Goal: Communication & Community: Answer question/provide support

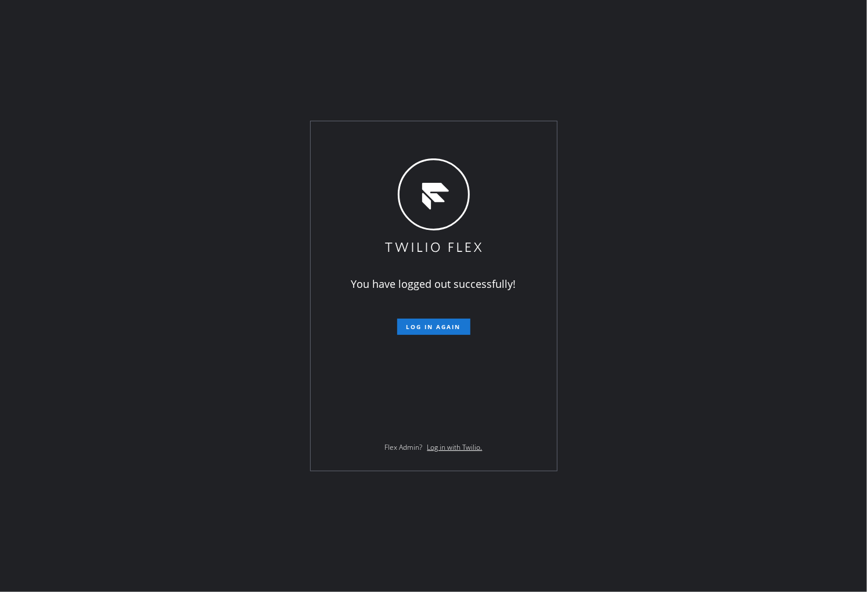
drag, startPoint x: 0, startPoint y: 89, endPoint x: 73, endPoint y: 189, distance: 123.8
click at [0, 89] on div "You have logged out successfully! Log in again Flex Admin? Log in with Twilio." at bounding box center [433, 296] width 867 height 592
click at [446, 326] on span "Log in again" at bounding box center [433, 327] width 55 height 8
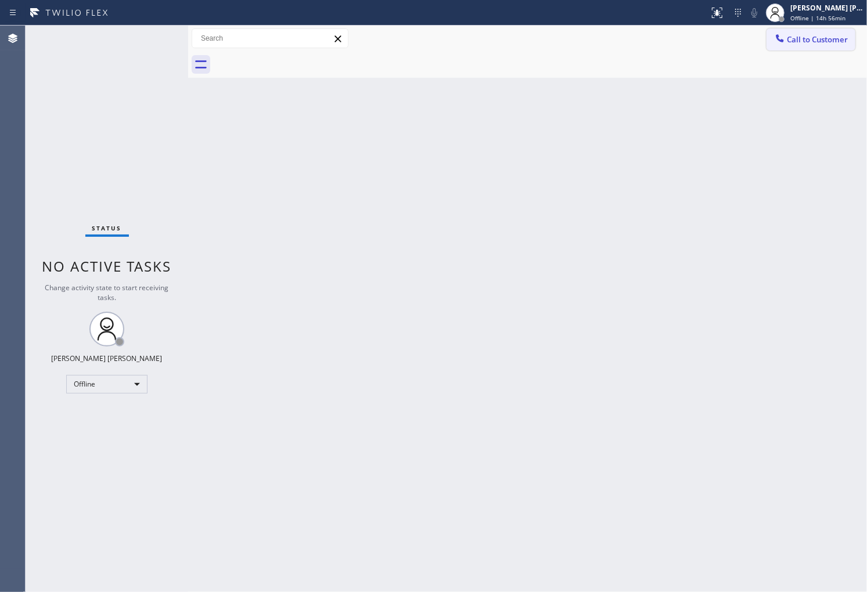
click at [814, 29] on button "Call to Customer" at bounding box center [810, 39] width 89 height 22
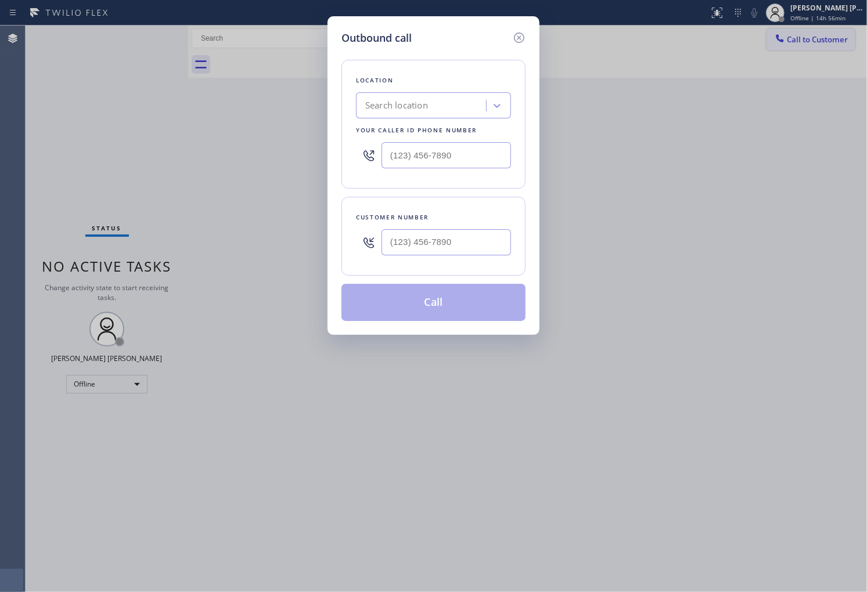
click at [814, 29] on div "Outbound call Location Search location Your caller id phone number Customer num…" at bounding box center [433, 296] width 867 height 592
click at [515, 37] on icon at bounding box center [519, 38] width 14 height 14
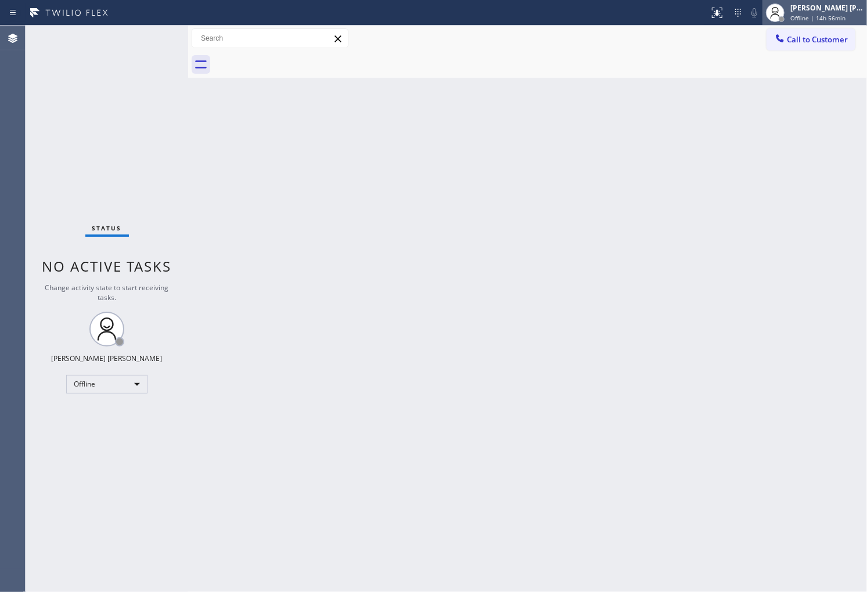
click at [838, 14] on span "Offline | 14h 56min" at bounding box center [817, 18] width 55 height 8
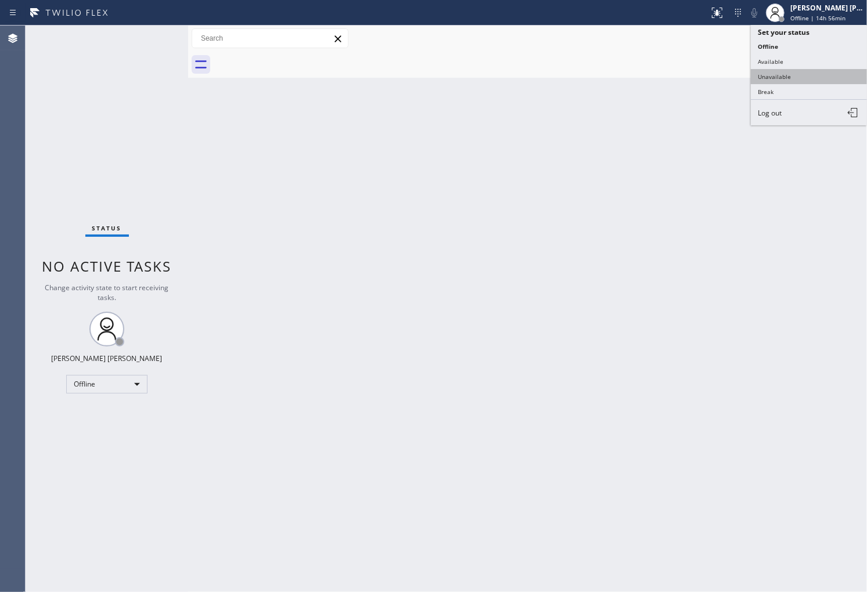
click at [792, 82] on button "Unavailable" at bounding box center [809, 76] width 116 height 15
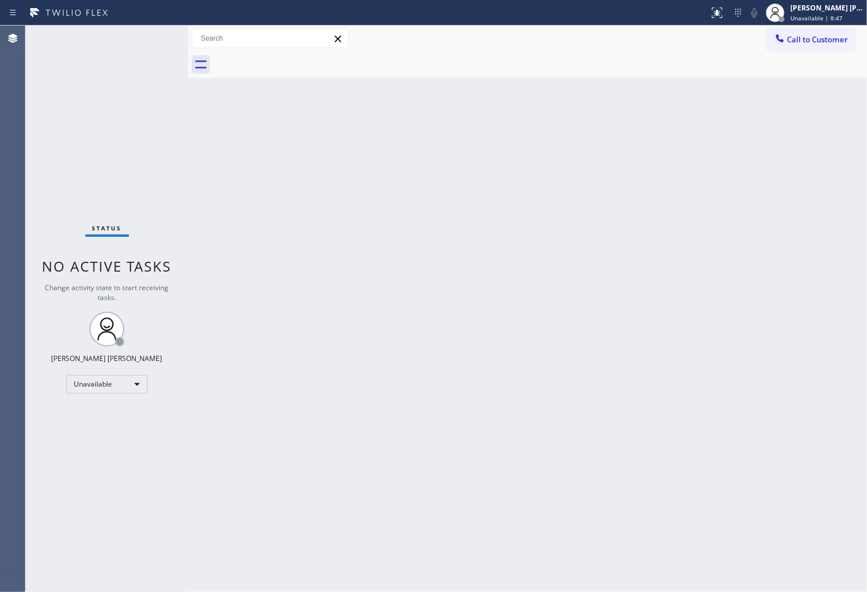
drag, startPoint x: 48, startPoint y: 56, endPoint x: 542, endPoint y: 95, distance: 495.0
click at [49, 56] on div "Status No active tasks Change activity state to start receiving tasks. [PERSON_…" at bounding box center [107, 309] width 163 height 567
click at [834, 20] on span "Unavailable | 8:47" at bounding box center [816, 18] width 52 height 8
click at [605, 81] on div "Back to Dashboard Change Sender ID Customers Technicians Select a contact Outbo…" at bounding box center [527, 309] width 679 height 567
click at [828, 44] on span "Call to Customer" at bounding box center [817, 39] width 61 height 10
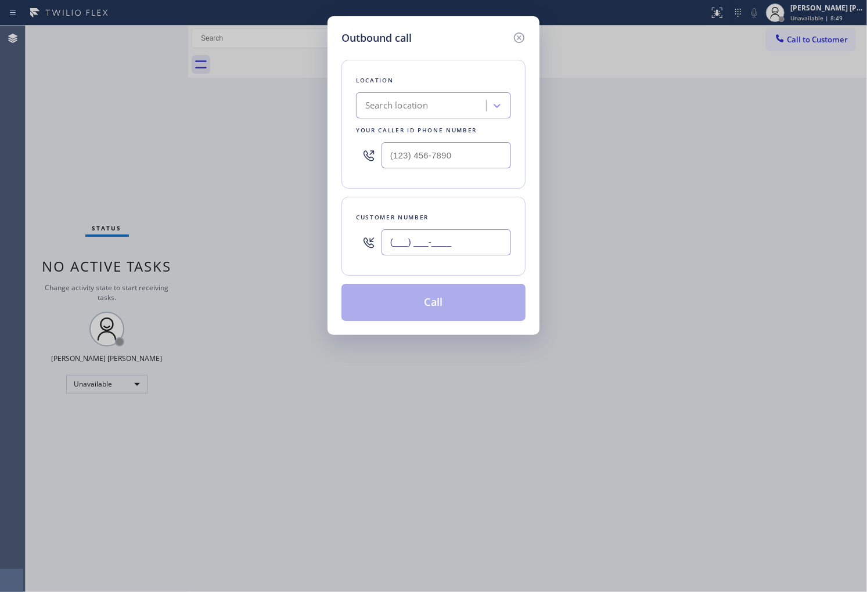
click at [453, 246] on input "(___) ___-____" at bounding box center [445, 242] width 129 height 26
paste input "347) 465-3177"
type input "[PHONE_NUMBER]"
click at [456, 159] on input "text" at bounding box center [445, 155] width 129 height 26
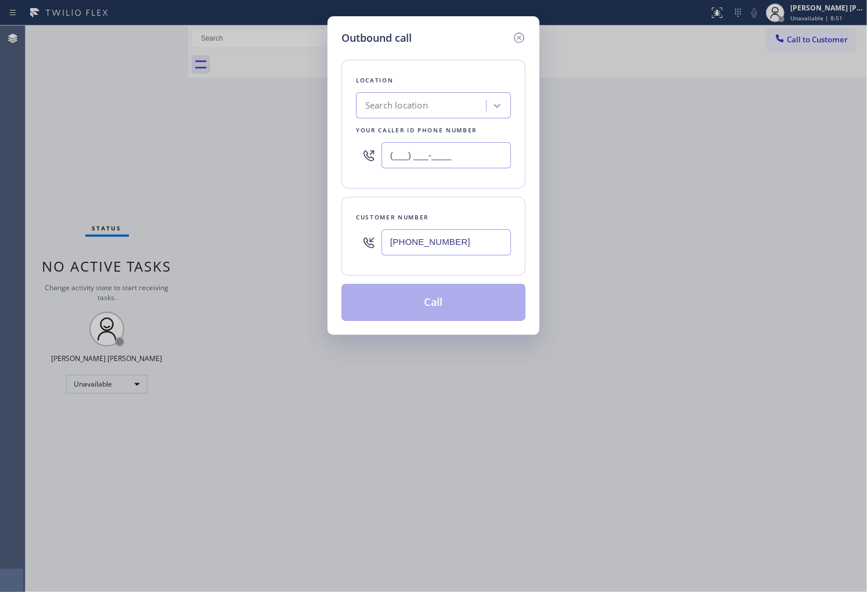
click at [456, 159] on input "(___) ___-____" at bounding box center [445, 155] width 129 height 26
paste input "347) 757-4373"
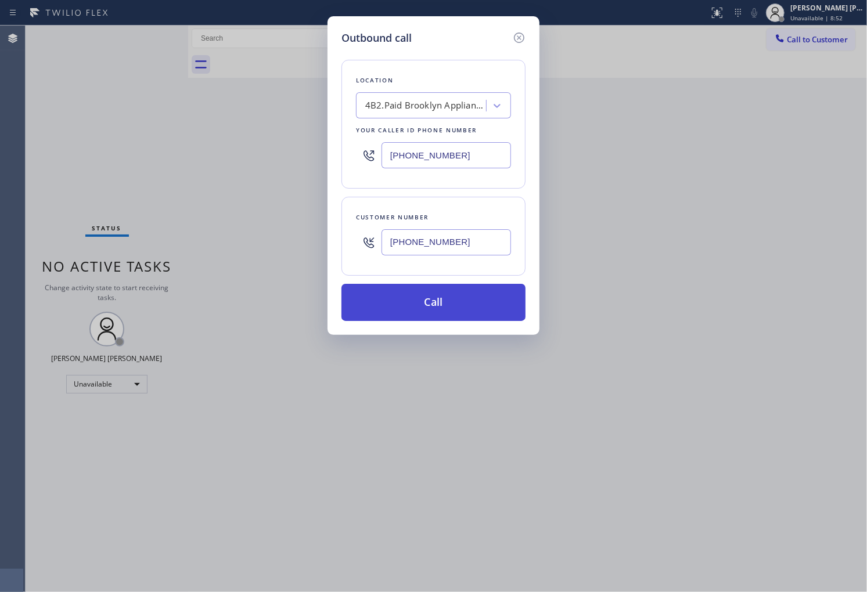
type input "[PHONE_NUMBER]"
click at [462, 304] on button "Call" at bounding box center [433, 302] width 184 height 37
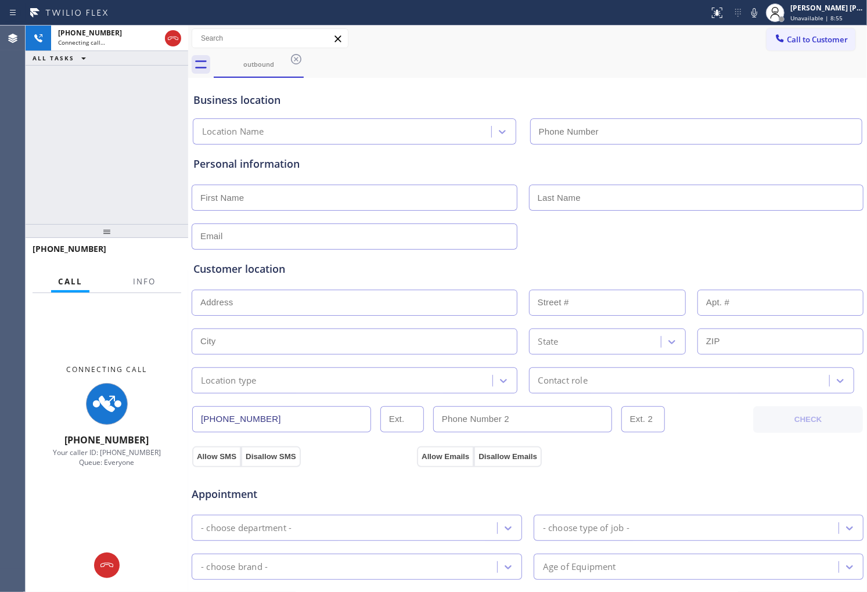
type input "[PHONE_NUMBER]"
click at [84, 140] on div "[PHONE_NUMBER] Connecting call… ALL TASKS ALL TASKS ACTIVE TASKS TASKS IN WRAP …" at bounding box center [107, 125] width 163 height 199
click at [155, 280] on span "Info" at bounding box center [144, 281] width 23 height 10
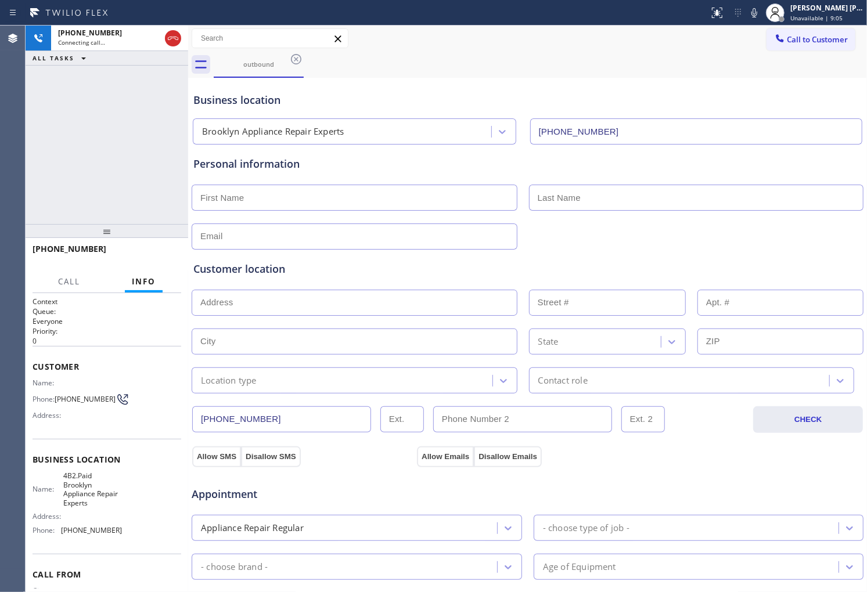
click at [77, 252] on span "[PHONE_NUMBER]" at bounding box center [70, 248] width 74 height 11
copy span "[PHONE_NUMBER]"
click at [761, 10] on icon at bounding box center [754, 13] width 14 height 14
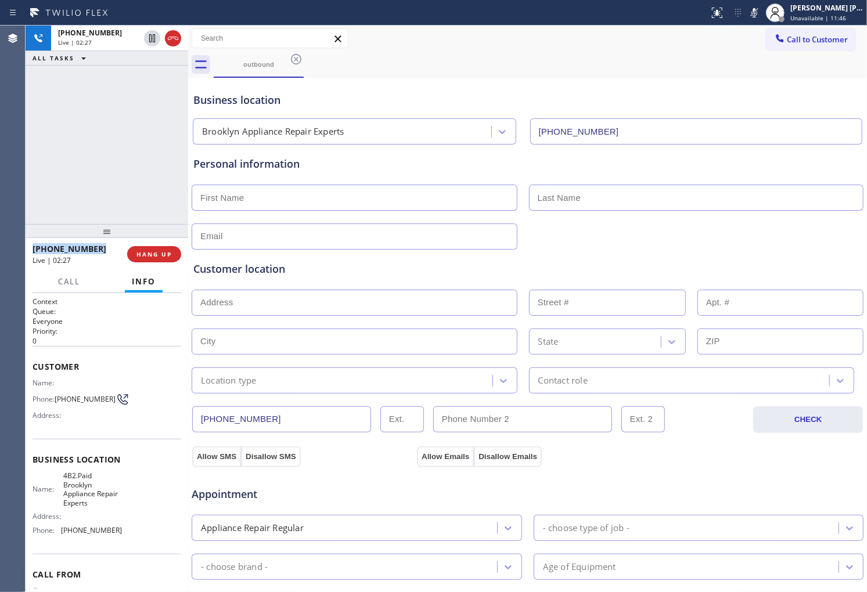
drag, startPoint x: 766, startPoint y: 12, endPoint x: 762, endPoint y: 25, distance: 13.6
click at [758, 12] on rect at bounding box center [754, 12] width 8 height 8
click at [271, 200] on input "text" at bounding box center [355, 198] width 326 height 26
type input "d"
type input "[PERSON_NAME]"
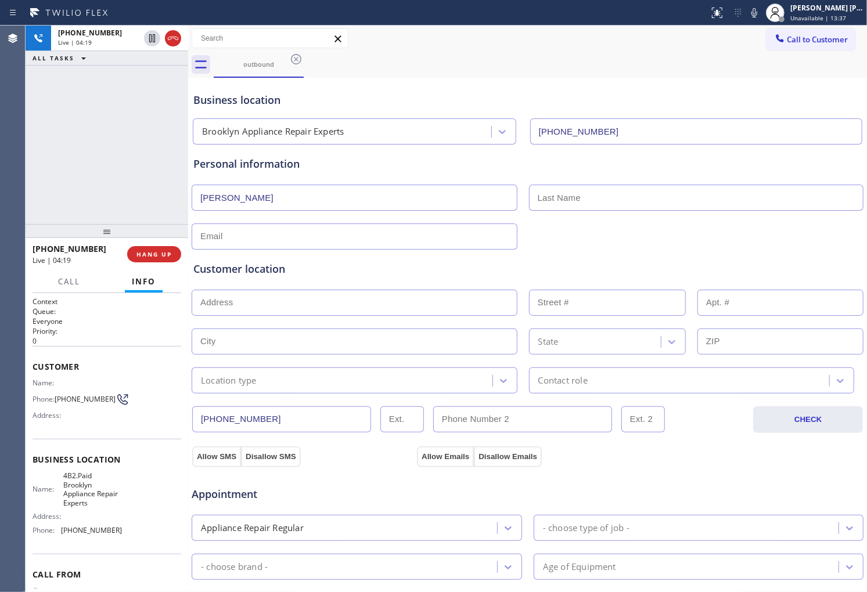
click at [337, 96] on div "Business location" at bounding box center [527, 100] width 668 height 16
click at [592, 200] on input "text" at bounding box center [696, 198] width 335 height 26
click at [277, 165] on div "Personal information" at bounding box center [527, 164] width 668 height 16
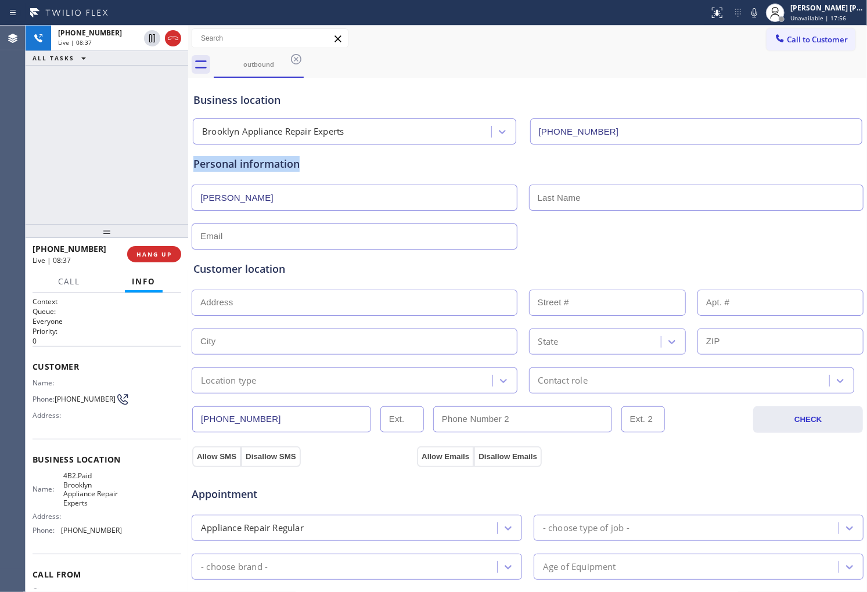
click at [324, 161] on div "Personal information" at bounding box center [527, 164] width 668 height 16
click at [540, 194] on input "text" at bounding box center [696, 198] width 335 height 26
type input "L"
click at [540, 194] on input "[PERSON_NAME]" at bounding box center [696, 198] width 335 height 26
type input "[PERSON_NAME]"
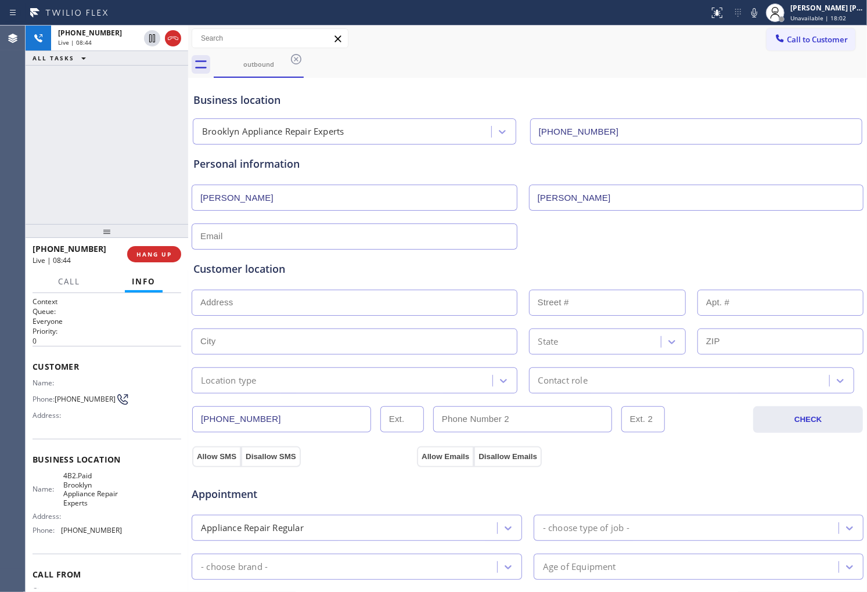
click at [356, 237] on input "text" at bounding box center [355, 236] width 326 height 26
drag, startPoint x: 345, startPoint y: 240, endPoint x: 190, endPoint y: 232, distance: 154.6
click at [190, 232] on div "[PHONE_NUMBER] Live | 09:05 ALL TASKS ALL TASKS ACTIVE TASKS TASKS IN WRAP UP […" at bounding box center [446, 309] width 841 height 567
type input "[EMAIL_ADDRESS][DOMAIN_NAME]"
click at [344, 241] on input "[EMAIL_ADDRESS][DOMAIN_NAME]" at bounding box center [355, 236] width 326 height 26
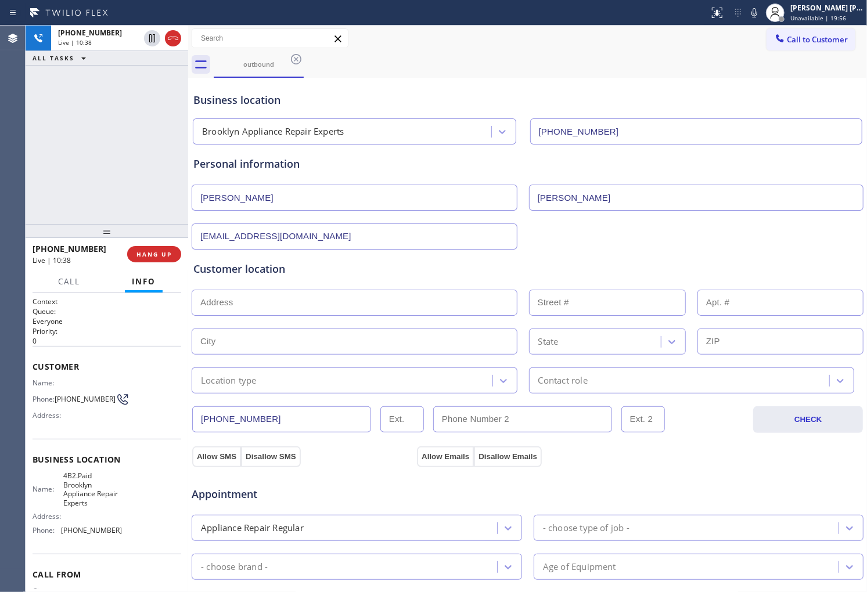
click at [240, 199] on input "[PERSON_NAME]" at bounding box center [355, 198] width 326 height 26
click at [596, 200] on input "[PERSON_NAME]" at bounding box center [696, 198] width 335 height 26
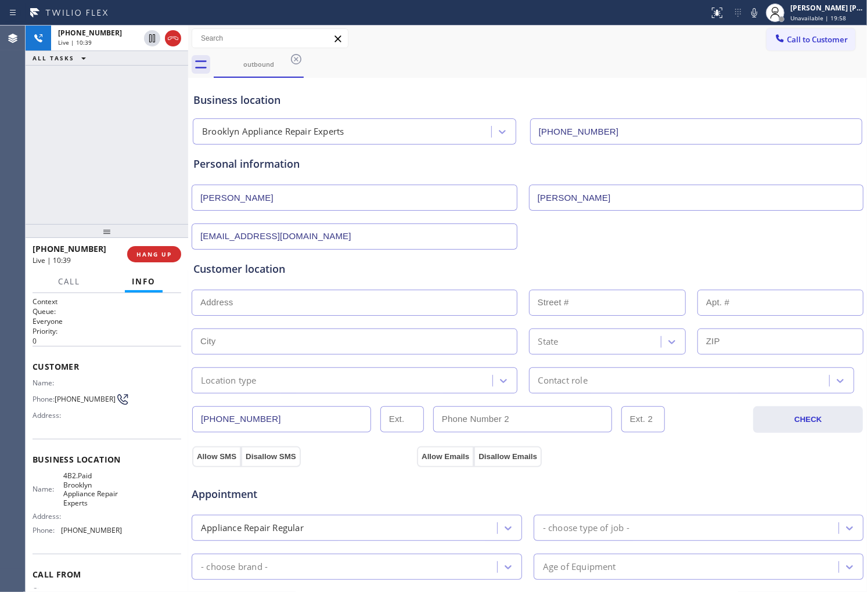
click at [402, 236] on input "[EMAIL_ADDRESS][DOMAIN_NAME]" at bounding box center [355, 236] width 326 height 26
click at [421, 210] on input "[PERSON_NAME]" at bounding box center [355, 198] width 326 height 26
click at [457, 228] on input "[EMAIL_ADDRESS][DOMAIN_NAME]" at bounding box center [355, 236] width 326 height 26
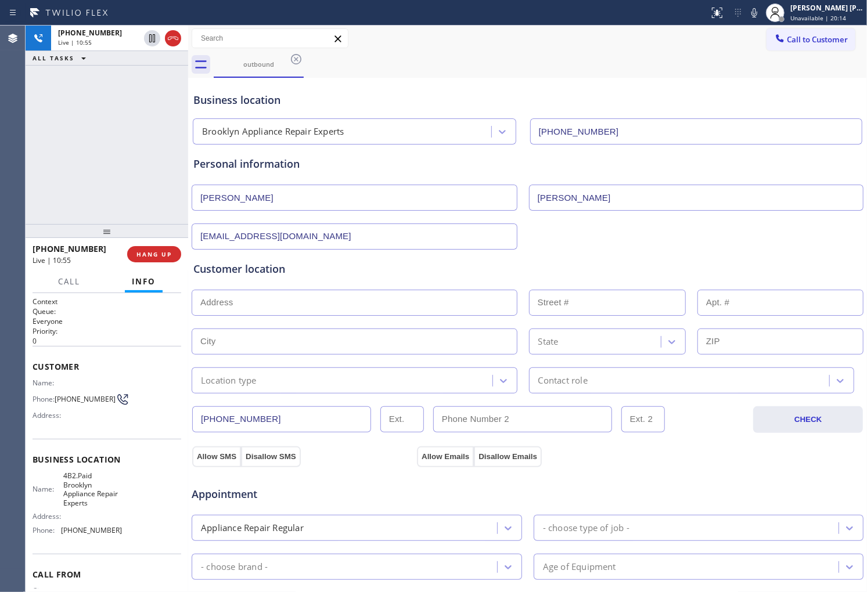
click at [282, 263] on div "Customer location" at bounding box center [527, 269] width 668 height 16
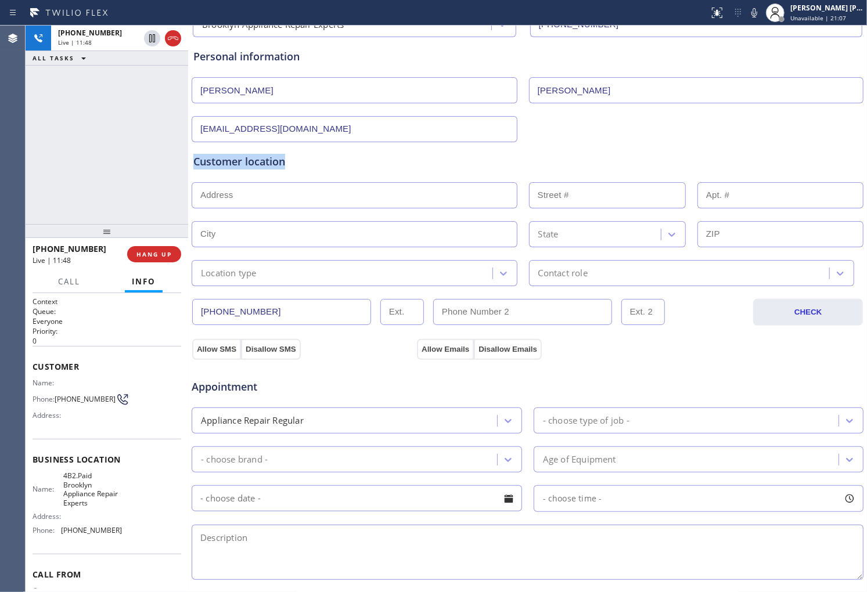
scroll to position [258, 0]
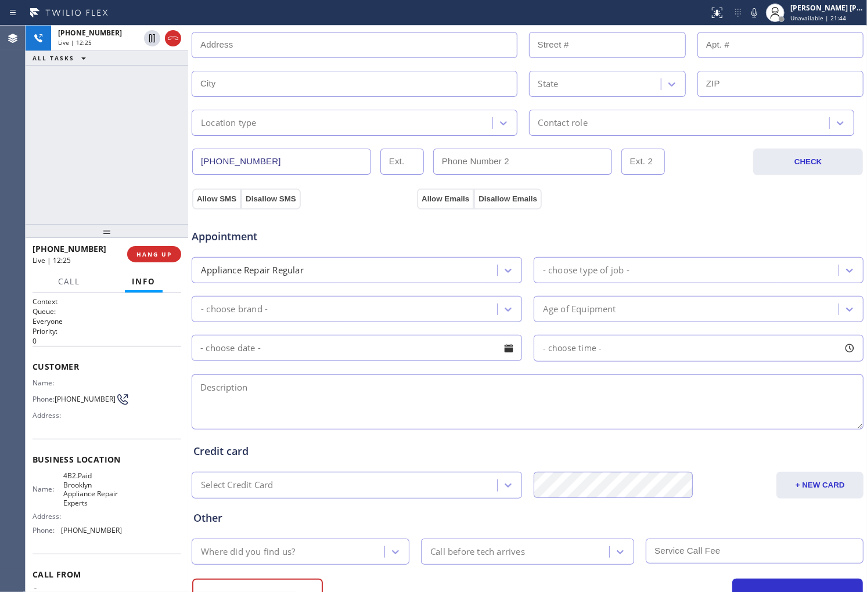
click at [30, 175] on div "[PHONE_NUMBER] Live | 12:25 ALL TASKS ALL TASKS ACTIVE TASKS TASKS IN WRAP UP" at bounding box center [107, 125] width 163 height 199
click at [53, 158] on div "[PHONE_NUMBER] Live | 12:28 ALL TASKS ALL TASKS ACTIVE TASKS TASKS IN WRAP UP" at bounding box center [107, 125] width 163 height 199
click at [70, 147] on div "[PHONE_NUMBER] Live | 12:31 ALL TASKS ALL TASKS ACTIVE TASKS TASKS IN WRAP UP" at bounding box center [107, 125] width 163 height 199
click at [160, 255] on span "HANG UP" at bounding box center [153, 254] width 35 height 8
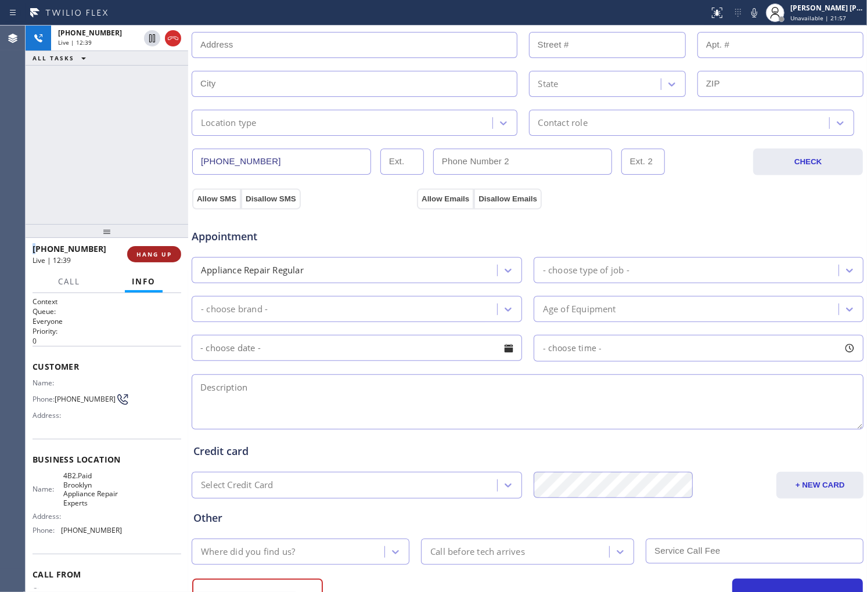
click at [160, 255] on span "HANG UP" at bounding box center [153, 254] width 35 height 8
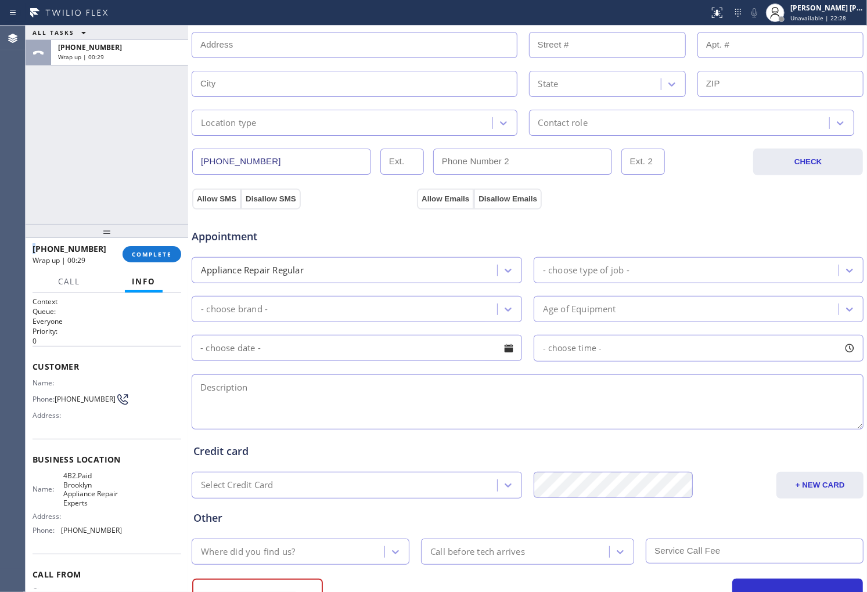
scroll to position [0, 0]
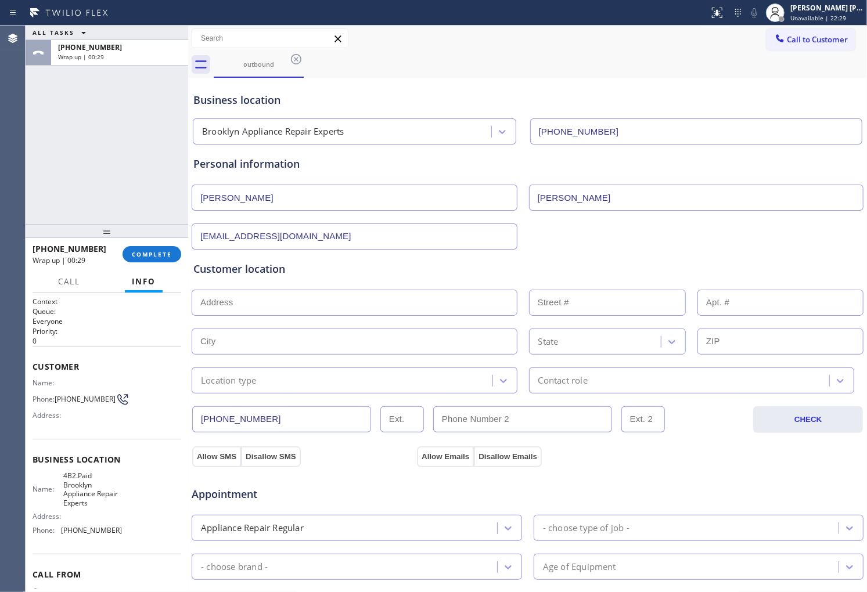
click at [218, 316] on div "Customer location >> ADD NEW ADDRESS << + NEW ADDRESS State Location type Conta…" at bounding box center [527, 327] width 668 height 132
click at [223, 299] on input "text" at bounding box center [355, 303] width 326 height 26
paste input "[STREET_ADDRESS][PERSON_NAME]"
type input "[STREET_ADDRESS][PERSON_NAME]"
type input "82"
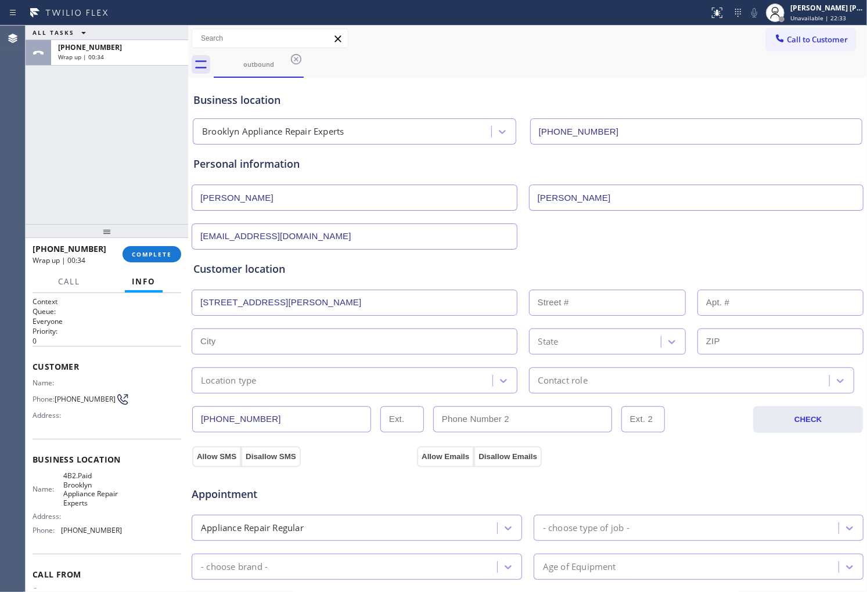
type input "[GEOGRAPHIC_DATA]"
type input "11231"
click at [581, 202] on input "[PERSON_NAME]" at bounding box center [696, 198] width 335 height 26
drag, startPoint x: 582, startPoint y: 196, endPoint x: 511, endPoint y: 195, distance: 70.8
click at [511, 195] on div "[PERSON_NAME]" at bounding box center [527, 196] width 674 height 28
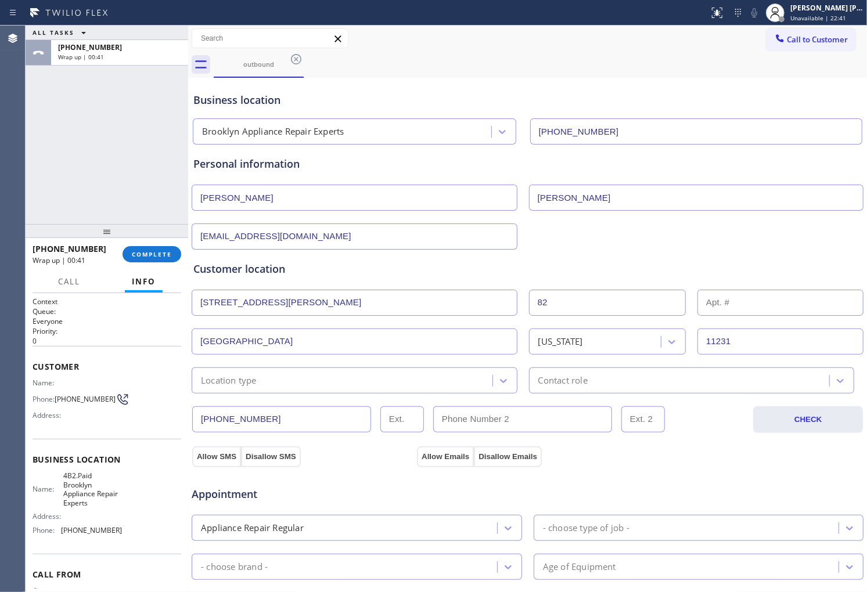
type input "[PERSON_NAME]"
click at [225, 233] on input "[EMAIL_ADDRESS][DOMAIN_NAME]" at bounding box center [355, 236] width 326 height 26
drag, startPoint x: 225, startPoint y: 233, endPoint x: 260, endPoint y: 236, distance: 34.9
click at [196, 231] on input "[EMAIL_ADDRESS][DOMAIN_NAME]" at bounding box center [355, 236] width 326 height 26
click at [261, 236] on input "[EMAIL_ADDRESS][DOMAIN_NAME]" at bounding box center [355, 236] width 326 height 26
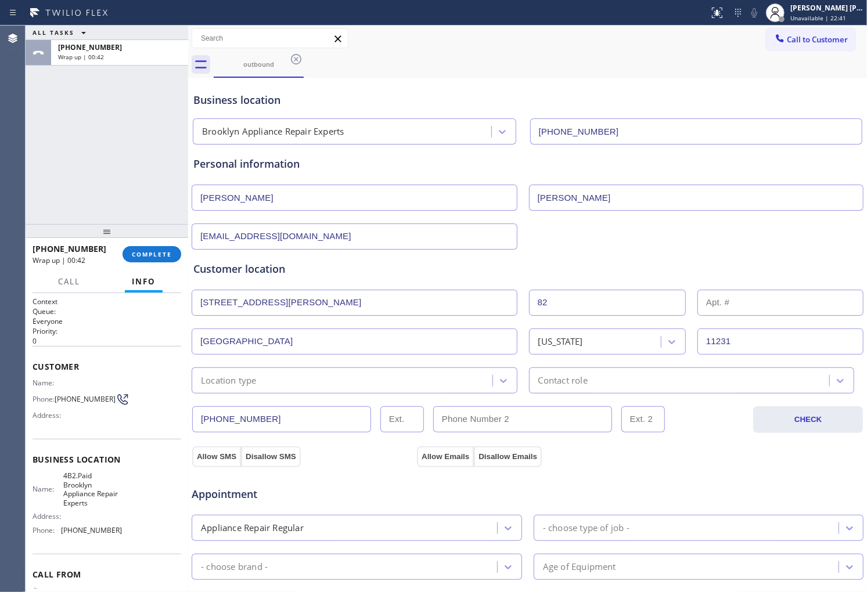
click at [261, 236] on input "[EMAIL_ADDRESS][DOMAIN_NAME]" at bounding box center [355, 236] width 326 height 26
click at [263, 236] on input "[EMAIL_ADDRESS][DOMAIN_NAME]" at bounding box center [355, 236] width 326 height 26
click at [251, 238] on input "[EMAIL_ADDRESS][DOMAIN_NAME]" at bounding box center [355, 236] width 326 height 26
drag, startPoint x: 253, startPoint y: 236, endPoint x: 193, endPoint y: 234, distance: 59.8
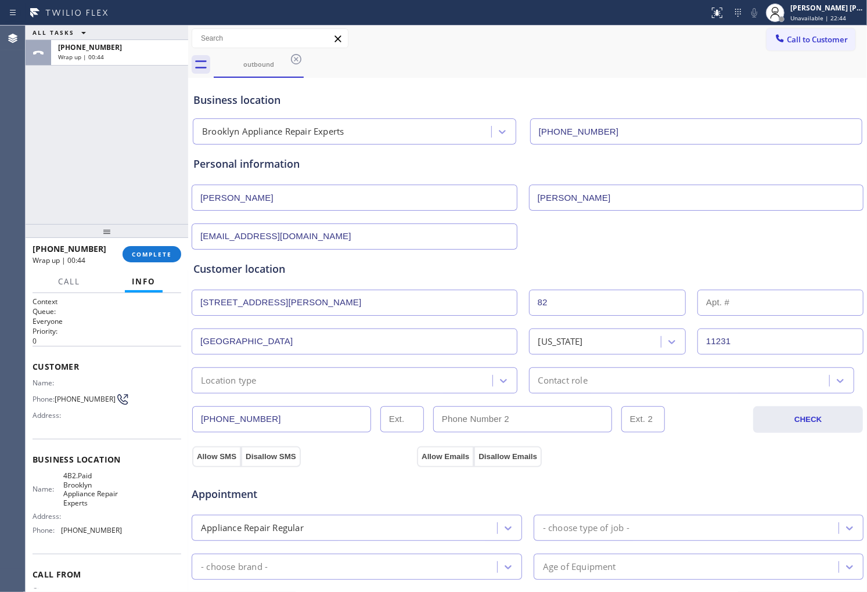
click at [193, 234] on input "[EMAIL_ADDRESS][DOMAIN_NAME]" at bounding box center [355, 236] width 326 height 26
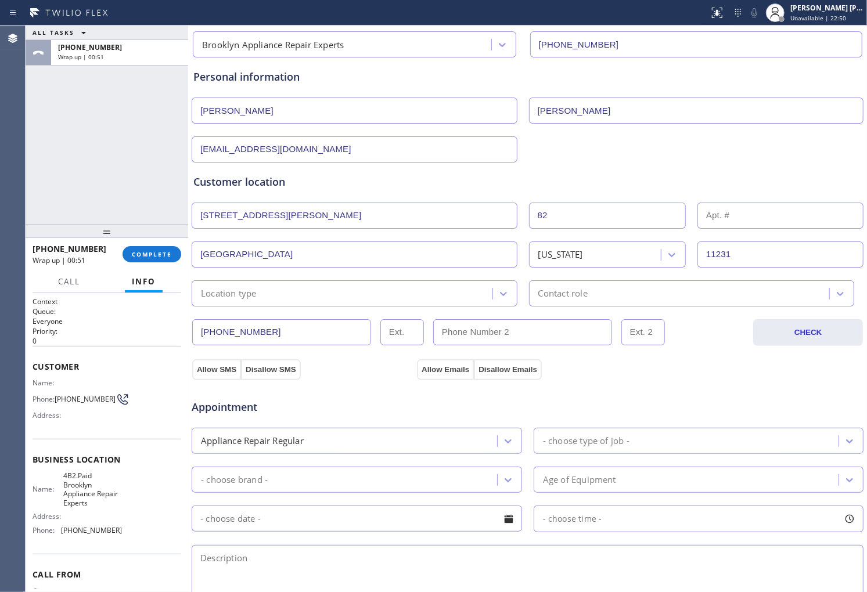
scroll to position [193, 0]
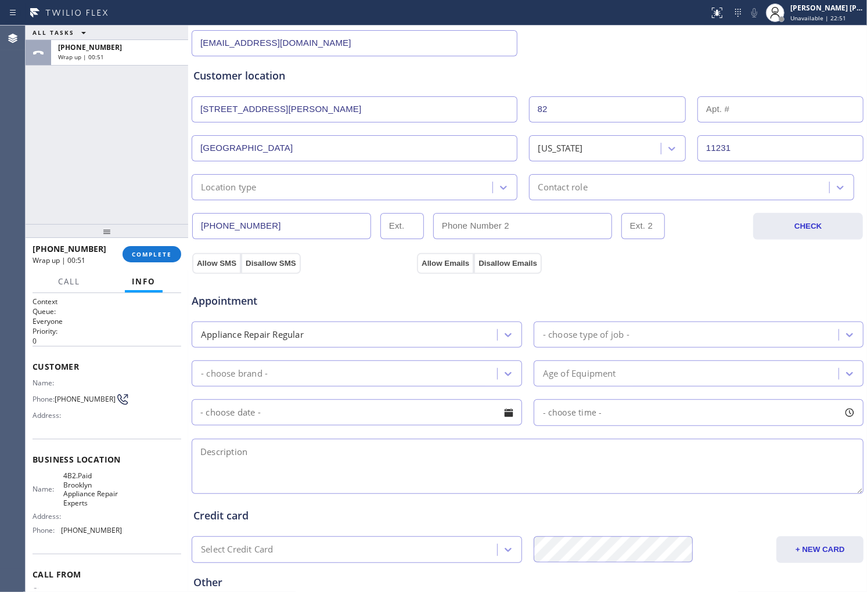
type input "[EMAIL_ADDRESS][DOMAIN_NAME]"
click at [337, 198] on div "Location type" at bounding box center [355, 187] width 326 height 26
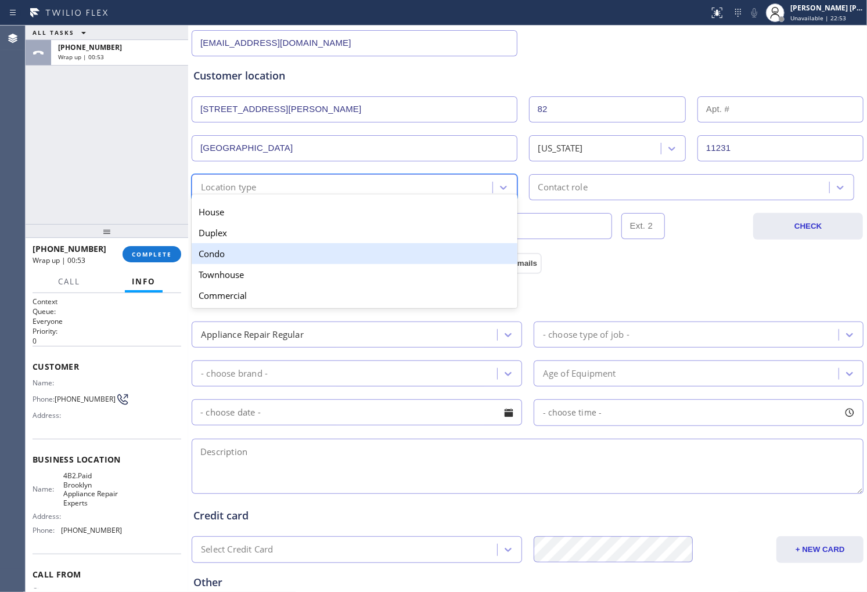
click at [300, 250] on div "Condo" at bounding box center [355, 253] width 326 height 21
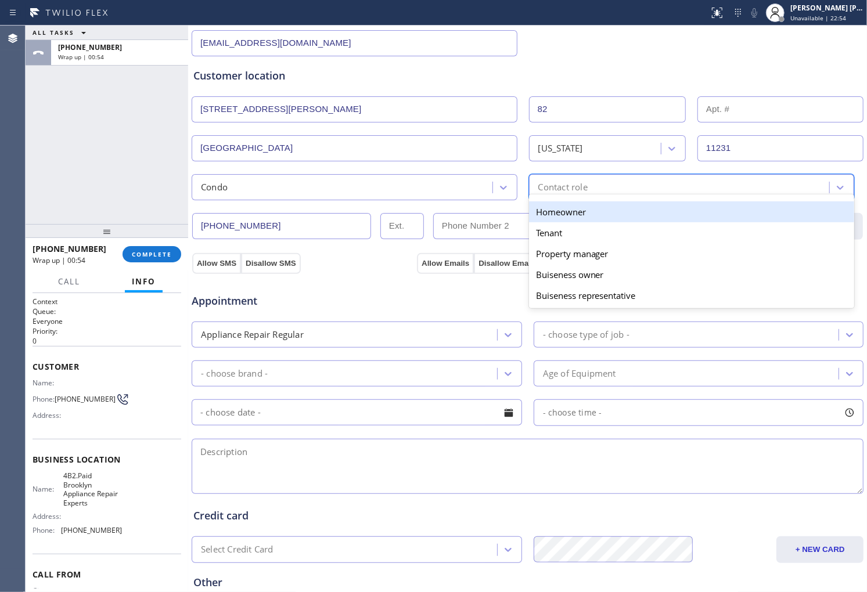
click at [596, 182] on div "Contact role" at bounding box center [680, 187] width 297 height 20
click at [583, 212] on div "Homeowner" at bounding box center [692, 211] width 326 height 21
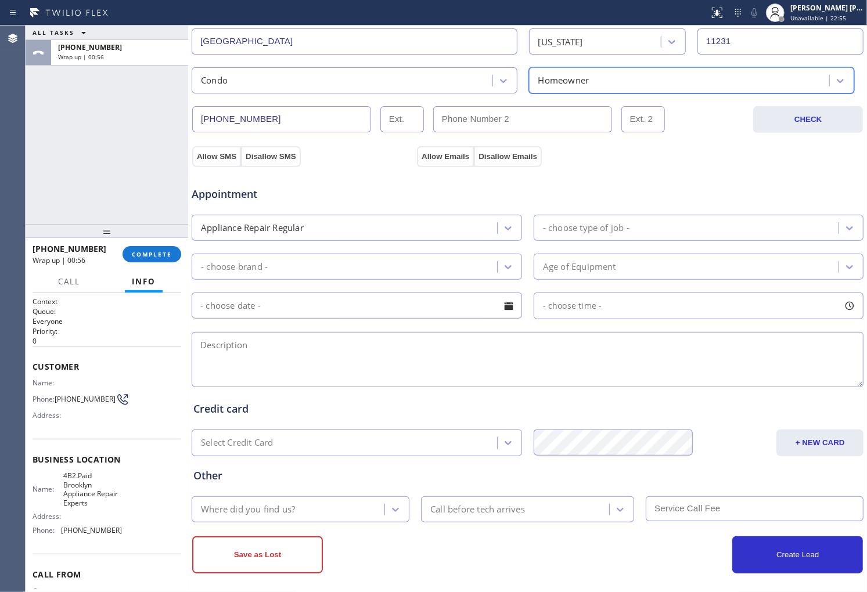
scroll to position [308, 0]
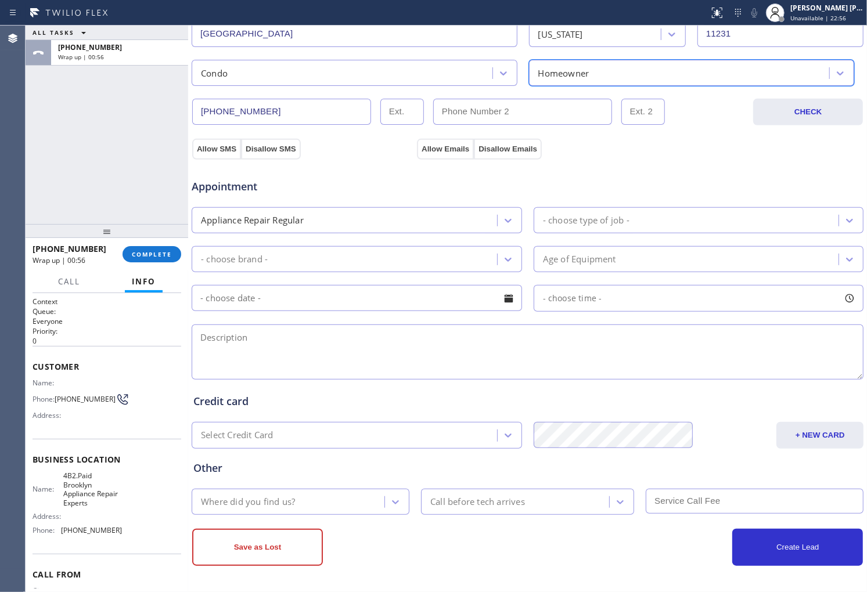
click at [219, 154] on div "Appointment Appliance Repair Regular - choose type of job - - choose brand - Ag…" at bounding box center [527, 268] width 673 height 228
click at [219, 146] on button "Allow SMS" at bounding box center [216, 149] width 49 height 21
click at [453, 150] on button "Allow Emails" at bounding box center [445, 149] width 57 height 21
click at [611, 230] on div "- choose type of job -" at bounding box center [688, 220] width 302 height 20
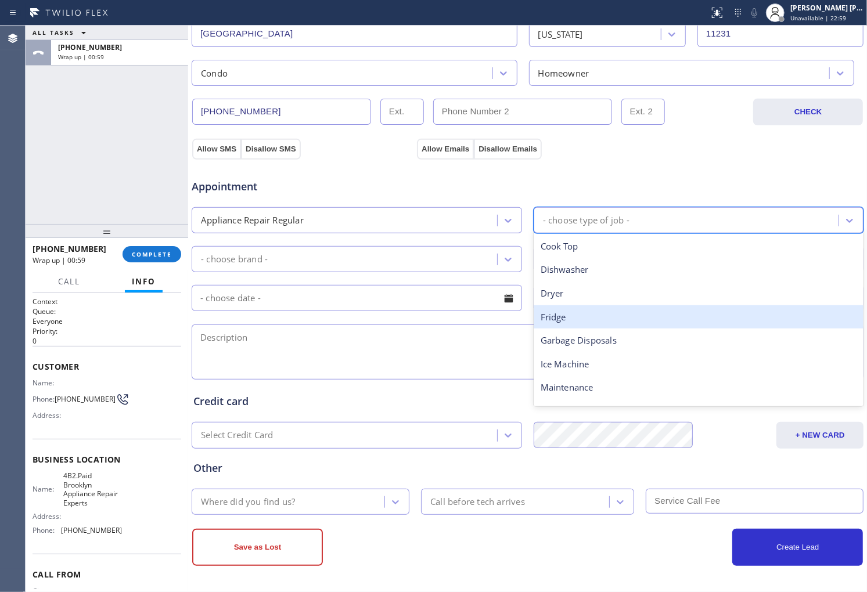
scroll to position [129, 0]
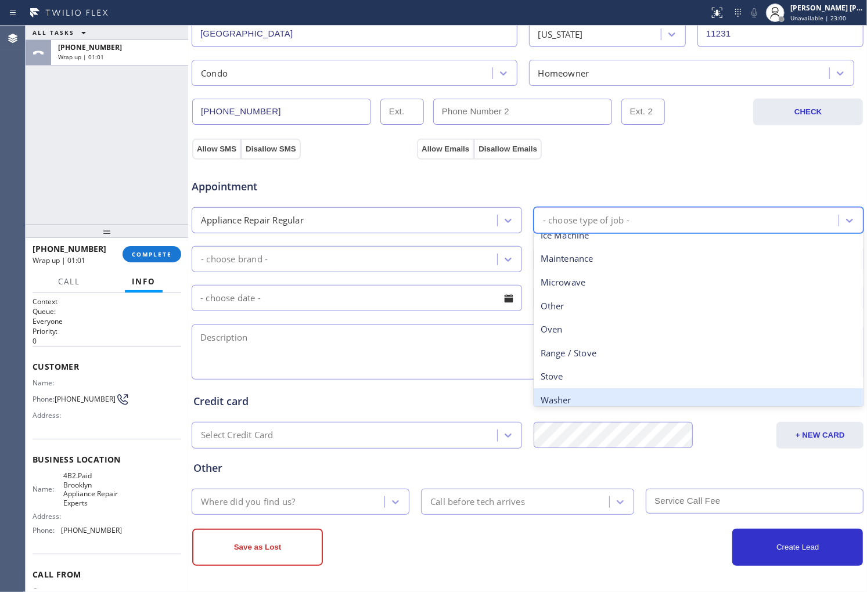
click at [600, 390] on div "Washer" at bounding box center [698, 400] width 330 height 24
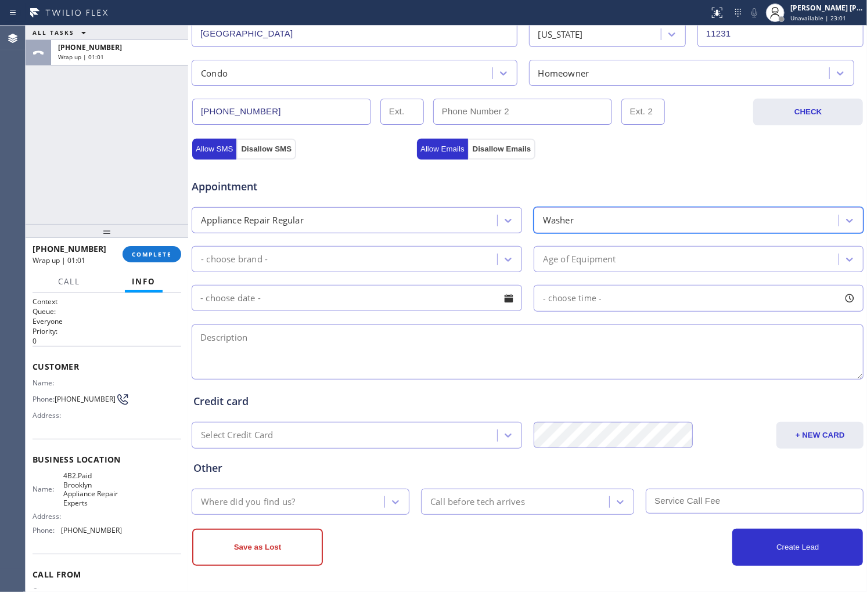
click at [490, 253] on div "- choose brand -" at bounding box center [346, 259] width 302 height 20
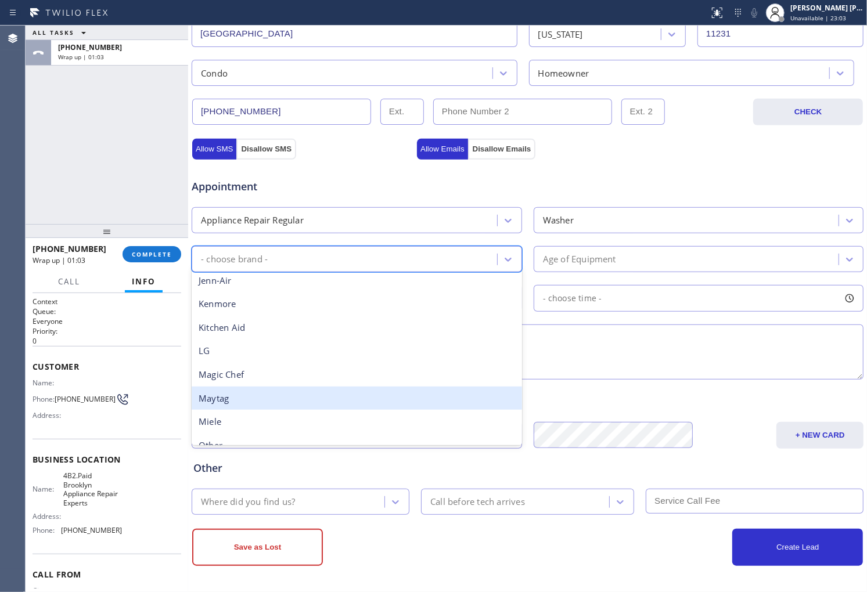
scroll to position [254, 0]
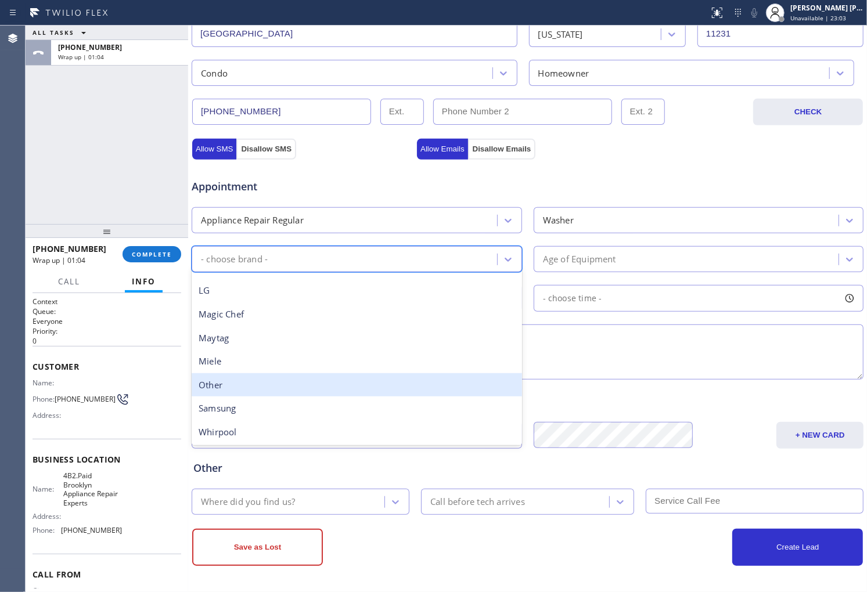
click at [286, 378] on div "Other" at bounding box center [357, 385] width 330 height 24
click at [286, 378] on div "Credit card Select Credit Card + NEW CARD CANCEL SAVE" at bounding box center [527, 412] width 673 height 71
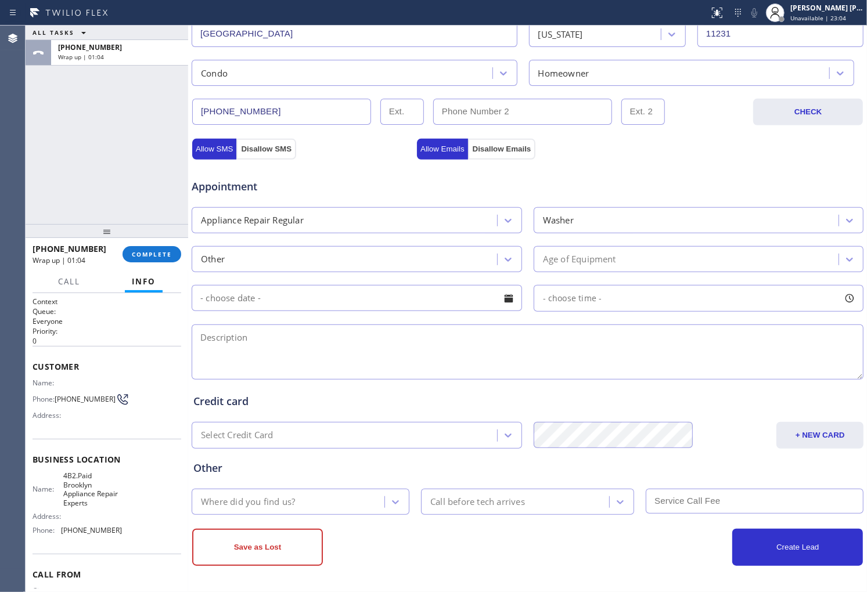
click at [642, 244] on div "Other Age of Equipment" at bounding box center [527, 258] width 674 height 28
click at [639, 260] on div "Age of Equipment" at bounding box center [688, 259] width 302 height 20
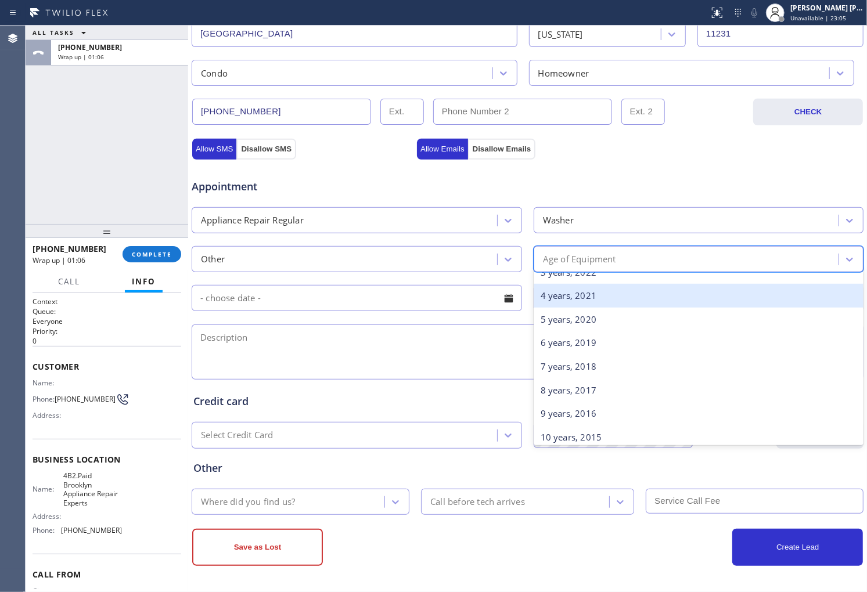
scroll to position [193, 0]
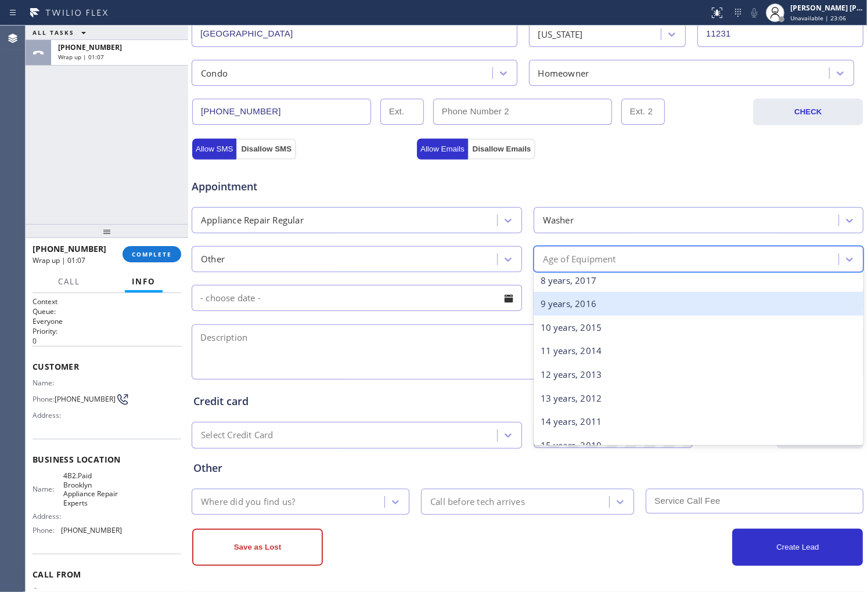
click at [599, 311] on div "9 years, 2016" at bounding box center [698, 304] width 330 height 24
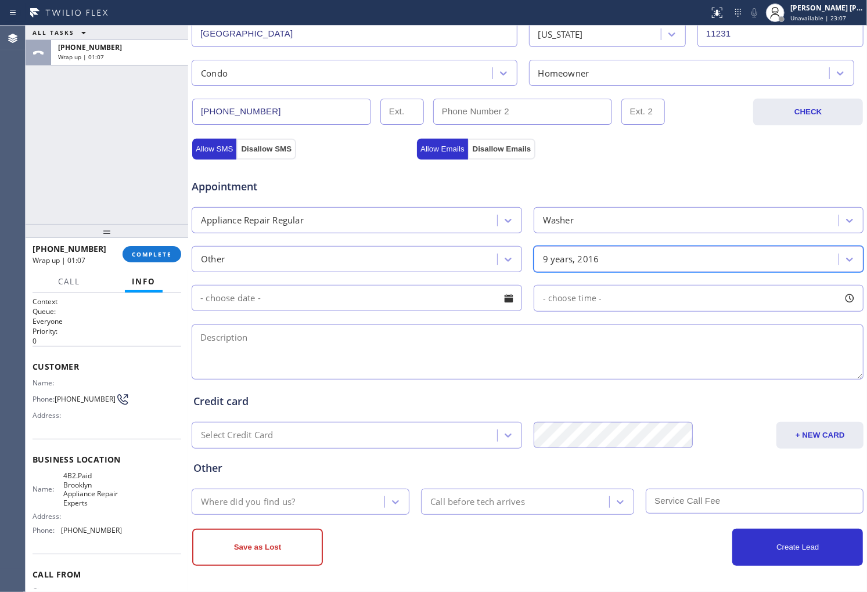
click at [499, 297] on div at bounding box center [509, 299] width 20 height 20
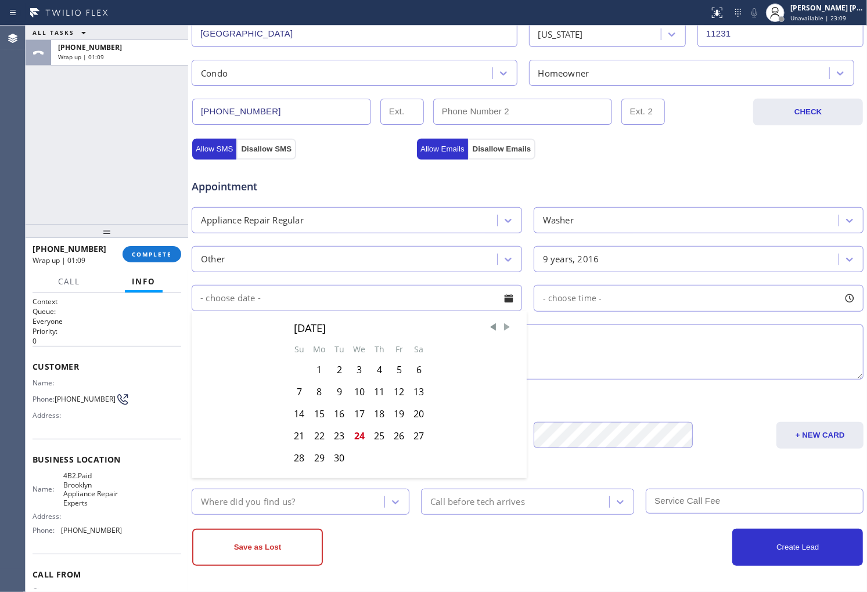
click at [501, 327] on span "Next Month" at bounding box center [507, 328] width 12 height 12
click at [399, 368] on div "3" at bounding box center [399, 370] width 20 height 22
type input "[DATE]"
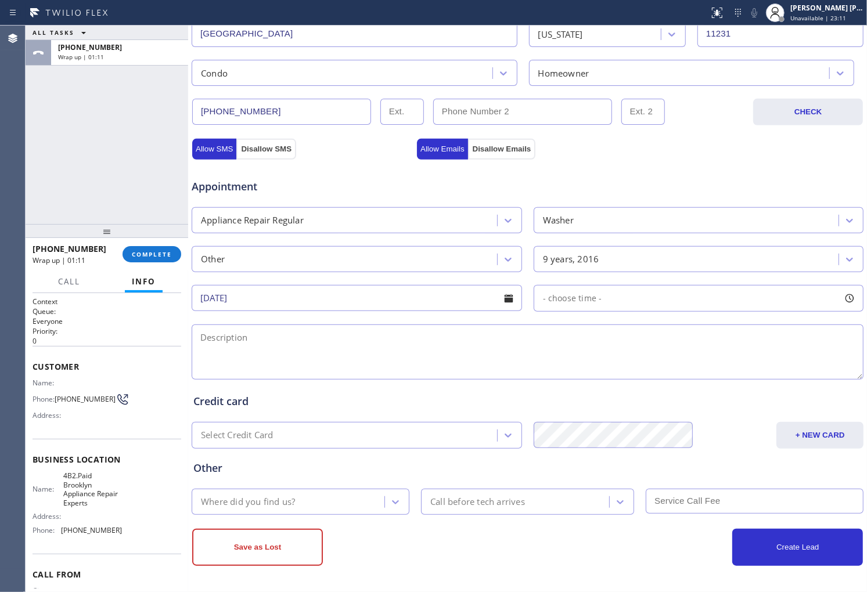
click at [839, 302] on div at bounding box center [849, 299] width 20 height 20
drag, startPoint x: 543, startPoint y: 368, endPoint x: 703, endPoint y: 374, distance: 160.3
click at [705, 374] on div at bounding box center [712, 369] width 14 height 24
click at [581, 367] on div "FROM TILL 8:00 AM 3:00 PM" at bounding box center [689, 354] width 313 height 84
click at [582, 369] on div at bounding box center [688, 369] width 287 height 0
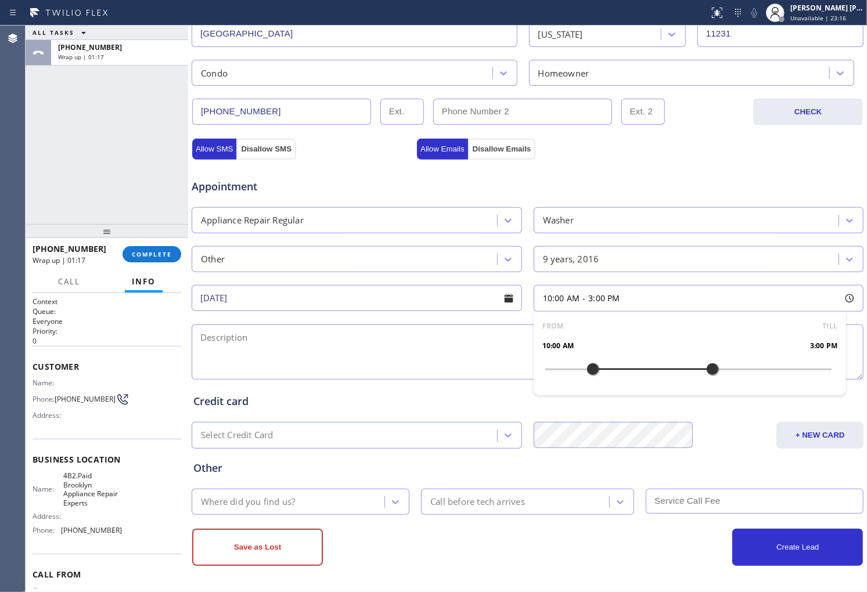
click at [603, 372] on div "FROM TILL 10:00 AM 3:00 PM" at bounding box center [689, 354] width 313 height 84
click at [618, 369] on div at bounding box center [688, 369] width 287 height 0
click at [636, 369] on div at bounding box center [688, 369] width 287 height 0
click at [379, 339] on textarea at bounding box center [528, 352] width 672 height 55
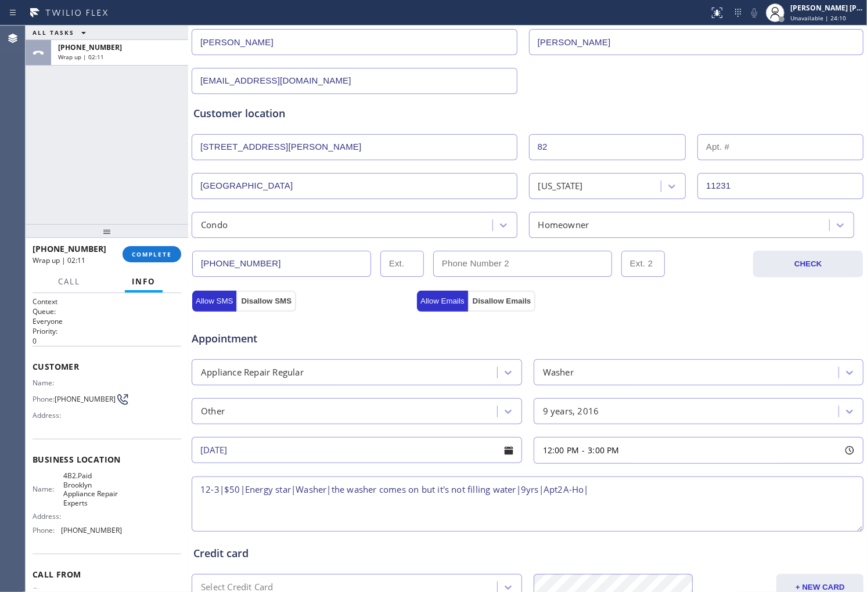
scroll to position [178, 0]
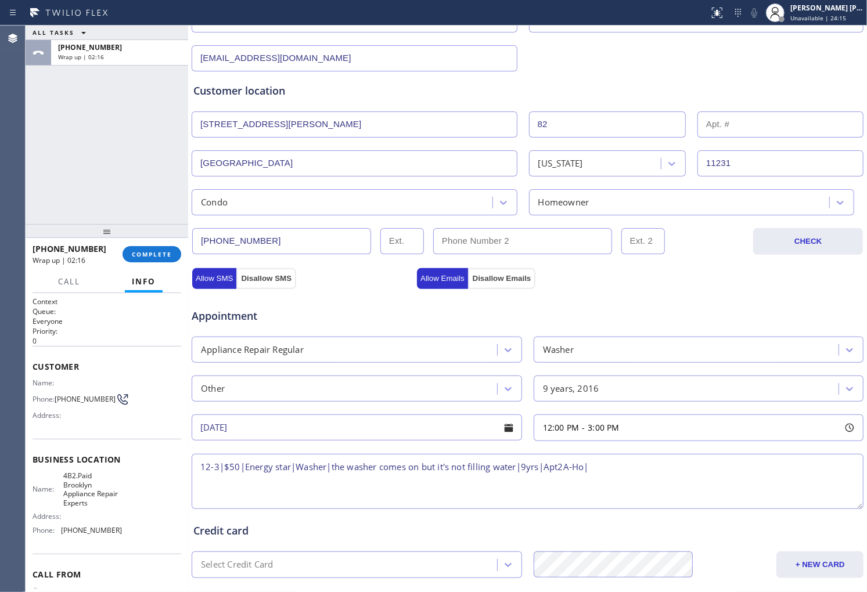
click at [618, 471] on textarea "12-3|$50|Energy star|Washer|the washer comes on but it's not filling water|9yrs…" at bounding box center [528, 481] width 672 height 55
paste textarea "[STREET_ADDRESS][PERSON_NAME],"
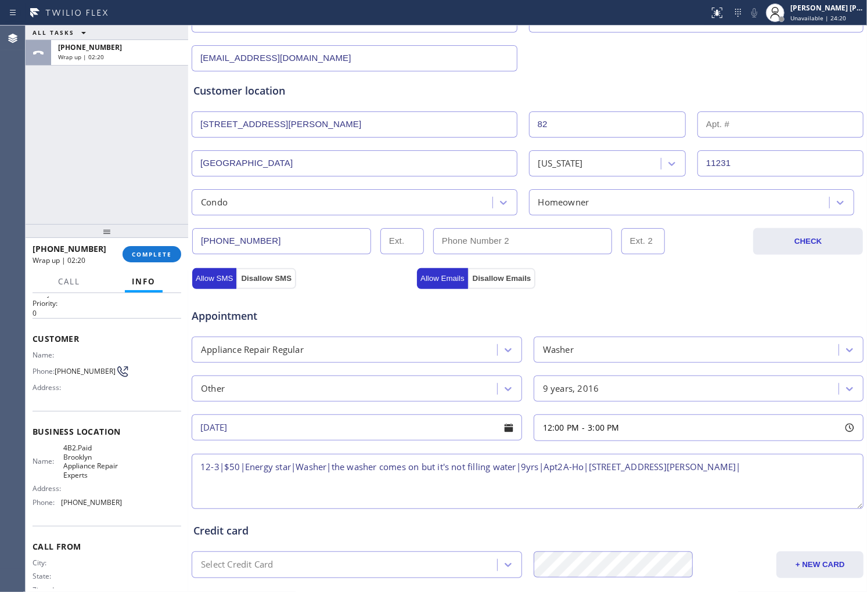
scroll to position [56, 0]
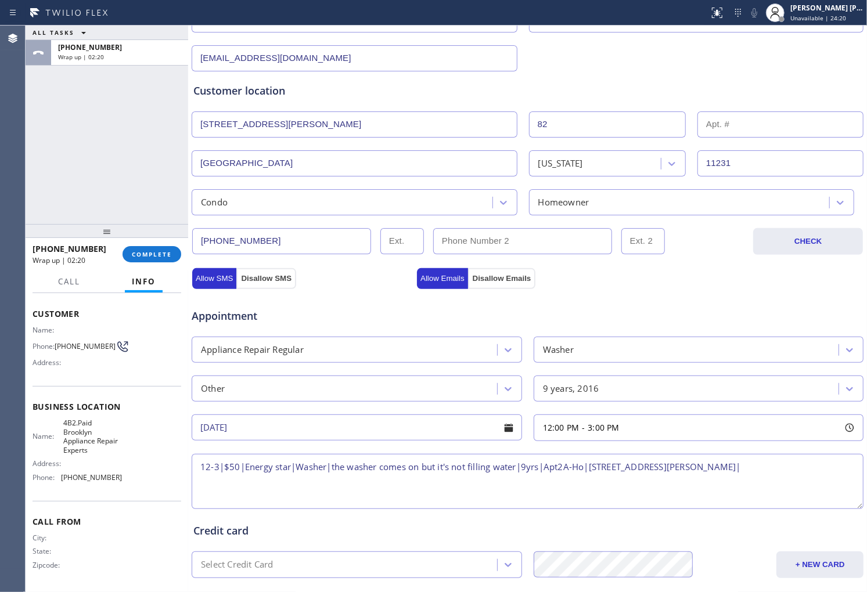
click at [88, 437] on span "4B2.Paid Brooklyn Appliance Repair Experts" at bounding box center [92, 437] width 58 height 36
copy span "4B2.Paid Brooklyn Appliance Repair Experts"
click at [747, 466] on textarea "12-3|$50|Energy star|Washer|the washer comes on but it's not filling water|9yrs…" at bounding box center [528, 481] width 672 height 55
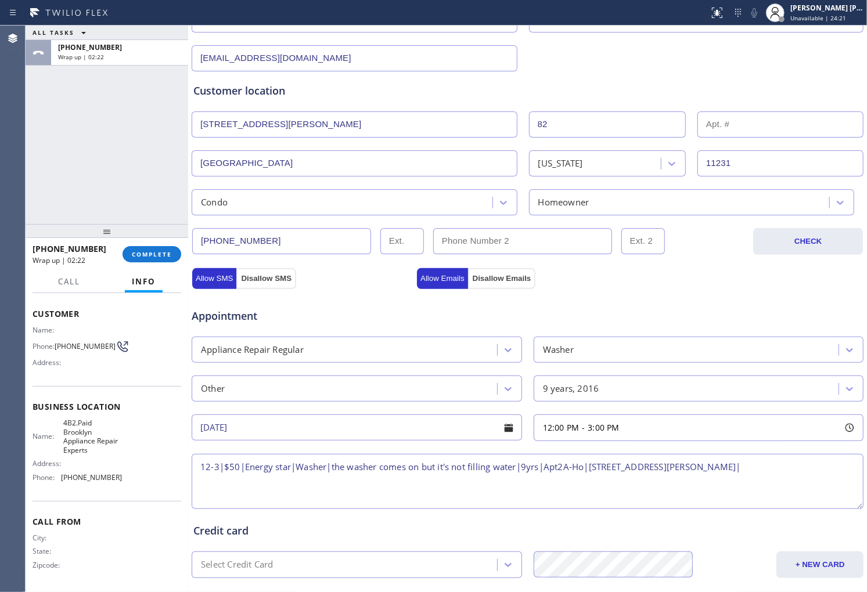
paste textarea "4B2.Paid Brooklyn Appliance Repair Experts"
click at [408, 454] on textarea "12-3|$50|Energy star|Washer|the washer comes on but it's not filling water|9yrs…" at bounding box center [528, 481] width 672 height 55
click at [392, 473] on textarea "12-3|$50|Energy star|Washer|the washer comes on but it's not filling water|9yrs…" at bounding box center [528, 481] width 672 height 55
click at [370, 483] on textarea "12-3|$50|Energy star|Washer|the washer comes on but it's not filling water|9yrs…" at bounding box center [528, 481] width 672 height 55
type textarea "12-3|$50|Energy star|Washer|the washer comes on but it's not filling water|9yrs…"
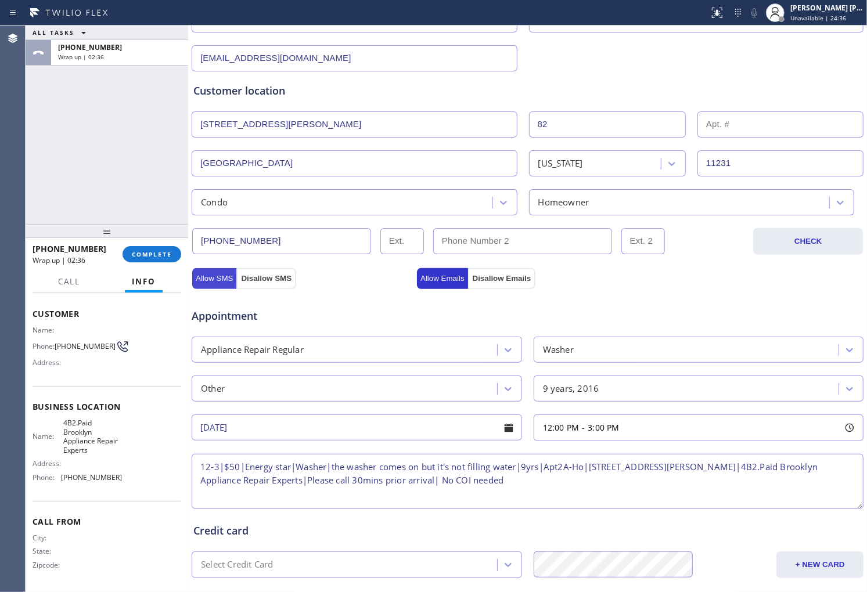
click at [212, 279] on button "Allow SMS" at bounding box center [214, 278] width 44 height 21
click at [424, 275] on button "Allow Emails" at bounding box center [442, 278] width 51 height 21
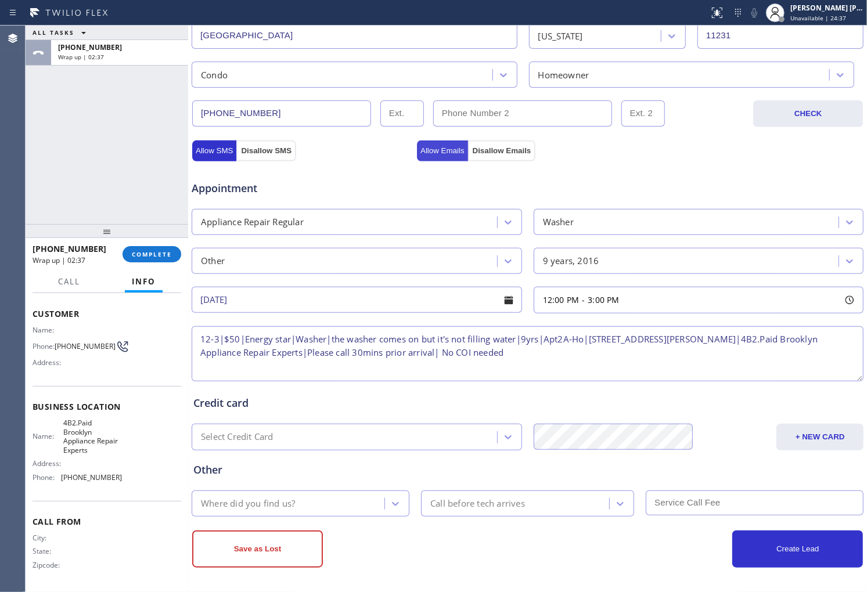
scroll to position [308, 0]
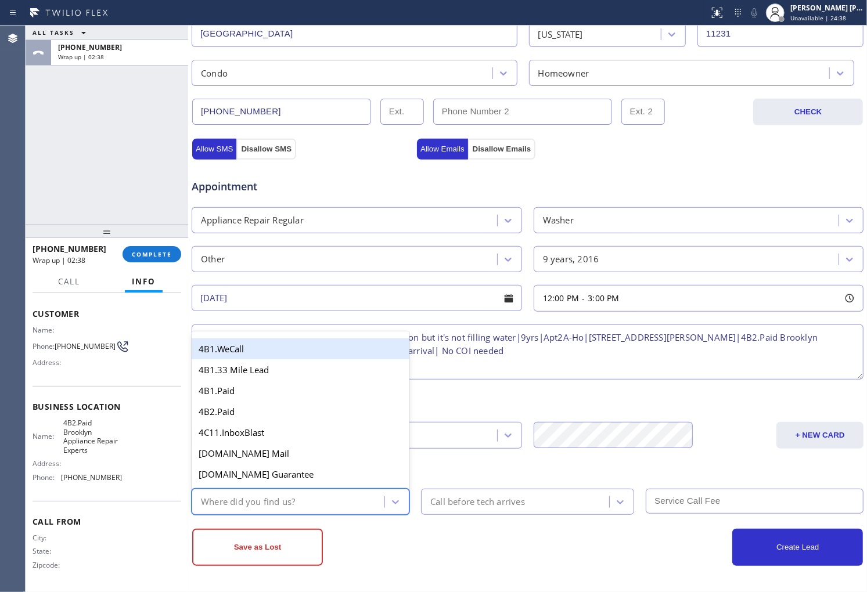
click at [329, 493] on div "Where did you find us?" at bounding box center [289, 502] width 189 height 20
type input "go"
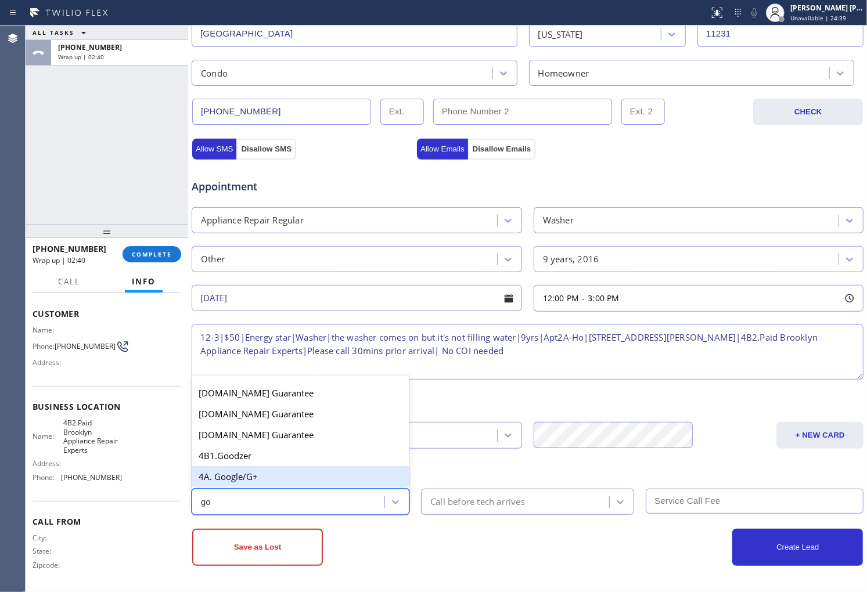
click at [311, 467] on div "4A. Google/G+" at bounding box center [301, 476] width 218 height 21
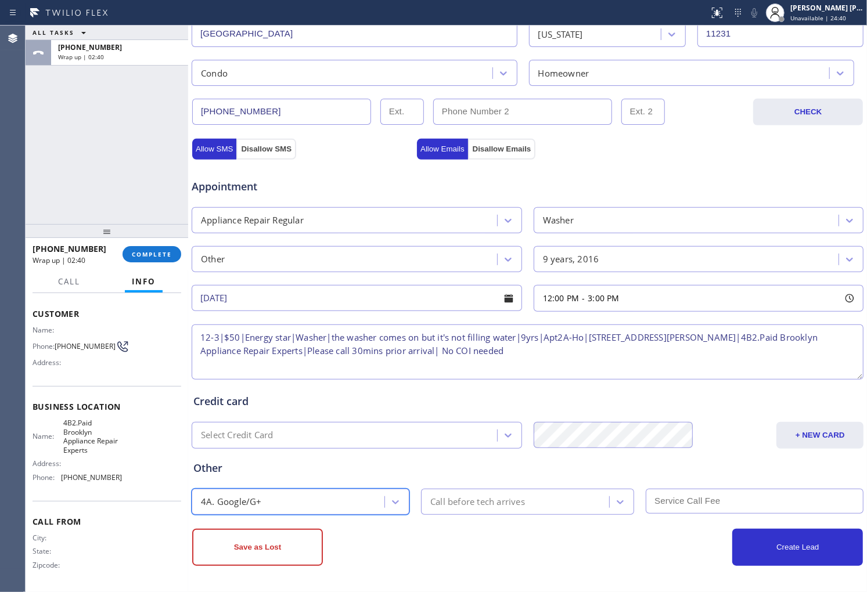
click at [503, 497] on div "Call before tech arrives" at bounding box center [477, 501] width 95 height 13
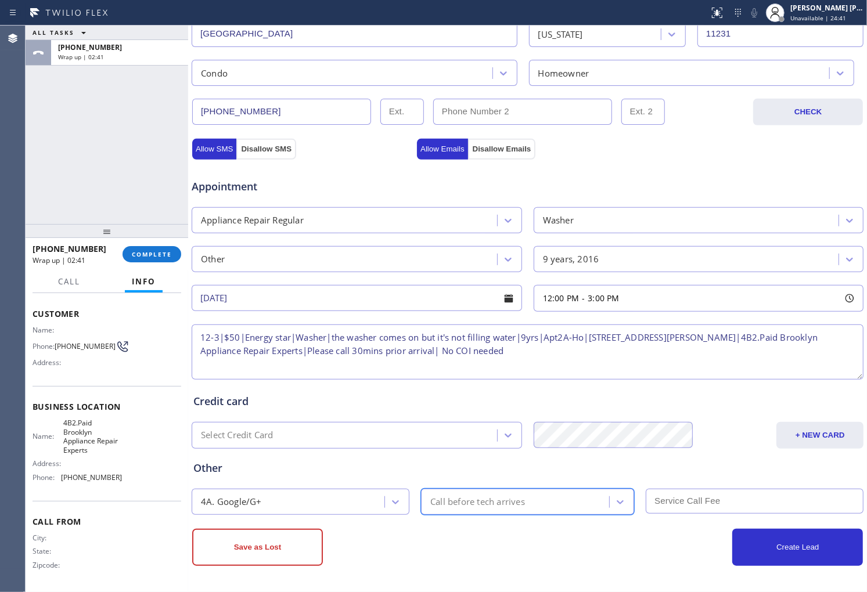
click at [488, 504] on div "Call before tech arrives" at bounding box center [477, 501] width 95 height 13
click at [457, 393] on div "30 min" at bounding box center [527, 393] width 213 height 21
click at [670, 510] on input "text" at bounding box center [755, 501] width 218 height 25
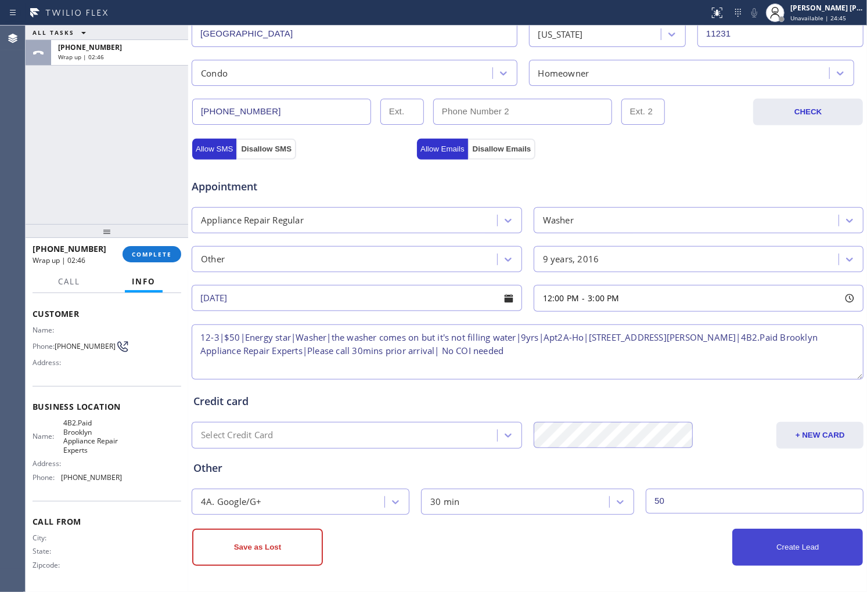
type input "50"
click at [760, 548] on button "Create Lead" at bounding box center [797, 547] width 131 height 37
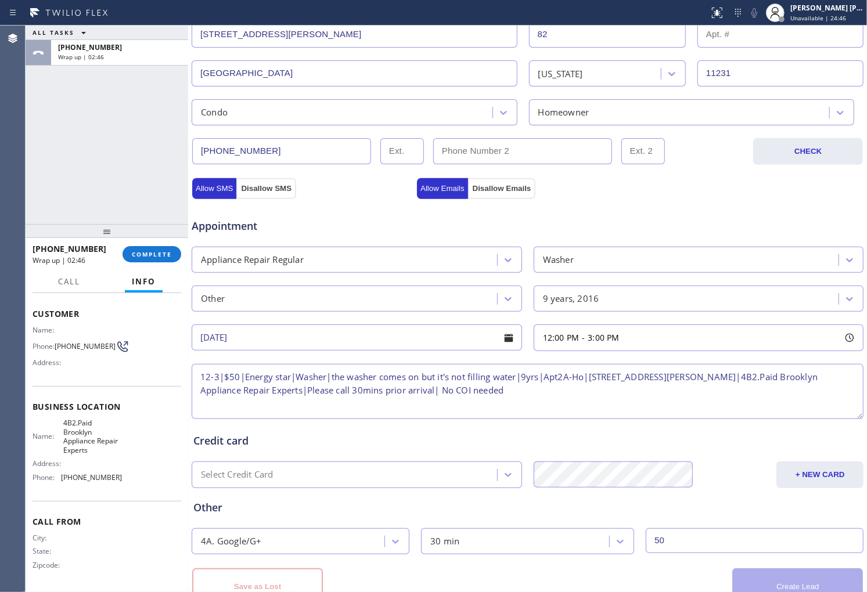
scroll to position [347, 0]
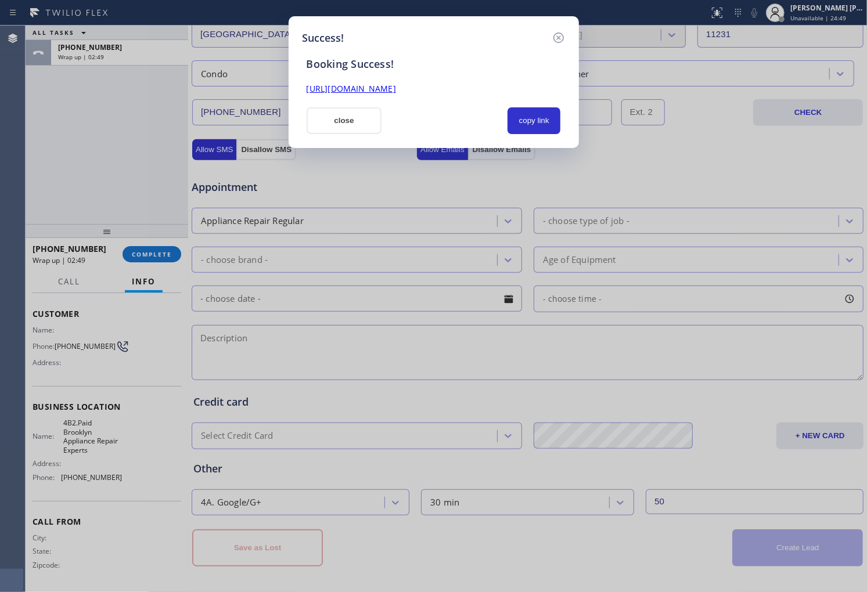
click at [375, 88] on link "[URL][DOMAIN_NAME]" at bounding box center [351, 88] width 89 height 11
click at [333, 113] on button "close" at bounding box center [344, 120] width 75 height 27
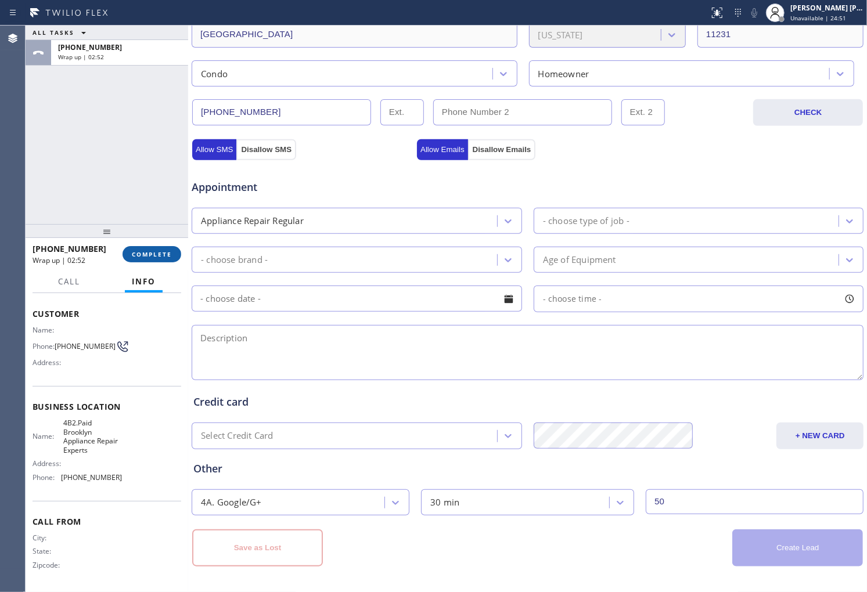
click at [148, 257] on span "COMPLETE" at bounding box center [152, 254] width 40 height 8
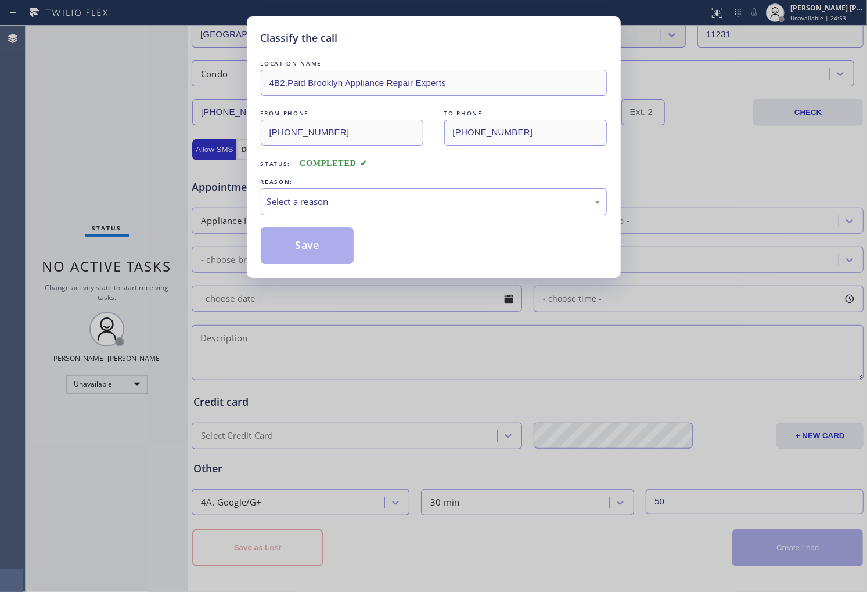
click at [334, 208] on div "Select a reason" at bounding box center [433, 201] width 333 height 13
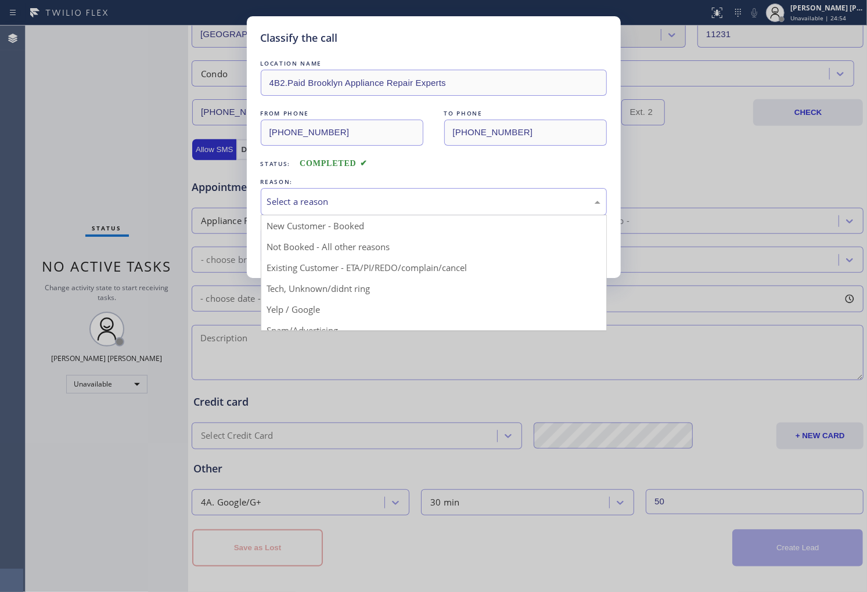
click at [340, 231] on button "Save" at bounding box center [307, 245] width 93 height 37
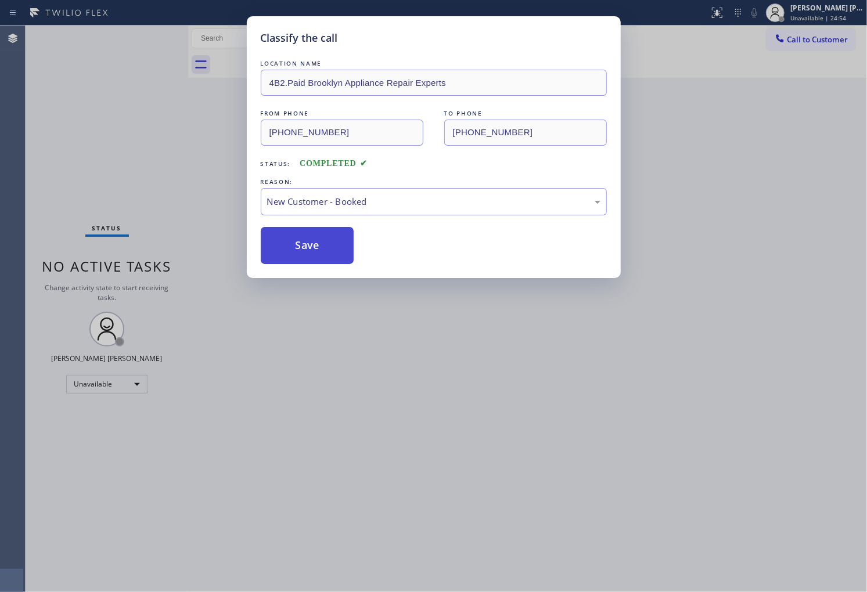
click at [324, 230] on button "Save" at bounding box center [307, 245] width 93 height 37
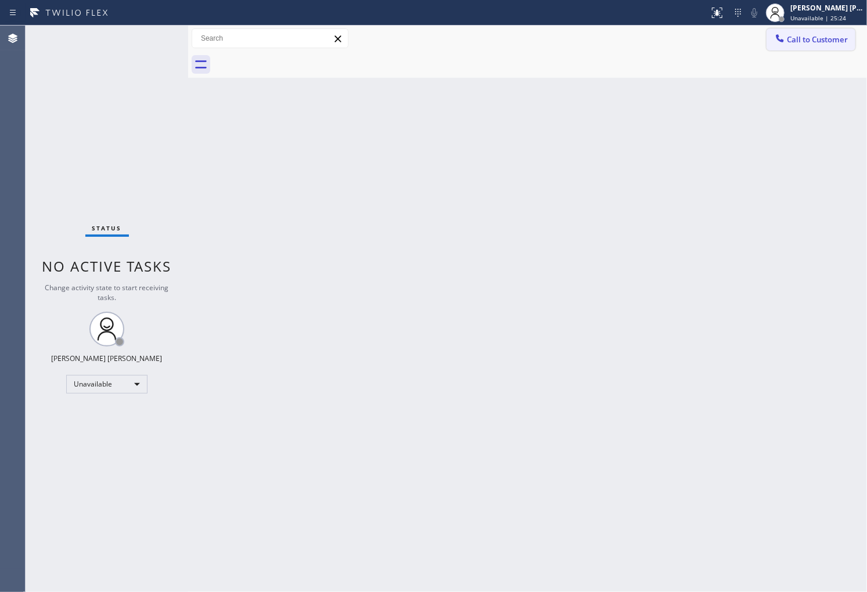
click at [821, 43] on span "Call to Customer" at bounding box center [817, 39] width 61 height 10
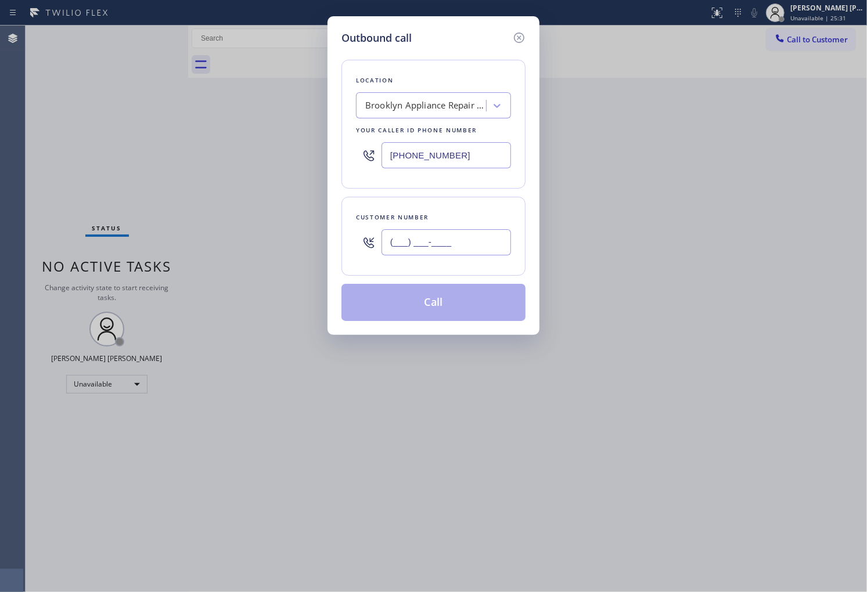
drag, startPoint x: 476, startPoint y: 255, endPoint x: 461, endPoint y: 238, distance: 23.0
click at [461, 238] on input "(___) ___-____" at bounding box center [445, 242] width 129 height 26
paste input "347) 465-3177"
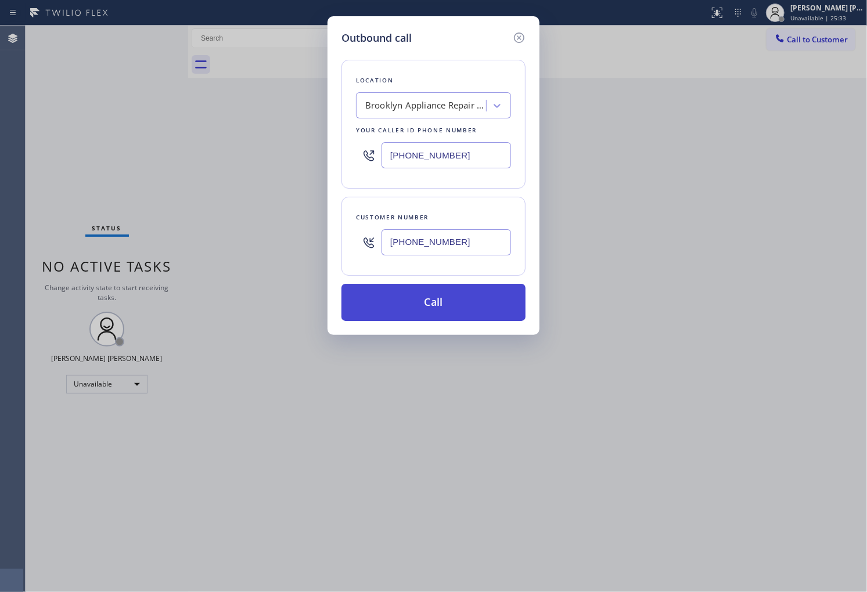
type input "[PHONE_NUMBER]"
click at [489, 304] on button "Call" at bounding box center [433, 302] width 184 height 37
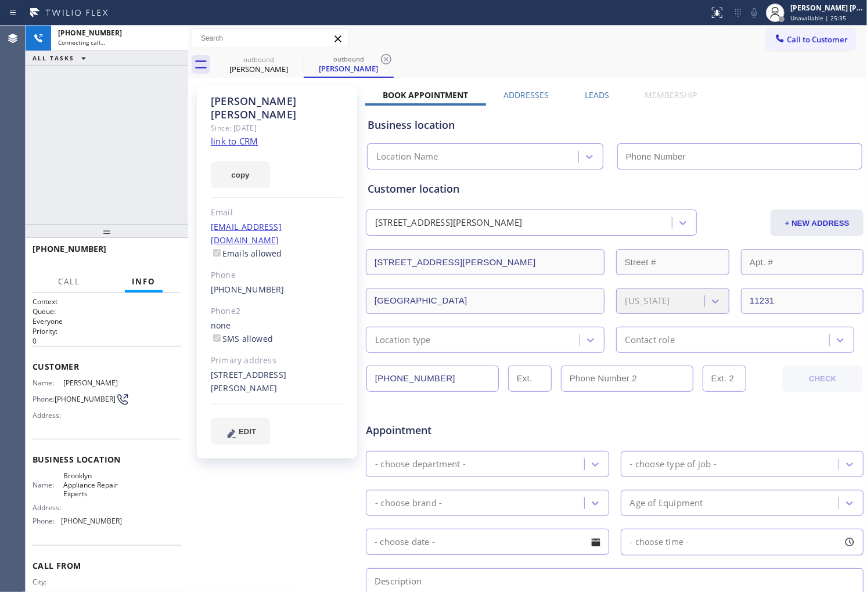
click at [253, 101] on div "[PERSON_NAME]" at bounding box center [277, 108] width 133 height 27
type input "[PHONE_NUMBER]"
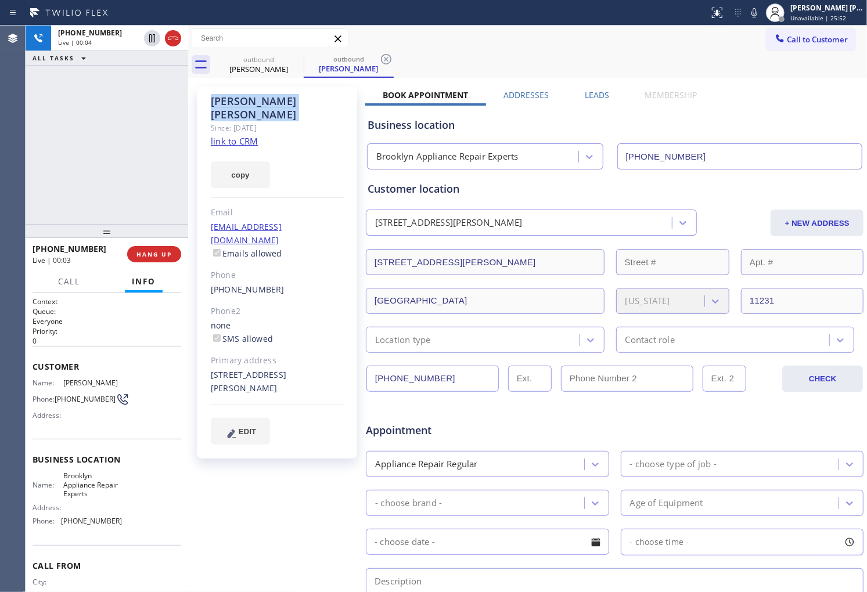
click at [248, 103] on div "[PERSON_NAME]" at bounding box center [277, 108] width 133 height 27
click at [270, 100] on div "[PERSON_NAME]" at bounding box center [277, 108] width 133 height 27
click at [302, 100] on div "[PERSON_NAME]" at bounding box center [277, 108] width 133 height 27
drag, startPoint x: 264, startPoint y: 102, endPoint x: 239, endPoint y: 102, distance: 25.0
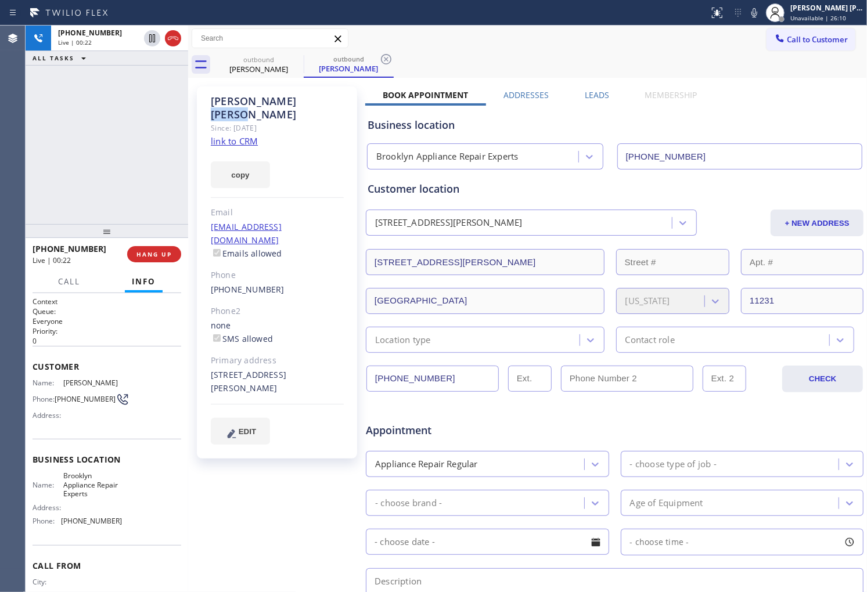
click at [239, 102] on div "[PERSON_NAME]" at bounding box center [277, 108] width 133 height 27
click at [266, 101] on div "[PERSON_NAME]" at bounding box center [277, 108] width 133 height 27
drag, startPoint x: 239, startPoint y: 102, endPoint x: 212, endPoint y: 102, distance: 27.3
click at [212, 102] on div "[PERSON_NAME]" at bounding box center [277, 108] width 133 height 27
click at [271, 101] on div "[PERSON_NAME]" at bounding box center [277, 108] width 133 height 27
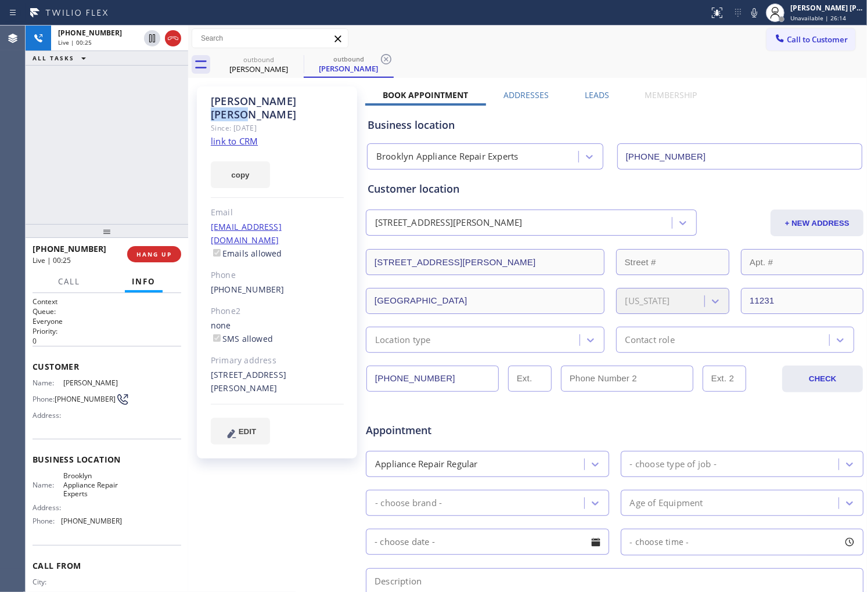
drag, startPoint x: 293, startPoint y: 101, endPoint x: 244, endPoint y: 103, distance: 48.2
click at [244, 103] on div "[PERSON_NAME]" at bounding box center [277, 108] width 133 height 27
click at [268, 102] on div "[PERSON_NAME]" at bounding box center [277, 108] width 133 height 27
click at [267, 96] on div "[PERSON_NAME]" at bounding box center [277, 108] width 133 height 27
drag, startPoint x: 283, startPoint y: 102, endPoint x: 219, endPoint y: 102, distance: 63.9
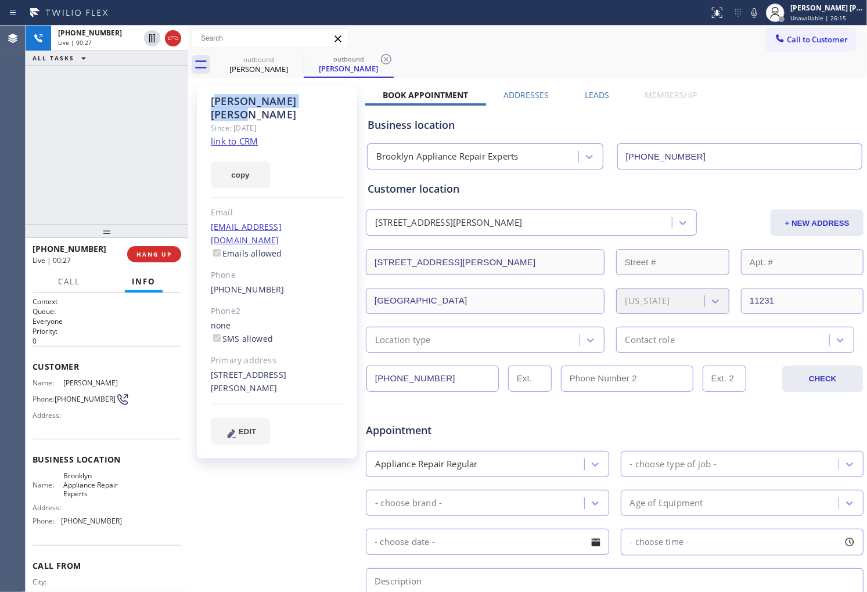
click at [219, 102] on div "[PERSON_NAME]" at bounding box center [277, 108] width 133 height 27
click at [271, 104] on div "[PERSON_NAME]" at bounding box center [277, 108] width 133 height 27
click at [102, 167] on div "[PHONE_NUMBER] Live | 00:31 ALL TASKS ALL TASKS ACTIVE TASKS TASKS IN WRAP UP" at bounding box center [107, 125] width 163 height 199
click at [83, 132] on div "[PHONE_NUMBER] Live | 00:32 ALL TASKS ALL TASKS ACTIVE TASKS TASKS IN WRAP UP" at bounding box center [107, 125] width 163 height 199
click at [35, 193] on div "[PHONE_NUMBER] Live | 00:34 ALL TASKS ALL TASKS ACTIVE TASKS TASKS IN WRAP UP" at bounding box center [107, 125] width 163 height 199
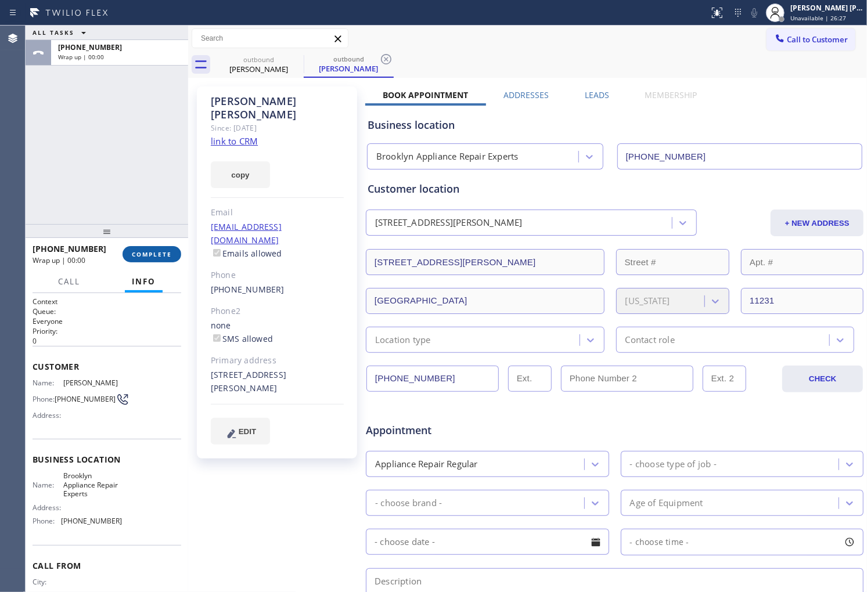
click at [166, 247] on button "COMPLETE" at bounding box center [151, 254] width 59 height 16
click at [163, 258] on button "COMPLETE" at bounding box center [151, 254] width 59 height 16
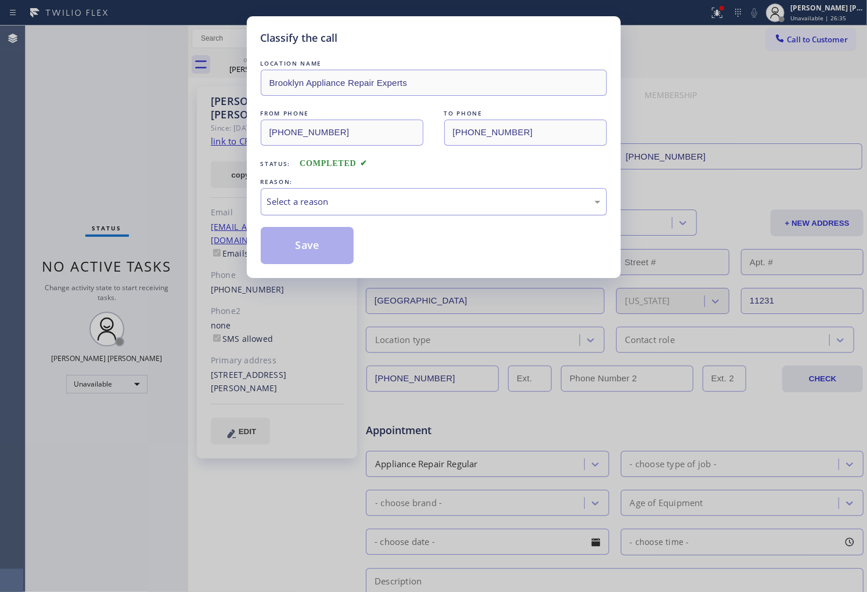
click at [369, 207] on div "Select a reason" at bounding box center [433, 201] width 333 height 13
click at [300, 265] on div "Classify the call LOCATION NAME Brooklyn Appliance Repair Experts FROM PHONE [P…" at bounding box center [434, 147] width 374 height 262
click at [304, 258] on button "Save" at bounding box center [307, 245] width 93 height 37
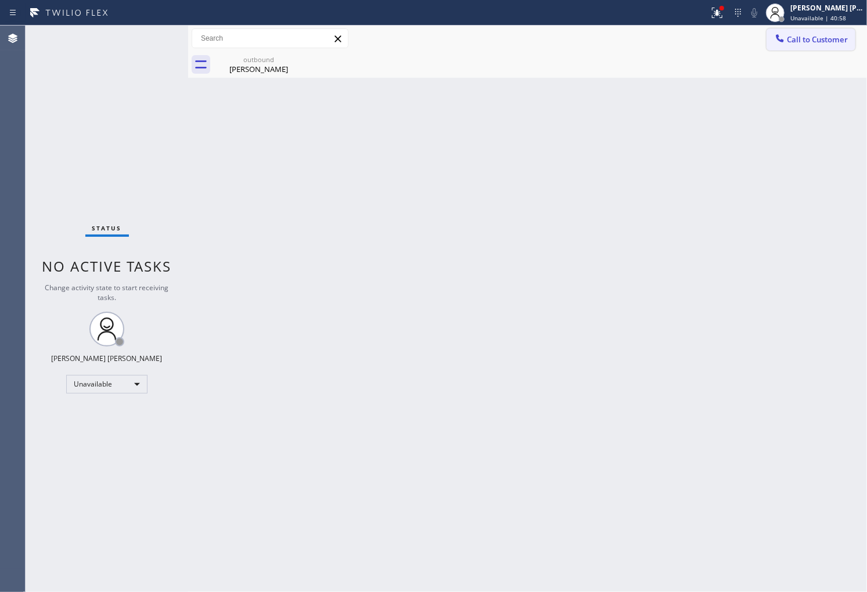
click at [805, 39] on span "Call to Customer" at bounding box center [817, 39] width 61 height 10
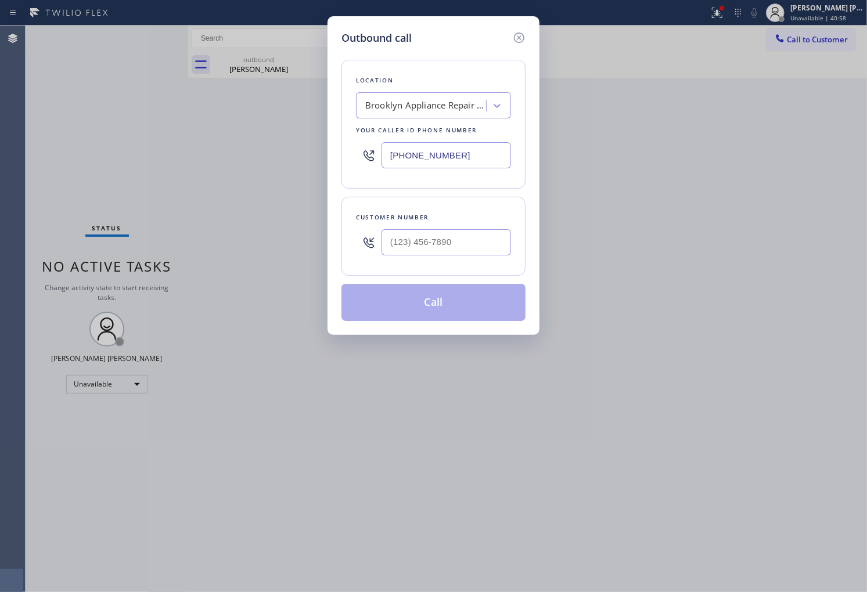
click at [437, 155] on input "[PHONE_NUMBER]" at bounding box center [445, 155] width 129 height 26
paste input "714) 681-1582"
type input "[PHONE_NUMBER]"
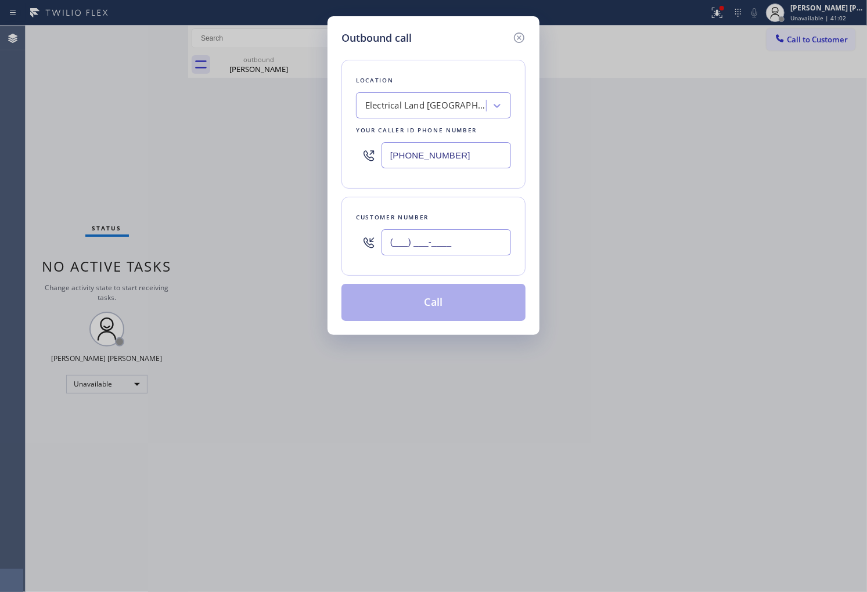
drag, startPoint x: 445, startPoint y: 255, endPoint x: 439, endPoint y: 245, distance: 12.2
click at [445, 255] on input "(___) ___-____" at bounding box center [445, 242] width 129 height 26
paste input "949) 973-7413"
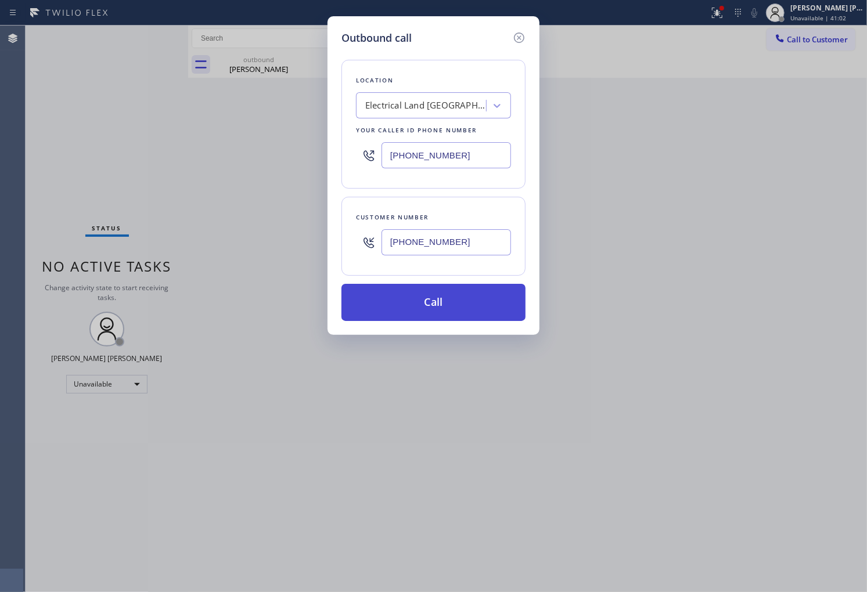
type input "[PHONE_NUMBER]"
click at [463, 312] on button "Call" at bounding box center [433, 302] width 184 height 37
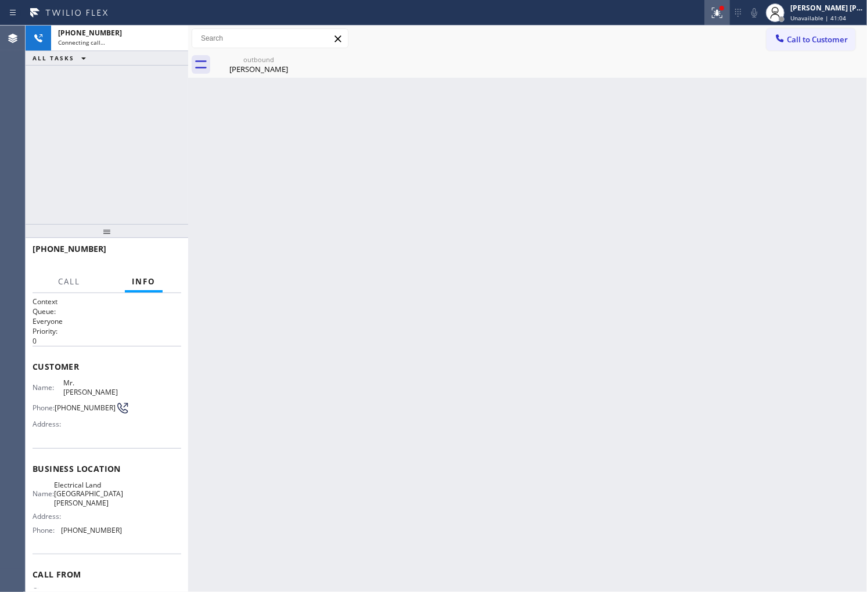
click at [730, 15] on div at bounding box center [717, 13] width 26 height 14
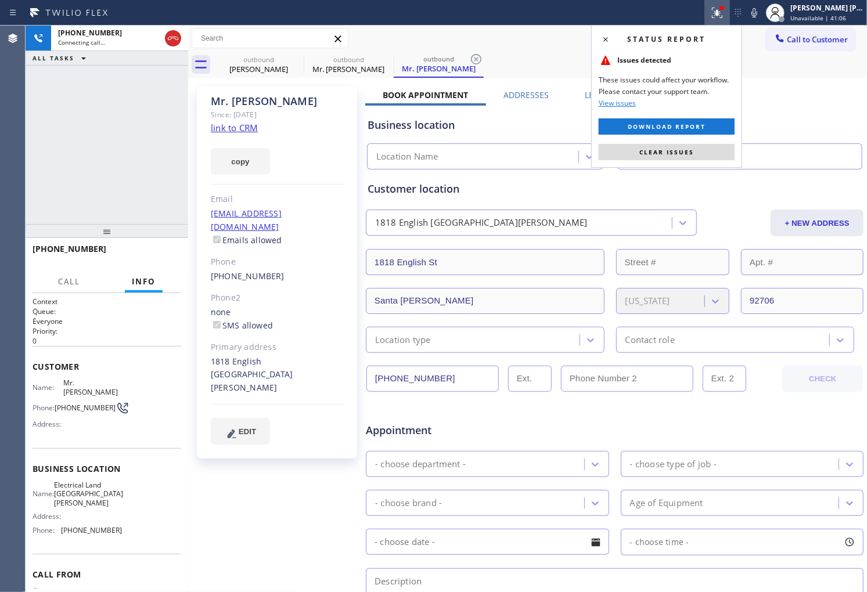
click at [666, 154] on span "Clear issues" at bounding box center [666, 152] width 55 height 8
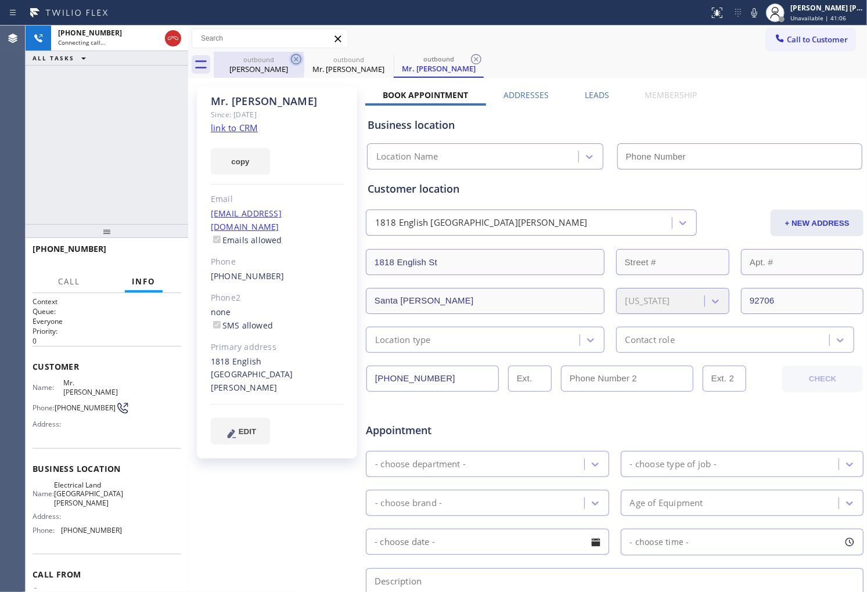
click at [293, 60] on icon at bounding box center [296, 59] width 14 height 14
type input "[PHONE_NUMBER]"
click at [246, 103] on div "Mr. [PERSON_NAME]" at bounding box center [277, 101] width 133 height 13
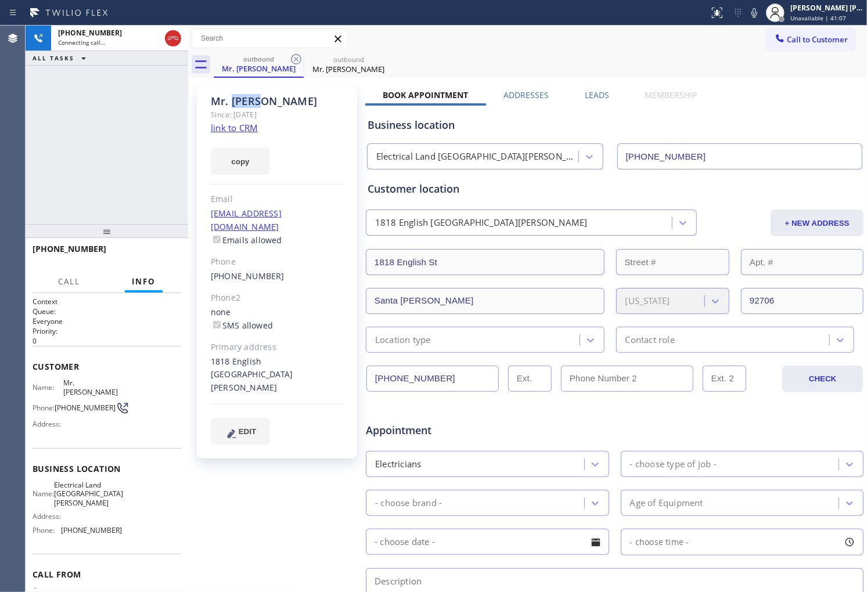
click at [246, 103] on div "Mr. [PERSON_NAME]" at bounding box center [277, 101] width 133 height 13
copy div "Mr. [PERSON_NAME]"
click at [18, 160] on div "Agent Desktop" at bounding box center [12, 309] width 25 height 567
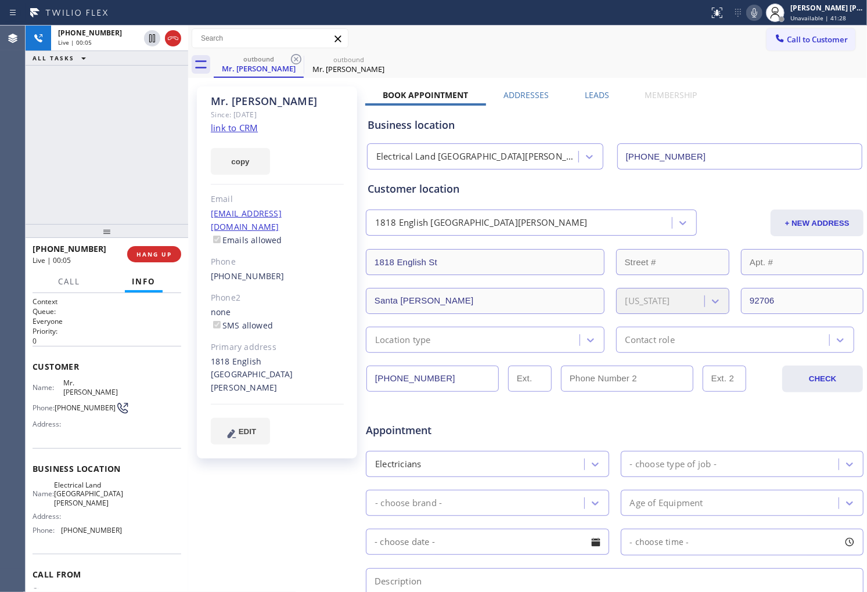
click at [761, 18] on icon at bounding box center [754, 13] width 14 height 14
click at [170, 41] on icon at bounding box center [173, 38] width 14 height 14
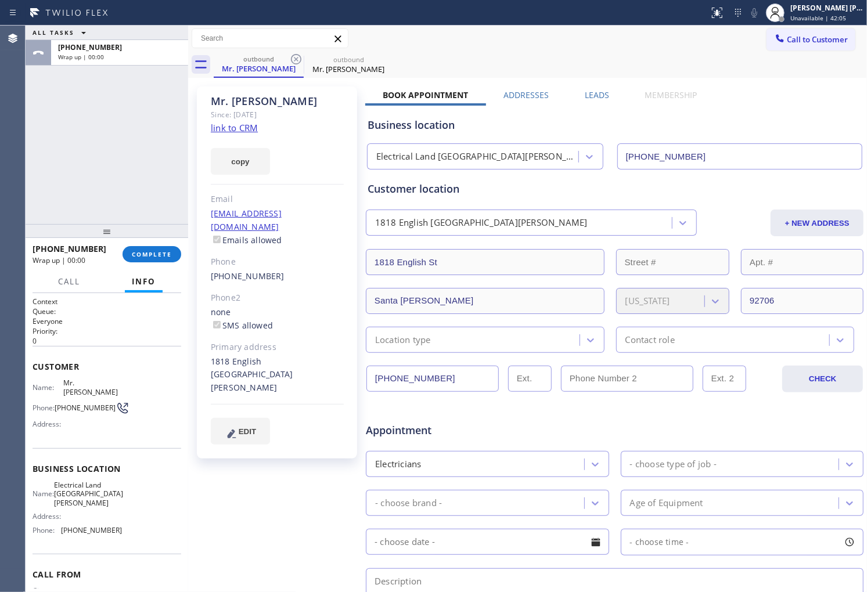
click at [599, 94] on label "Leads" at bounding box center [597, 94] width 24 height 11
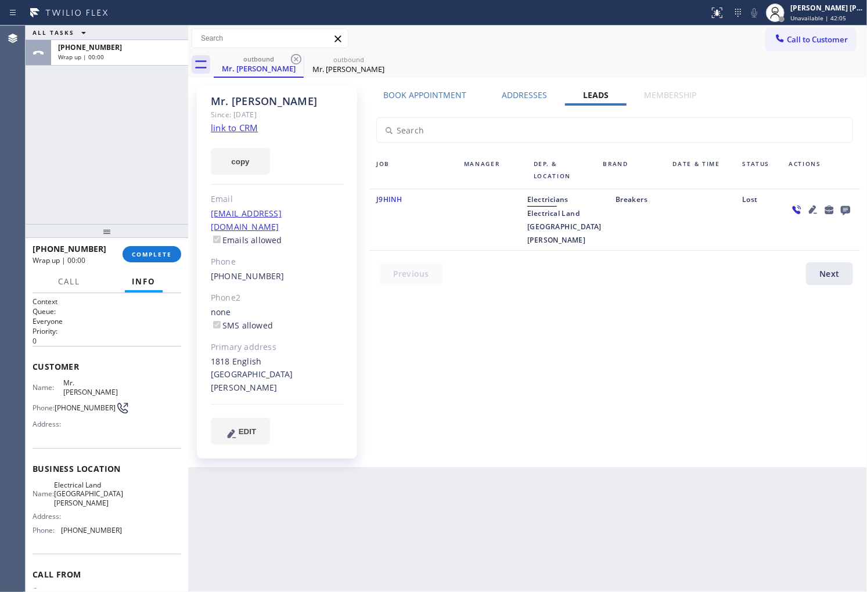
click at [850, 211] on icon at bounding box center [845, 210] width 14 height 15
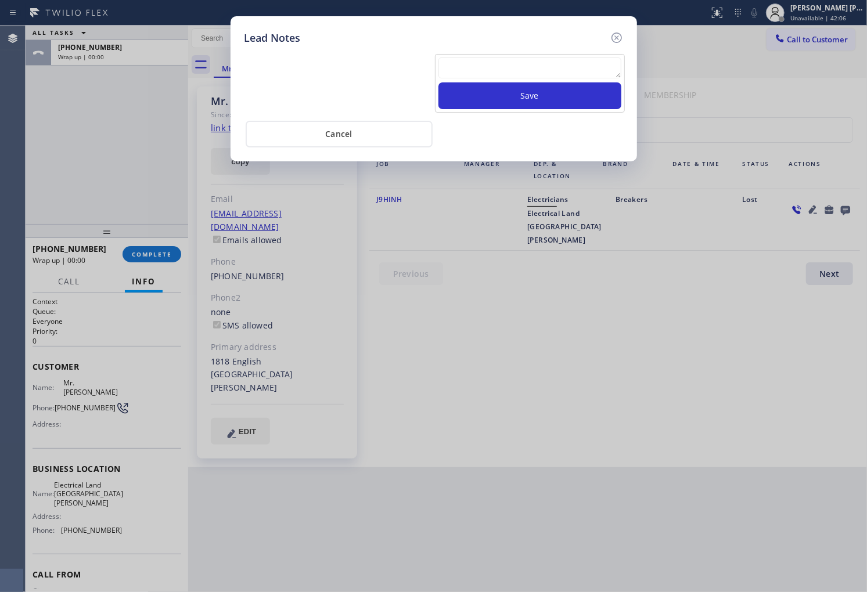
click at [589, 73] on textarea at bounding box center [529, 67] width 183 height 21
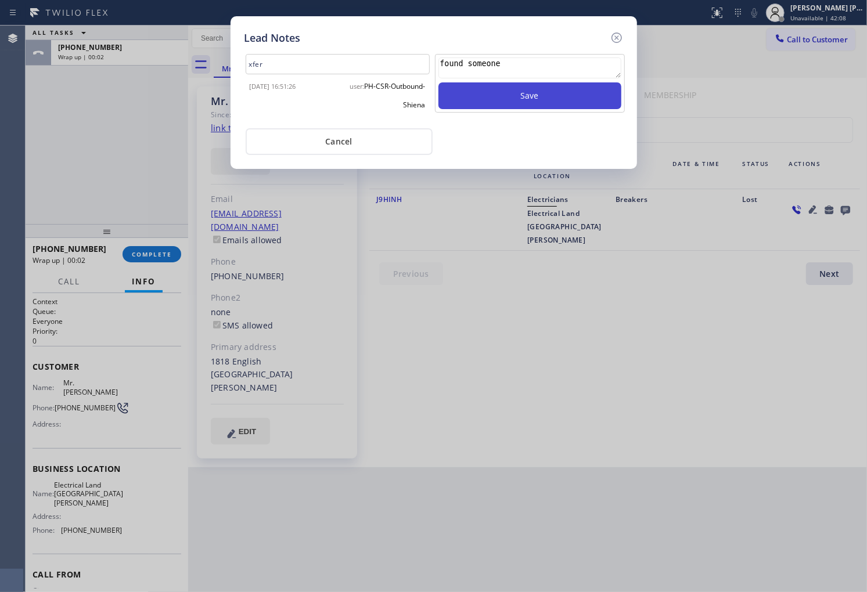
type textarea "found someone"
click at [594, 91] on button "Save" at bounding box center [529, 95] width 183 height 27
click at [621, 41] on icon at bounding box center [617, 38] width 14 height 14
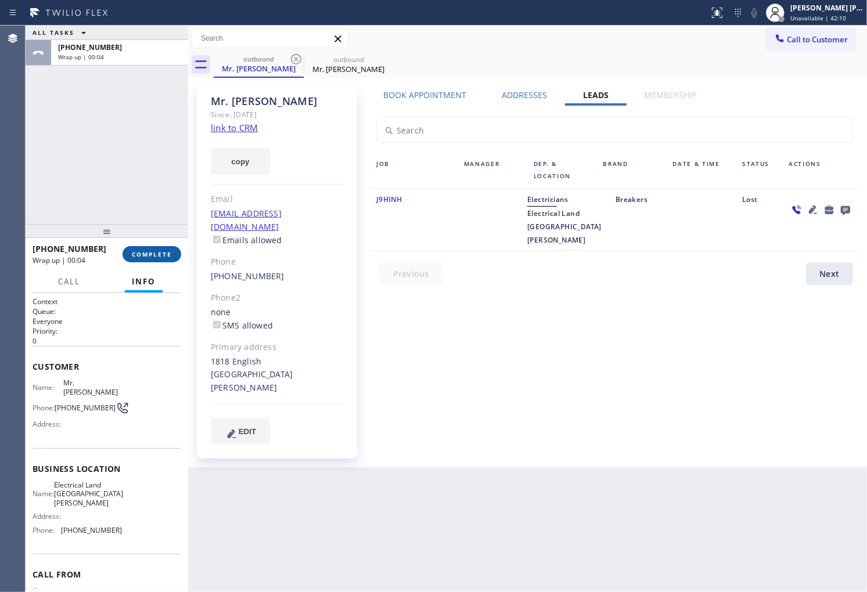
click at [156, 257] on span "COMPLETE" at bounding box center [152, 254] width 40 height 8
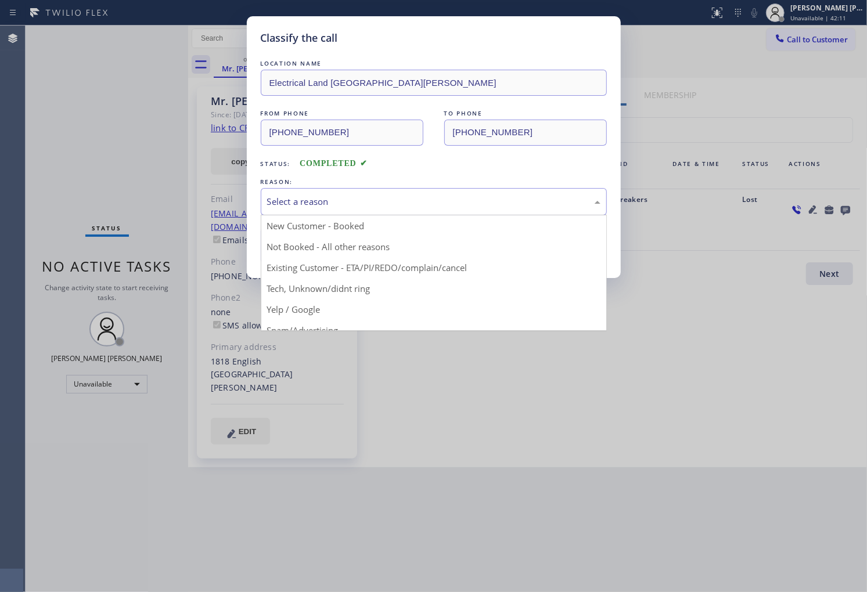
click at [360, 211] on div "Select a reason" at bounding box center [434, 201] width 346 height 27
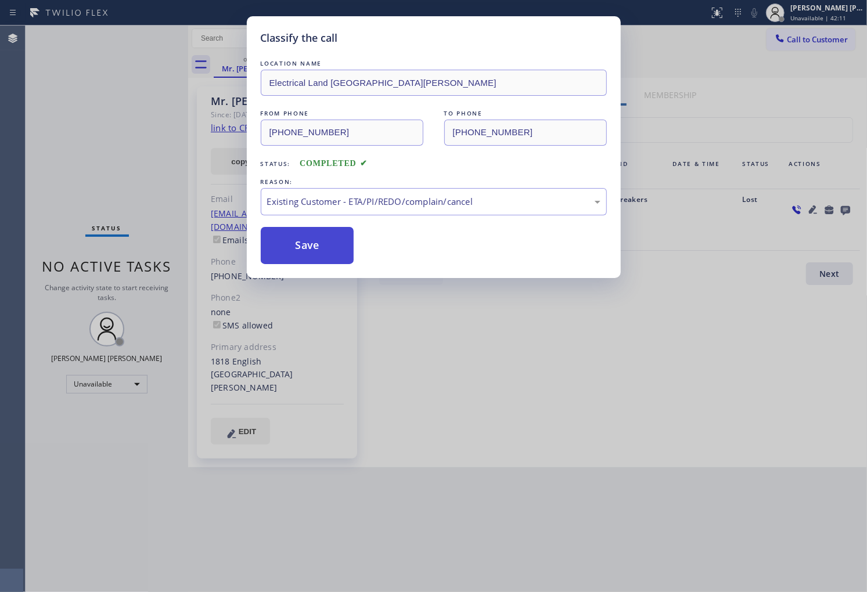
click at [295, 248] on button "Save" at bounding box center [307, 245] width 93 height 37
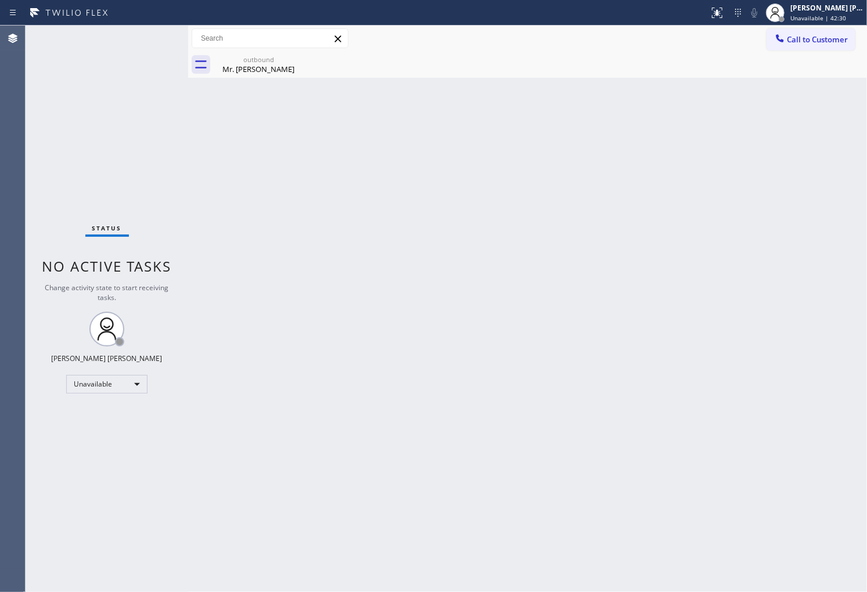
click at [18, 204] on div "Agent Desktop" at bounding box center [12, 309] width 25 height 567
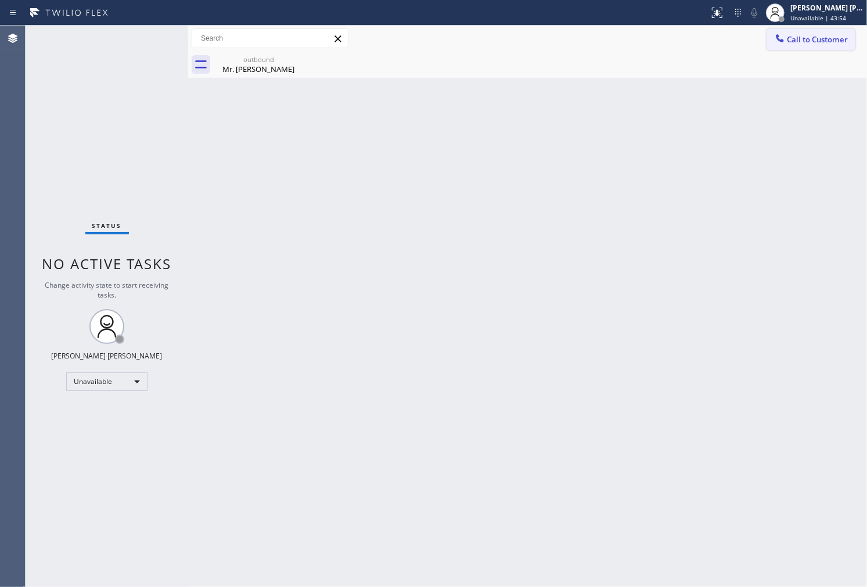
click at [827, 39] on span "Call to Customer" at bounding box center [817, 39] width 61 height 10
click at [0, 0] on div "Outbound call Location Electrical Land [GEOGRAPHIC_DATA][PERSON_NAME] Your call…" at bounding box center [0, 0] width 0 height 0
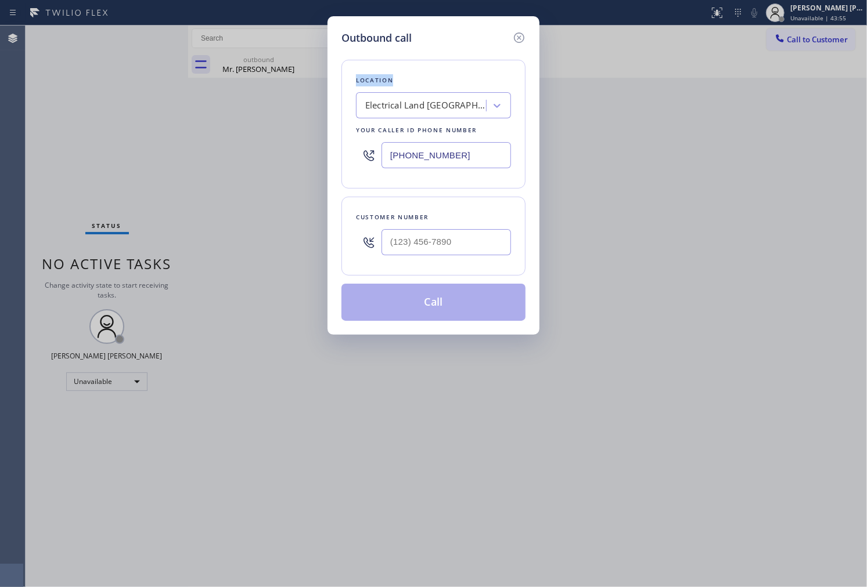
click at [439, 158] on input "[PHONE_NUMBER]" at bounding box center [445, 155] width 129 height 26
paste input "415) 289-5120"
type input "[PHONE_NUMBER]"
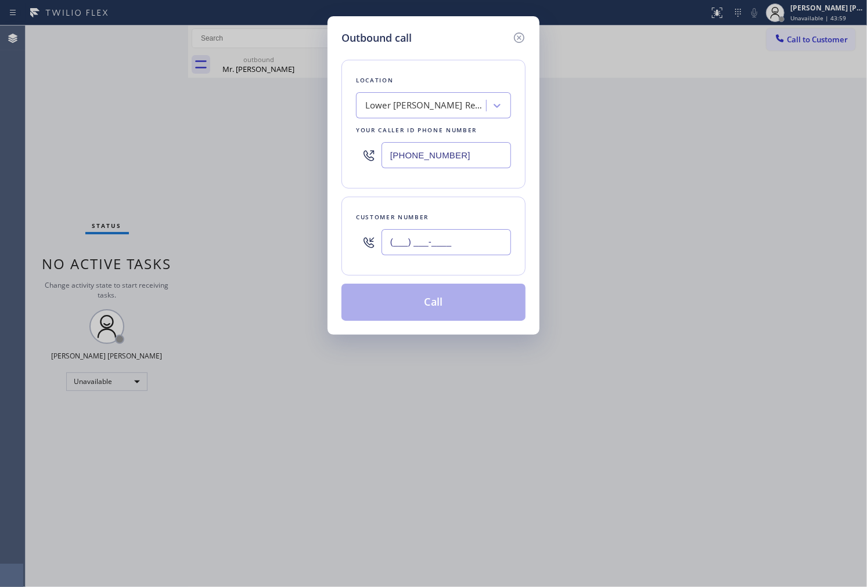
drag, startPoint x: 484, startPoint y: 236, endPoint x: 474, endPoint y: 229, distance: 12.9
click at [485, 236] on input "(___) ___-____" at bounding box center [445, 242] width 129 height 26
paste input "415) 205-3994"
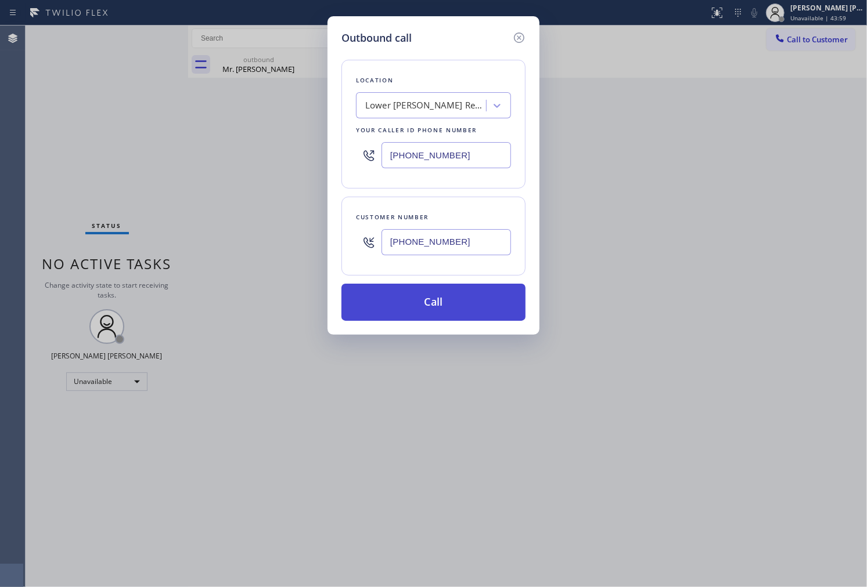
type input "[PHONE_NUMBER]"
click at [461, 294] on button "Call" at bounding box center [433, 302] width 184 height 37
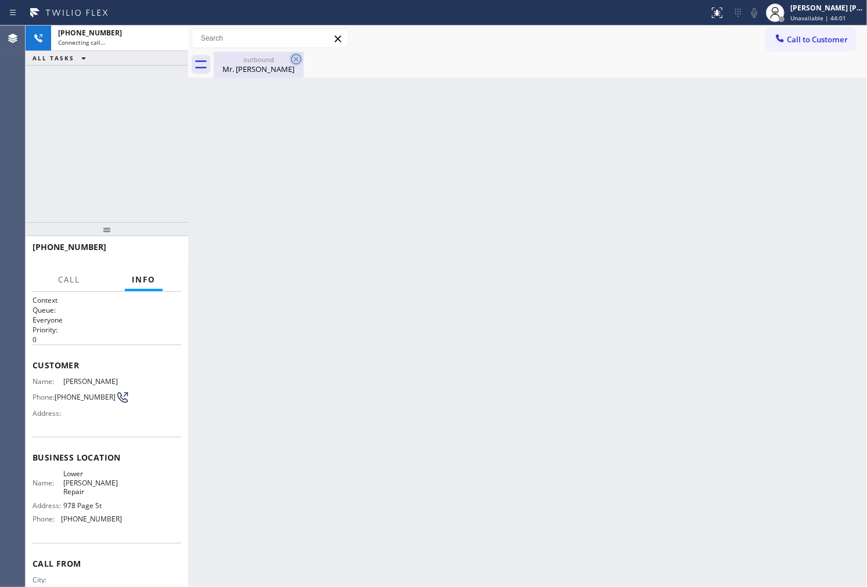
click at [294, 58] on icon at bounding box center [296, 59] width 10 height 10
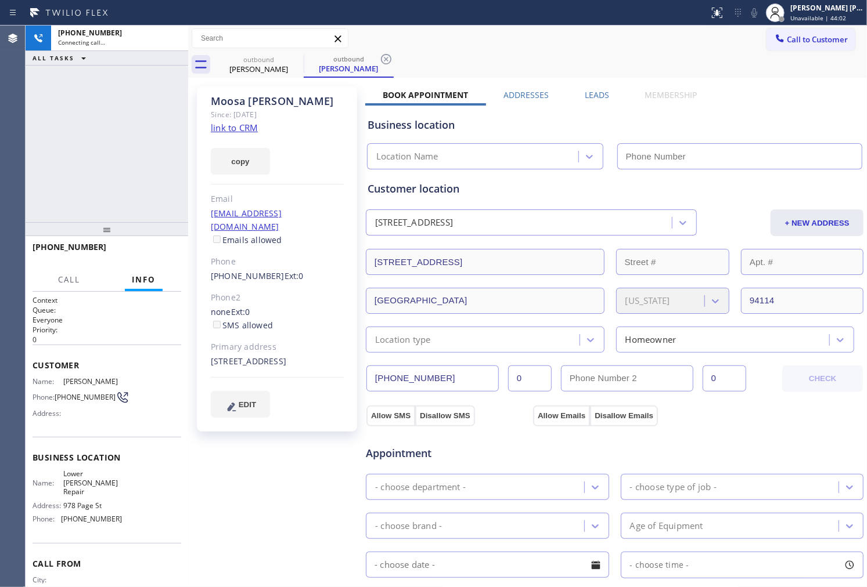
click at [248, 95] on div "[PERSON_NAME]" at bounding box center [277, 101] width 133 height 13
copy div "[PERSON_NAME]"
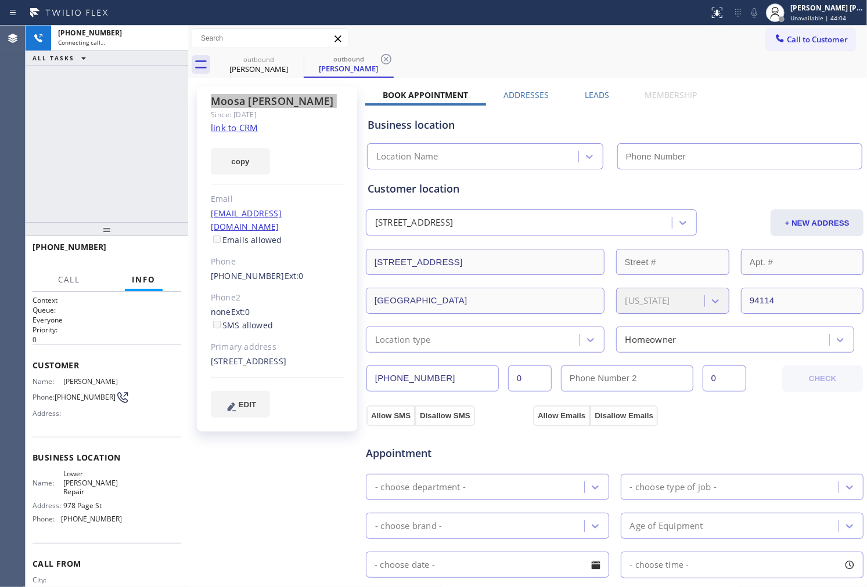
type input "[PHONE_NUMBER]"
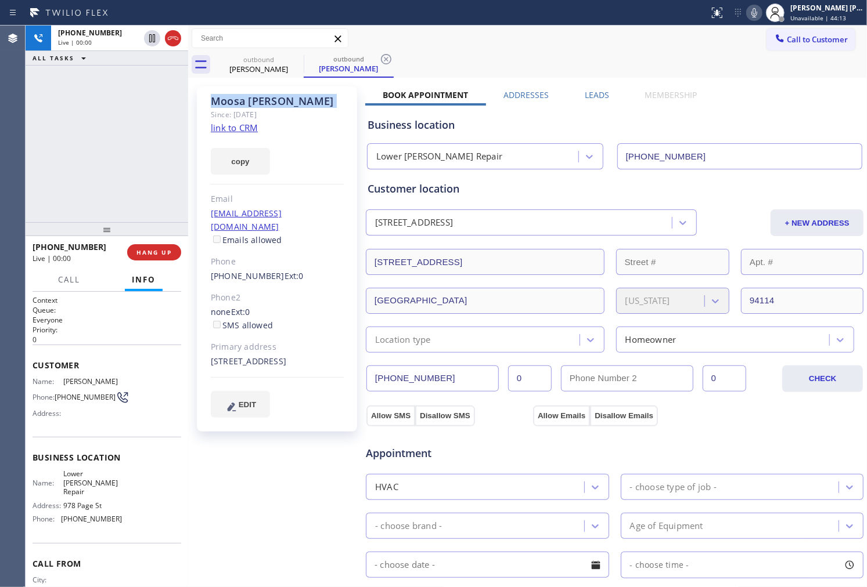
click at [38, 130] on div "[PHONE_NUMBER] Live | 00:00 ALL TASKS ALL TASKS ACTIVE TASKS TASKS IN WRAP UP" at bounding box center [107, 124] width 163 height 197
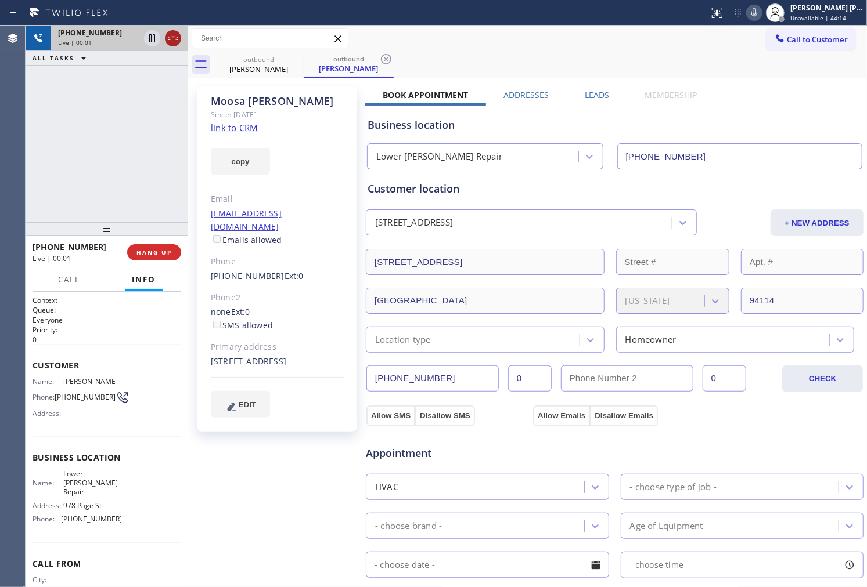
click at [176, 37] on icon at bounding box center [173, 38] width 10 height 3
drag, startPoint x: 176, startPoint y: 37, endPoint x: 229, endPoint y: 185, distance: 156.6
click at [176, 37] on icon at bounding box center [173, 38] width 10 height 3
click at [257, 271] on link "[PHONE_NUMBER]" at bounding box center [248, 276] width 74 height 11
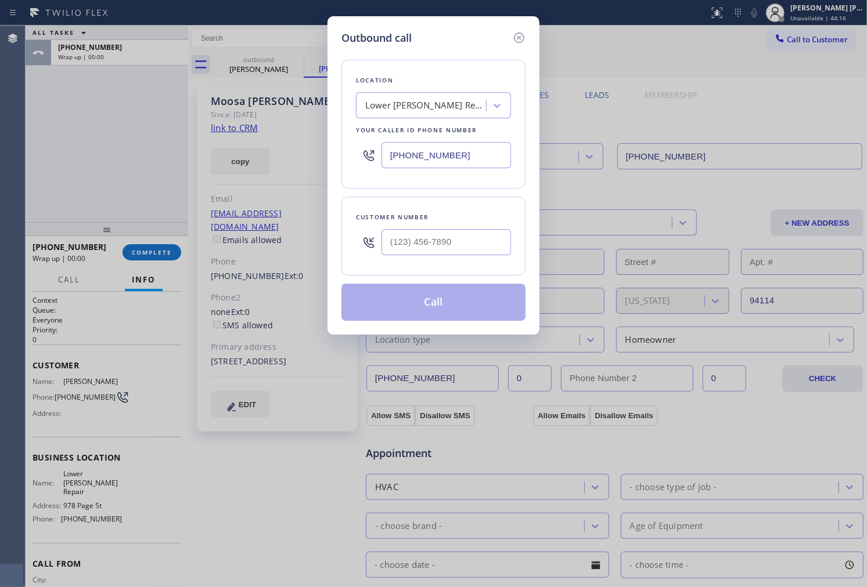
type input "[PHONE_NUMBER]"
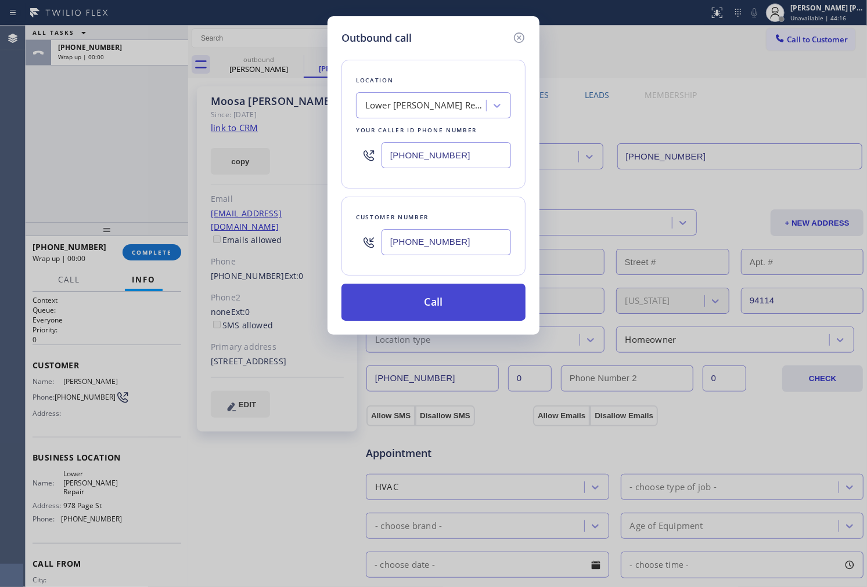
click at [454, 294] on button "Call" at bounding box center [433, 302] width 184 height 37
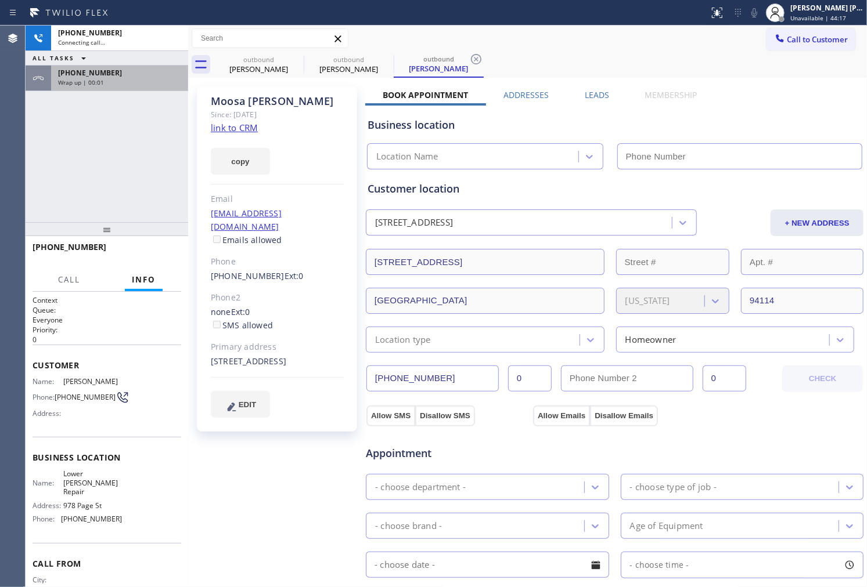
click at [131, 88] on div "[PHONE_NUMBER] Wrap up | 00:01" at bounding box center [117, 79] width 132 height 26
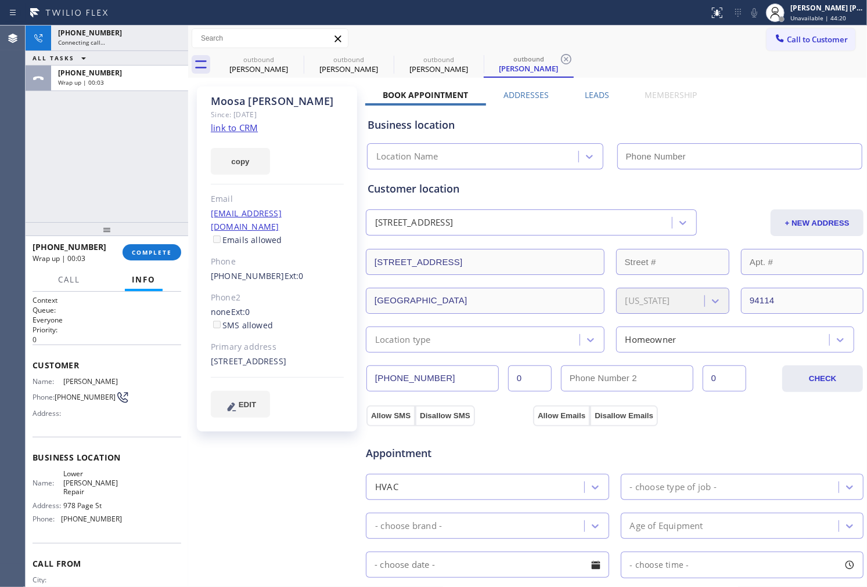
type input "[PHONE_NUMBER]"
click at [154, 251] on span "COMPLETE" at bounding box center [152, 252] width 40 height 8
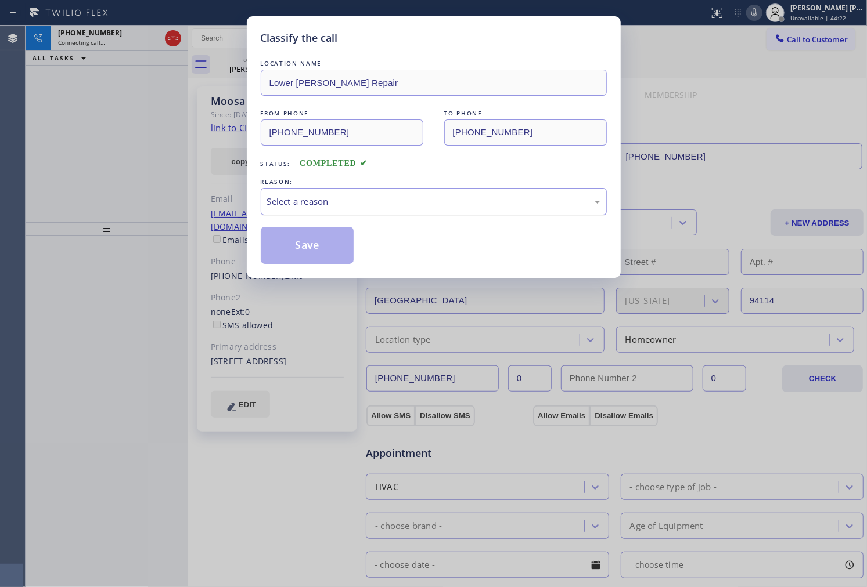
click at [340, 198] on div "Select a reason" at bounding box center [433, 201] width 333 height 13
click at [294, 245] on button "Save" at bounding box center [307, 245] width 93 height 37
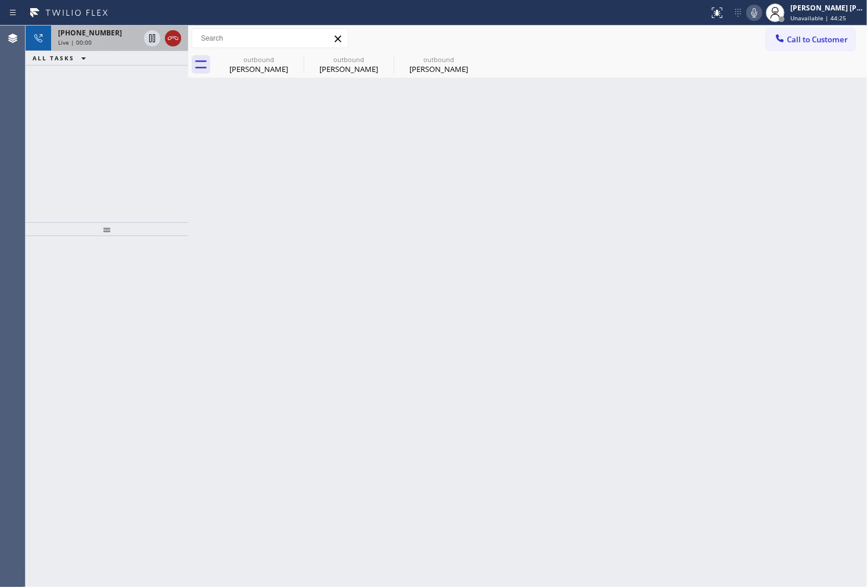
click at [169, 41] on icon at bounding box center [173, 38] width 14 height 14
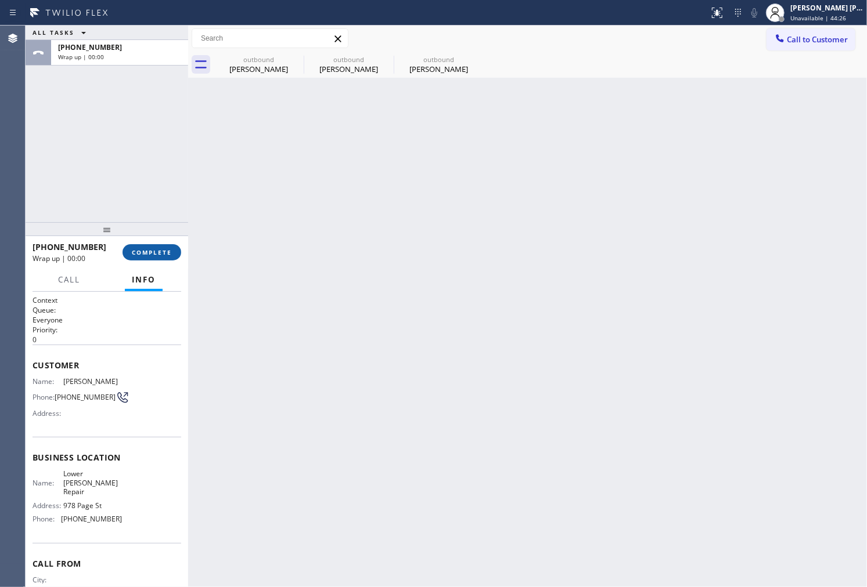
click at [170, 253] on span "COMPLETE" at bounding box center [152, 252] width 40 height 8
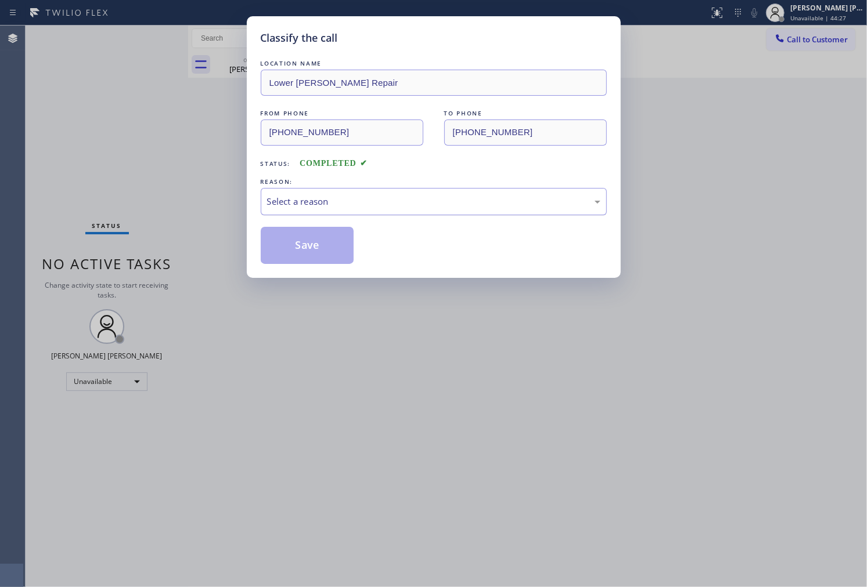
click at [331, 195] on div "Select a reason" at bounding box center [433, 201] width 333 height 13
click at [308, 246] on button "Save" at bounding box center [307, 245] width 93 height 37
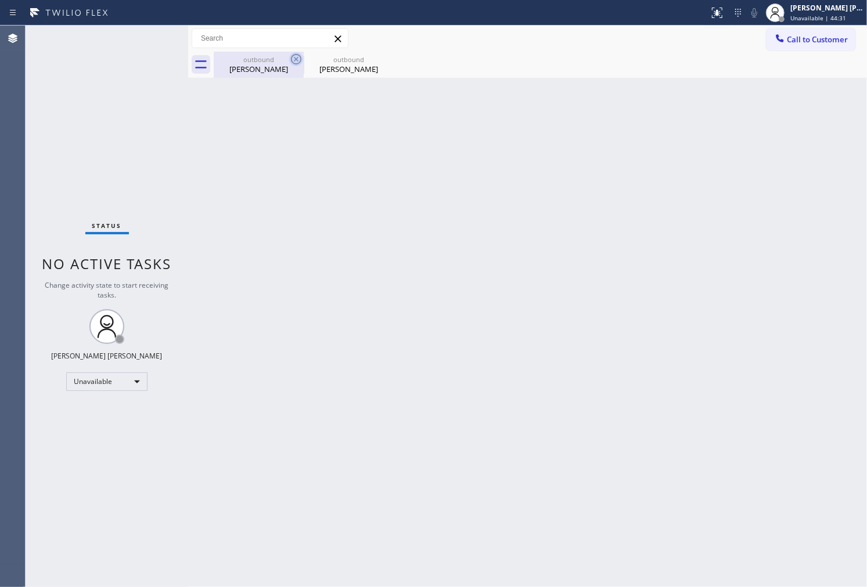
click at [293, 58] on icon at bounding box center [296, 59] width 14 height 14
click at [0, 0] on icon at bounding box center [0, 0] width 0 height 0
click at [798, 42] on span "Call to Customer" at bounding box center [817, 39] width 61 height 10
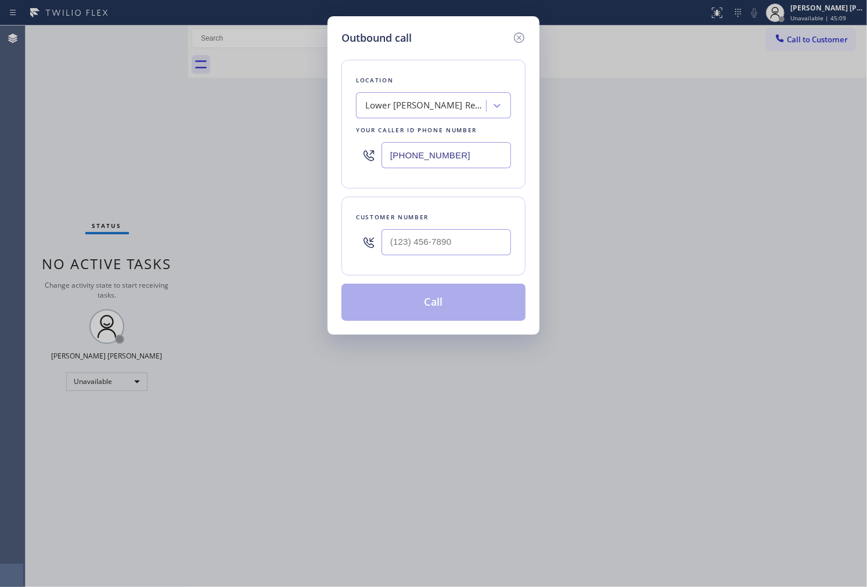
click at [466, 152] on input "[PHONE_NUMBER]" at bounding box center [445, 155] width 129 height 26
paste input "949) 353-6604"
type input "[PHONE_NUMBER]"
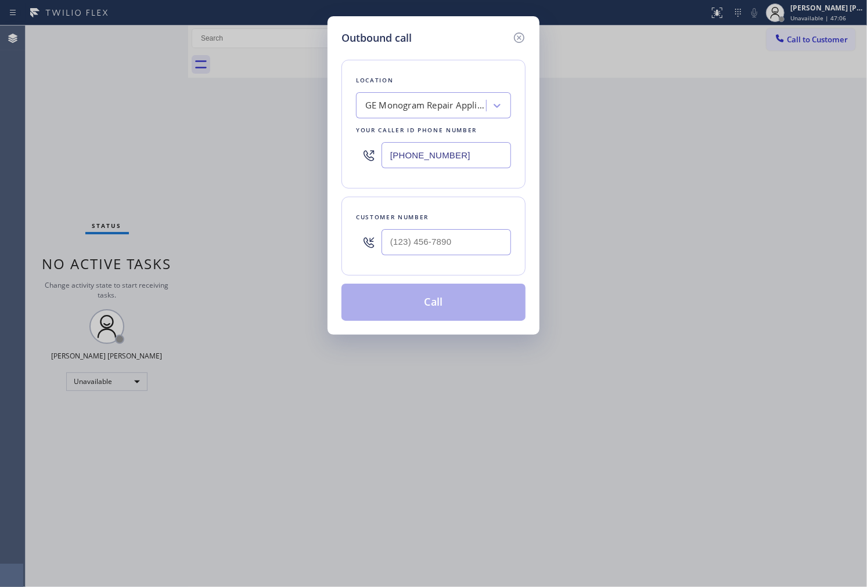
click at [434, 226] on div at bounding box center [445, 242] width 129 height 38
click at [439, 241] on input "text" at bounding box center [445, 242] width 129 height 26
click at [439, 241] on input "(___) ___-____" at bounding box center [445, 242] width 129 height 26
paste input "9493"
click at [454, 248] on input "(___) ___-9493" at bounding box center [445, 242] width 129 height 26
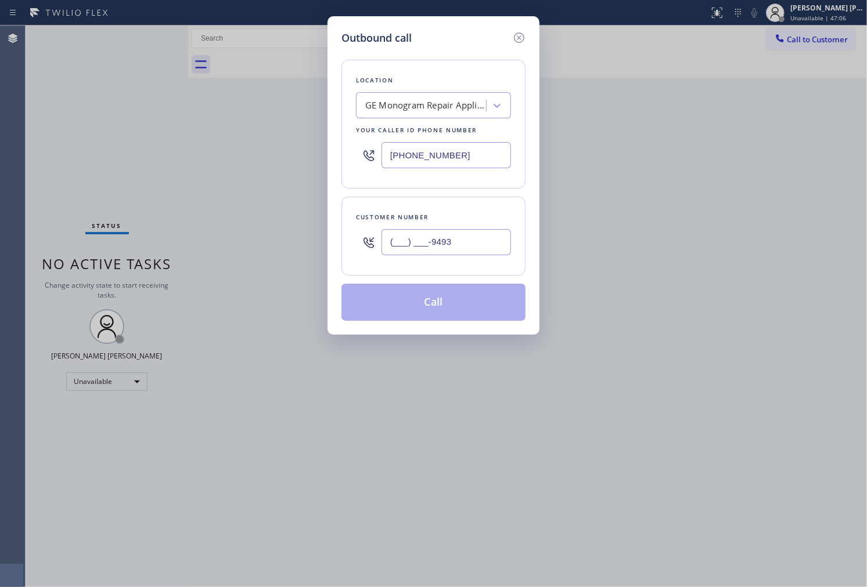
click at [454, 248] on input "(___) ___-9493" at bounding box center [445, 242] width 129 height 26
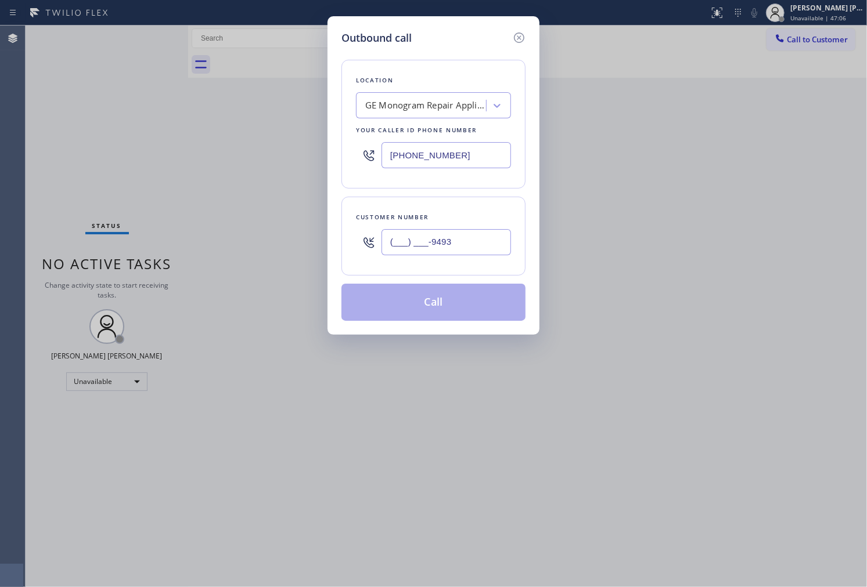
paste input "949) 300-287"
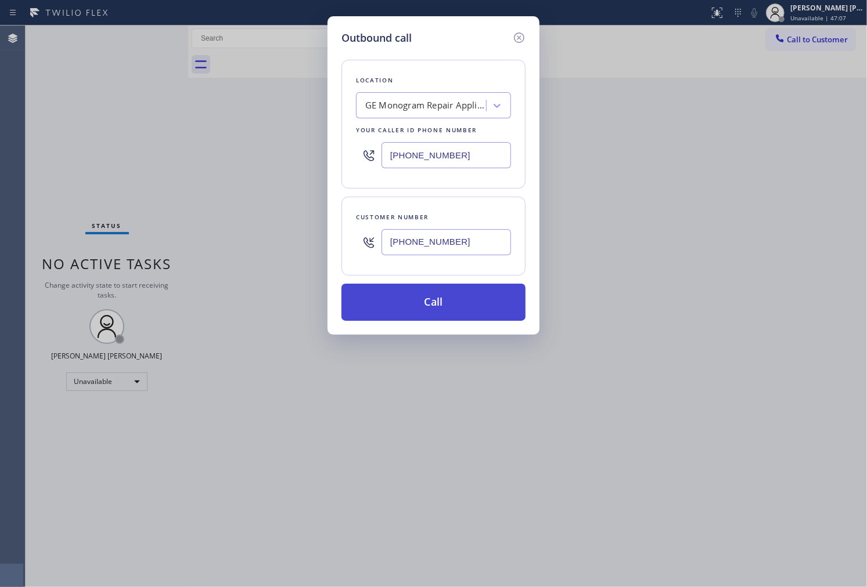
type input "[PHONE_NUMBER]"
click at [467, 305] on button "Call" at bounding box center [433, 302] width 184 height 37
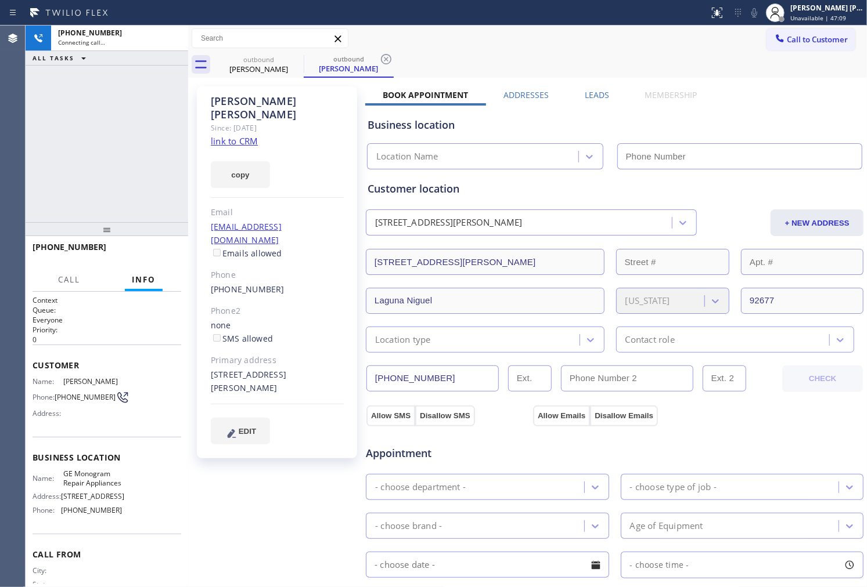
click at [244, 99] on div "[PERSON_NAME]" at bounding box center [277, 108] width 133 height 27
copy div "[PERSON_NAME]"
type input "[PHONE_NUMBER]"
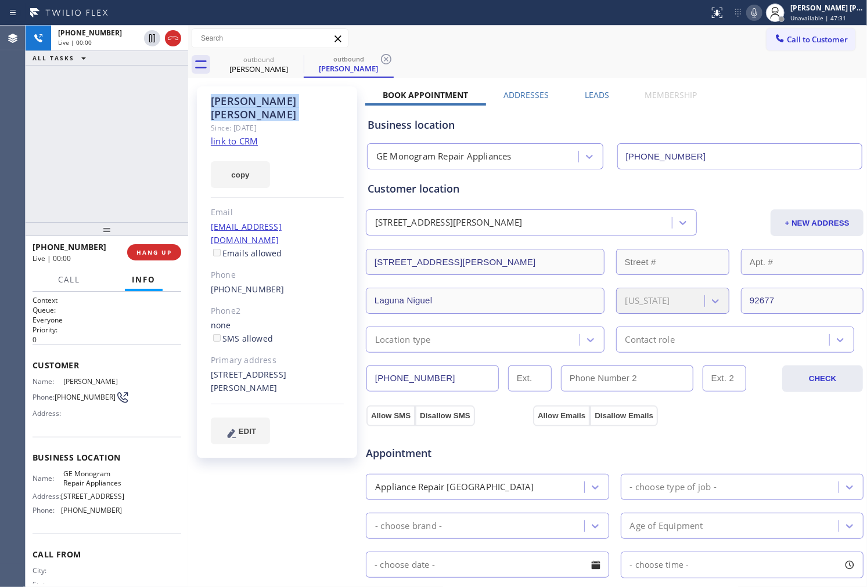
click at [7, 188] on div "Agent Desktop" at bounding box center [12, 307] width 25 height 562
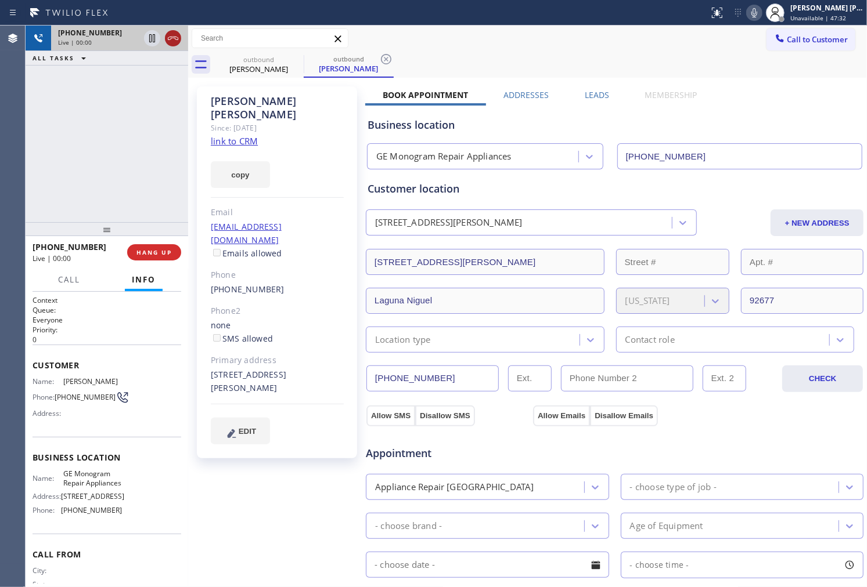
click at [177, 36] on icon at bounding box center [173, 38] width 14 height 14
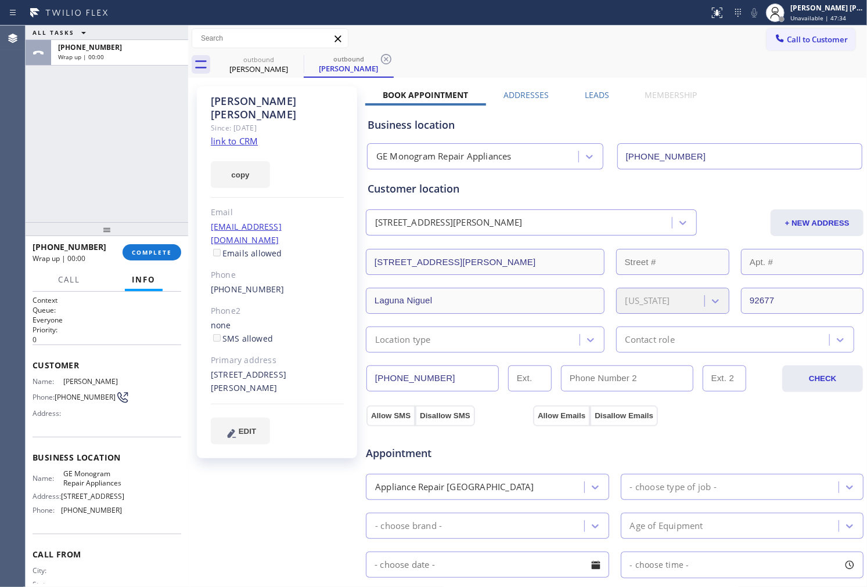
click at [597, 96] on label "Leads" at bounding box center [597, 94] width 24 height 11
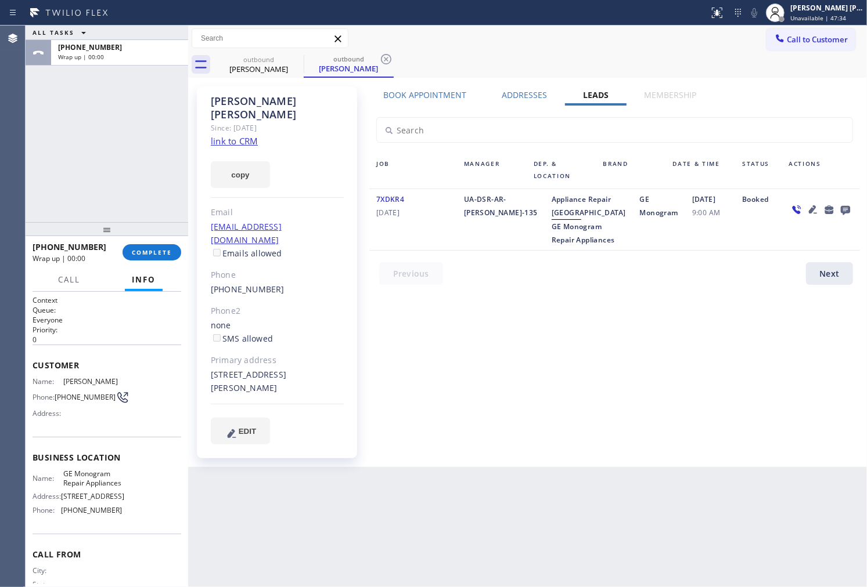
click at [831, 204] on icon at bounding box center [829, 210] width 14 height 15
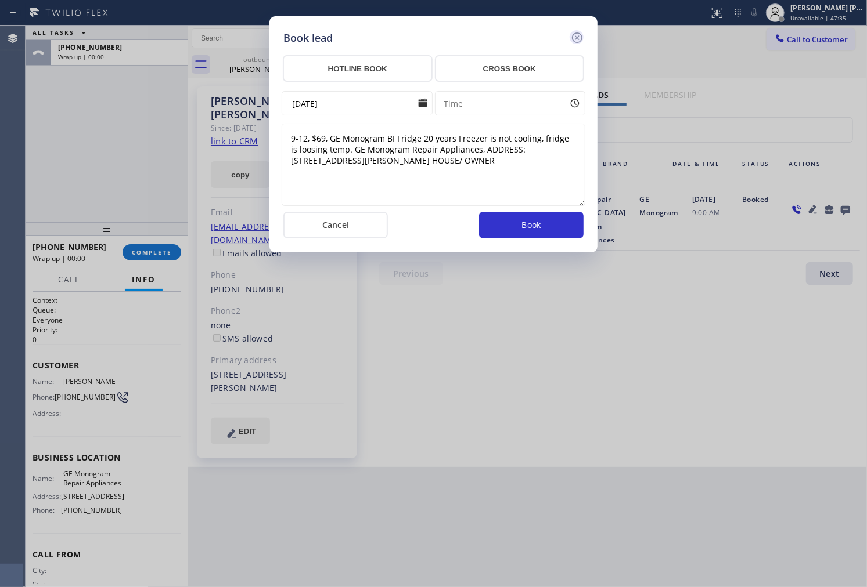
click at [579, 41] on icon at bounding box center [577, 38] width 10 height 10
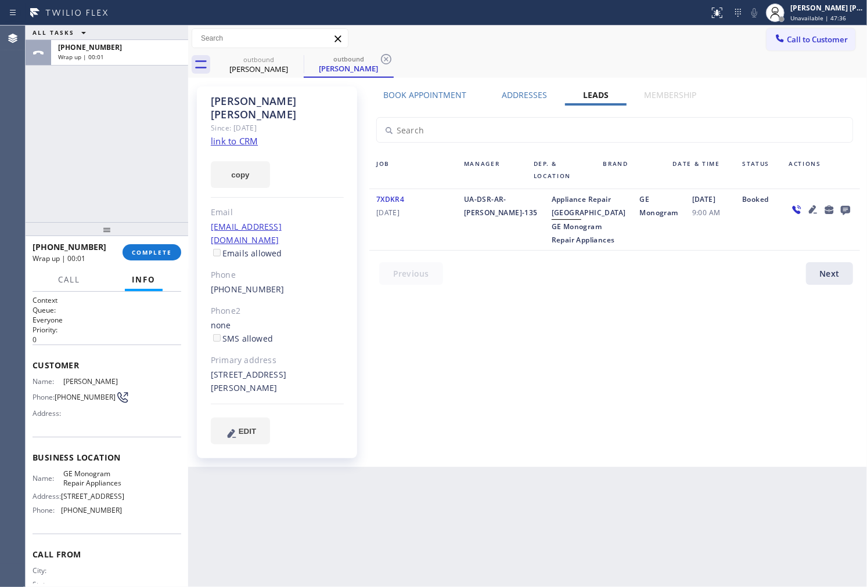
click at [849, 212] on icon at bounding box center [845, 210] width 9 height 9
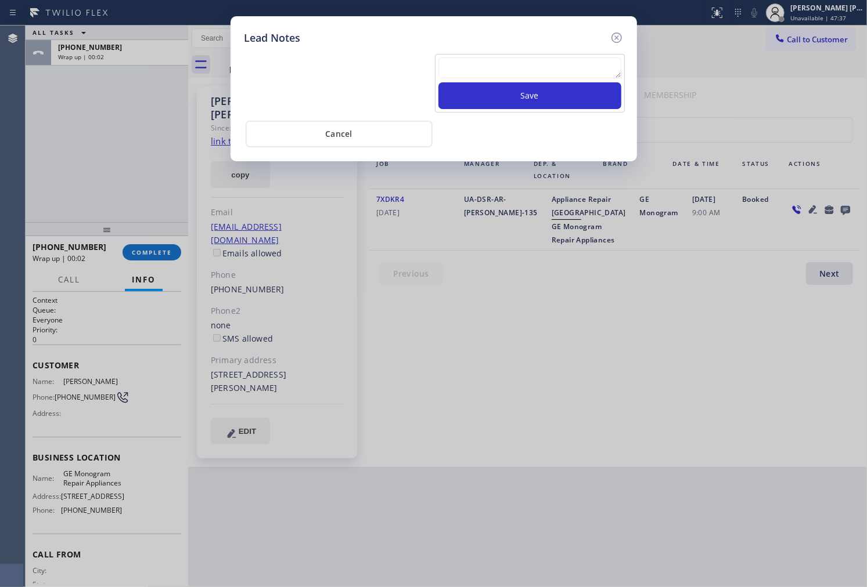
drag, startPoint x: 556, startPoint y: 47, endPoint x: 556, endPoint y: 61, distance: 13.9
click at [556, 48] on div "Save Cancel" at bounding box center [433, 97] width 378 height 102
click at [555, 61] on textarea at bounding box center [529, 67] width 183 height 21
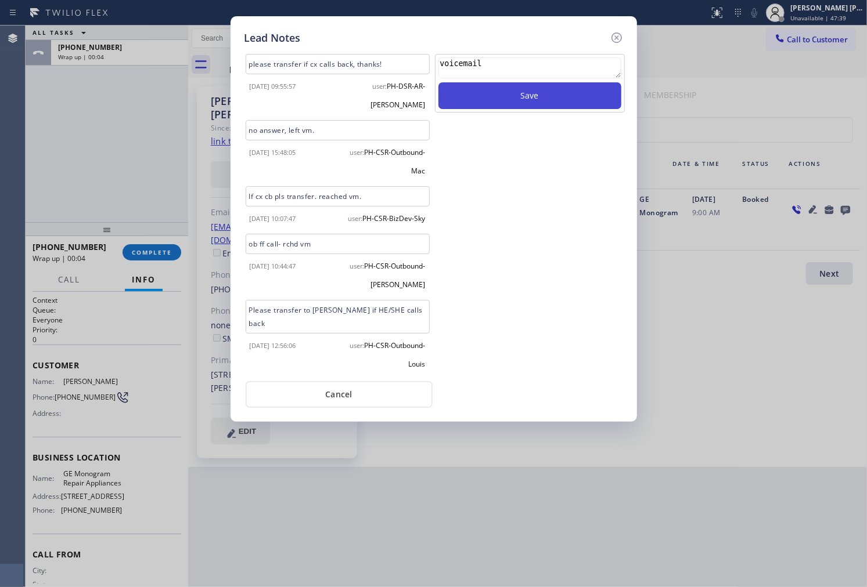
type textarea "voicemail"
click at [581, 91] on button "Save" at bounding box center [529, 95] width 183 height 27
click at [614, 35] on icon at bounding box center [617, 38] width 14 height 14
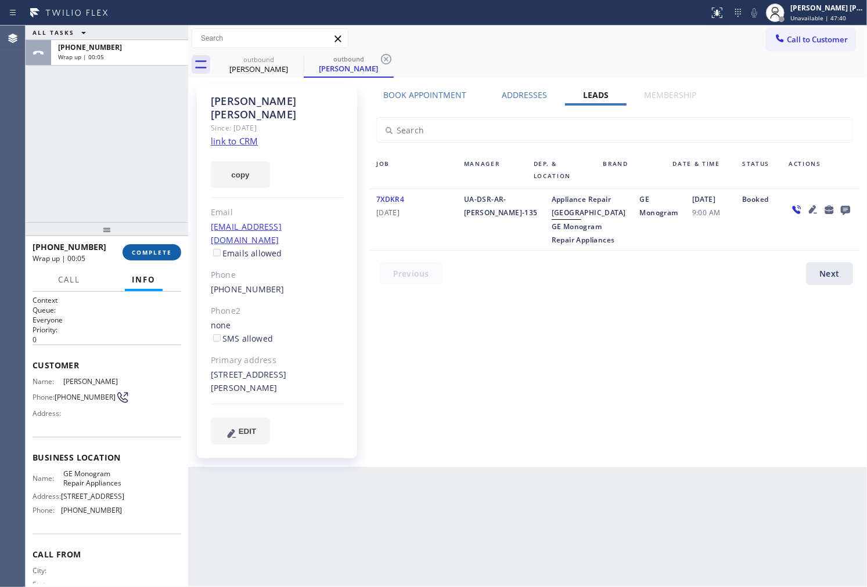
click at [160, 248] on span "COMPLETE" at bounding box center [152, 252] width 40 height 8
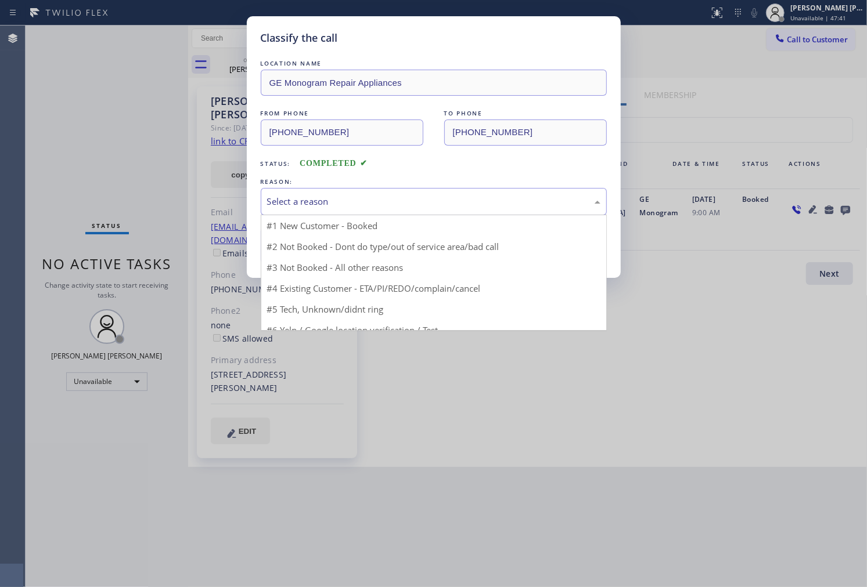
click at [340, 203] on div "Select a reason" at bounding box center [433, 201] width 333 height 13
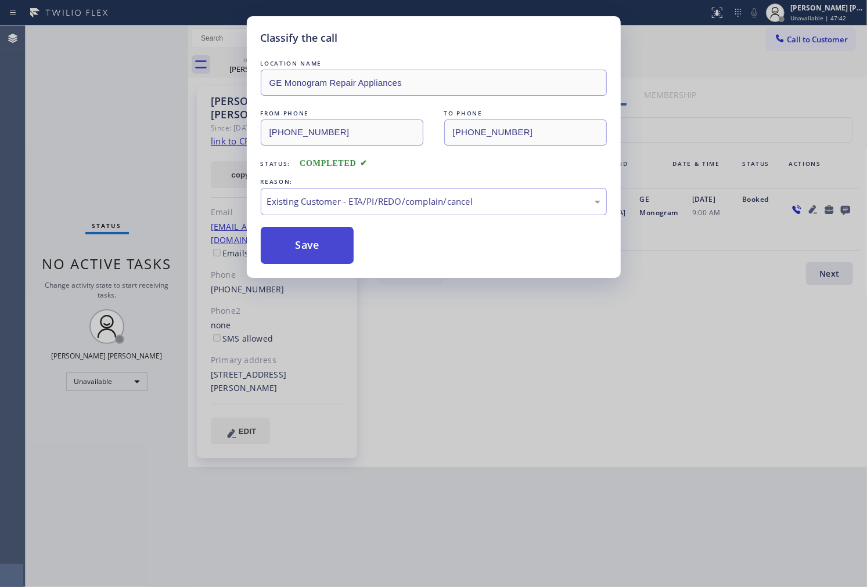
click at [316, 244] on button "Save" at bounding box center [307, 245] width 93 height 37
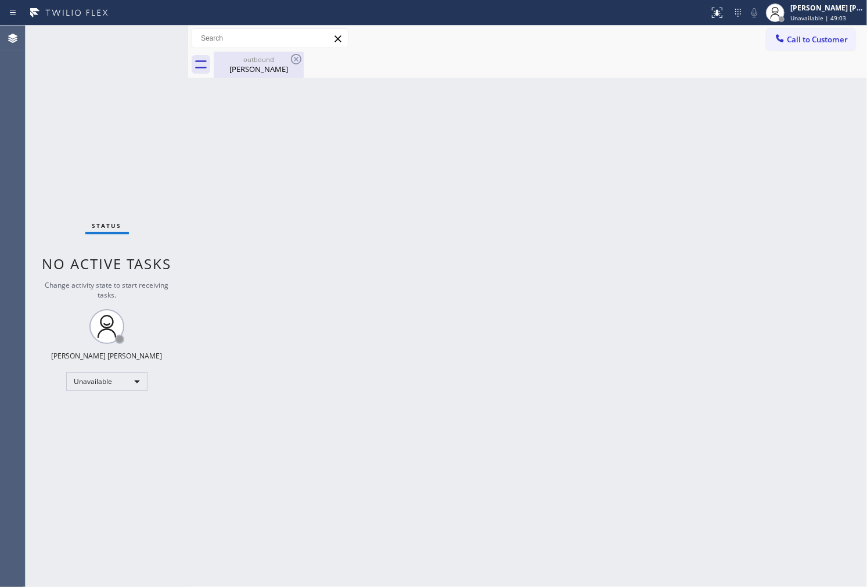
click at [291, 71] on div "[PERSON_NAME]" at bounding box center [259, 69] width 88 height 10
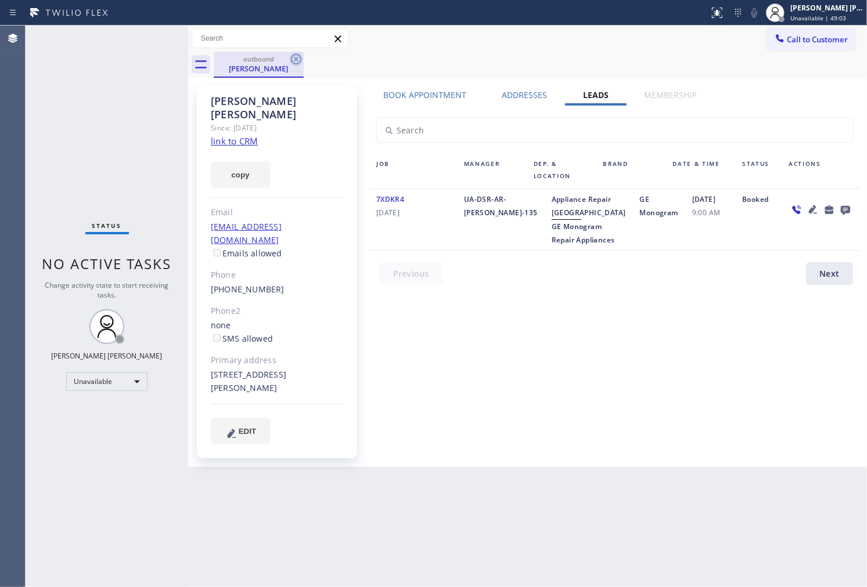
click at [295, 60] on icon at bounding box center [296, 59] width 14 height 14
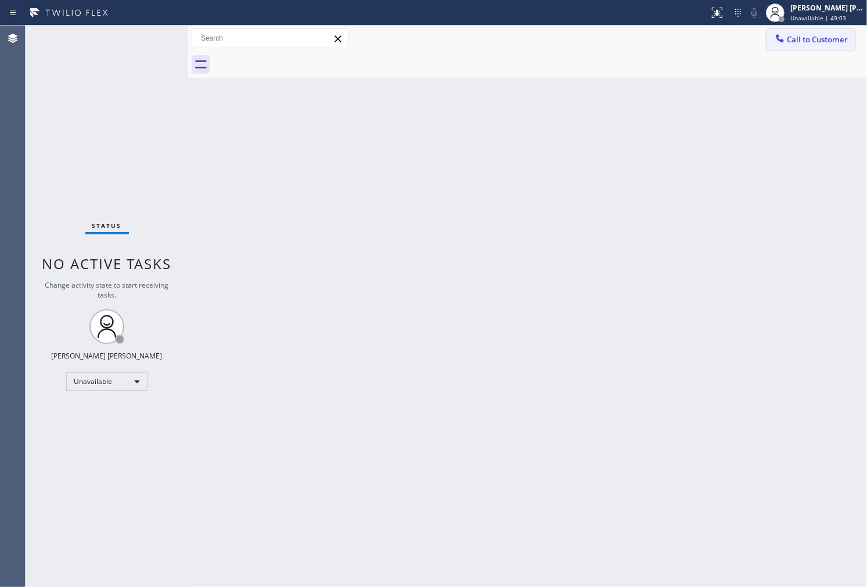
click at [802, 36] on span "Call to Customer" at bounding box center [817, 39] width 61 height 10
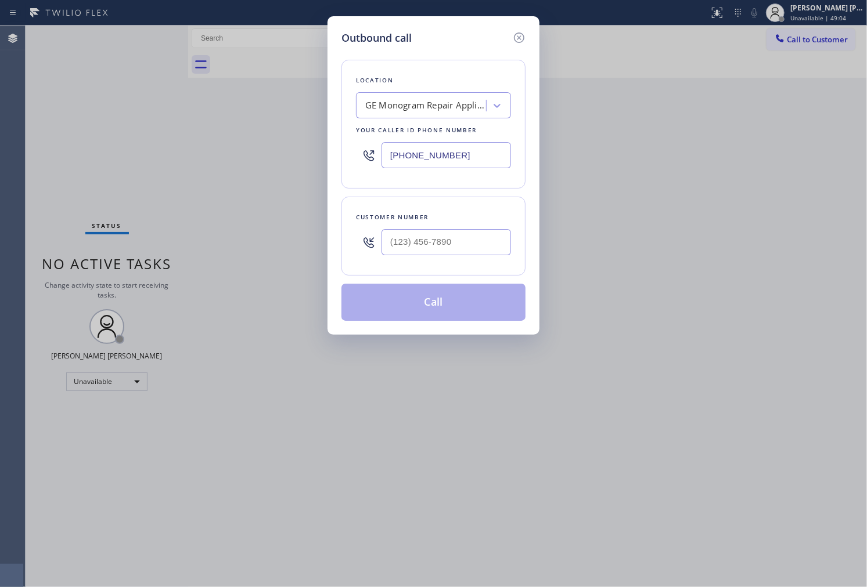
click at [439, 160] on input "[PHONE_NUMBER]" at bounding box center [445, 155] width 129 height 26
paste input "619) 675-7917"
type input "[PHONE_NUMBER]"
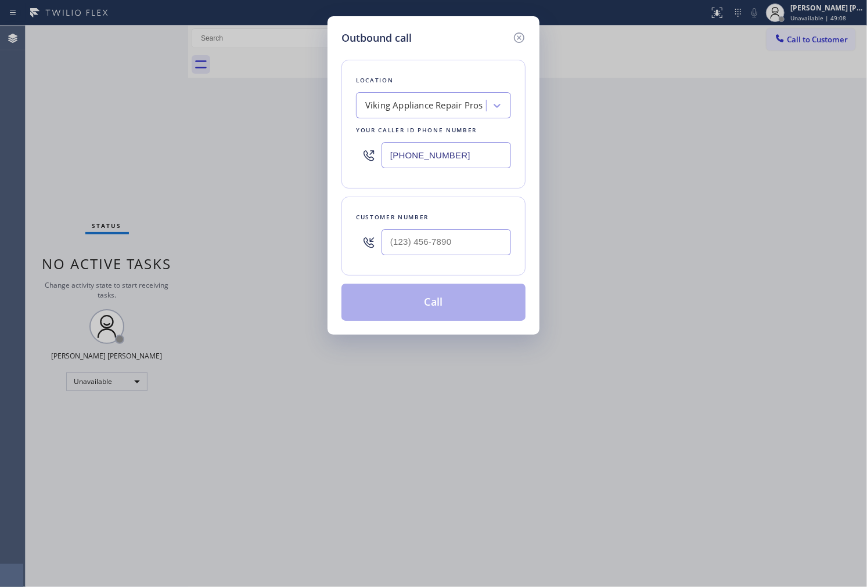
click at [449, 243] on input "text" at bounding box center [445, 242] width 129 height 26
click at [449, 243] on input "(___) ___-____" at bounding box center [445, 242] width 129 height 26
paste input "6129"
click at [471, 251] on input "(___) ___-6129" at bounding box center [445, 242] width 129 height 26
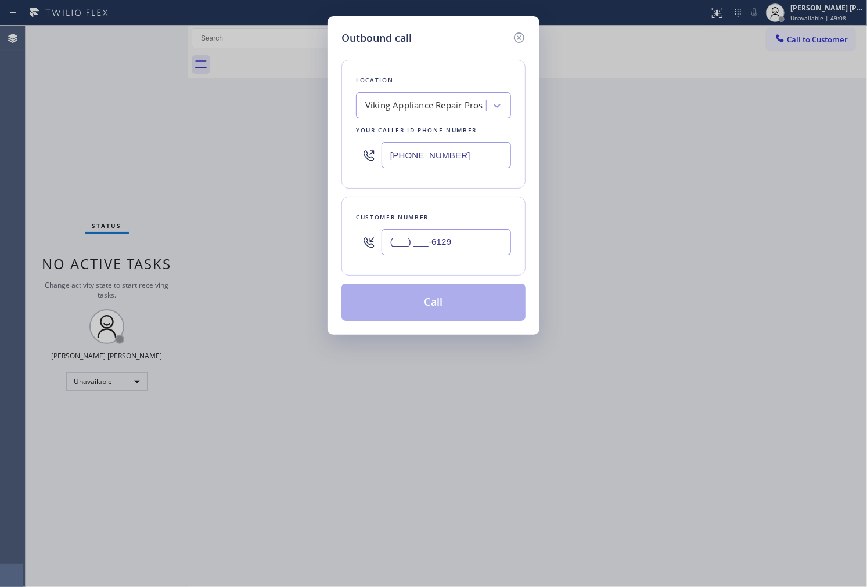
click at [471, 251] on input "(___) ___-6129" at bounding box center [445, 242] width 129 height 26
paste input "612) 963-3774"
type input "[PHONE_NUMBER]"
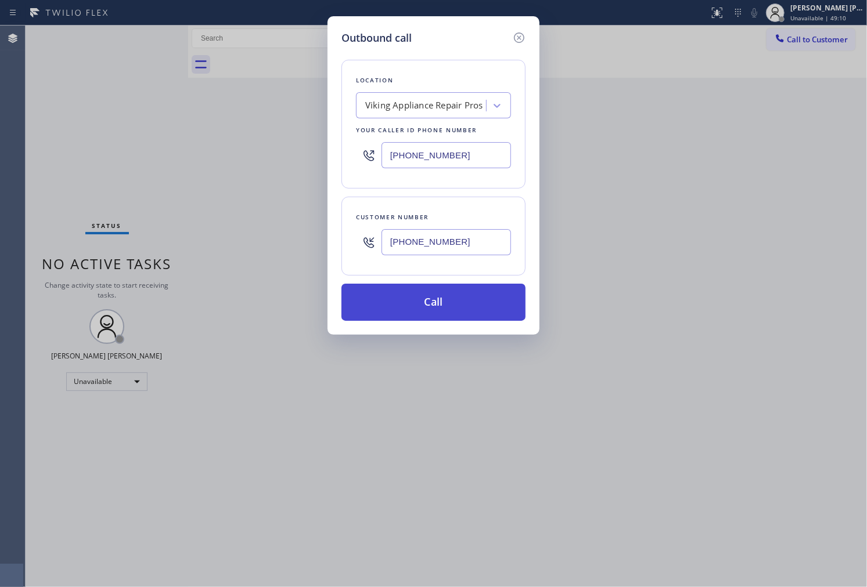
click at [492, 301] on button "Call" at bounding box center [433, 302] width 184 height 37
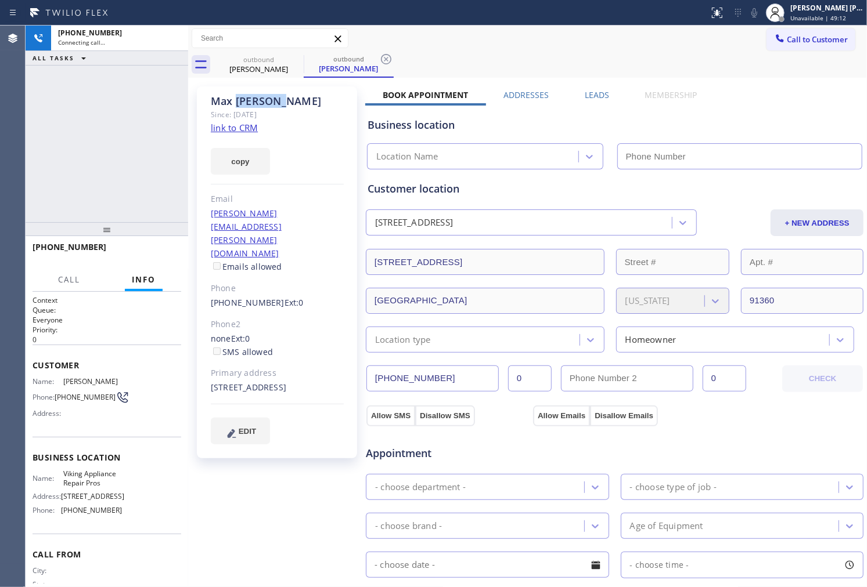
click at [234, 99] on div "[PERSON_NAME]" at bounding box center [277, 101] width 133 height 13
type input "[PHONE_NUMBER]"
click at [36, 171] on div "[PHONE_NUMBER] Connecting call… ALL TASKS ALL TASKS ACTIVE TASKS TASKS IN WRAP …" at bounding box center [107, 124] width 163 height 197
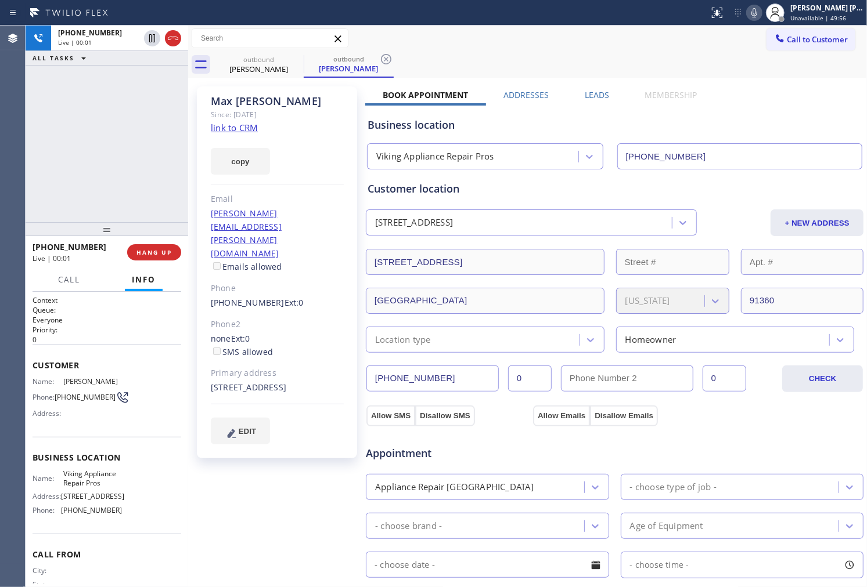
drag, startPoint x: 72, startPoint y: 171, endPoint x: 109, endPoint y: 125, distance: 58.7
click at [72, 171] on div "[PHONE_NUMBER] Live | 00:01 ALL TASKS ALL TASKS ACTIVE TASKS TASKS IN WRAP UP" at bounding box center [107, 124] width 163 height 197
click at [172, 42] on icon at bounding box center [173, 38] width 14 height 14
click at [594, 93] on label "Leads" at bounding box center [597, 94] width 24 height 11
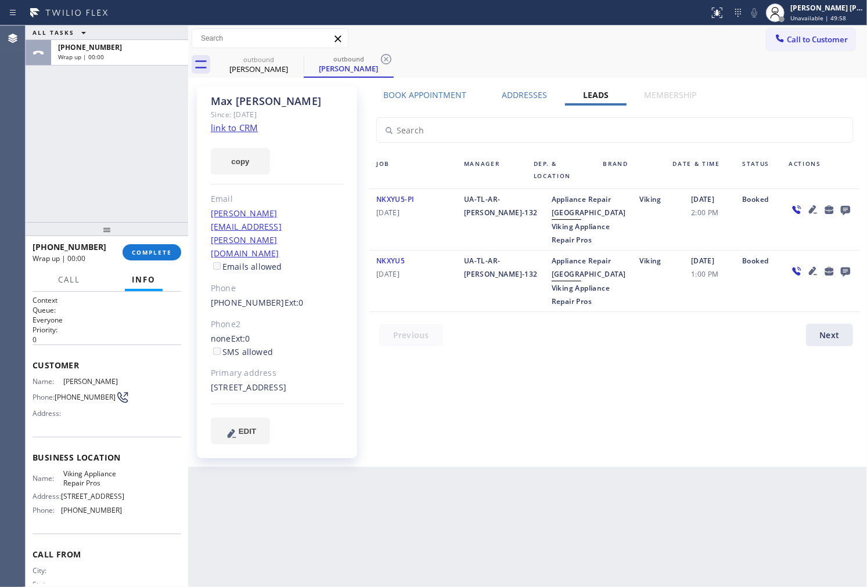
click at [843, 205] on icon at bounding box center [845, 210] width 14 height 15
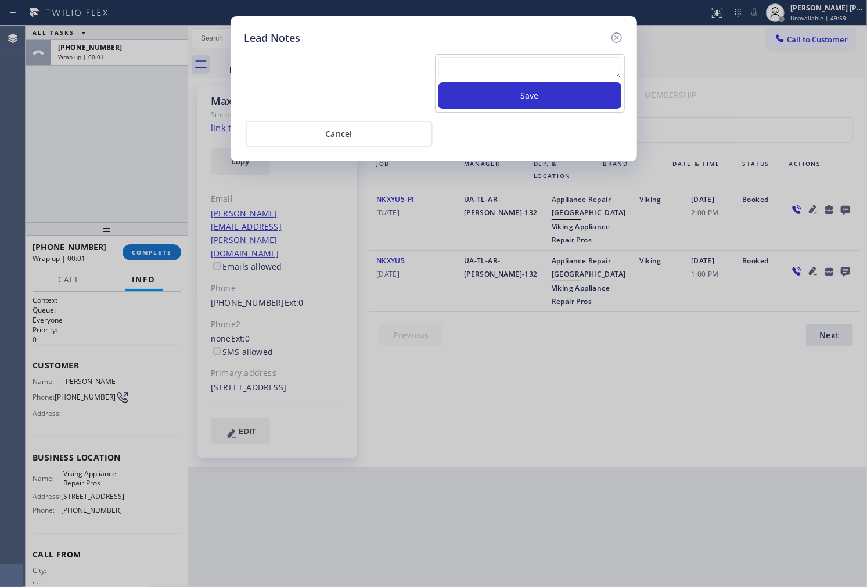
click at [546, 49] on div "Save Cancel" at bounding box center [433, 97] width 378 height 102
click at [543, 59] on textarea at bounding box center [529, 67] width 183 height 21
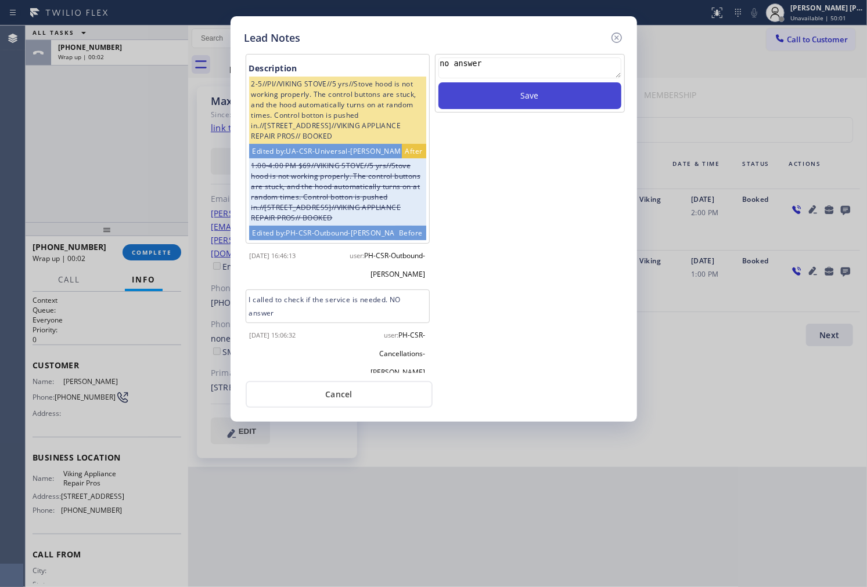
type textarea "no answer"
click at [578, 103] on button "Save" at bounding box center [529, 95] width 183 height 27
click at [620, 41] on icon at bounding box center [617, 38] width 14 height 14
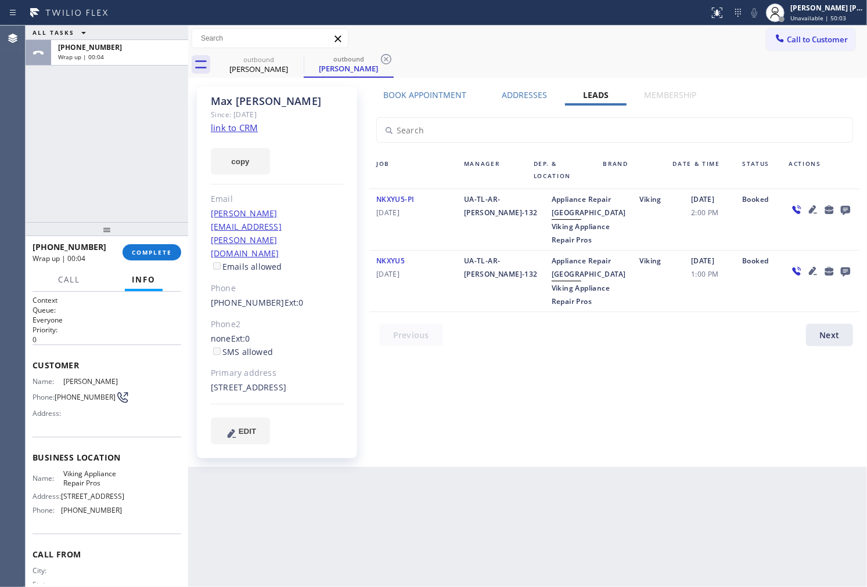
click at [160, 240] on div "[PHONE_NUMBER] Wrap up | 00:04 COMPLETE" at bounding box center [107, 252] width 149 height 30
click at [154, 252] on span "COMPLETE" at bounding box center [152, 252] width 40 height 8
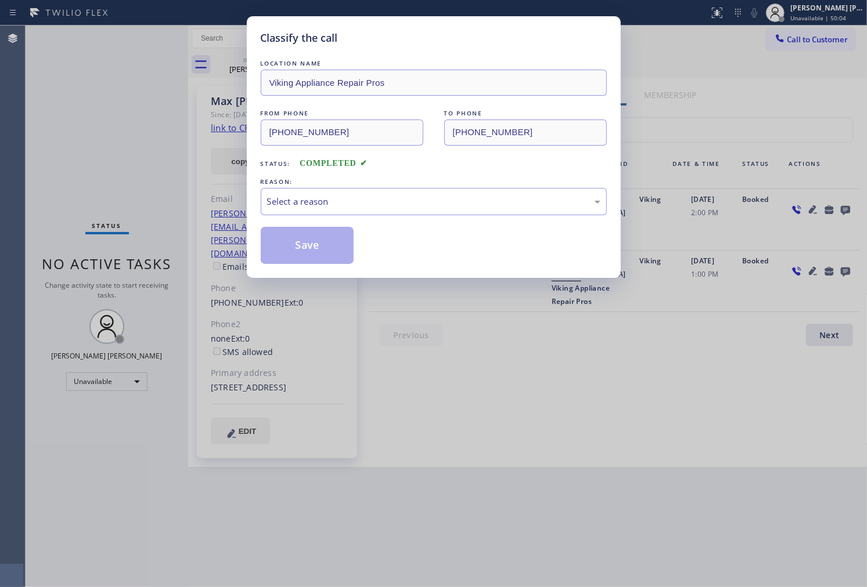
click at [363, 204] on div "Select a reason" at bounding box center [433, 201] width 333 height 13
click at [275, 244] on button "Save" at bounding box center [307, 245] width 93 height 37
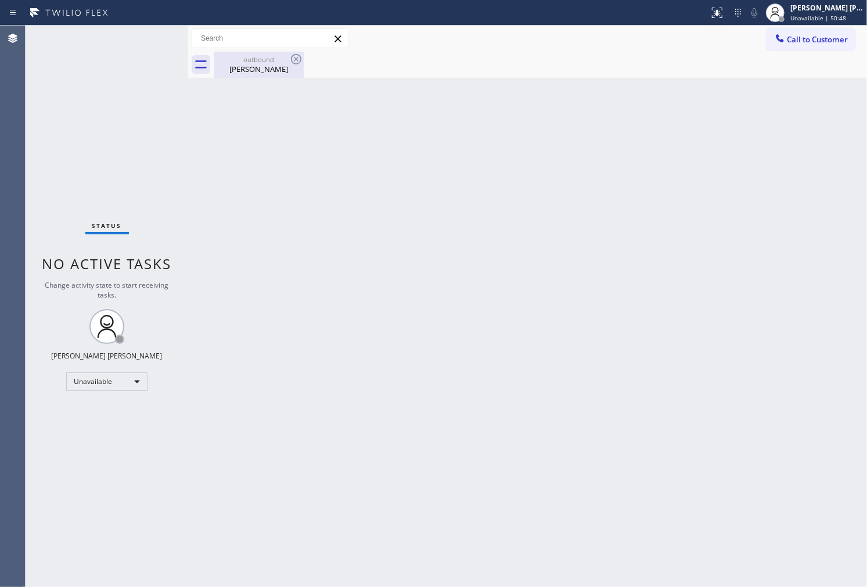
click at [287, 71] on div "[PERSON_NAME]" at bounding box center [259, 69] width 88 height 10
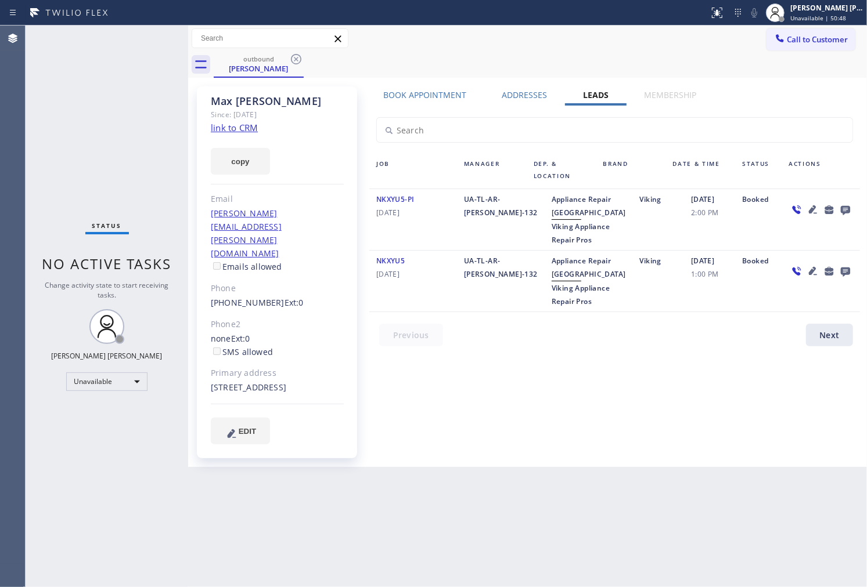
click at [293, 59] on icon at bounding box center [296, 59] width 14 height 14
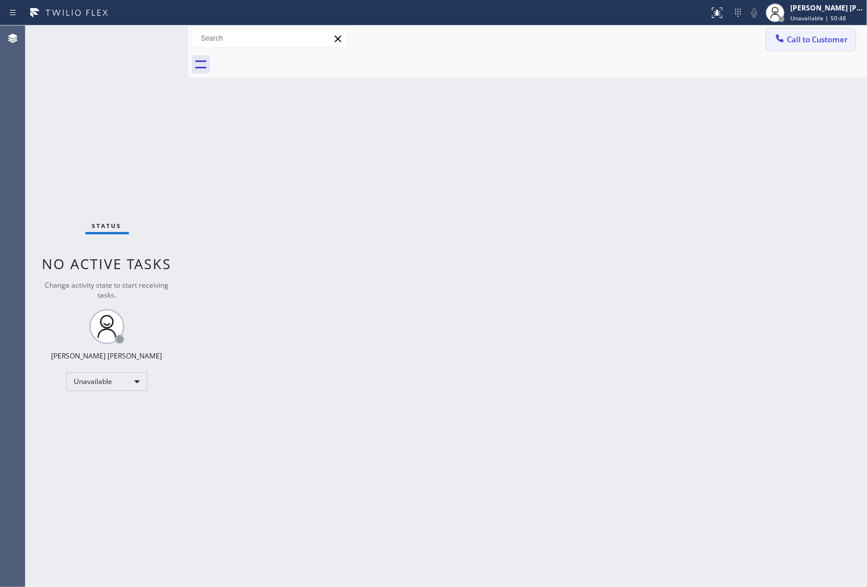
click at [811, 42] on span "Call to Customer" at bounding box center [817, 39] width 61 height 10
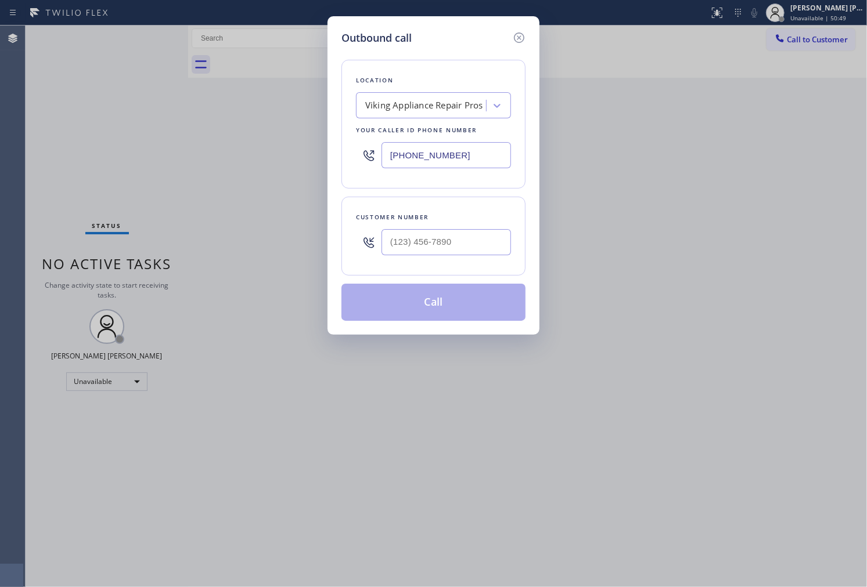
click at [811, 42] on div "Outbound call Location Viking Appliance Repair Pros Your caller id phone number…" at bounding box center [433, 293] width 867 height 587
click at [410, 150] on input "[PHONE_NUMBER]" at bounding box center [445, 155] width 129 height 26
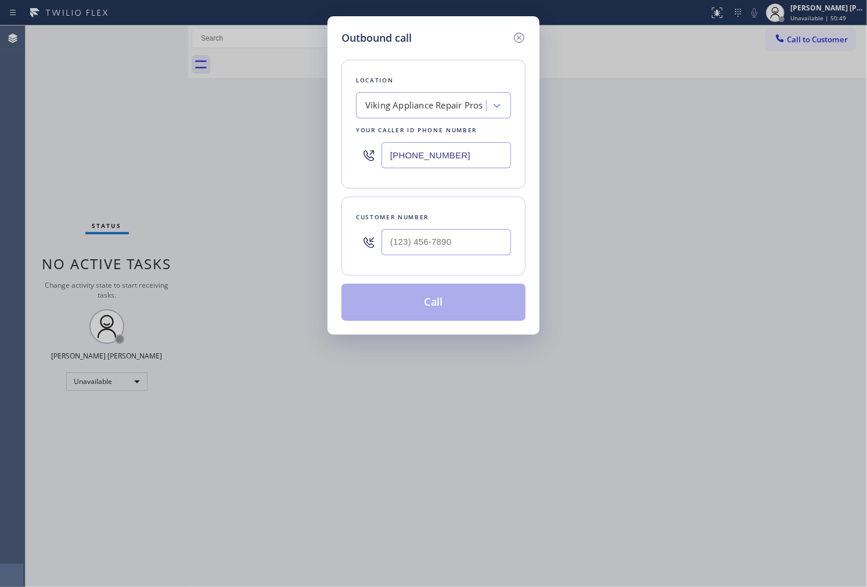
paste input "786) 361-0825"
type input "[PHONE_NUMBER]"
click at [481, 251] on input "(___) ___-____" at bounding box center [445, 242] width 129 height 26
paste input "786) 218-7355"
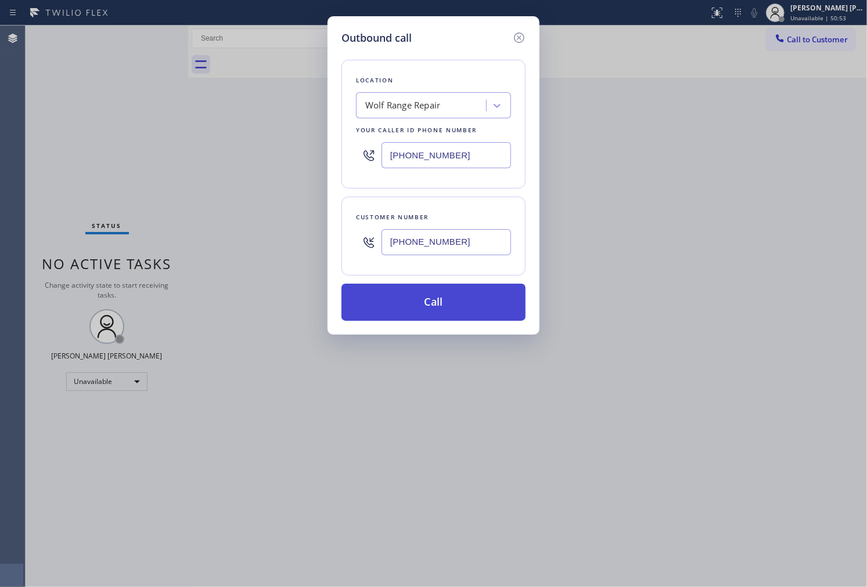
type input "[PHONE_NUMBER]"
click at [488, 298] on button "Call" at bounding box center [433, 302] width 184 height 37
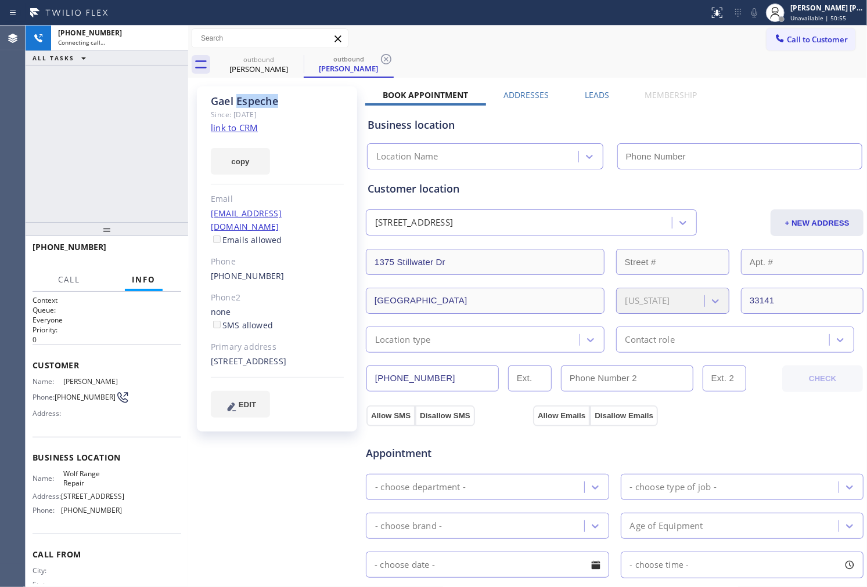
click at [253, 103] on div "[PERSON_NAME]" at bounding box center [277, 101] width 133 height 13
drag, startPoint x: 369, startPoint y: 71, endPoint x: 684, endPoint y: 84, distance: 314.9
click at [253, 103] on div "[PERSON_NAME]" at bounding box center [277, 101] width 133 height 13
type input "[PHONE_NUMBER]"
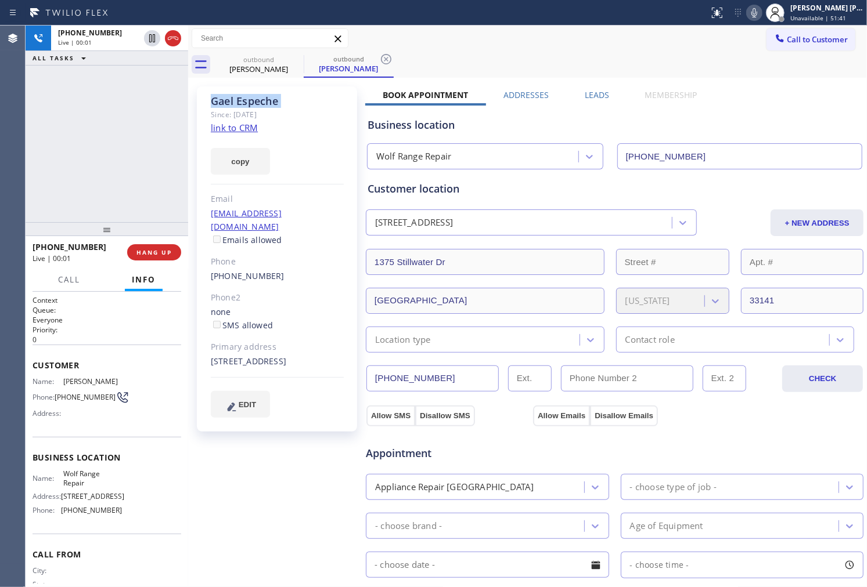
drag, startPoint x: 0, startPoint y: 153, endPoint x: 142, endPoint y: 96, distance: 153.2
click at [0, 153] on div "Agent Desktop" at bounding box center [12, 307] width 25 height 562
click at [172, 32] on icon at bounding box center [173, 38] width 14 height 14
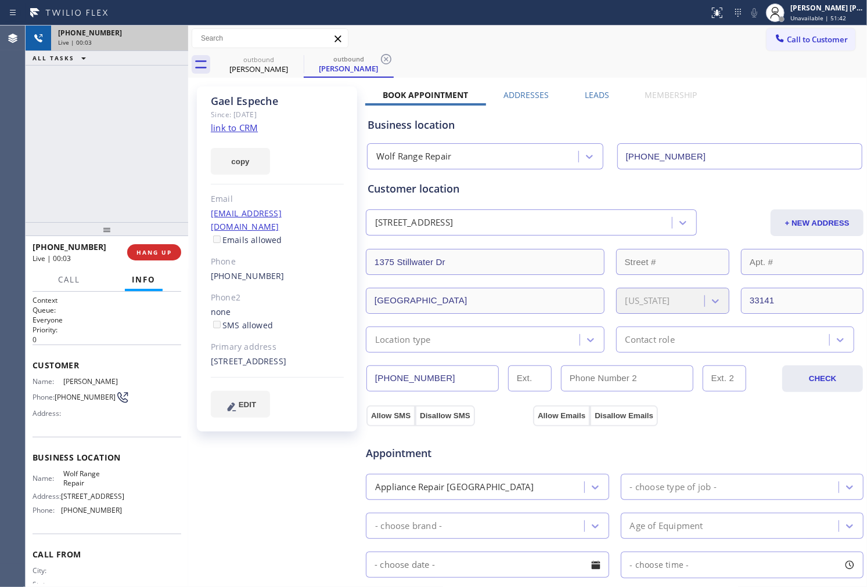
click at [593, 89] on label "Leads" at bounding box center [597, 94] width 24 height 11
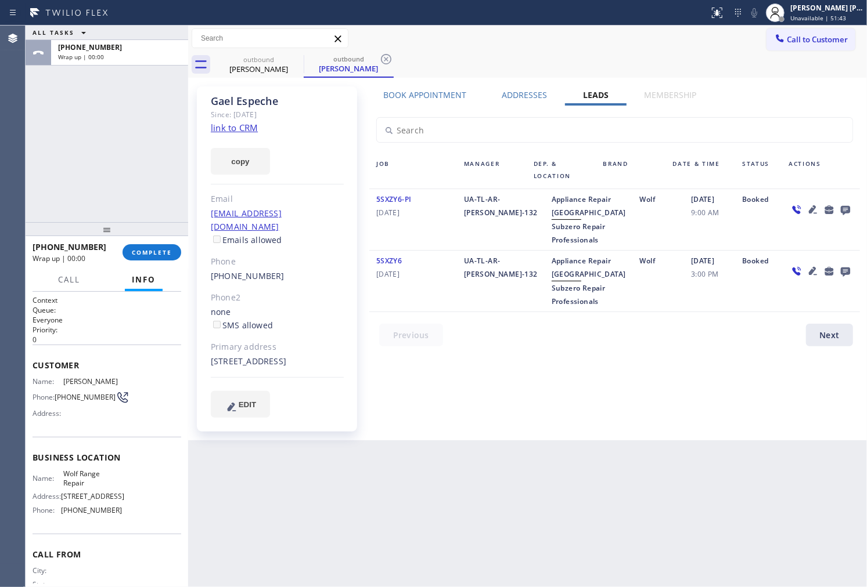
click at [850, 210] on icon at bounding box center [845, 210] width 14 height 15
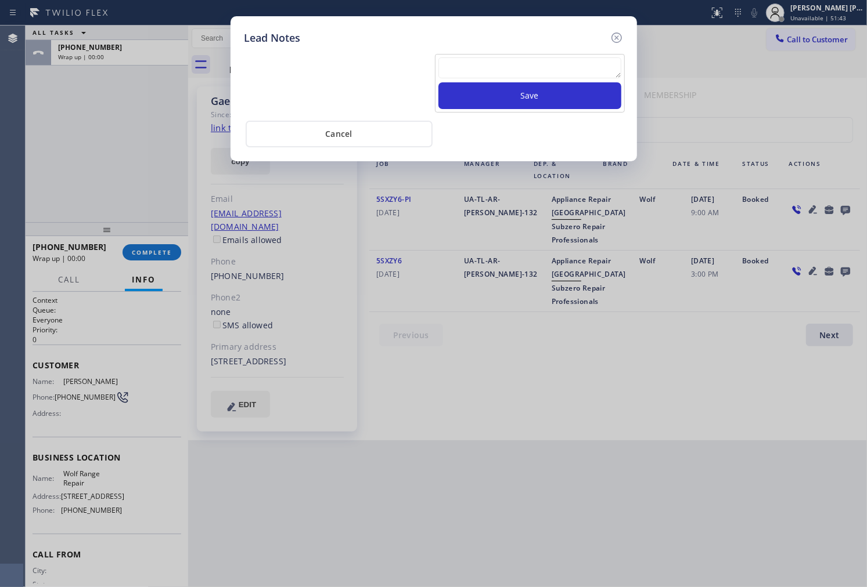
click at [599, 66] on textarea at bounding box center [529, 67] width 183 height 21
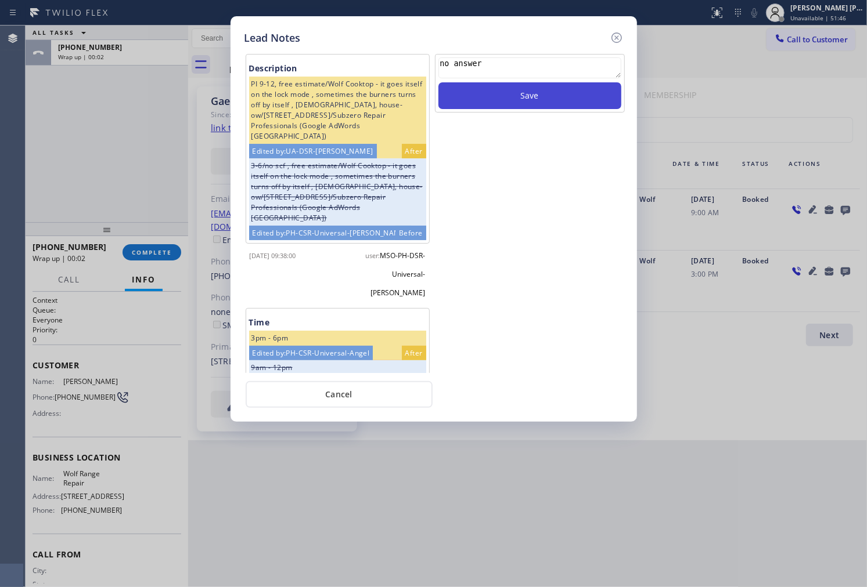
type textarea "no answer"
click at [592, 103] on button "Save" at bounding box center [529, 95] width 183 height 27
click at [619, 35] on icon at bounding box center [617, 38] width 14 height 14
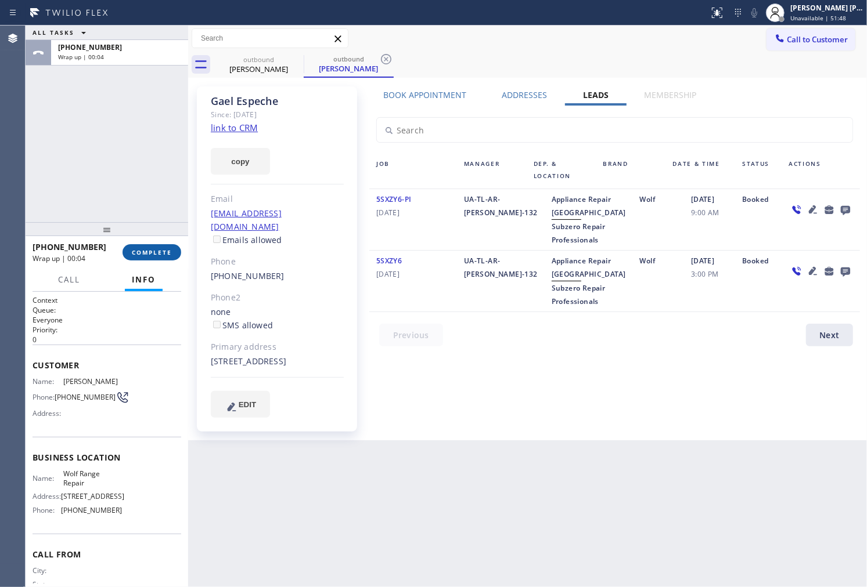
click at [156, 256] on span "COMPLETE" at bounding box center [152, 252] width 40 height 8
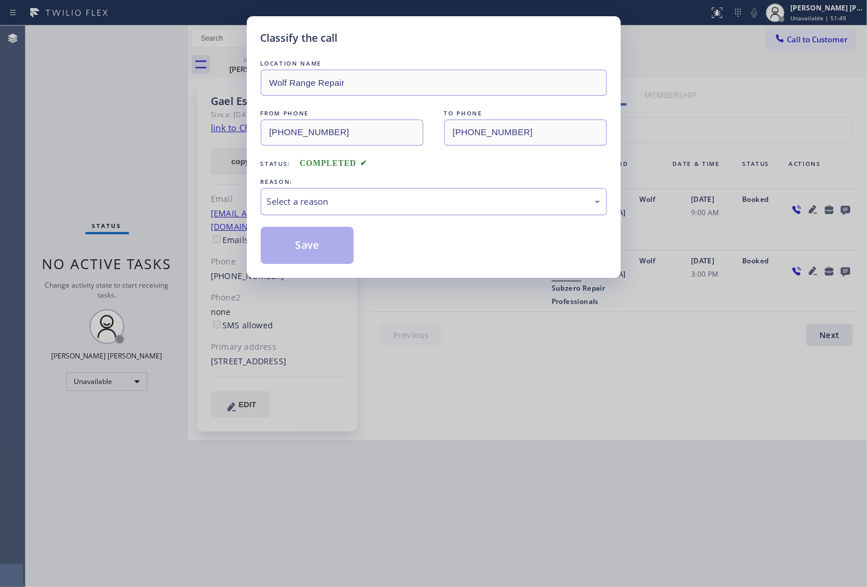
click at [378, 205] on div "Select a reason" at bounding box center [433, 201] width 333 height 13
click at [335, 261] on button "Save" at bounding box center [307, 245] width 93 height 37
click at [302, 244] on button "Save" at bounding box center [307, 245] width 93 height 37
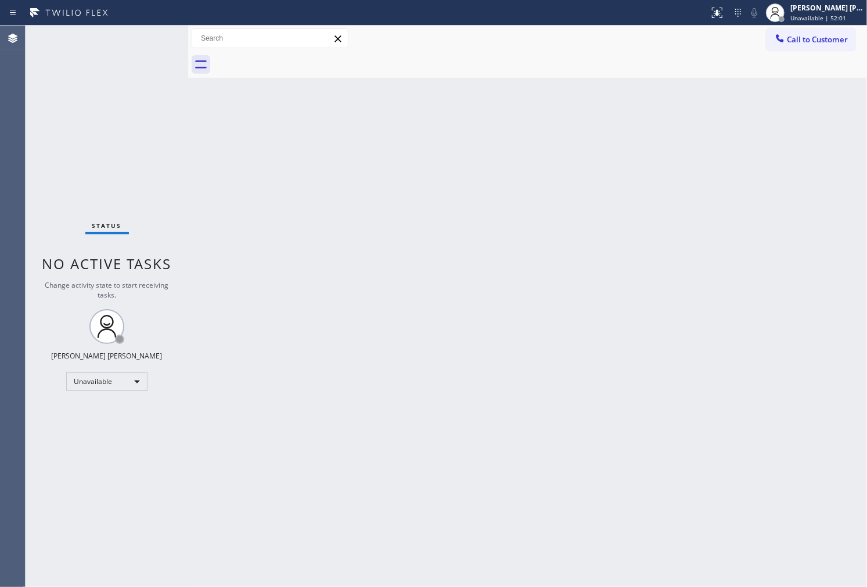
click at [1, 125] on div "Agent Desktop" at bounding box center [12, 307] width 25 height 562
click at [802, 38] on span "Call to Customer" at bounding box center [817, 39] width 61 height 10
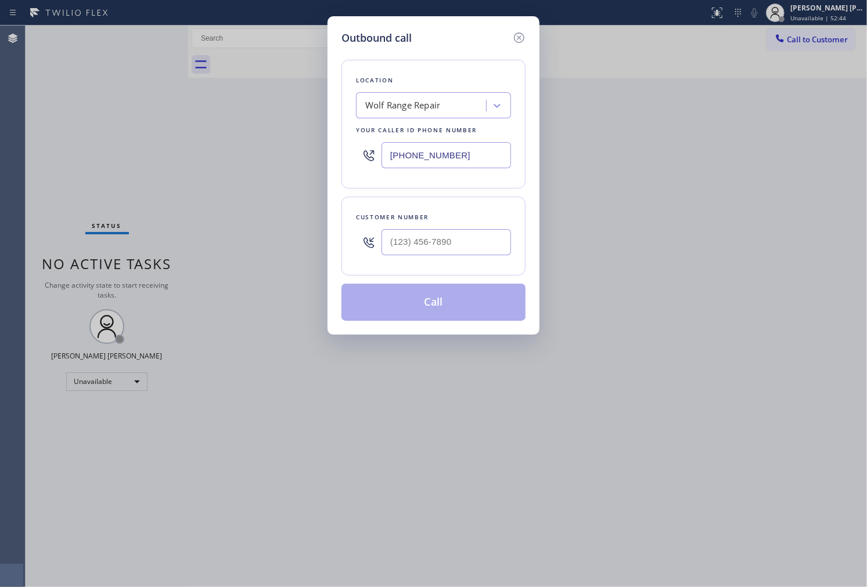
click at [431, 153] on input "[PHONE_NUMBER]" at bounding box center [445, 155] width 129 height 26
paste input "833) 692-2271"
type input "[PHONE_NUMBER]"
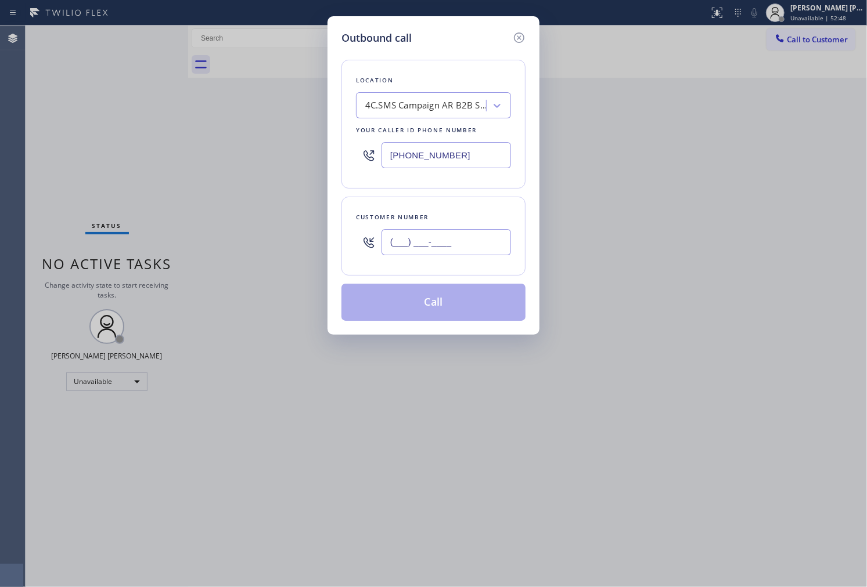
click at [455, 243] on input "(___) ___-____" at bounding box center [445, 242] width 129 height 26
paste input "831) 229-2563"
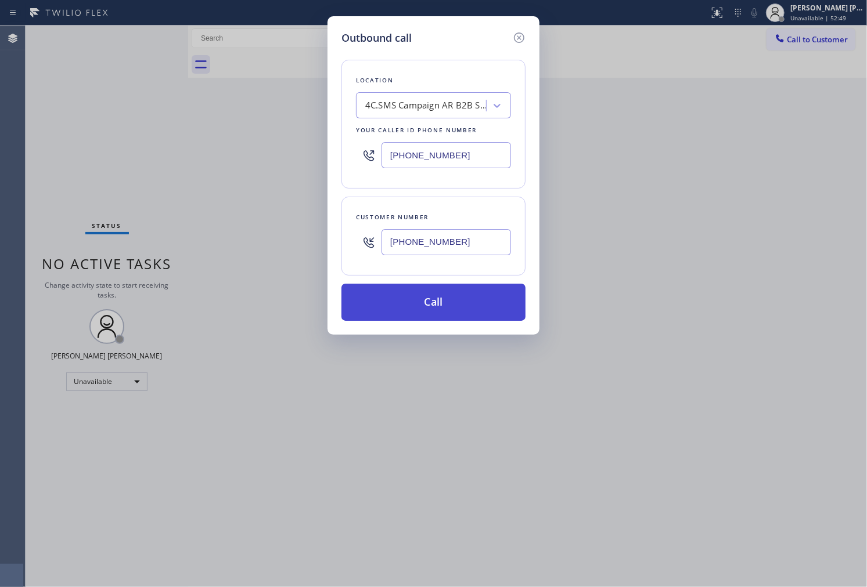
type input "[PHONE_NUMBER]"
click at [457, 312] on button "Call" at bounding box center [433, 302] width 184 height 37
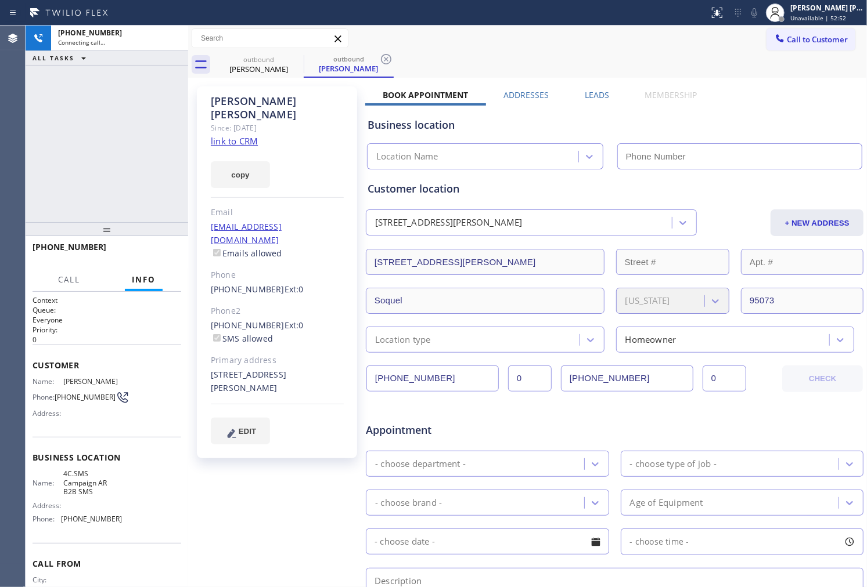
drag, startPoint x: 254, startPoint y: 89, endPoint x: 251, endPoint y: 98, distance: 8.5
click at [254, 89] on div "[PERSON_NAME] Since: [DATE] link to CRM copy Email [EMAIL_ADDRESS][DOMAIN_NAME]…" at bounding box center [277, 272] width 160 height 372
click at [251, 98] on div "[PERSON_NAME]" at bounding box center [277, 108] width 133 height 27
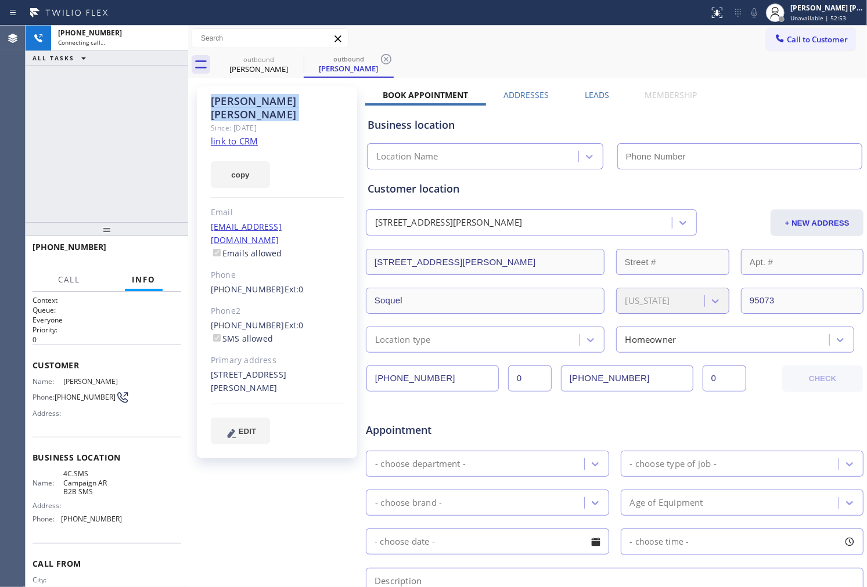
copy div "[PERSON_NAME]"
type input "[PHONE_NUMBER]"
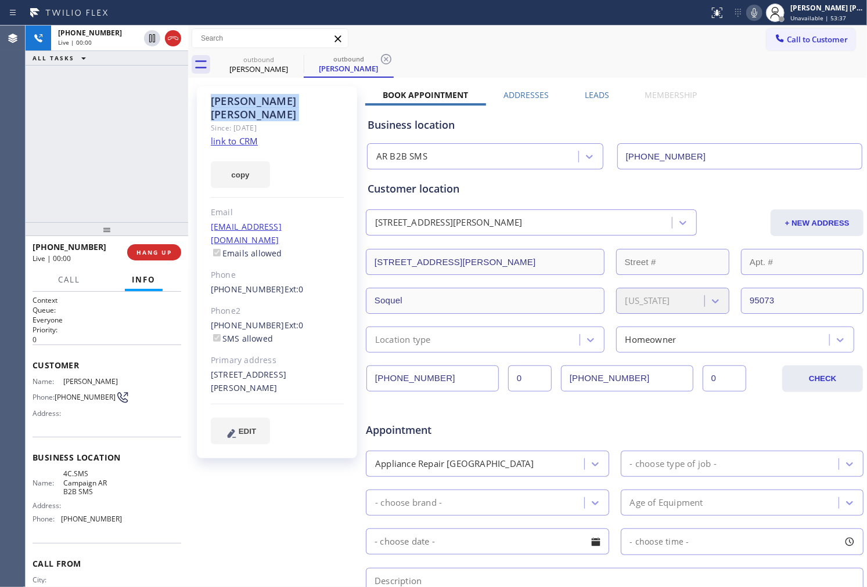
click at [12, 177] on div "Agent Desktop" at bounding box center [12, 307] width 25 height 562
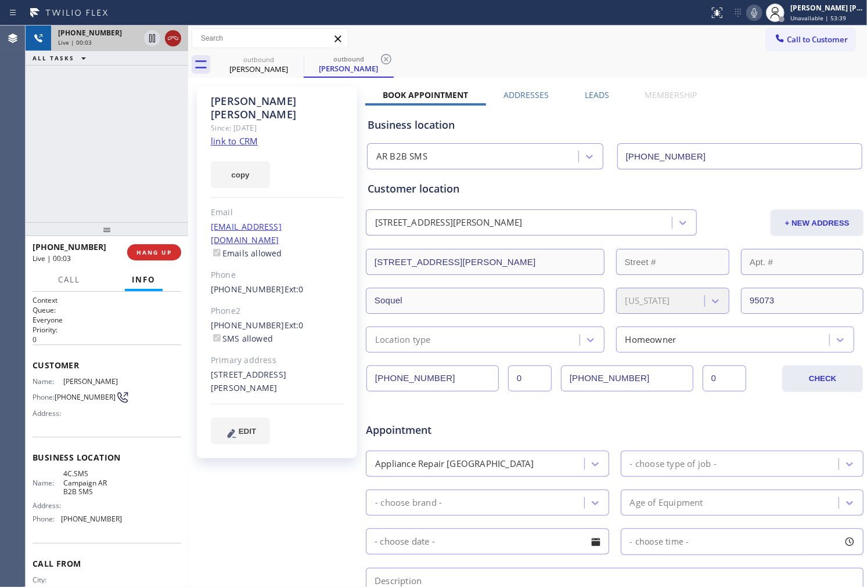
click at [174, 42] on icon at bounding box center [173, 38] width 14 height 14
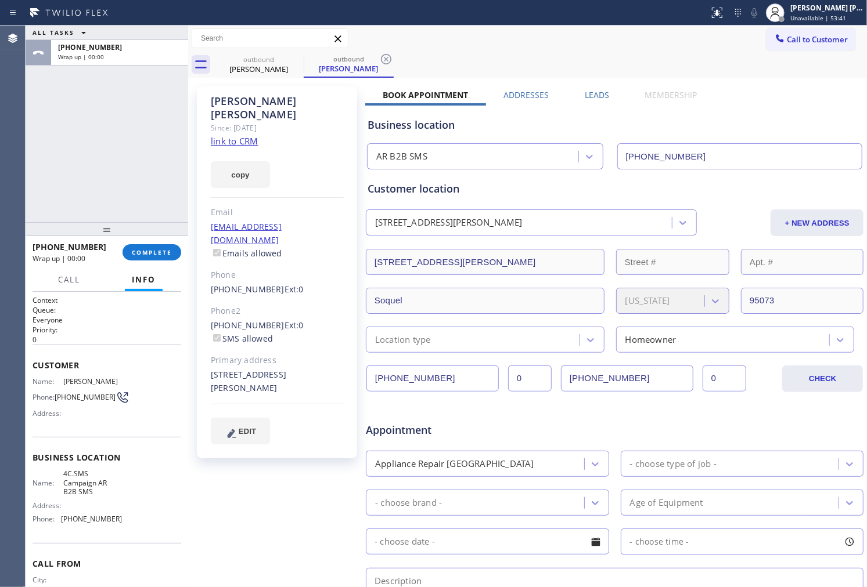
click at [593, 86] on div "[PERSON_NAME] Since: [DATE] link to CRM copy Email [EMAIL_ADDRESS][DOMAIN_NAME]…" at bounding box center [527, 457] width 673 height 752
click at [593, 93] on label "Leads" at bounding box center [597, 94] width 24 height 11
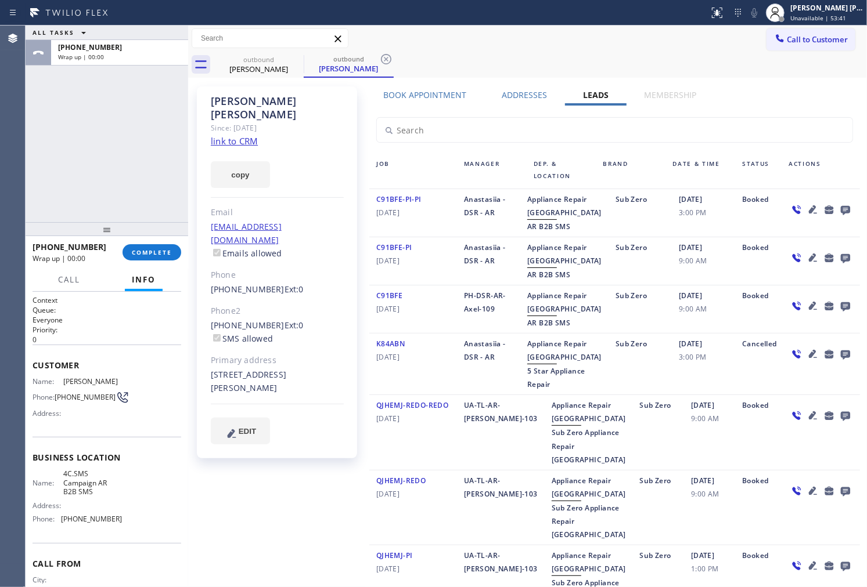
click at [841, 206] on icon at bounding box center [845, 210] width 9 height 9
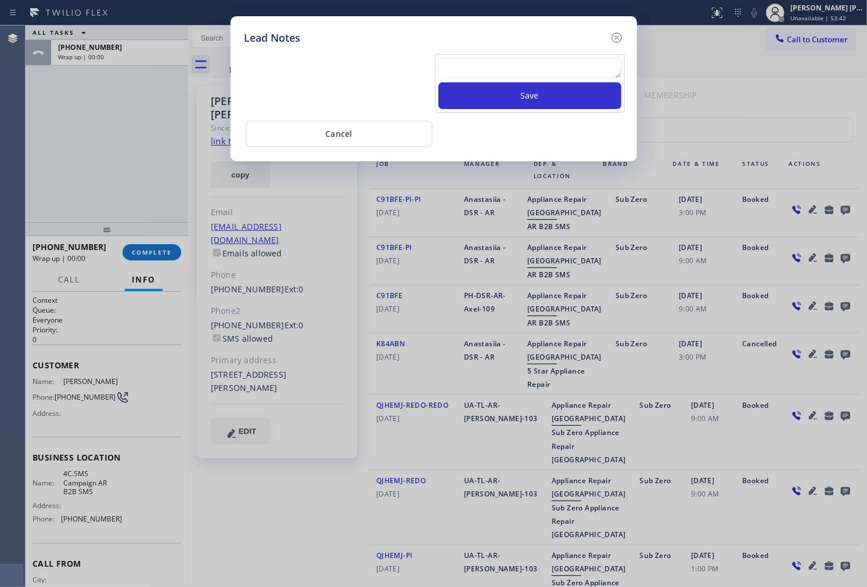
click at [584, 73] on textarea at bounding box center [529, 67] width 183 height 21
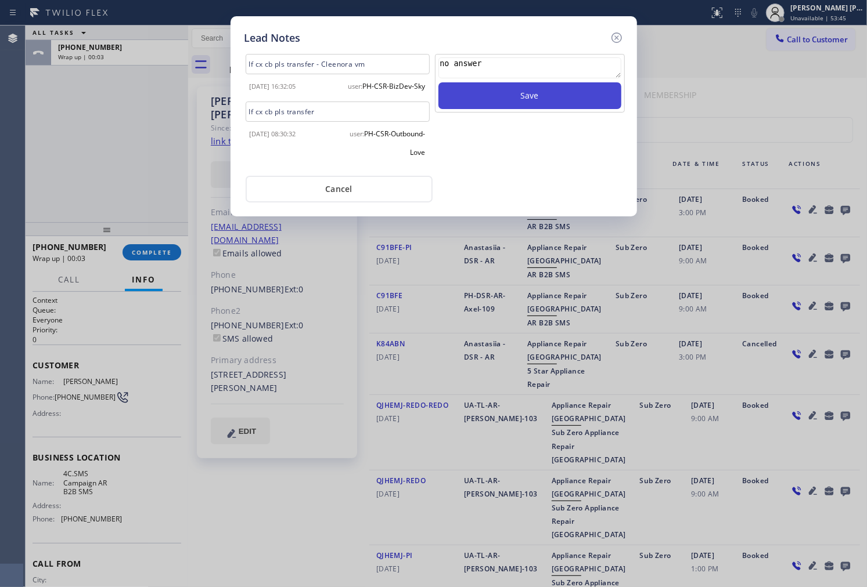
type textarea "no answer"
click at [584, 105] on button "Save" at bounding box center [529, 95] width 183 height 27
click at [612, 36] on icon at bounding box center [616, 38] width 10 height 10
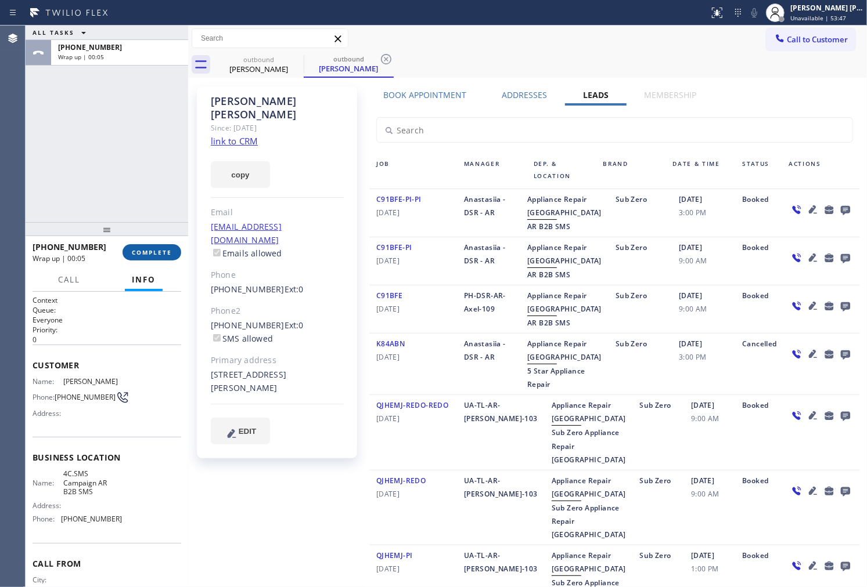
click at [151, 247] on button "COMPLETE" at bounding box center [151, 252] width 59 height 16
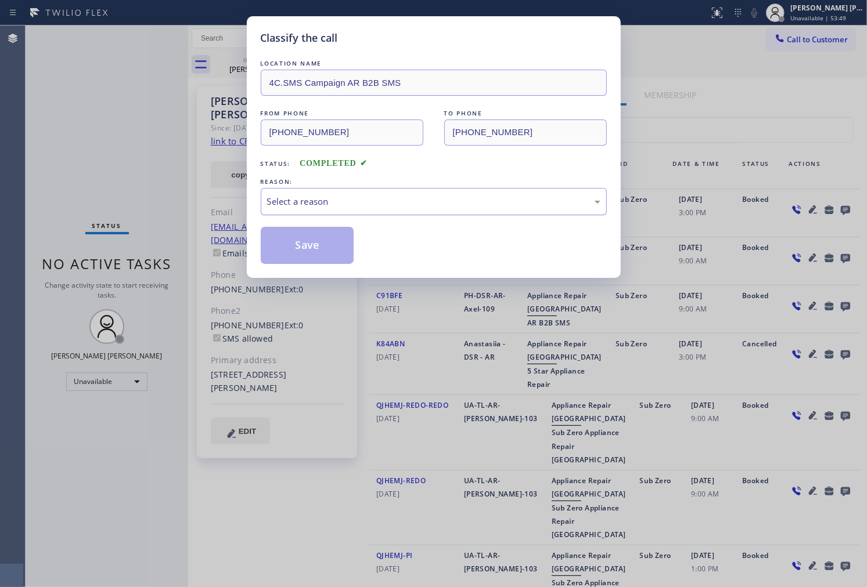
click at [334, 208] on div "Select a reason" at bounding box center [433, 201] width 333 height 13
click at [325, 243] on button "Save" at bounding box center [307, 245] width 93 height 37
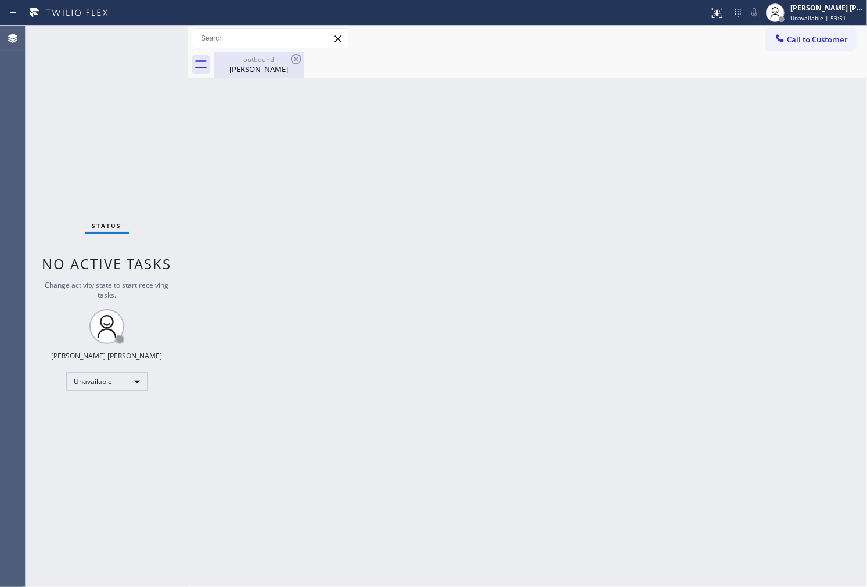
click at [272, 65] on div "[PERSON_NAME]" at bounding box center [259, 69] width 88 height 10
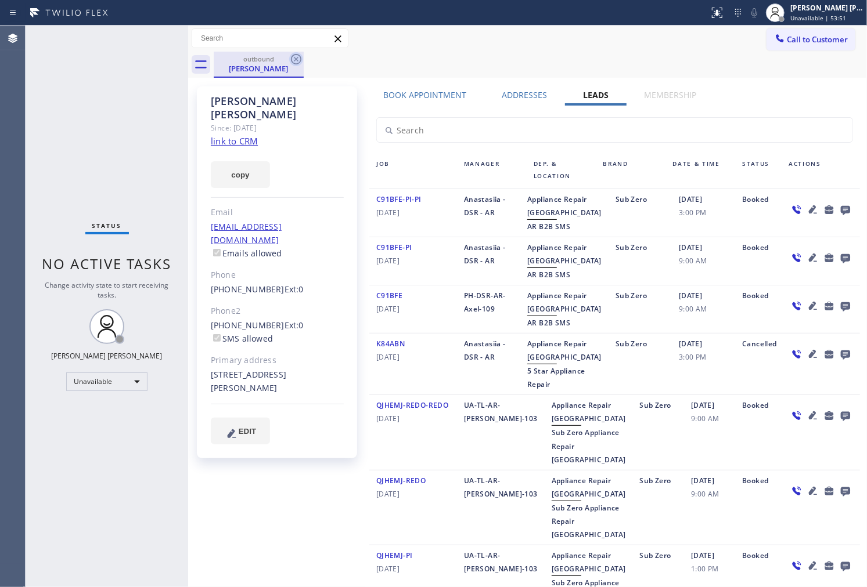
click at [294, 60] on icon at bounding box center [296, 59] width 10 height 10
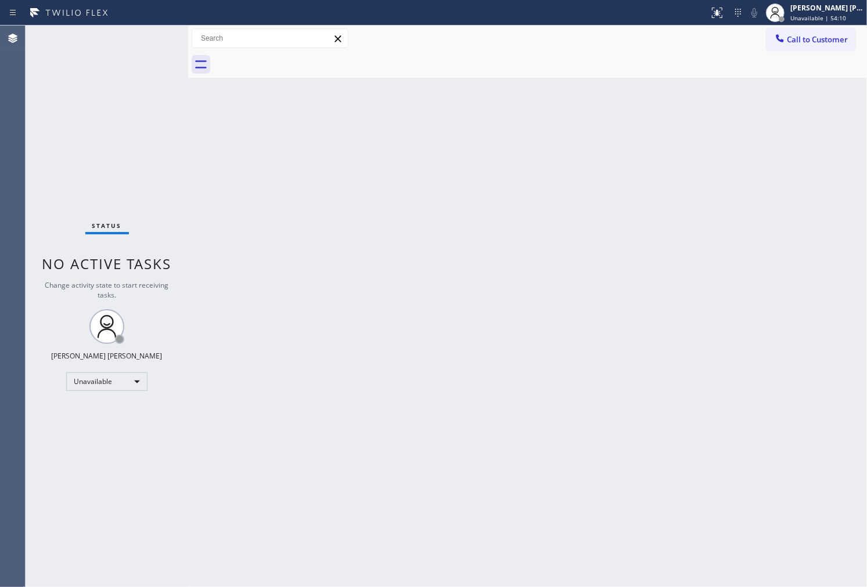
click at [8, 102] on div "Agent Desktop" at bounding box center [12, 307] width 25 height 562
click at [774, 43] on div at bounding box center [780, 40] width 14 height 14
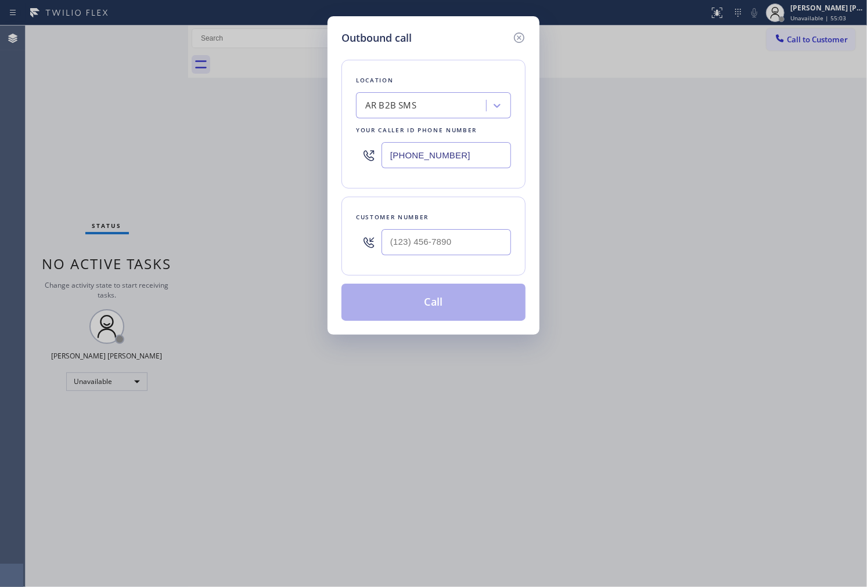
click at [491, 160] on input "[PHONE_NUMBER]" at bounding box center [445, 155] width 129 height 26
paste input "949) 506-418"
type input "[PHONE_NUMBER]"
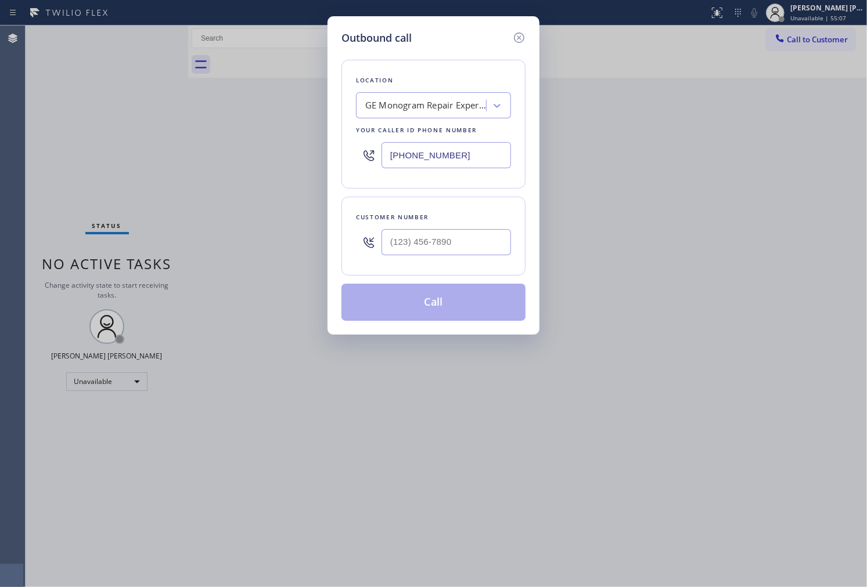
click at [517, 254] on div "Customer number" at bounding box center [433, 236] width 184 height 79
click at [503, 250] on input "(___) ___-____" at bounding box center [445, 242] width 129 height 26
paste input "949) 212-2273"
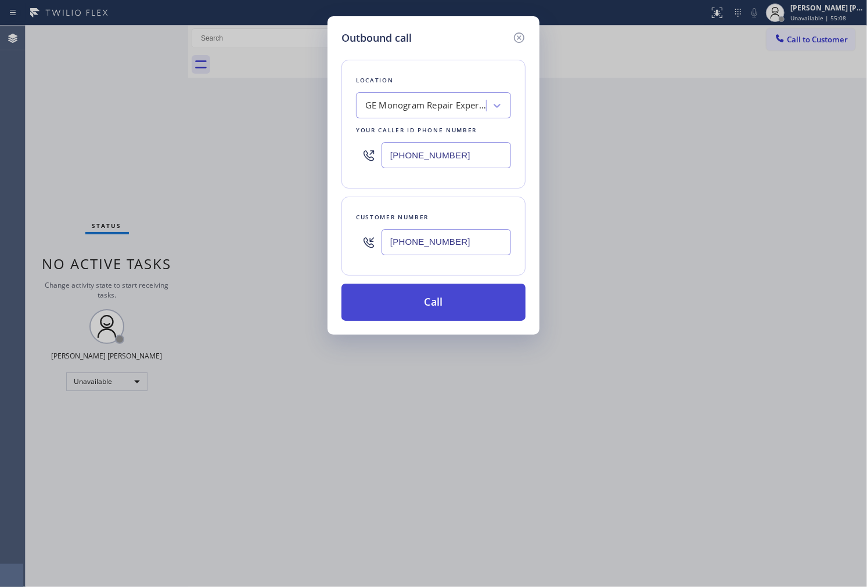
type input "[PHONE_NUMBER]"
click at [471, 308] on button "Call" at bounding box center [433, 302] width 184 height 37
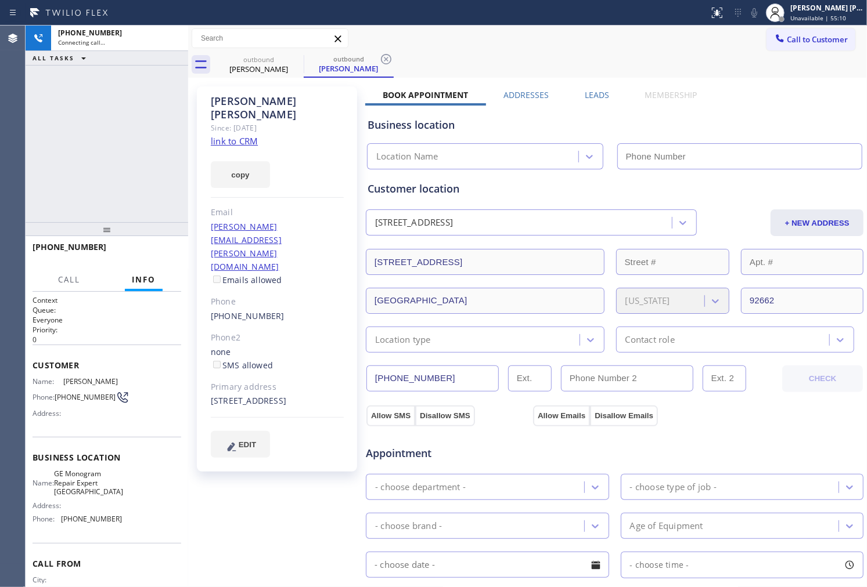
click at [247, 100] on div "[PERSON_NAME]" at bounding box center [277, 108] width 133 height 27
type input "[PHONE_NUMBER]"
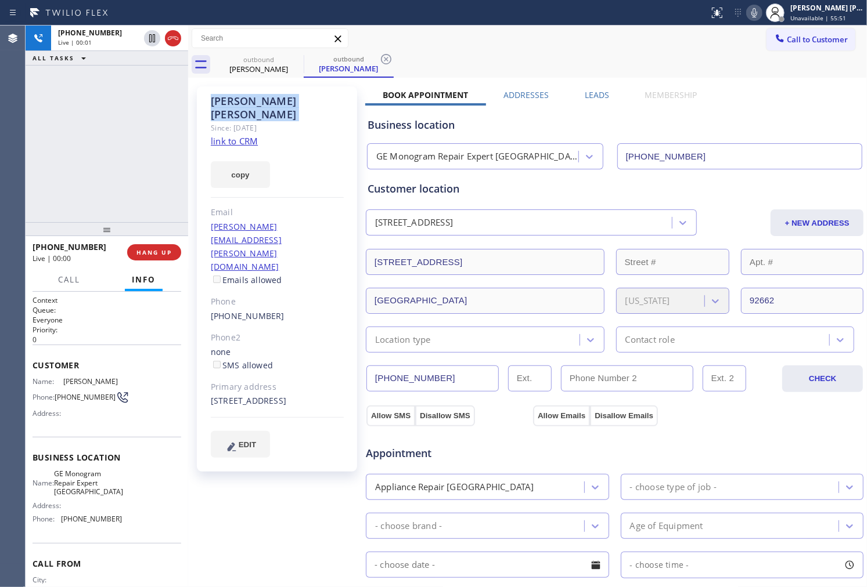
click at [14, 140] on div "Agent Desktop" at bounding box center [12, 307] width 25 height 562
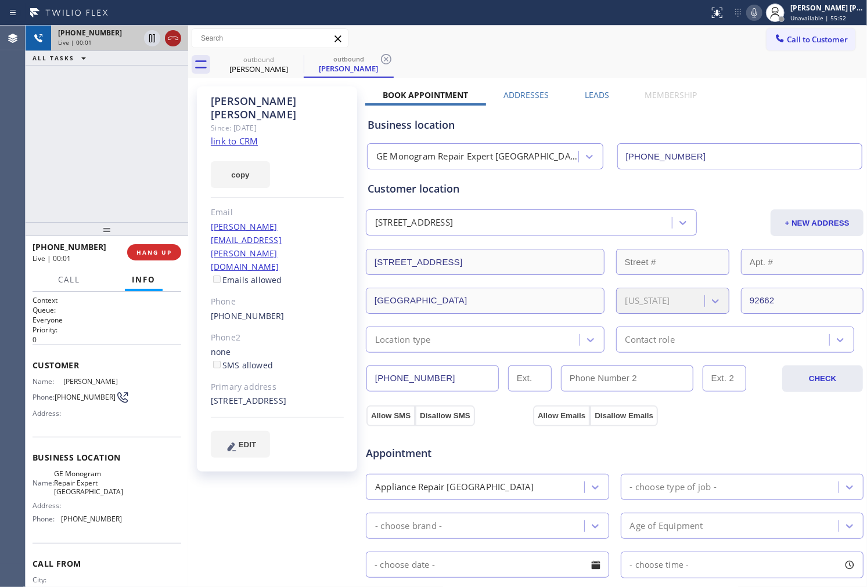
click at [174, 41] on icon at bounding box center [173, 38] width 14 height 14
click at [589, 96] on label "Leads" at bounding box center [597, 94] width 24 height 11
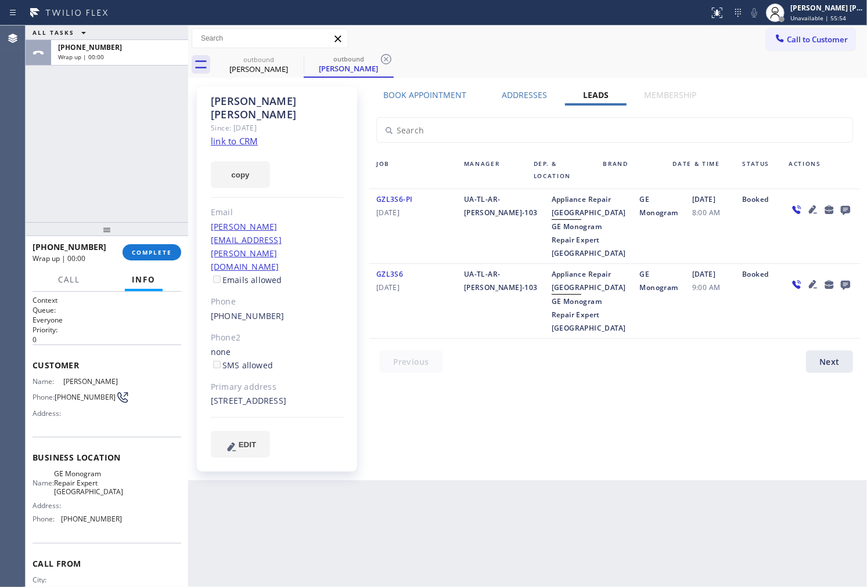
click at [849, 216] on icon at bounding box center [845, 210] width 14 height 15
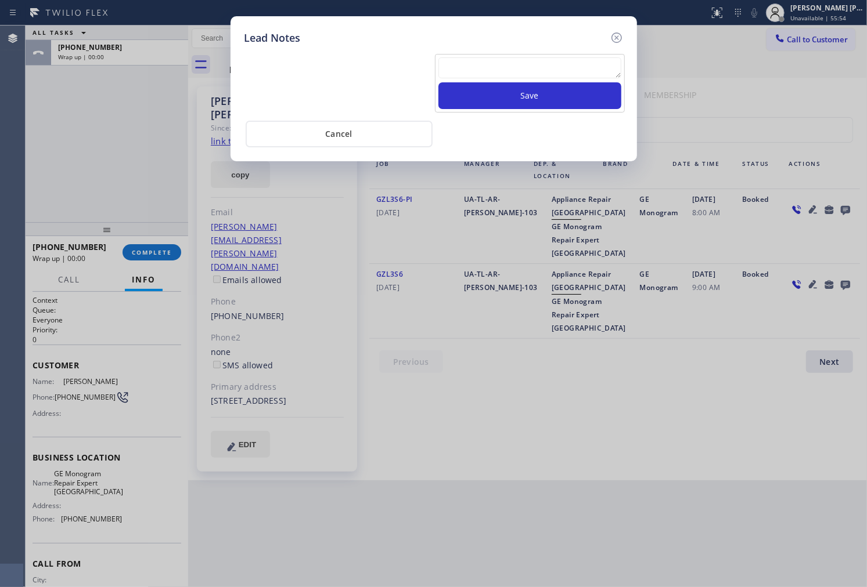
click at [525, 74] on textarea at bounding box center [529, 67] width 183 height 21
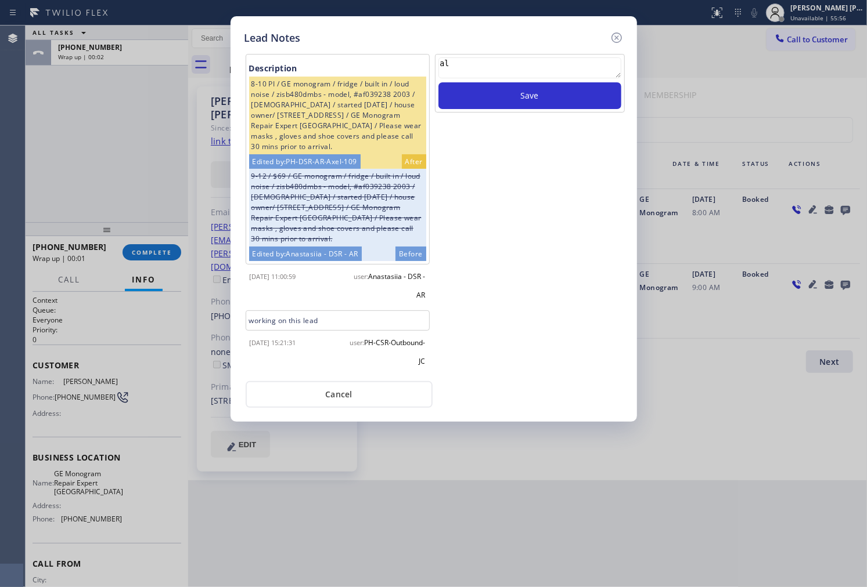
type textarea "a"
type textarea "no answer"
click at [511, 100] on button "Save" at bounding box center [529, 95] width 183 height 27
click at [621, 38] on icon at bounding box center [616, 38] width 10 height 10
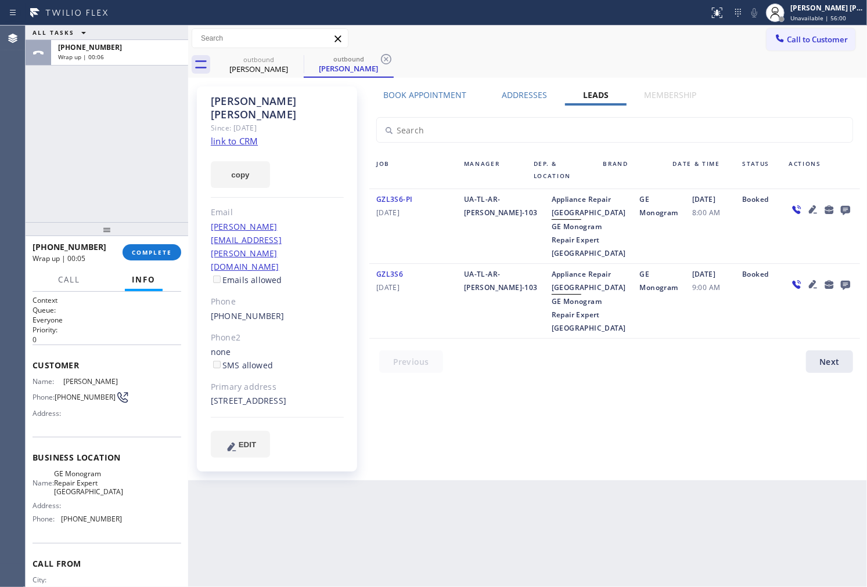
click at [159, 260] on div "[PHONE_NUMBER] Wrap up | 00:05 COMPLETE" at bounding box center [107, 252] width 149 height 30
click at [160, 255] on span "COMPLETE" at bounding box center [152, 252] width 40 height 8
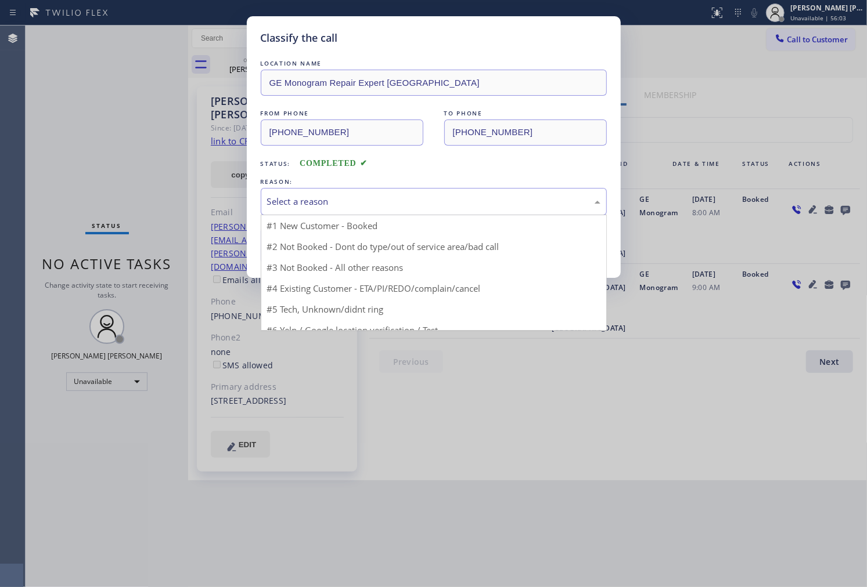
click at [374, 211] on div "Select a reason" at bounding box center [434, 201] width 346 height 27
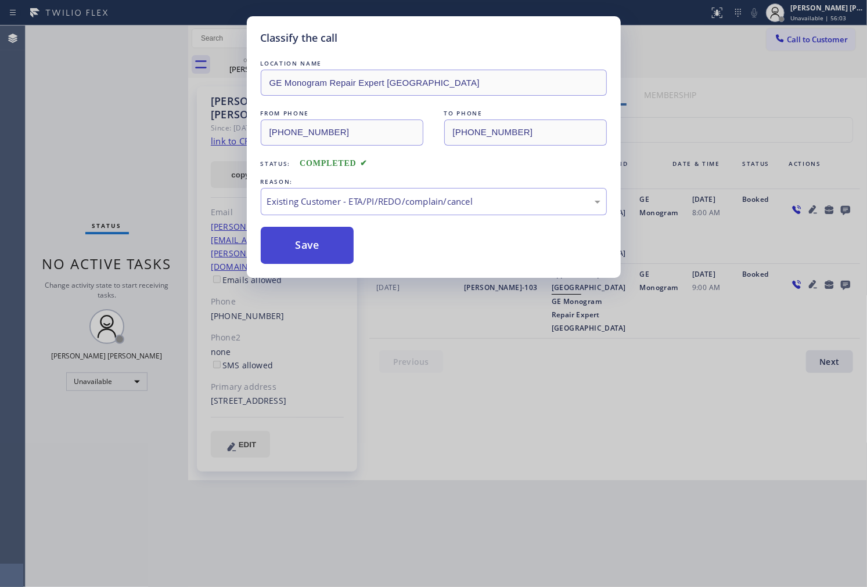
click at [321, 253] on button "Save" at bounding box center [307, 245] width 93 height 37
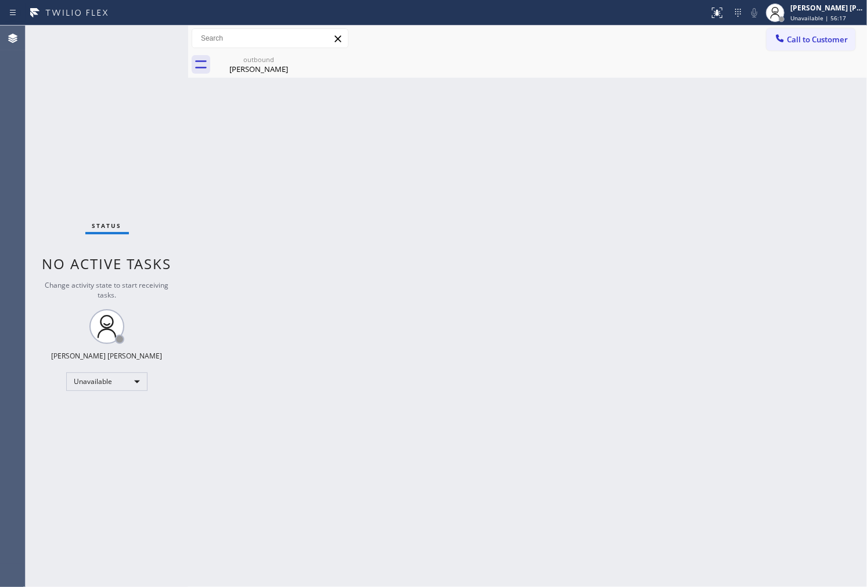
click at [0, 231] on div "Agent Desktop" at bounding box center [12, 307] width 25 height 562
click at [38, 117] on div "Status No active tasks Change activity state to start receiving tasks. [PERSON_…" at bounding box center [107, 307] width 163 height 562
click at [281, 67] on div "[PERSON_NAME]" at bounding box center [259, 69] width 88 height 10
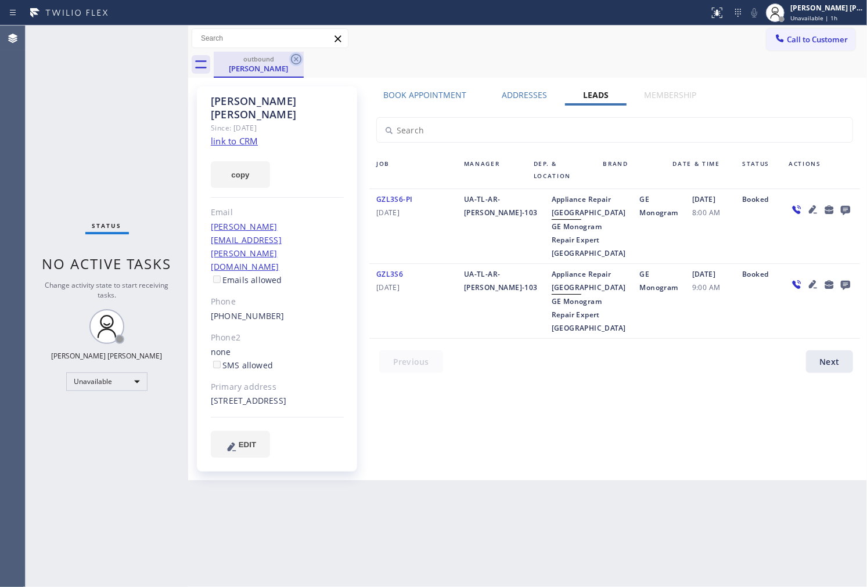
click at [291, 59] on icon at bounding box center [296, 59] width 10 height 10
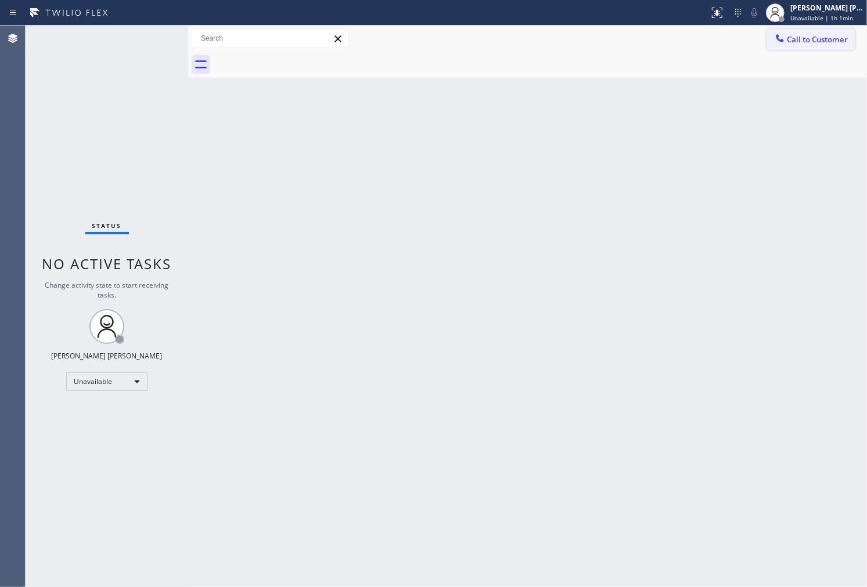
click at [819, 41] on span "Call to Customer" at bounding box center [817, 39] width 61 height 10
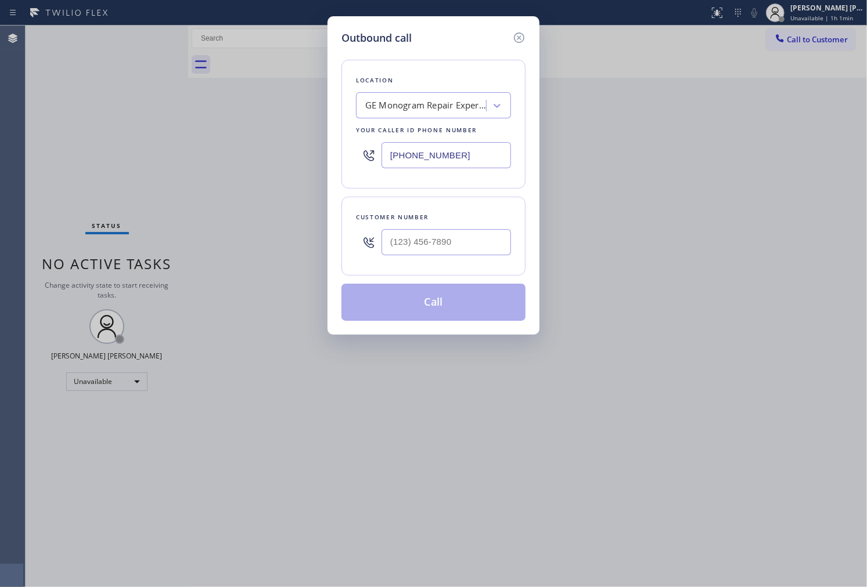
click at [459, 161] on input "[PHONE_NUMBER]" at bounding box center [445, 155] width 129 height 26
paste input "310) 362-4873"
type input "[PHONE_NUMBER]"
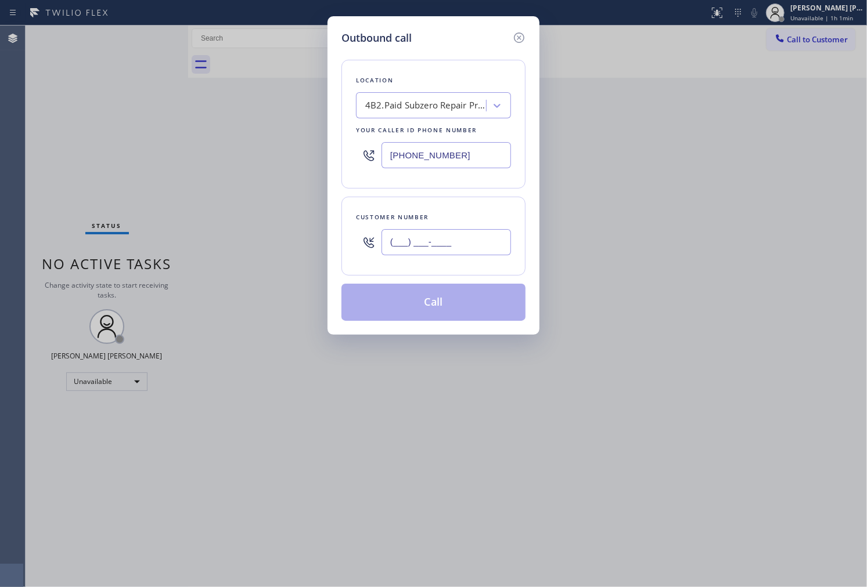
click at [485, 232] on input "(___) ___-____" at bounding box center [445, 242] width 129 height 26
paste input "323) 574-2020"
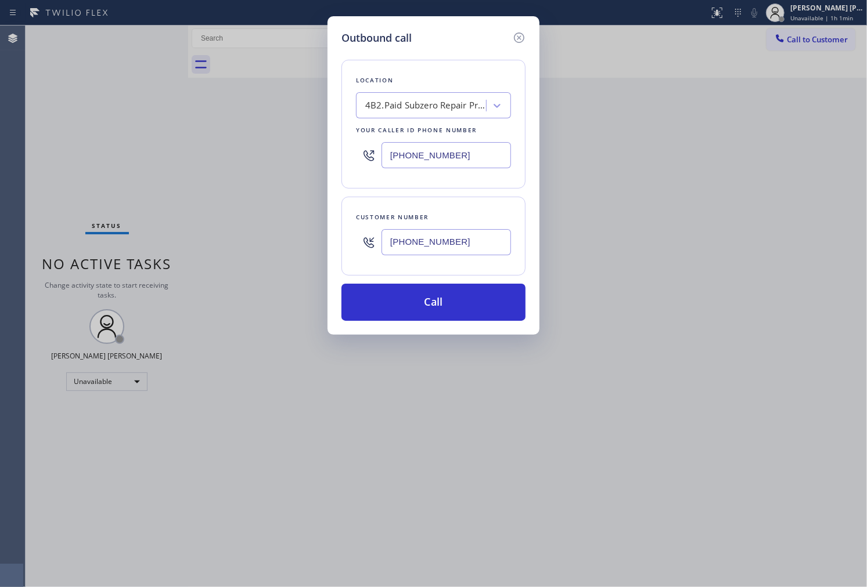
type input "[PHONE_NUMBER]"
click at [430, 160] on input "[PHONE_NUMBER]" at bounding box center [445, 155] width 129 height 26
paste input "855) 731-4952"
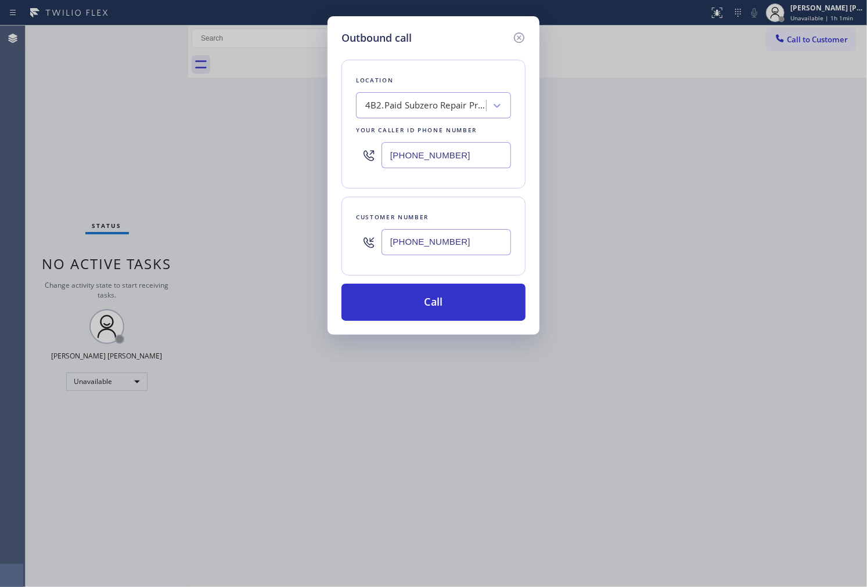
type input "[PHONE_NUMBER]"
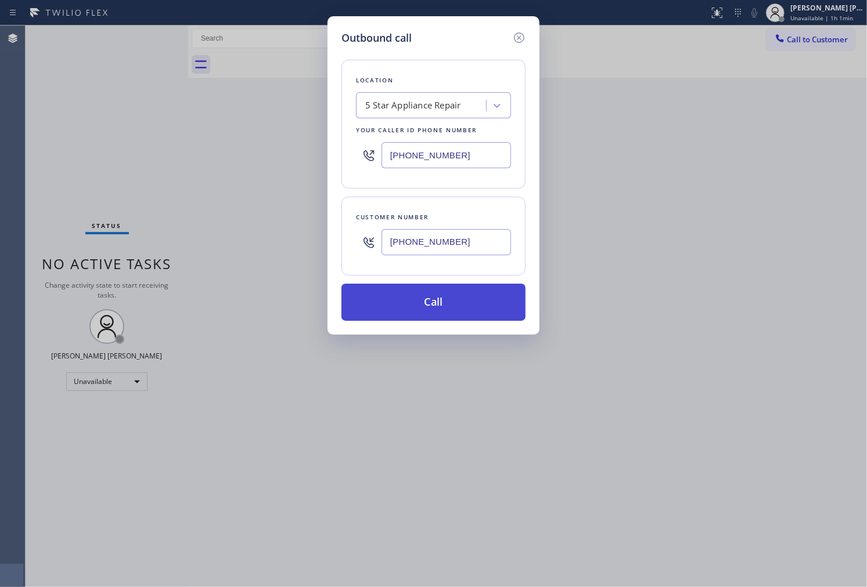
click at [442, 298] on button "Call" at bounding box center [433, 302] width 184 height 37
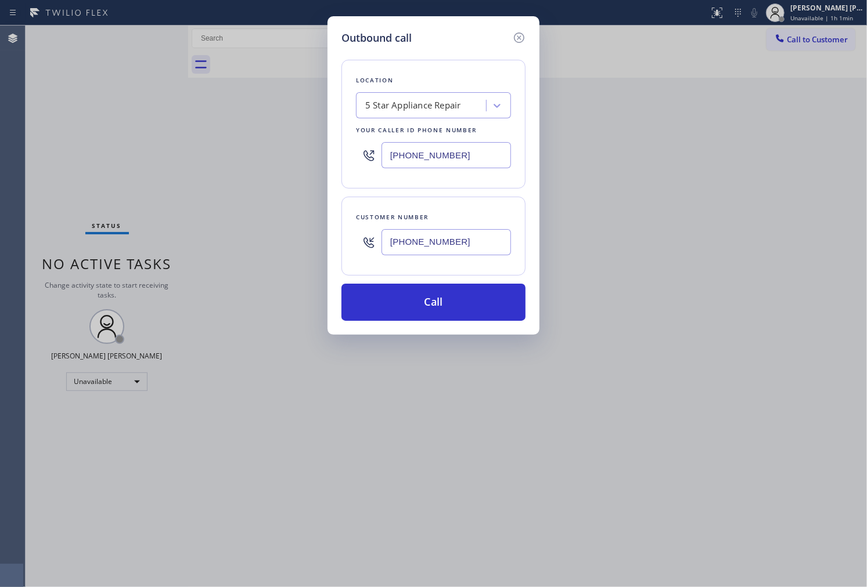
drag, startPoint x: 442, startPoint y: 298, endPoint x: 546, endPoint y: 49, distance: 270.4
click at [442, 298] on button "Call" at bounding box center [433, 302] width 184 height 37
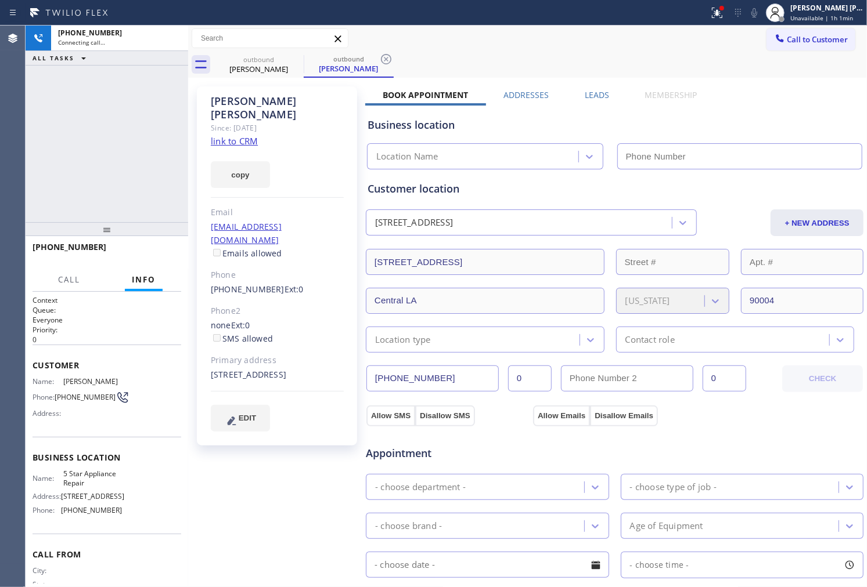
click at [219, 103] on div "[PERSON_NAME]" at bounding box center [277, 108] width 133 height 27
type input "[PHONE_NUMBER]"
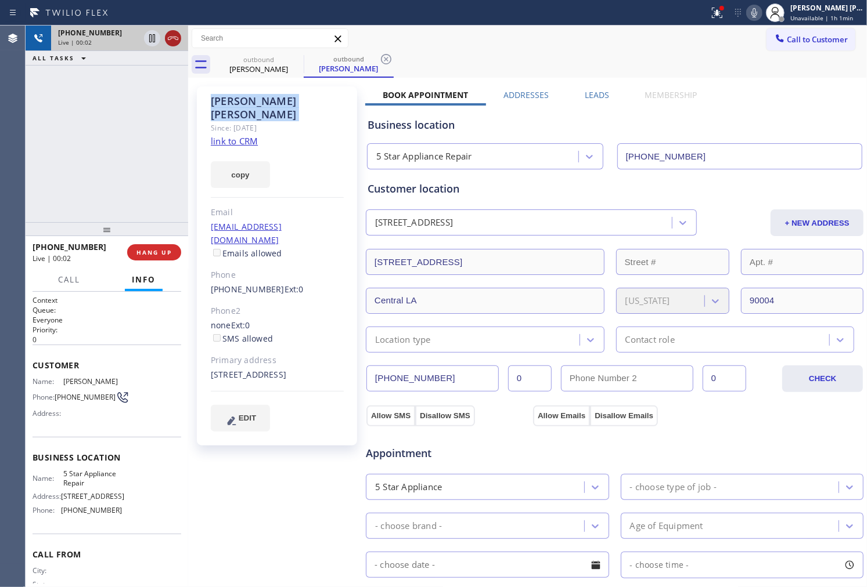
click at [176, 44] on icon at bounding box center [173, 38] width 14 height 14
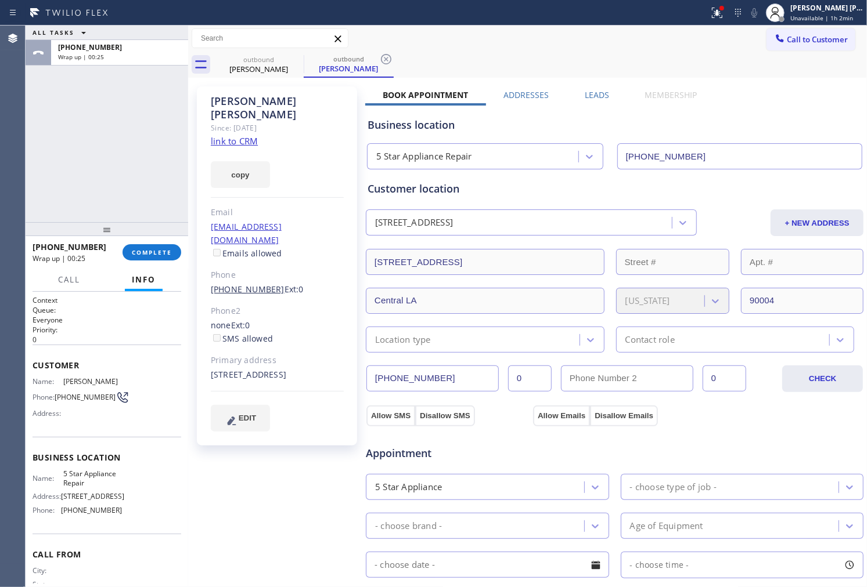
click at [248, 284] on link "[PHONE_NUMBER]" at bounding box center [248, 289] width 74 height 11
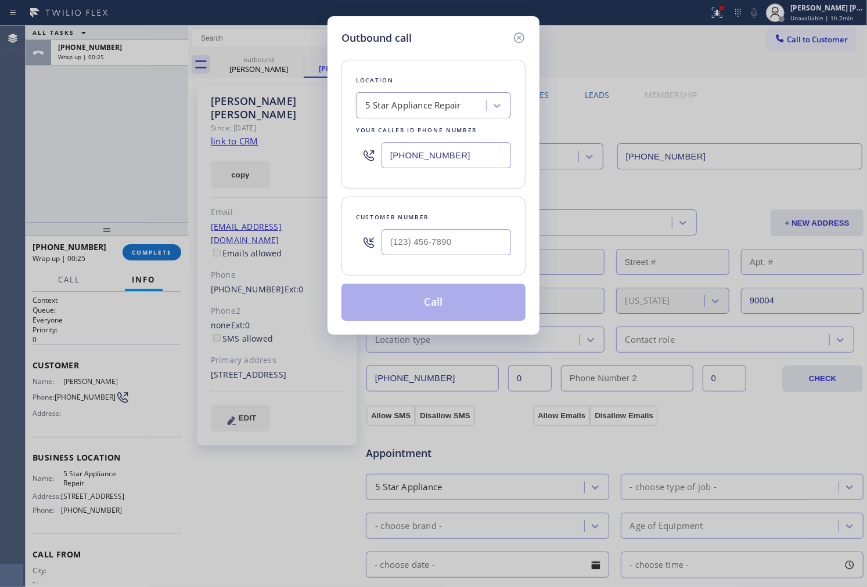
type input "[PHONE_NUMBER]"
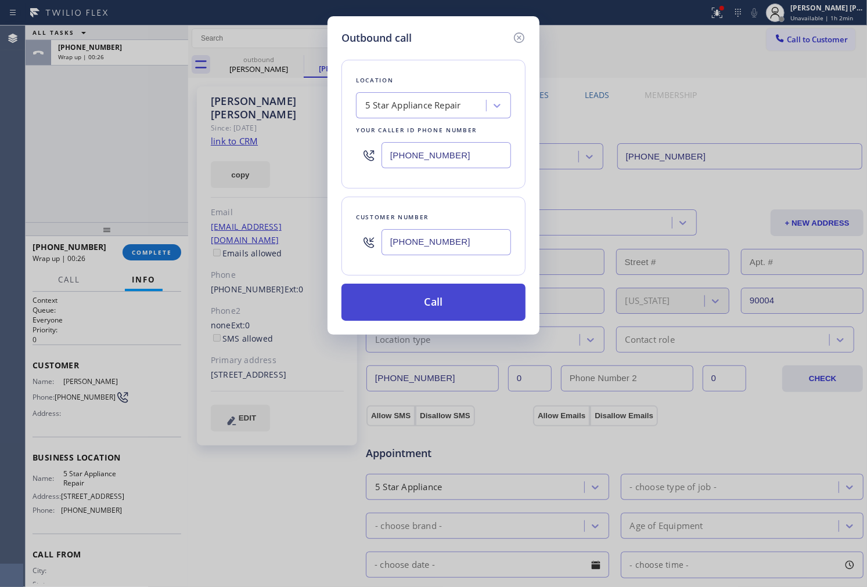
click at [437, 299] on button "Call" at bounding box center [433, 302] width 184 height 37
click at [438, 299] on button "Call" at bounding box center [433, 302] width 184 height 37
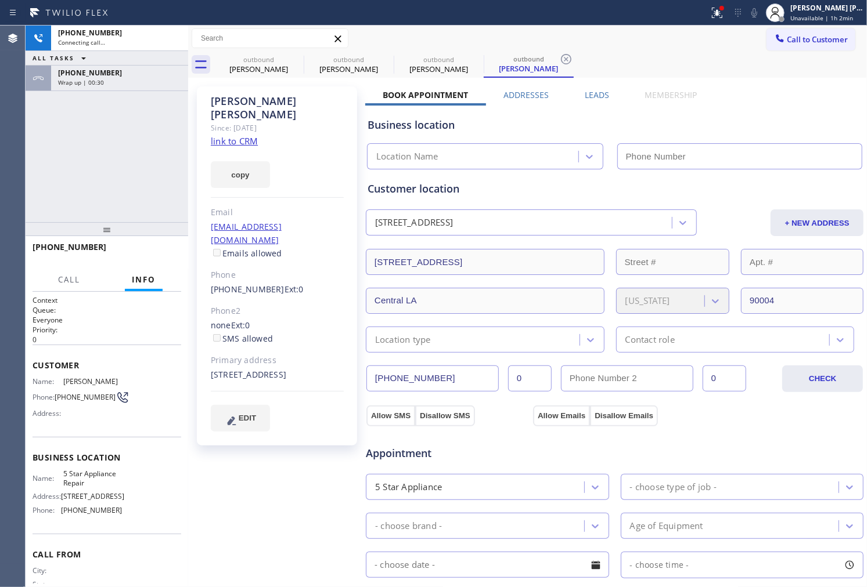
type input "[PHONE_NUMBER]"
click at [49, 176] on div "[PHONE_NUMBER] Live | 00:01 ALL TASKS ALL TASKS ACTIVE TASKS TASKS IN WRAP UP […" at bounding box center [107, 124] width 163 height 197
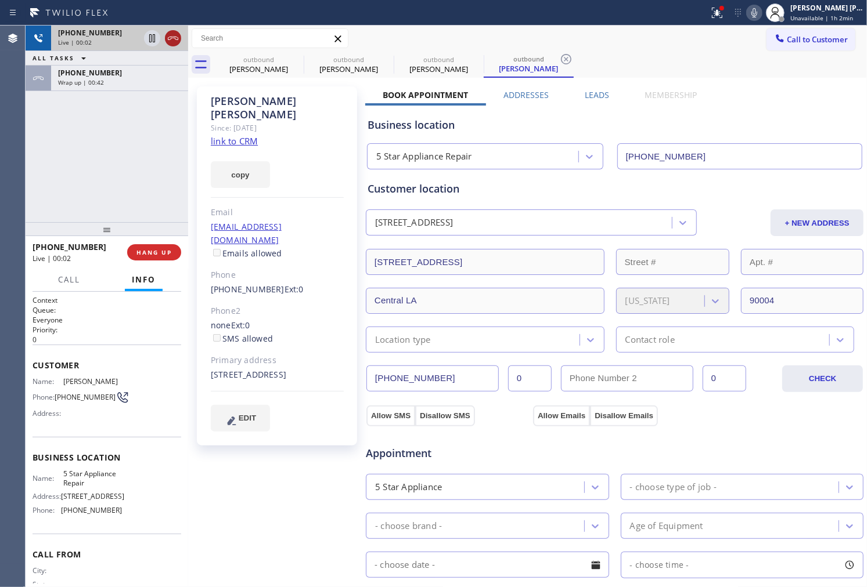
click at [171, 41] on icon at bounding box center [173, 38] width 14 height 14
click at [159, 251] on span "HANG UP" at bounding box center [153, 252] width 35 height 8
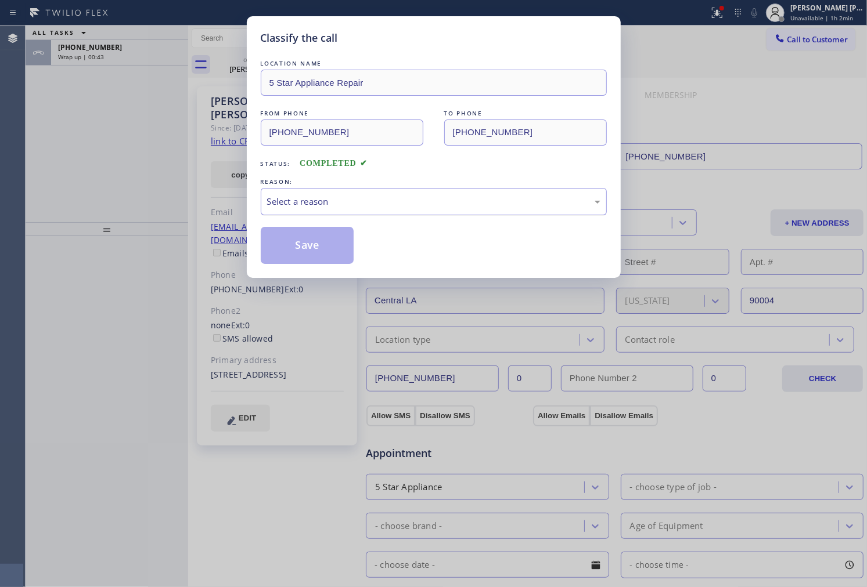
click at [327, 211] on div "Select a reason" at bounding box center [434, 201] width 346 height 27
click at [317, 246] on button "Save" at bounding box center [307, 245] width 93 height 37
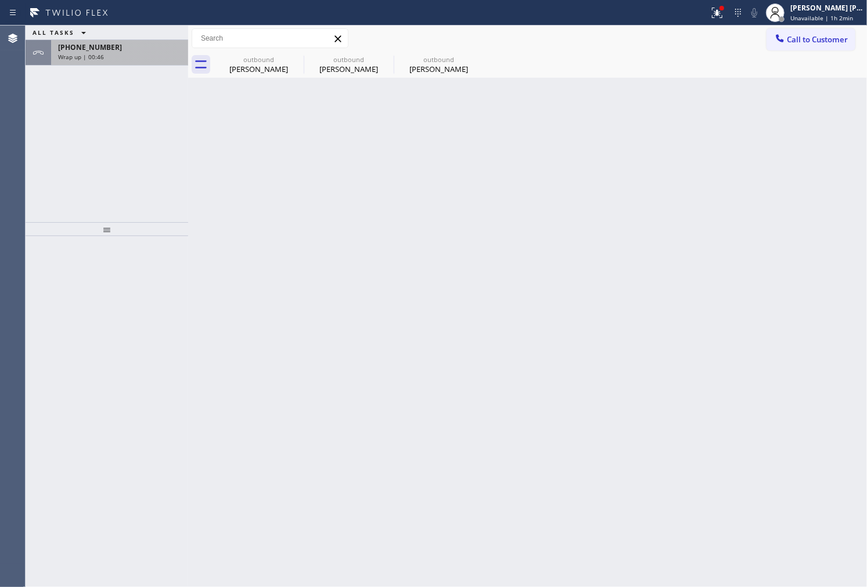
click at [140, 51] on div "[PHONE_NUMBER]" at bounding box center [119, 47] width 123 height 10
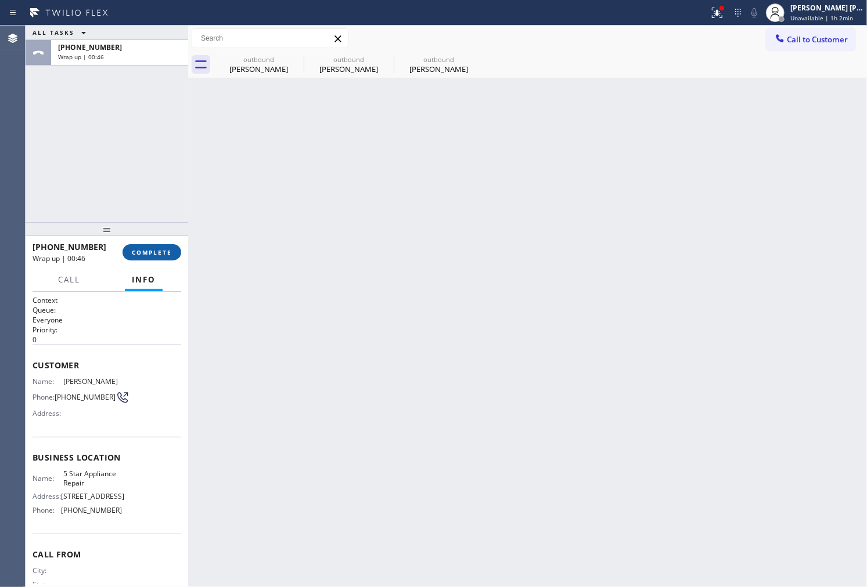
click at [164, 248] on span "COMPLETE" at bounding box center [152, 252] width 40 height 8
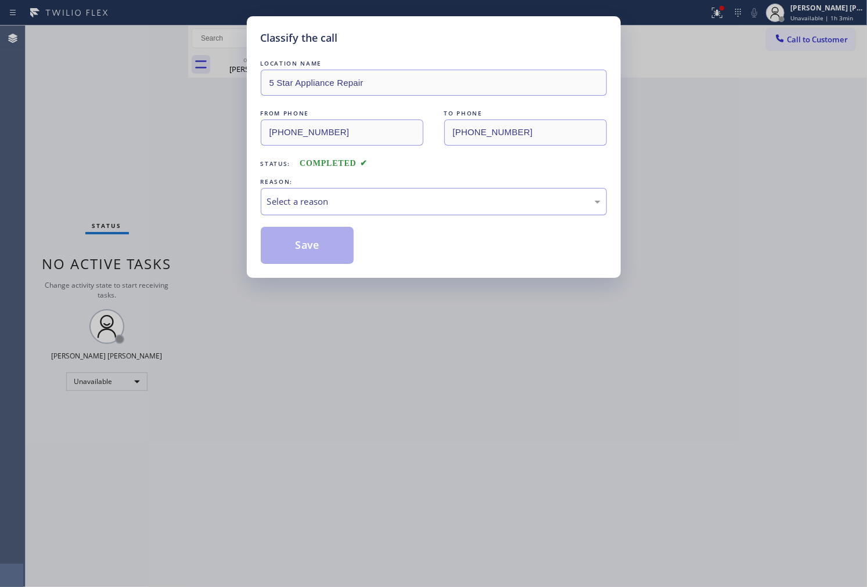
click at [390, 201] on div "Select a reason" at bounding box center [433, 201] width 333 height 13
click at [384, 218] on div "LOCATION NAME 5 Star Appliance Repair FROM PHONE [PHONE_NUMBER] TO PHONE [PHONE…" at bounding box center [434, 160] width 346 height 207
click at [396, 201] on div "Select a reason" at bounding box center [433, 201] width 333 height 13
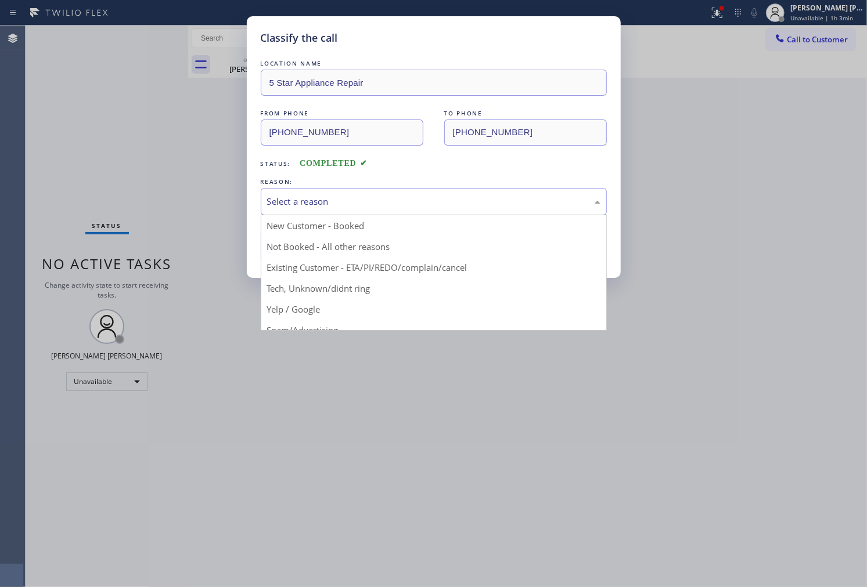
drag, startPoint x: 370, startPoint y: 266, endPoint x: 316, endPoint y: 251, distance: 55.9
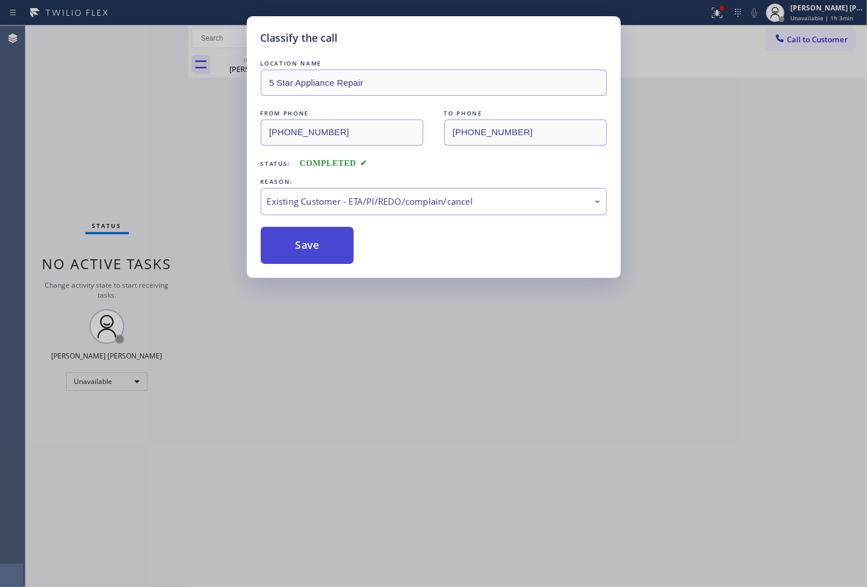
click at [312, 250] on button "Save" at bounding box center [307, 245] width 93 height 37
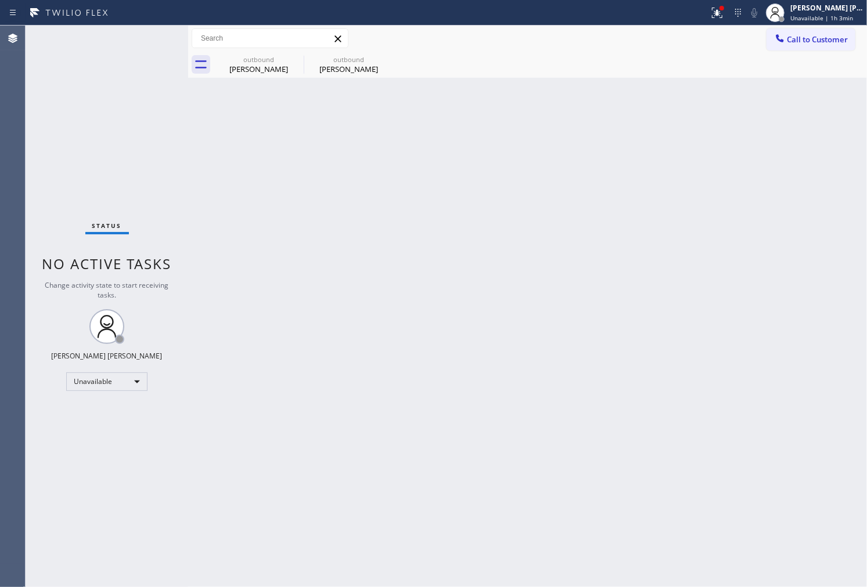
click at [33, 333] on div "Status No active tasks Change activity state to start receiving tasks. [PERSON_…" at bounding box center [107, 307] width 163 height 562
click at [723, 26] on div "Call to Customer Outbound call Location 5 Star Appliance Repair Your caller id …" at bounding box center [527, 39] width 679 height 26
click at [724, 16] on icon at bounding box center [717, 13] width 14 height 14
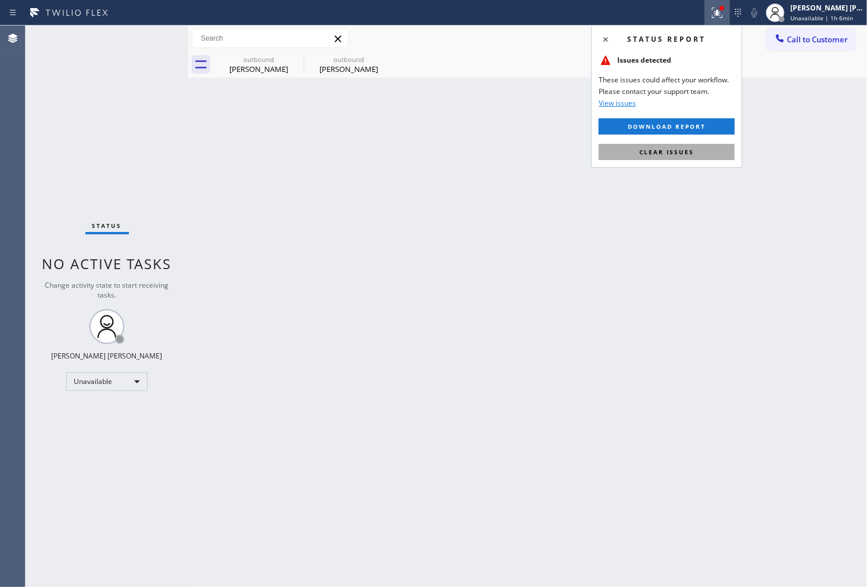
click at [683, 149] on span "Clear issues" at bounding box center [666, 152] width 55 height 8
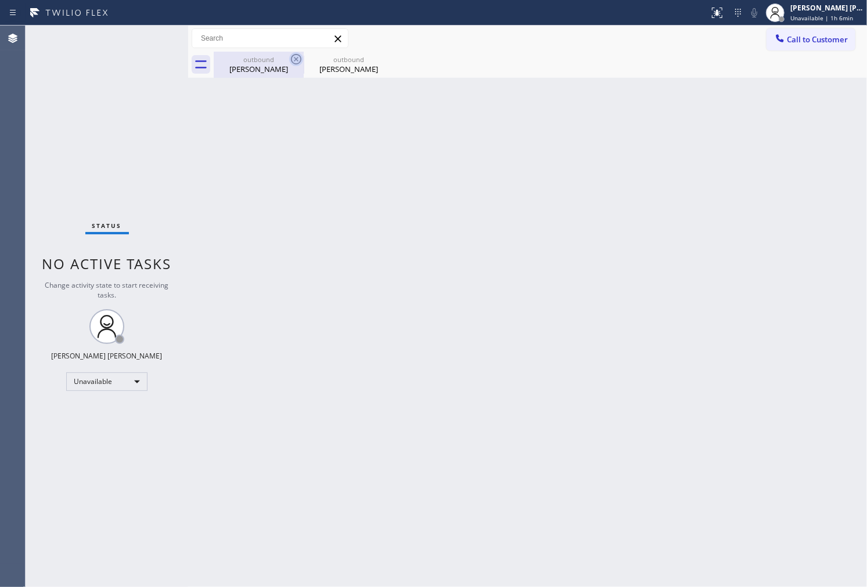
click at [294, 56] on icon at bounding box center [296, 59] width 14 height 14
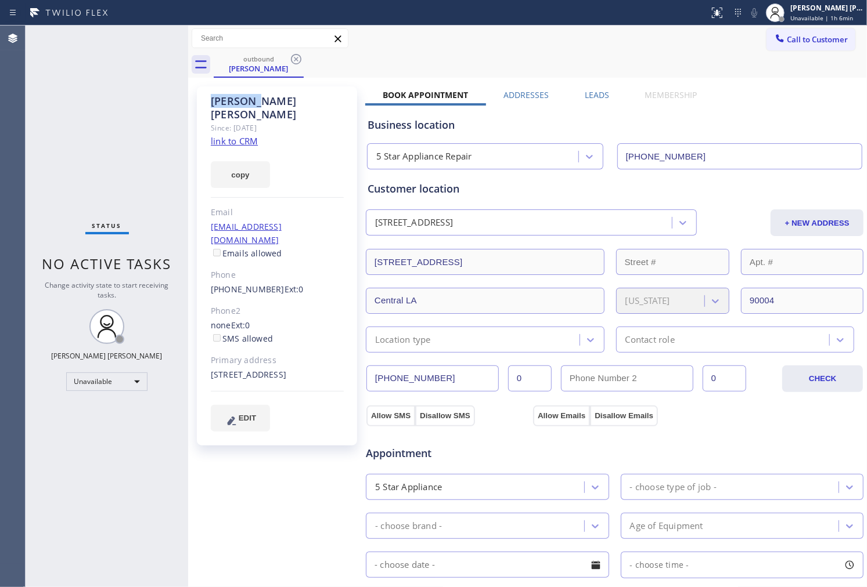
click at [294, 56] on icon at bounding box center [296, 59] width 14 height 14
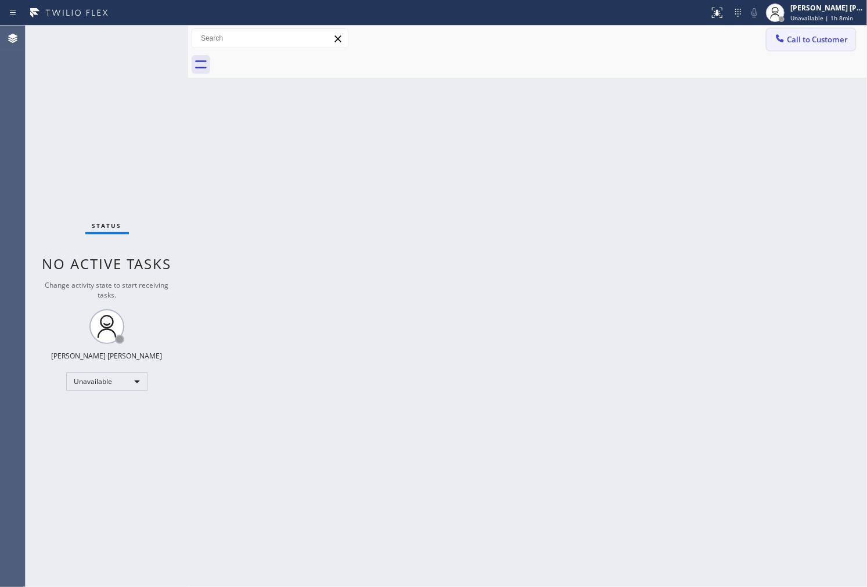
click at [802, 42] on span "Call to Customer" at bounding box center [817, 39] width 61 height 10
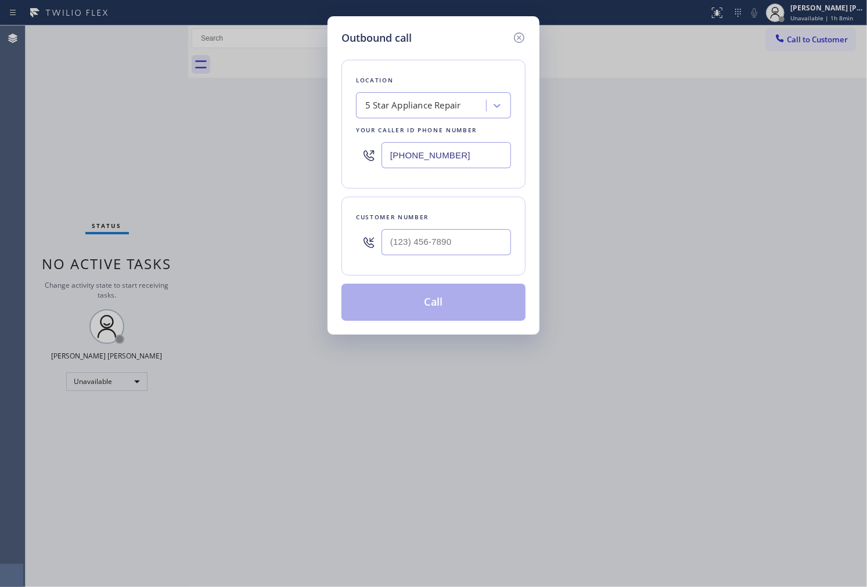
click at [439, 146] on input "[PHONE_NUMBER]" at bounding box center [445, 155] width 129 height 26
type input "[PHONE_NUMBER]"
type input "(___) ___-____"
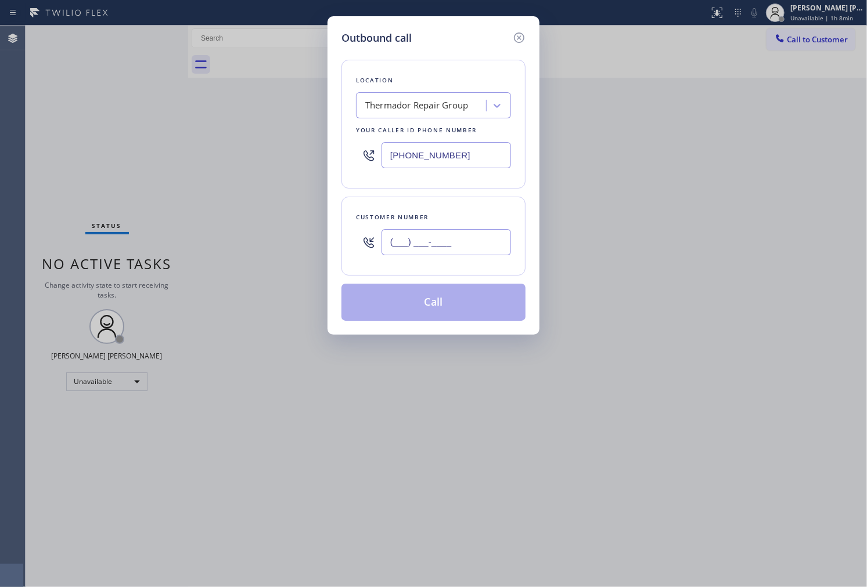
click at [463, 242] on input "(___) ___-____" at bounding box center [445, 242] width 129 height 26
click at [419, 231] on input "text" at bounding box center [445, 242] width 129 height 26
paste input "215) 783-4882"
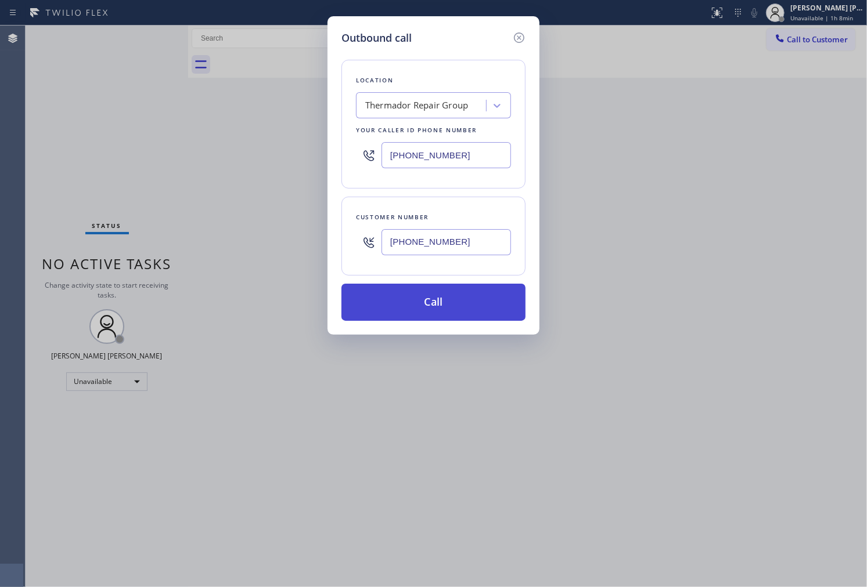
type input "[PHONE_NUMBER]"
click at [438, 300] on button "Call" at bounding box center [433, 302] width 184 height 37
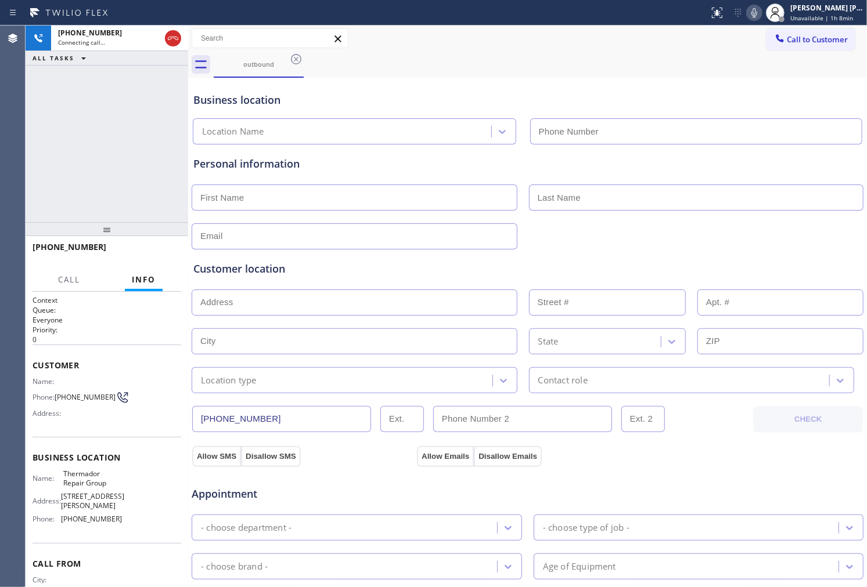
type input "[PHONE_NUMBER]"
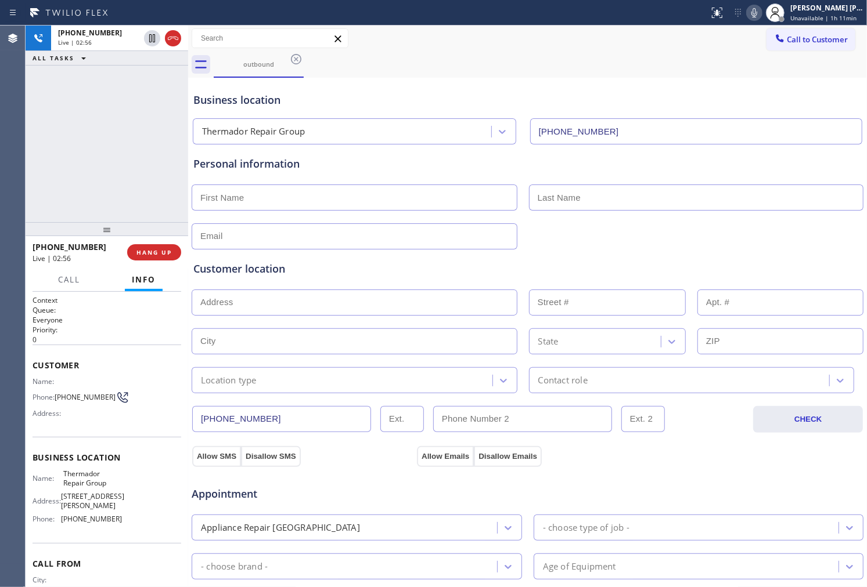
drag, startPoint x: 680, startPoint y: 81, endPoint x: 694, endPoint y: 76, distance: 14.9
click at [680, 81] on div "Business location Thermador Repair Group [PHONE_NUMBER]" at bounding box center [527, 113] width 673 height 64
click at [757, 15] on icon at bounding box center [754, 12] width 6 height 9
click at [757, 13] on icon at bounding box center [754, 12] width 6 height 9
click at [761, 13] on icon at bounding box center [754, 13] width 14 height 14
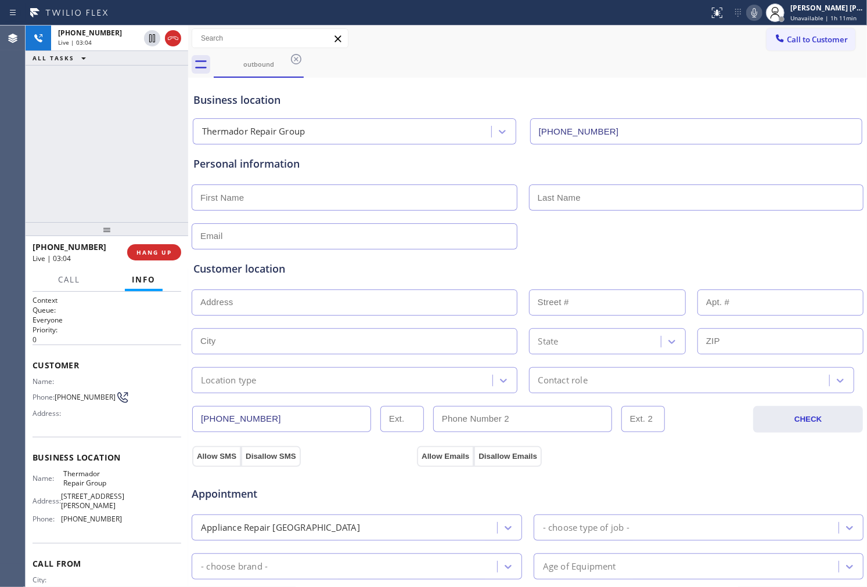
click at [761, 12] on icon at bounding box center [754, 13] width 14 height 14
click at [149, 41] on icon at bounding box center [152, 38] width 6 height 8
click at [282, 190] on input "text" at bounding box center [355, 198] width 326 height 26
type input "[PERSON_NAME]"
click at [9, 163] on div "Agent Desktop" at bounding box center [12, 307] width 25 height 562
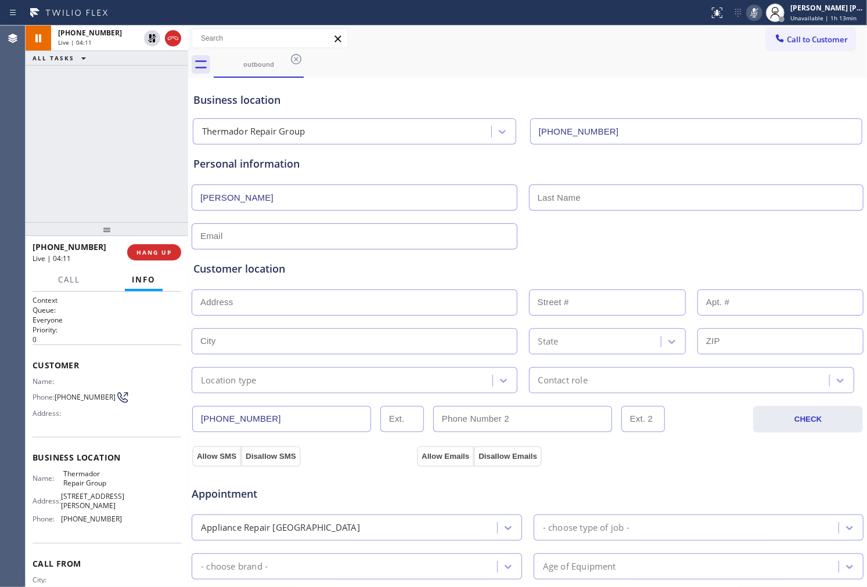
click at [645, 185] on input "text" at bounding box center [696, 198] width 335 height 26
type input "a"
drag, startPoint x: 568, startPoint y: 195, endPoint x: 521, endPoint y: 195, distance: 47.0
click at [521, 195] on div "[PERSON_NAME]" at bounding box center [527, 196] width 674 height 28
paste input "[PERSON_NAME]"
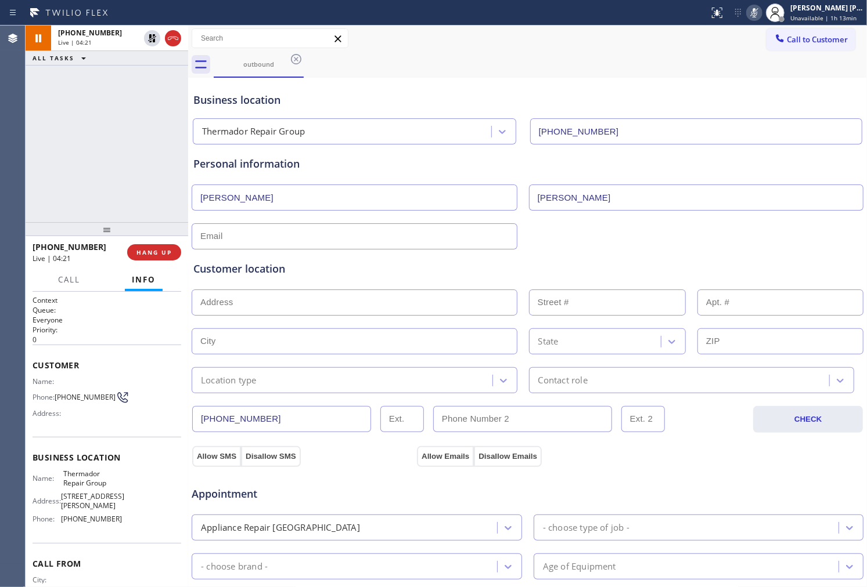
type input "[PERSON_NAME]"
click at [64, 154] on div "[PHONE_NUMBER] Live | 04:26 ALL TASKS ALL TASKS ACTIVE TASKS TASKS IN WRAP UP" at bounding box center [107, 124] width 163 height 197
click at [396, 235] on input "text" at bounding box center [355, 236] width 326 height 26
paste input "[EMAIL_ADDRESS][DOMAIN_NAME]"
type input "[EMAIL_ADDRESS][DOMAIN_NAME]"
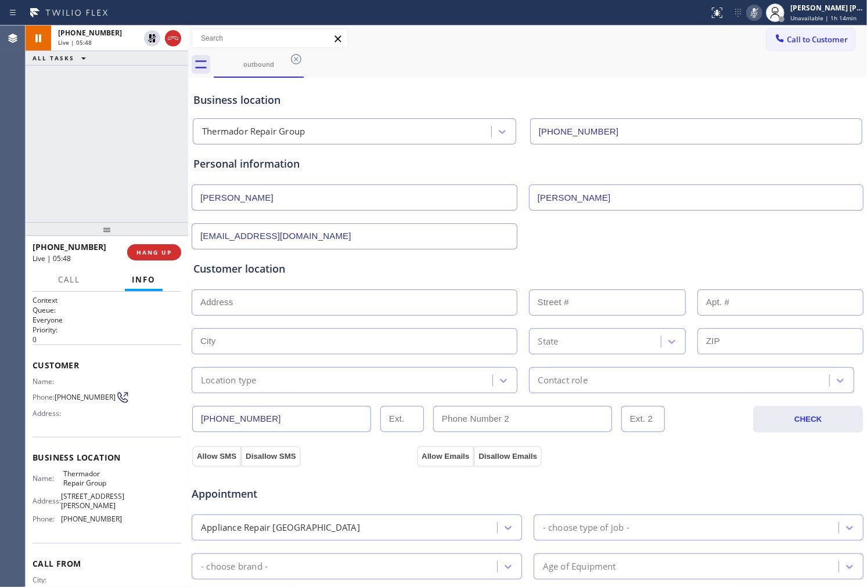
click at [761, 15] on icon at bounding box center [754, 13] width 14 height 14
click at [153, 36] on icon at bounding box center [152, 38] width 8 height 8
click at [93, 158] on div "[PHONE_NUMBER] Live | 08:24 ALL TASKS ALL TASKS ACTIVE TASKS TASKS IN WRAP UP" at bounding box center [107, 124] width 163 height 197
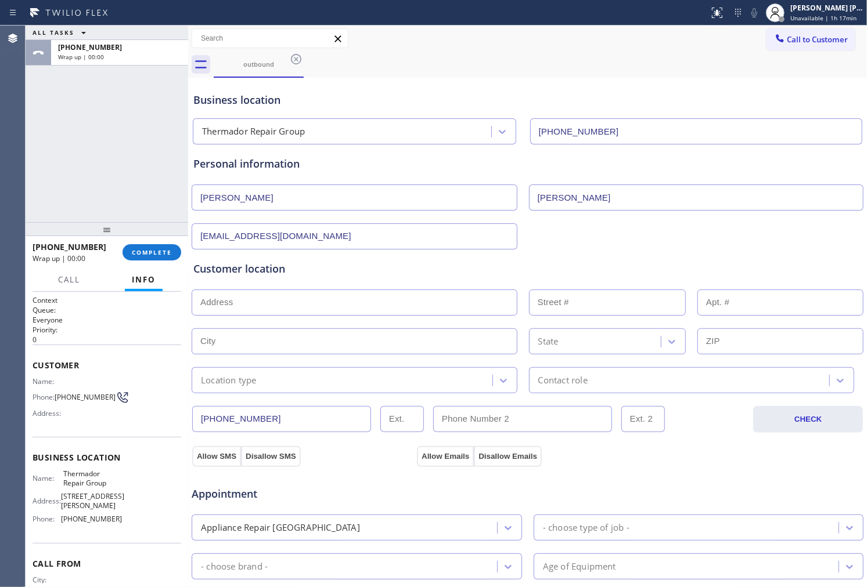
drag, startPoint x: 321, startPoint y: 310, endPoint x: 399, endPoint y: 329, distance: 80.0
click at [322, 310] on input "text" at bounding box center [355, 303] width 326 height 26
paste input "[STREET_ADDRESS][PERSON_NAME]"
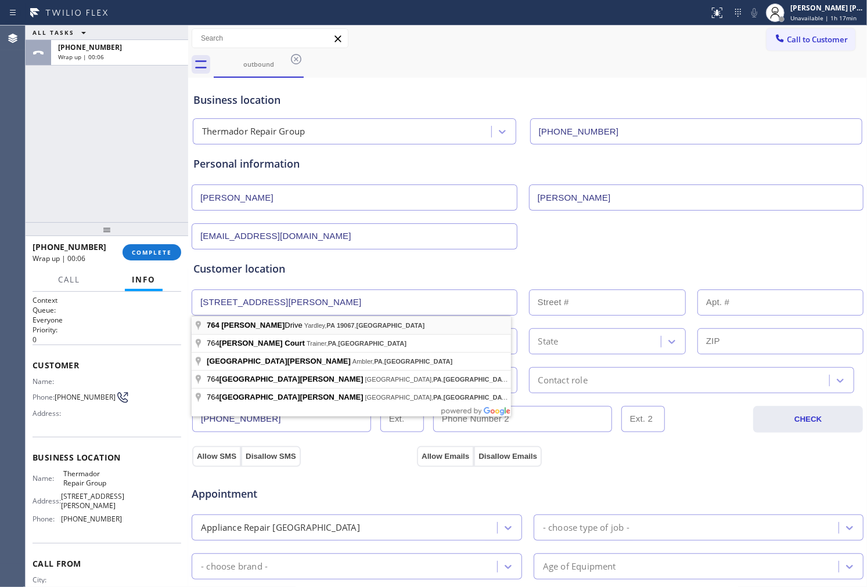
type input "764 [PERSON_NAME] Dr"
type input "764"
type input "Yardley"
type input "19067"
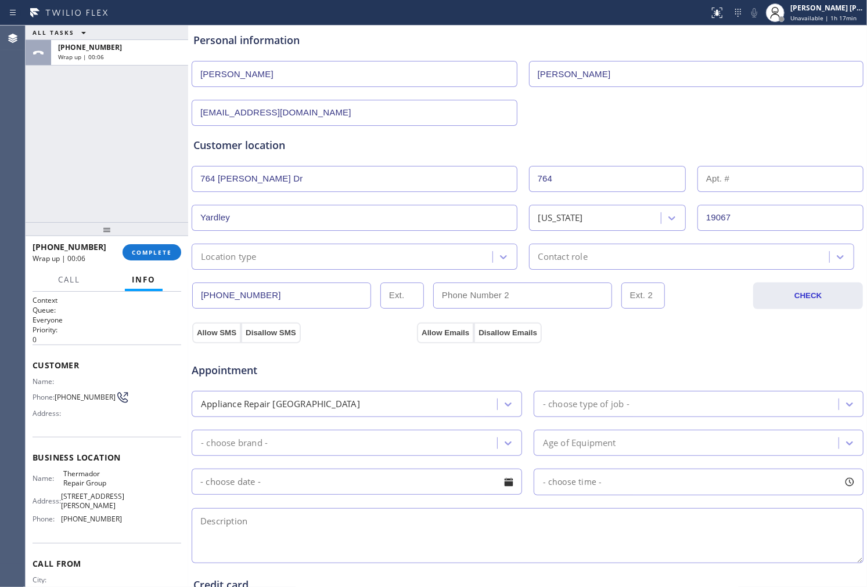
scroll to position [193, 0]
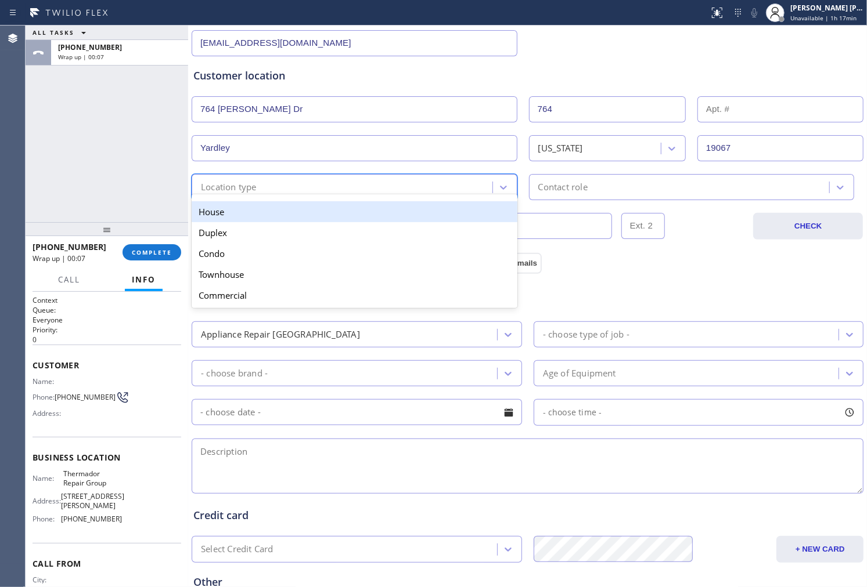
click at [254, 192] on div "Location type" at bounding box center [229, 187] width 56 height 13
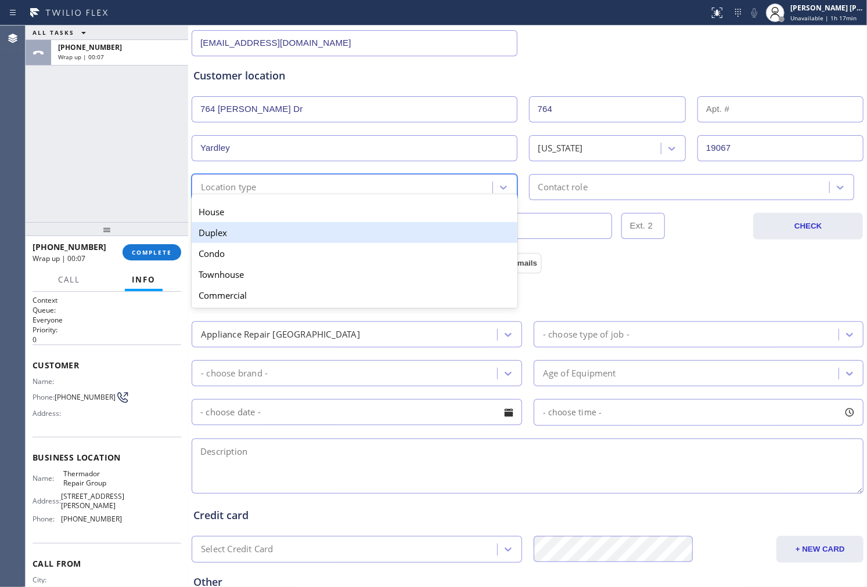
click at [257, 230] on div "Duplex" at bounding box center [355, 232] width 326 height 21
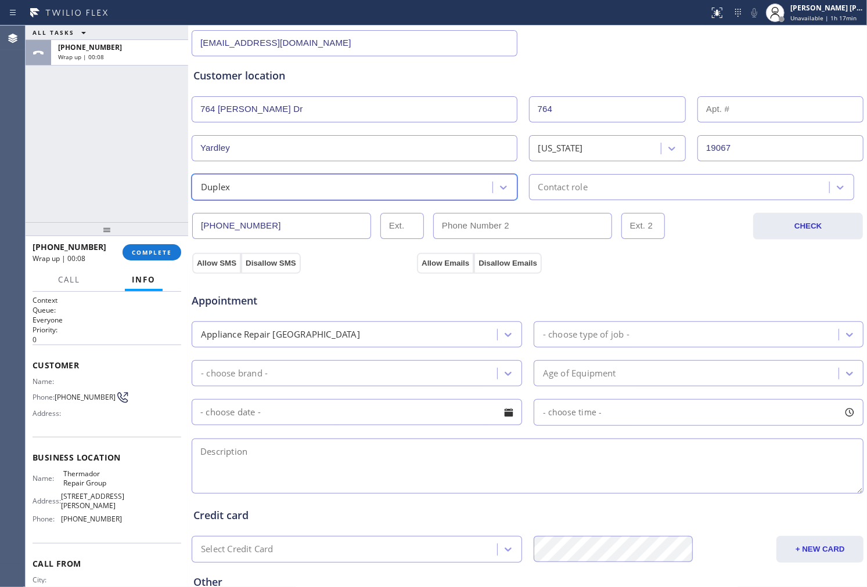
click at [256, 186] on div "Duplex" at bounding box center [343, 187] width 297 height 20
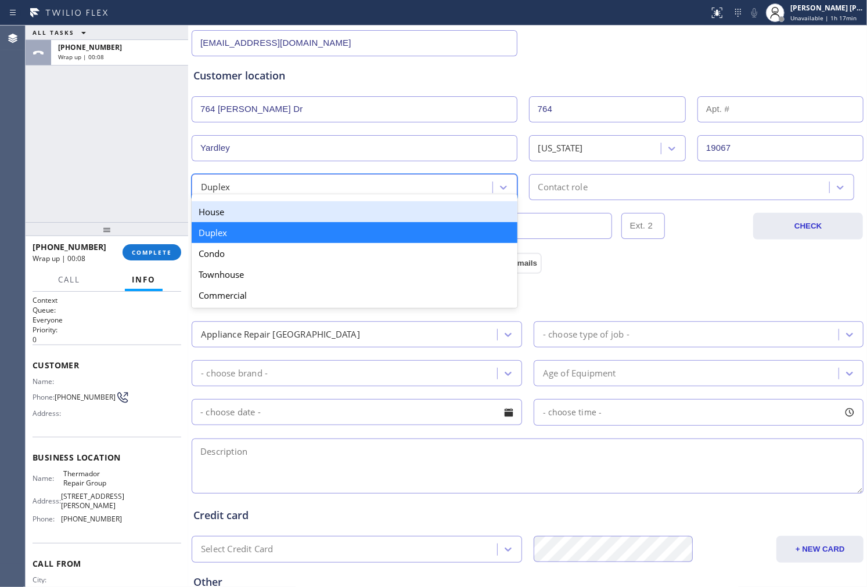
click at [263, 217] on div "House" at bounding box center [355, 211] width 326 height 21
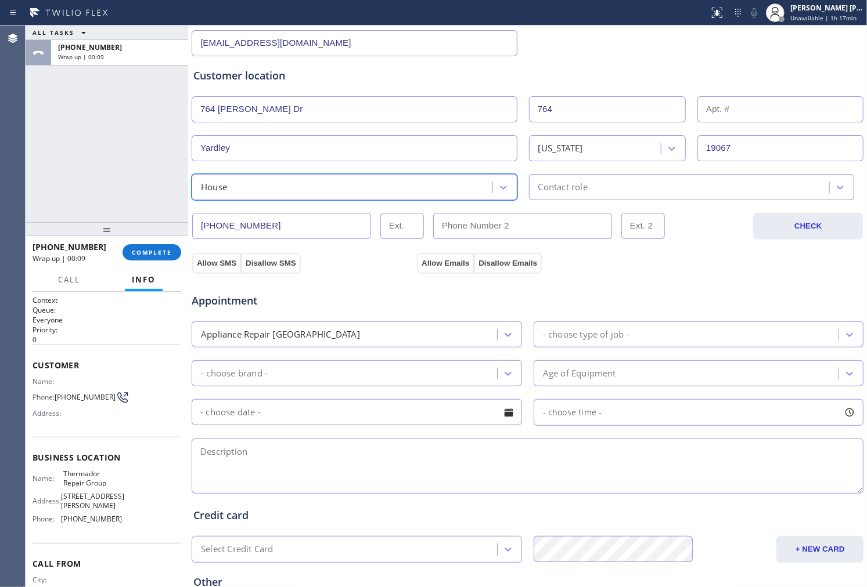
click at [569, 193] on div "Contact role" at bounding box center [562, 187] width 49 height 13
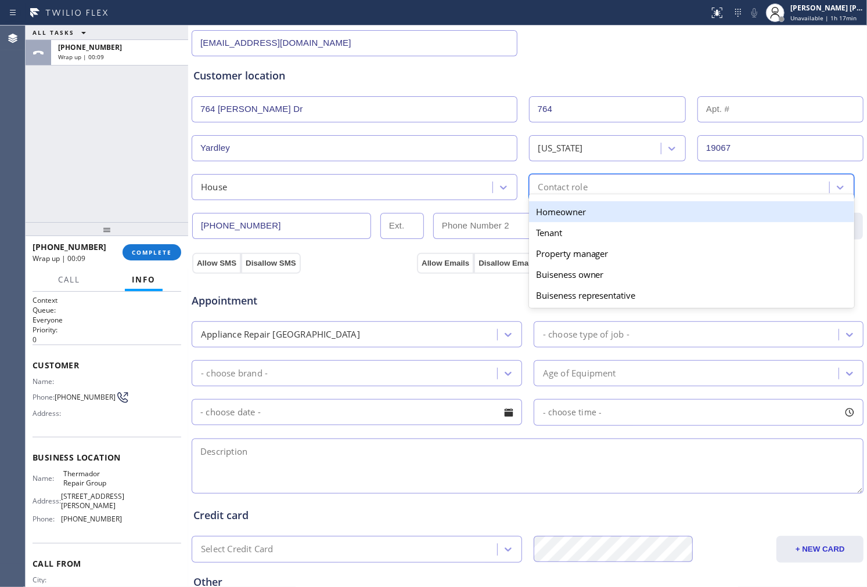
click at [567, 219] on div "Homeowner" at bounding box center [692, 211] width 326 height 21
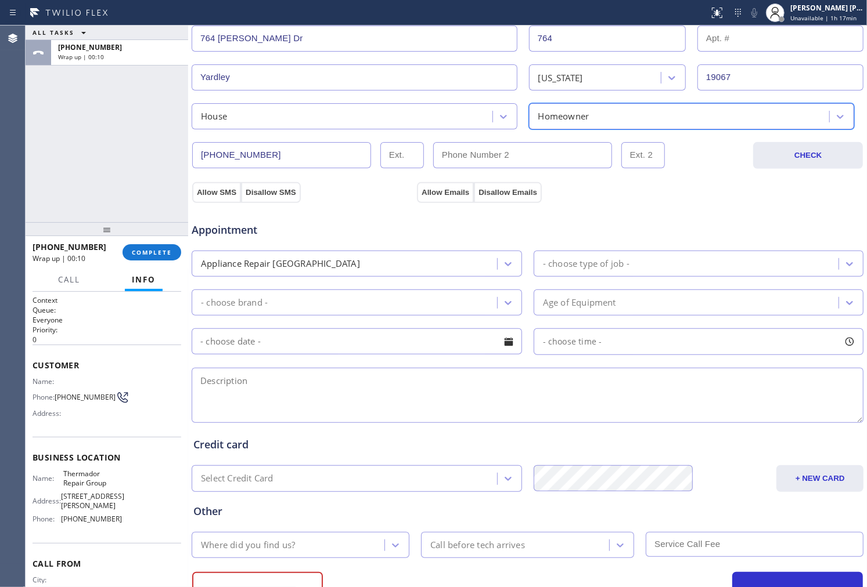
scroll to position [312, 0]
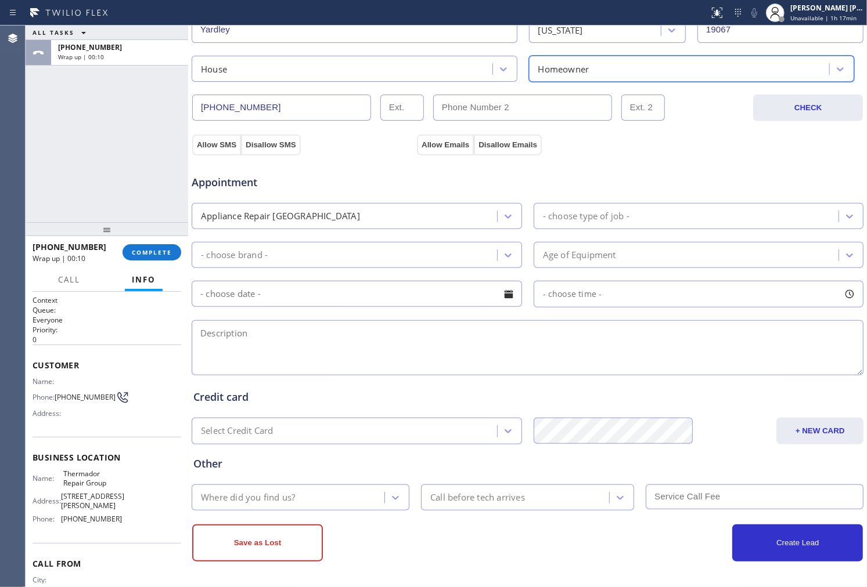
click at [618, 203] on div "- choose type of job -" at bounding box center [698, 216] width 330 height 26
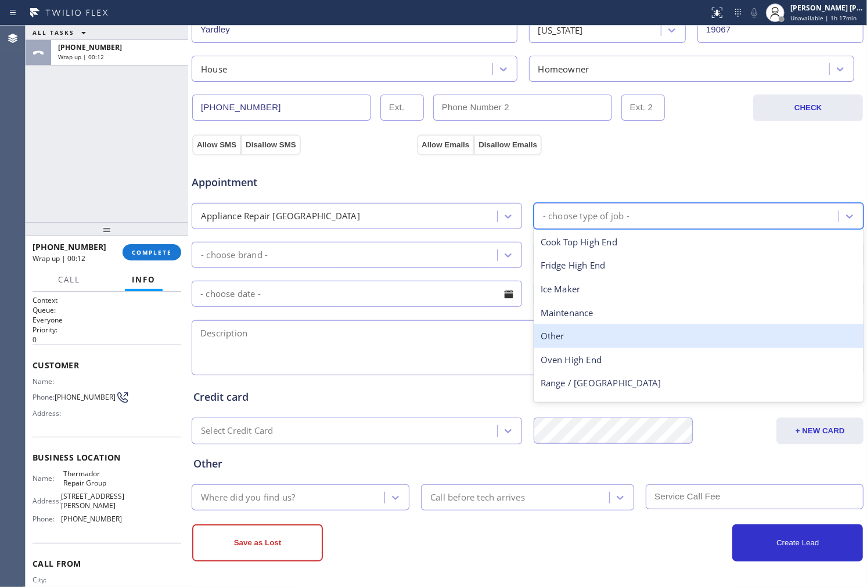
scroll to position [42, 0]
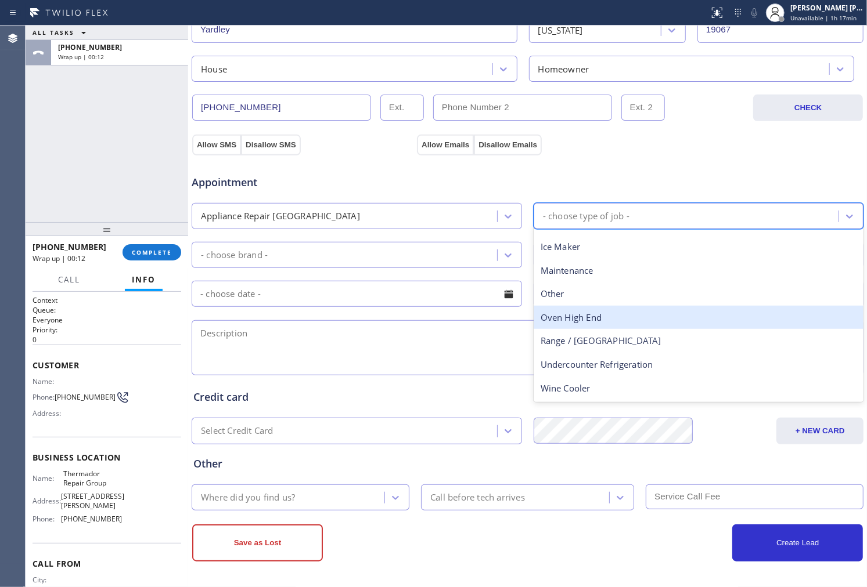
click at [582, 316] on div "Oven High End" at bounding box center [698, 318] width 330 height 24
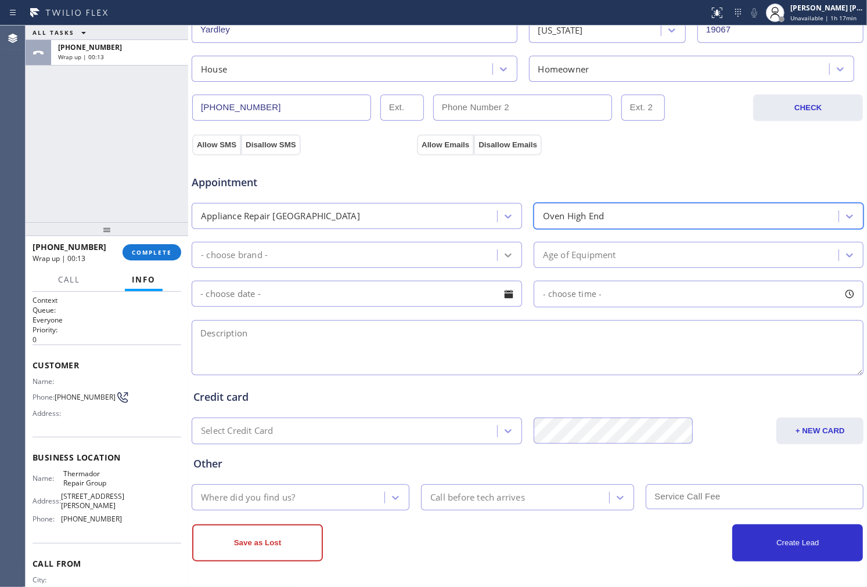
click at [509, 262] on div at bounding box center [507, 255] width 21 height 21
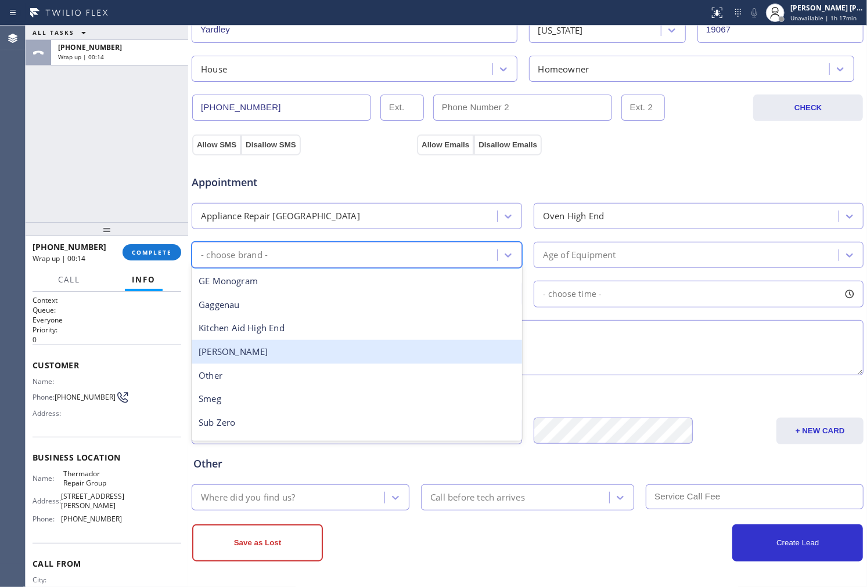
scroll to position [160, 0]
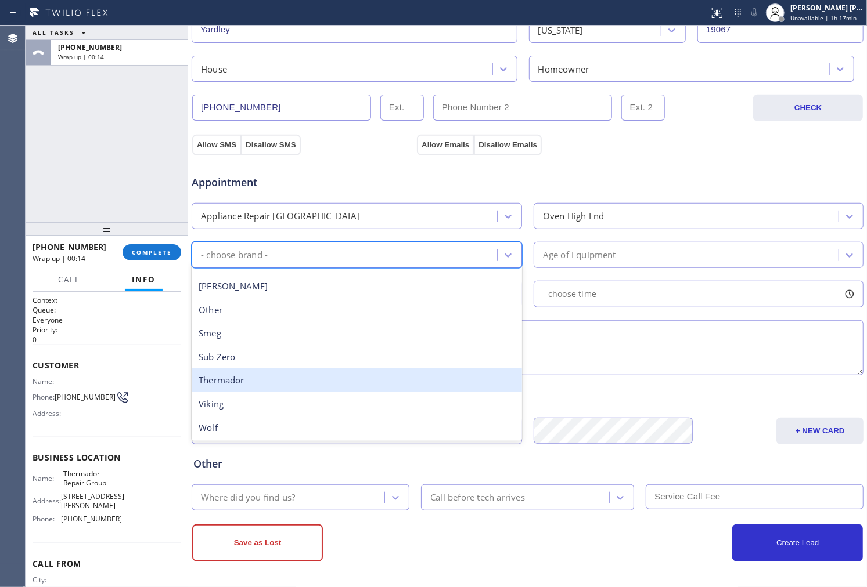
click at [289, 381] on div "Thermador" at bounding box center [357, 381] width 330 height 24
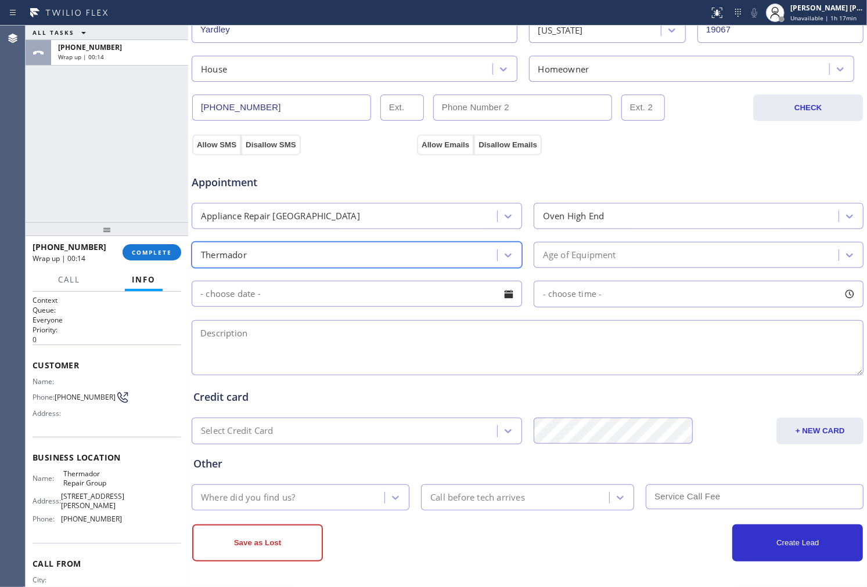
click at [585, 269] on div "Appointment Appliance Repair High End Oven High End option Thermador, selected.…" at bounding box center [527, 269] width 668 height 217
click at [587, 266] on div "Age of Equipment" at bounding box center [698, 255] width 330 height 26
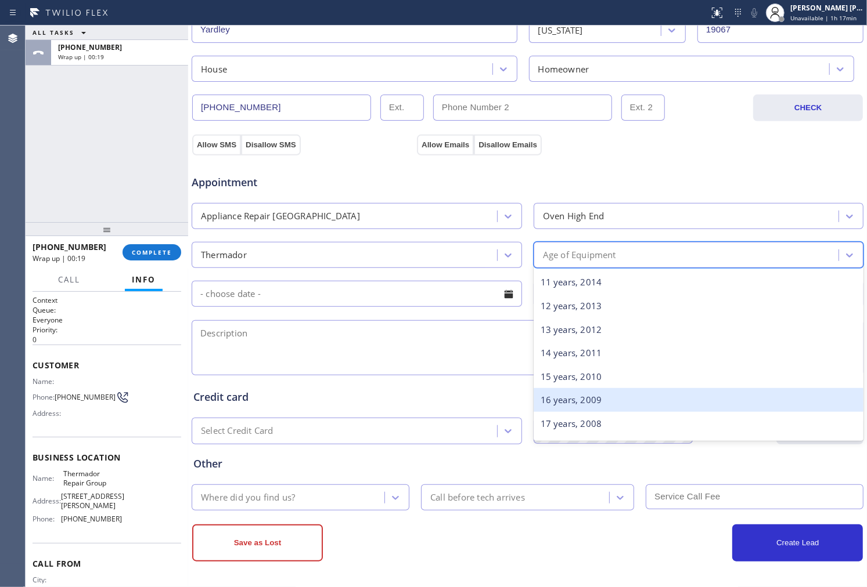
scroll to position [322, 0]
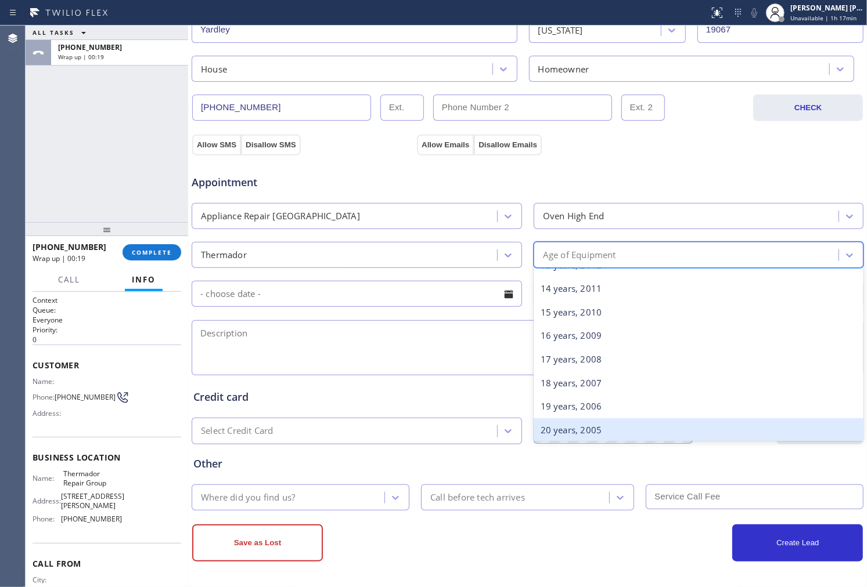
click at [583, 423] on div "20 years, 2005" at bounding box center [698, 431] width 330 height 24
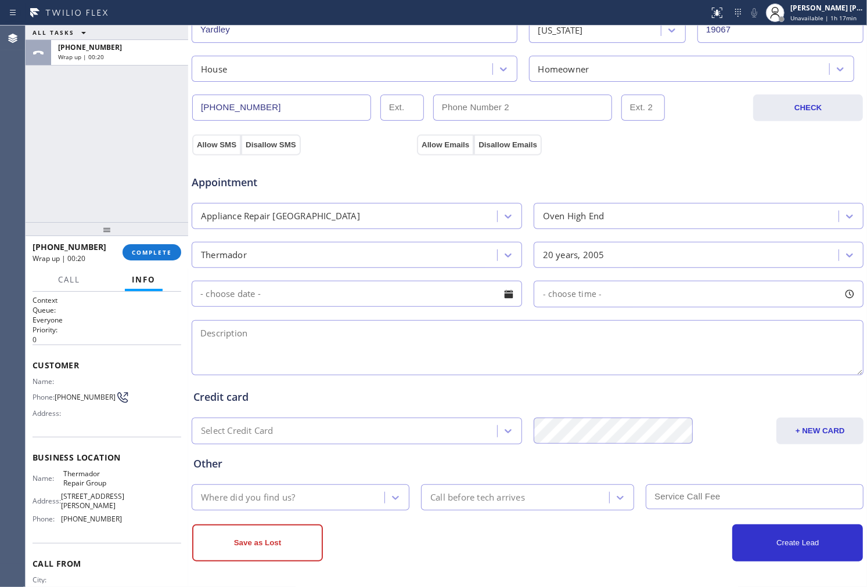
click at [397, 363] on textarea at bounding box center [528, 347] width 672 height 55
click at [466, 338] on textarea at bounding box center [528, 347] width 672 height 55
paste textarea "Thermador / double oven/F64 error....oven shuts off after 10 mins/20yrs/House-H…"
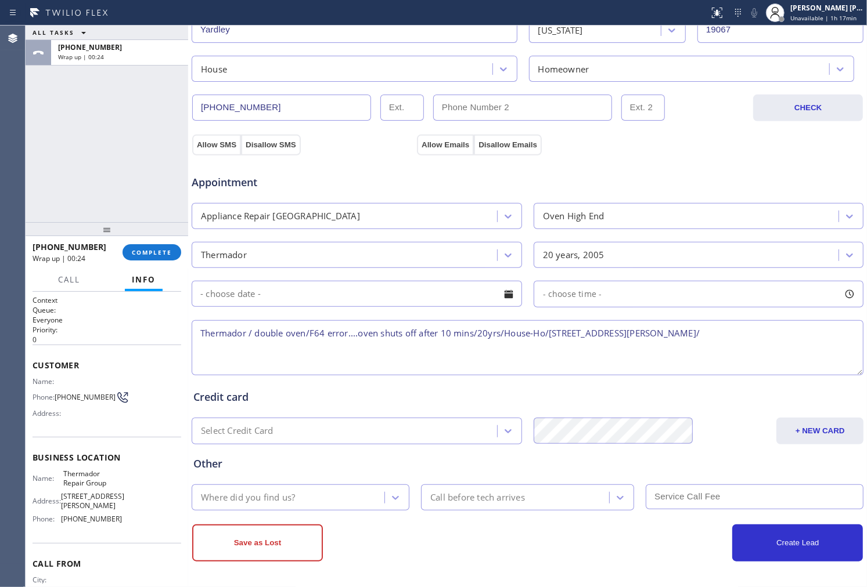
click at [200, 343] on textarea "Thermador / double oven/F64 error....oven shuts off after 10 mins/20yrs/House-H…" at bounding box center [528, 347] width 672 height 55
click at [701, 325] on textarea "Thermador / double oven/F64 error....oven shuts off after 10 mins/20yrs/House-H…" at bounding box center [528, 347] width 672 height 55
click at [753, 332] on textarea "Thermador / double oven/F64 error....oven shuts off after 10 mins/20yrs/House-H…" at bounding box center [528, 347] width 672 height 55
click at [78, 485] on span "Thermador Repair Group" at bounding box center [92, 479] width 58 height 18
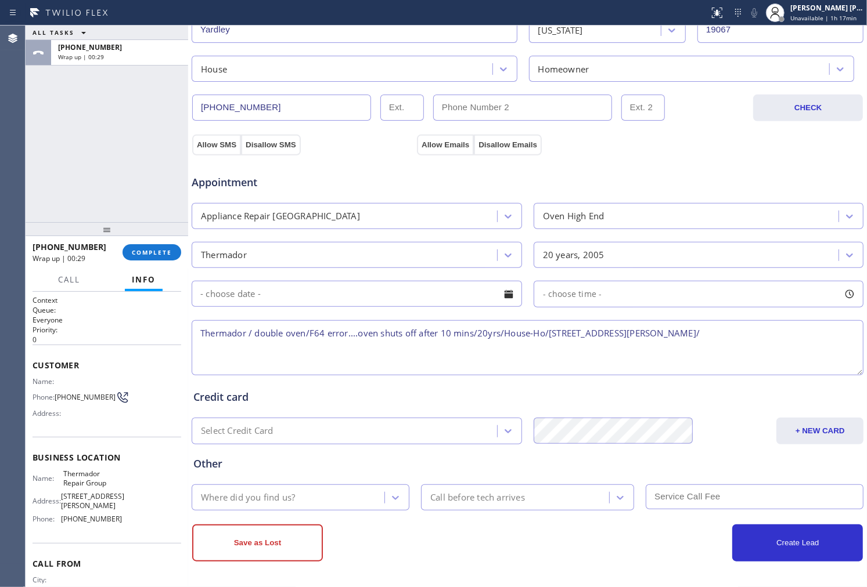
click at [78, 485] on span "Thermador Repair Group" at bounding box center [92, 479] width 58 height 18
copy span "Thermador Repair Group"
click at [703, 337] on textarea "Thermador / double oven/F64 error....oven shuts off after 10 mins/20yrs/House-H…" at bounding box center [528, 347] width 672 height 55
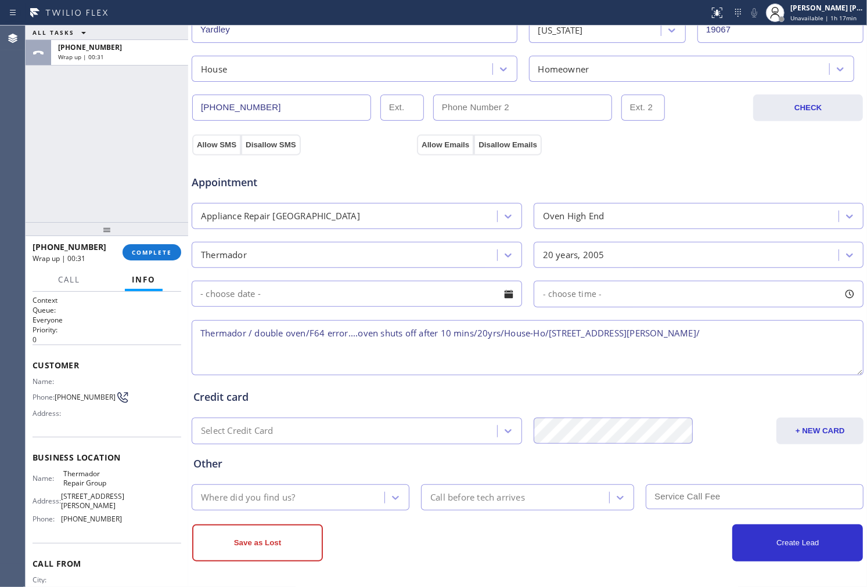
paste textarea "Thermador Repair Group"
click at [815, 338] on textarea "Thermador / double oven/F64 error....oven shuts off after 10 mins/20yrs/House-H…" at bounding box center [528, 347] width 672 height 55
type textarea "Thermador / double oven/F64 error....oven shuts off after 10 mins/20yrs/House-H…"
click at [312, 496] on div "Where did you find us?" at bounding box center [289, 498] width 189 height 20
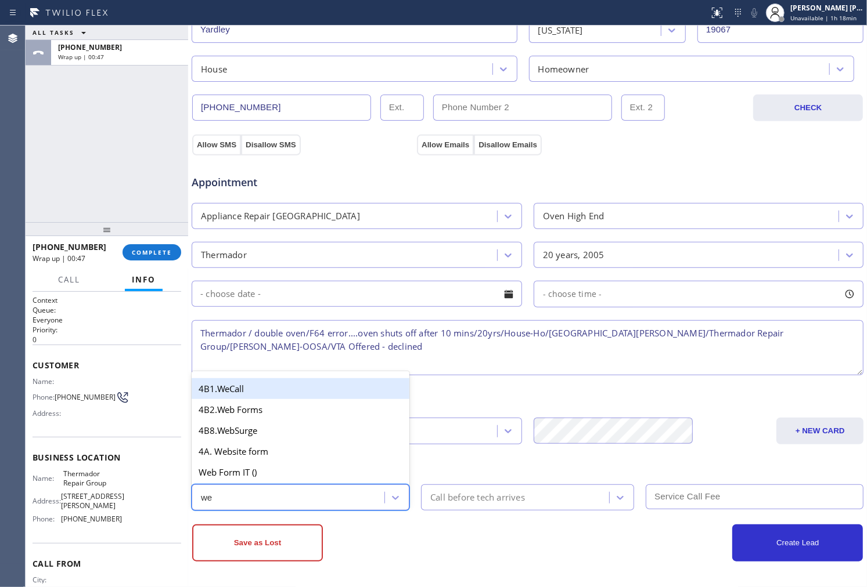
type input "web"
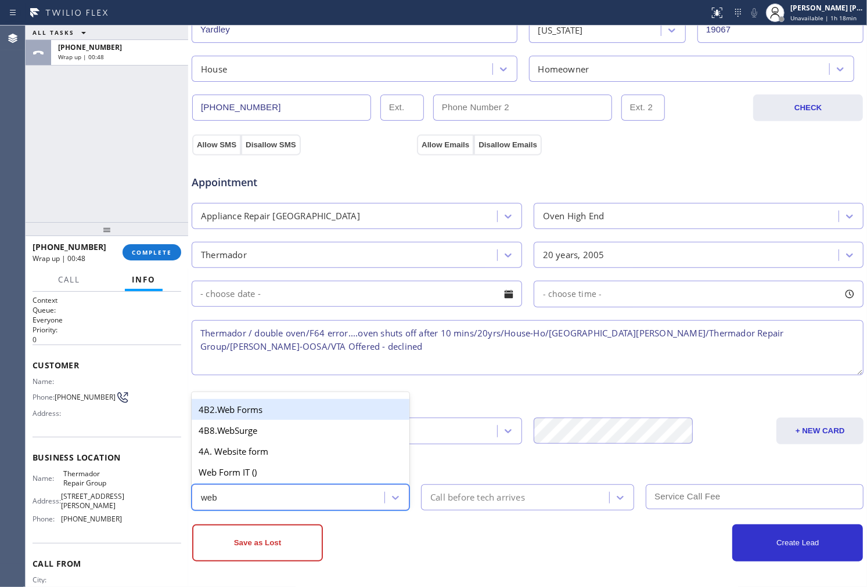
click at [279, 408] on div "4B2.Web Forms" at bounding box center [301, 409] width 218 height 21
click at [279, 408] on div "Credit card Select Credit Card + NEW CARD CANCEL SAVE" at bounding box center [527, 411] width 673 height 67
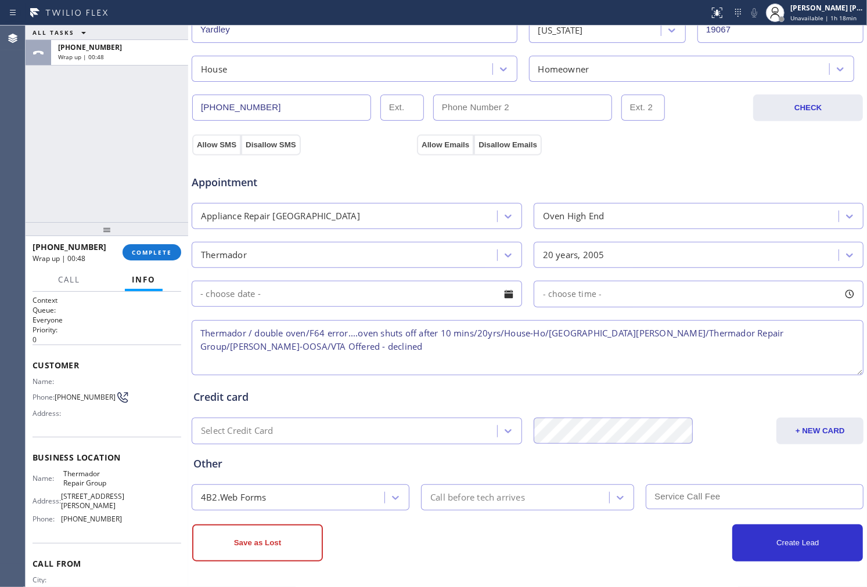
click at [551, 504] on div "Call before tech arrives" at bounding box center [516, 498] width 185 height 20
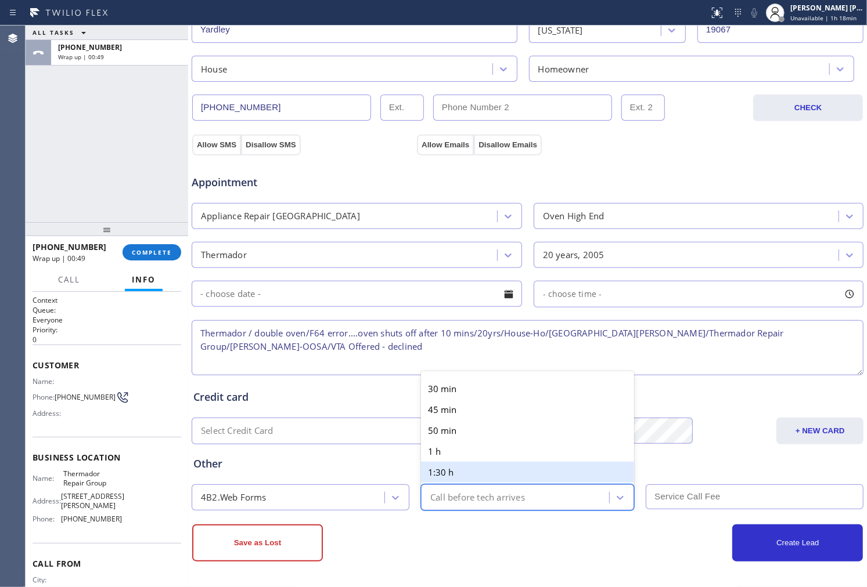
click at [321, 460] on div "Other" at bounding box center [527, 464] width 668 height 16
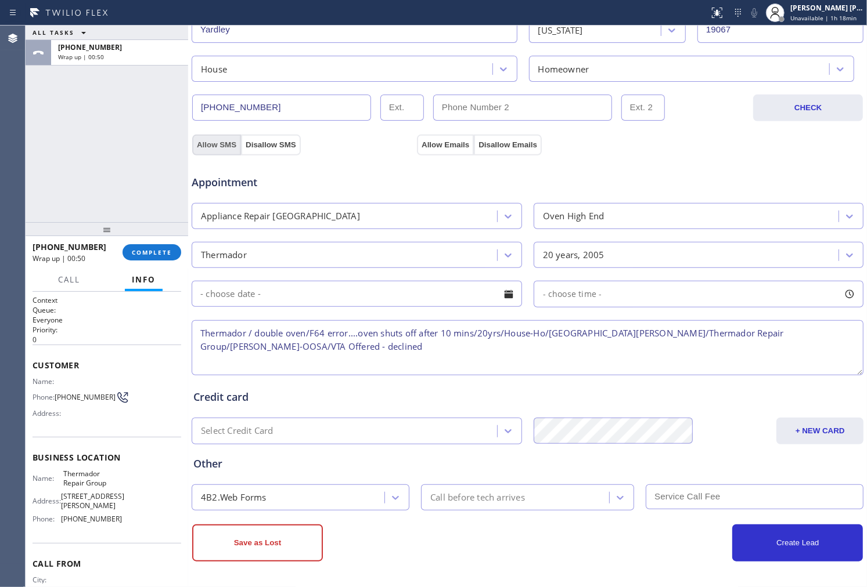
click at [215, 147] on button "Allow SMS" at bounding box center [216, 145] width 49 height 21
click at [459, 145] on button "Allow Emails" at bounding box center [445, 145] width 57 height 21
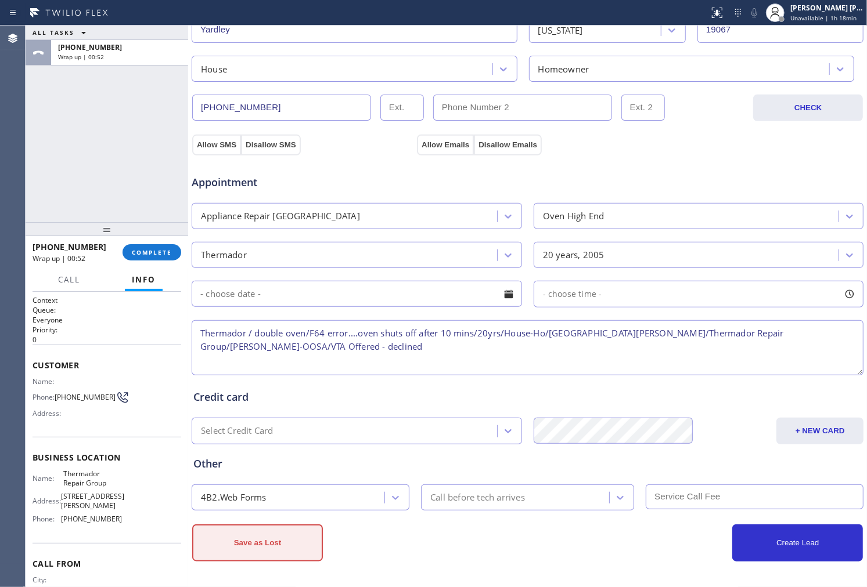
click at [287, 536] on button "Save as Lost" at bounding box center [257, 543] width 131 height 37
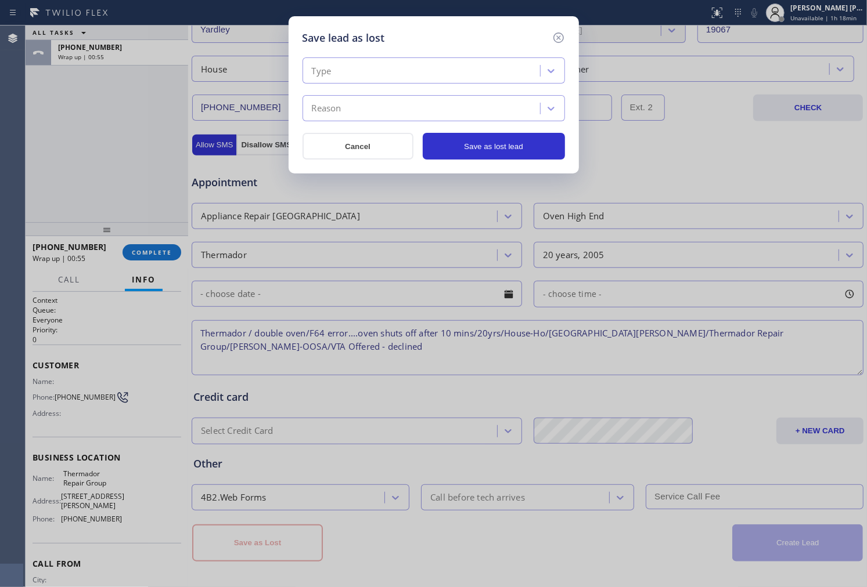
click at [395, 77] on div "Type" at bounding box center [423, 71] width 234 height 20
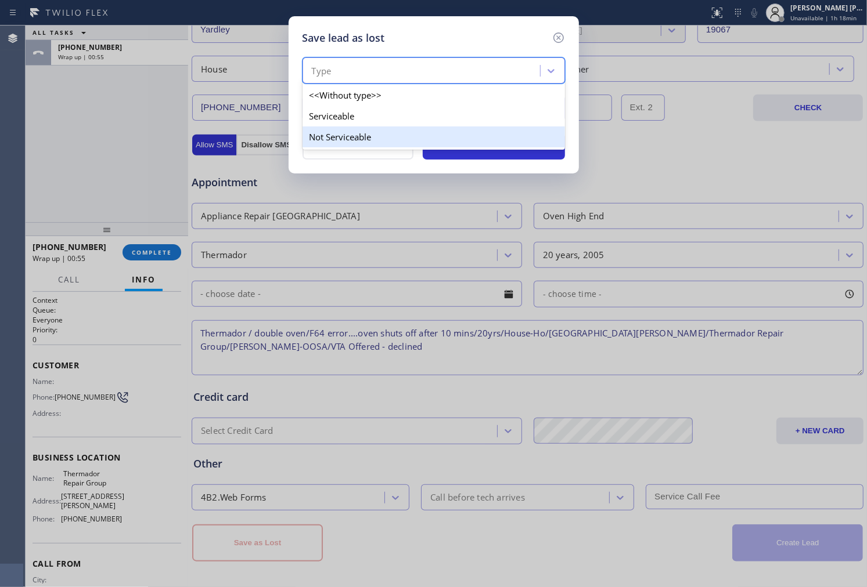
click at [373, 138] on div "Not Serviceable" at bounding box center [433, 137] width 262 height 21
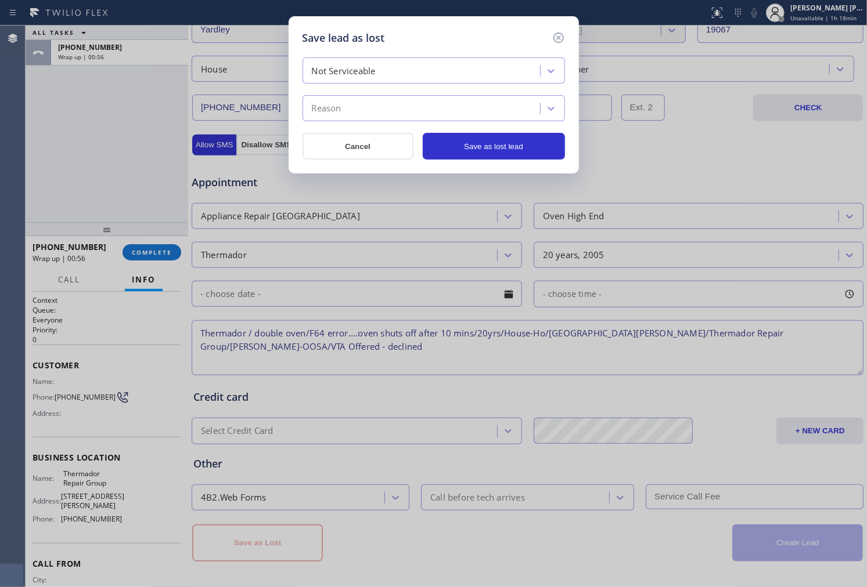
click at [384, 106] on div "Reason" at bounding box center [423, 109] width 234 height 20
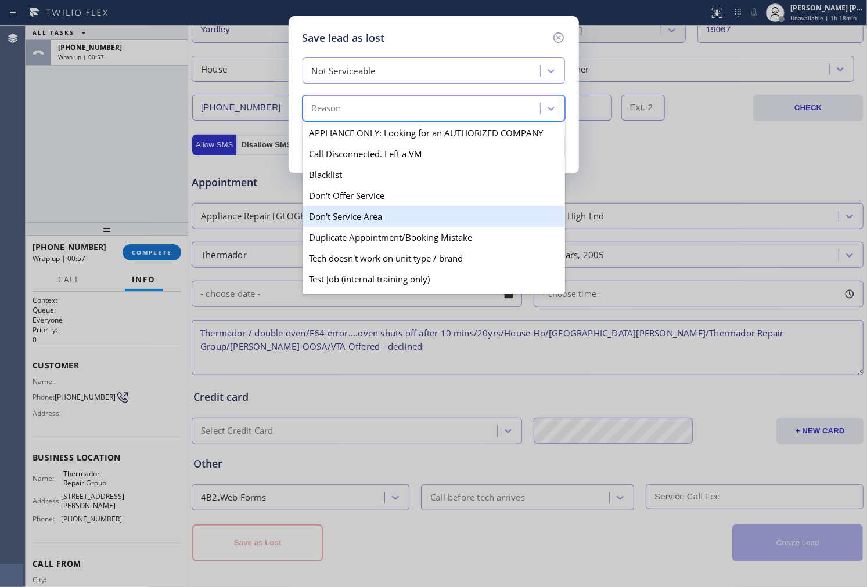
click at [390, 214] on div "Don't Service Area" at bounding box center [433, 216] width 262 height 21
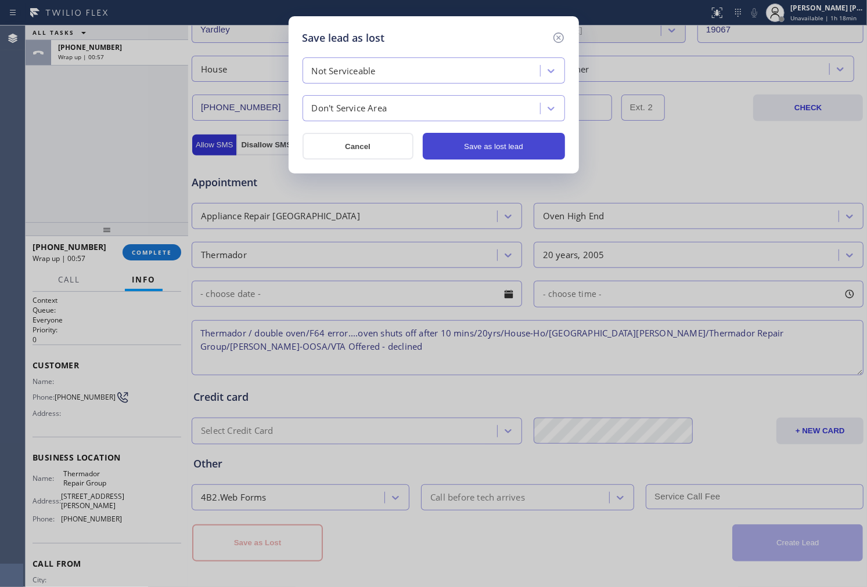
click at [520, 147] on button "Save as lost lead" at bounding box center [494, 146] width 142 height 27
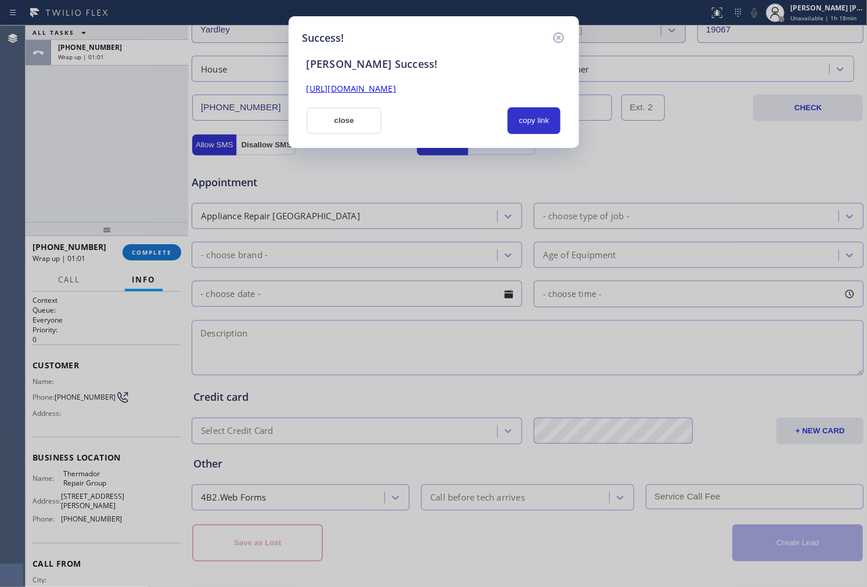
click at [361, 91] on link "[URL][DOMAIN_NAME]" at bounding box center [351, 88] width 89 height 11
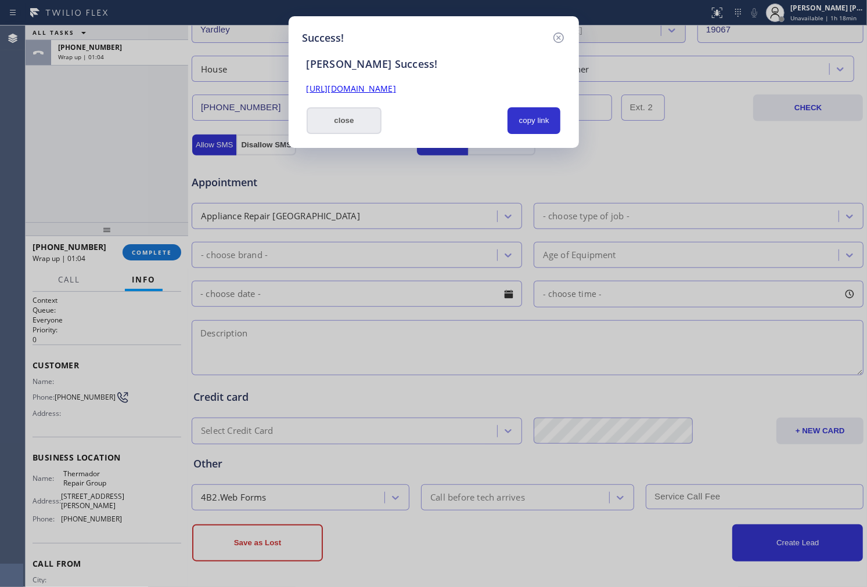
click at [358, 124] on button "close" at bounding box center [344, 120] width 75 height 27
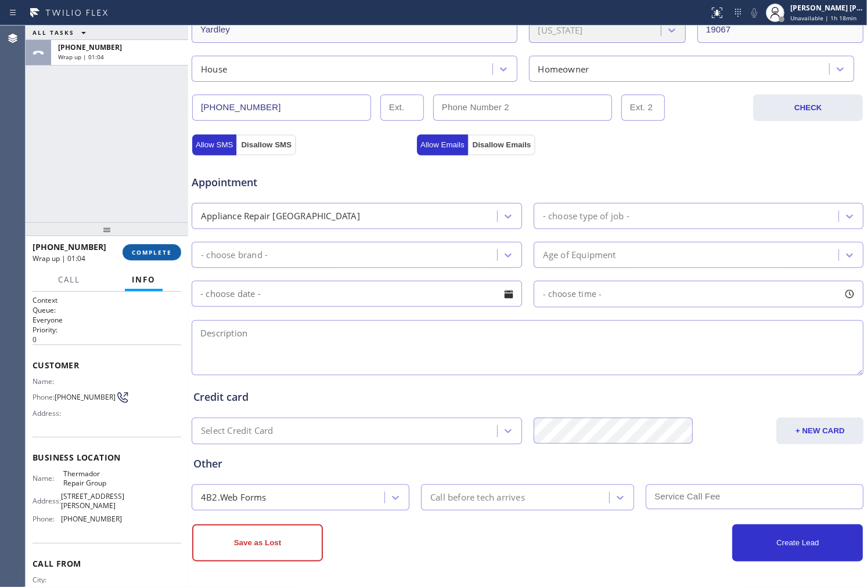
click at [161, 248] on span "COMPLETE" at bounding box center [152, 252] width 40 height 8
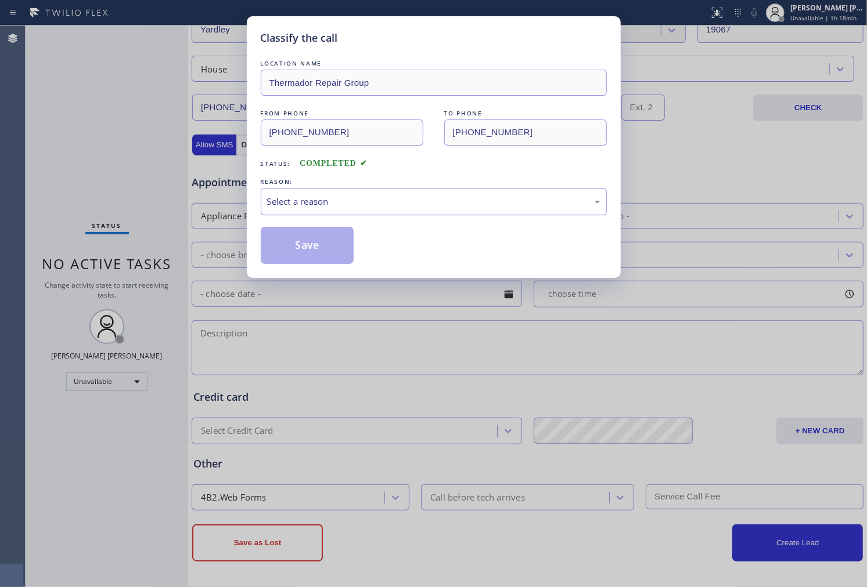
click at [360, 215] on div "Select a reason" at bounding box center [434, 201] width 346 height 27
click at [326, 244] on button "Save" at bounding box center [307, 245] width 93 height 37
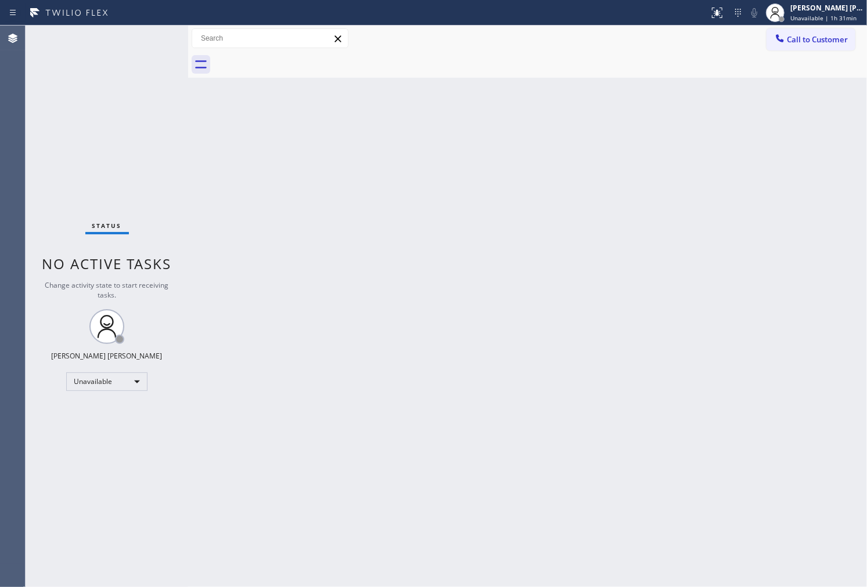
click at [764, 52] on div at bounding box center [540, 65] width 653 height 26
click at [794, 38] on span "Call to Customer" at bounding box center [817, 39] width 61 height 10
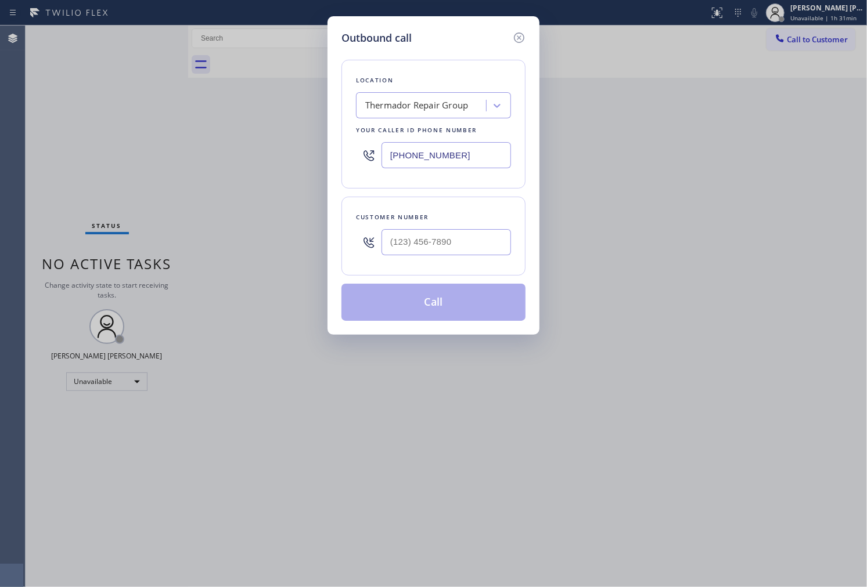
click at [475, 157] on input "[PHONE_NUMBER]" at bounding box center [445, 155] width 129 height 26
paste input "662-5332"
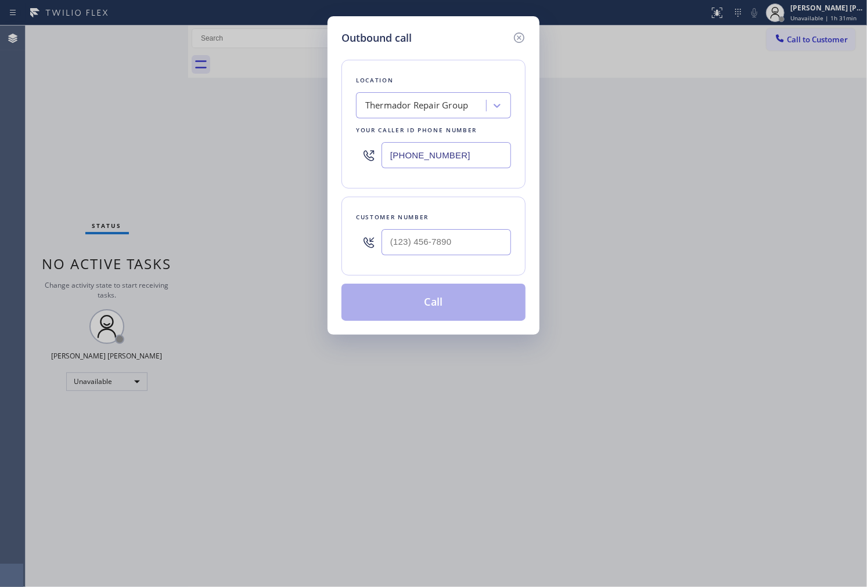
type input "[PHONE_NUMBER]"
click at [477, 253] on input "(___) ___-____" at bounding box center [445, 242] width 129 height 26
paste input "818) 458-3634"
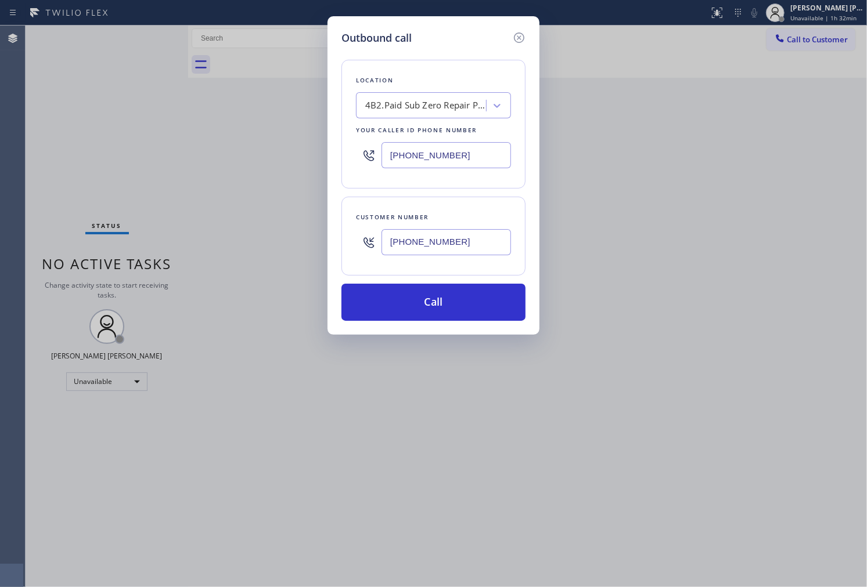
type input "[PHONE_NUMBER]"
click at [396, 157] on input "[PHONE_NUMBER]" at bounding box center [445, 155] width 129 height 26
paste input "731-495"
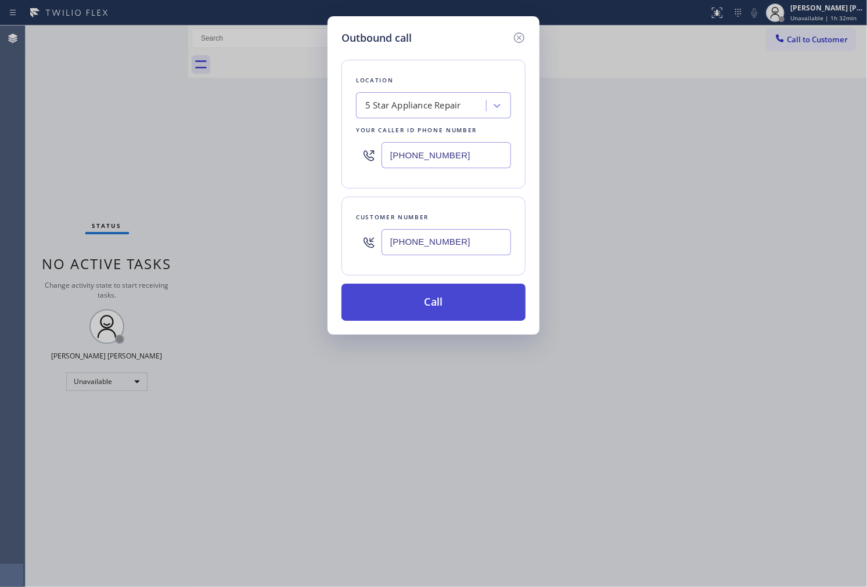
type input "[PHONE_NUMBER]"
drag, startPoint x: 409, startPoint y: 305, endPoint x: 468, endPoint y: 294, distance: 60.8
click at [409, 306] on button "Call" at bounding box center [433, 302] width 184 height 37
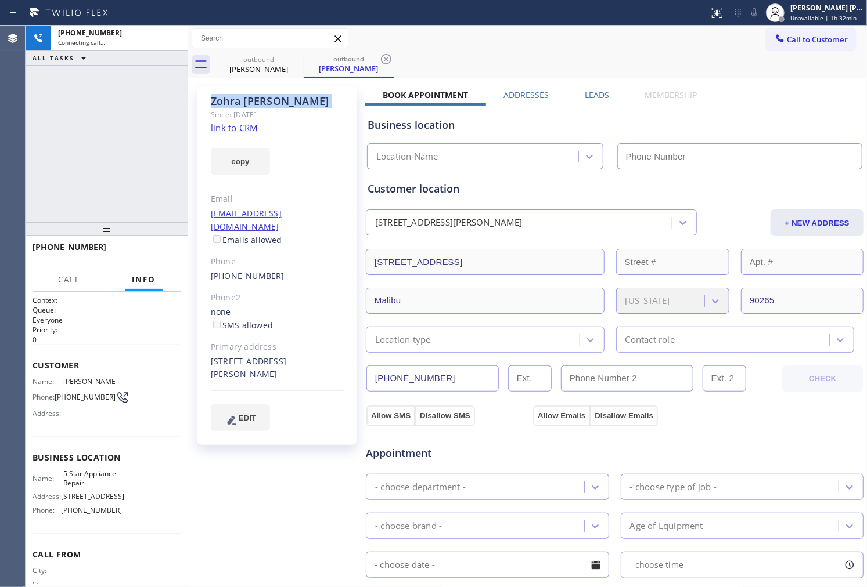
click at [227, 103] on div "[PERSON_NAME]" at bounding box center [277, 101] width 133 height 13
type input "[PHONE_NUMBER]"
click at [22, 190] on div "Agent Desktop" at bounding box center [12, 307] width 25 height 562
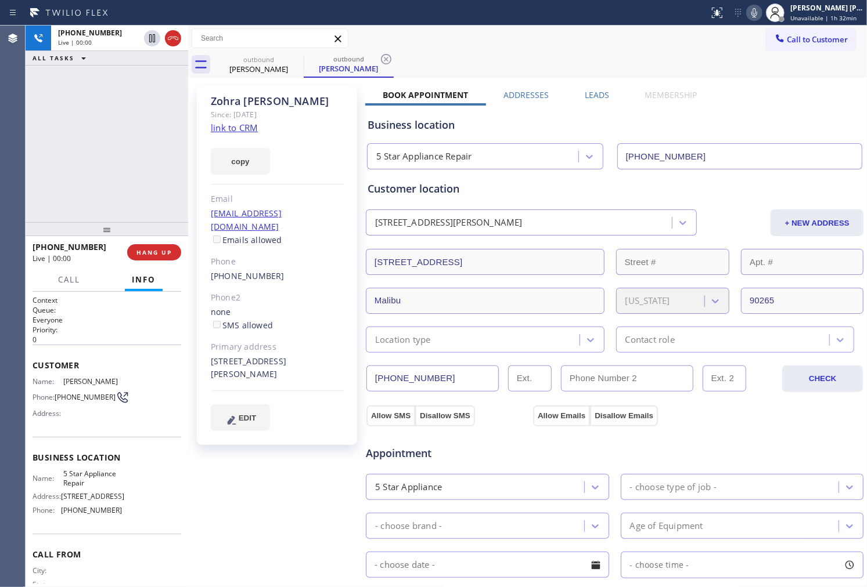
click at [22, 190] on div "Agent Desktop" at bounding box center [12, 307] width 25 height 562
click at [178, 39] on icon at bounding box center [173, 38] width 14 height 14
click at [247, 271] on link "[PHONE_NUMBER]" at bounding box center [248, 276] width 74 height 11
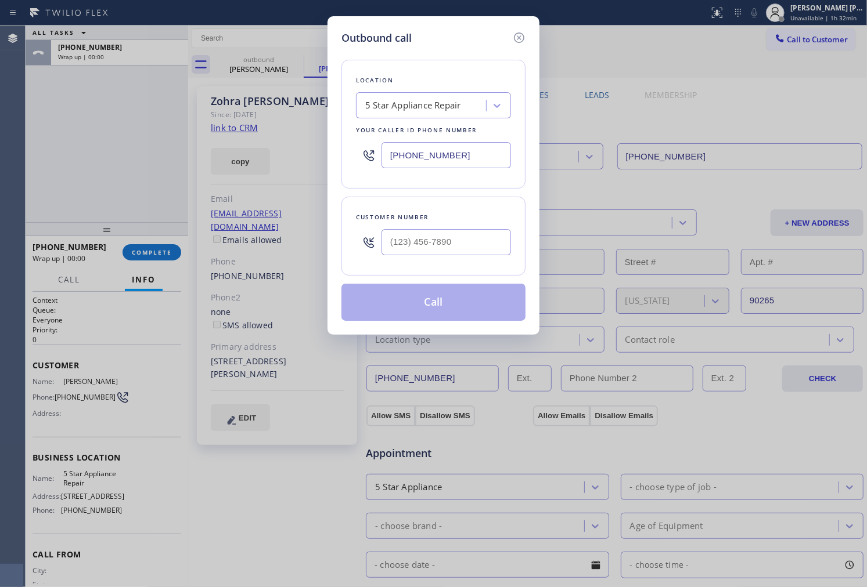
type input "[PHONE_NUMBER]"
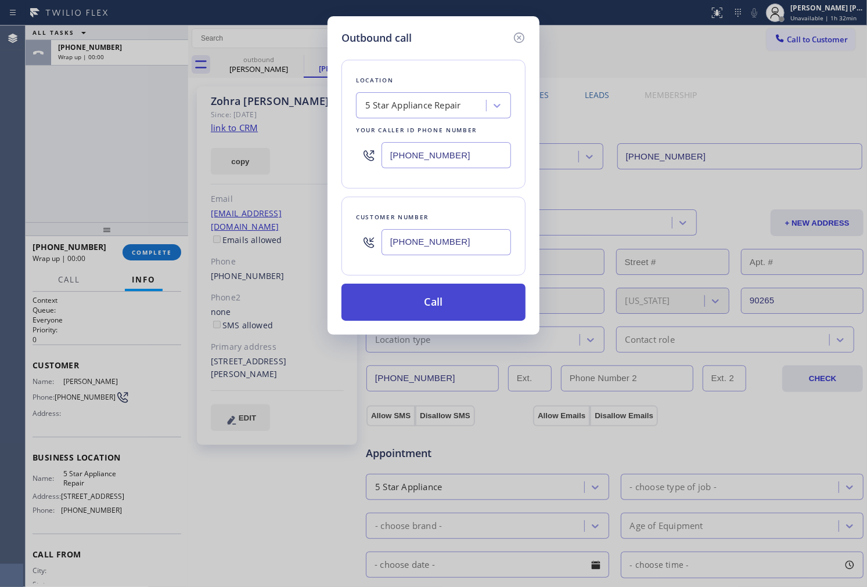
click at [464, 302] on button "Call" at bounding box center [433, 302] width 184 height 37
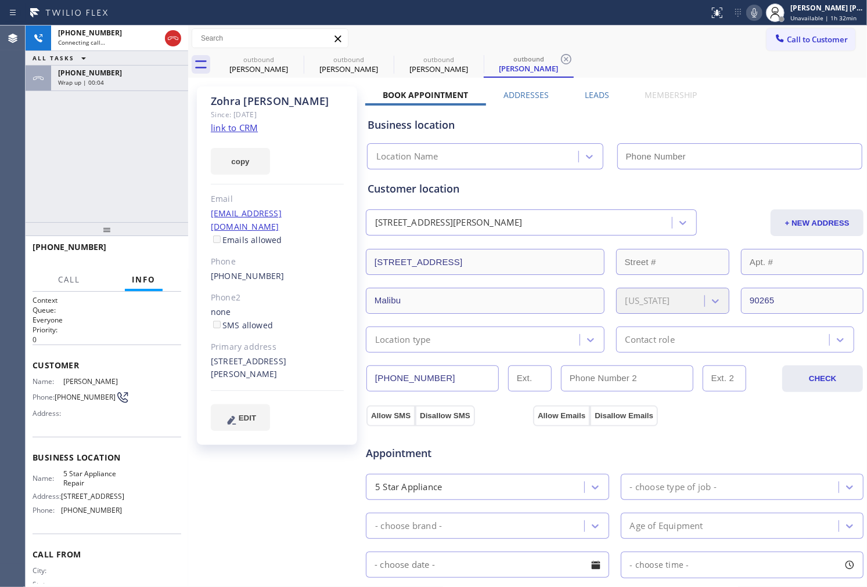
type input "[PHONE_NUMBER]"
drag, startPoint x: 53, startPoint y: 167, endPoint x: 49, endPoint y: 154, distance: 13.4
click at [53, 166] on div "[PHONE_NUMBER] Live | 00:00 ALL TASKS ALL TASKS ACTIVE TASKS TASKS IN WRAP UP […" at bounding box center [107, 124] width 163 height 197
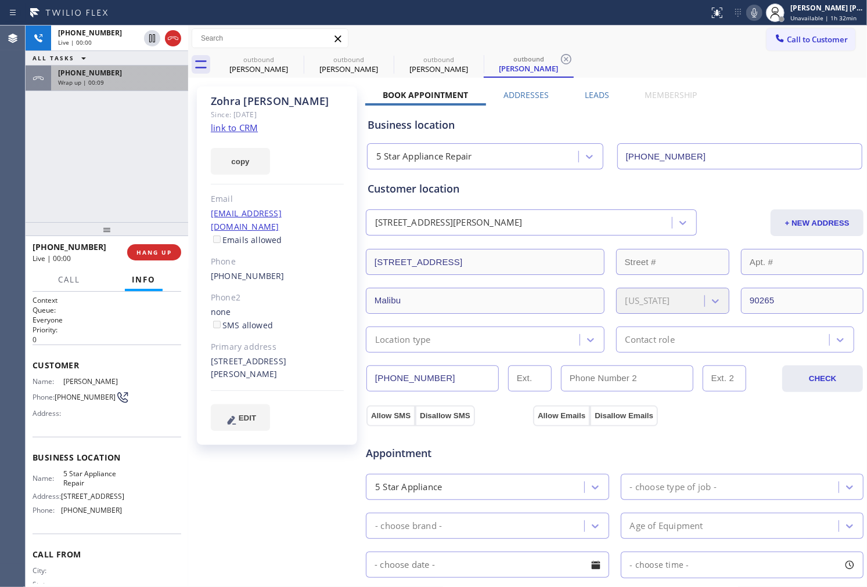
click at [86, 74] on span "[PHONE_NUMBER]" at bounding box center [90, 73] width 64 height 10
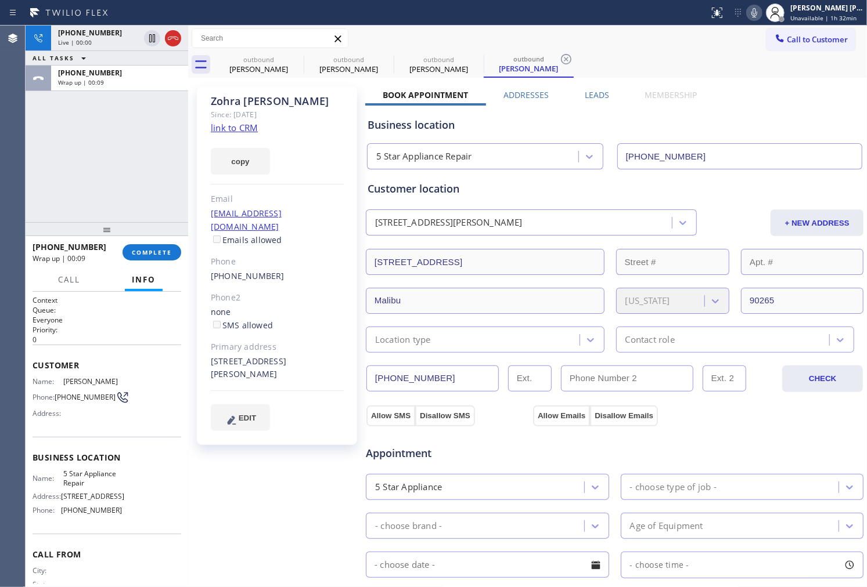
click at [180, 258] on div "[PHONE_NUMBER] Wrap up | 00:09 COMPLETE" at bounding box center [107, 252] width 149 height 30
click at [173, 253] on button "COMPLETE" at bounding box center [151, 252] width 59 height 16
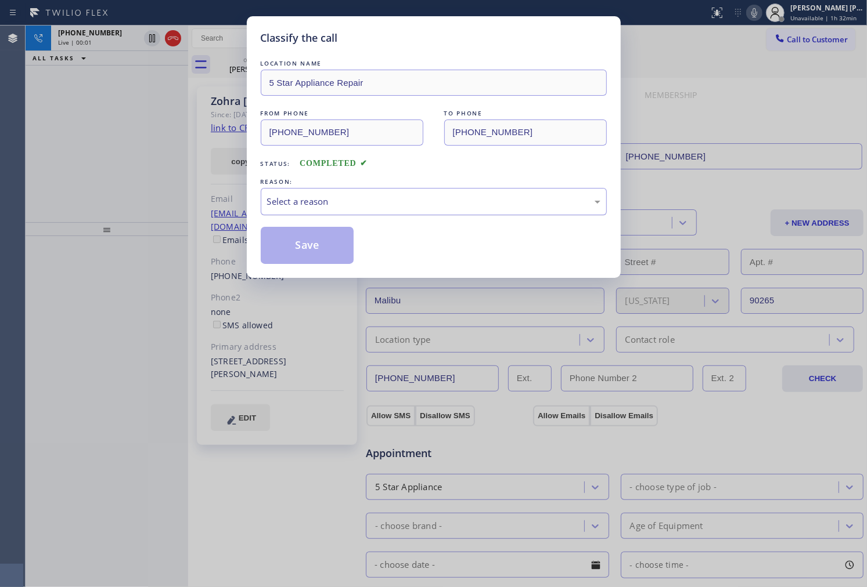
click at [334, 214] on div "Select a reason" at bounding box center [434, 201] width 346 height 27
click at [308, 251] on button "Save" at bounding box center [307, 245] width 93 height 37
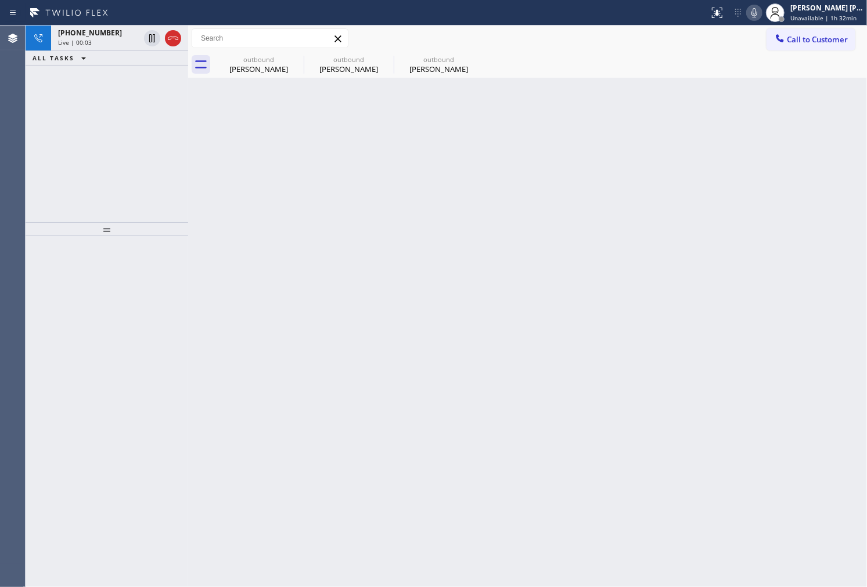
click at [174, 41] on icon at bounding box center [173, 38] width 14 height 14
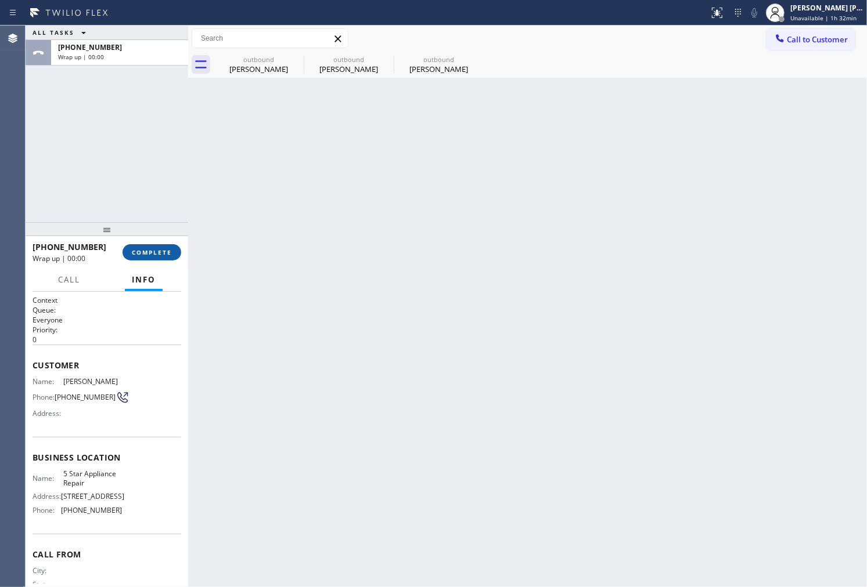
click at [163, 254] on span "COMPLETE" at bounding box center [152, 252] width 40 height 8
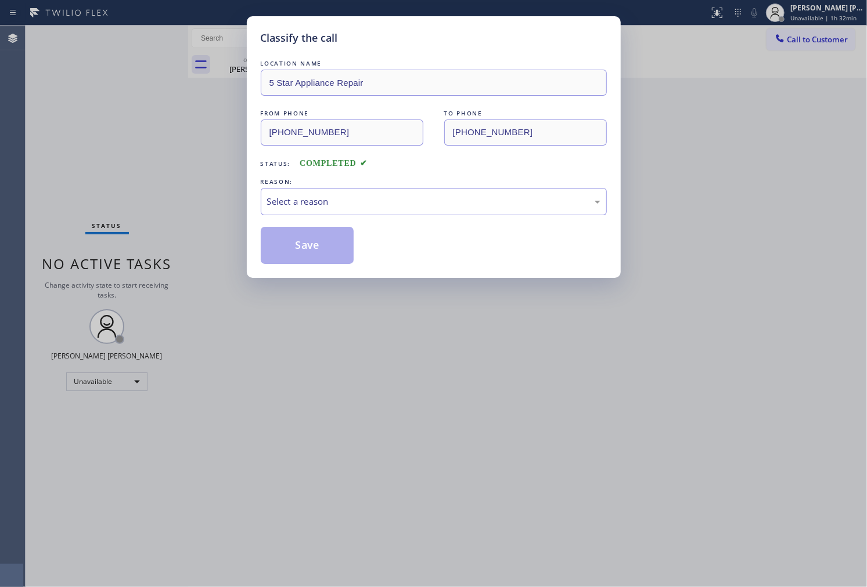
click at [293, 211] on div "Select a reason" at bounding box center [434, 201] width 346 height 27
click at [302, 248] on button "Save" at bounding box center [307, 245] width 93 height 37
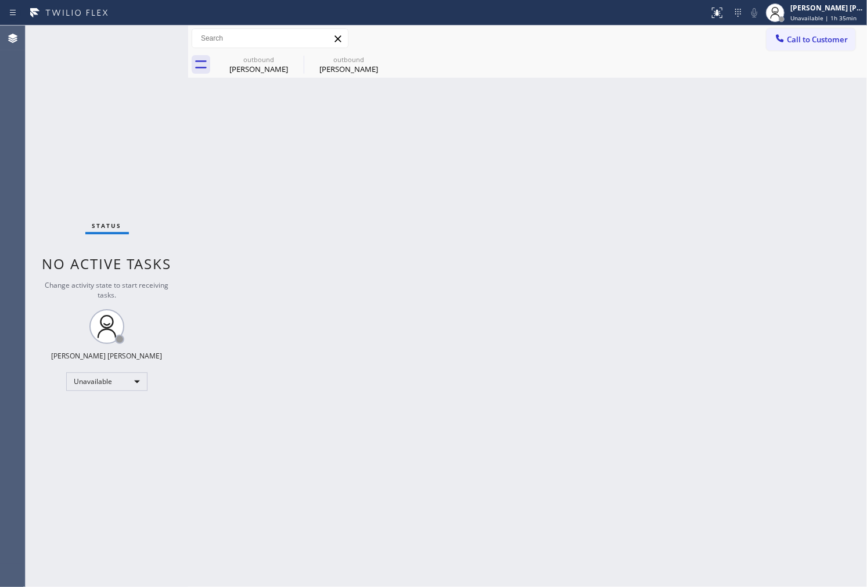
click at [2, 350] on div "Agent Desktop" at bounding box center [12, 307] width 25 height 562
click at [283, 76] on div "outbound [PERSON_NAME]" at bounding box center [259, 65] width 88 height 26
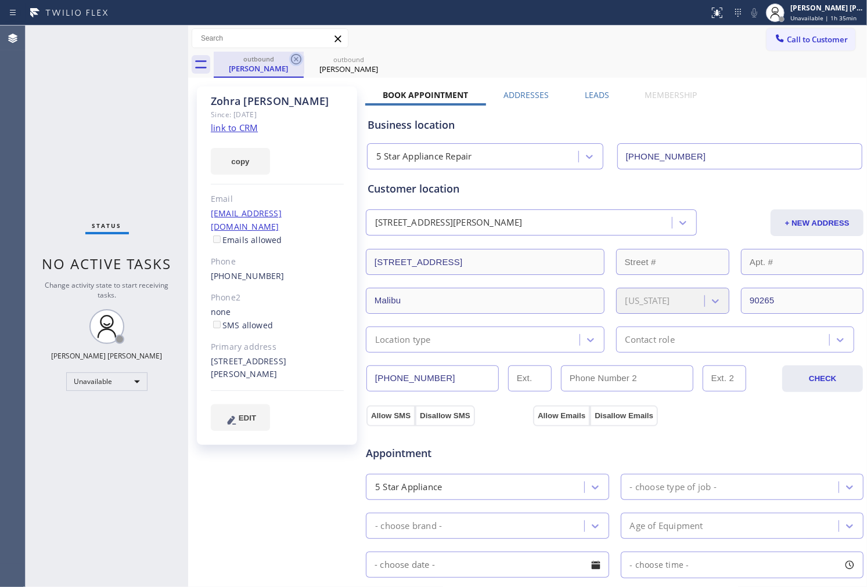
click at [291, 61] on icon at bounding box center [296, 59] width 14 height 14
click at [381, 61] on icon at bounding box center [386, 59] width 10 height 10
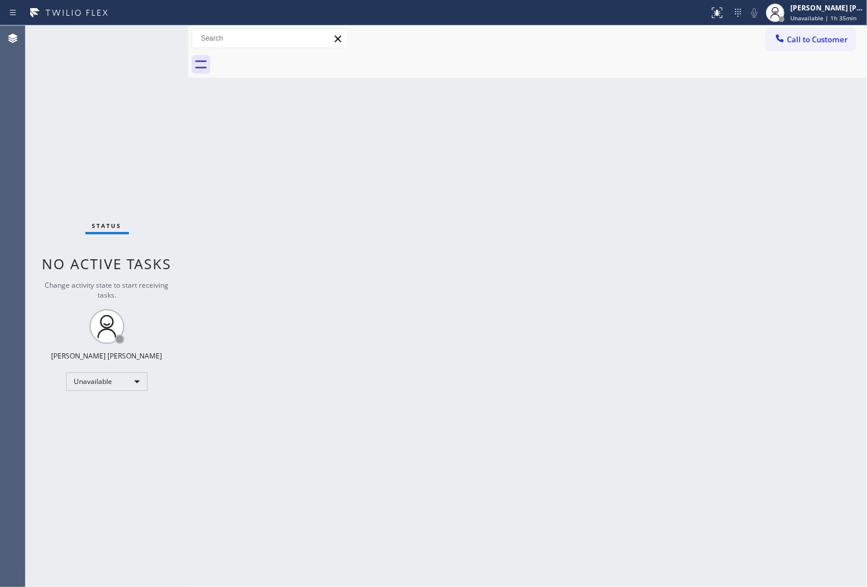
click at [291, 61] on div at bounding box center [540, 65] width 653 height 26
click at [807, 37] on span "Call to Customer" at bounding box center [817, 39] width 61 height 10
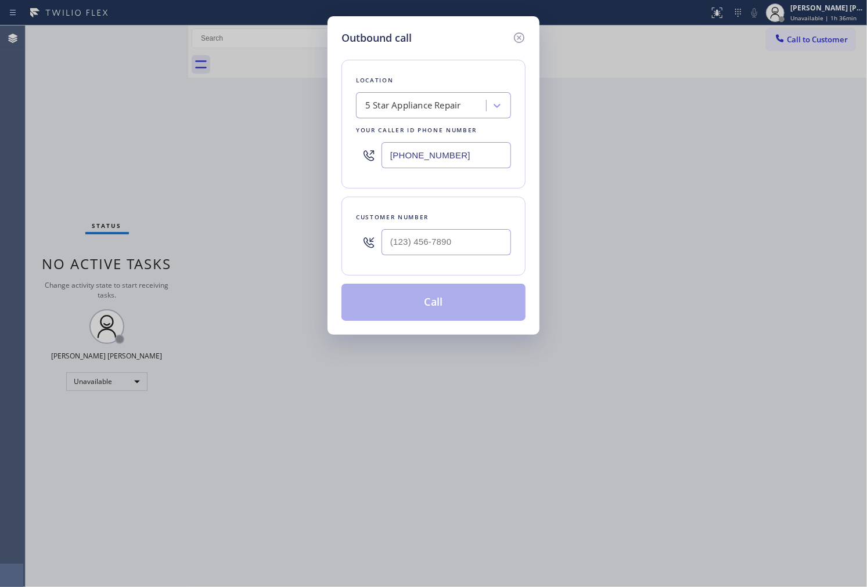
click at [437, 157] on input "[PHONE_NUMBER]" at bounding box center [445, 155] width 129 height 26
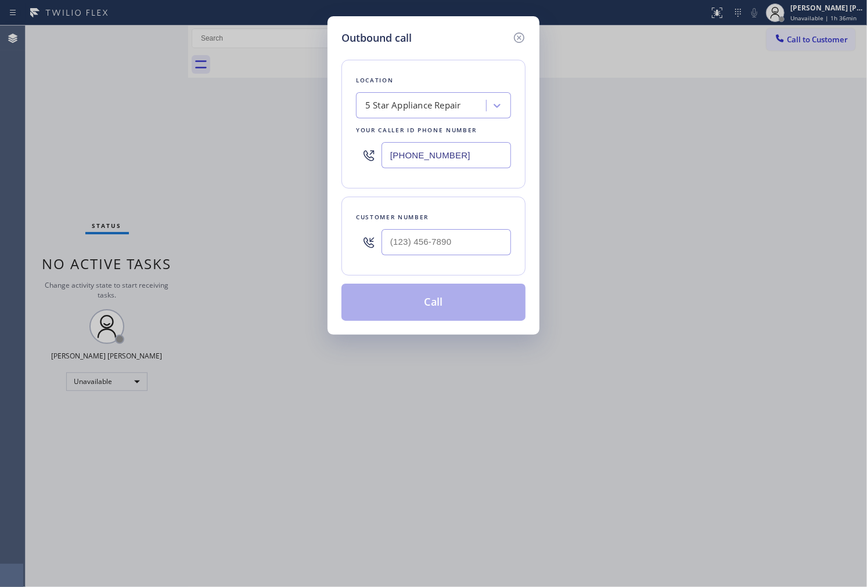
paste input "631) 201-4926"
type input "[PHONE_NUMBER]"
click at [448, 240] on input "(___) ___-____" at bounding box center [445, 242] width 129 height 26
paste input "631) 201-4926"
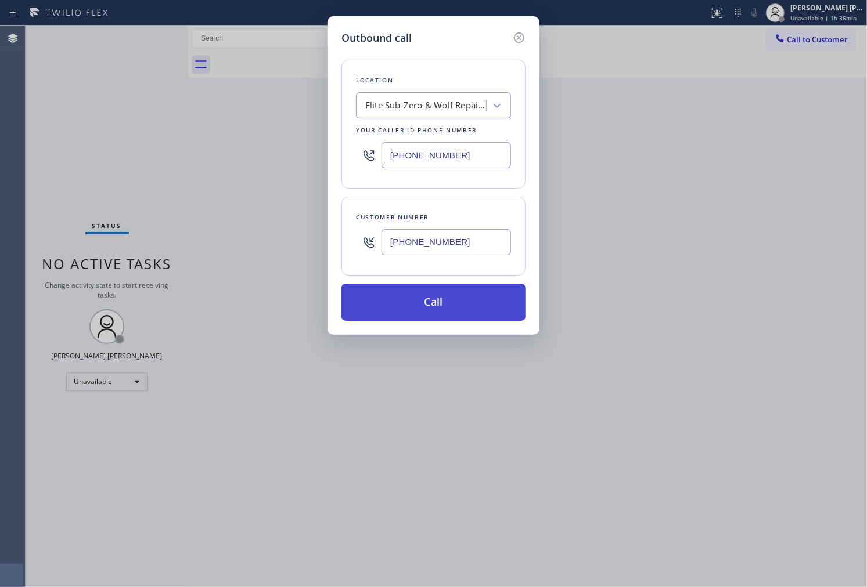
type input "[PHONE_NUMBER]"
click at [460, 310] on button "Call" at bounding box center [433, 302] width 184 height 37
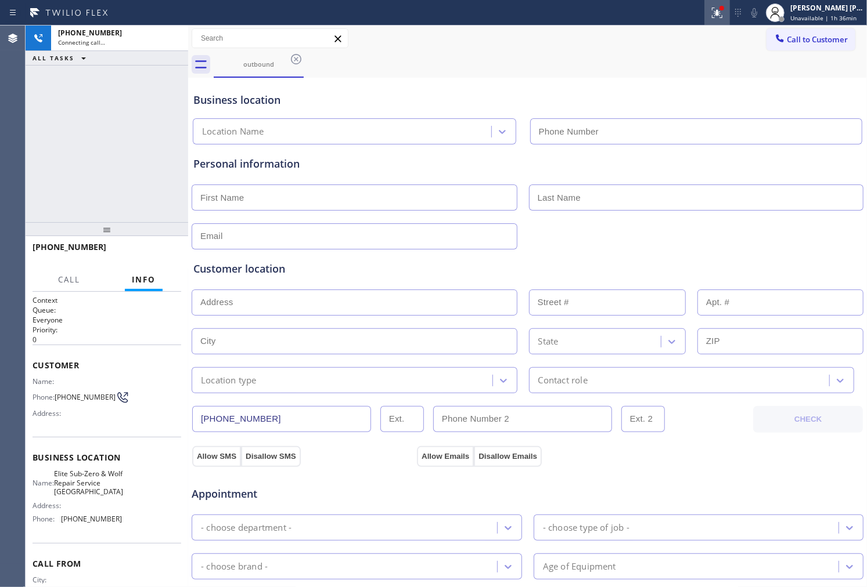
click at [722, 19] on icon at bounding box center [717, 13] width 14 height 14
type input "[PHONE_NUMBER]"
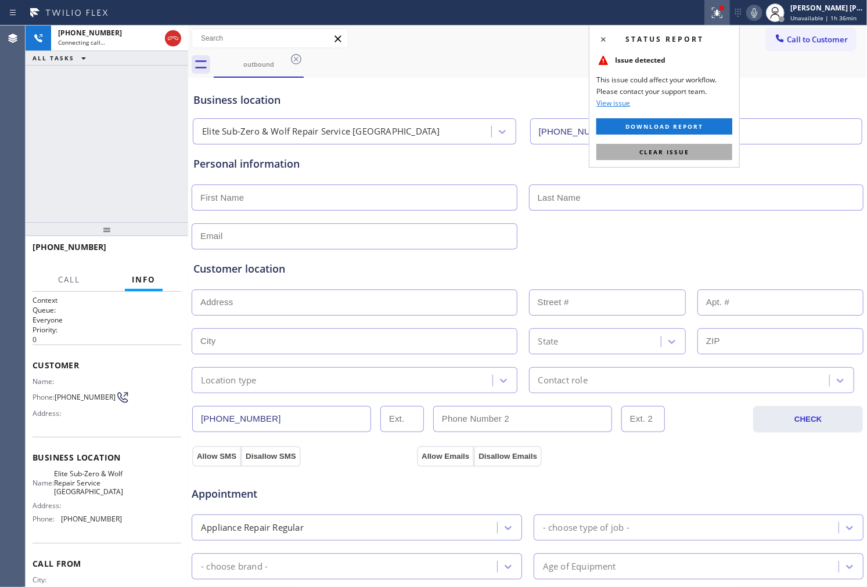
click at [680, 151] on span "Clear issue" at bounding box center [664, 152] width 50 height 8
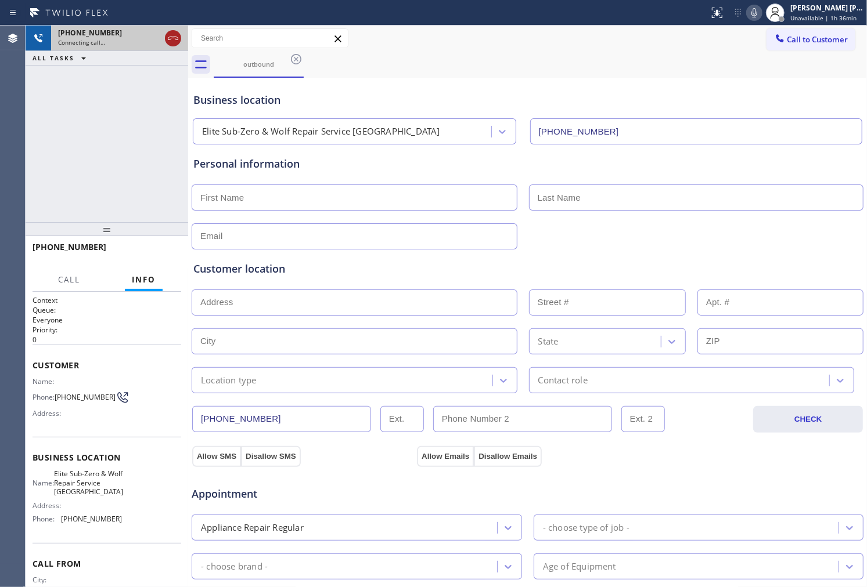
click at [178, 38] on icon at bounding box center [173, 38] width 14 height 14
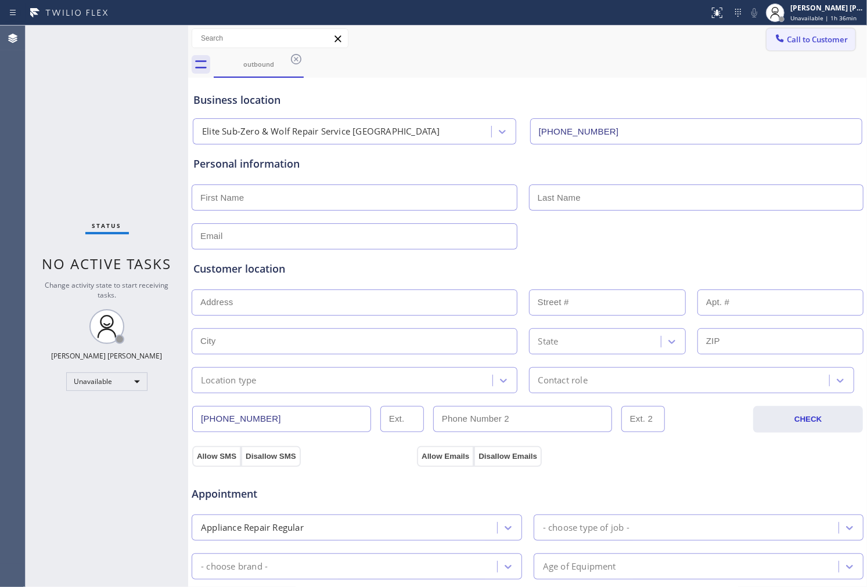
click at [805, 45] on button "Call to Customer" at bounding box center [810, 39] width 89 height 22
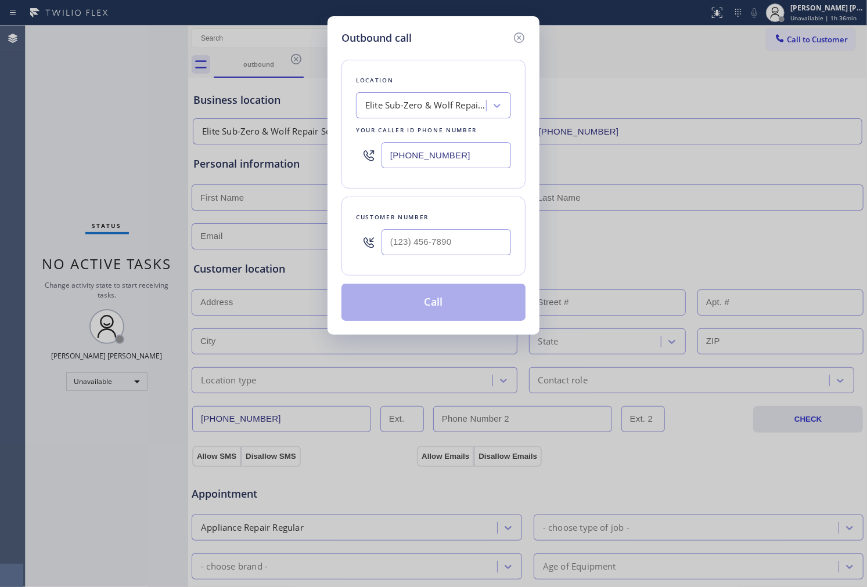
click at [463, 243] on input "text" at bounding box center [445, 242] width 129 height 26
click at [463, 243] on input "(___) ___-____" at bounding box center [445, 242] width 129 height 26
paste input "9176"
click at [453, 237] on input "(___) ___-9176" at bounding box center [445, 242] width 129 height 26
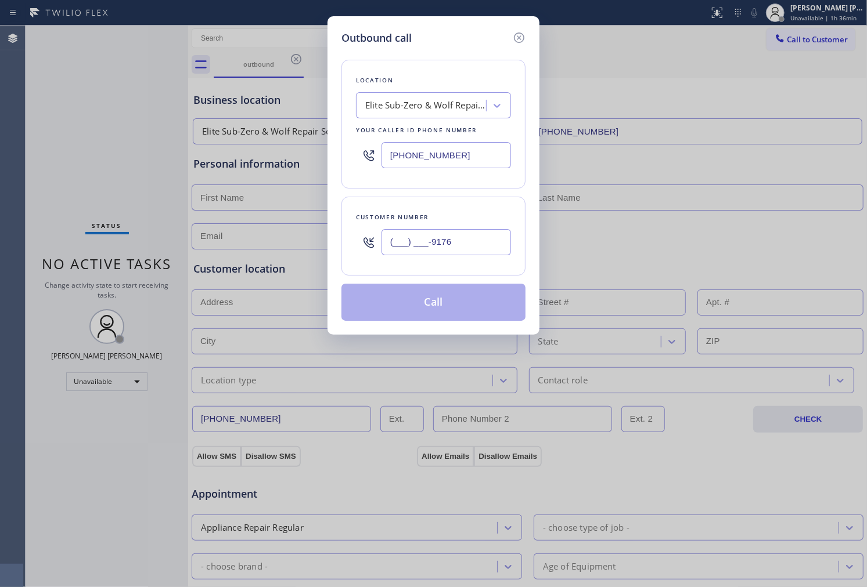
click at [453, 237] on input "(___) ___-9176" at bounding box center [445, 242] width 129 height 26
paste input "917) 696-762"
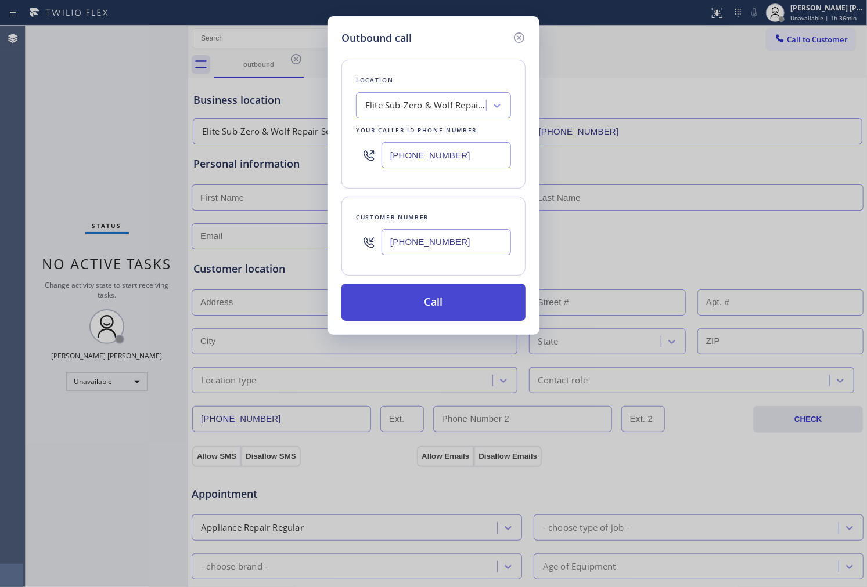
type input "[PHONE_NUMBER]"
click at [466, 308] on button "Call" at bounding box center [433, 302] width 184 height 37
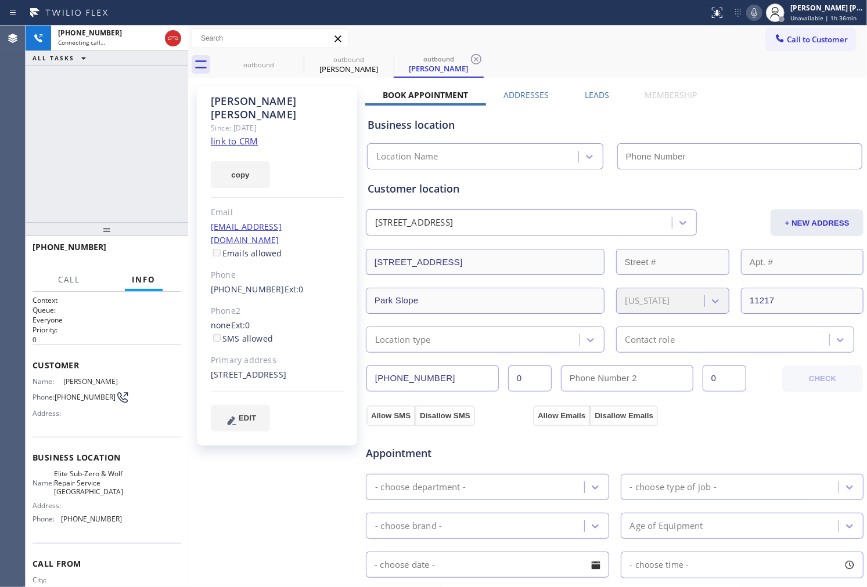
type input "[PHONE_NUMBER]"
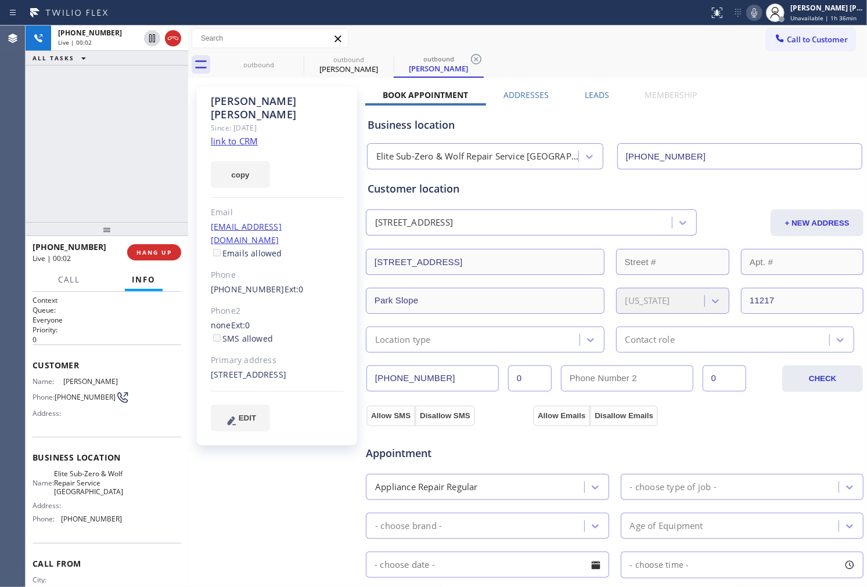
click at [10, 131] on div "Agent Desktop" at bounding box center [12, 307] width 25 height 562
click at [166, 44] on icon at bounding box center [173, 38] width 14 height 14
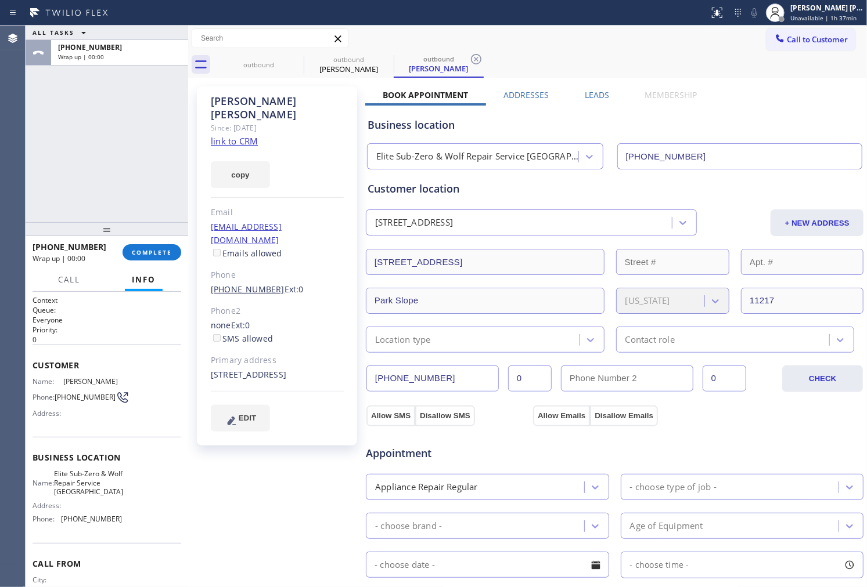
click at [253, 284] on link "[PHONE_NUMBER]" at bounding box center [248, 289] width 74 height 11
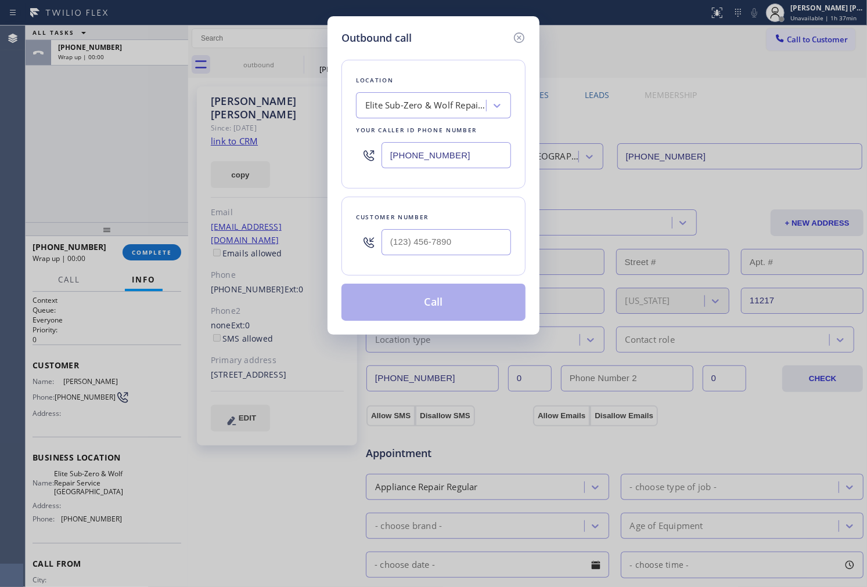
type input "[PHONE_NUMBER]"
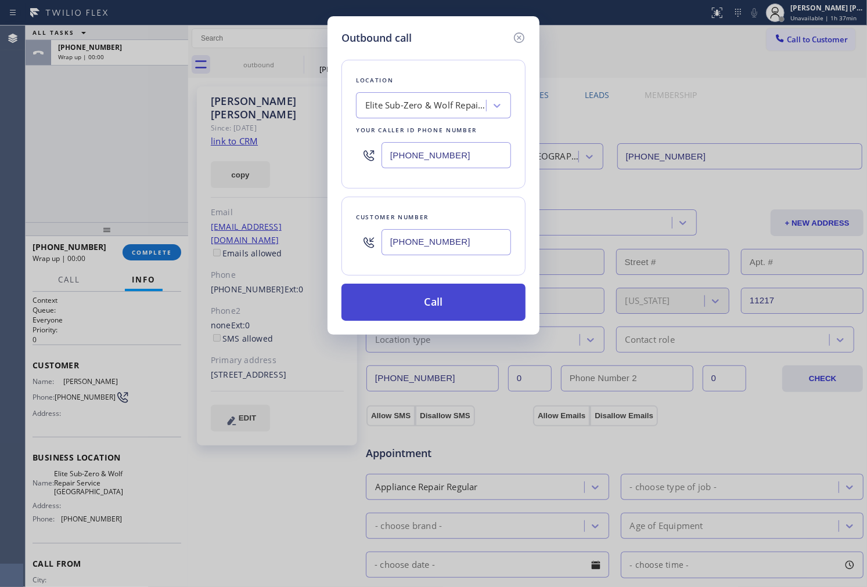
click at [478, 302] on button "Call" at bounding box center [433, 302] width 184 height 37
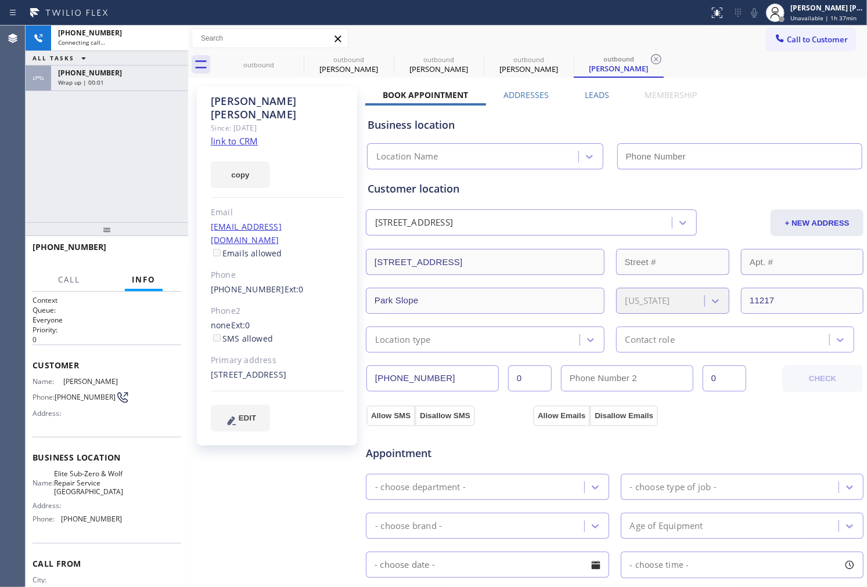
click at [251, 102] on div "[PERSON_NAME]" at bounding box center [277, 108] width 133 height 27
type input "[PHONE_NUMBER]"
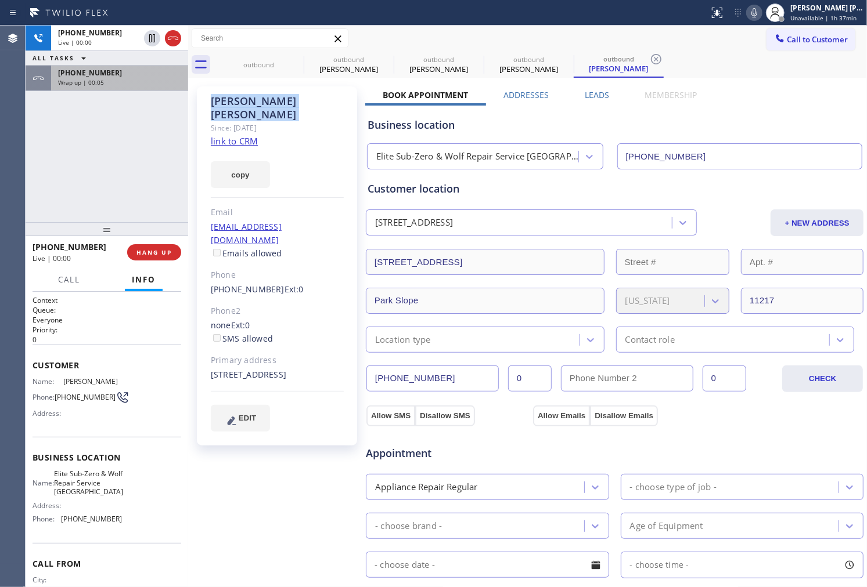
click at [170, 85] on div "Wrap up | 00:05" at bounding box center [119, 82] width 123 height 8
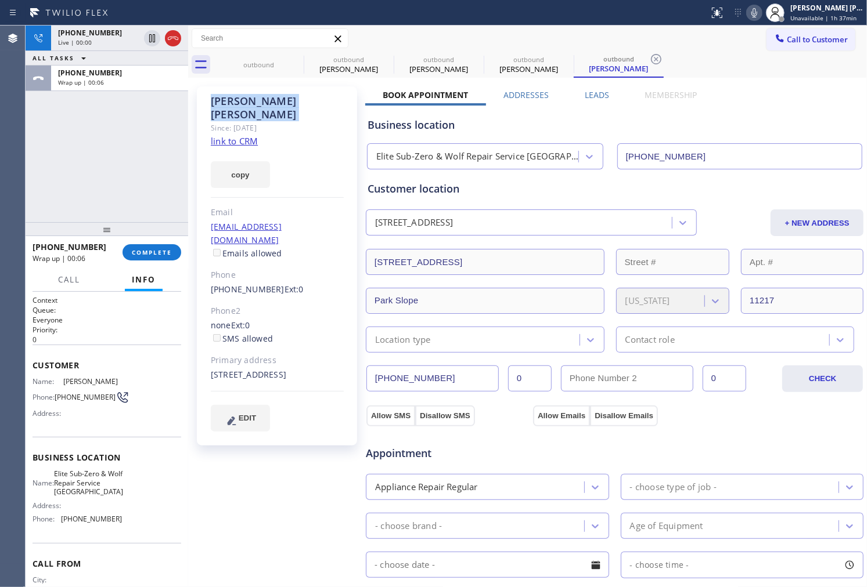
click at [172, 266] on div "[PHONE_NUMBER] Wrap up | 00:06 COMPLETE" at bounding box center [107, 252] width 149 height 30
click at [166, 253] on span "COMPLETE" at bounding box center [152, 252] width 40 height 8
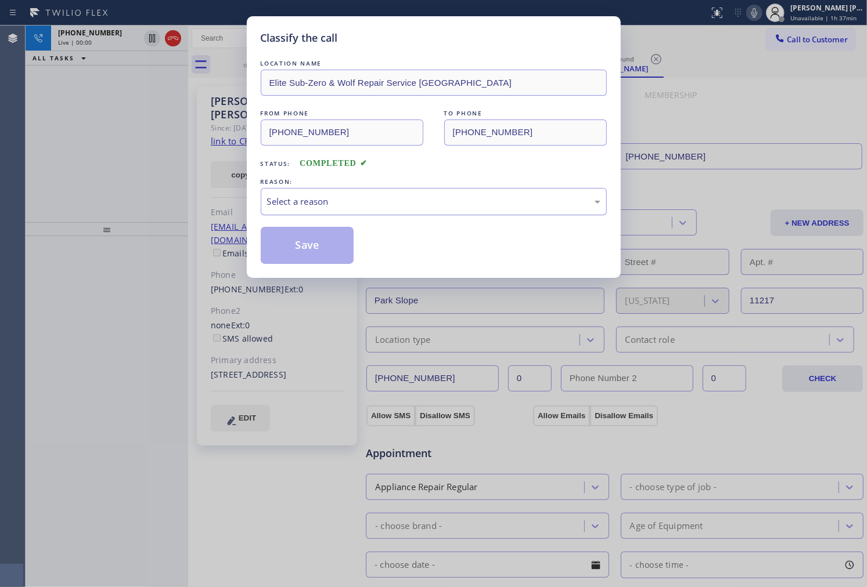
click at [380, 205] on div "Select a reason" at bounding box center [433, 201] width 333 height 13
click at [305, 243] on button "Save" at bounding box center [307, 245] width 93 height 37
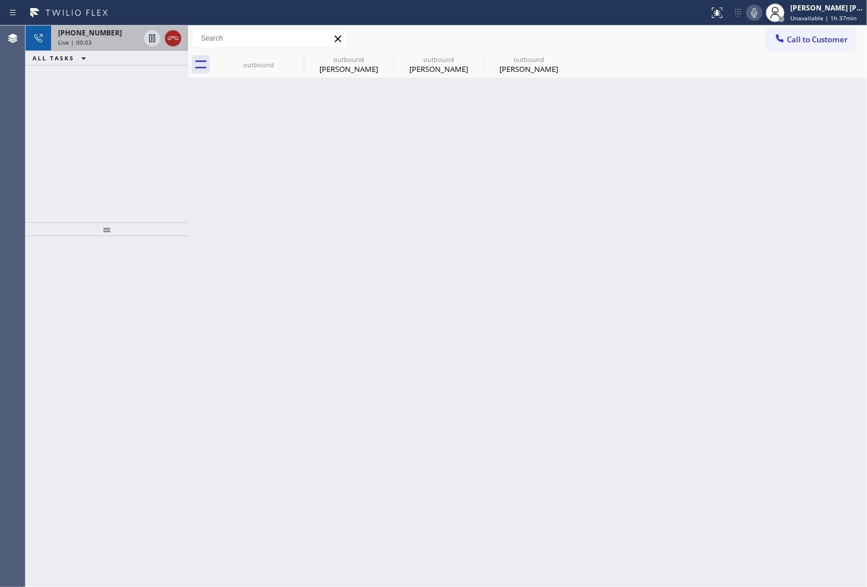
click at [169, 39] on icon at bounding box center [173, 38] width 14 height 14
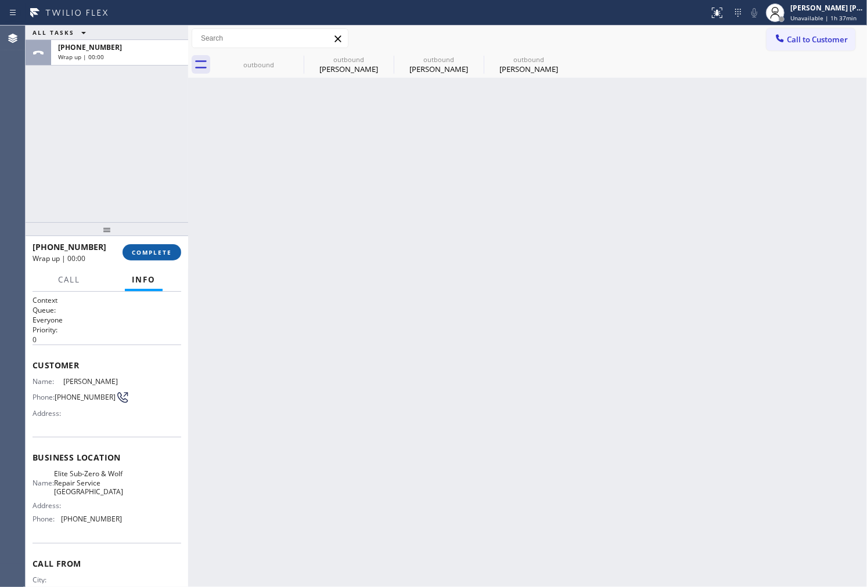
click at [163, 250] on span "COMPLETE" at bounding box center [152, 252] width 40 height 8
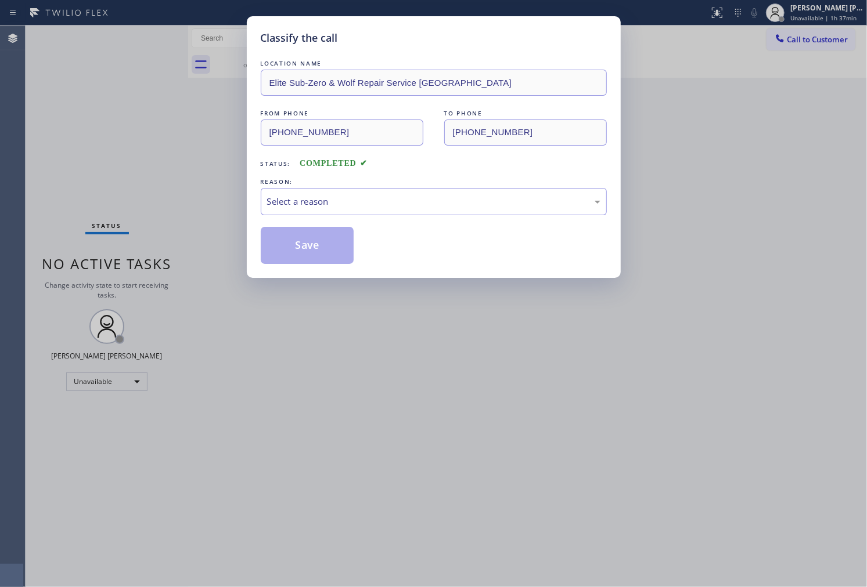
click at [366, 180] on div "REASON:" at bounding box center [434, 182] width 346 height 12
click at [364, 198] on div "Select a reason" at bounding box center [433, 201] width 333 height 13
click at [282, 236] on button "Save" at bounding box center [307, 245] width 93 height 37
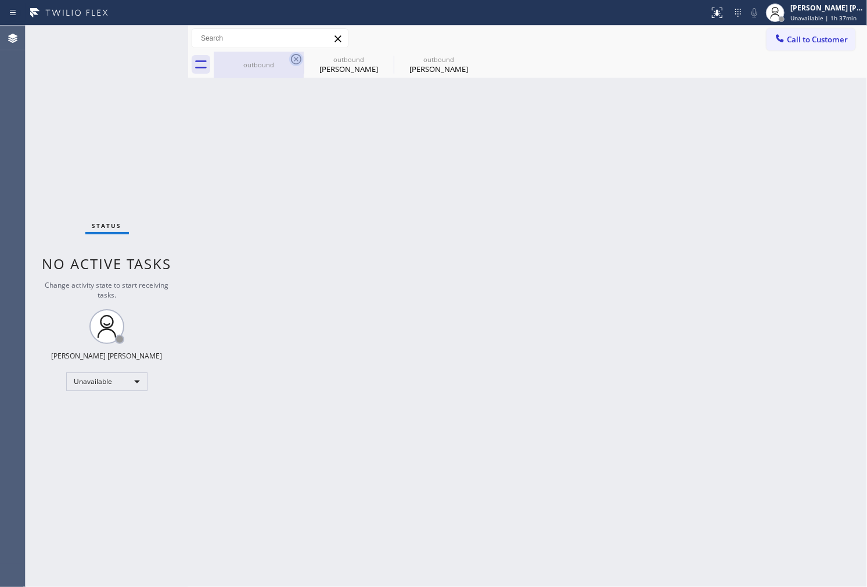
click at [300, 62] on icon at bounding box center [296, 59] width 10 height 10
click at [0, 0] on icon at bounding box center [0, 0] width 0 height 0
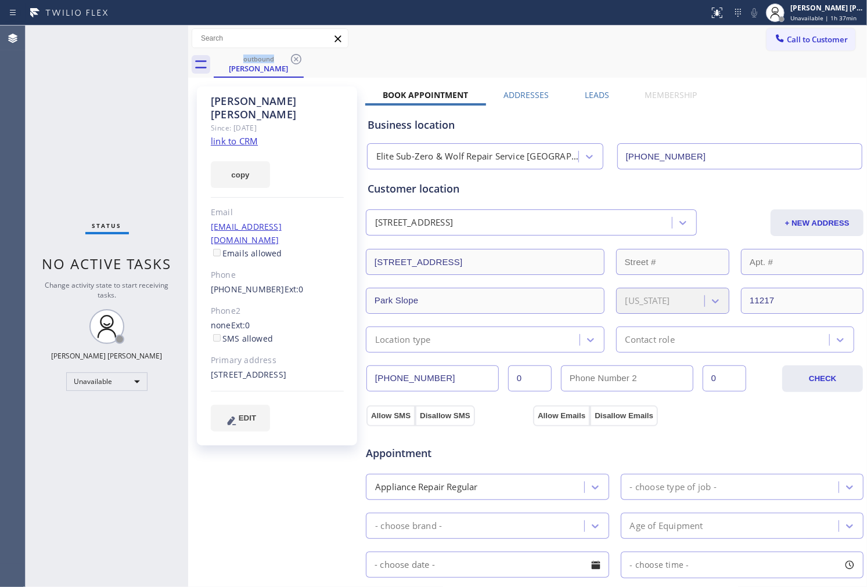
click at [300, 62] on icon at bounding box center [296, 59] width 10 height 10
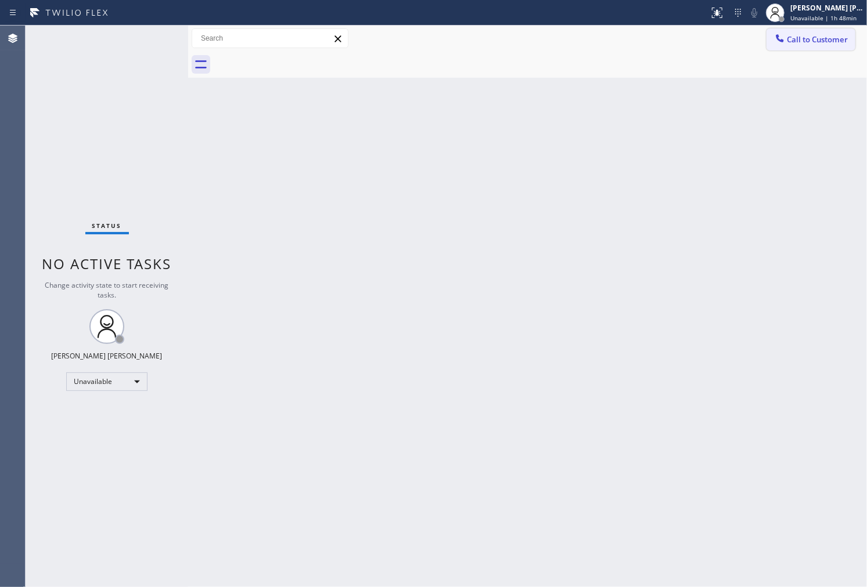
click at [827, 39] on span "Call to Customer" at bounding box center [817, 39] width 61 height 10
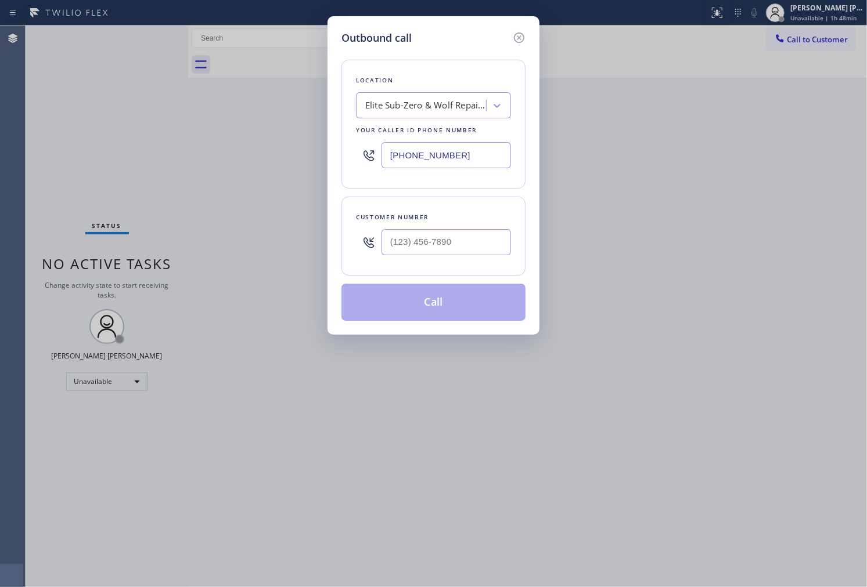
click at [420, 150] on input "[PHONE_NUMBER]" at bounding box center [445, 155] width 129 height 26
paste input "360) 842-0159"
type input "[PHONE_NUMBER]"
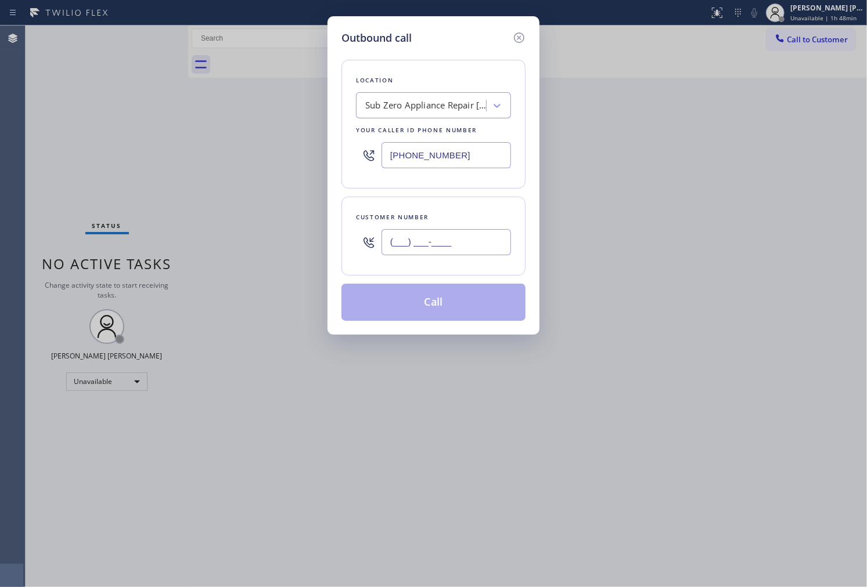
click at [443, 243] on input "(___) ___-____" at bounding box center [445, 242] width 129 height 26
paste input "503) 830-9725"
type input "[PHONE_NUMBER]"
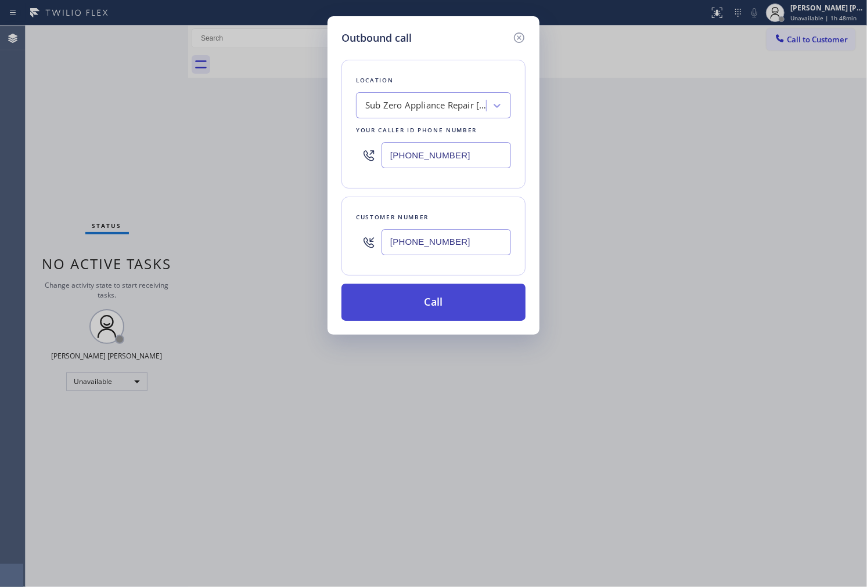
click at [476, 311] on button "Call" at bounding box center [433, 302] width 184 height 37
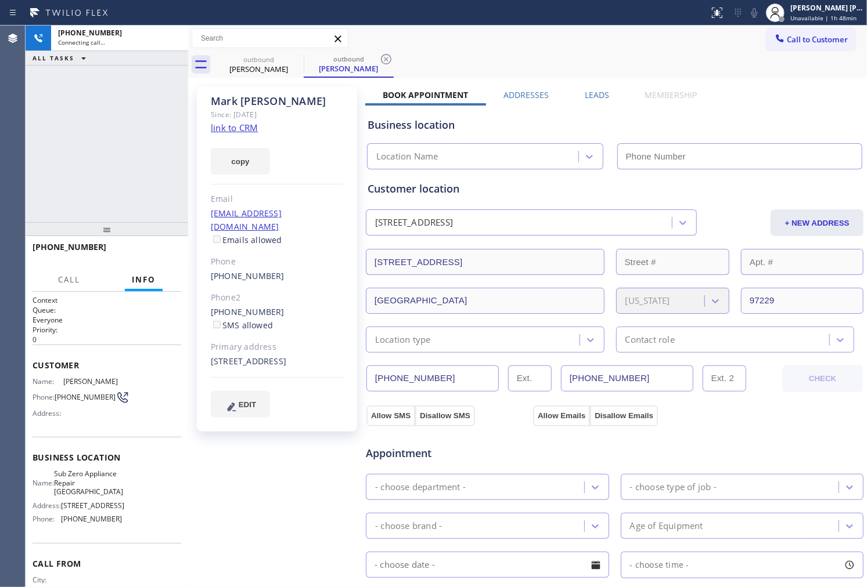
click at [240, 99] on div "[PERSON_NAME]" at bounding box center [277, 101] width 133 height 13
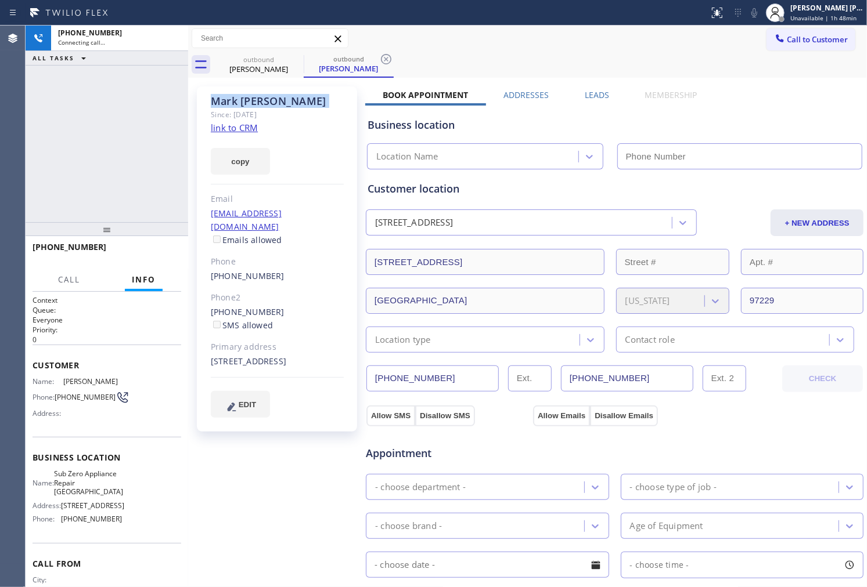
copy div "[PERSON_NAME]"
type input "[PHONE_NUMBER]"
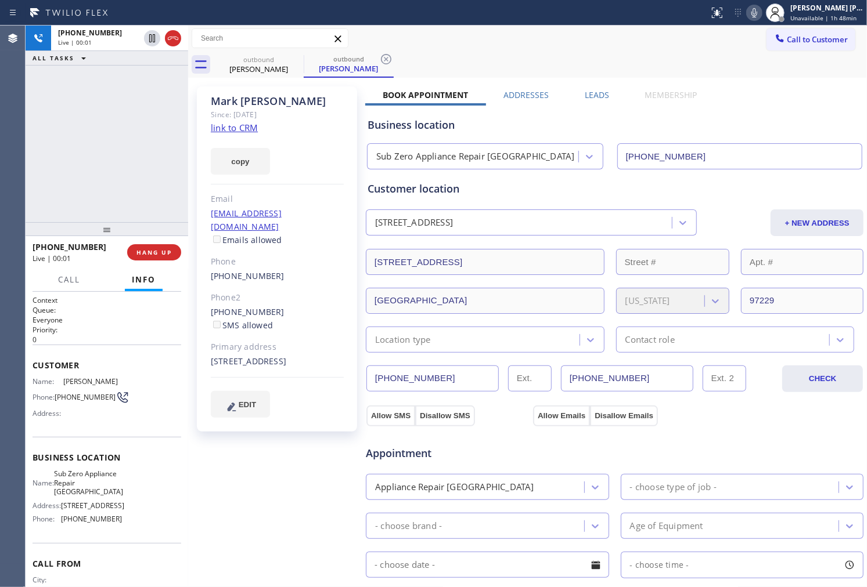
click at [12, 144] on div "Agent Desktop" at bounding box center [12, 307] width 25 height 562
click at [172, 36] on icon at bounding box center [173, 38] width 14 height 14
click at [251, 271] on link "[PHONE_NUMBER]" at bounding box center [248, 276] width 74 height 11
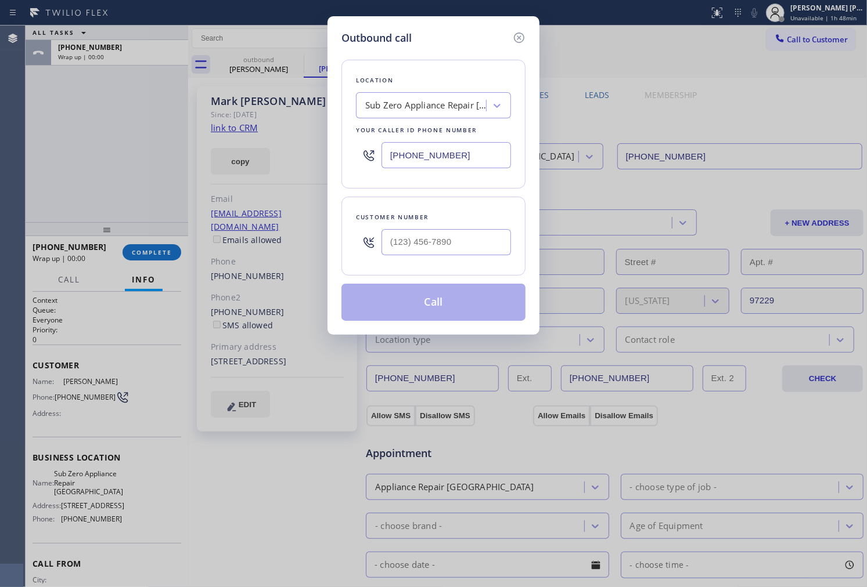
type input "[PHONE_NUMBER]"
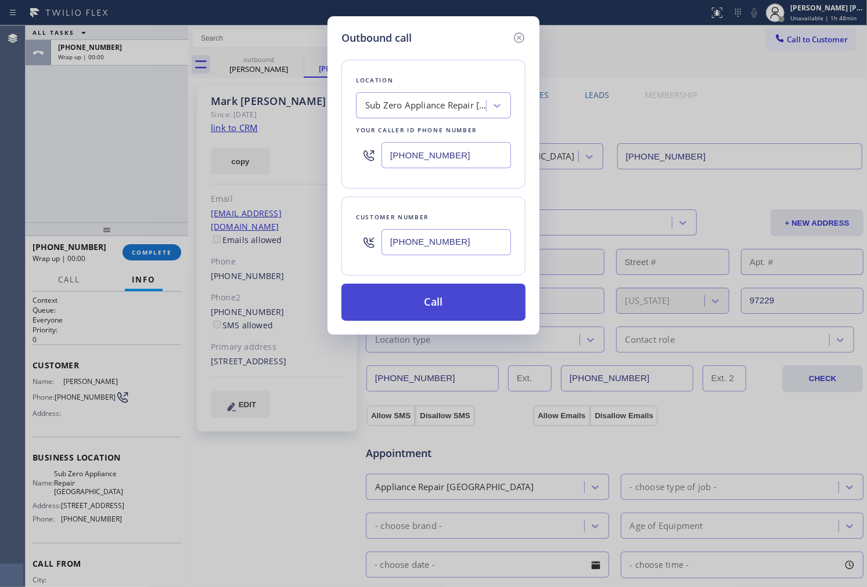
click at [472, 298] on button "Call" at bounding box center [433, 302] width 184 height 37
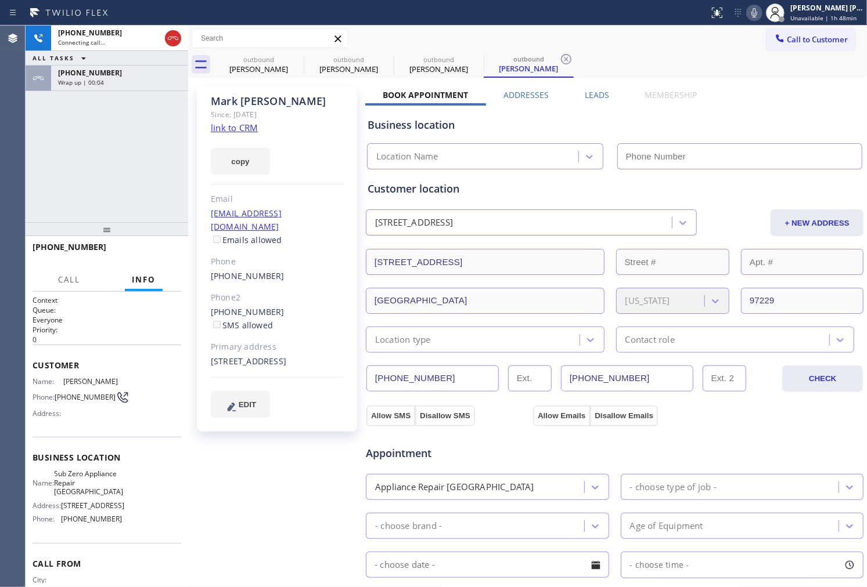
type input "[PHONE_NUMBER]"
click at [12, 134] on div "Agent Desktop" at bounding box center [12, 307] width 25 height 562
click at [124, 82] on div "Wrap up | 00:15" at bounding box center [119, 82] width 123 height 8
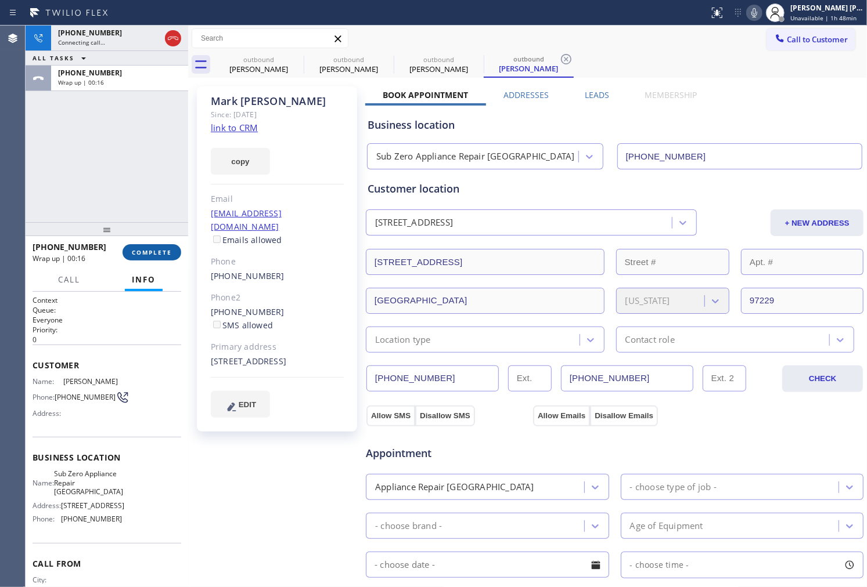
click at [166, 254] on span "COMPLETE" at bounding box center [152, 252] width 40 height 8
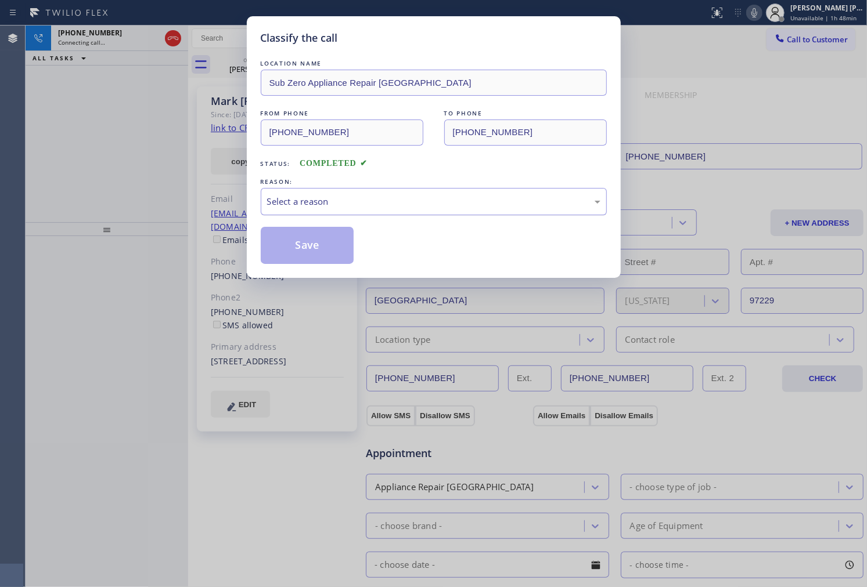
click at [419, 193] on div "Select a reason" at bounding box center [434, 201] width 346 height 27
click at [292, 248] on button "Save" at bounding box center [307, 245] width 93 height 37
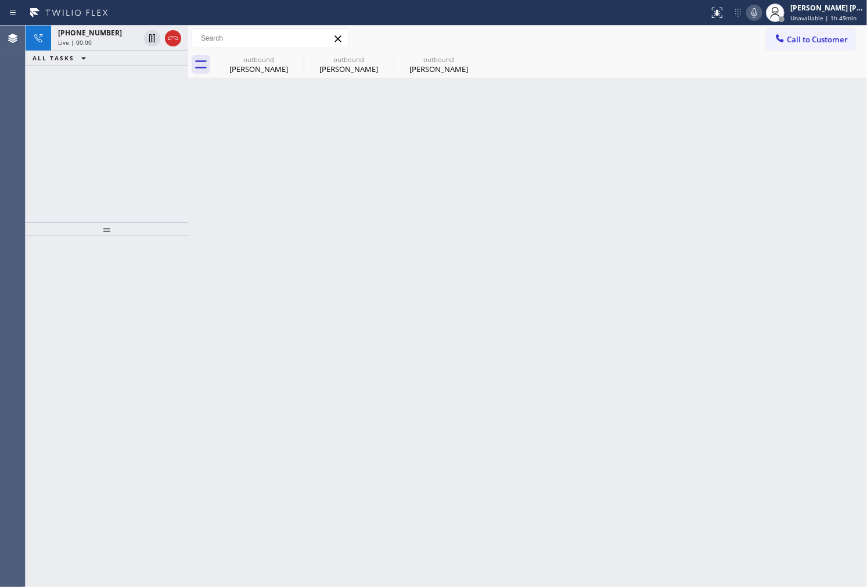
drag, startPoint x: 0, startPoint y: 169, endPoint x: 60, endPoint y: 97, distance: 93.9
click at [0, 169] on div "Agent Desktop" at bounding box center [12, 307] width 25 height 562
click at [171, 33] on icon at bounding box center [173, 38] width 14 height 14
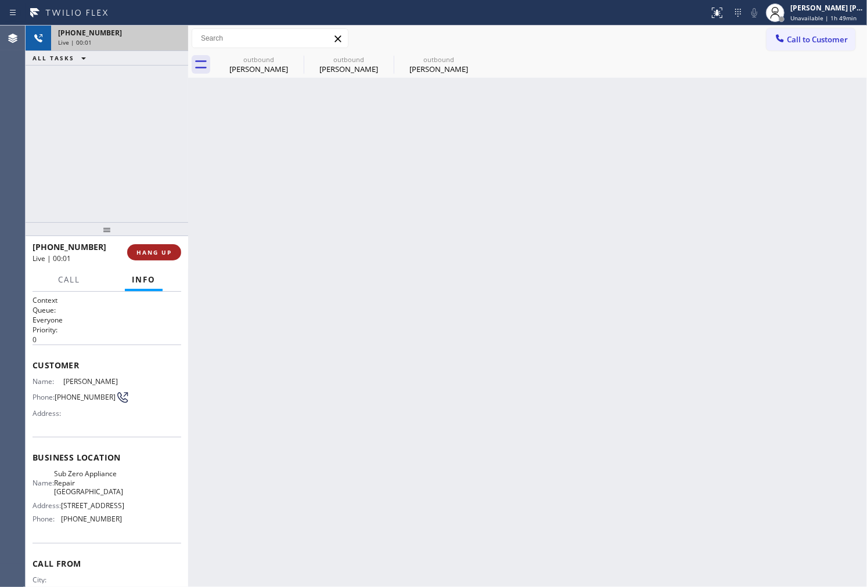
click at [163, 253] on span "HANG UP" at bounding box center [153, 252] width 35 height 8
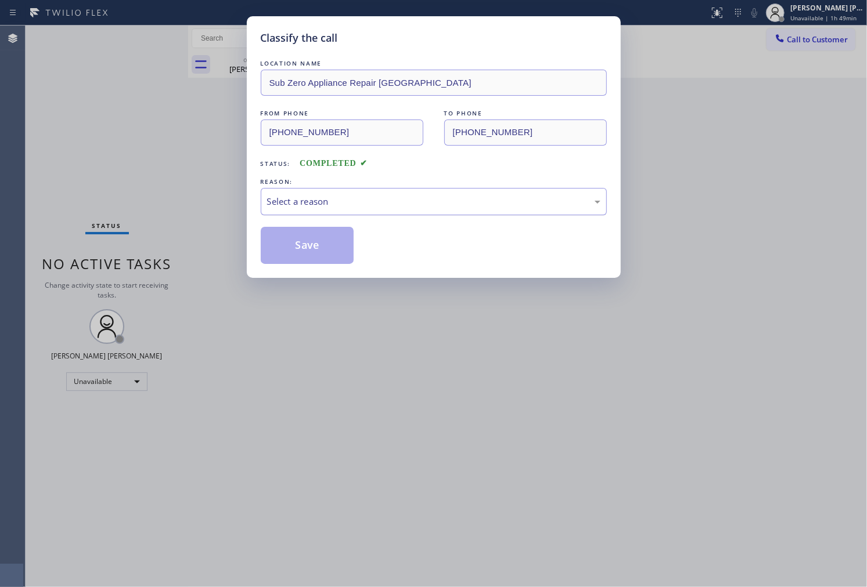
click at [344, 204] on div "Select a reason" at bounding box center [433, 201] width 333 height 13
drag, startPoint x: 310, startPoint y: 251, endPoint x: 399, endPoint y: 398, distance: 171.9
click at [309, 251] on button "Save" at bounding box center [307, 245] width 93 height 37
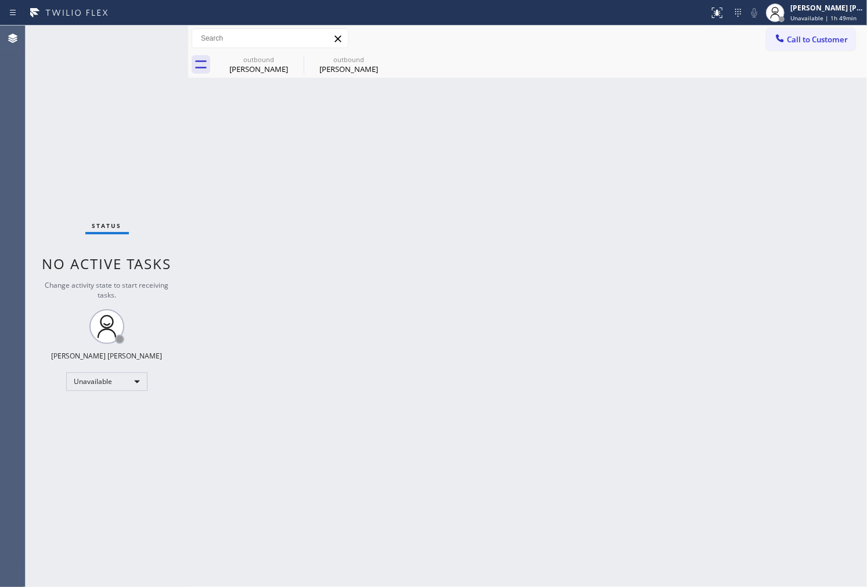
click at [9, 140] on div "Agent Desktop" at bounding box center [12, 307] width 25 height 562
click at [298, 57] on icon at bounding box center [296, 59] width 10 height 10
click at [0, 0] on icon at bounding box center [0, 0] width 0 height 0
click at [792, 48] on button "Call to Customer" at bounding box center [810, 39] width 89 height 22
click at [0, 0] on div "Outbound call Location Sub Zero Appliance Repair [GEOGRAPHIC_DATA] Your caller …" at bounding box center [0, 0] width 0 height 0
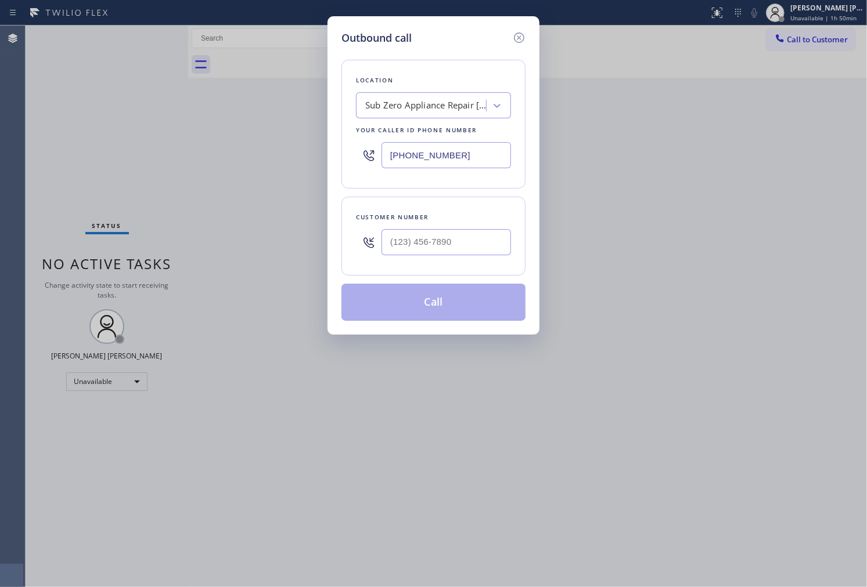
click at [463, 154] on input "[PHONE_NUMBER]" at bounding box center [445, 155] width 129 height 26
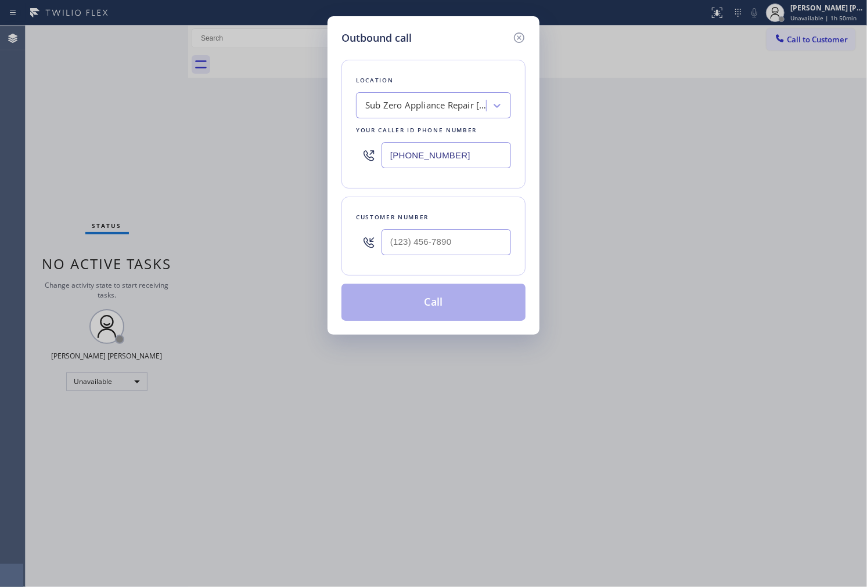
paste input "650) 686-5818"
type input "[PHONE_NUMBER]"
click at [503, 232] on input "(___) ___-____" at bounding box center [445, 242] width 129 height 26
paste input "650) 483-4558"
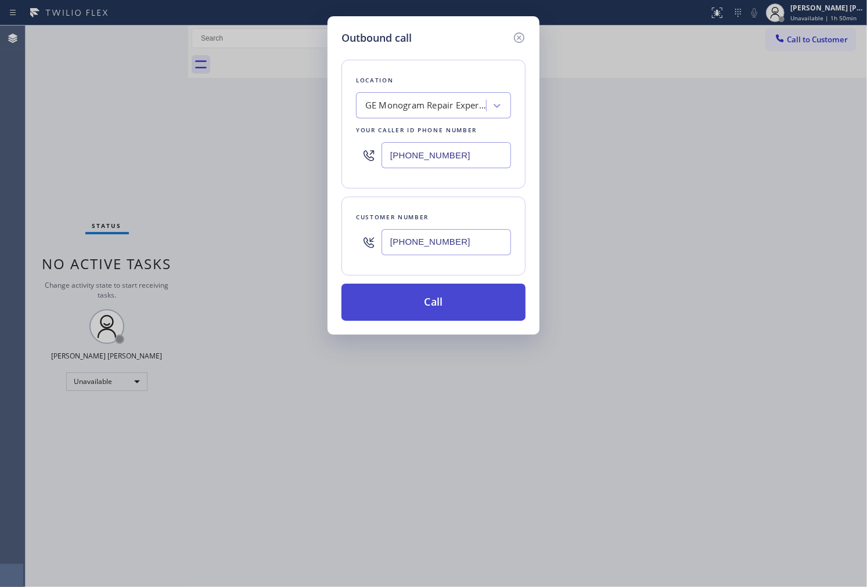
type input "[PHONE_NUMBER]"
click at [473, 295] on button "Call" at bounding box center [433, 302] width 184 height 37
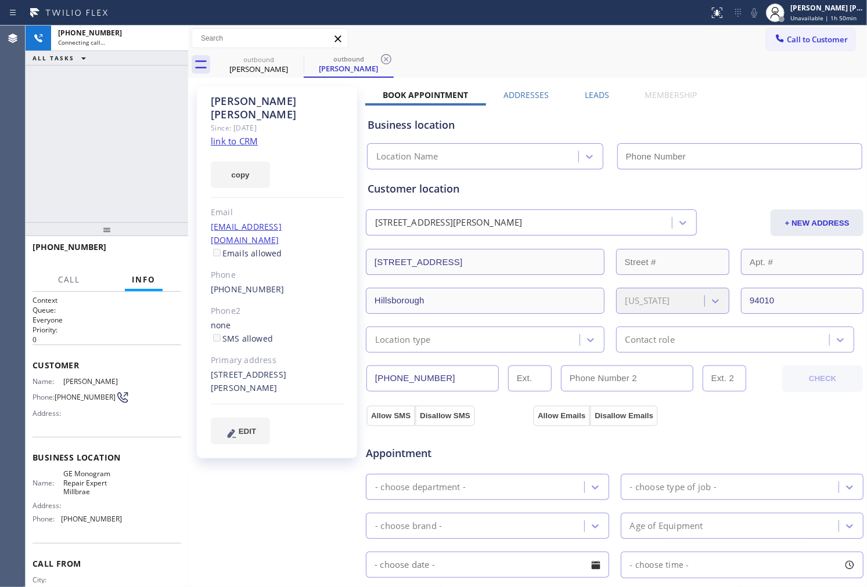
drag, startPoint x: 395, startPoint y: 131, endPoint x: 229, endPoint y: 102, distance: 169.0
click at [229, 102] on div "[PERSON_NAME]" at bounding box center [277, 108] width 133 height 27
drag, startPoint x: 229, startPoint y: 102, endPoint x: 488, endPoint y: 114, distance: 259.2
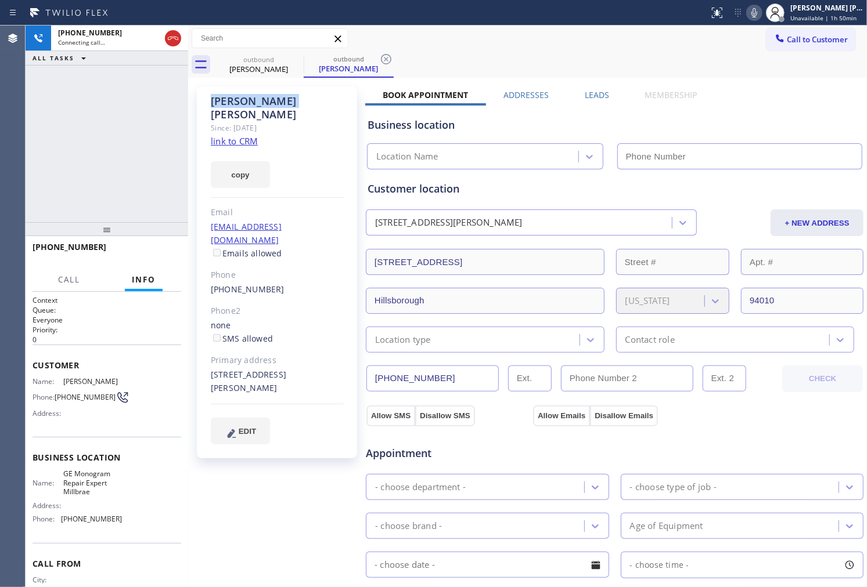
click at [229, 102] on div "[PERSON_NAME]" at bounding box center [277, 108] width 133 height 27
copy div "[PERSON_NAME]"
type input "[PHONE_NUMBER]"
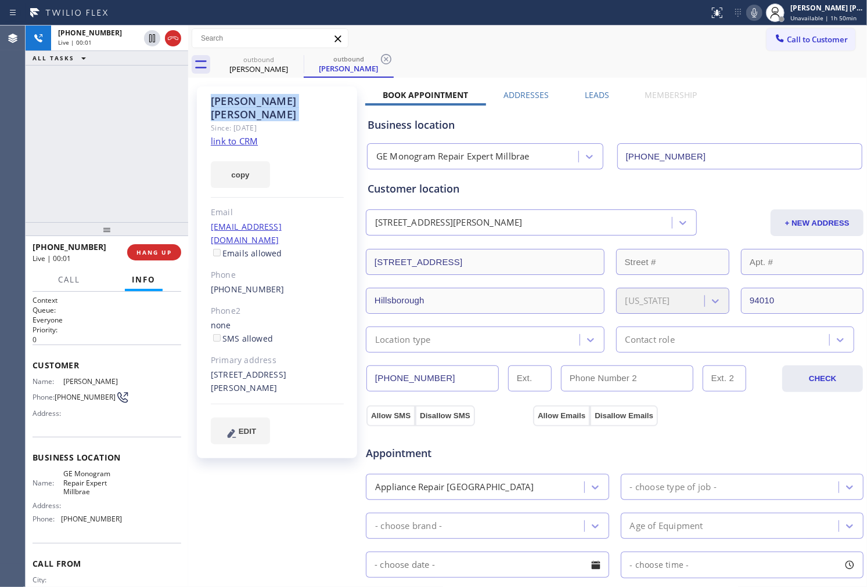
click at [27, 223] on div at bounding box center [107, 229] width 163 height 14
click at [173, 38] on div "Live | 00:25" at bounding box center [119, 42] width 123 height 8
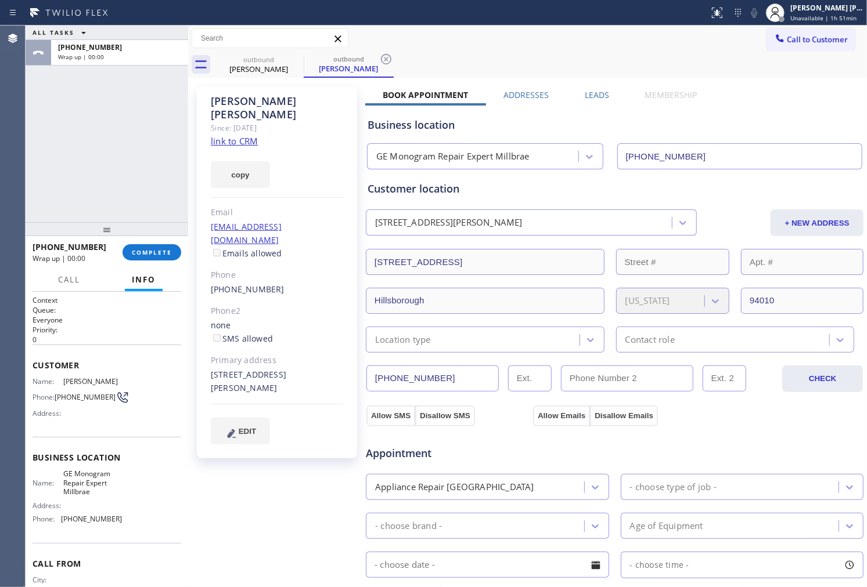
click at [585, 95] on label "Leads" at bounding box center [597, 94] width 24 height 11
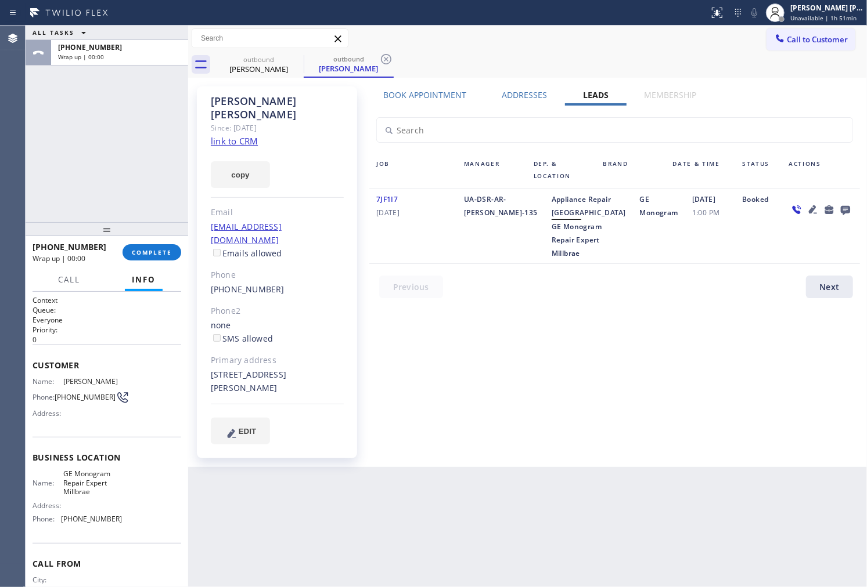
click at [842, 210] on icon at bounding box center [845, 210] width 9 height 9
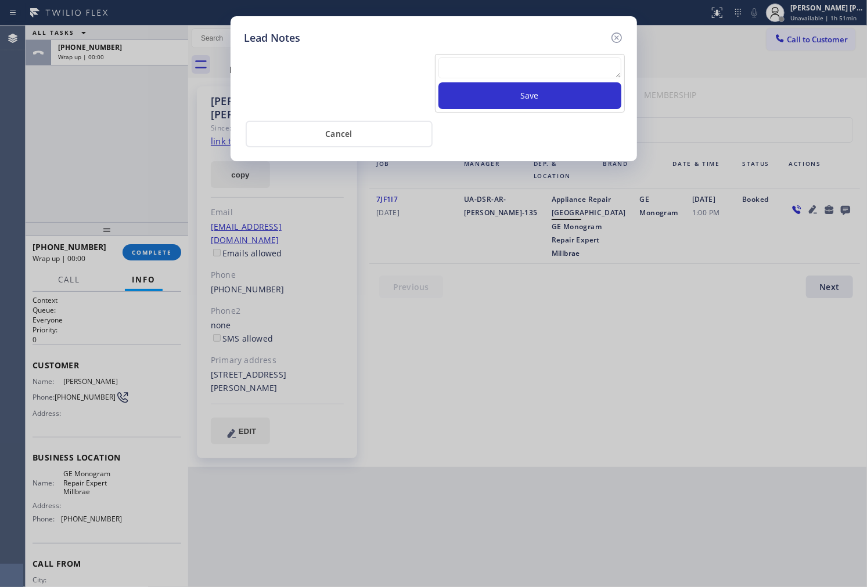
click at [579, 65] on textarea at bounding box center [529, 67] width 183 height 21
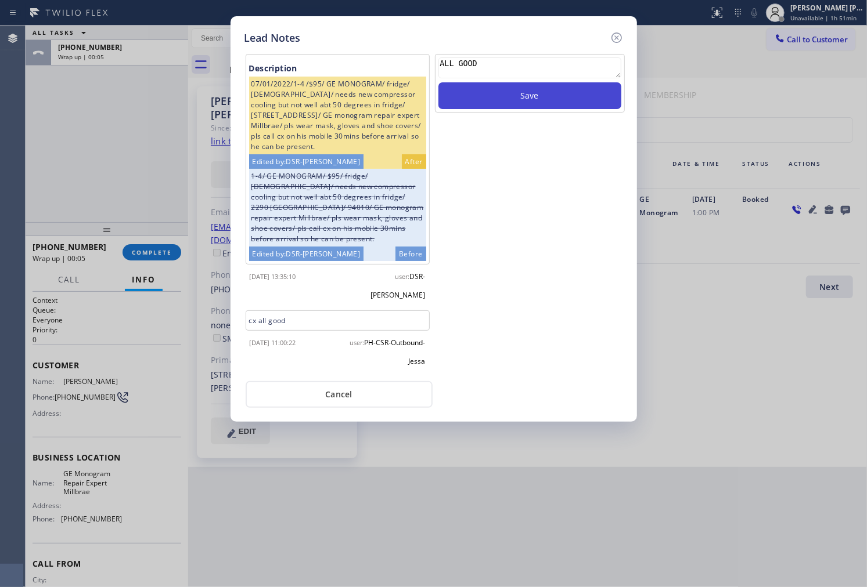
type textarea "ALL GOOD"
click at [594, 109] on button "Save" at bounding box center [529, 95] width 183 height 27
click at [618, 37] on icon at bounding box center [617, 38] width 14 height 14
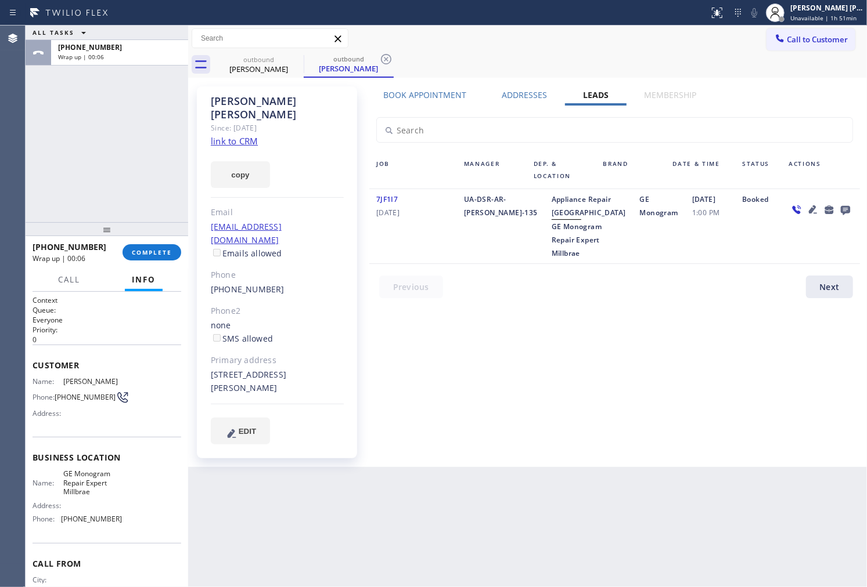
click at [171, 264] on div "[PHONE_NUMBER] Wrap up | 00:06 COMPLETE" at bounding box center [107, 252] width 149 height 30
click at [171, 259] on button "COMPLETE" at bounding box center [151, 252] width 59 height 16
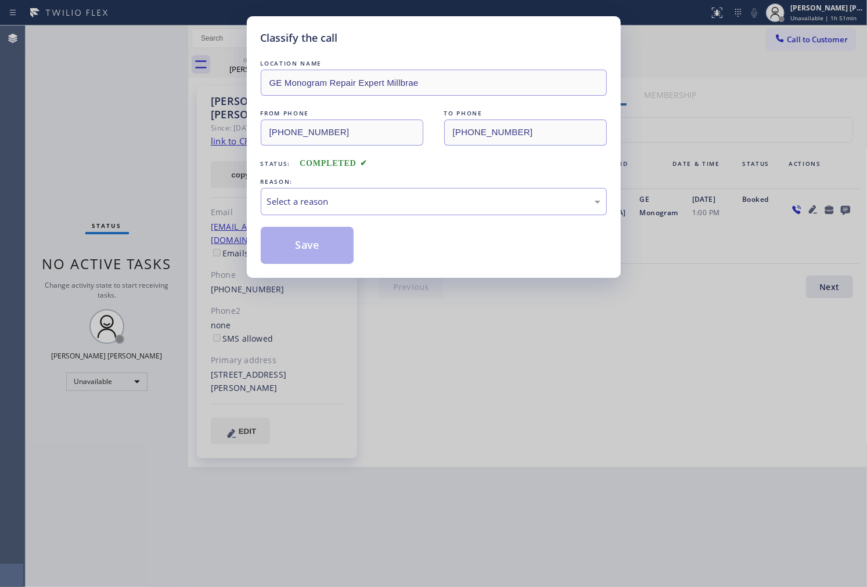
click at [414, 199] on div "Select a reason" at bounding box center [433, 201] width 333 height 13
click at [322, 255] on button "Save" at bounding box center [307, 245] width 93 height 37
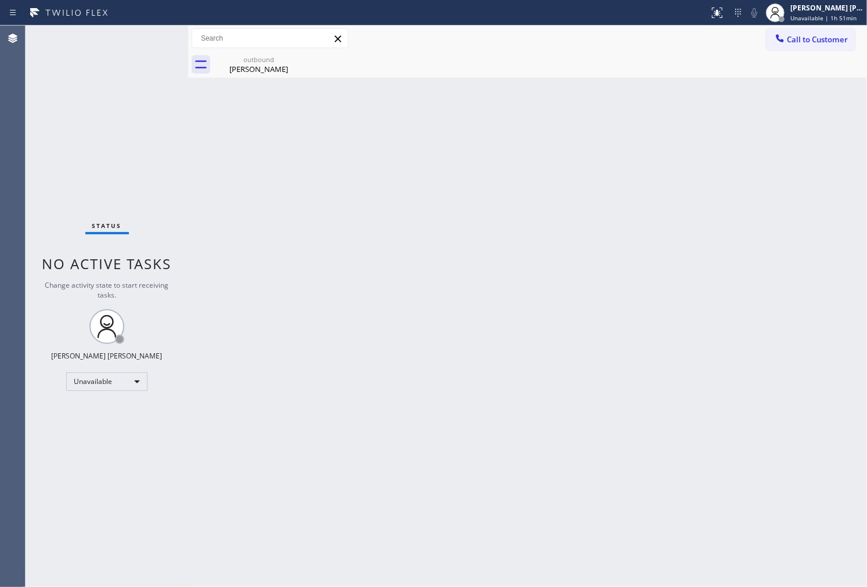
click at [2, 366] on div "Agent Desktop" at bounding box center [12, 307] width 25 height 562
click at [263, 73] on div "[PERSON_NAME]" at bounding box center [259, 69] width 88 height 10
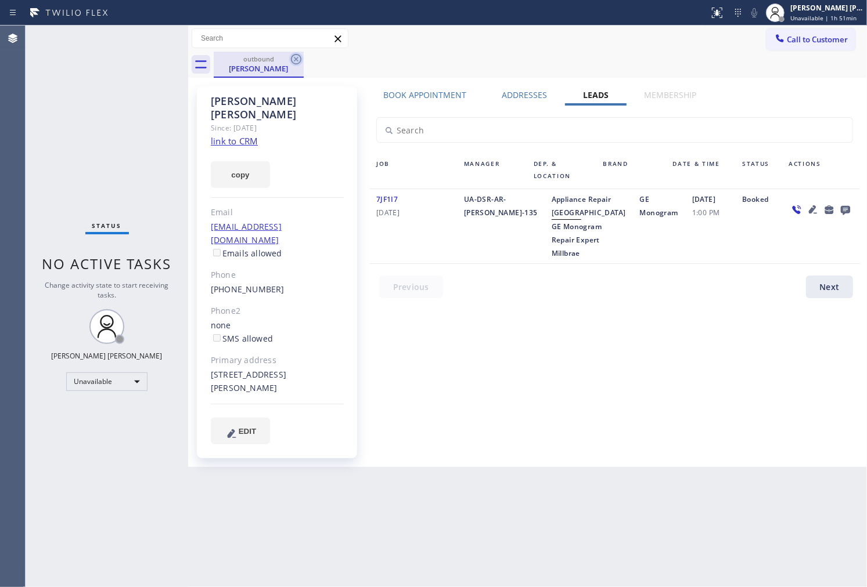
click at [294, 62] on icon at bounding box center [296, 59] width 14 height 14
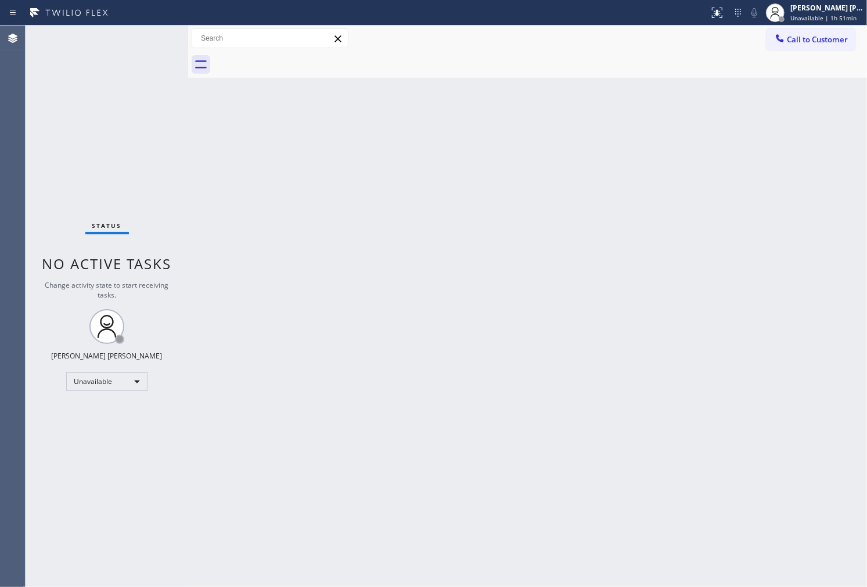
click at [2, 258] on div "Agent Desktop" at bounding box center [12, 307] width 25 height 562
click at [819, 41] on span "Call to Customer" at bounding box center [817, 39] width 61 height 10
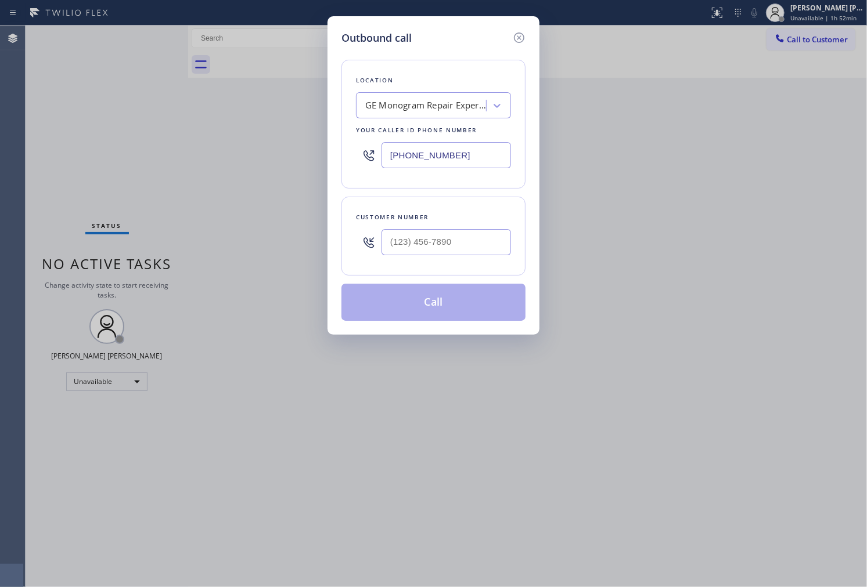
click at [425, 159] on input "[PHONE_NUMBER]" at bounding box center [445, 155] width 129 height 26
paste input "425) 689-7046"
type input "[PHONE_NUMBER]"
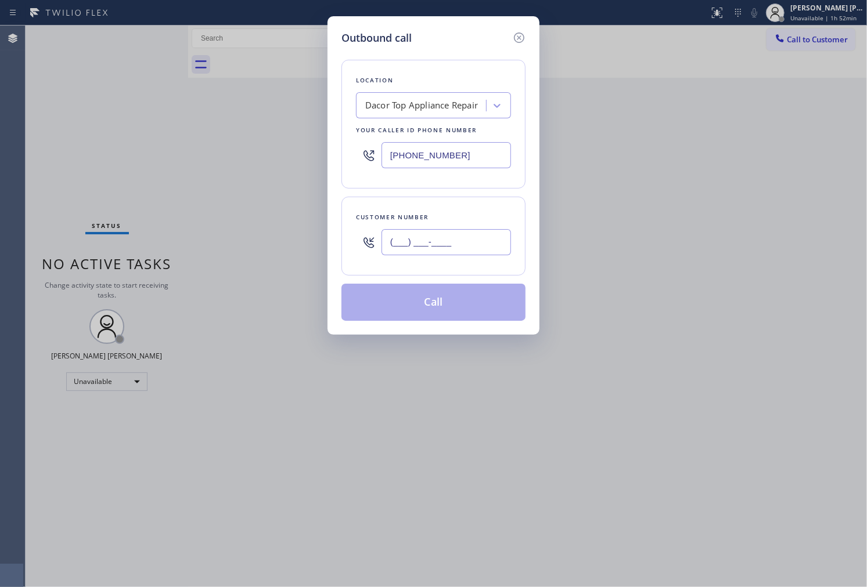
click at [445, 241] on input "(___) ___-____" at bounding box center [445, 242] width 129 height 26
paste input "425) 943-1781"
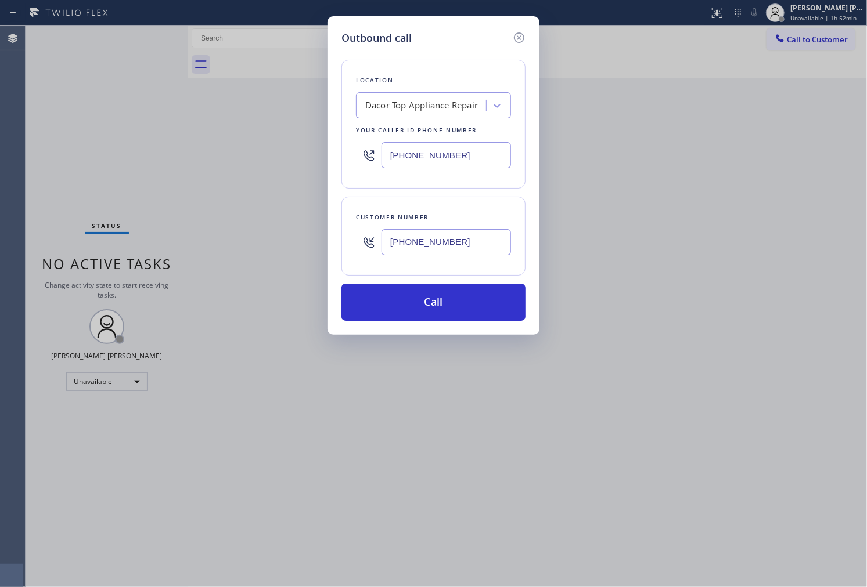
type input "[PHONE_NUMBER]"
click at [0, 139] on div "Outbound call Location Dacor Top Appliance Repair Your caller id phone number […" at bounding box center [433, 293] width 867 height 587
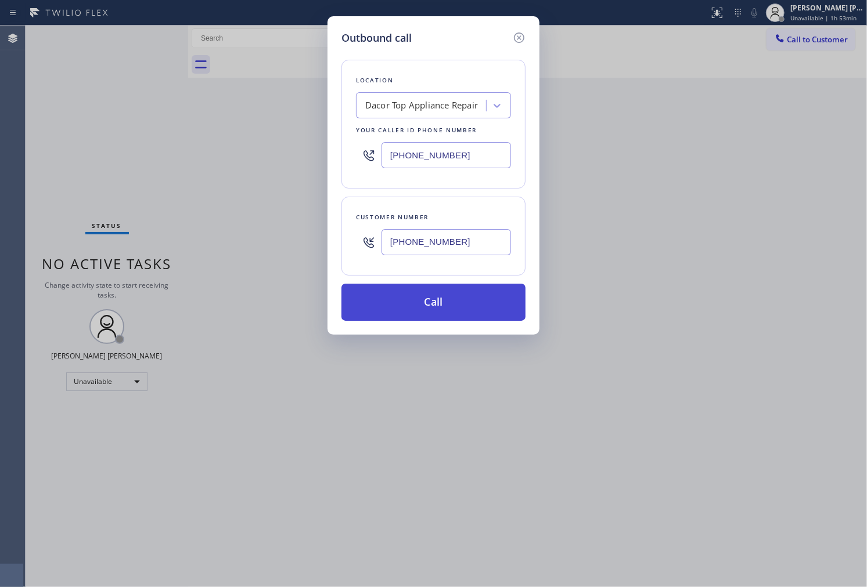
click at [435, 296] on button "Call" at bounding box center [433, 302] width 184 height 37
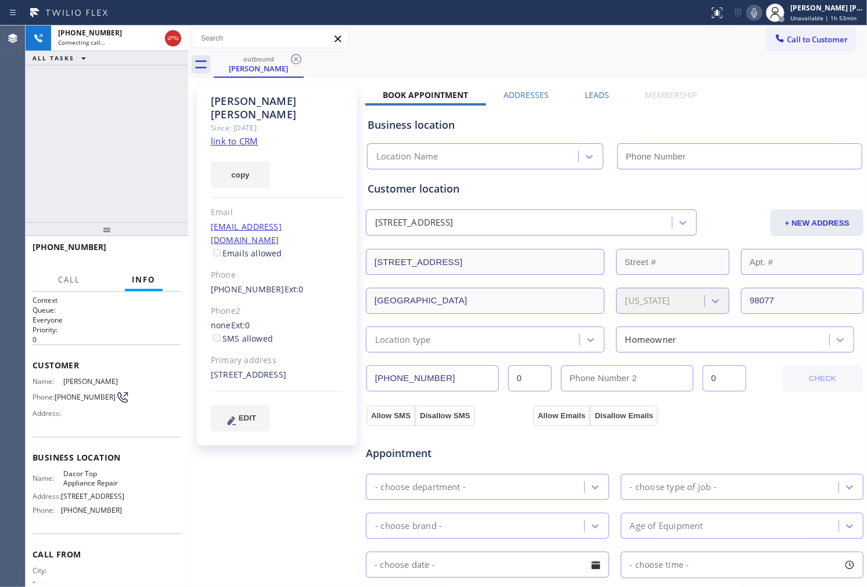
click at [263, 102] on div "[PERSON_NAME]" at bounding box center [277, 108] width 133 height 27
click at [263, 102] on div "outbound [PERSON_NAME] Call to Customer Outbound call Location Search location …" at bounding box center [527, 443] width 679 height 834
click at [64, 129] on div "[PHONE_NUMBER] Connecting call… ALL TASKS ALL TASKS ACTIVE TASKS TASKS IN WRAP …" at bounding box center [107, 124] width 163 height 197
click at [231, 95] on div "[PERSON_NAME]" at bounding box center [277, 108] width 133 height 27
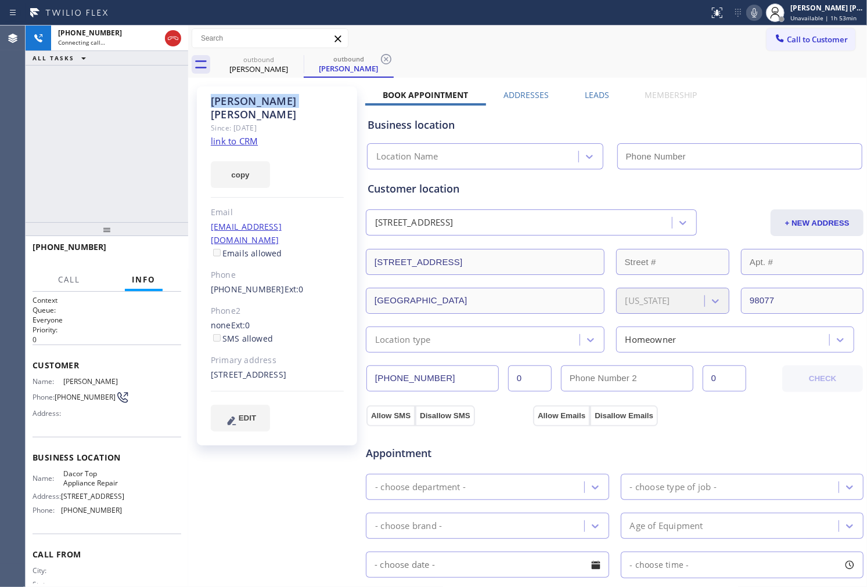
click at [231, 95] on div "[PERSON_NAME]" at bounding box center [277, 108] width 133 height 27
copy div "[PERSON_NAME]"
type input "[PHONE_NUMBER]"
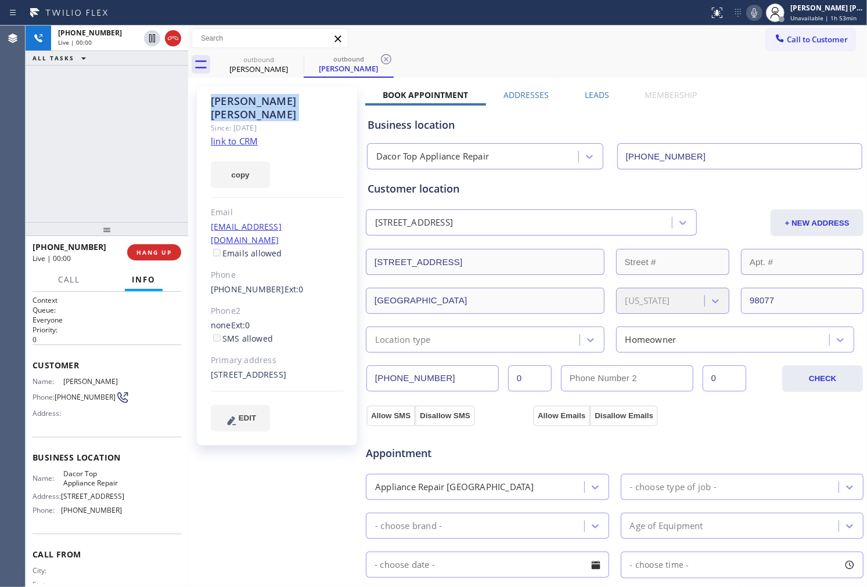
click at [94, 160] on div "[PHONE_NUMBER] Live | 00:00 ALL TASKS ALL TASKS ACTIVE TASKS TASKS IN WRAP UP" at bounding box center [107, 124] width 163 height 197
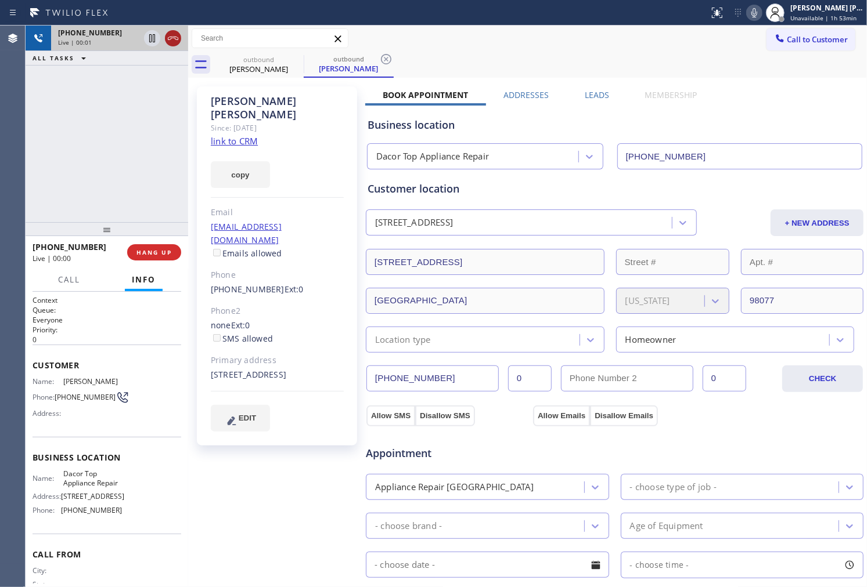
click at [175, 42] on icon at bounding box center [173, 38] width 14 height 14
click at [585, 91] on label "Leads" at bounding box center [597, 94] width 24 height 11
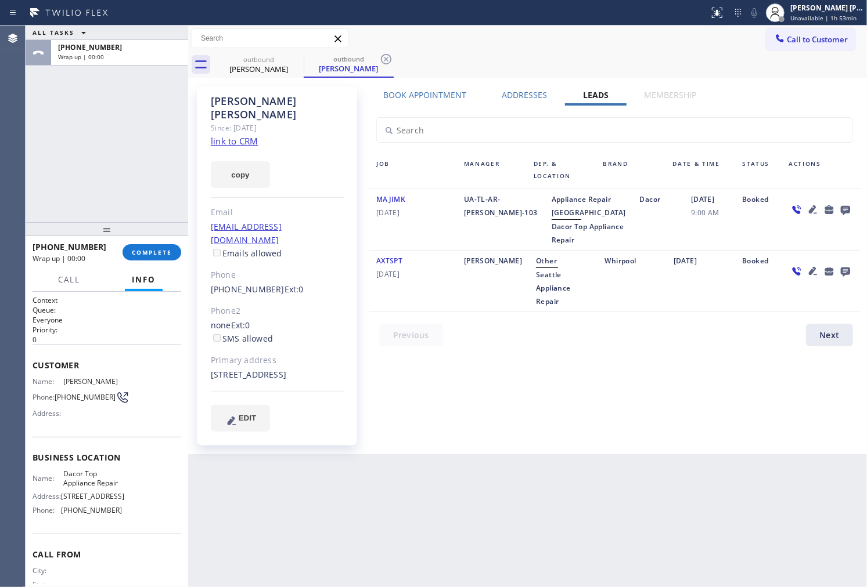
click at [848, 210] on icon at bounding box center [845, 210] width 9 height 9
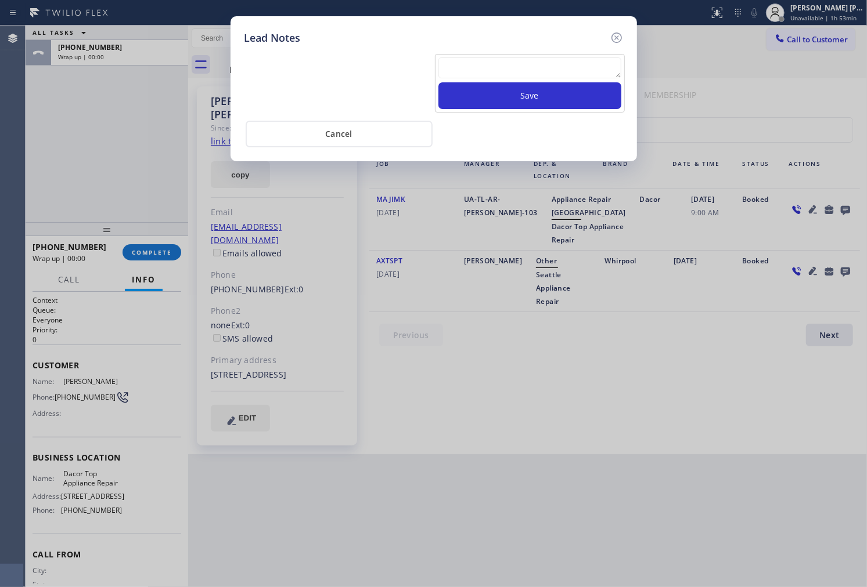
click at [570, 66] on textarea at bounding box center [529, 67] width 183 height 21
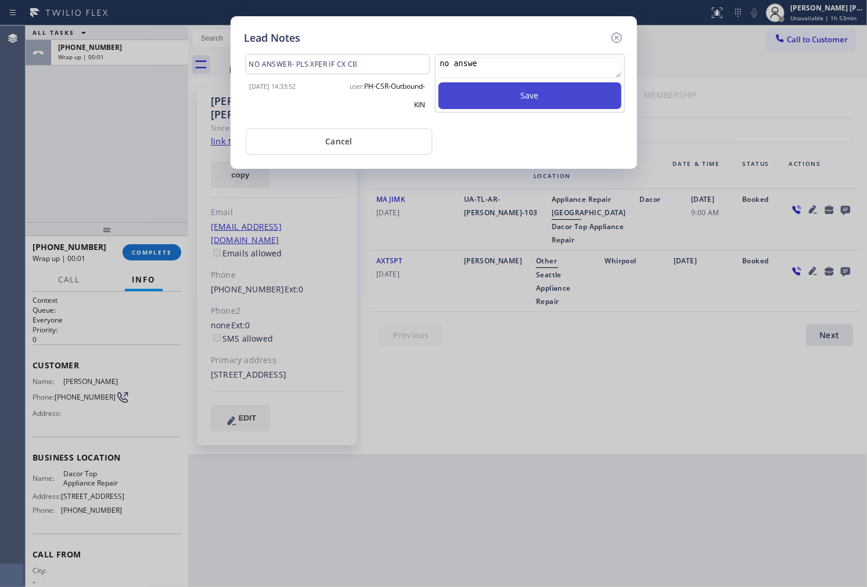
type textarea "no answe"
click at [569, 100] on button "Save" at bounding box center [529, 95] width 183 height 27
click at [622, 39] on icon at bounding box center [617, 38] width 14 height 14
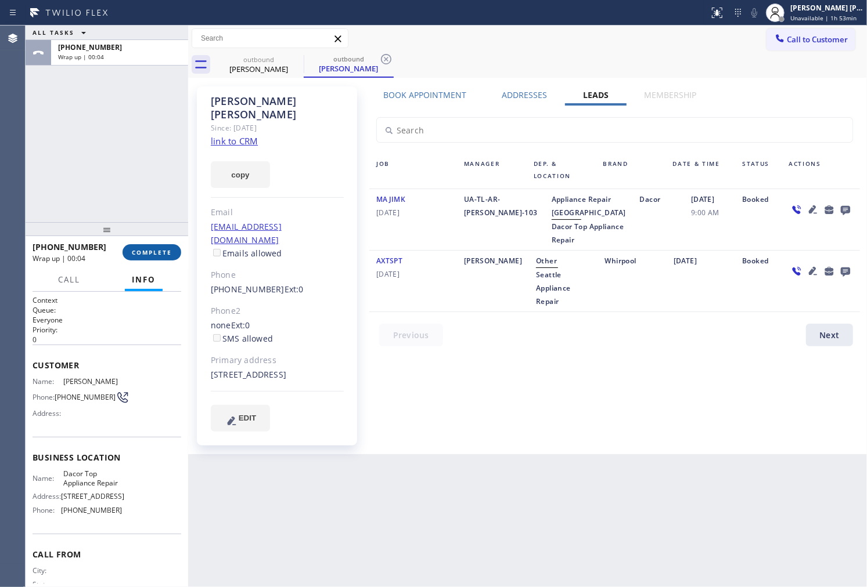
click at [167, 246] on button "COMPLETE" at bounding box center [151, 252] width 59 height 16
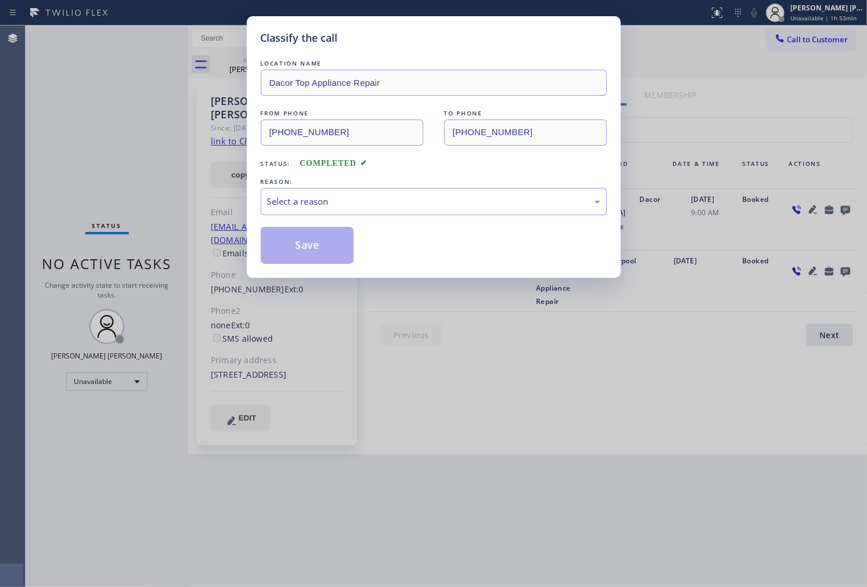
click at [356, 222] on div "LOCATION NAME Dacor Top Appliance Repair FROM PHONE [PHONE_NUMBER] TO PHONE [PH…" at bounding box center [434, 160] width 346 height 207
click at [363, 202] on div "Select a reason" at bounding box center [433, 201] width 333 height 13
click at [316, 205] on div "Not Booked - All other reasons" at bounding box center [433, 201] width 333 height 13
click at [323, 247] on button "Save" at bounding box center [307, 245] width 93 height 37
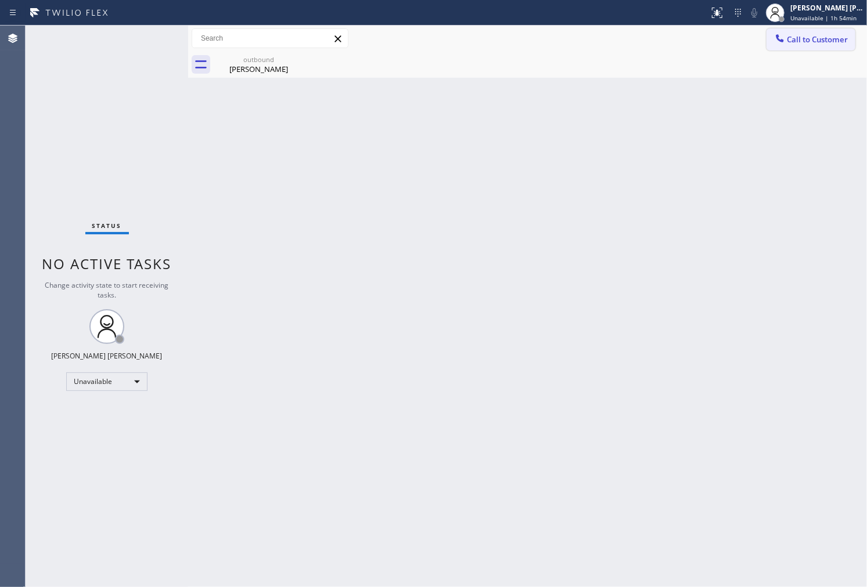
click at [814, 37] on span "Call to Customer" at bounding box center [817, 39] width 61 height 10
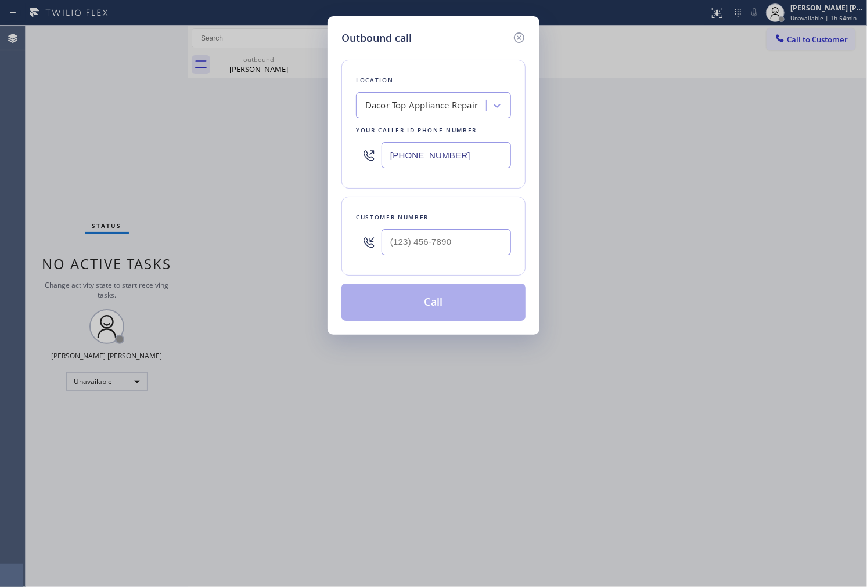
click at [438, 149] on input "[PHONE_NUMBER]" at bounding box center [445, 155] width 129 height 26
paste input "855) 731-4952"
type input "[PHONE_NUMBER]"
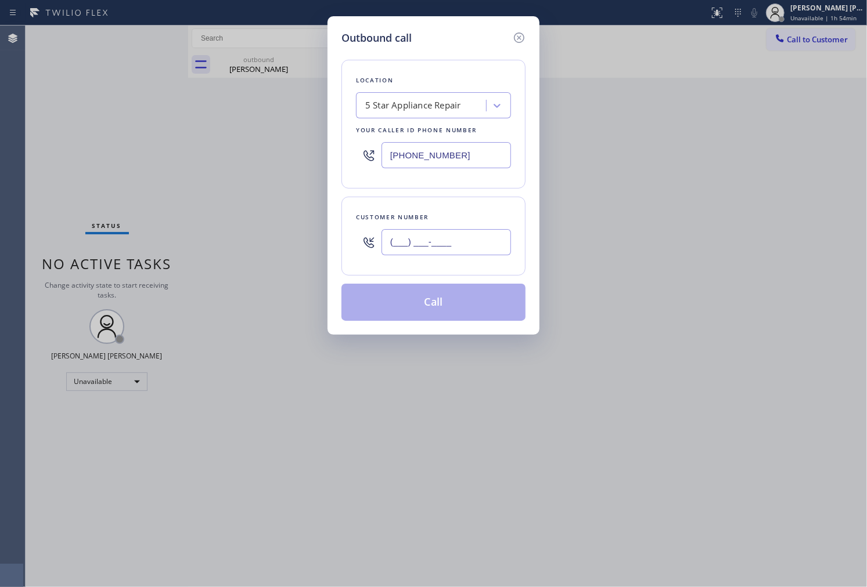
click at [427, 238] on input "(___) ___-____" at bounding box center [445, 242] width 129 height 26
paste input "626) 786-3227"
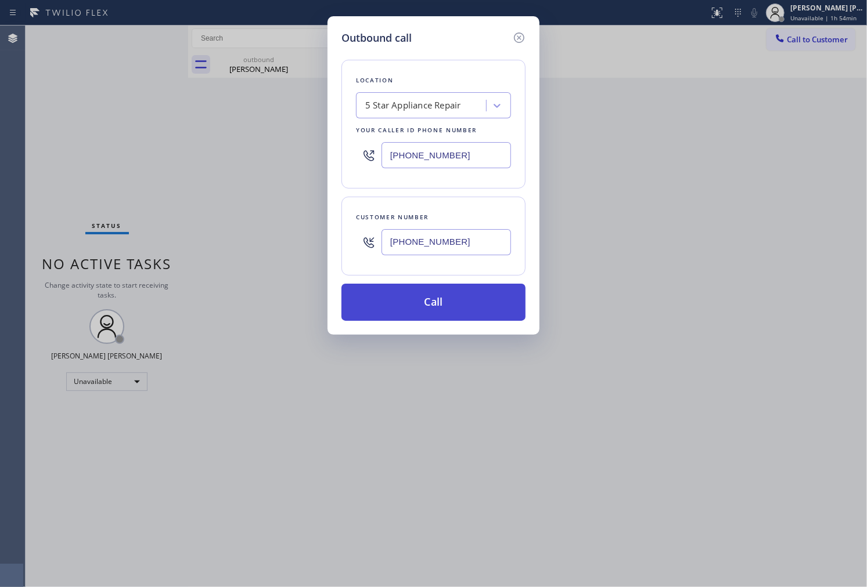
type input "[PHONE_NUMBER]"
click at [426, 310] on button "Call" at bounding box center [433, 302] width 184 height 37
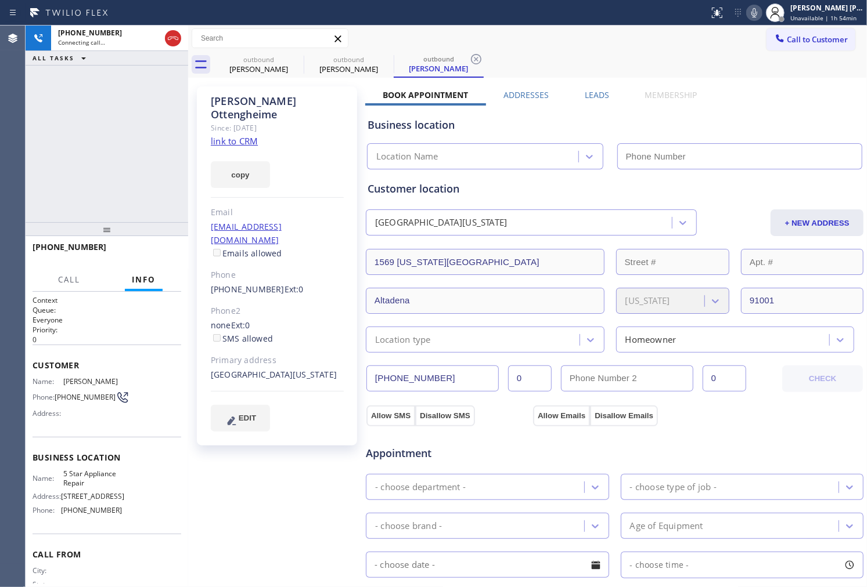
click at [0, 0] on icon at bounding box center [0, 0] width 0 height 0
type input "[PHONE_NUMBER]"
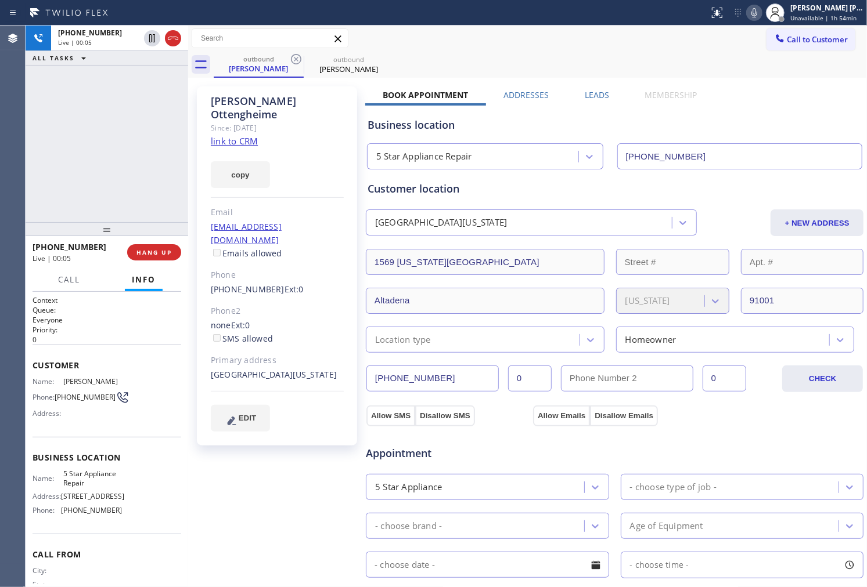
click at [0, 119] on div "Agent Desktop" at bounding box center [12, 307] width 25 height 562
click at [71, 182] on div "[PHONE_NUMBER] Live | 00:10 ALL TASKS ALL TASKS ACTIVE TASKS TASKS IN WRAP UP" at bounding box center [107, 124] width 163 height 197
click at [281, 98] on div "[PERSON_NAME]" at bounding box center [277, 108] width 133 height 27
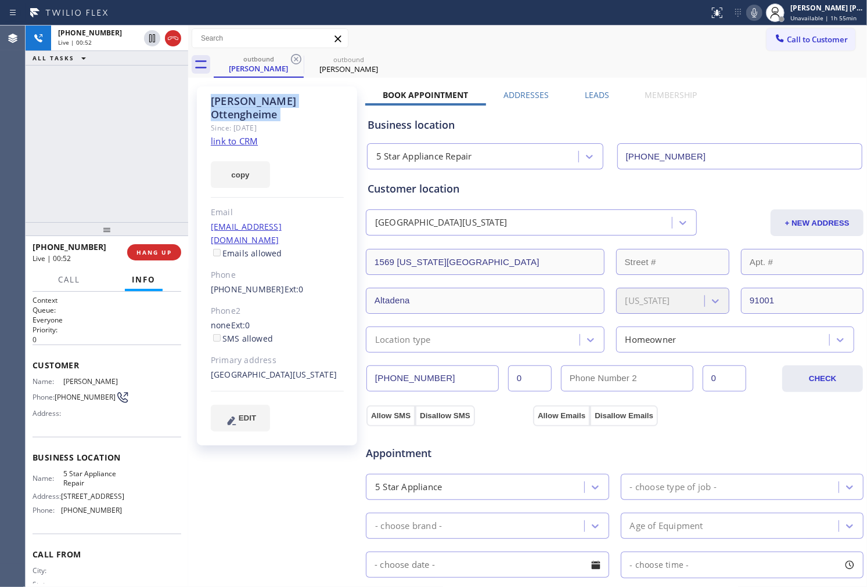
click at [320, 104] on div "[PERSON_NAME]" at bounding box center [277, 108] width 133 height 27
click at [268, 103] on div "[PERSON_NAME]" at bounding box center [277, 108] width 133 height 27
click at [211, 100] on div "[PERSON_NAME]" at bounding box center [277, 108] width 133 height 27
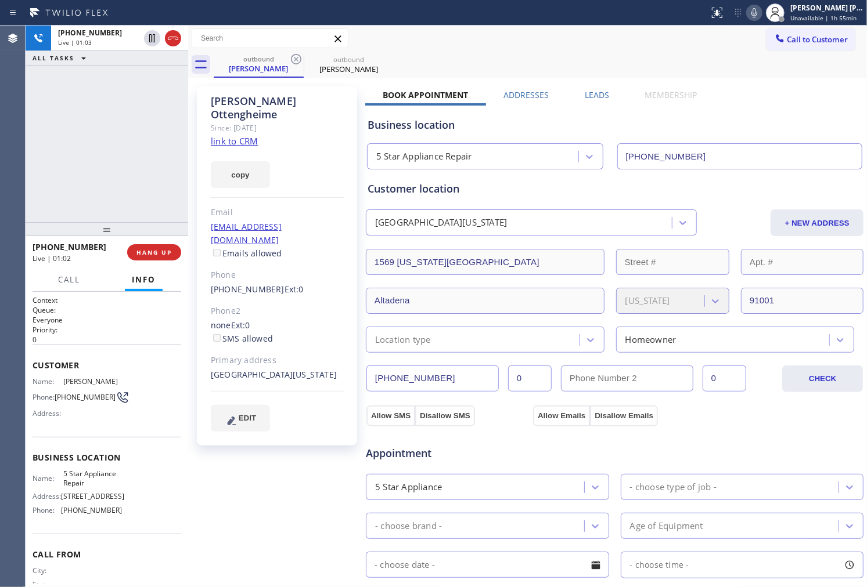
click at [95, 180] on div "[PHONE_NUMBER] Live | 01:03 ALL TASKS ALL TASKS ACTIVE TASKS TASKS IN WRAP UP" at bounding box center [107, 124] width 163 height 197
click at [173, 41] on icon at bounding box center [173, 38] width 14 height 14
click at [600, 96] on label "Leads" at bounding box center [597, 94] width 24 height 11
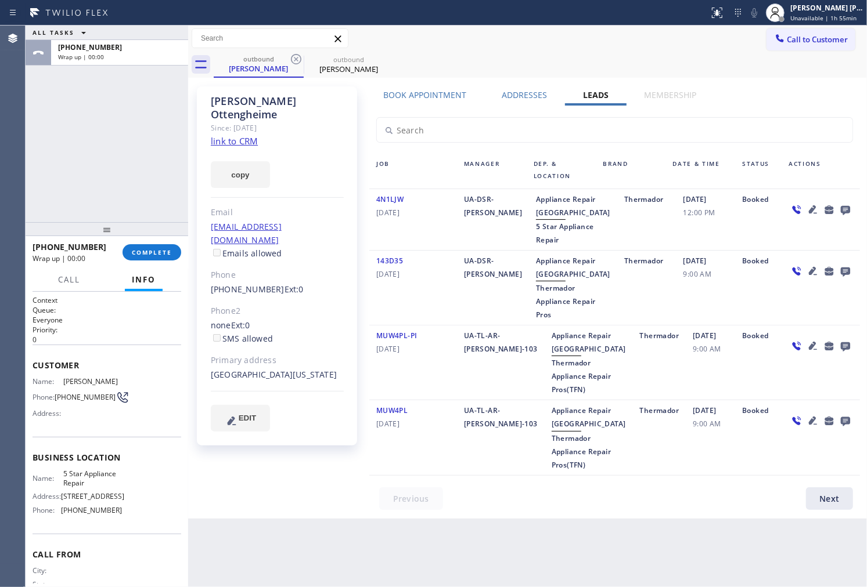
click at [841, 206] on icon at bounding box center [845, 210] width 9 height 9
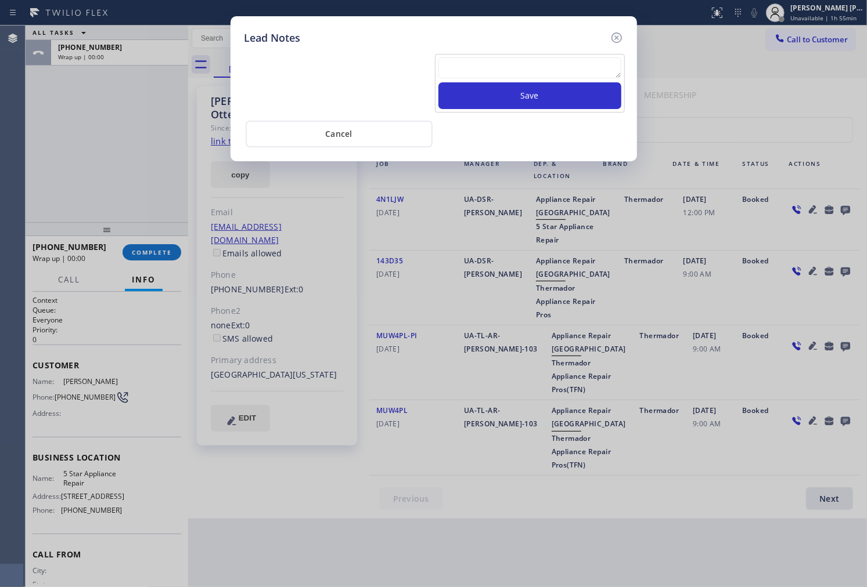
click at [563, 71] on textarea at bounding box center [529, 67] width 183 height 21
type textarea "all good"
click at [562, 92] on button "Save" at bounding box center [529, 95] width 183 height 27
click at [623, 38] on icon at bounding box center [617, 38] width 14 height 14
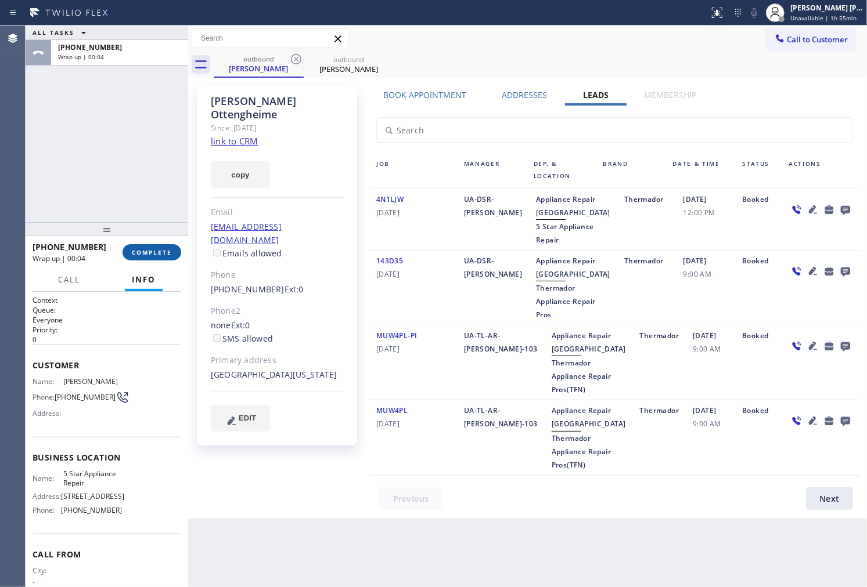
click at [161, 250] on span "COMPLETE" at bounding box center [152, 252] width 40 height 8
click at [56, 153] on div "ALL TASKS ALL TASKS ACTIVE TASKS TASKS IN WRAP UP [PHONE_NUMBER] Wrap up | 00:09" at bounding box center [107, 124] width 163 height 197
click at [160, 257] on button "COMPLETE" at bounding box center [151, 252] width 59 height 16
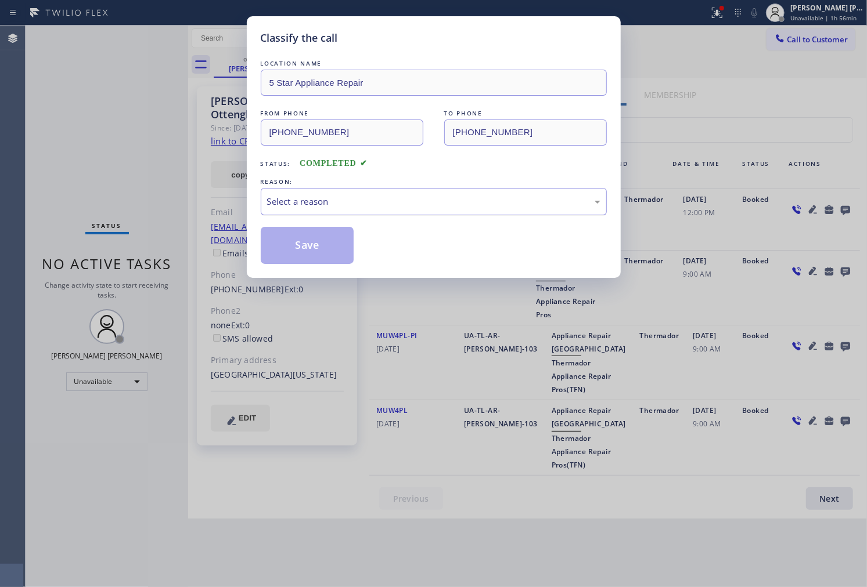
click at [393, 207] on div "Select a reason" at bounding box center [433, 201] width 333 height 13
click at [288, 240] on button "Save" at bounding box center [307, 245] width 93 height 37
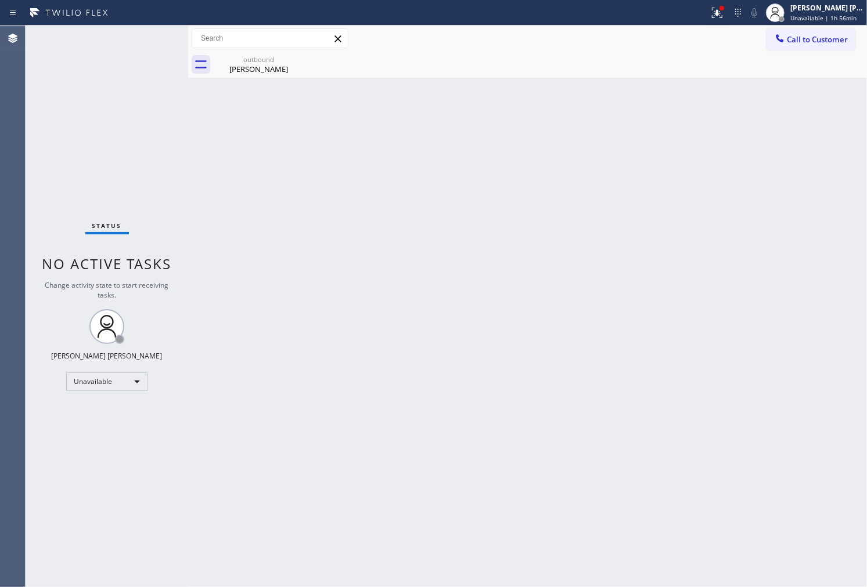
click at [304, 58] on div "outbound [PERSON_NAME]" at bounding box center [540, 65] width 653 height 26
click at [297, 59] on icon at bounding box center [296, 59] width 10 height 10
click at [821, 29] on button "Call to Customer" at bounding box center [810, 39] width 89 height 22
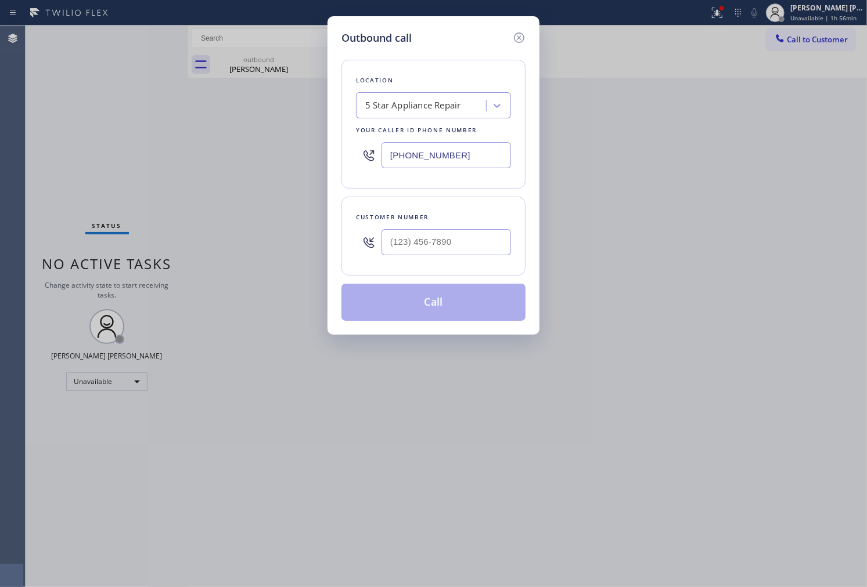
click at [0, 154] on div "Outbound call Location 5 Star Appliance Repair Your caller id phone number [PHO…" at bounding box center [433, 293] width 867 height 587
click at [448, 241] on input "(___) ___-____" at bounding box center [445, 242] width 129 height 26
paste input "513) 278-6195"
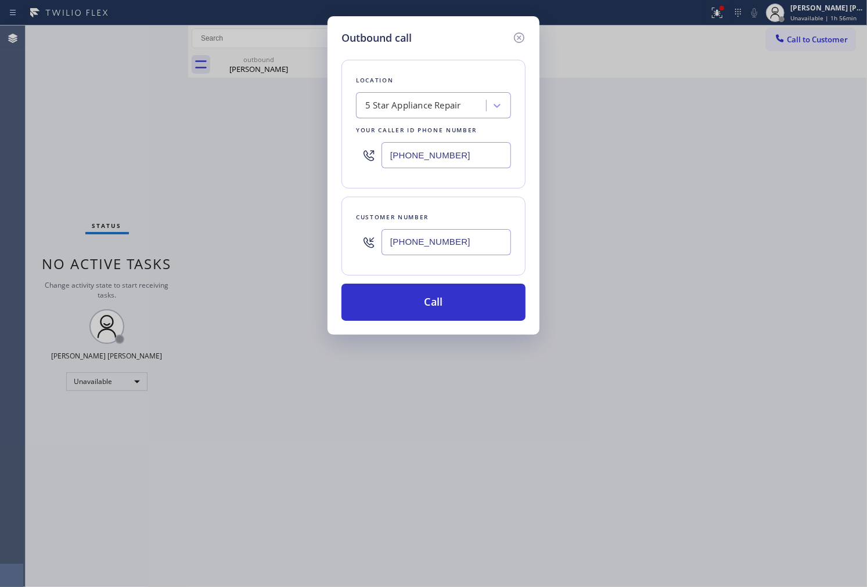
type input "[PHONE_NUMBER]"
click at [0, 208] on div "Outbound call Location 5 Star Appliance Repair Your caller id phone number [PHO…" at bounding box center [433, 293] width 867 height 587
click at [423, 168] on input "[PHONE_NUMBER]" at bounding box center [445, 155] width 129 height 26
click at [423, 164] on input "[PHONE_NUMBER]" at bounding box center [445, 155] width 129 height 26
click at [422, 164] on input "[PHONE_NUMBER]" at bounding box center [445, 155] width 129 height 26
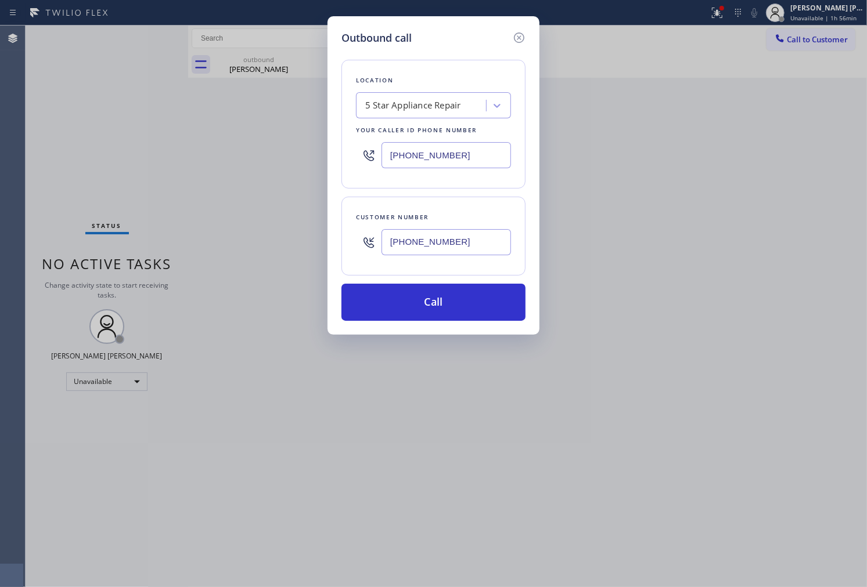
click at [422, 164] on input "[PHONE_NUMBER]" at bounding box center [445, 155] width 129 height 26
paste input "13) 694-9378"
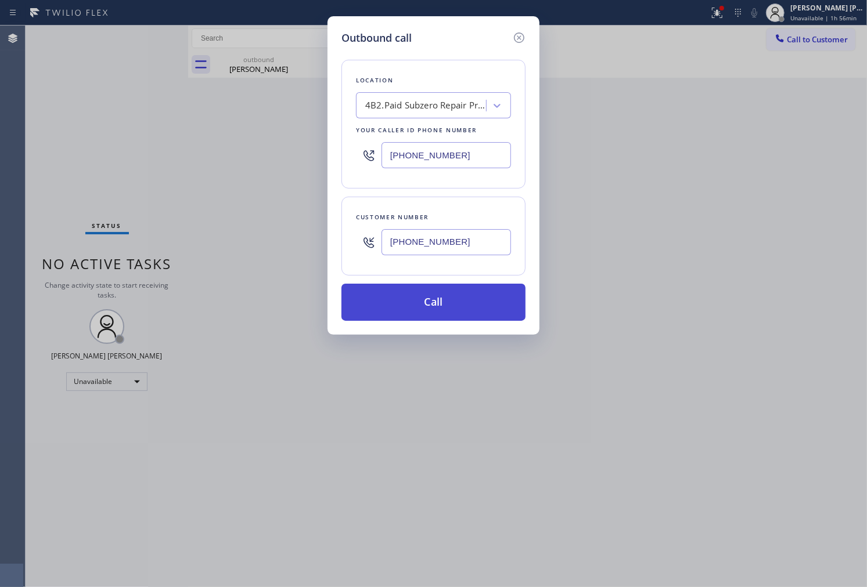
type input "[PHONE_NUMBER]"
click at [453, 304] on button "Call" at bounding box center [433, 302] width 184 height 37
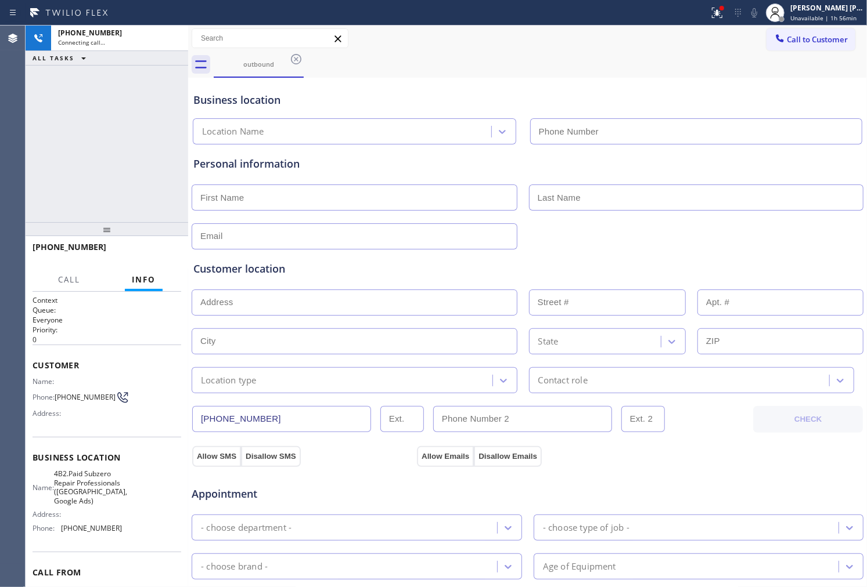
click at [297, 60] on icon at bounding box center [296, 59] width 14 height 14
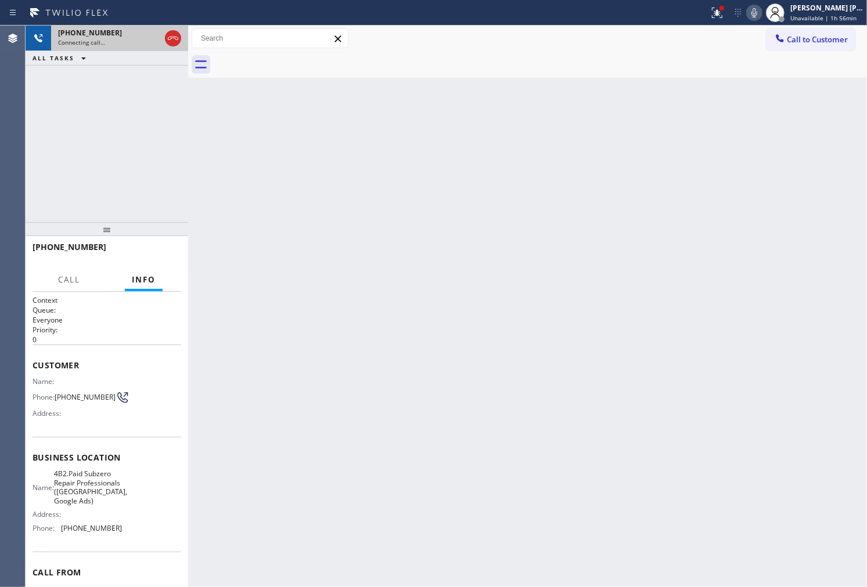
click at [124, 35] on div "[PHONE_NUMBER]" at bounding box center [109, 33] width 102 height 10
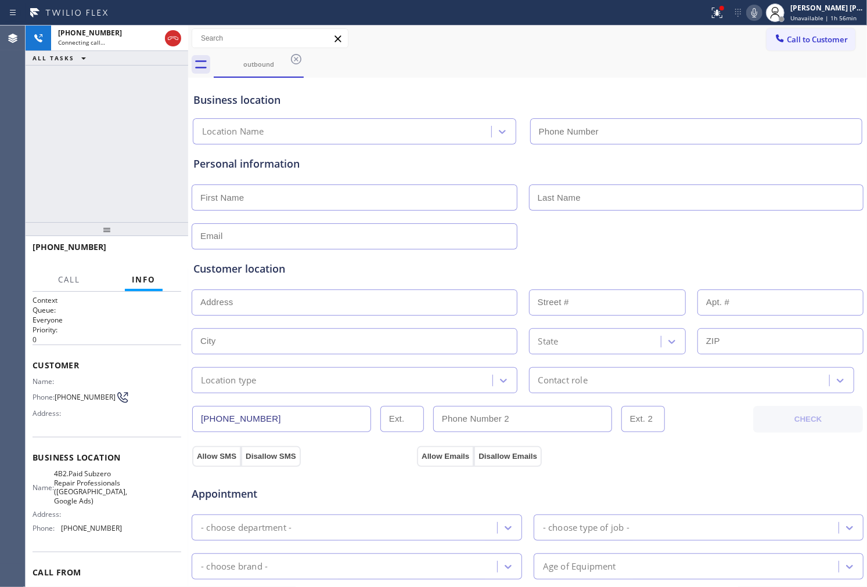
type input "[PHONE_NUMBER]"
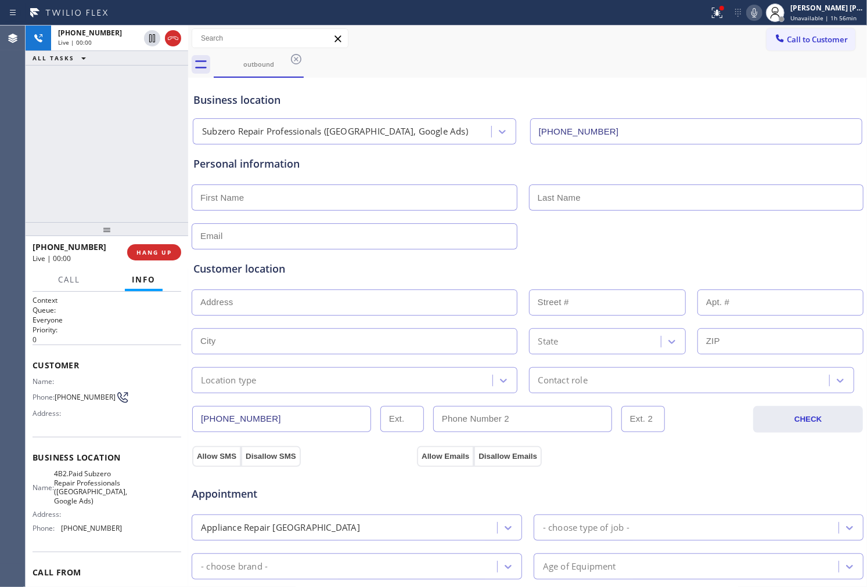
click at [55, 109] on div "[PHONE_NUMBER] Live | 00:00 ALL TASKS ALL TASKS ACTIVE TASKS TASKS IN WRAP UP" at bounding box center [107, 124] width 163 height 197
click at [168, 36] on icon at bounding box center [173, 38] width 14 height 14
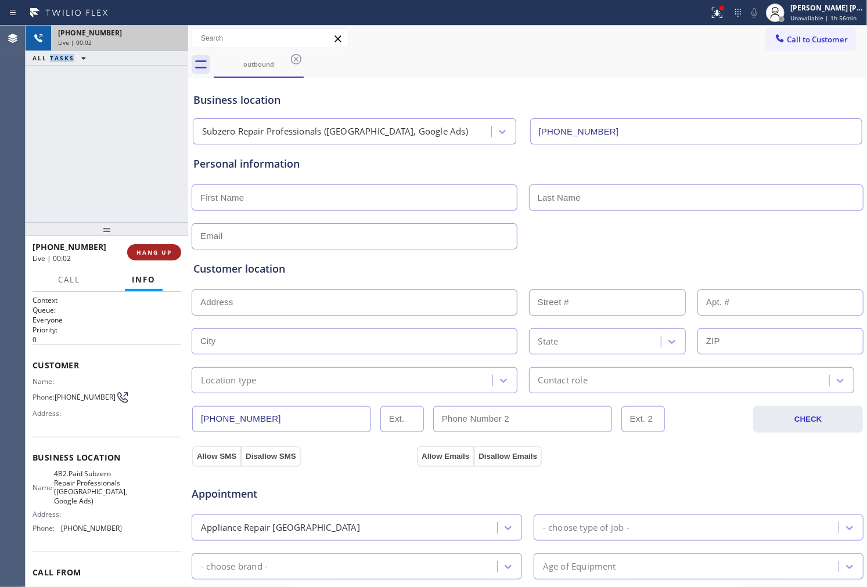
click at [160, 253] on span "HANG UP" at bounding box center [153, 252] width 35 height 8
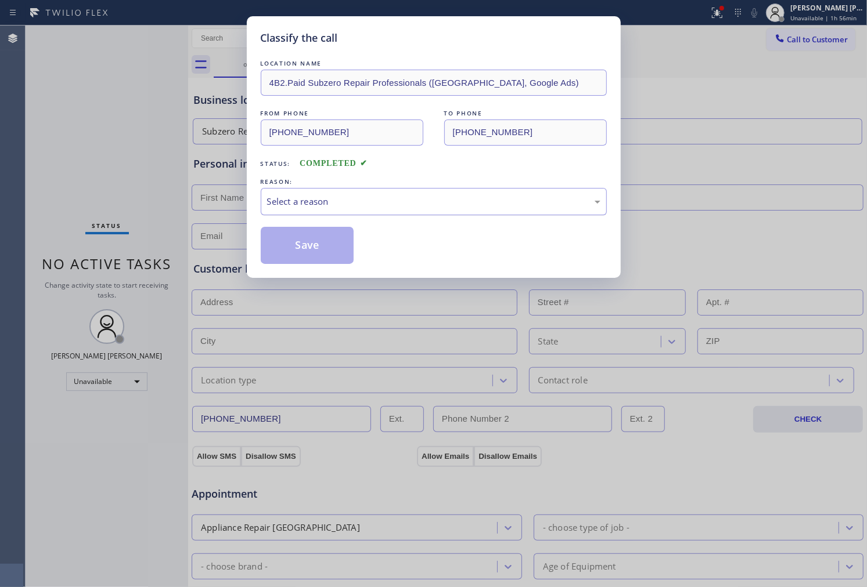
click at [349, 195] on div "Select a reason" at bounding box center [433, 201] width 333 height 13
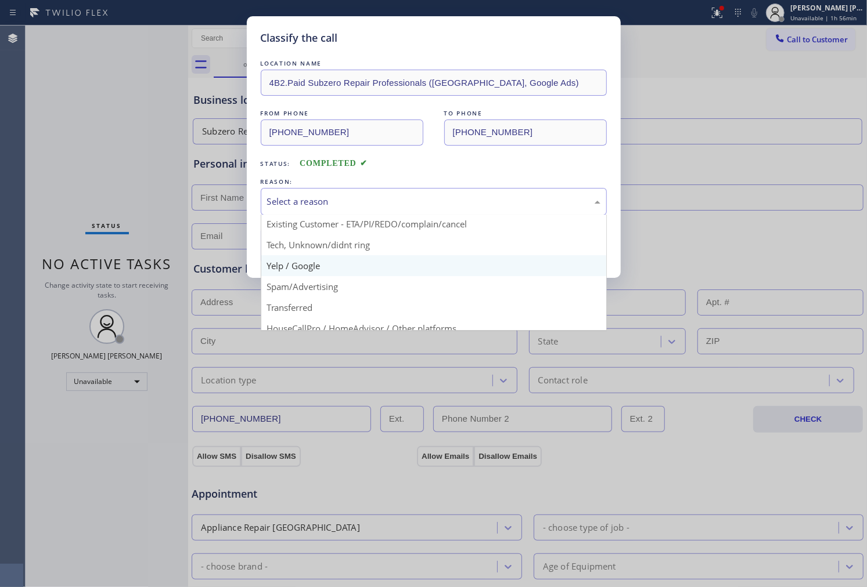
scroll to position [64, 0]
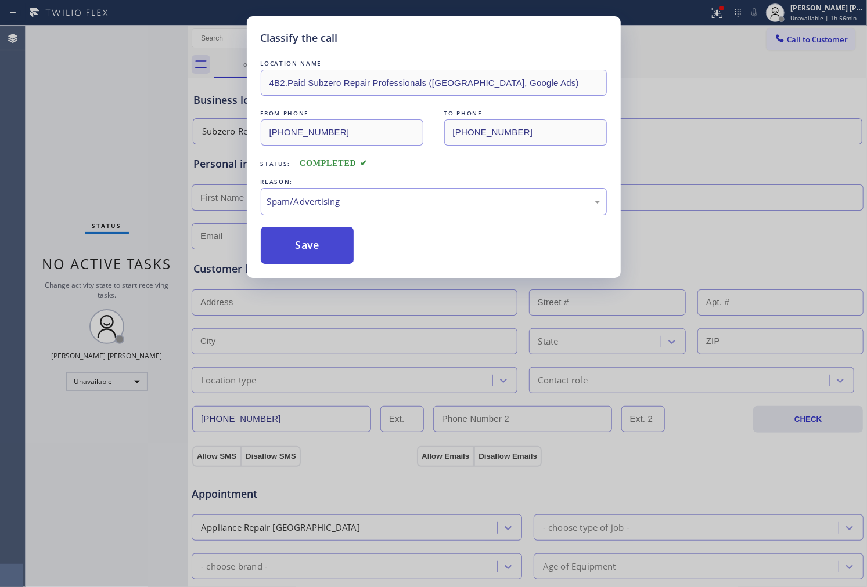
click at [315, 254] on button "Save" at bounding box center [307, 245] width 93 height 37
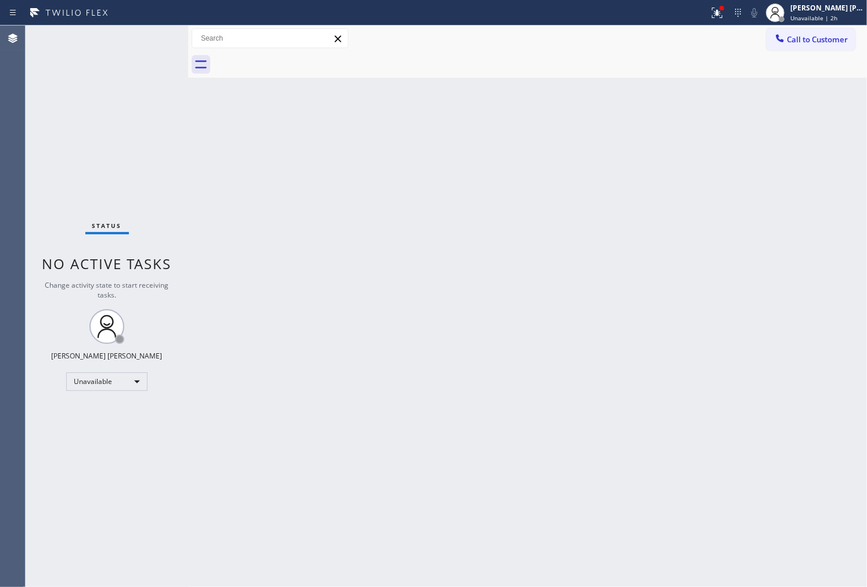
click at [0, 223] on div "Agent Desktop" at bounding box center [12, 307] width 25 height 562
click at [836, 20] on span "Unavailable | 2h 3min" at bounding box center [821, 18] width 63 height 8
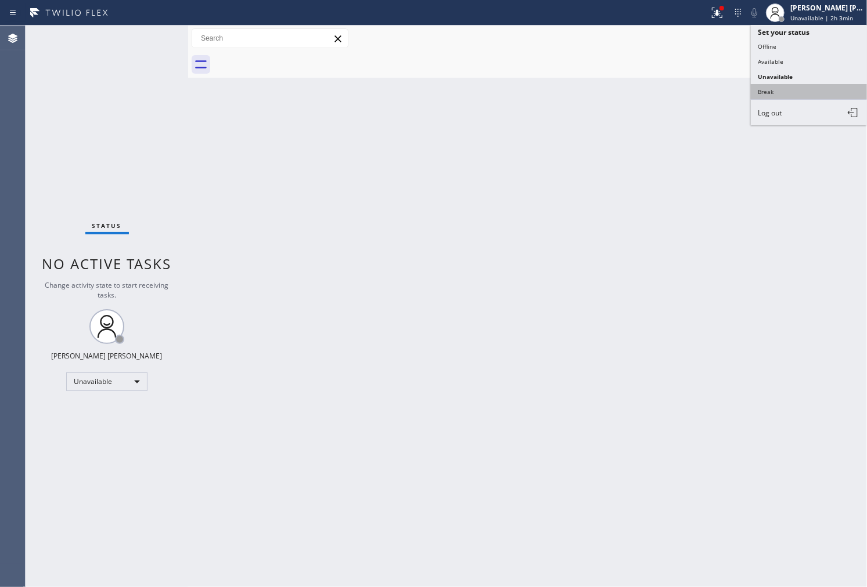
click at [807, 91] on button "Break" at bounding box center [809, 91] width 116 height 15
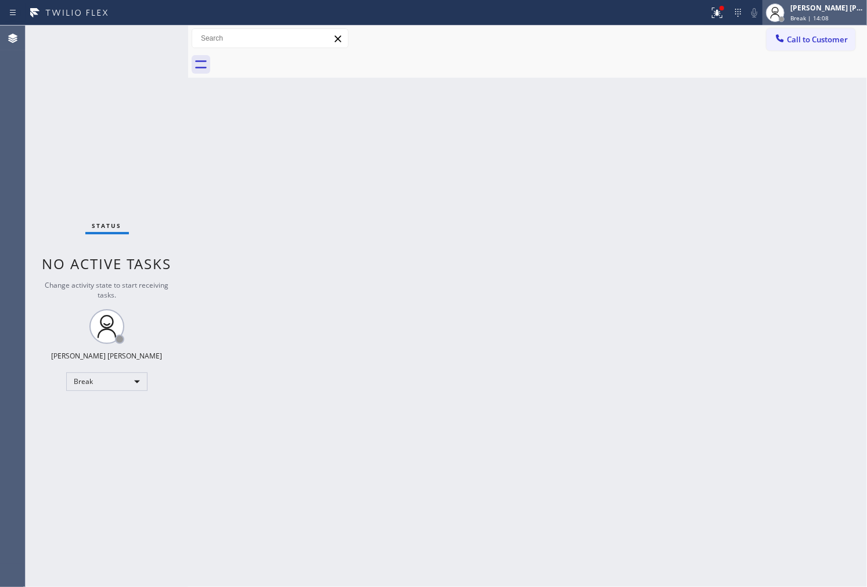
click at [834, 10] on div "[PERSON_NAME] [PERSON_NAME]" at bounding box center [826, 8] width 73 height 10
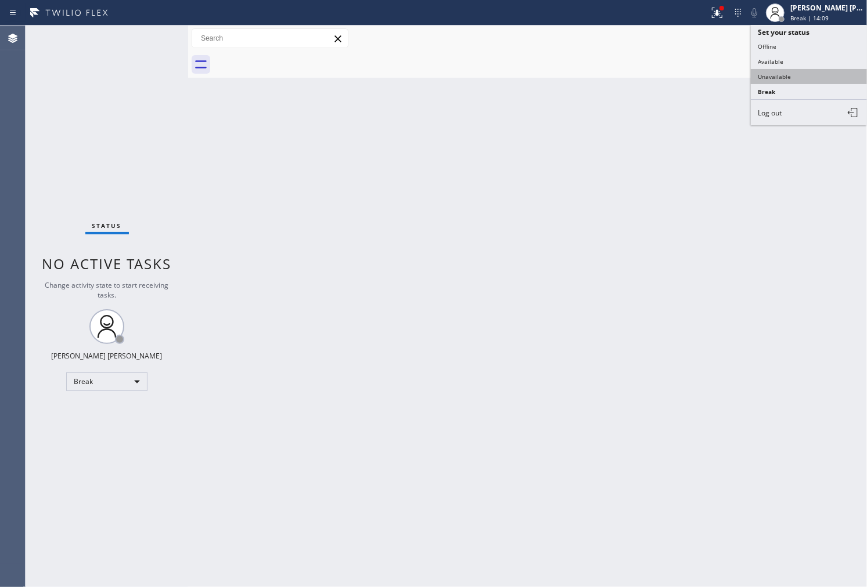
click at [813, 80] on button "Unavailable" at bounding box center [809, 76] width 116 height 15
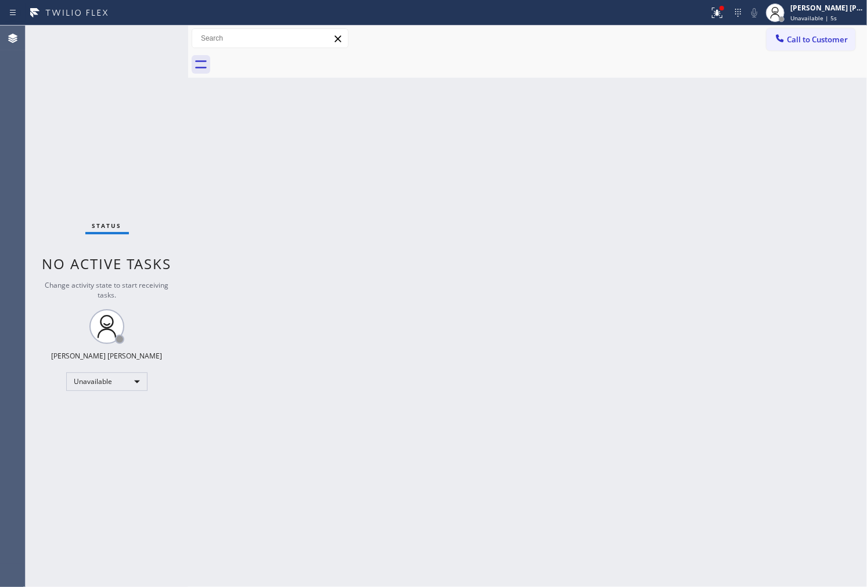
click at [3, 134] on div "Agent Desktop" at bounding box center [12, 307] width 25 height 562
click at [782, 43] on icon at bounding box center [780, 39] width 12 height 12
click at [0, 0] on div "Outbound call Location Subzero Repair Professionals ([GEOGRAPHIC_DATA], Google …" at bounding box center [0, 0] width 0 height 0
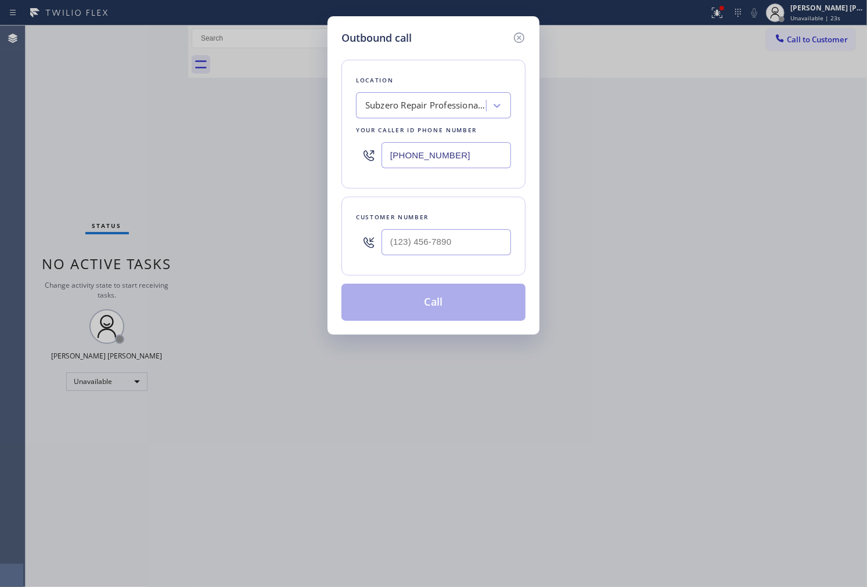
click at [421, 141] on div "[PHONE_NUMBER]" at bounding box center [433, 155] width 155 height 38
click at [420, 154] on input "[PHONE_NUMBER]" at bounding box center [445, 155] width 129 height 26
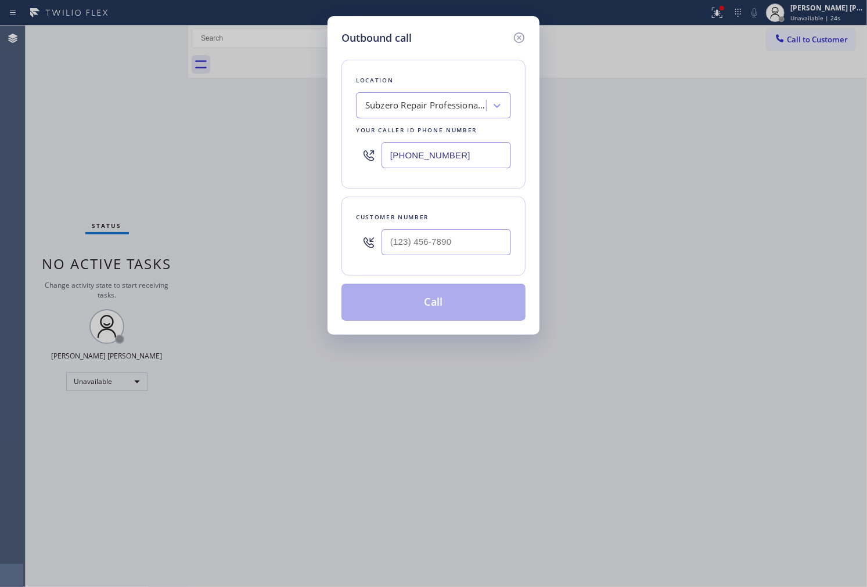
click at [420, 154] on input "[PHONE_NUMBER]" at bounding box center [445, 155] width 129 height 26
paste input "949) 528-8405"
type input "[PHONE_NUMBER]"
click at [454, 237] on input "(___) ___-____" at bounding box center [445, 242] width 129 height 26
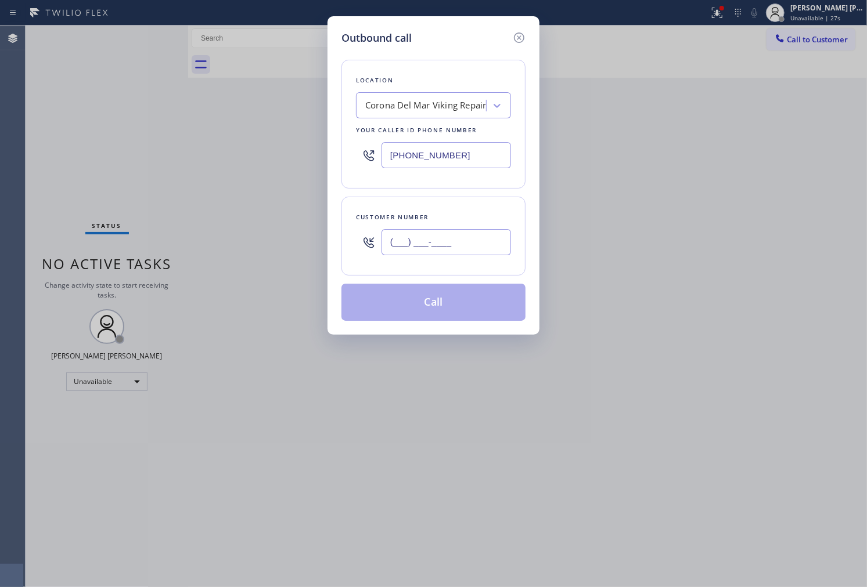
paste input "626) 636-1638"
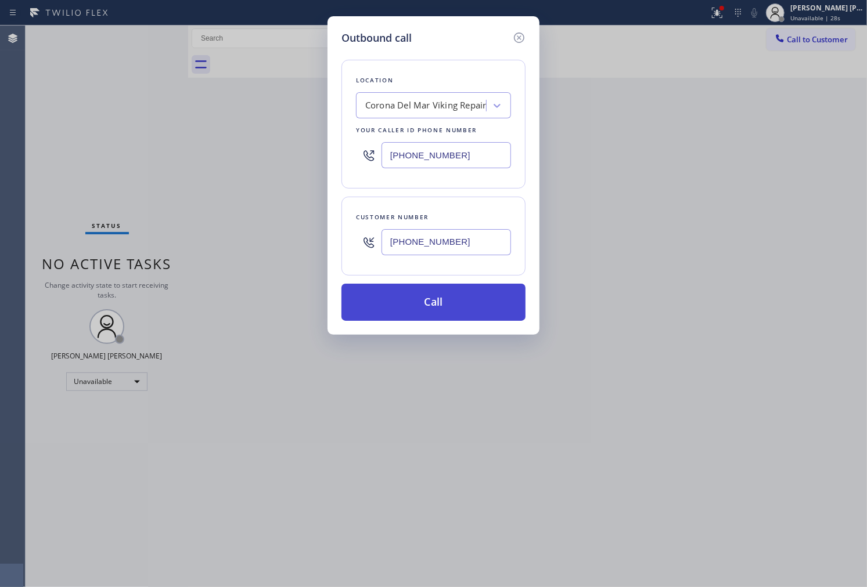
type input "[PHONE_NUMBER]"
click at [455, 308] on button "Call" at bounding box center [433, 302] width 184 height 37
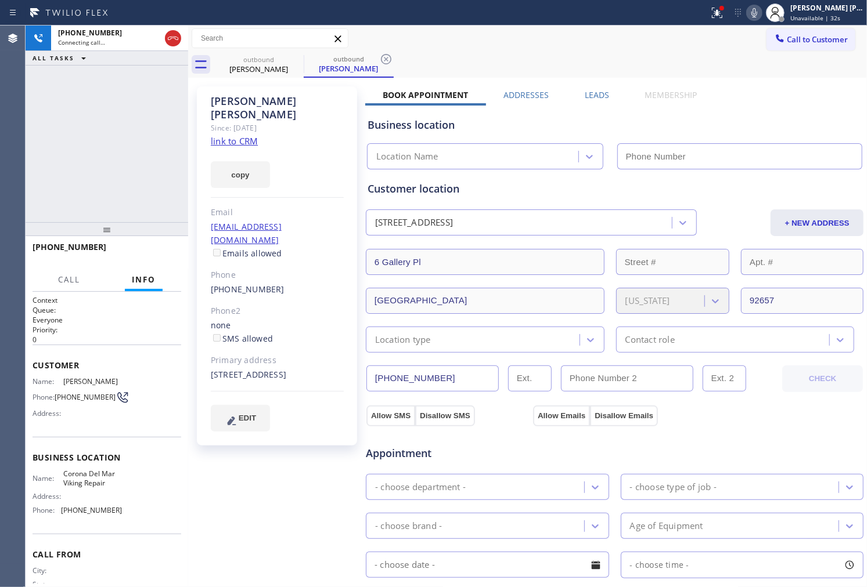
type input "[PHONE_NUMBER]"
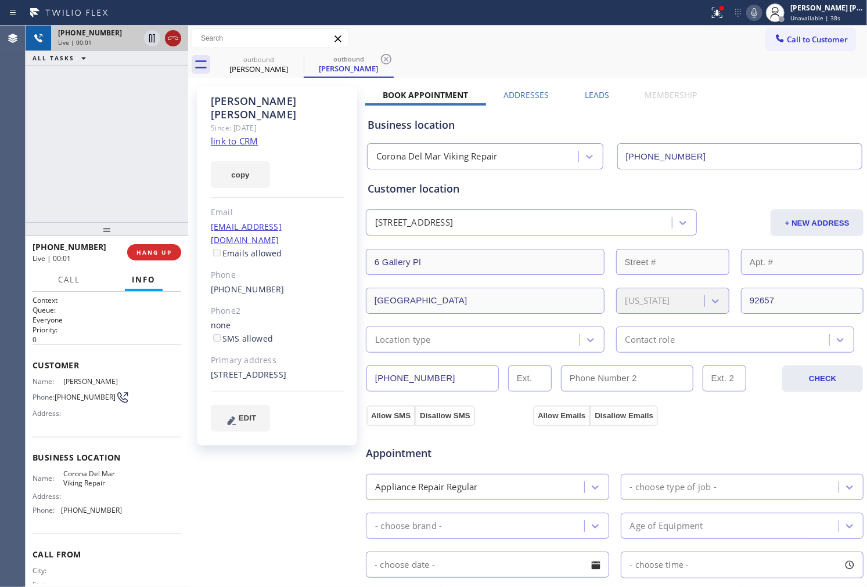
click at [173, 41] on icon at bounding box center [173, 38] width 14 height 14
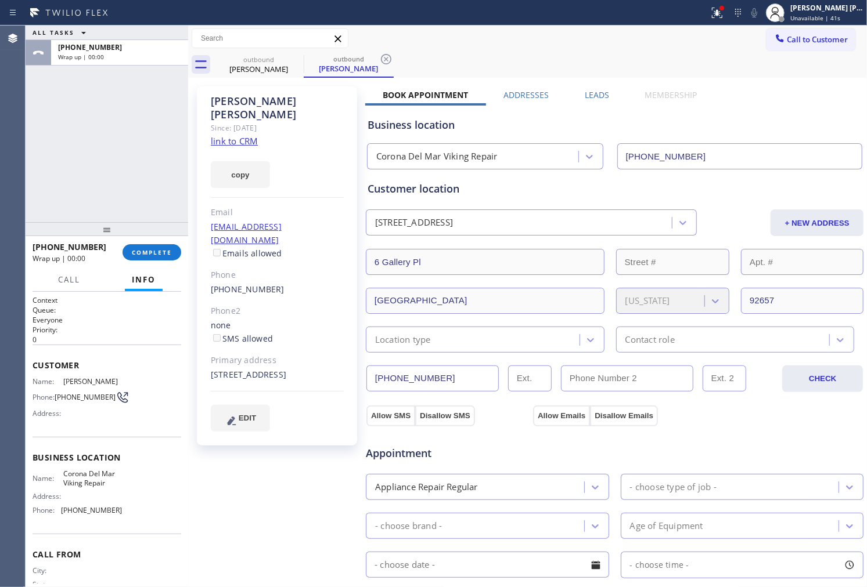
click at [234, 96] on div "[PERSON_NAME]" at bounding box center [277, 108] width 133 height 27
click at [247, 284] on link "[PHONE_NUMBER]" at bounding box center [248, 289] width 74 height 11
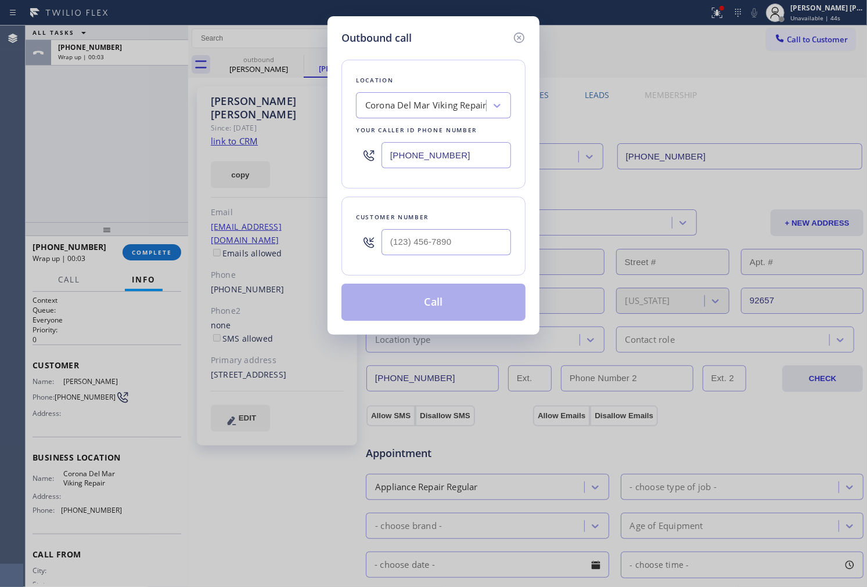
type input "[PHONE_NUMBER]"
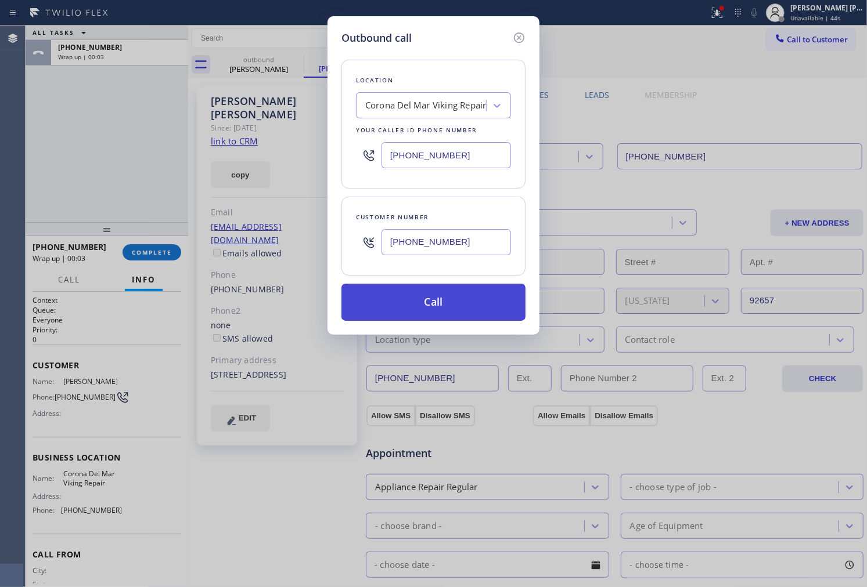
click at [426, 304] on button "Call" at bounding box center [433, 302] width 184 height 37
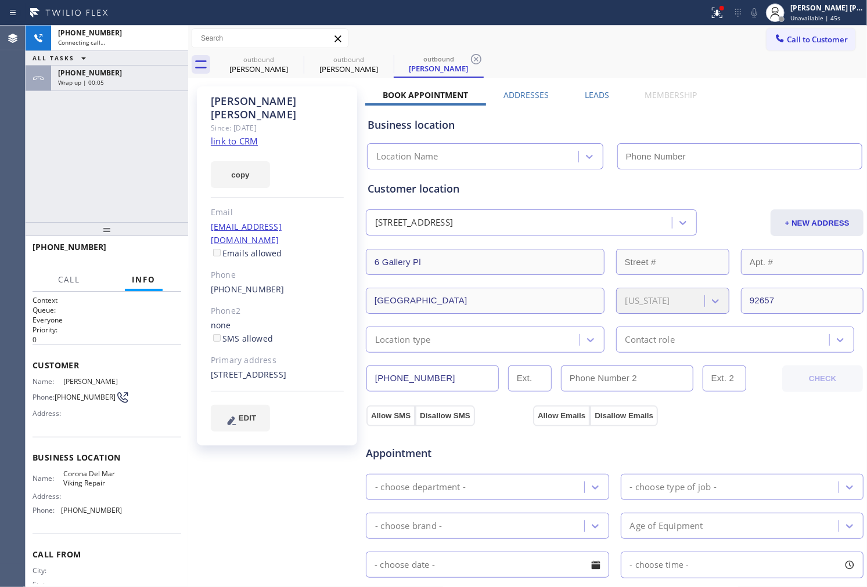
click at [153, 77] on div "[PHONE_NUMBER]" at bounding box center [119, 73] width 123 height 10
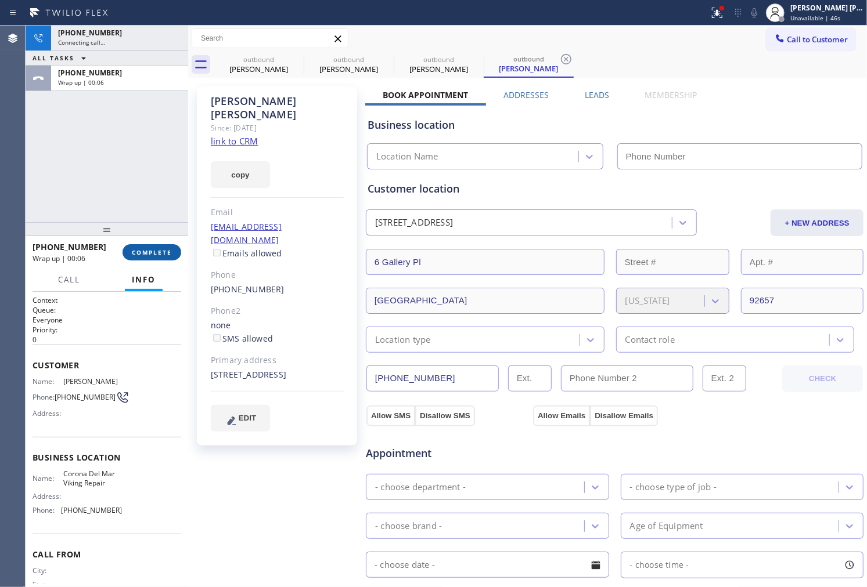
click at [156, 252] on span "COMPLETE" at bounding box center [152, 252] width 40 height 8
type input "[PHONE_NUMBER]"
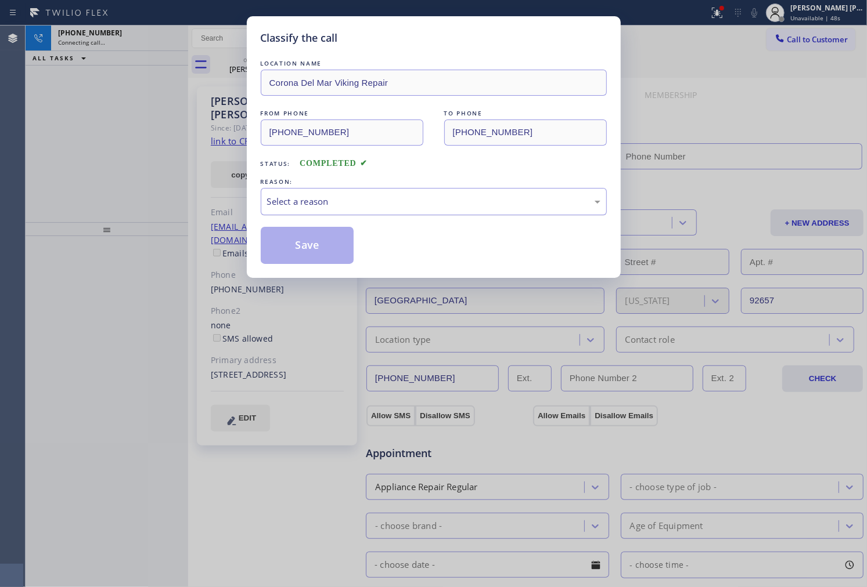
click at [321, 192] on div "Select a reason" at bounding box center [434, 201] width 346 height 27
type input "[PHONE_NUMBER]"
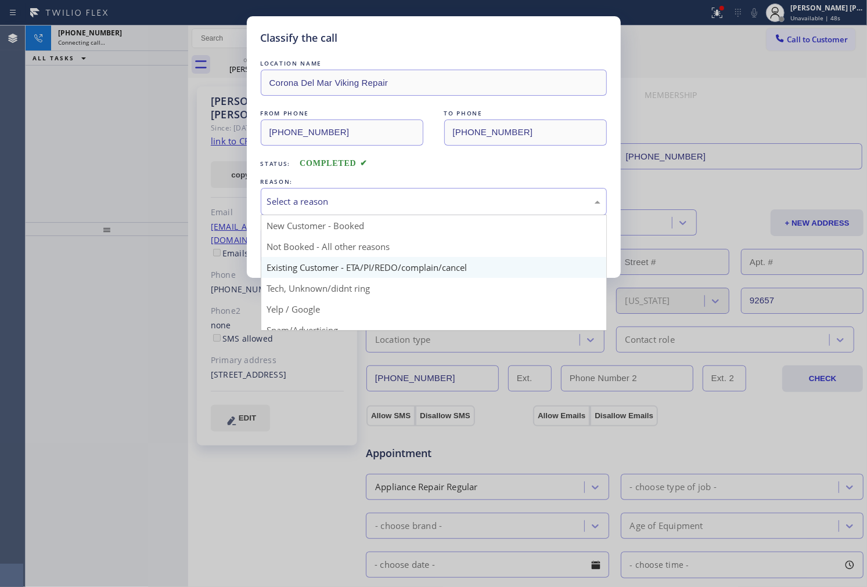
click at [323, 261] on button "Save" at bounding box center [307, 245] width 93 height 37
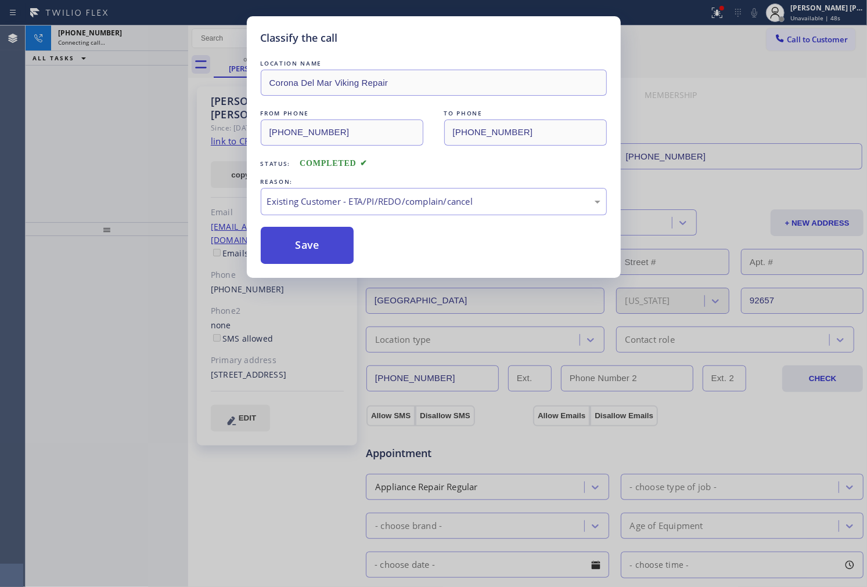
click at [289, 240] on button "Save" at bounding box center [307, 245] width 93 height 37
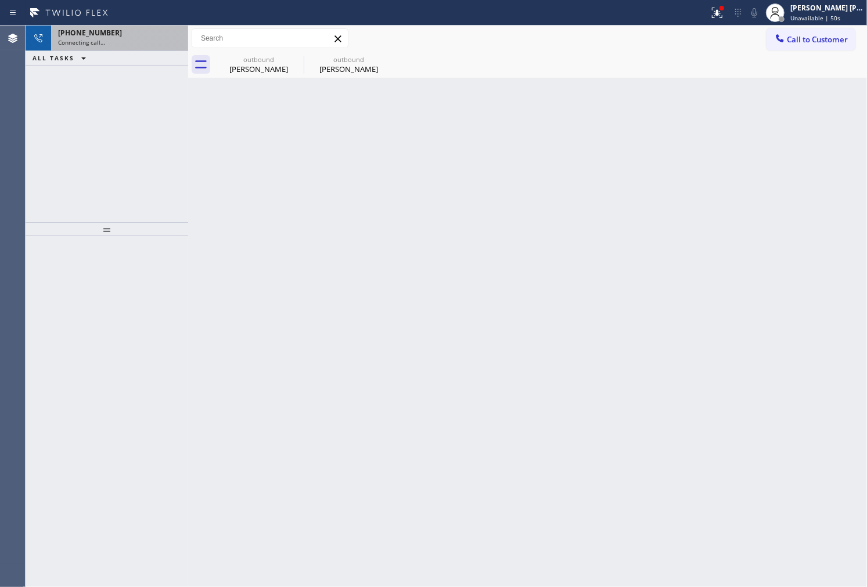
click at [136, 44] on div "Connecting call…" at bounding box center [119, 42] width 123 height 8
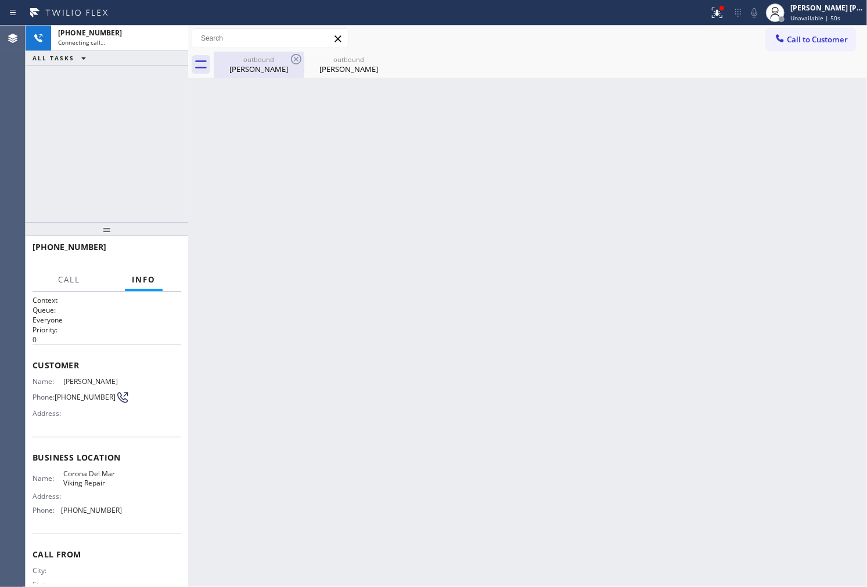
click at [251, 68] on div "[PERSON_NAME]" at bounding box center [259, 69] width 88 height 10
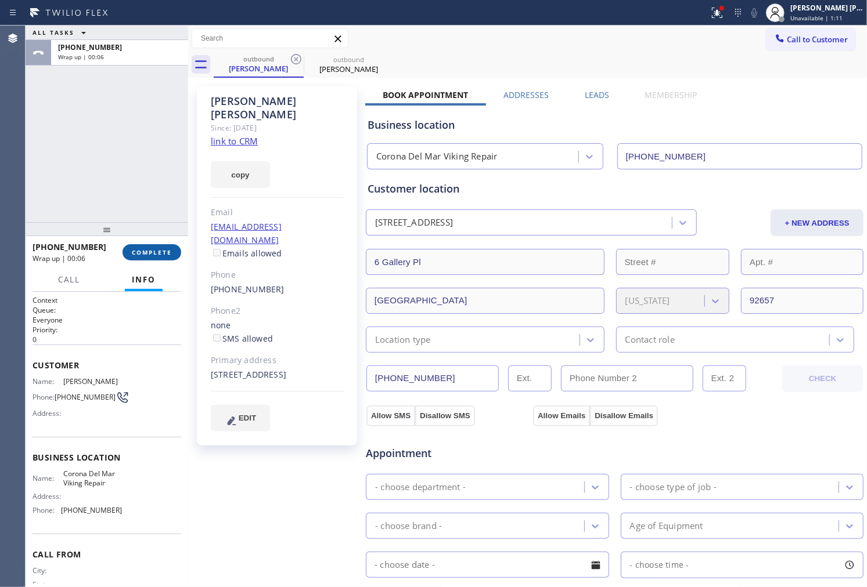
click at [165, 248] on span "COMPLETE" at bounding box center [152, 252] width 40 height 8
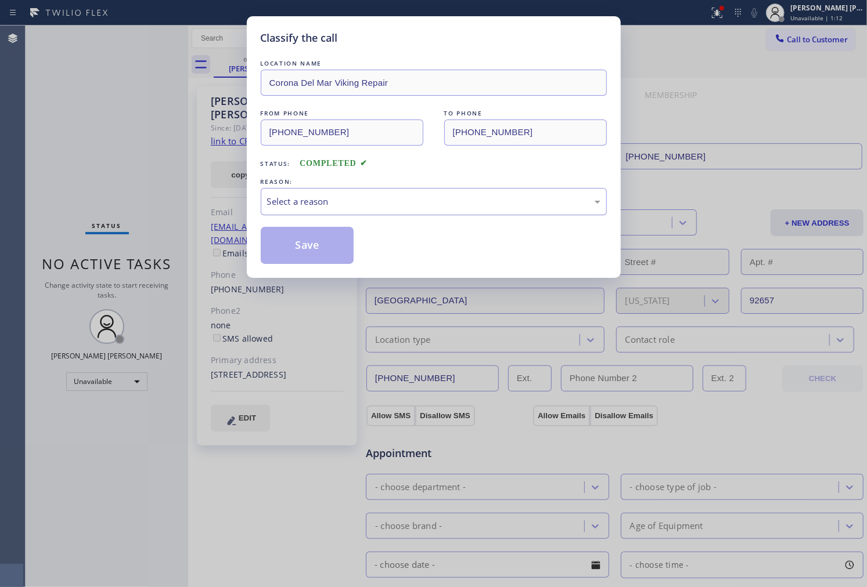
click at [392, 200] on div "Select a reason" at bounding box center [433, 201] width 333 height 13
click at [340, 247] on button "Save" at bounding box center [307, 245] width 93 height 37
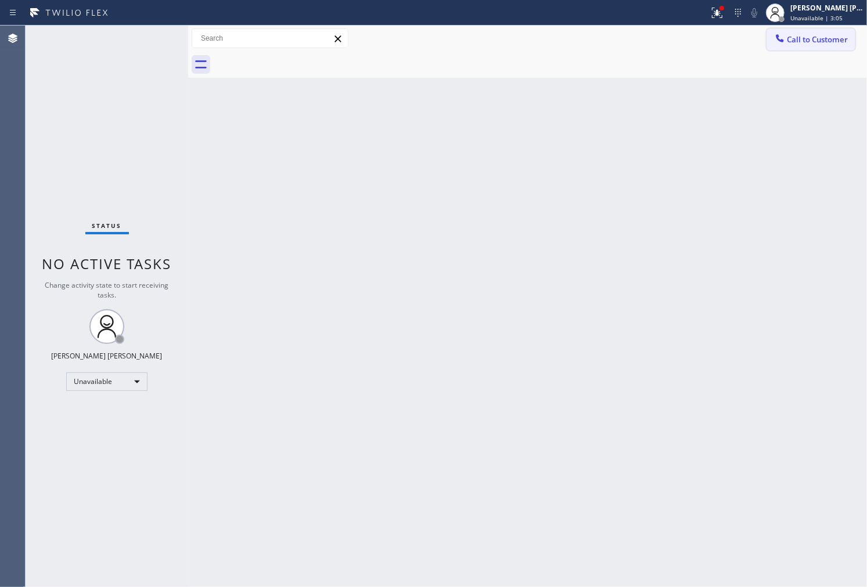
click at [798, 35] on span "Call to Customer" at bounding box center [817, 39] width 61 height 10
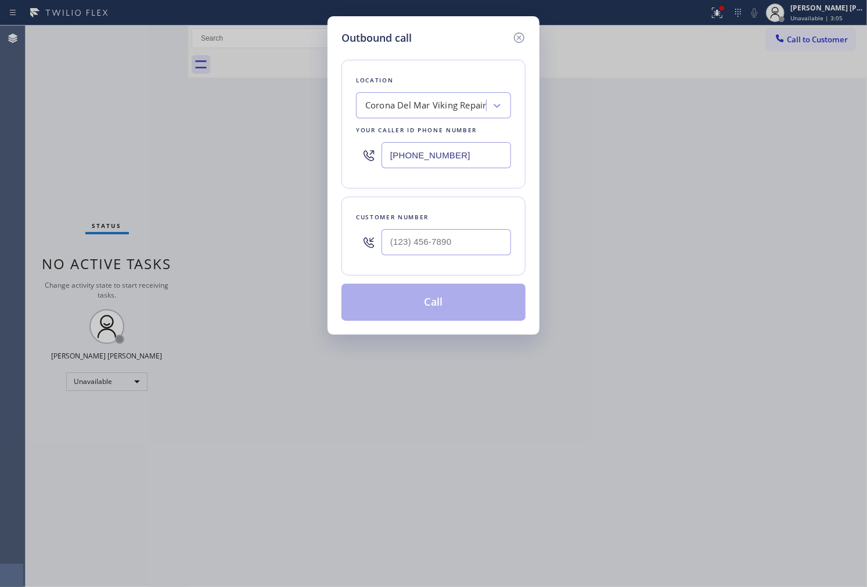
click at [415, 164] on input "[PHONE_NUMBER]" at bounding box center [445, 155] width 129 height 26
click at [416, 163] on input "[PHONE_NUMBER]" at bounding box center [445, 155] width 129 height 26
paste input "___) ___-____"
type input "(___) ___-____"
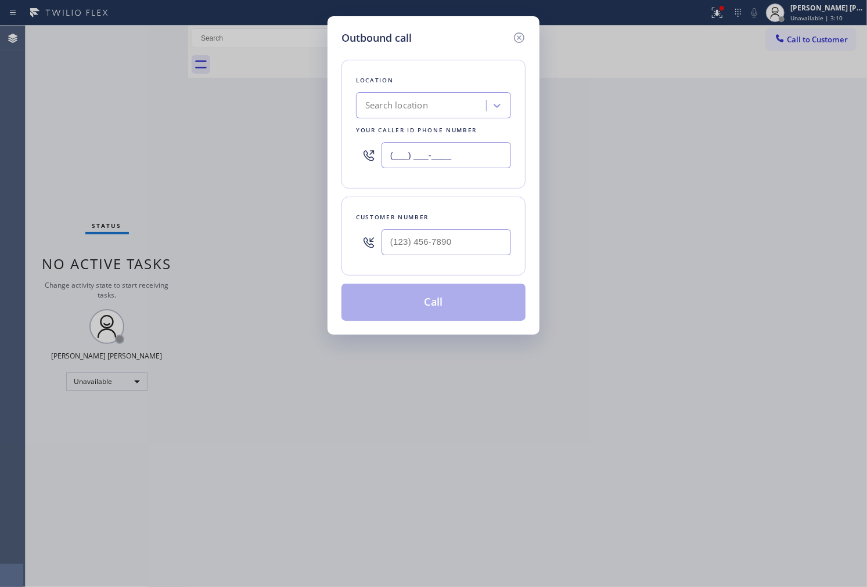
paste input "855) 666-9755"
type input "[PHONE_NUMBER]"
click at [471, 250] on input "(___) ___-____" at bounding box center [445, 242] width 129 height 26
paste input "650) 387-5638"
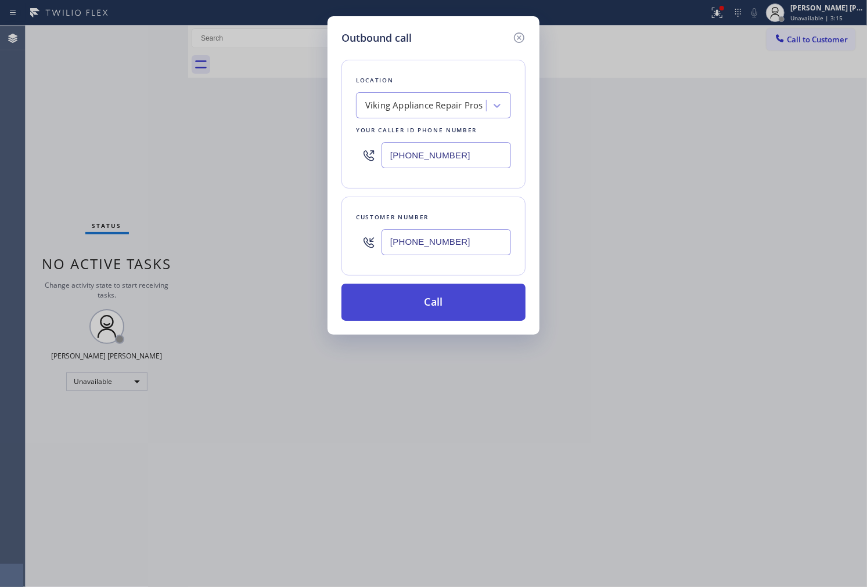
type input "[PHONE_NUMBER]"
click at [491, 307] on button "Call" at bounding box center [433, 302] width 184 height 37
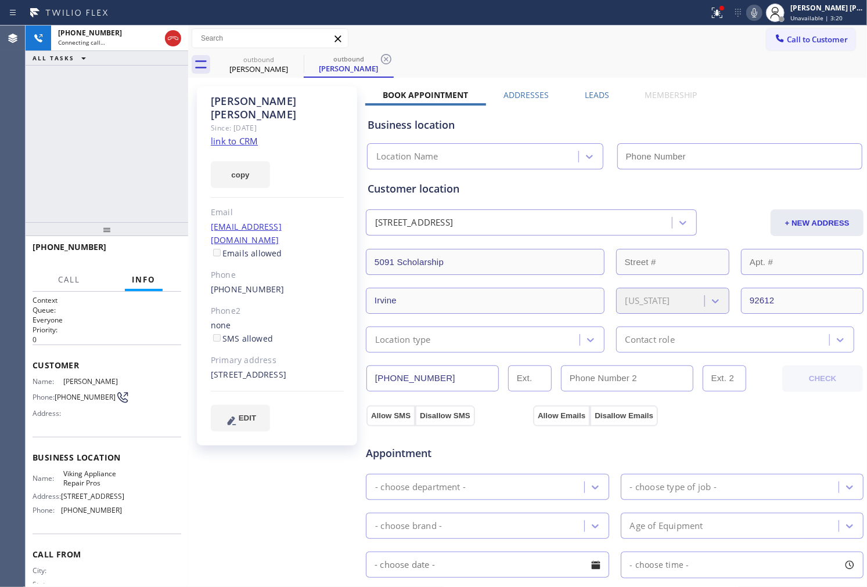
type input "[PHONE_NUMBER]"
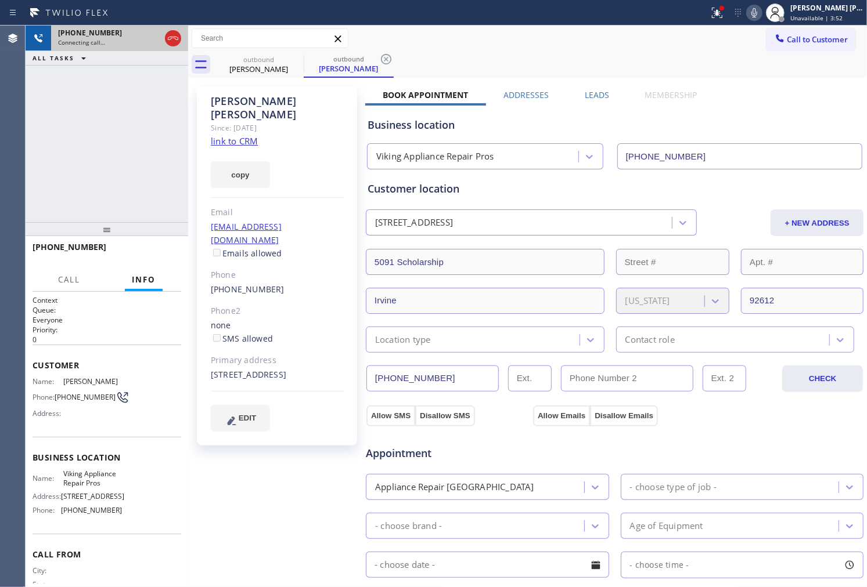
click at [182, 29] on div "[PHONE_NUMBER] Connecting call…" at bounding box center [107, 39] width 163 height 26
click at [175, 35] on icon at bounding box center [173, 38] width 14 height 14
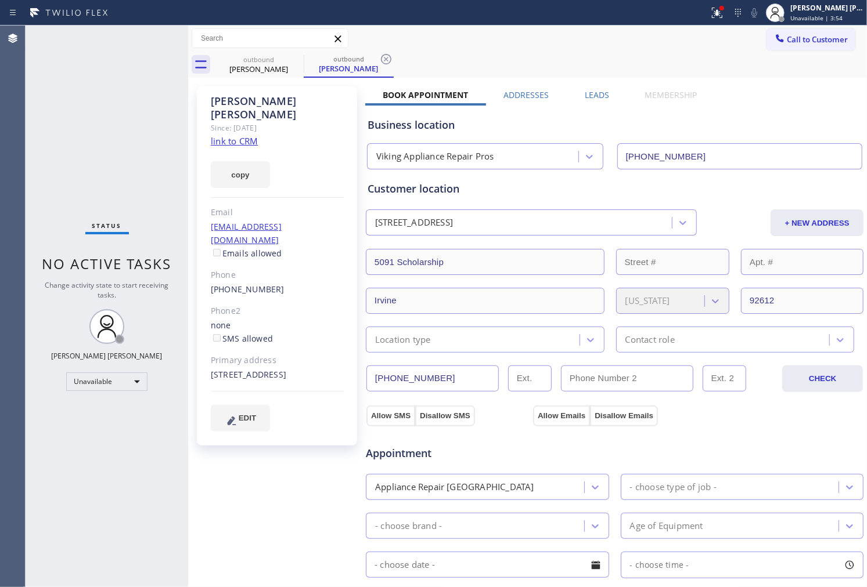
click at [598, 91] on label "Leads" at bounding box center [597, 94] width 24 height 11
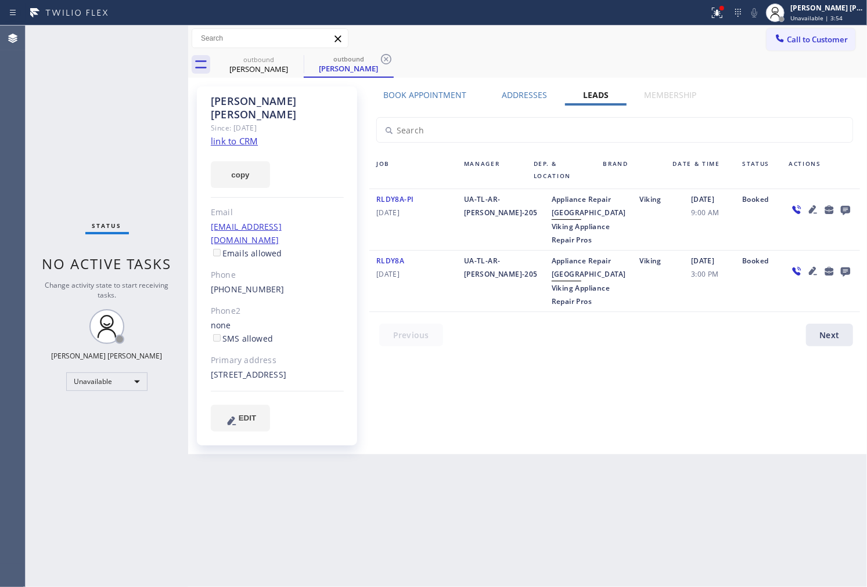
click at [843, 201] on div at bounding box center [820, 220] width 78 height 54
click at [843, 210] on icon at bounding box center [845, 210] width 9 height 9
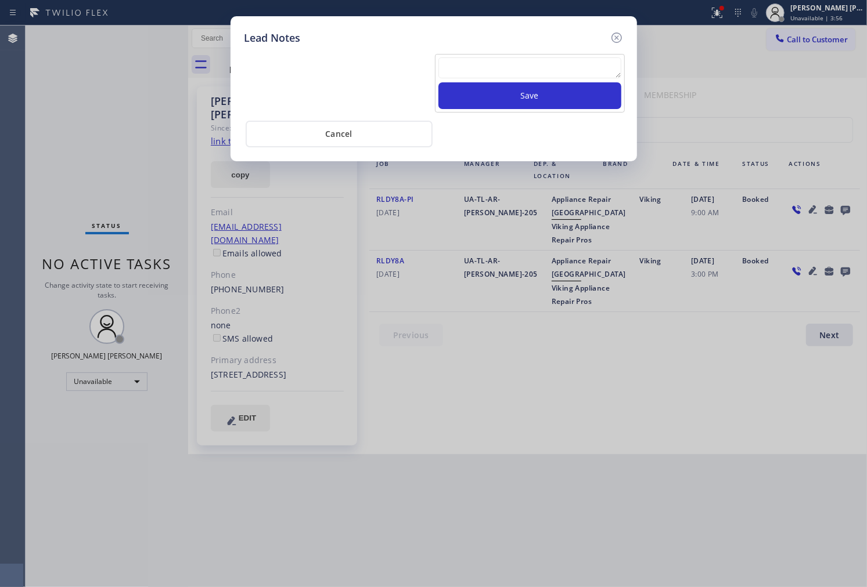
click at [581, 55] on div "Save" at bounding box center [530, 83] width 190 height 59
click at [593, 63] on textarea at bounding box center [529, 67] width 183 height 21
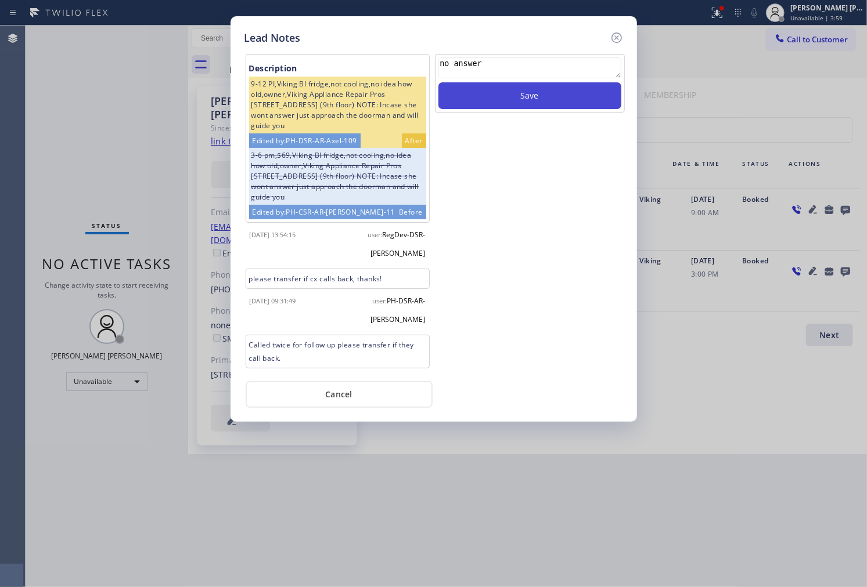
type textarea "no answer"
click at [532, 109] on button "Save" at bounding box center [529, 95] width 183 height 27
click at [615, 38] on icon at bounding box center [616, 38] width 10 height 10
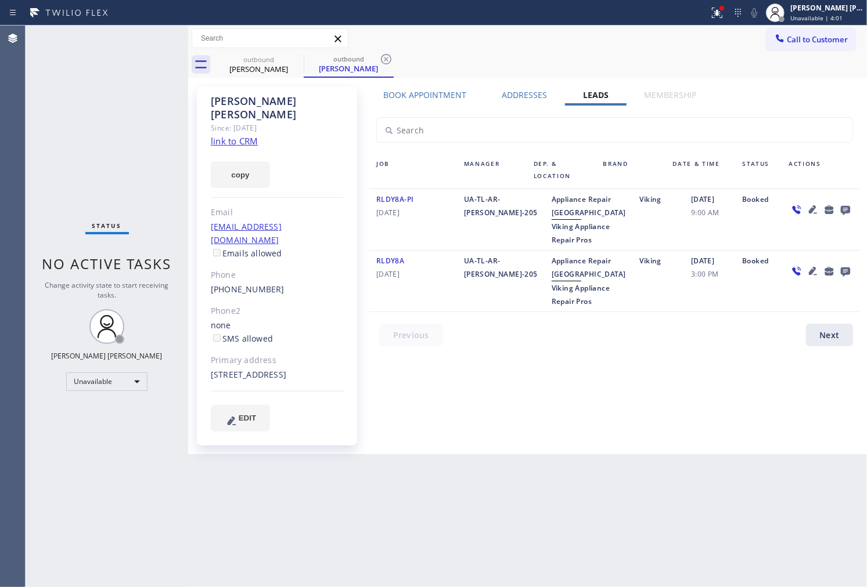
click at [264, 99] on div "[PERSON_NAME]" at bounding box center [277, 108] width 133 height 27
click at [296, 62] on icon at bounding box center [296, 59] width 14 height 14
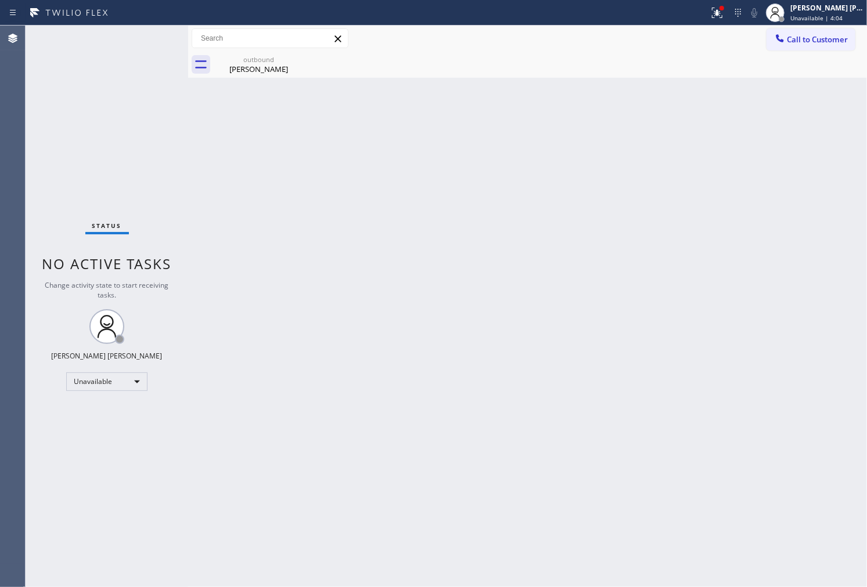
click at [0, 0] on icon at bounding box center [0, 0] width 0 height 0
click at [296, 62] on icon at bounding box center [296, 59] width 14 height 14
click at [277, 59] on div "outbound" at bounding box center [259, 59] width 88 height 9
click at [819, 34] on span "Call to Customer" at bounding box center [817, 39] width 61 height 10
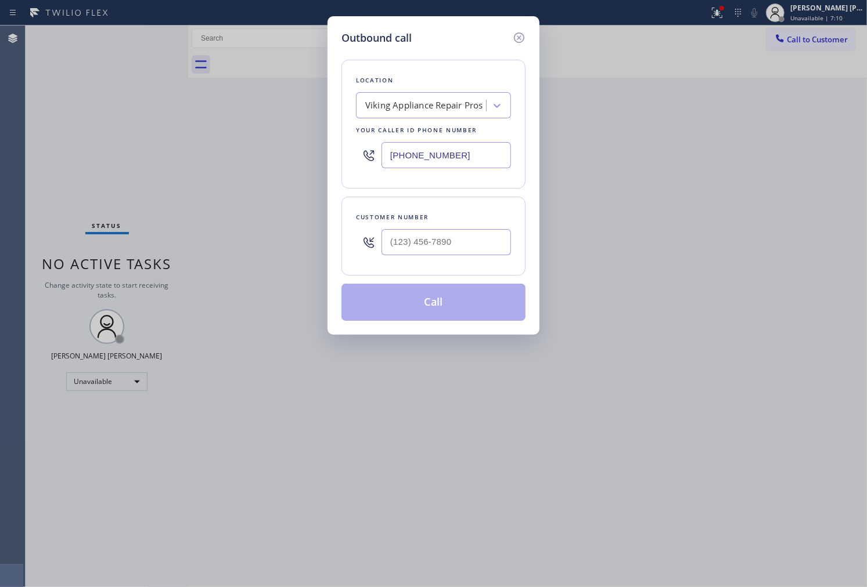
click at [452, 158] on input "[PHONE_NUMBER]" at bounding box center [445, 155] width 129 height 26
paste input "415) 366-3233"
type input "[PHONE_NUMBER]"
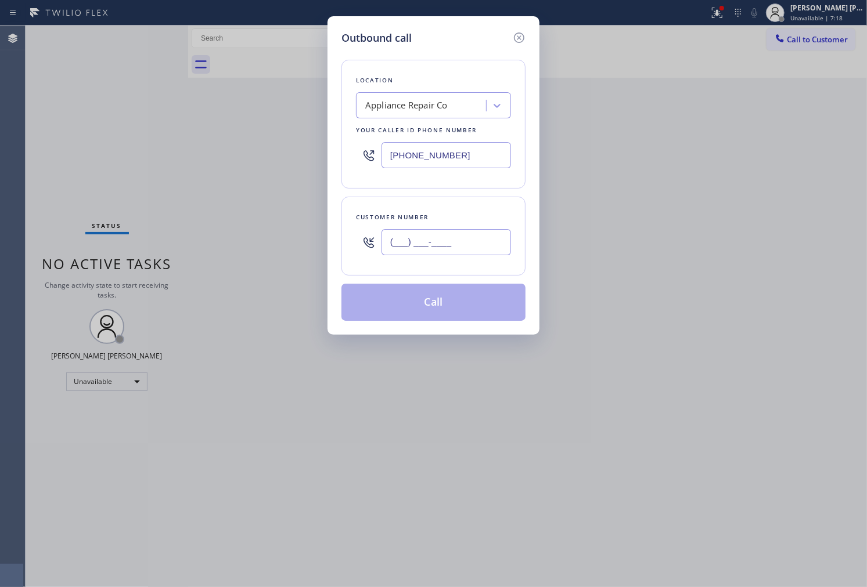
click at [478, 240] on input "(___) ___-____" at bounding box center [445, 242] width 129 height 26
paste input "415) 722-3909"
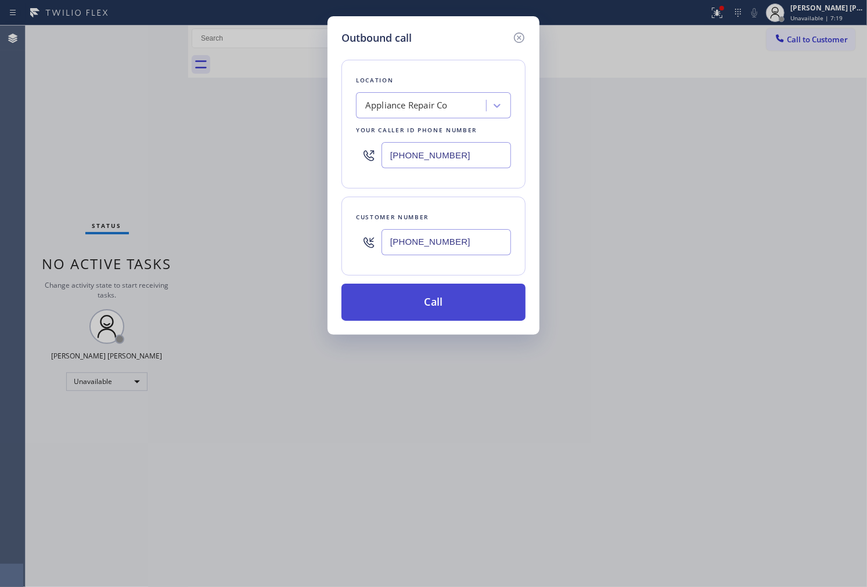
type input "[PHONE_NUMBER]"
click at [454, 305] on button "Call" at bounding box center [433, 302] width 184 height 37
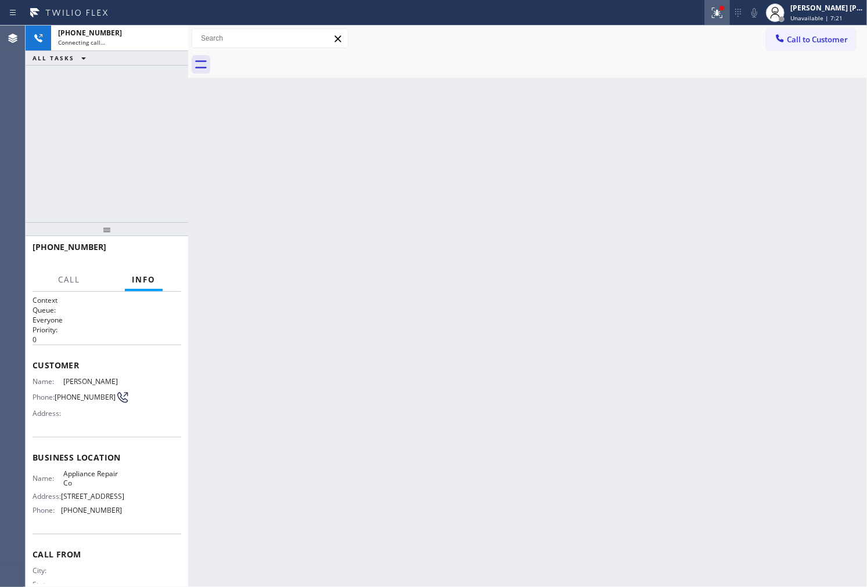
click at [730, 23] on button at bounding box center [717, 13] width 26 height 26
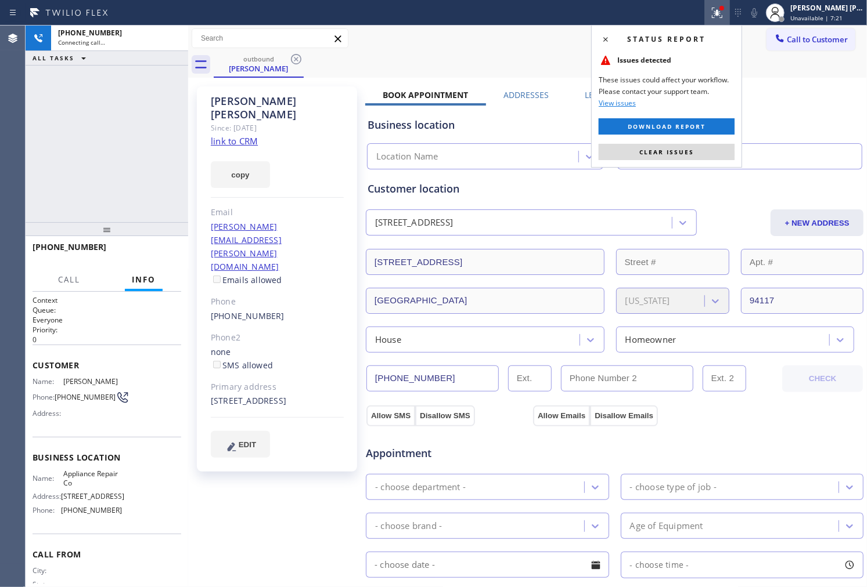
click at [724, 16] on icon at bounding box center [717, 13] width 14 height 14
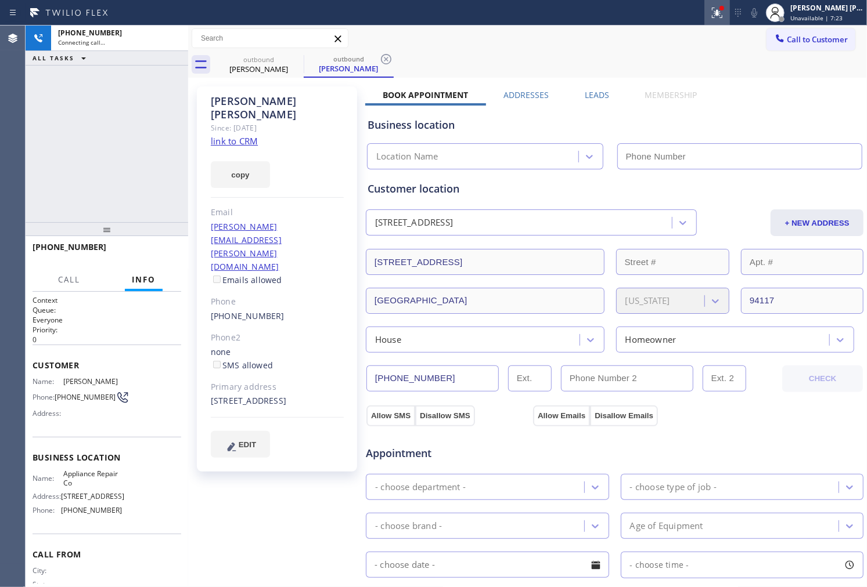
click at [722, 15] on icon at bounding box center [717, 13] width 10 height 10
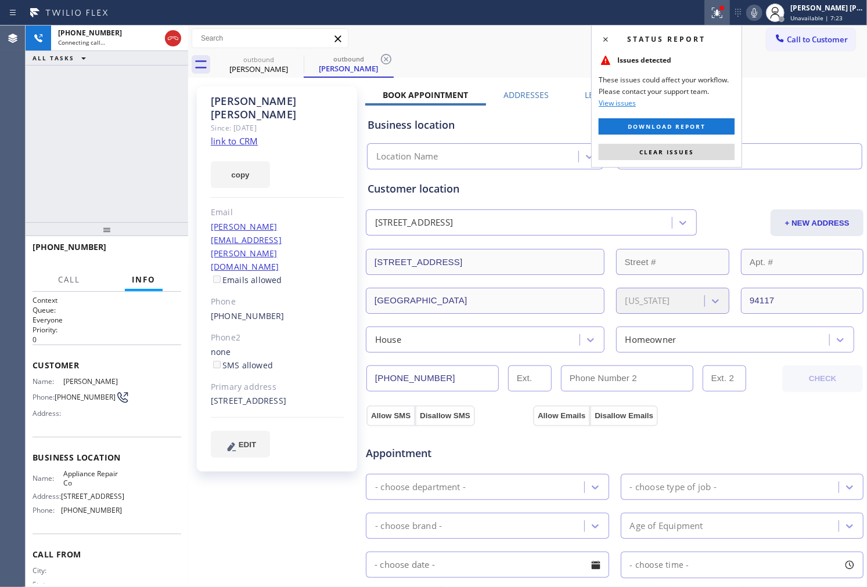
click at [693, 154] on button "Clear issues" at bounding box center [666, 152] width 136 height 16
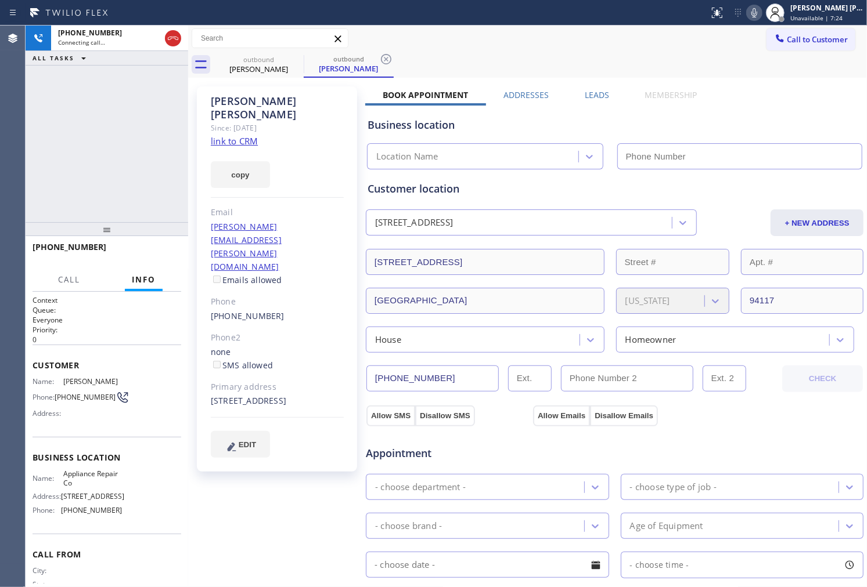
click at [257, 101] on div "[PERSON_NAME]" at bounding box center [277, 108] width 133 height 27
type input "[PHONE_NUMBER]"
click at [257, 101] on div "[PERSON_NAME]" at bounding box center [277, 108] width 133 height 27
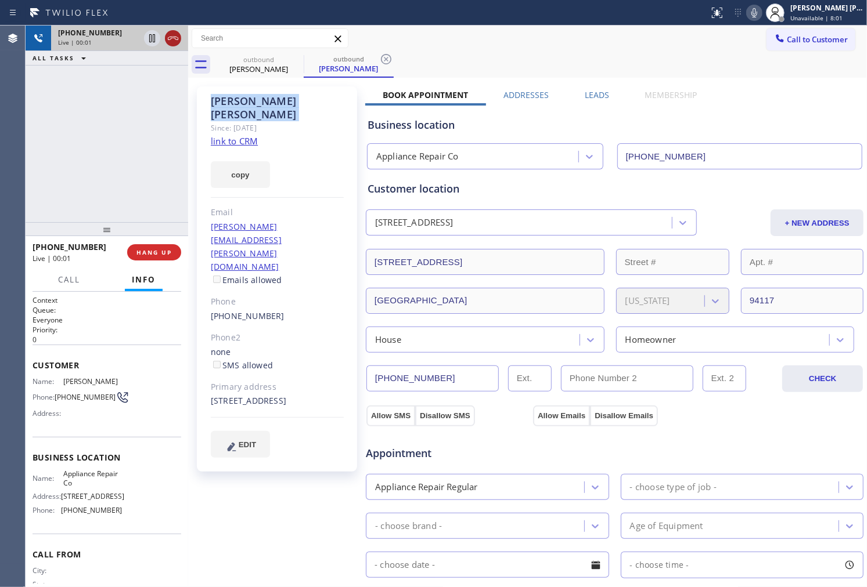
click at [169, 39] on icon at bounding box center [173, 38] width 10 height 3
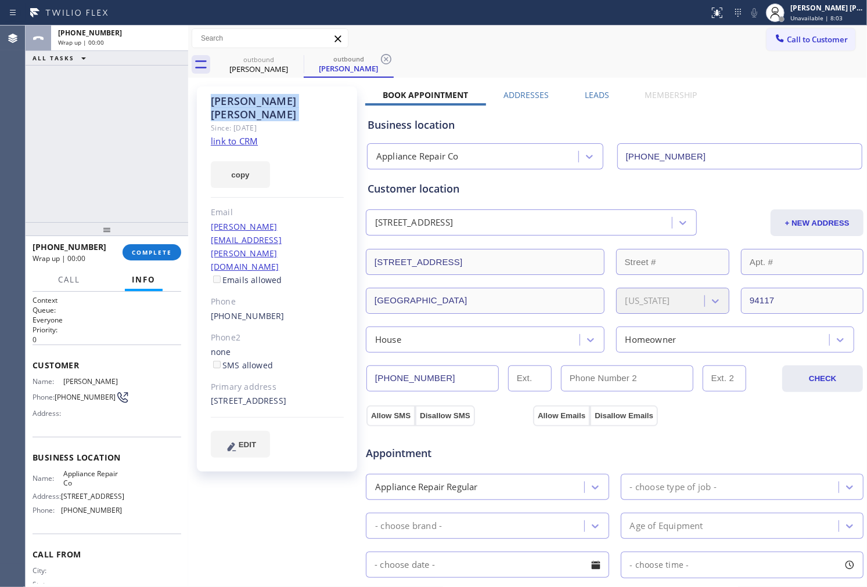
click at [601, 94] on label "Leads" at bounding box center [597, 94] width 24 height 11
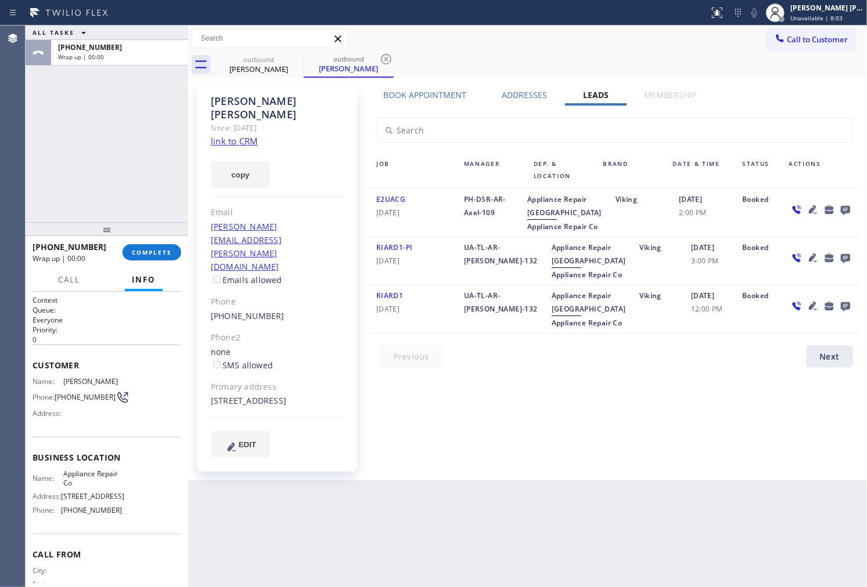
click at [849, 208] on icon at bounding box center [845, 210] width 9 height 9
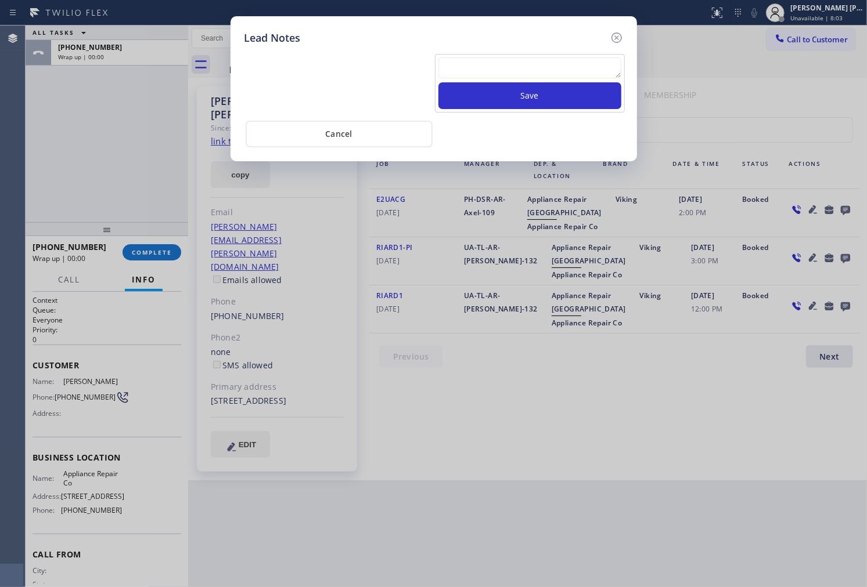
click at [556, 59] on textarea at bounding box center [529, 67] width 183 height 21
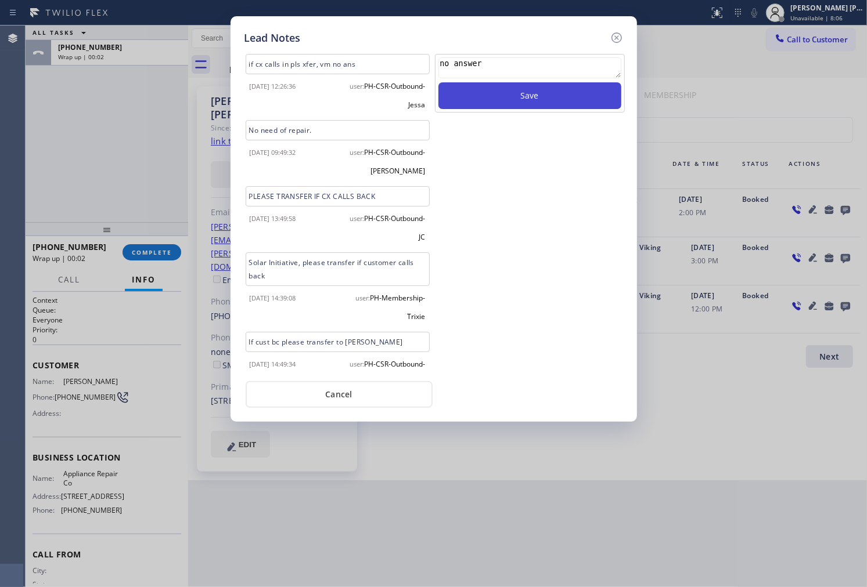
type textarea "no answer"
click at [550, 93] on button "Save" at bounding box center [529, 95] width 183 height 27
click at [614, 37] on icon at bounding box center [617, 38] width 14 height 14
click at [614, 37] on div "Call to Customer Outbound call Location Appliance Repair Co Your caller id phon…" at bounding box center [527, 38] width 679 height 20
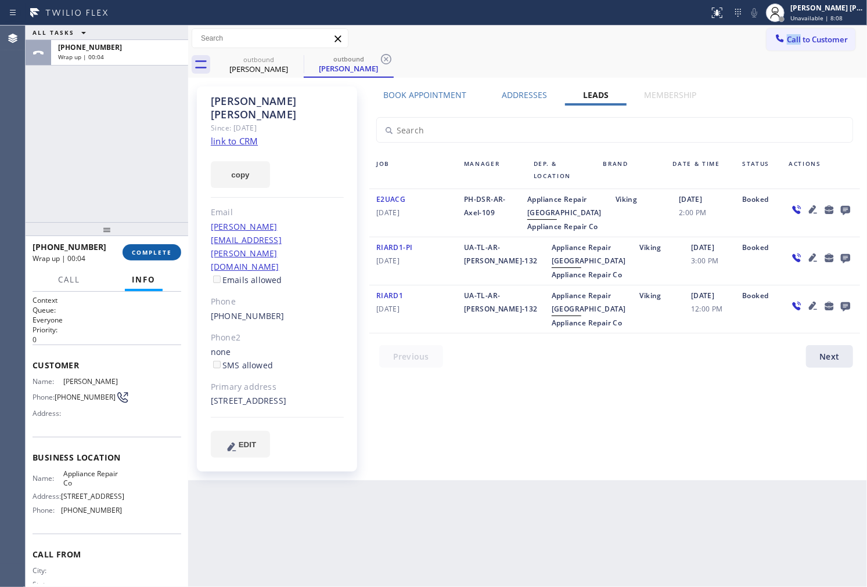
click at [165, 250] on span "COMPLETE" at bounding box center [152, 252] width 40 height 8
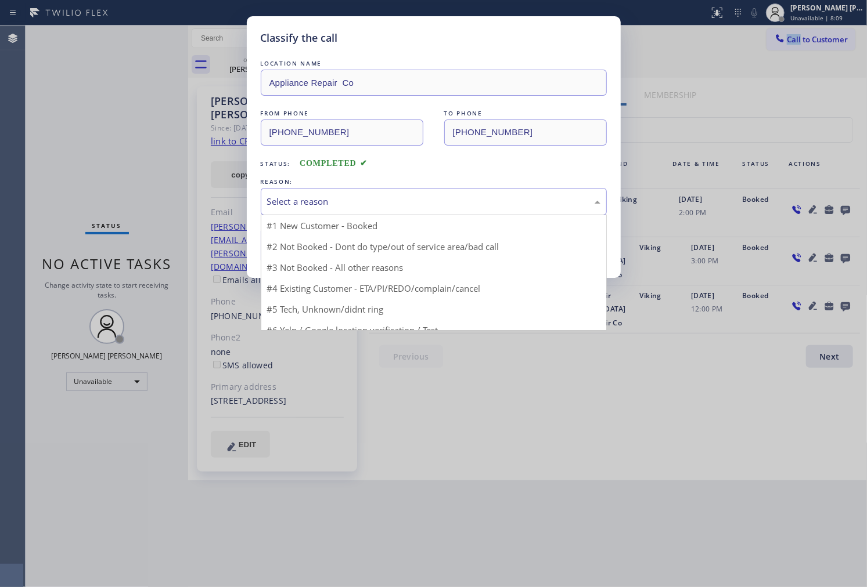
click at [345, 200] on div "Select a reason" at bounding box center [433, 201] width 333 height 13
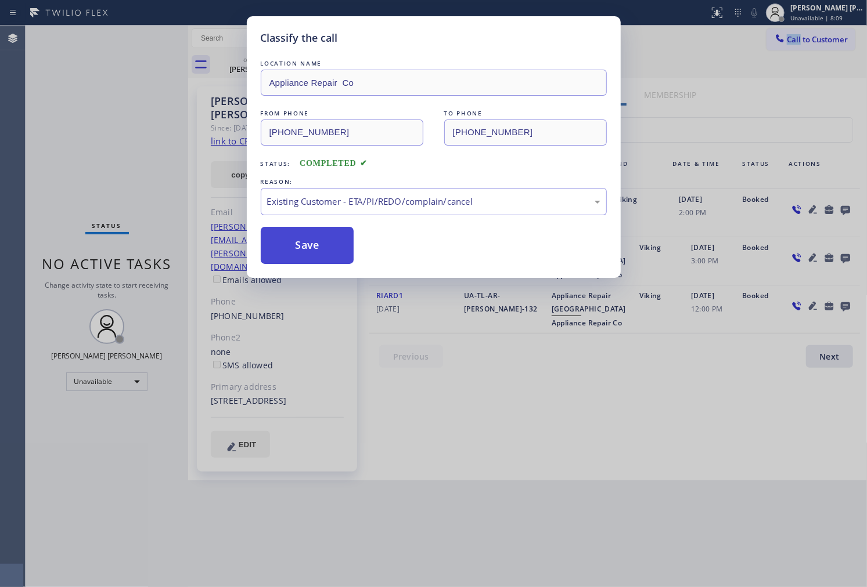
click at [310, 247] on button "Save" at bounding box center [307, 245] width 93 height 37
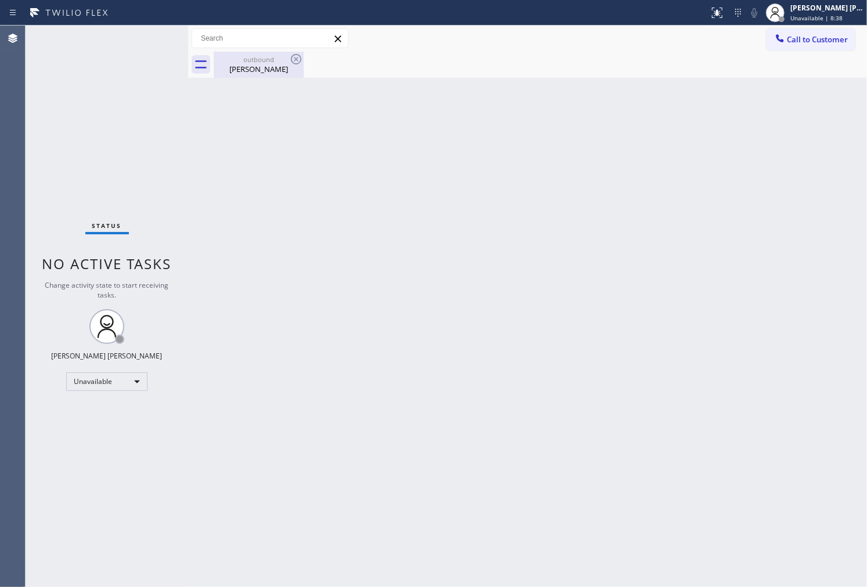
drag, startPoint x: 270, startPoint y: 67, endPoint x: 291, endPoint y: 59, distance: 23.0
click at [271, 67] on div "[PERSON_NAME]" at bounding box center [259, 69] width 88 height 10
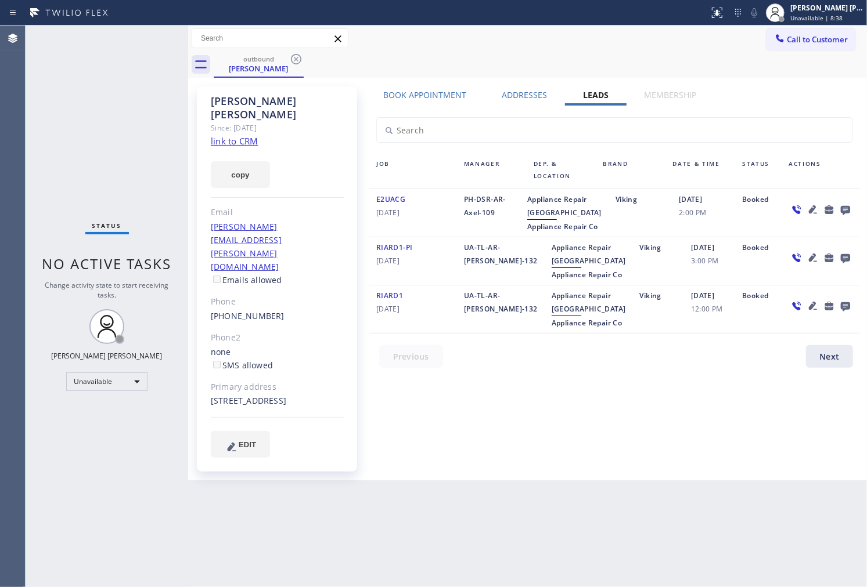
drag, startPoint x: 296, startPoint y: 56, endPoint x: 307, endPoint y: 67, distance: 14.8
click at [297, 56] on icon at bounding box center [296, 59] width 14 height 14
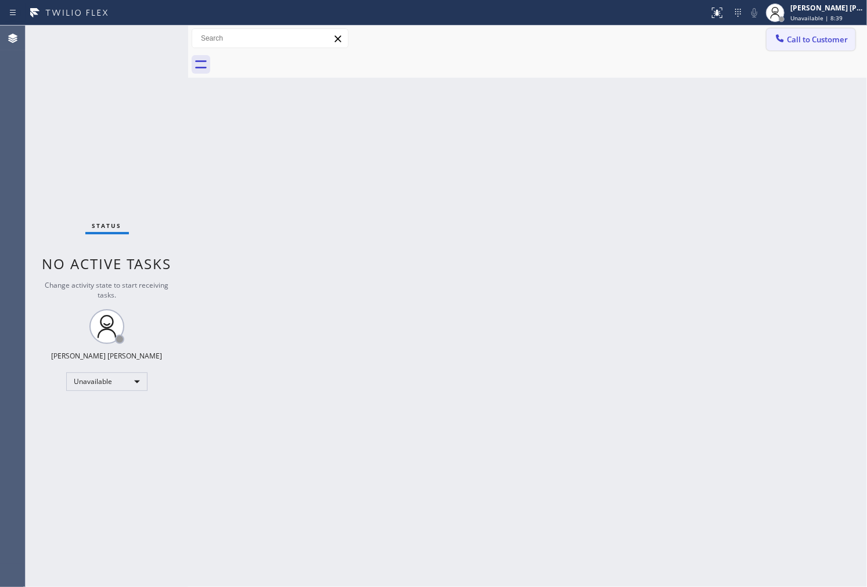
click at [815, 46] on button "Call to Customer" at bounding box center [810, 39] width 89 height 22
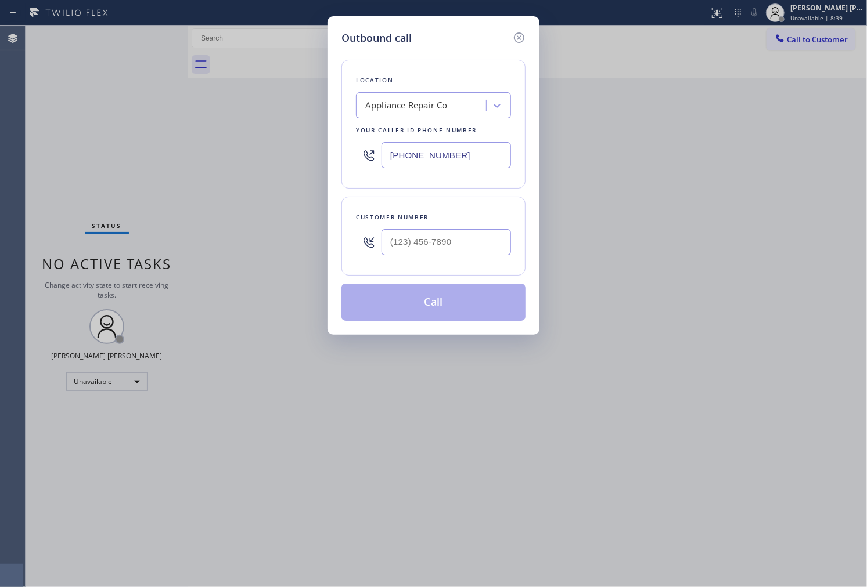
click at [446, 159] on input "[PHONE_NUMBER]" at bounding box center [445, 155] width 129 height 26
paste input "855) 393-3634"
type input "[PHONE_NUMBER]"
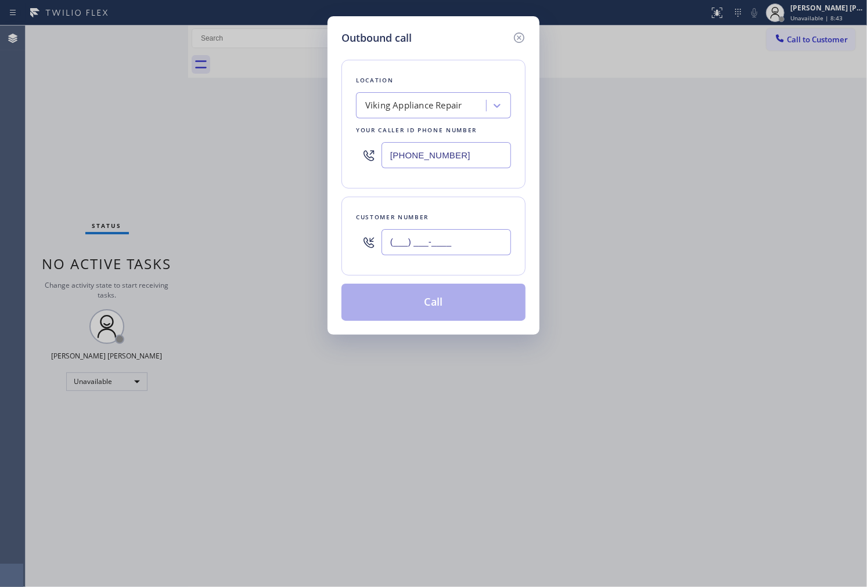
click at [439, 242] on input "(___) ___-____" at bounding box center [445, 242] width 129 height 26
paste input "305) 773-6338"
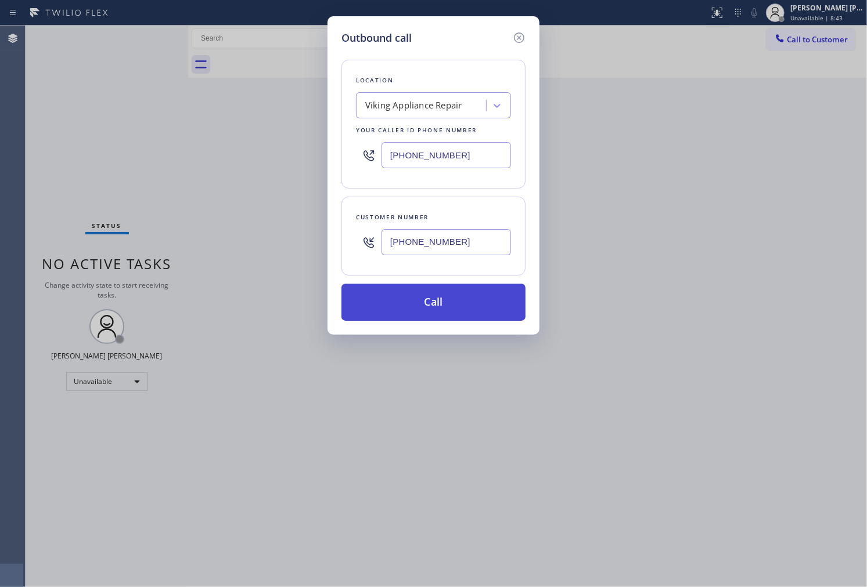
type input "[PHONE_NUMBER]"
click at [455, 303] on button "Call" at bounding box center [433, 302] width 184 height 37
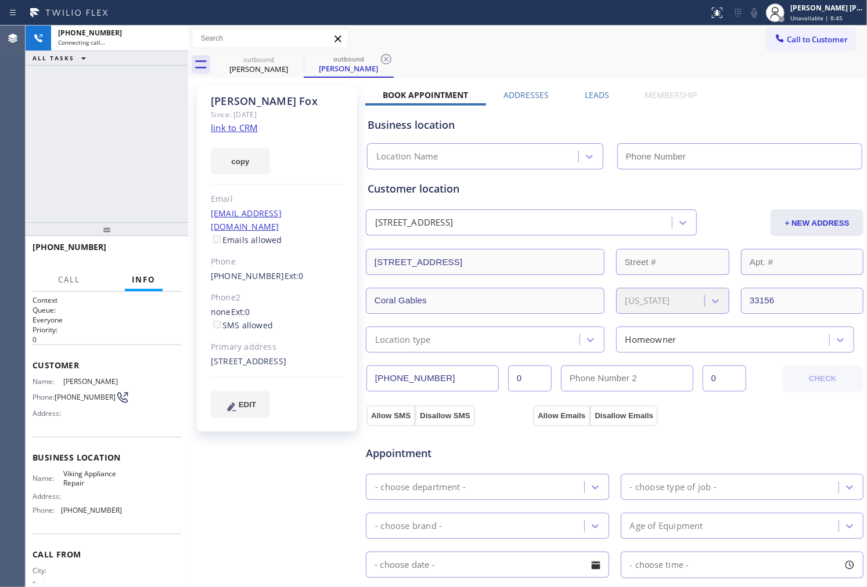
click at [240, 100] on div "[PERSON_NAME]" at bounding box center [277, 101] width 133 height 13
drag, startPoint x: 225, startPoint y: 98, endPoint x: 217, endPoint y: 103, distance: 9.2
click at [225, 98] on div "[PERSON_NAME]" at bounding box center [277, 101] width 133 height 13
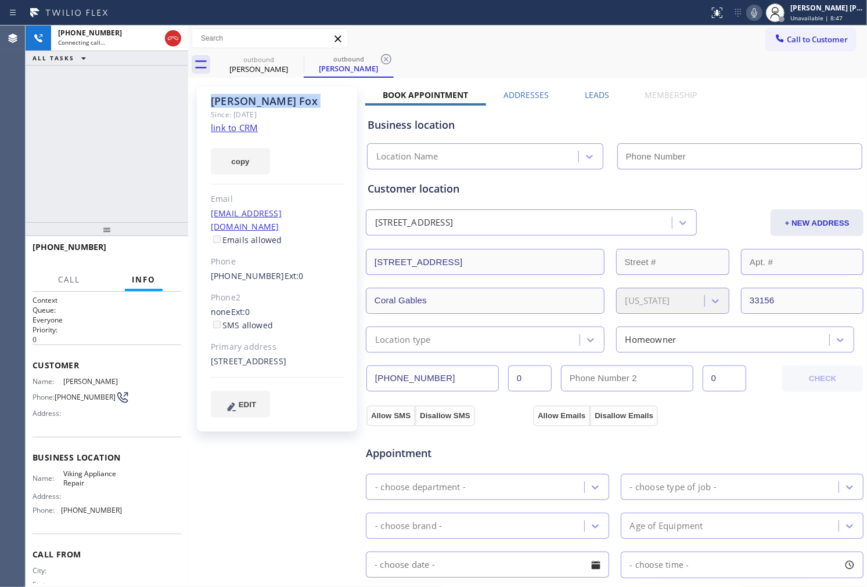
type input "[PHONE_NUMBER]"
click at [115, 113] on div "[PHONE_NUMBER] Connecting call… ALL TASKS ALL TASKS ACTIVE TASKS TASKS IN WRAP …" at bounding box center [107, 124] width 163 height 197
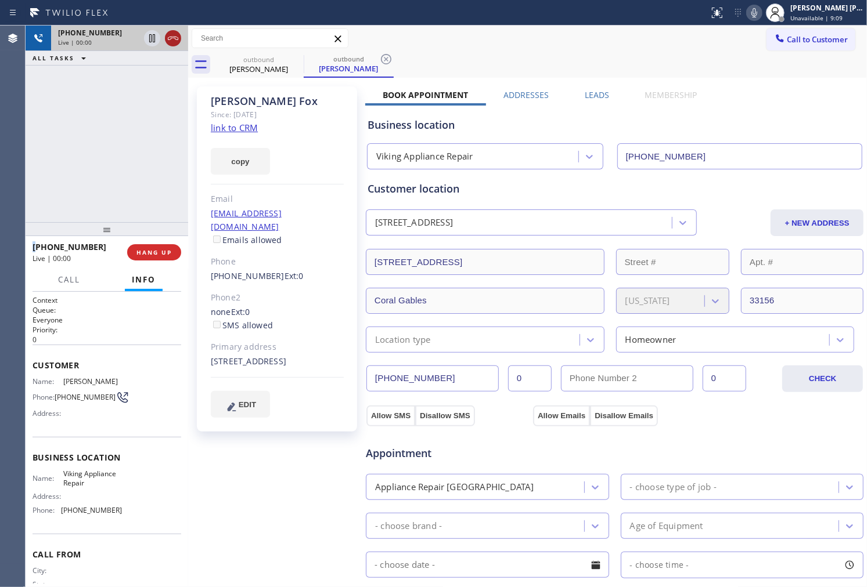
click at [169, 38] on icon at bounding box center [173, 38] width 14 height 14
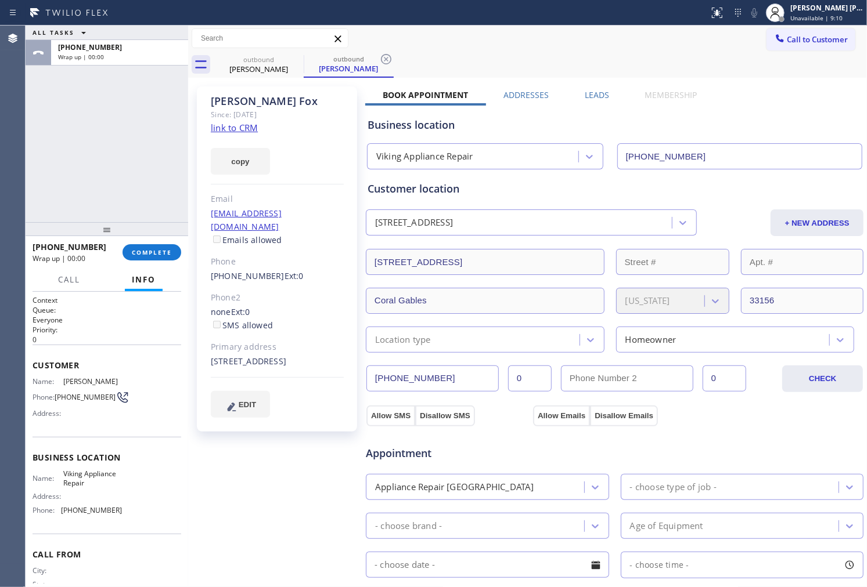
click at [589, 101] on div "Business location Viking Appliance Repair [PHONE_NUMBER]" at bounding box center [614, 135] width 499 height 68
click at [599, 93] on label "Leads" at bounding box center [597, 94] width 24 height 11
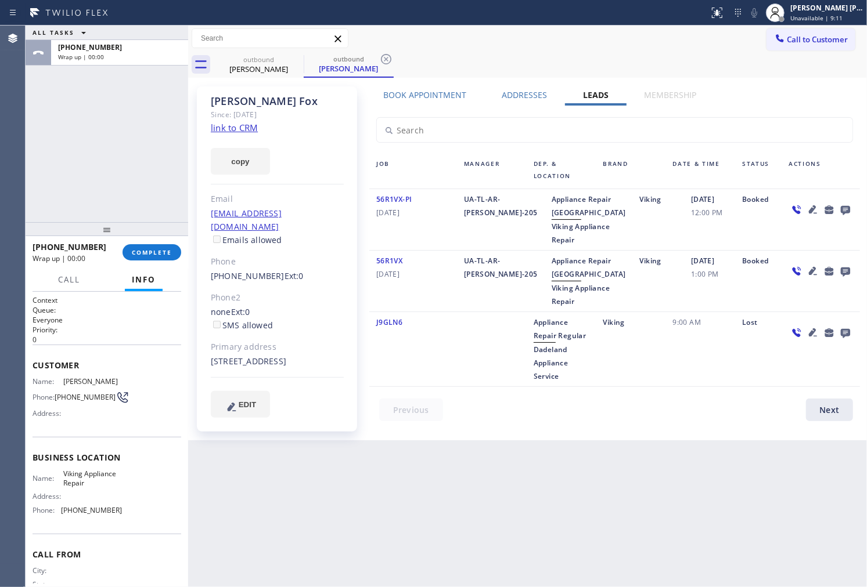
click at [843, 211] on icon at bounding box center [845, 210] width 14 height 15
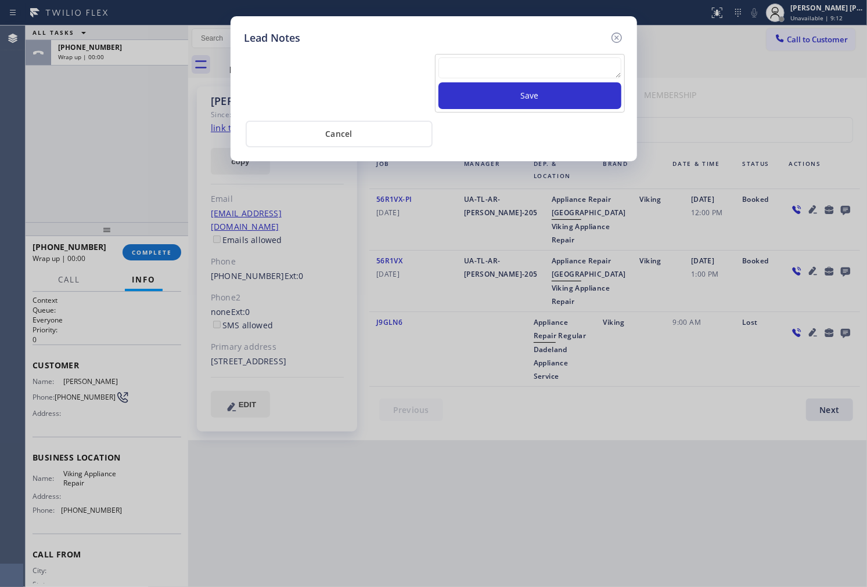
click at [592, 73] on textarea at bounding box center [529, 67] width 183 height 21
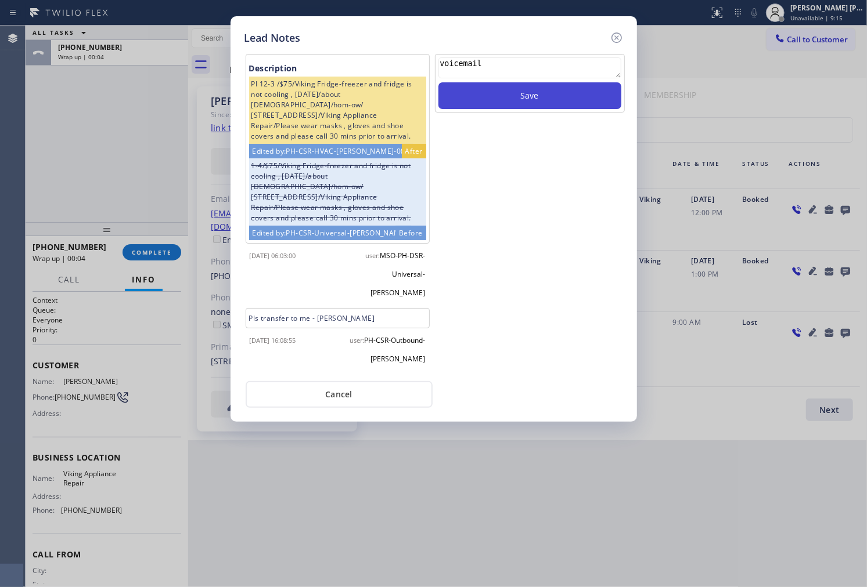
type textarea "voicemail"
click at [598, 107] on button "Save" at bounding box center [529, 95] width 183 height 27
click at [619, 35] on icon at bounding box center [617, 38] width 14 height 14
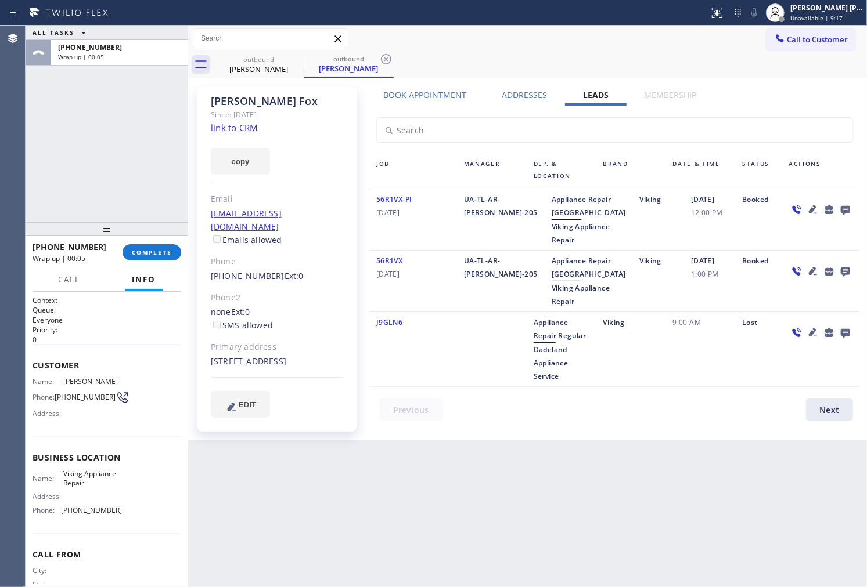
click at [175, 263] on div "[PHONE_NUMBER] Wrap up | 00:05 COMPLETE" at bounding box center [107, 252] width 149 height 30
click at [166, 250] on span "COMPLETE" at bounding box center [152, 252] width 40 height 8
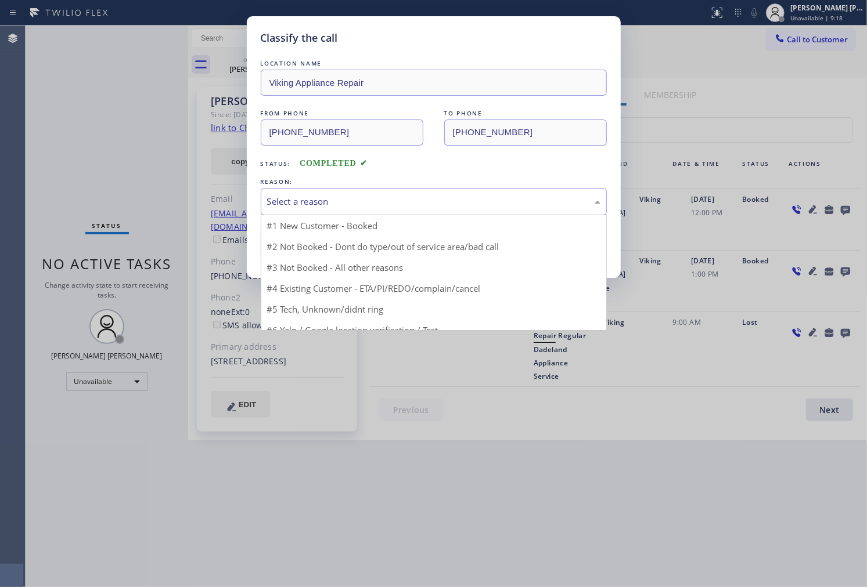
click at [417, 208] on div "Select a reason" at bounding box center [433, 201] width 333 height 13
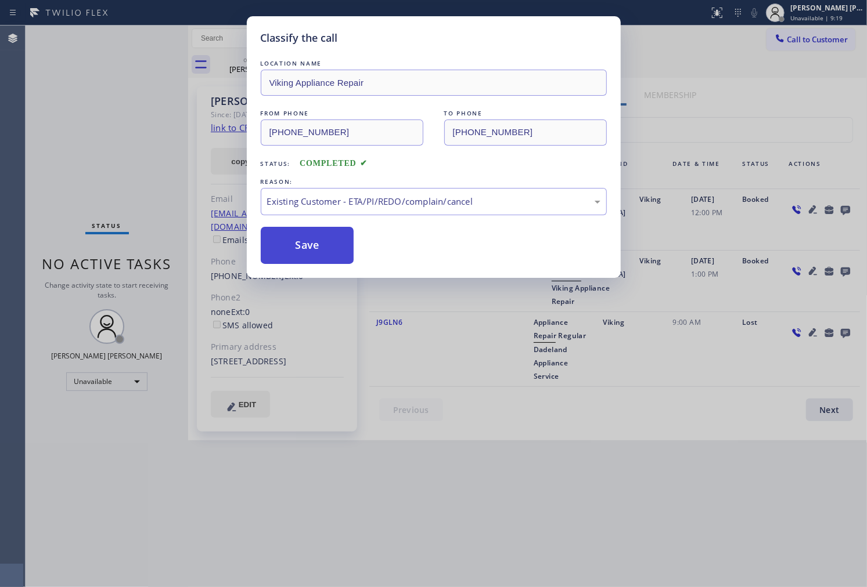
click at [299, 259] on button "Save" at bounding box center [307, 245] width 93 height 37
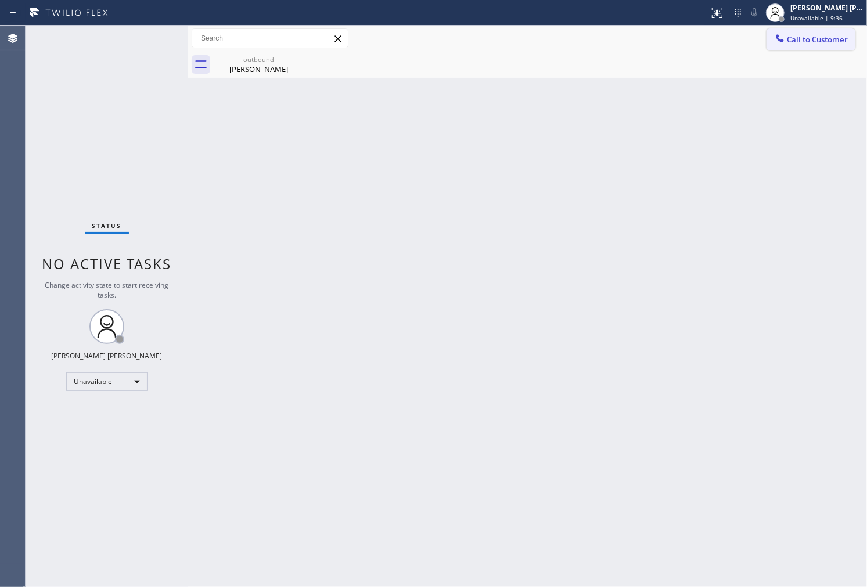
click at [809, 36] on span "Call to Customer" at bounding box center [817, 39] width 61 height 10
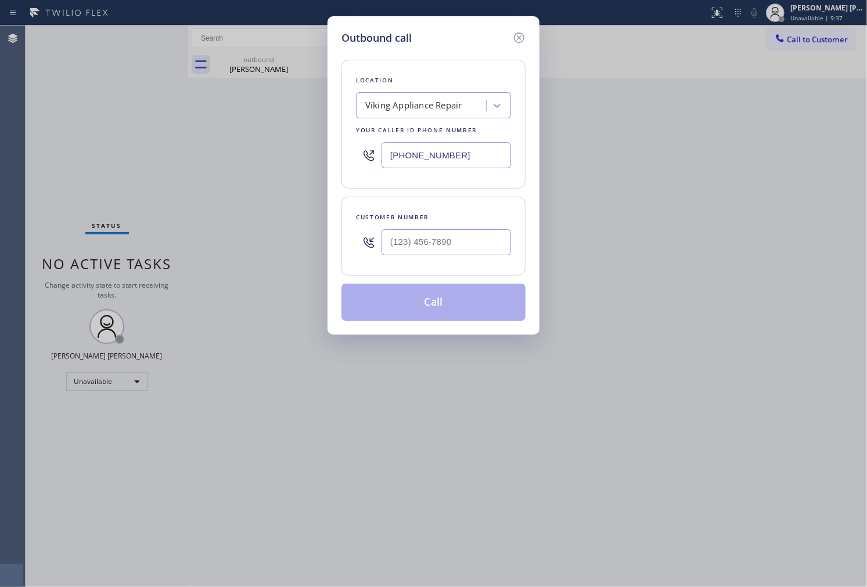
click at [428, 157] on input "[PHONE_NUMBER]" at bounding box center [445, 155] width 129 height 26
paste input "503) 386-0660"
type input "[PHONE_NUMBER]"
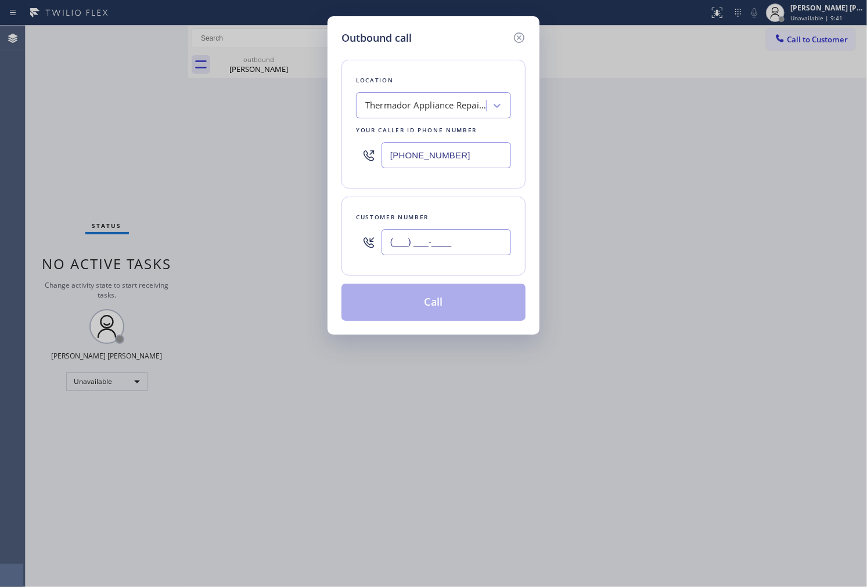
click at [488, 242] on input "(___) ___-____" at bounding box center [445, 242] width 129 height 26
paste input "503) 310-9911"
type input "[PHONE_NUMBER]"
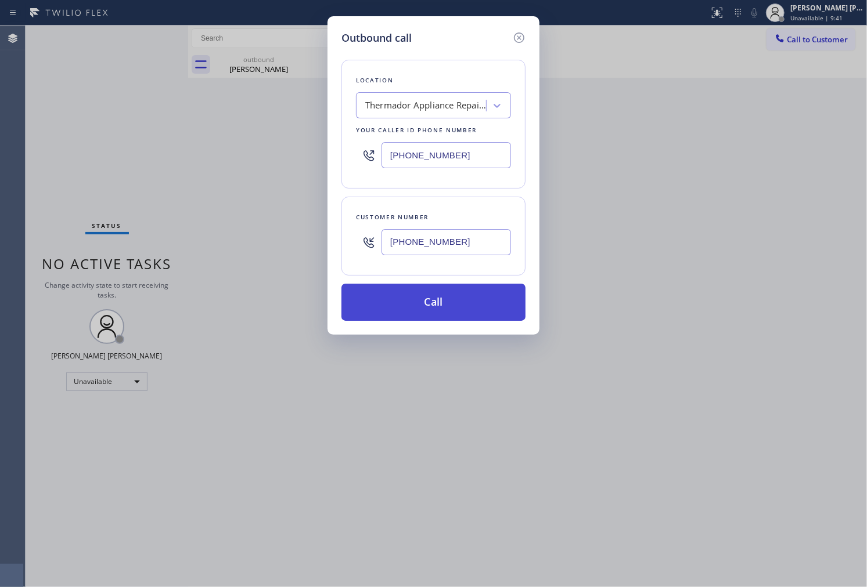
click at [467, 304] on button "Call" at bounding box center [433, 302] width 184 height 37
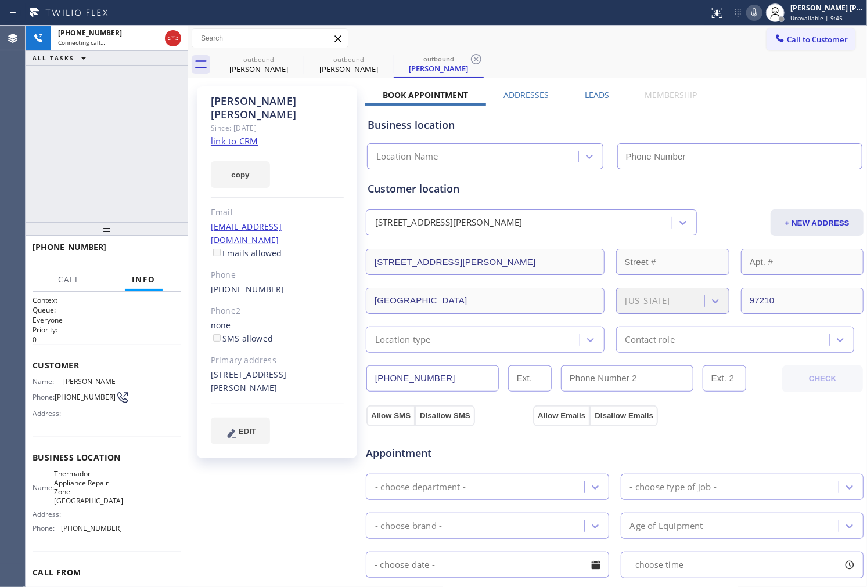
type input "[PHONE_NUMBER]"
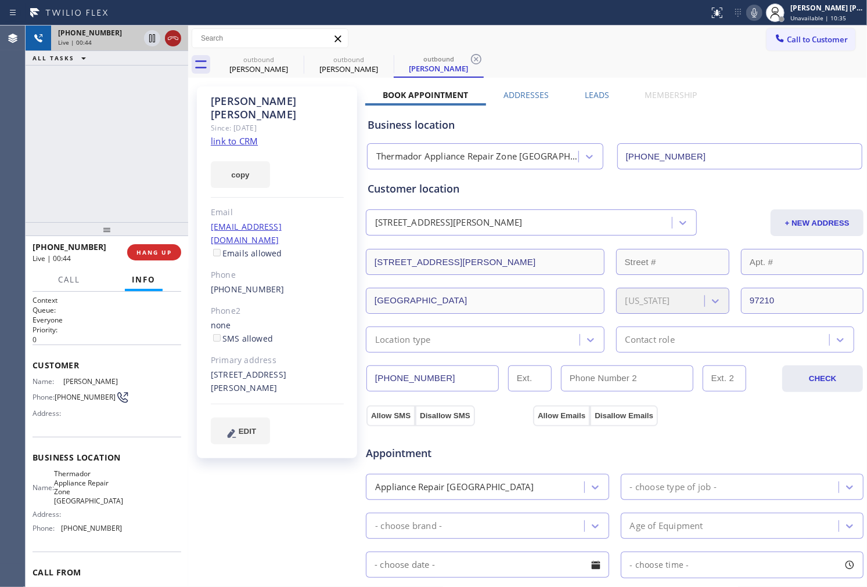
click at [171, 39] on icon at bounding box center [173, 38] width 14 height 14
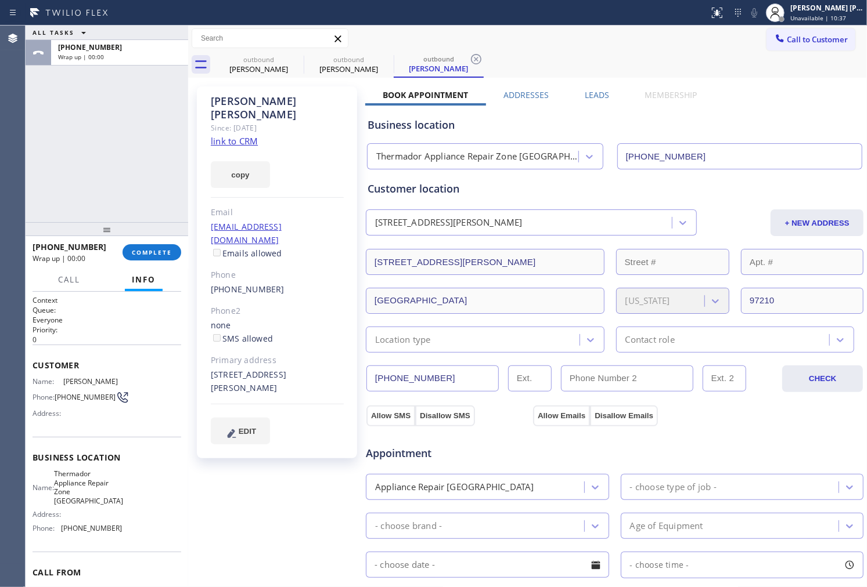
click at [595, 88] on div "[PERSON_NAME] Since: [DATE] link to CRM copy Email [EMAIL_ADDRESS][DOMAIN_NAME]…" at bounding box center [527, 469] width 673 height 776
click at [594, 91] on label "Leads" at bounding box center [597, 94] width 24 height 11
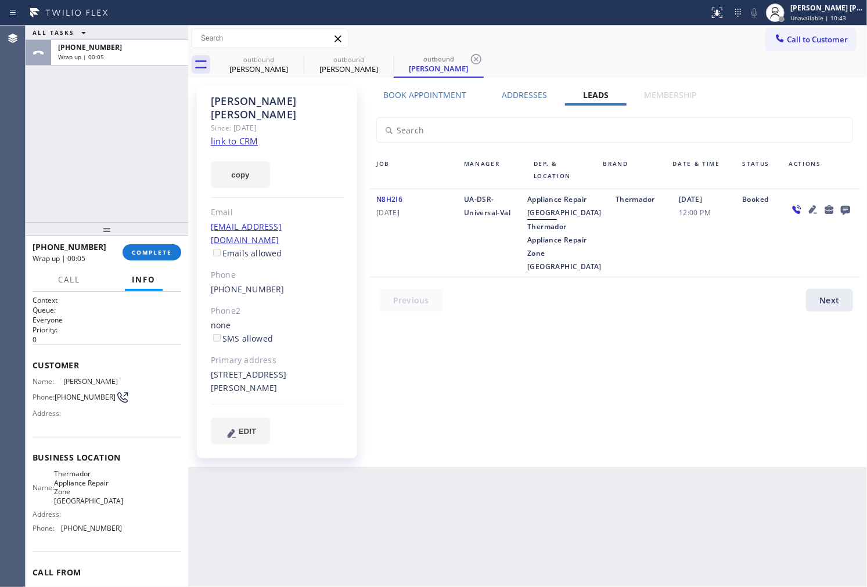
click at [849, 209] on icon at bounding box center [845, 210] width 9 height 9
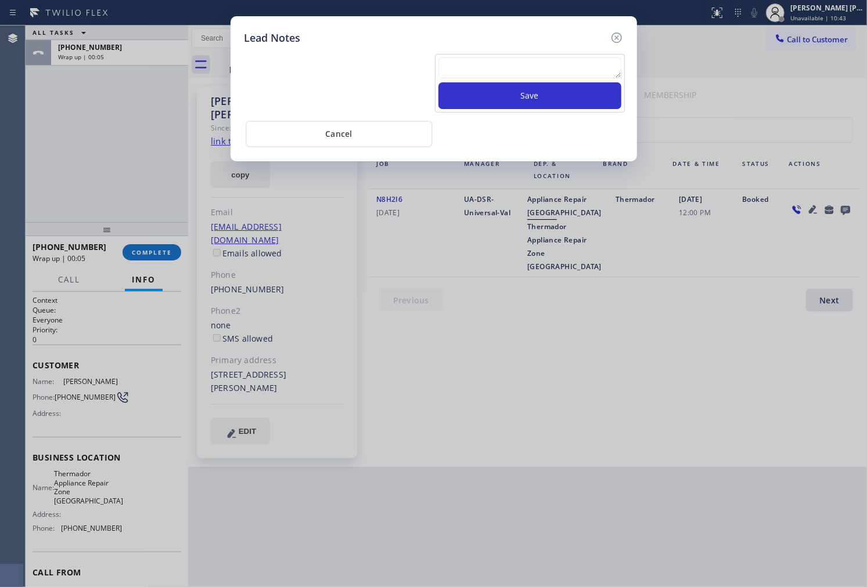
click at [547, 73] on textarea at bounding box center [529, 67] width 183 height 21
type textarea "General contactor"
click at [540, 113] on div "General contactor Save" at bounding box center [530, 83] width 190 height 59
click at [555, 99] on button "Save" at bounding box center [529, 95] width 183 height 27
click at [610, 31] on icon at bounding box center [617, 38] width 14 height 14
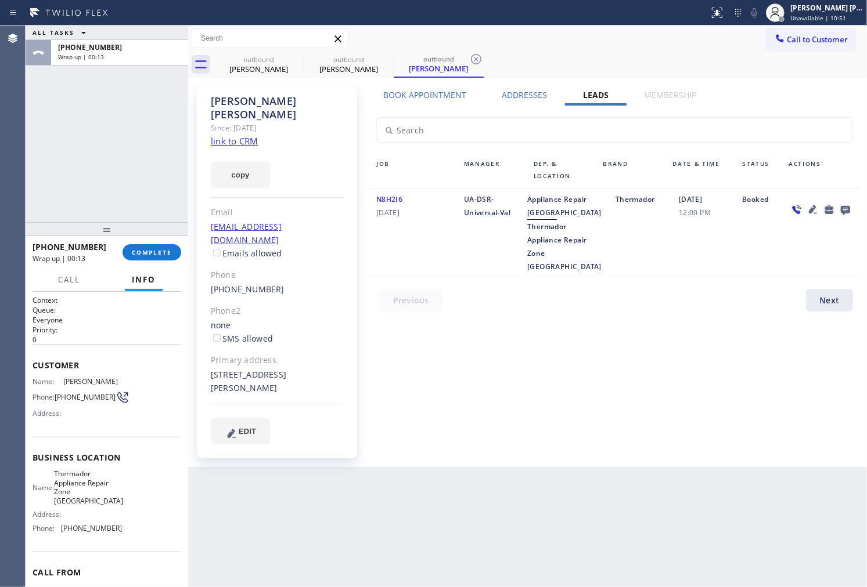
click at [235, 121] on div "Since: [DATE]" at bounding box center [277, 127] width 133 height 13
click at [237, 106] on div "[PERSON_NAME]" at bounding box center [277, 108] width 133 height 27
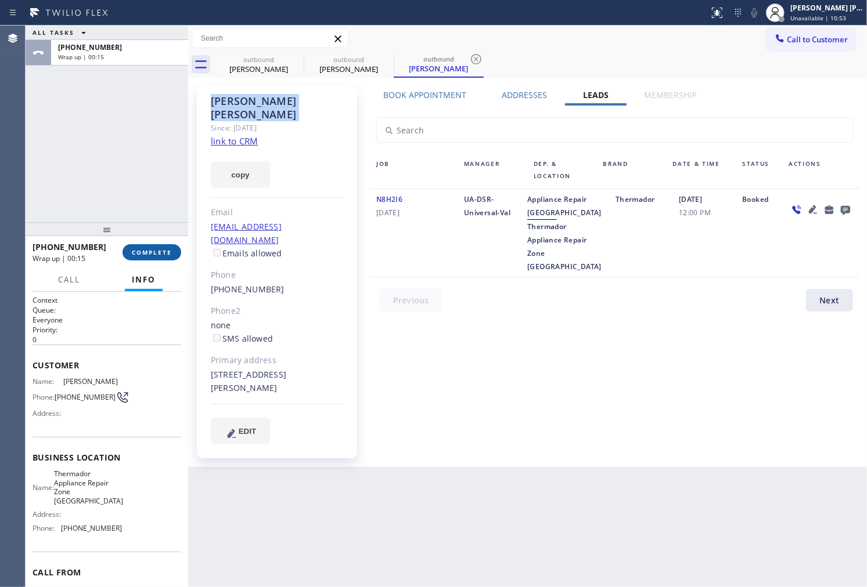
click at [147, 254] on span "COMPLETE" at bounding box center [152, 252] width 40 height 8
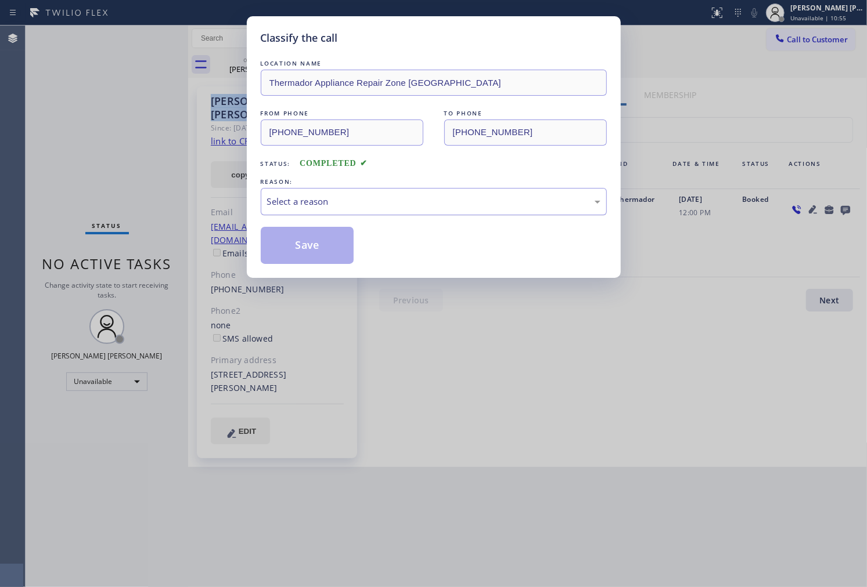
click at [381, 204] on div "Select a reason" at bounding box center [433, 201] width 333 height 13
click at [301, 244] on button "Save" at bounding box center [307, 245] width 93 height 37
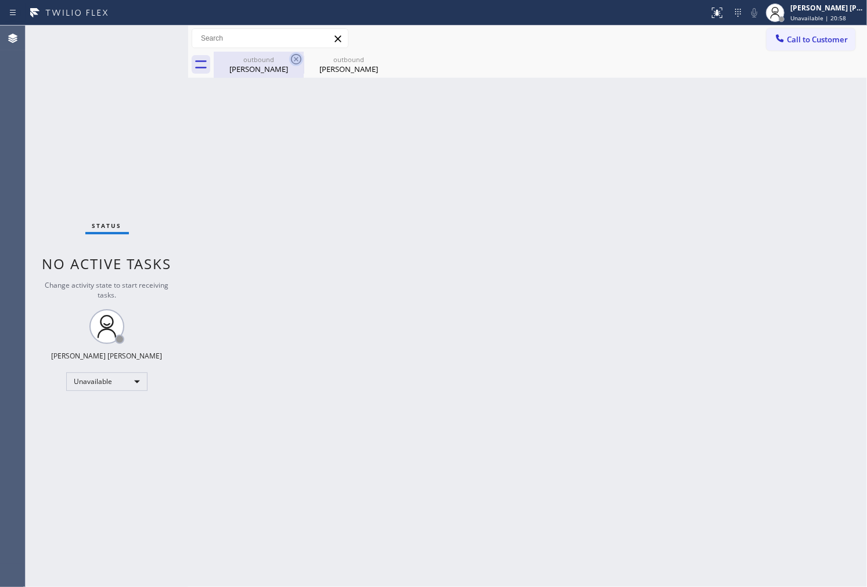
click at [296, 62] on icon at bounding box center [296, 59] width 14 height 14
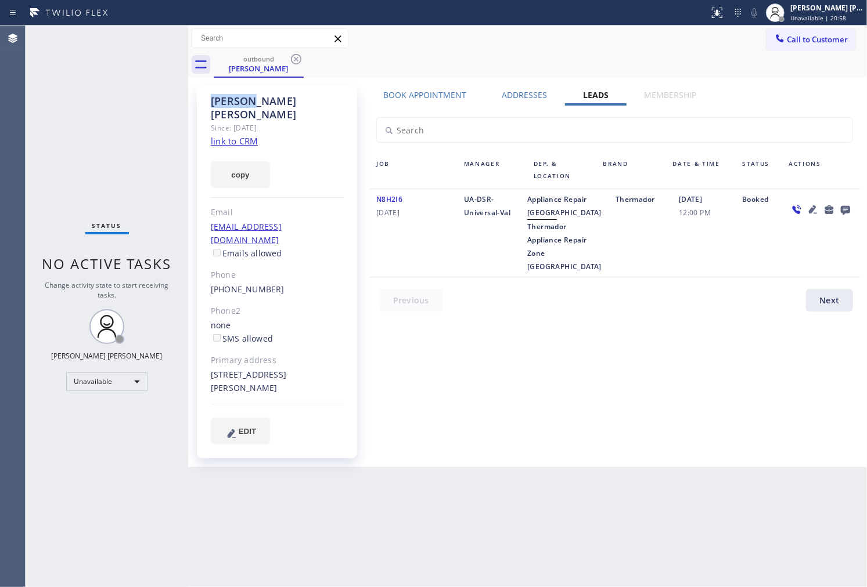
click at [296, 62] on icon at bounding box center [296, 59] width 14 height 14
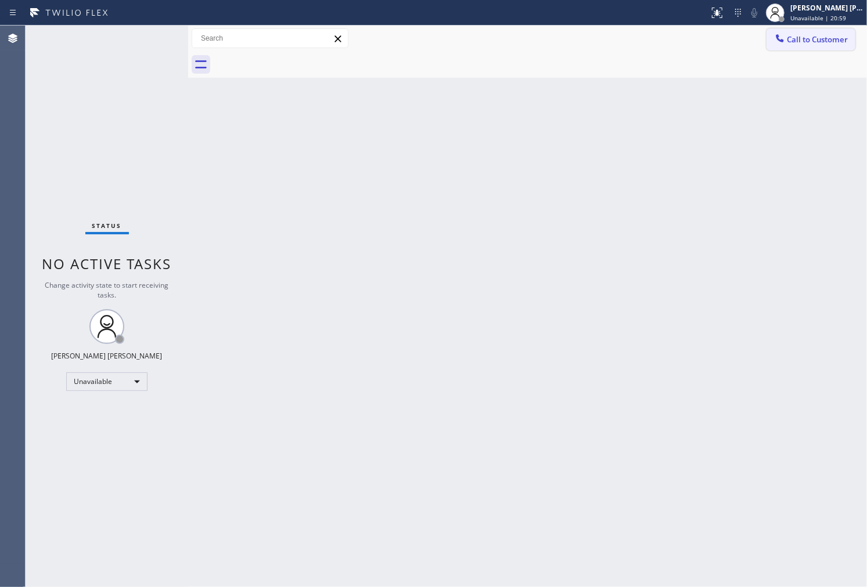
click at [837, 48] on button "Call to Customer" at bounding box center [810, 39] width 89 height 22
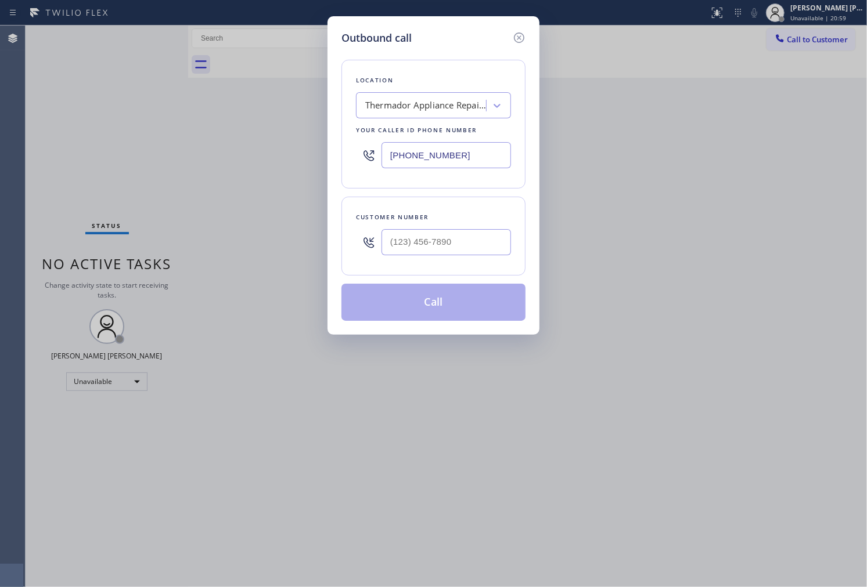
click at [453, 157] on input "[PHONE_NUMBER]" at bounding box center [445, 155] width 129 height 26
paste input "855) 662-5332"
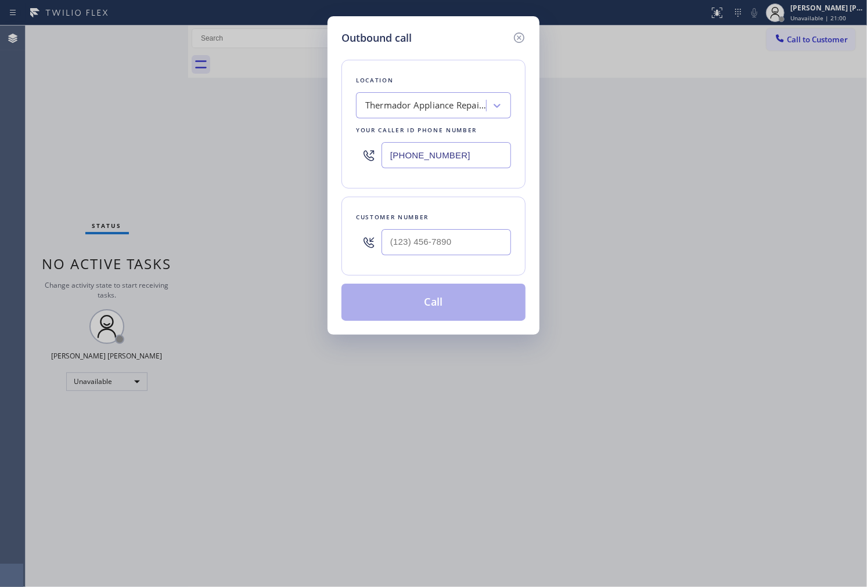
type input "[PHONE_NUMBER]"
click at [511, 244] on div "Customer number" at bounding box center [433, 236] width 184 height 79
click at [489, 245] on input "(___) ___-____" at bounding box center [445, 242] width 129 height 26
paste input "310) 471-6481"
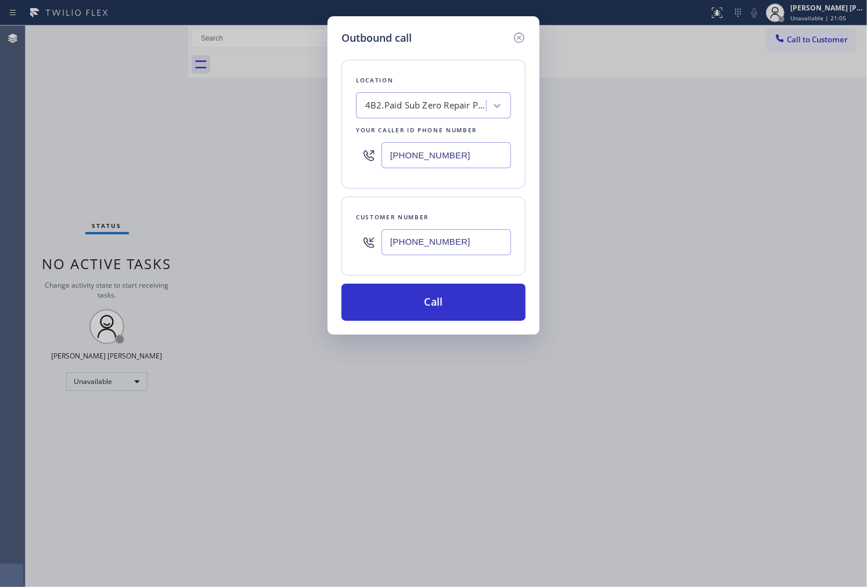
type input "[PHONE_NUMBER]"
click at [415, 169] on div "[PHONE_NUMBER]" at bounding box center [433, 155] width 155 height 38
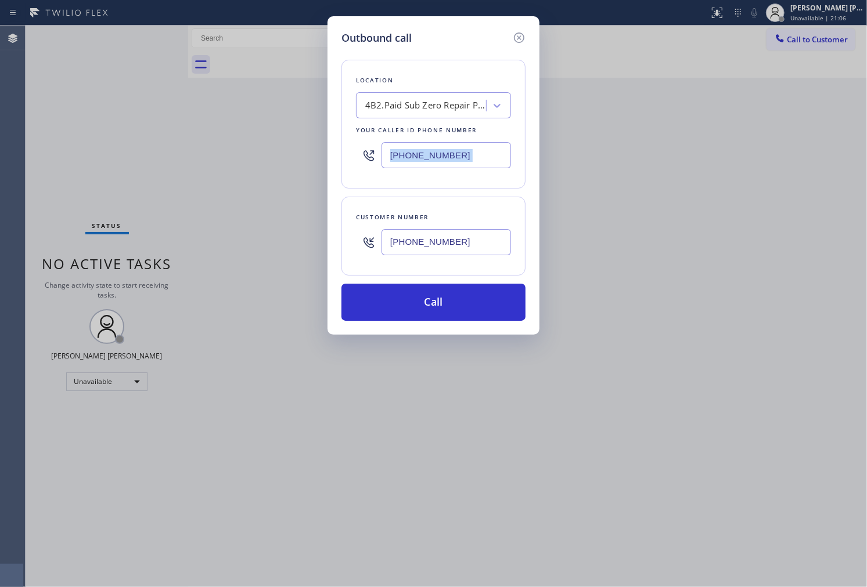
click at [416, 165] on input "[PHONE_NUMBER]" at bounding box center [445, 155] width 129 height 26
paste input "855-7314"
click at [474, 161] on input "[PHONE_NUMBER]" at bounding box center [445, 155] width 129 height 26
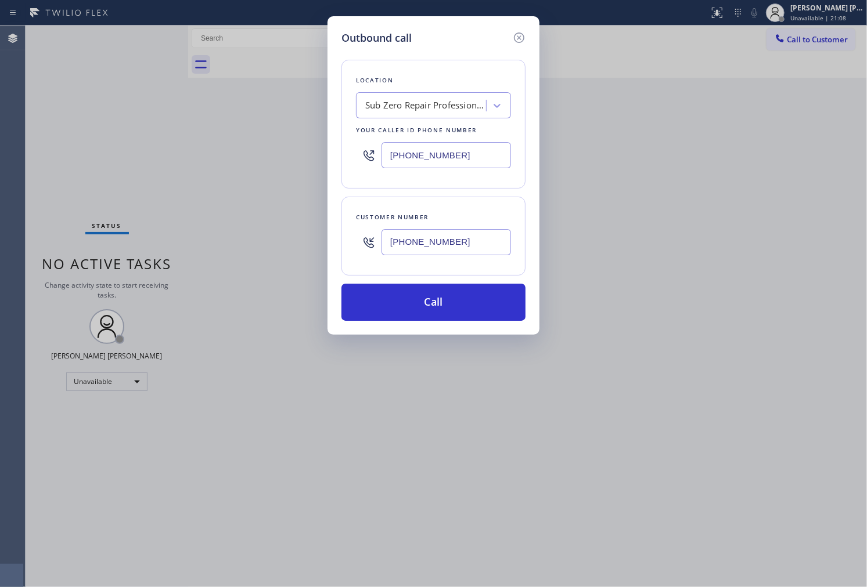
click at [474, 161] on input "[PHONE_NUMBER]" at bounding box center [445, 155] width 129 height 26
paste input "731-495"
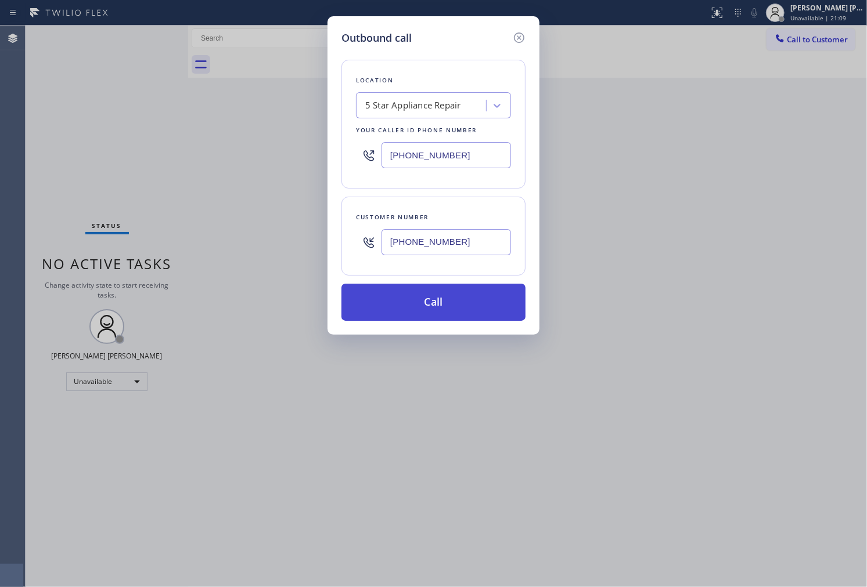
type input "[PHONE_NUMBER]"
click at [463, 307] on button "Call" at bounding box center [433, 302] width 184 height 37
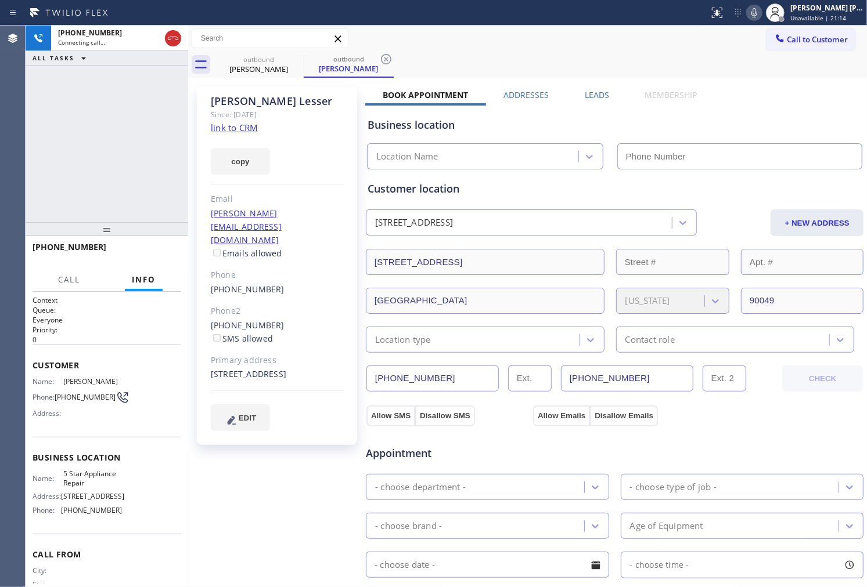
type input "[PHONE_NUMBER]"
click at [19, 175] on div "Agent Desktop" at bounding box center [12, 307] width 25 height 562
click at [231, 100] on div "[PERSON_NAME]" at bounding box center [277, 101] width 133 height 13
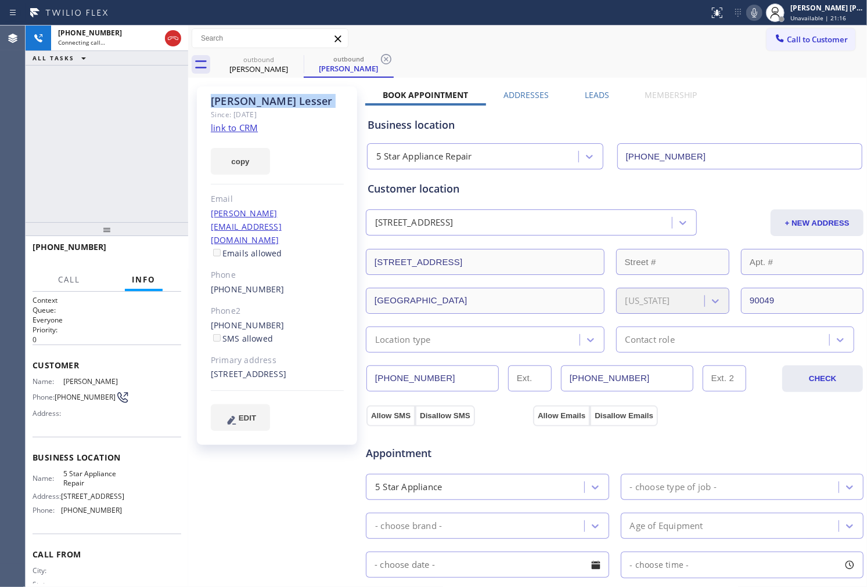
click at [231, 100] on div "[PERSON_NAME]" at bounding box center [277, 101] width 133 height 13
click at [35, 154] on div "[PHONE_NUMBER] Connecting call… ALL TASKS ALL TASKS ACTIVE TASKS TASKS IN WRAP …" at bounding box center [107, 124] width 163 height 197
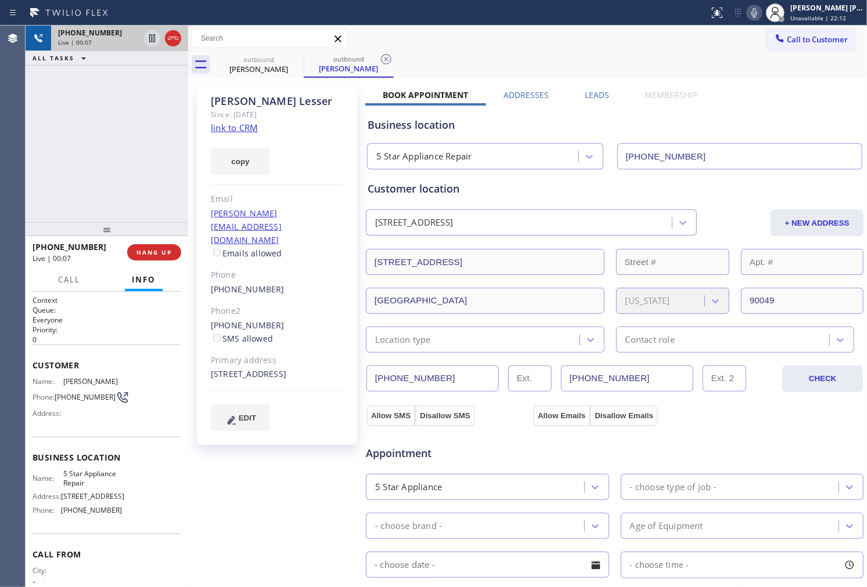
click at [167, 50] on div at bounding box center [163, 39] width 42 height 26
click at [171, 45] on icon at bounding box center [173, 38] width 14 height 14
click at [589, 102] on div "Business location 5 Star Appliance Repair [PHONE_NUMBER]" at bounding box center [614, 135] width 499 height 68
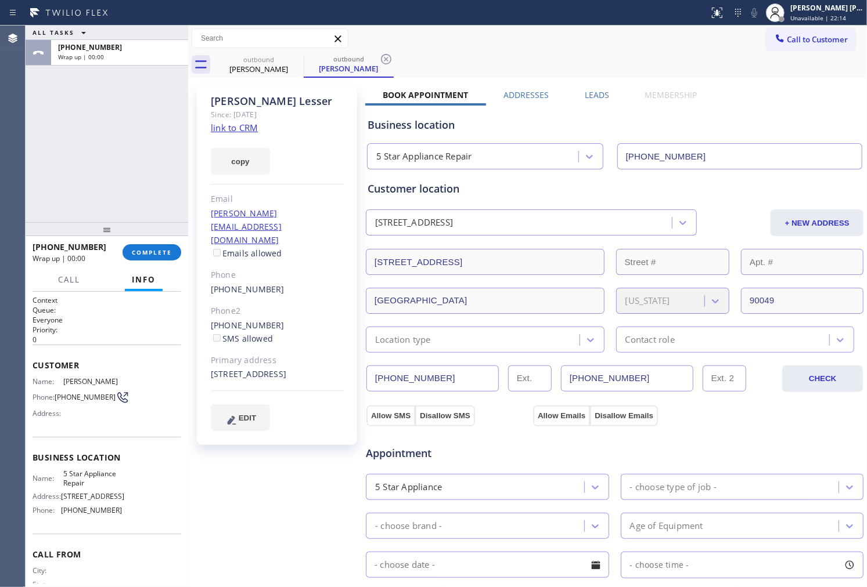
click at [589, 97] on label "Leads" at bounding box center [597, 94] width 24 height 11
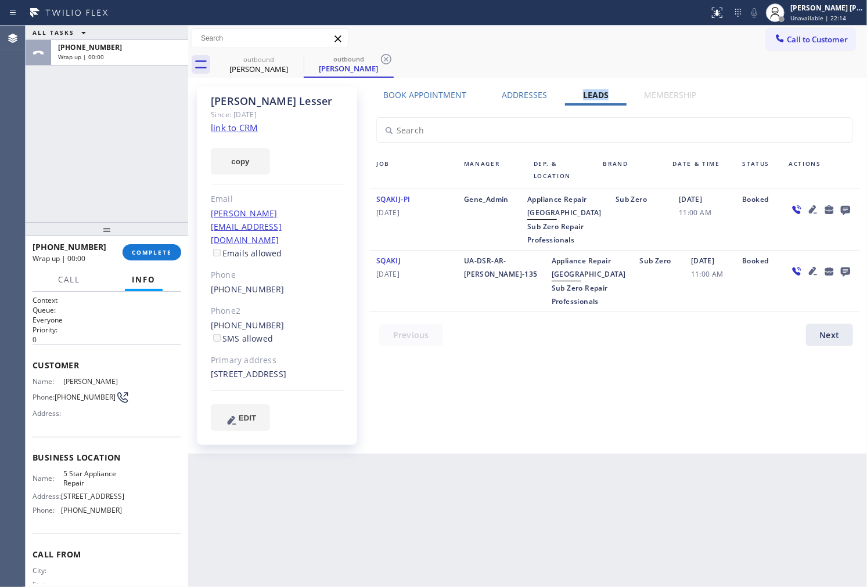
click at [849, 211] on icon at bounding box center [845, 210] width 9 height 9
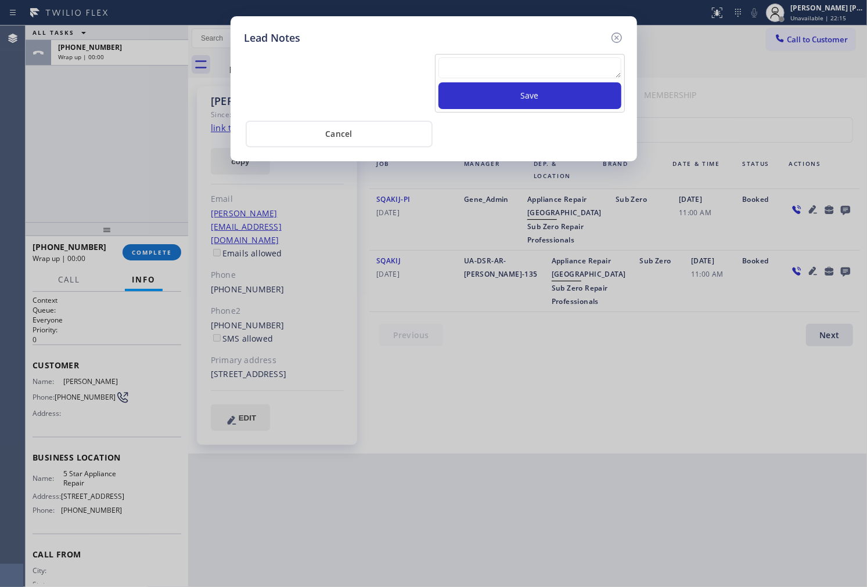
click at [849, 211] on div "Lead Notes Save Cancel" at bounding box center [433, 293] width 867 height 587
click at [564, 66] on textarea at bounding box center [529, 67] width 183 height 21
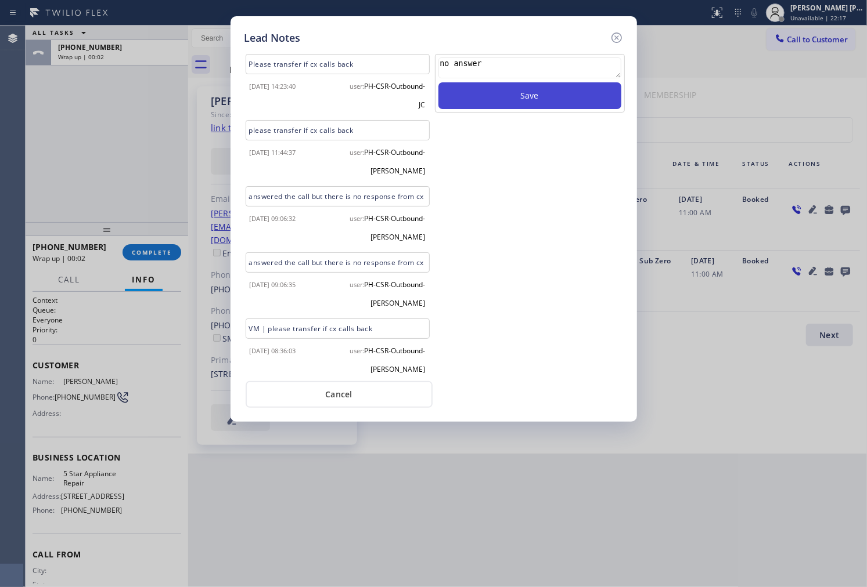
type textarea "no answer"
click at [569, 93] on button "Save" at bounding box center [529, 95] width 183 height 27
click at [616, 37] on icon at bounding box center [616, 38] width 10 height 10
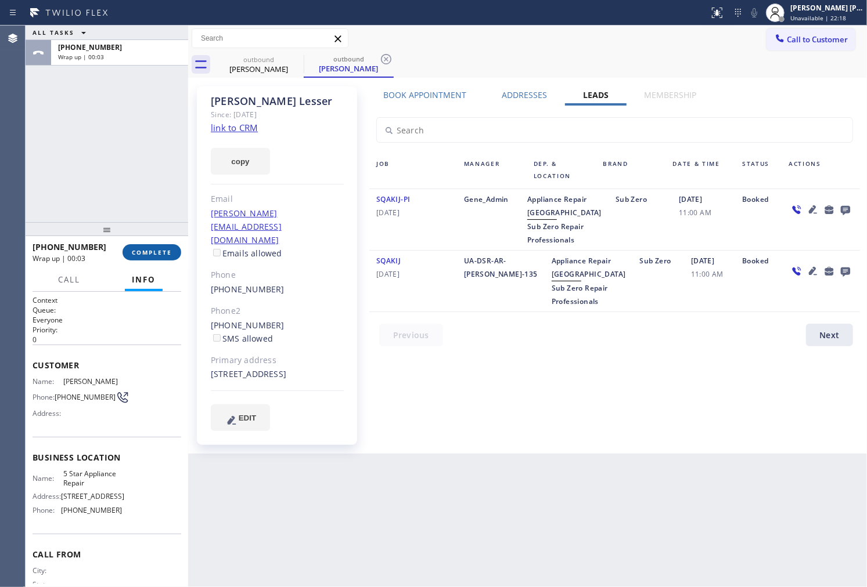
click at [153, 254] on span "COMPLETE" at bounding box center [152, 252] width 40 height 8
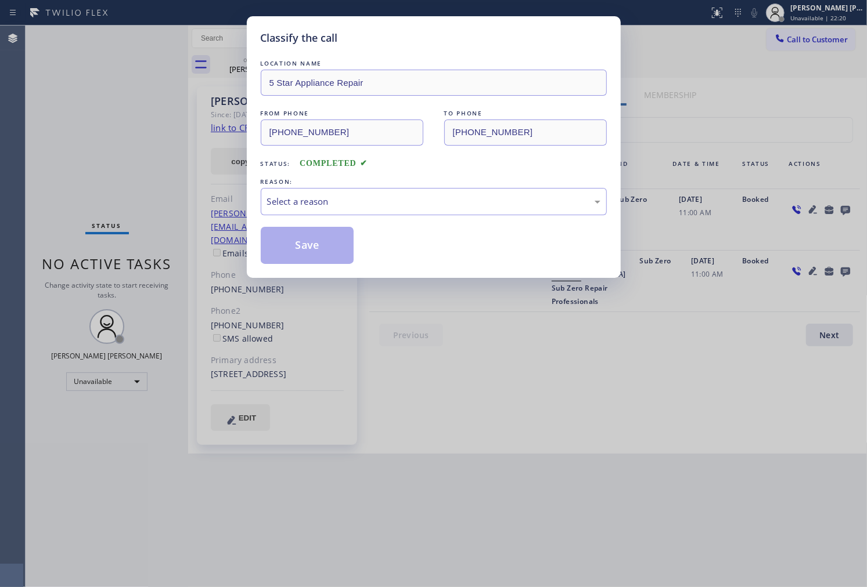
click at [358, 225] on div "LOCATION NAME 5 Star Appliance Repair FROM PHONE [PHONE_NUMBER] TO PHONE [PHONE…" at bounding box center [434, 160] width 346 height 207
click at [358, 204] on div "Select a reason" at bounding box center [433, 201] width 333 height 13
click at [311, 253] on button "Save" at bounding box center [307, 245] width 93 height 37
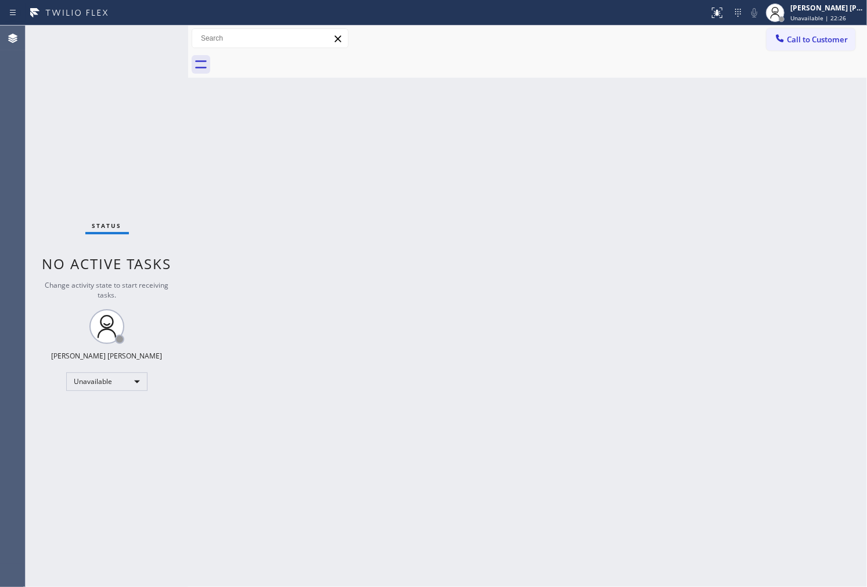
click at [0, 187] on div "Agent Desktop" at bounding box center [12, 307] width 25 height 562
click at [809, 30] on button "Call to Customer" at bounding box center [810, 39] width 89 height 22
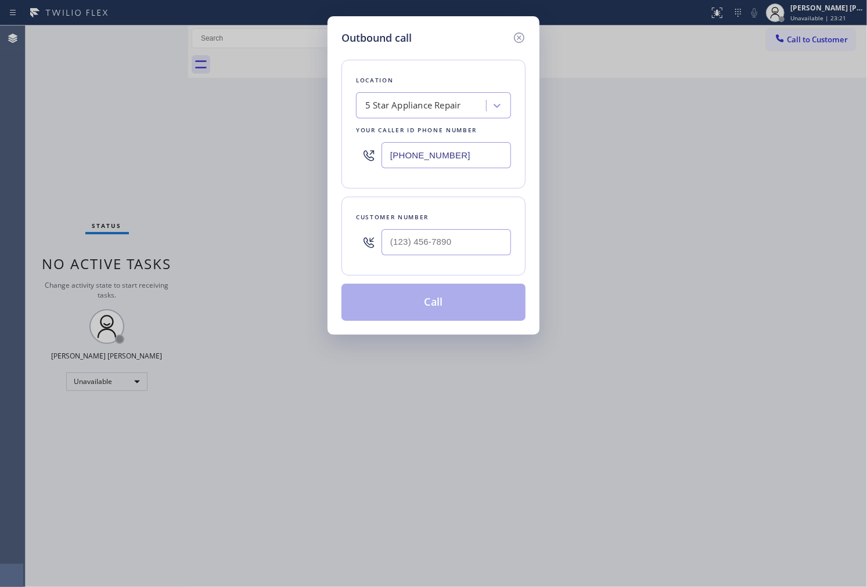
click at [447, 154] on input "[PHONE_NUMBER]" at bounding box center [445, 155] width 129 height 26
paste input "text"
type input "[PHONE_NUMBER]"
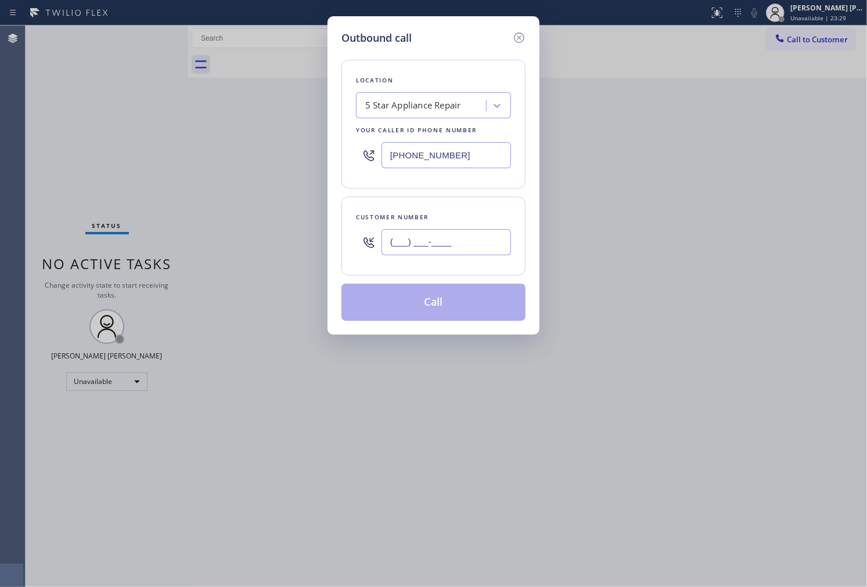
click at [441, 238] on input "(___) ___-____" at bounding box center [445, 242] width 129 height 26
paste input "206) 412-8813"
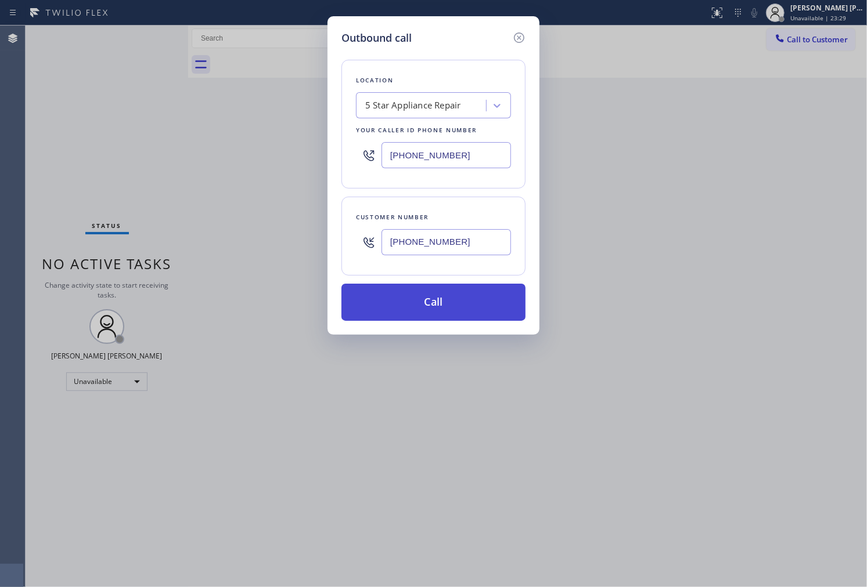
type input "[PHONE_NUMBER]"
click at [459, 306] on button "Call" at bounding box center [433, 302] width 184 height 37
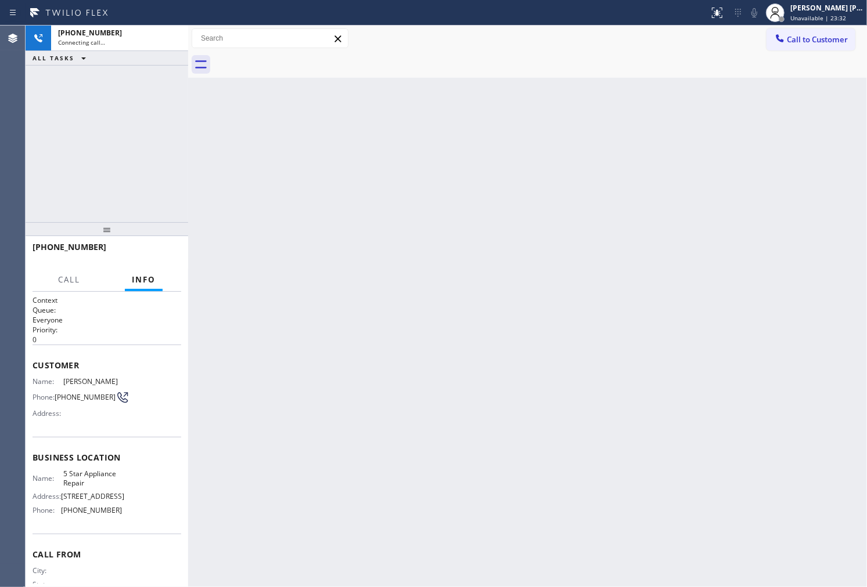
click at [82, 377] on span "[PERSON_NAME]" at bounding box center [92, 381] width 58 height 9
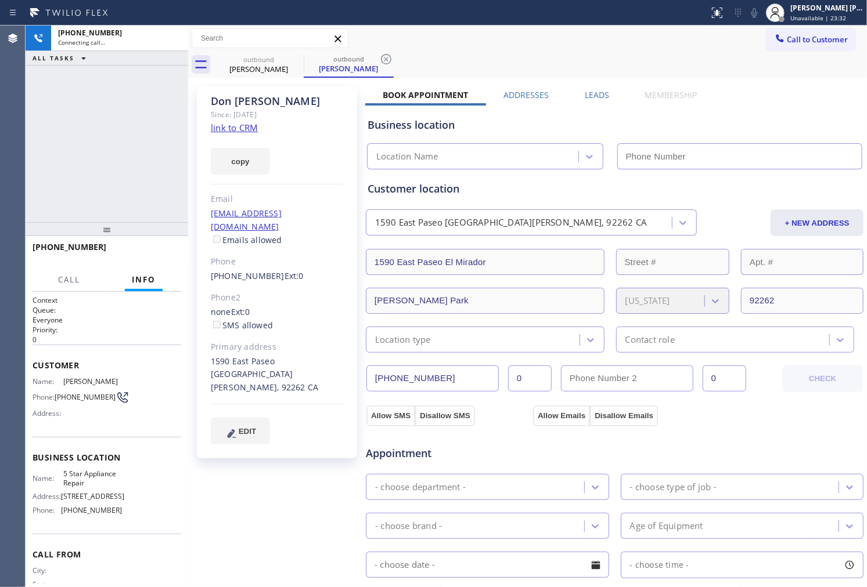
click at [82, 377] on span "[PERSON_NAME]" at bounding box center [92, 381] width 58 height 9
type input "[PHONE_NUMBER]"
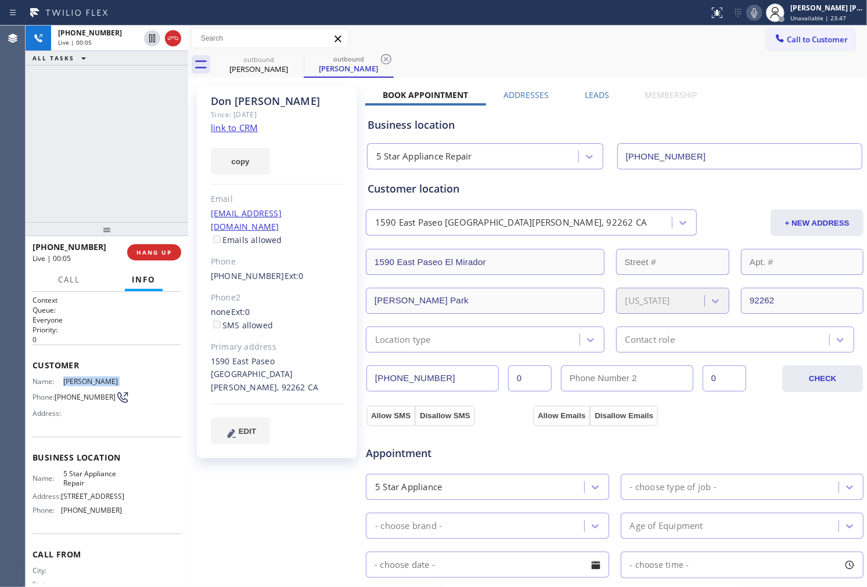
click at [30, 227] on div at bounding box center [107, 229] width 163 height 14
click at [176, 45] on icon at bounding box center [173, 38] width 14 height 14
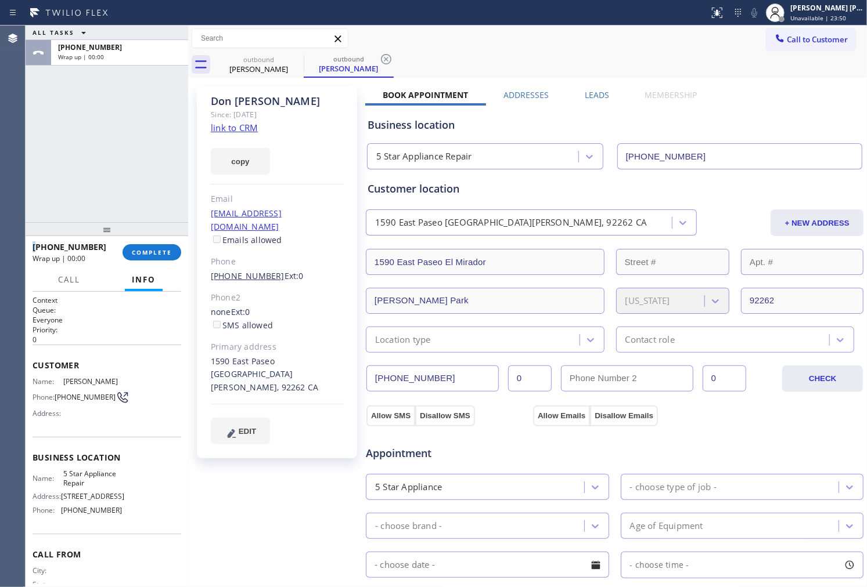
click at [255, 271] on link "[PHONE_NUMBER]" at bounding box center [248, 276] width 74 height 11
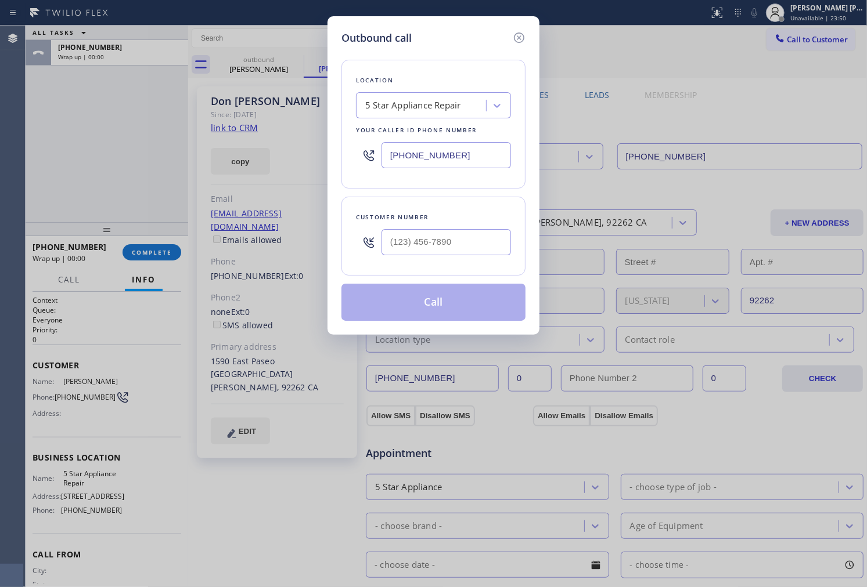
type input "[PHONE_NUMBER]"
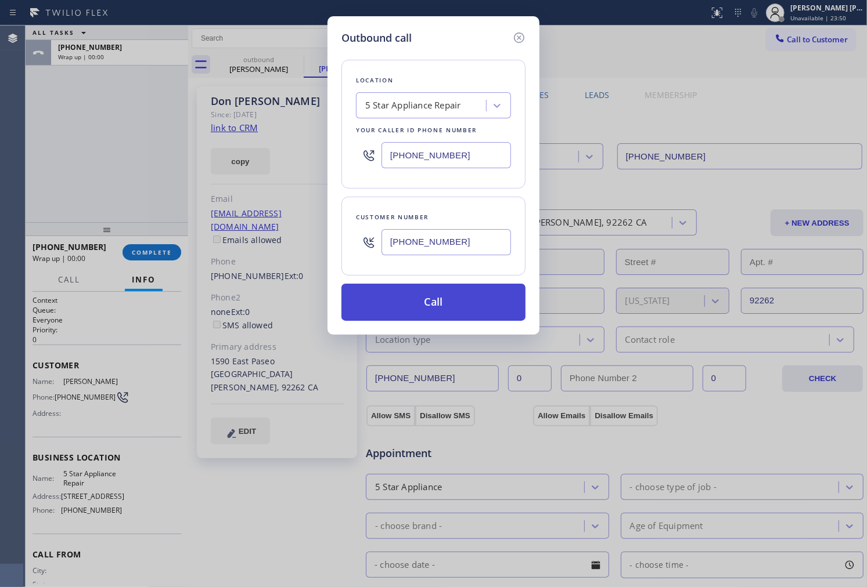
click at [473, 301] on button "Call" at bounding box center [433, 302] width 184 height 37
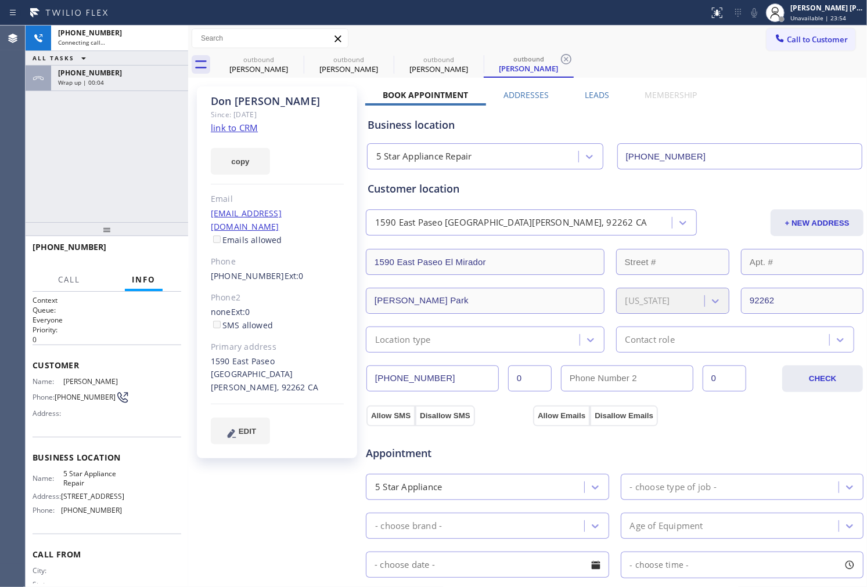
type input "[PHONE_NUMBER]"
click at [54, 201] on div "[PHONE_NUMBER] Live | 00:01 ALL TASKS ALL TASKS ACTIVE TASKS TASKS IN WRAP UP […" at bounding box center [107, 124] width 163 height 197
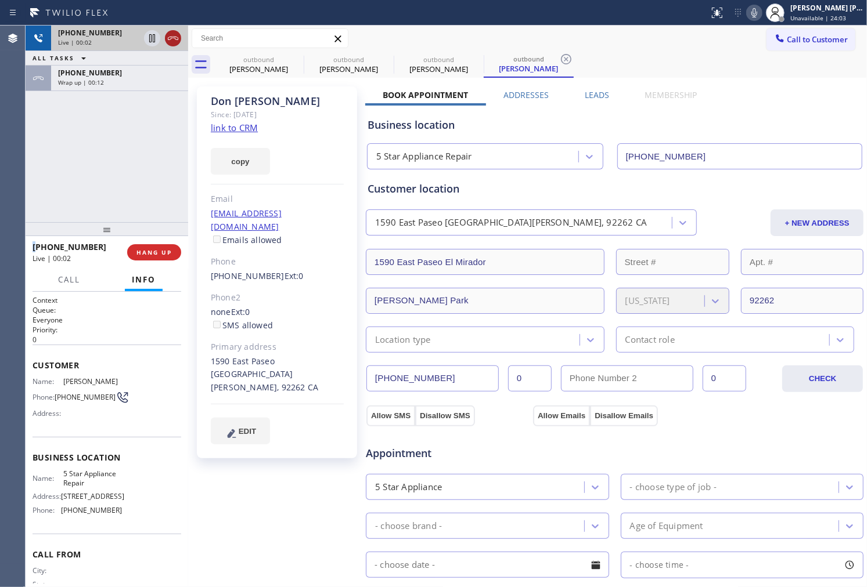
click at [171, 39] on icon at bounding box center [173, 38] width 10 height 3
click at [157, 241] on div "[PHONE_NUMBER] Live | 00:03 HANG UP" at bounding box center [107, 252] width 149 height 30
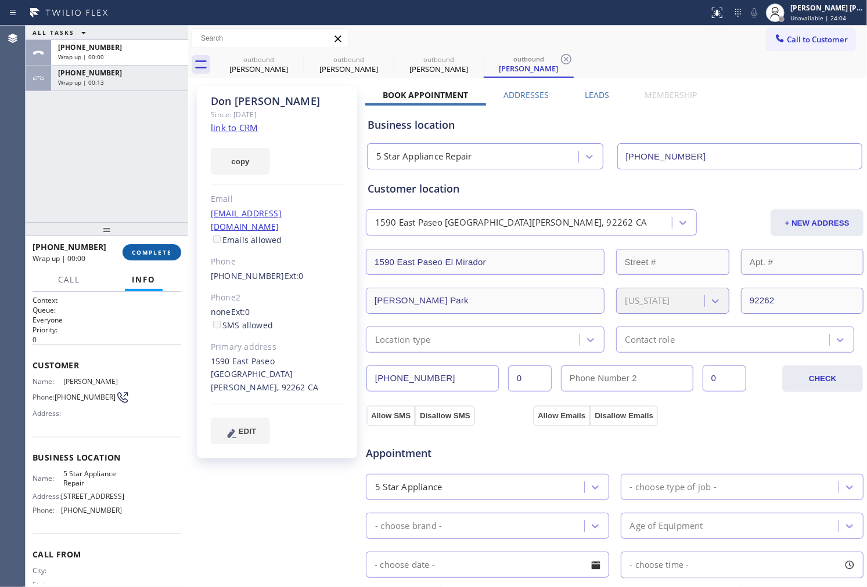
click at [156, 250] on span "COMPLETE" at bounding box center [152, 252] width 40 height 8
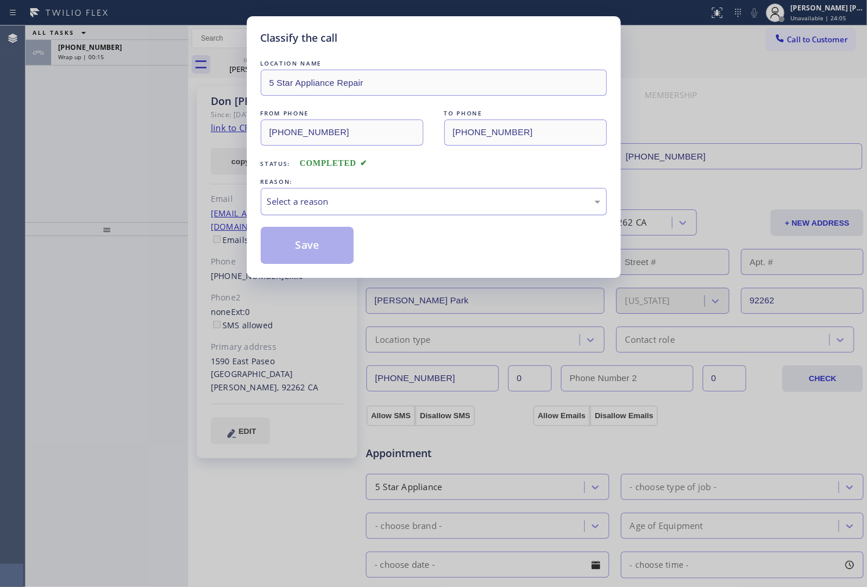
click at [348, 193] on div "Select a reason" at bounding box center [434, 201] width 346 height 27
click at [314, 257] on button "Save" at bounding box center [307, 245] width 93 height 37
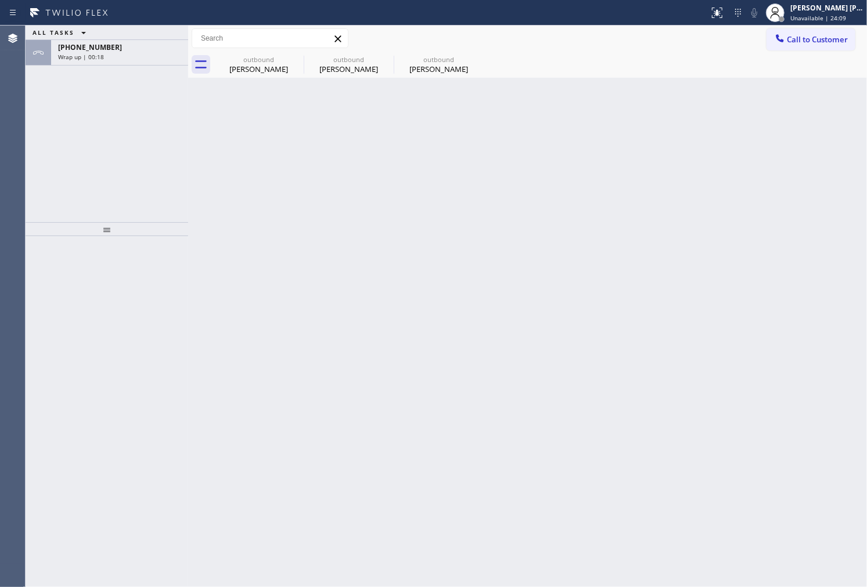
click at [124, 60] on div "Wrap up | 00:18" at bounding box center [119, 57] width 123 height 8
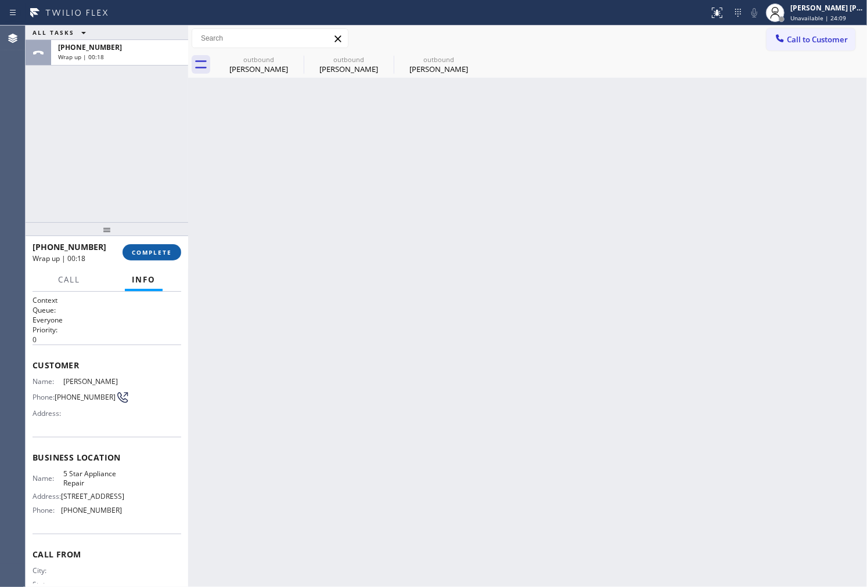
drag, startPoint x: 146, startPoint y: 259, endPoint x: 146, endPoint y: 248, distance: 11.0
click at [146, 258] on button "COMPLETE" at bounding box center [151, 252] width 59 height 16
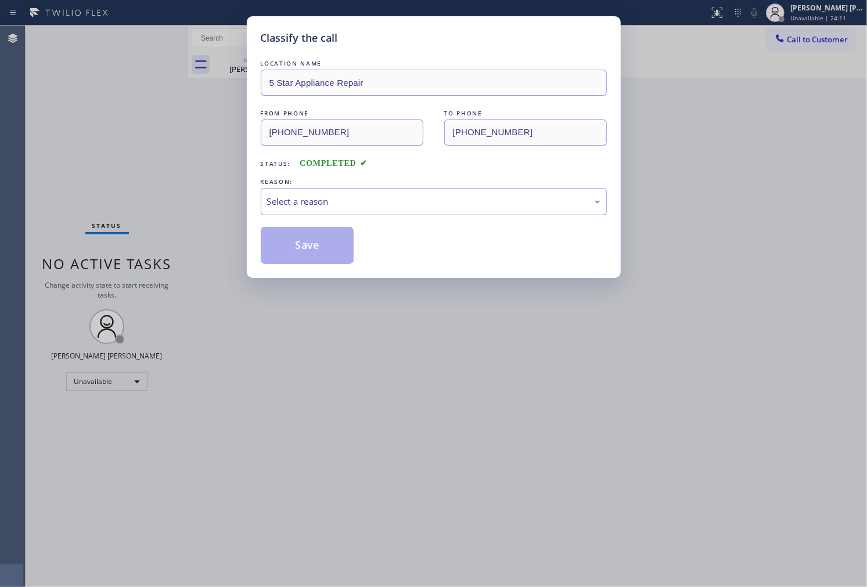
click at [326, 199] on div "Select a reason" at bounding box center [433, 201] width 333 height 13
click at [310, 243] on button "Save" at bounding box center [307, 245] width 93 height 37
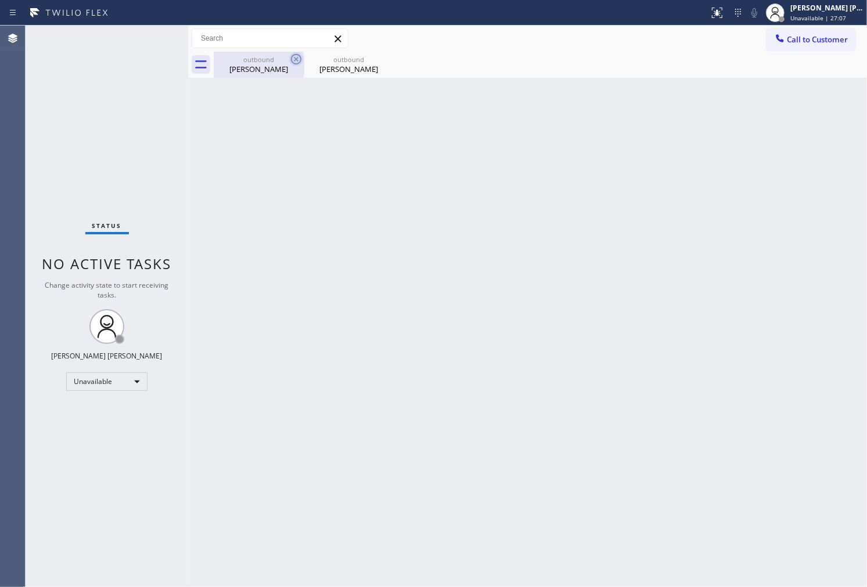
click at [296, 55] on icon at bounding box center [296, 59] width 14 height 14
click at [0, 0] on icon at bounding box center [0, 0] width 0 height 0
click at [822, 39] on span "Call to Customer" at bounding box center [817, 39] width 61 height 10
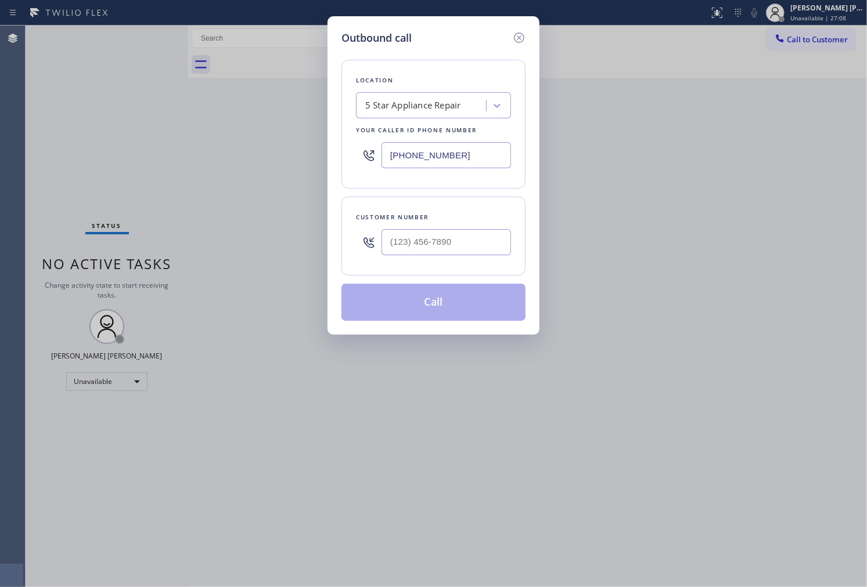
click at [466, 148] on input "[PHONE_NUMBER]" at bounding box center [445, 155] width 129 height 26
paste input "561) 600-8679"
type input "[PHONE_NUMBER]"
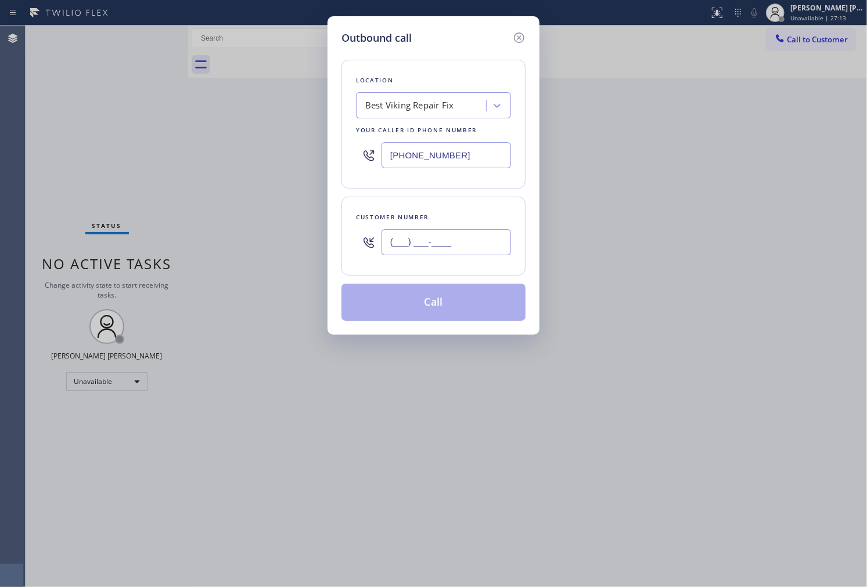
click at [434, 251] on input "(___) ___-____" at bounding box center [445, 242] width 129 height 26
paste input "415) 481-5064"
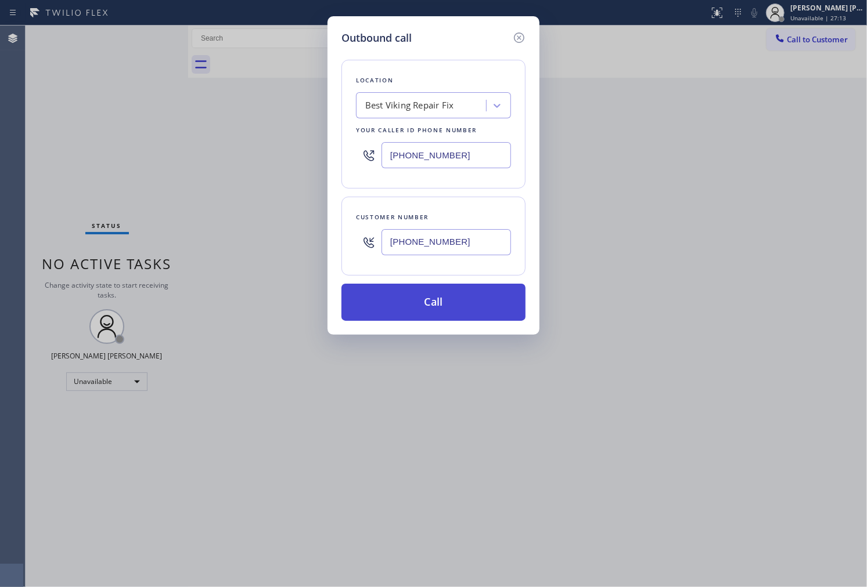
type input "[PHONE_NUMBER]"
click at [460, 308] on button "Call" at bounding box center [433, 302] width 184 height 37
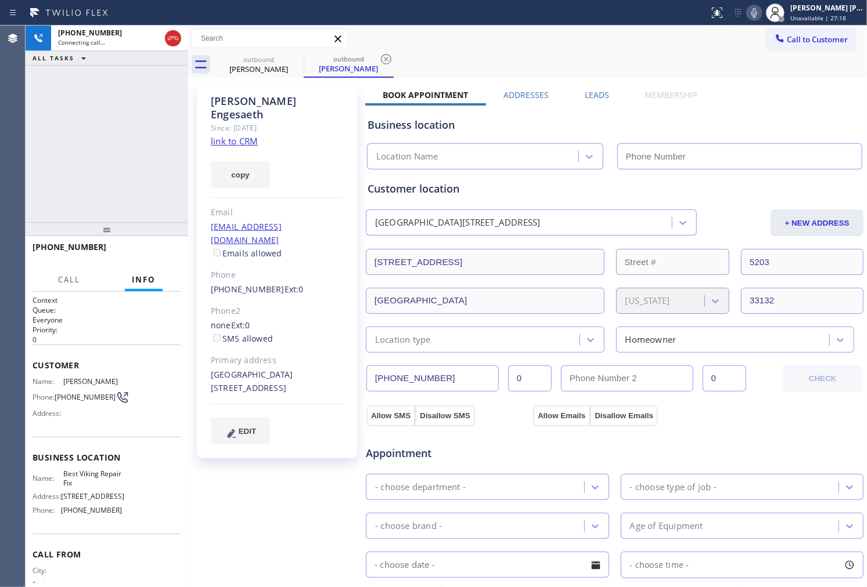
type input "[PHONE_NUMBER]"
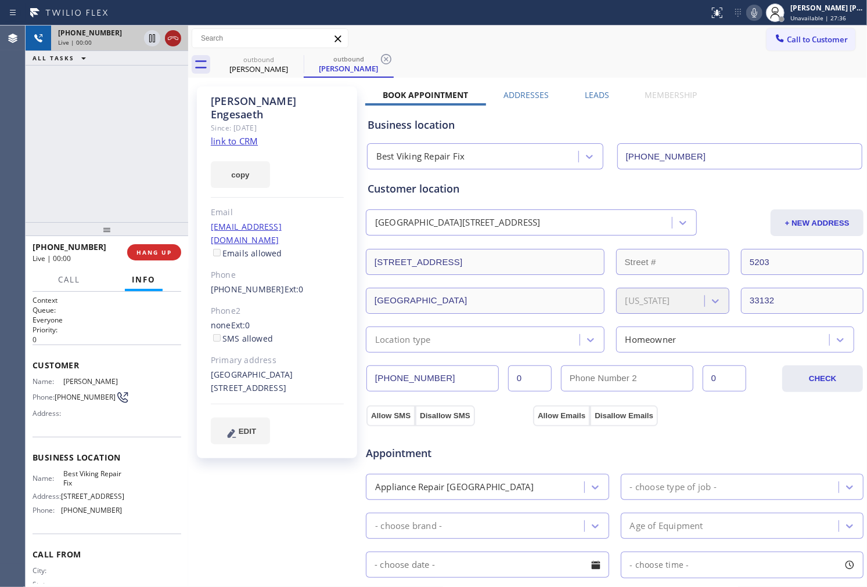
click at [177, 33] on icon at bounding box center [173, 38] width 14 height 14
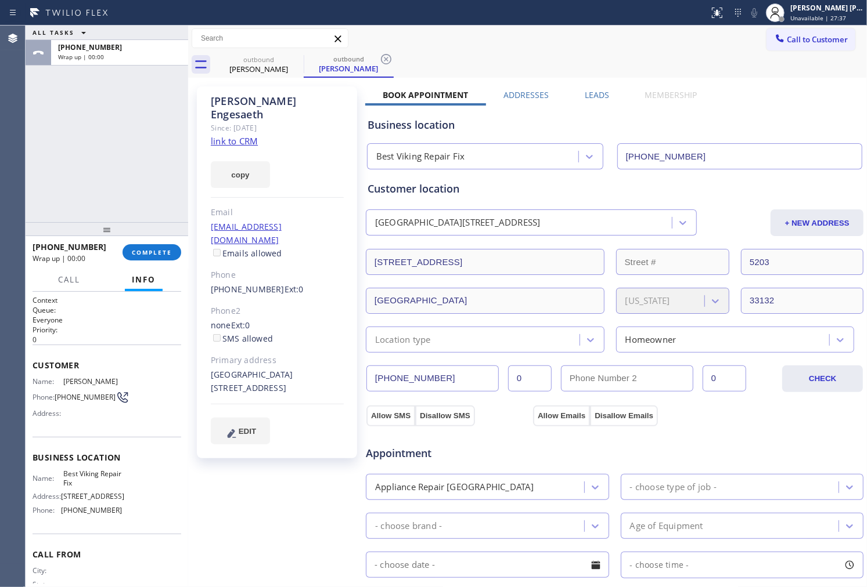
click at [603, 94] on label "Leads" at bounding box center [597, 94] width 24 height 11
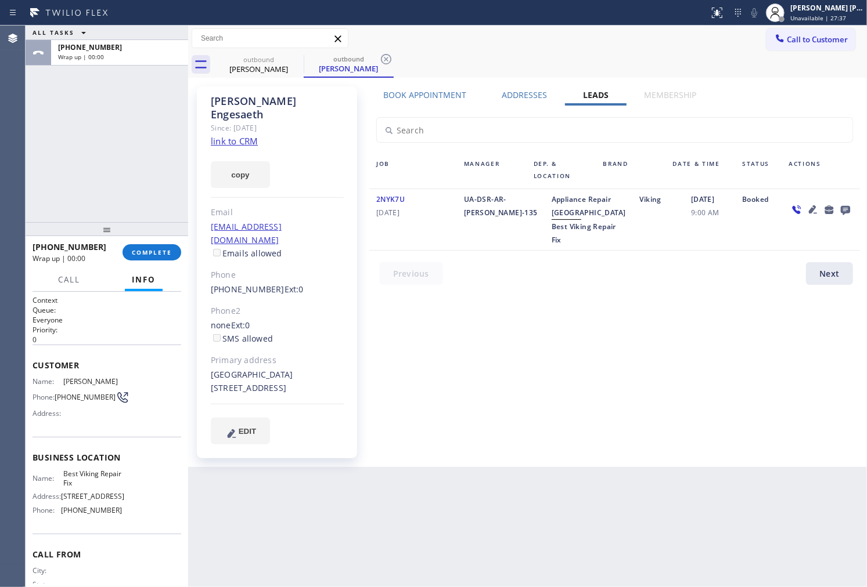
click at [845, 209] on icon at bounding box center [845, 210] width 14 height 15
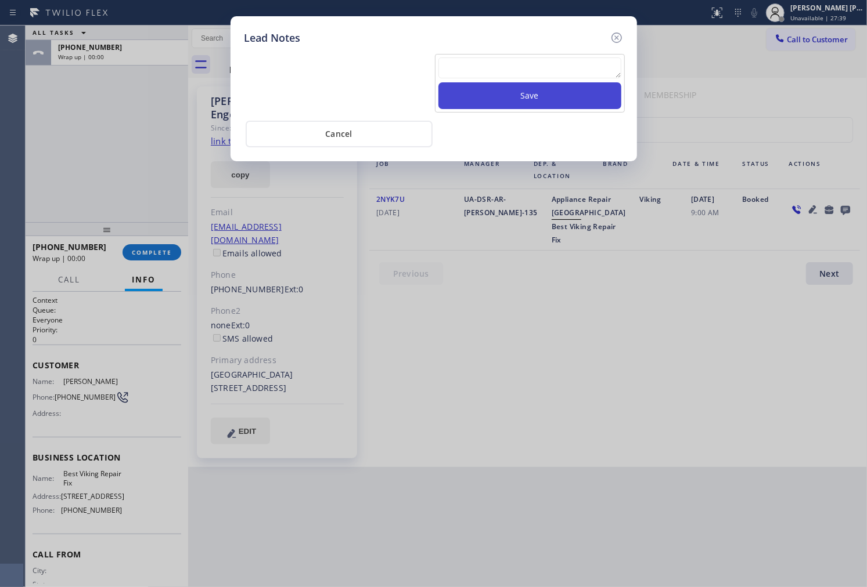
click at [602, 83] on button "Save" at bounding box center [529, 95] width 183 height 27
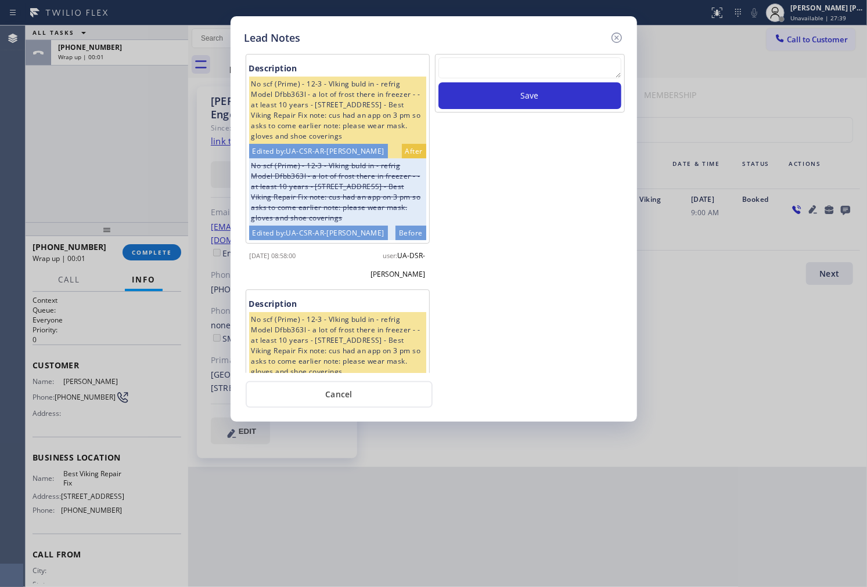
click at [593, 70] on textarea at bounding box center [529, 67] width 183 height 21
type textarea "no answer"
click at [584, 93] on button "Save" at bounding box center [529, 95] width 183 height 27
click at [612, 41] on icon at bounding box center [617, 38] width 14 height 14
click at [612, 41] on div "Call to Customer Outbound call Location Best Viking Repair Fix Your caller id p…" at bounding box center [527, 38] width 679 height 20
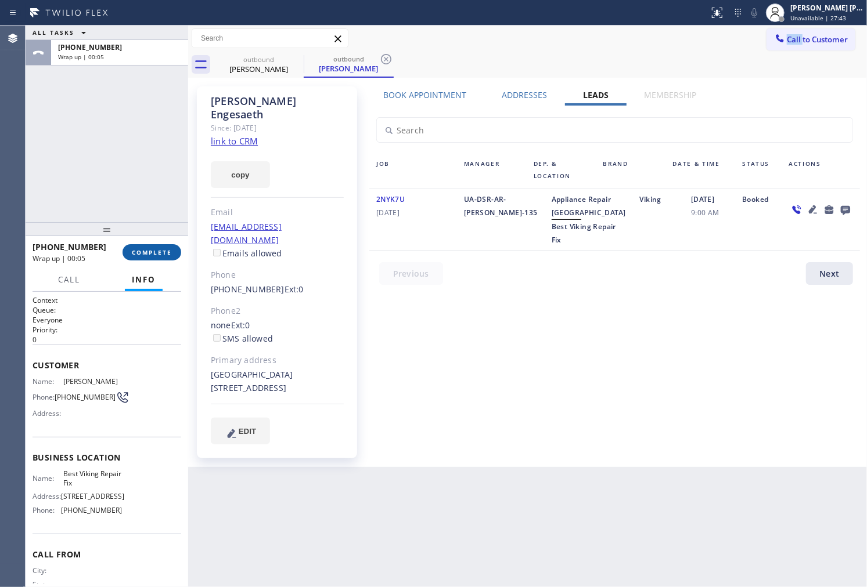
click at [132, 248] on span "COMPLETE" at bounding box center [152, 252] width 40 height 8
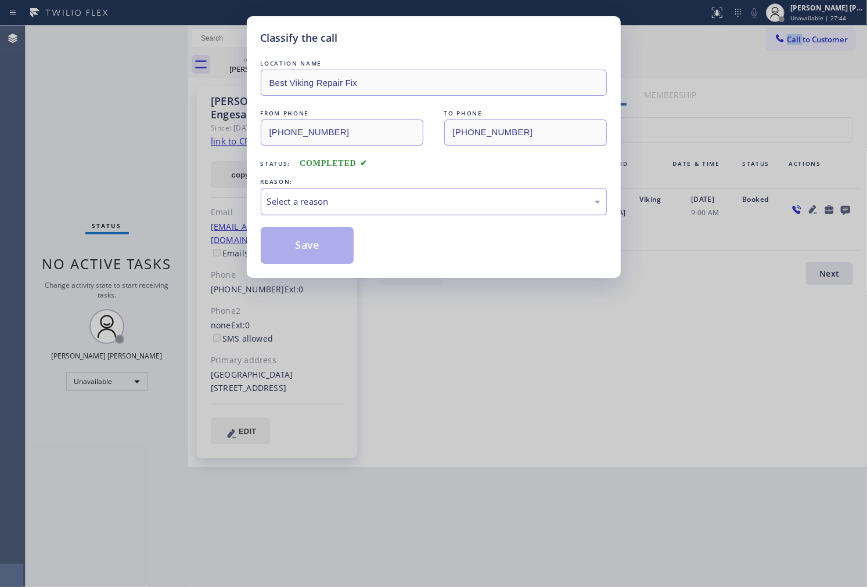
click at [349, 203] on div "Select a reason" at bounding box center [433, 201] width 333 height 13
click at [335, 264] on div "Classify the call LOCATION NAME Best Viking Repair Fix FROM PHONE [PHONE_NUMBER…" at bounding box center [434, 147] width 374 height 262
click at [320, 251] on button "Save" at bounding box center [307, 245] width 93 height 37
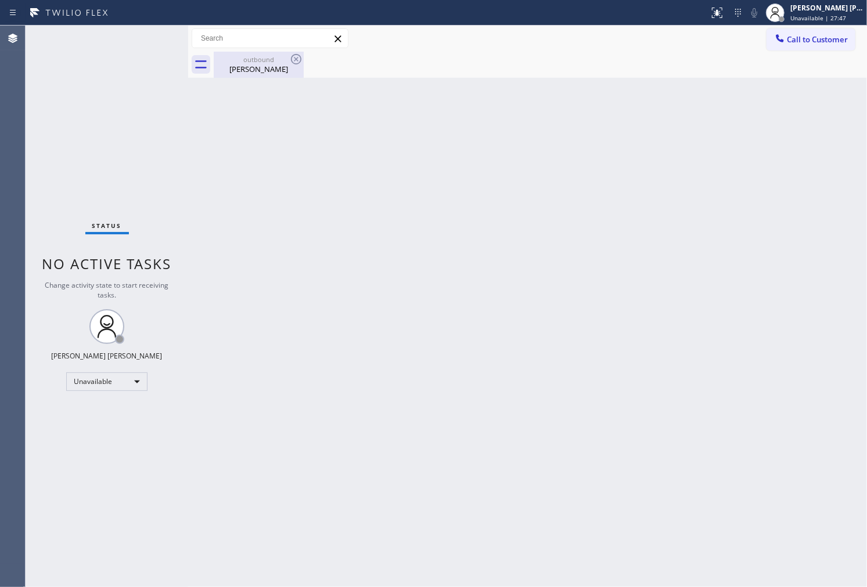
click at [277, 70] on div "[PERSON_NAME]" at bounding box center [259, 69] width 88 height 10
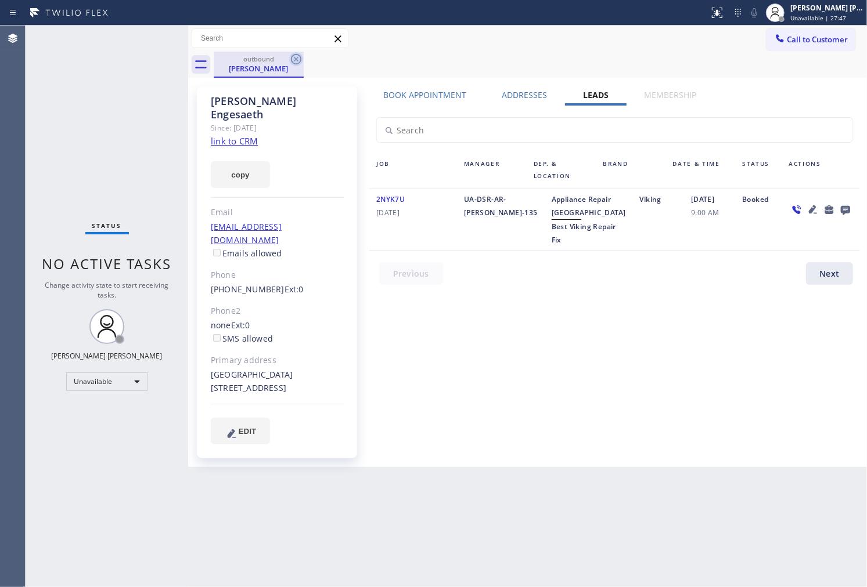
click at [293, 60] on icon at bounding box center [296, 59] width 14 height 14
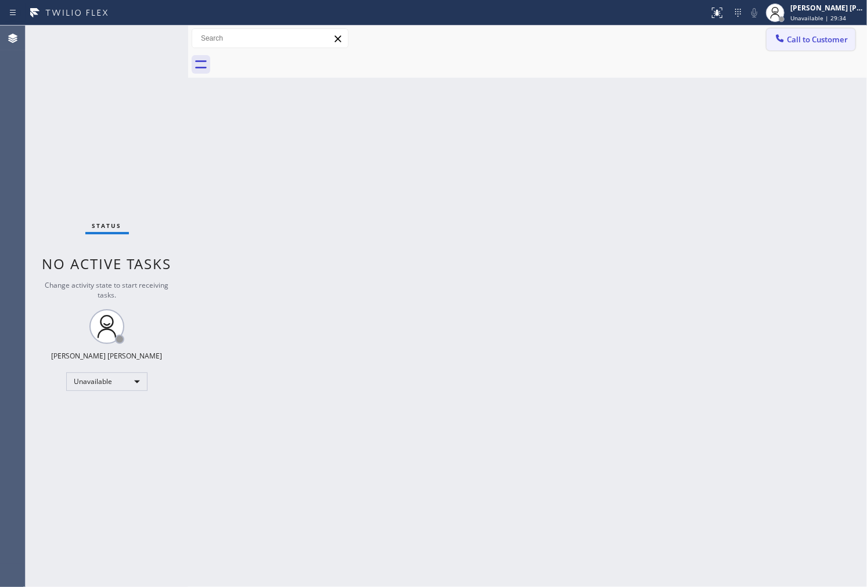
click at [778, 37] on icon at bounding box center [780, 39] width 12 height 12
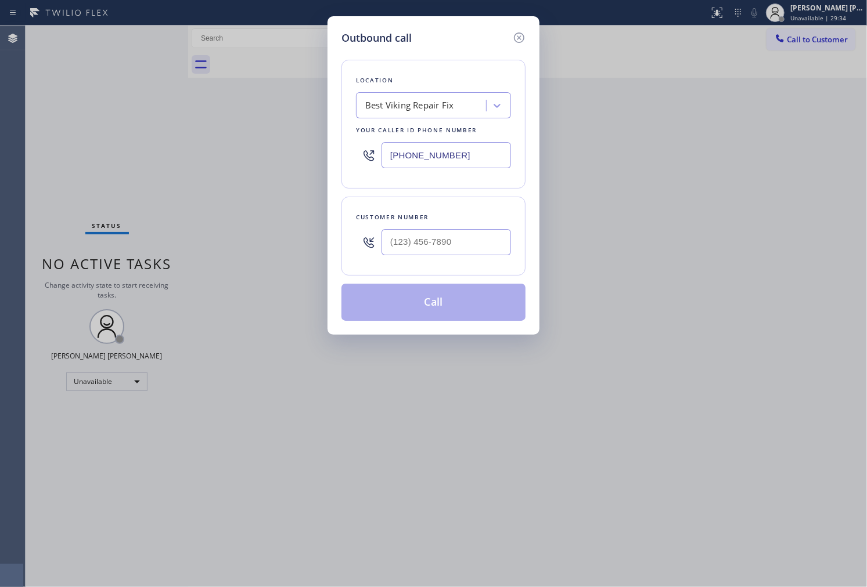
click at [450, 157] on input "[PHONE_NUMBER]" at bounding box center [445, 155] width 129 height 26
drag, startPoint x: 450, startPoint y: 157, endPoint x: 441, endPoint y: 157, distance: 9.3
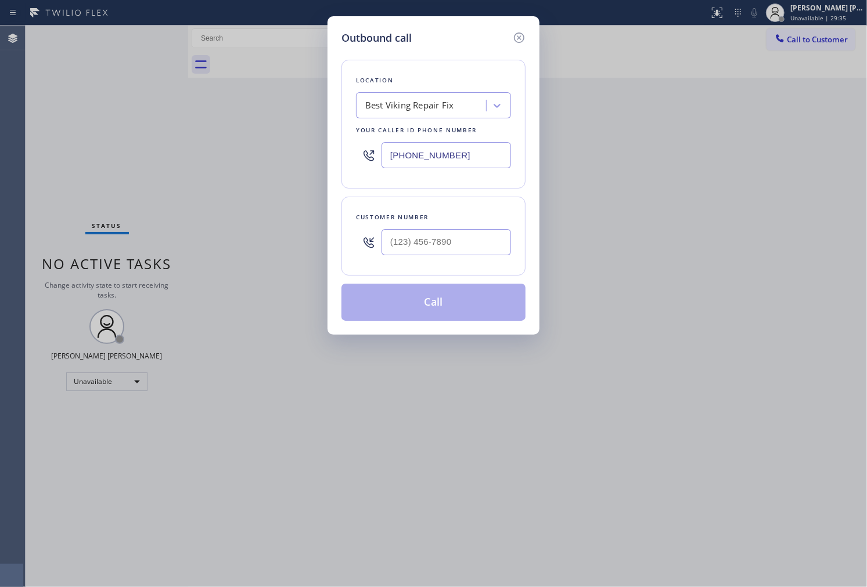
click at [450, 157] on input "[PHONE_NUMBER]" at bounding box center [445, 155] width 129 height 26
paste input "323) 639-7253"
type input "[PHONE_NUMBER]"
click at [444, 234] on input "(___) ___-____" at bounding box center [445, 242] width 129 height 26
paste input "626) 246-5258"
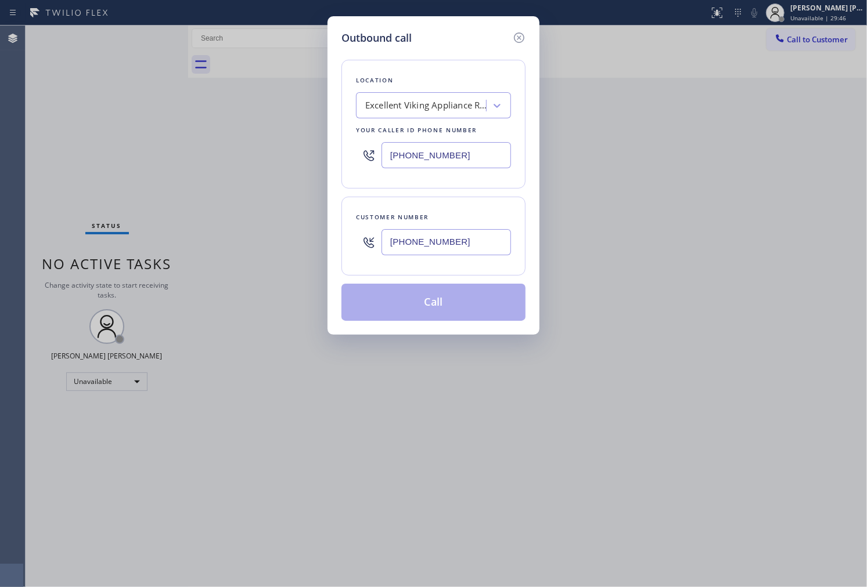
type input "[PHONE_NUMBER]"
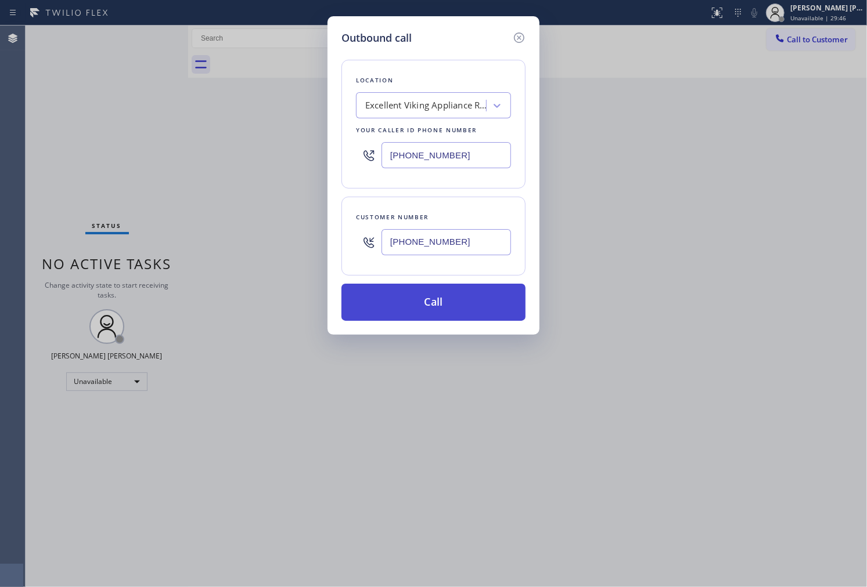
click at [453, 308] on button "Call" at bounding box center [433, 302] width 184 height 37
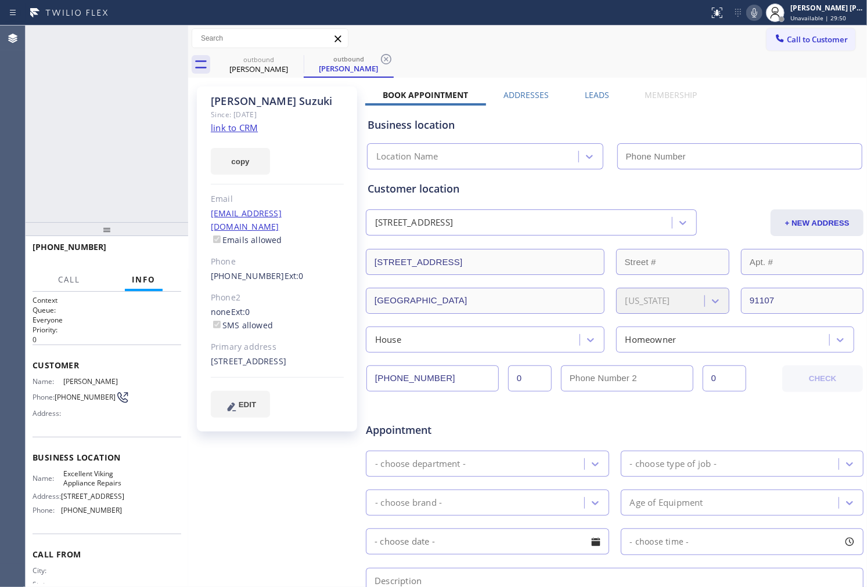
type input "[PHONE_NUMBER]"
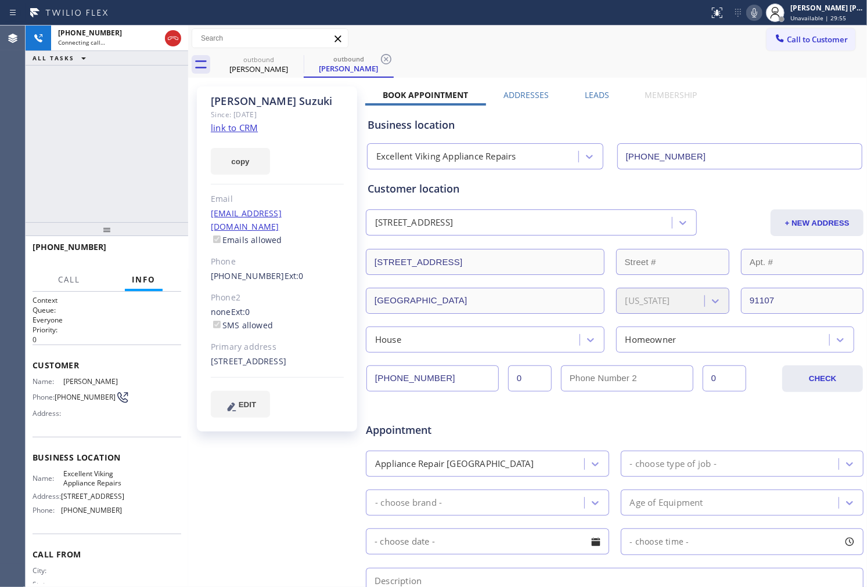
click at [237, 104] on div "[PERSON_NAME]" at bounding box center [277, 101] width 133 height 13
click at [102, 131] on div "[PHONE_NUMBER] Connecting call… ALL TASKS ALL TASKS ACTIVE TASKS TASKS IN WRAP …" at bounding box center [107, 124] width 163 height 197
click at [331, 173] on div "copy" at bounding box center [277, 155] width 133 height 40
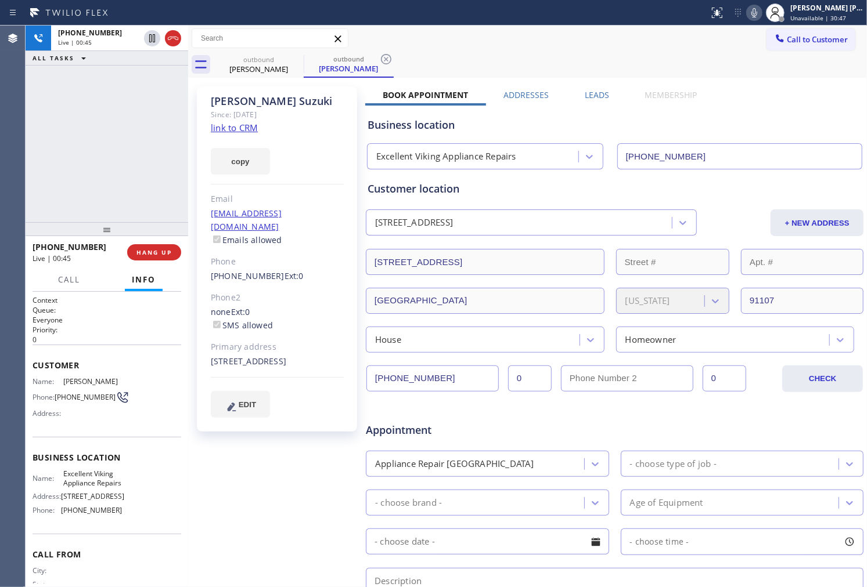
click at [68, 163] on div "[PHONE_NUMBER] Live | 00:45 ALL TASKS ALL TASKS ACTIVE TASKS TASKS IN WRAP UP" at bounding box center [107, 124] width 163 height 197
drag, startPoint x: 232, startPoint y: 362, endPoint x: 200, endPoint y: 360, distance: 32.0
click at [200, 360] on div "[PERSON_NAME] Since: [DATE] link to CRM copy Email [EMAIL_ADDRESS][DOMAIN_NAME]…" at bounding box center [277, 258] width 160 height 345
click at [247, 359] on div "[STREET_ADDRESS]" at bounding box center [277, 361] width 133 height 13
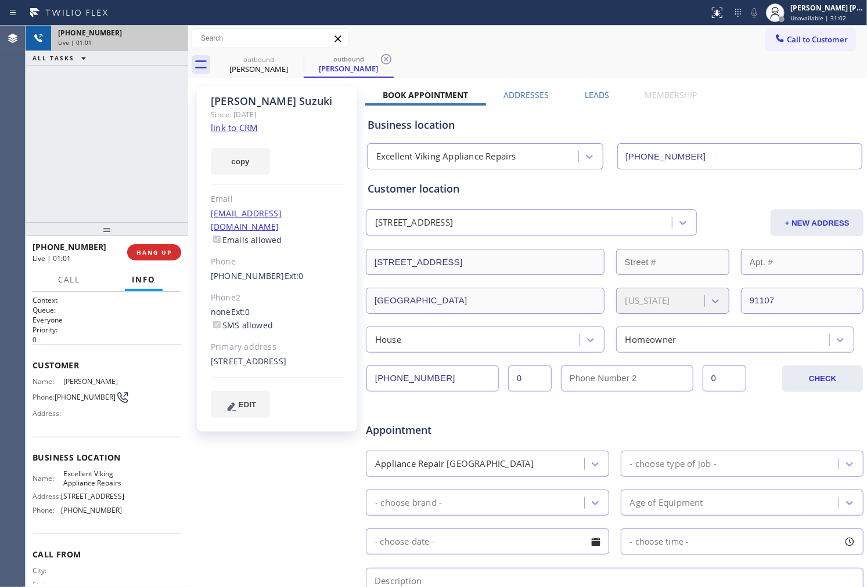
click at [176, 38] on div "Live | 01:01" at bounding box center [119, 42] width 123 height 8
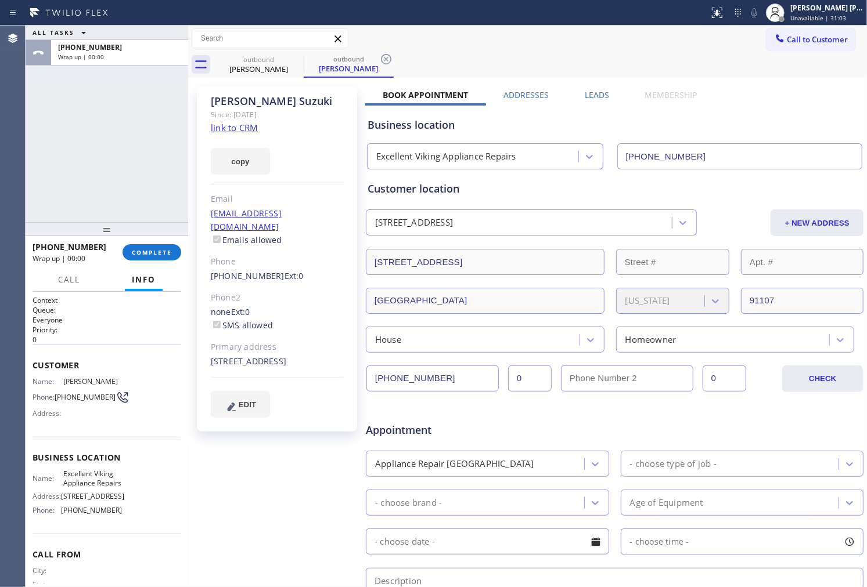
click at [595, 91] on label "Leads" at bounding box center [597, 94] width 24 height 11
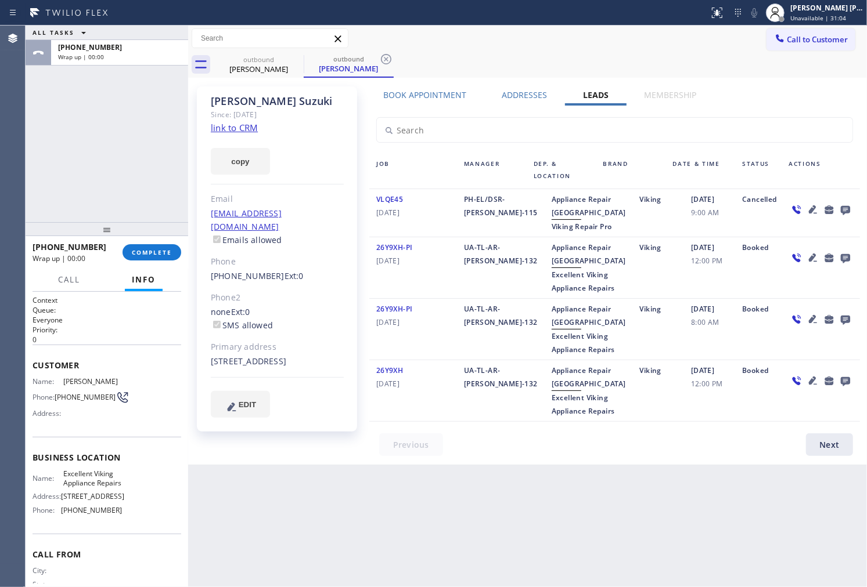
click at [841, 209] on icon at bounding box center [845, 210] width 9 height 9
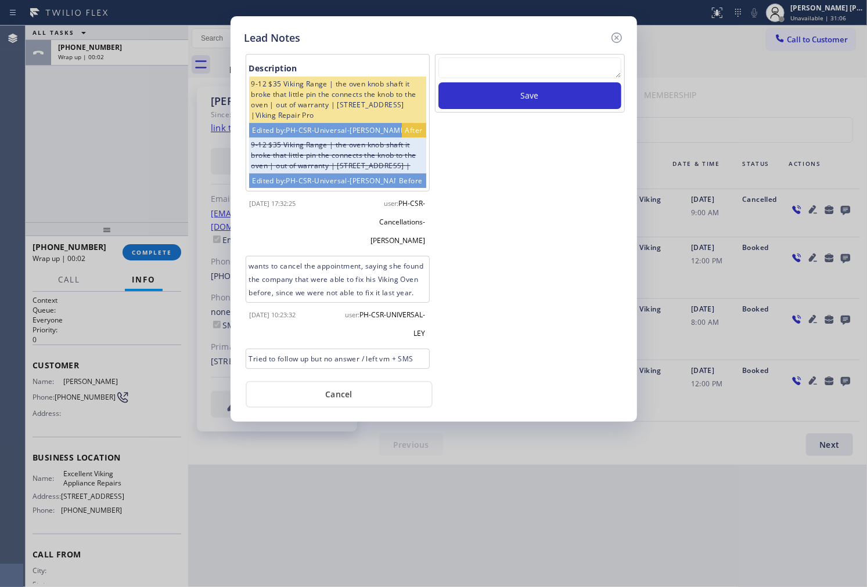
click at [532, 77] on textarea at bounding box center [529, 67] width 183 height 21
type textarea "ALL GOOD"
click at [607, 102] on button "Save" at bounding box center [529, 95] width 183 height 27
click at [616, 38] on icon at bounding box center [617, 38] width 14 height 14
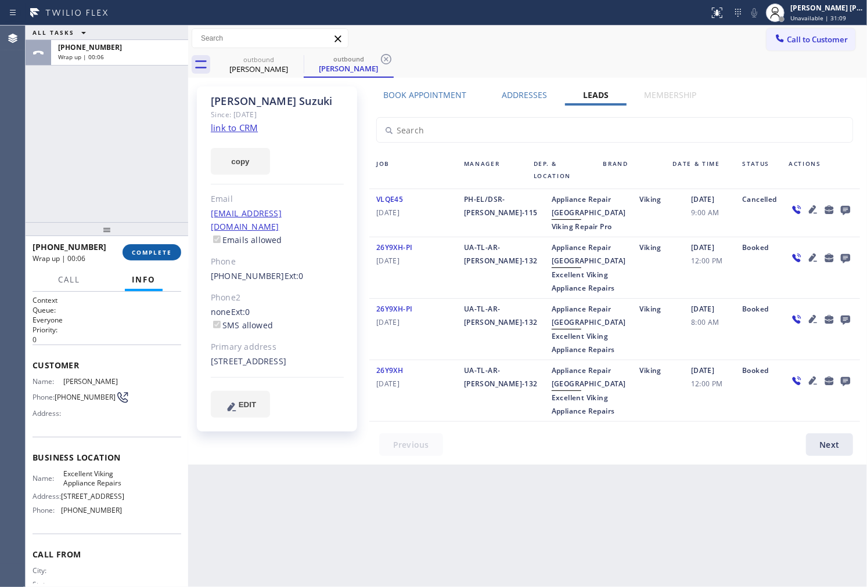
click at [152, 254] on span "COMPLETE" at bounding box center [152, 252] width 40 height 8
click at [394, 211] on span "[DATE]" at bounding box center [413, 212] width 74 height 13
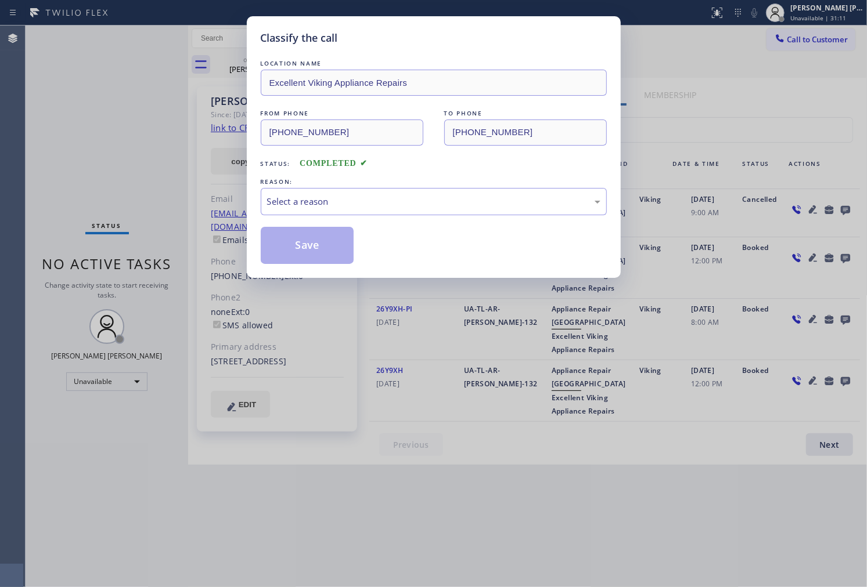
click at [394, 211] on div "Select a reason" at bounding box center [434, 201] width 346 height 27
click at [360, 190] on div "Select a reason" at bounding box center [434, 201] width 346 height 27
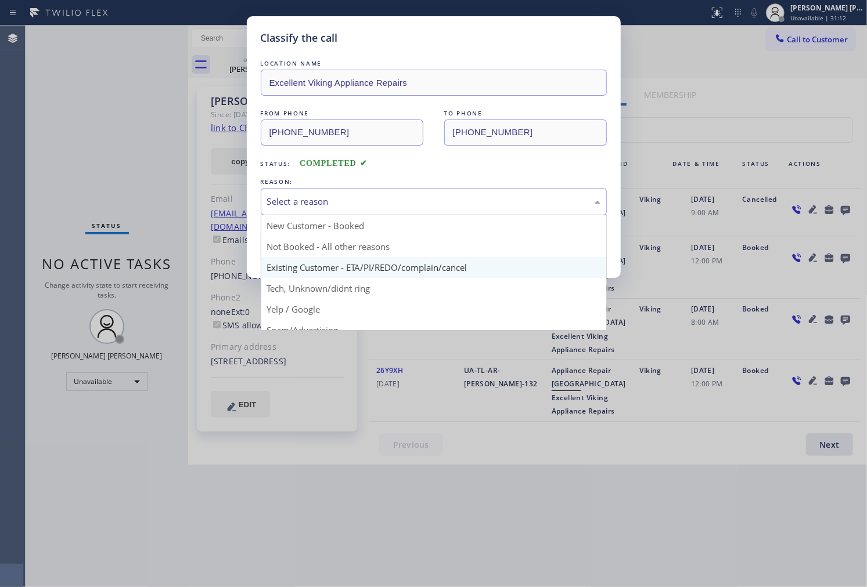
click at [355, 262] on div "Save" at bounding box center [434, 245] width 346 height 37
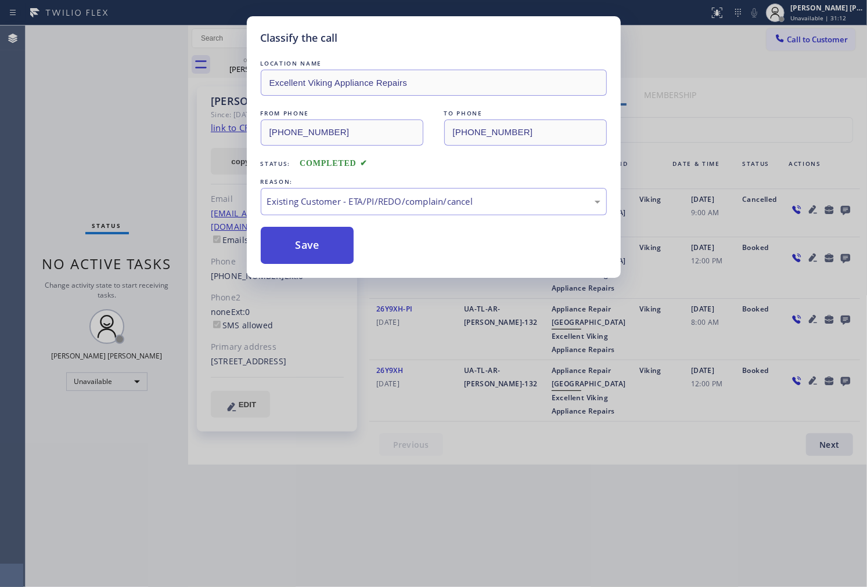
click at [315, 248] on button "Save" at bounding box center [307, 245] width 93 height 37
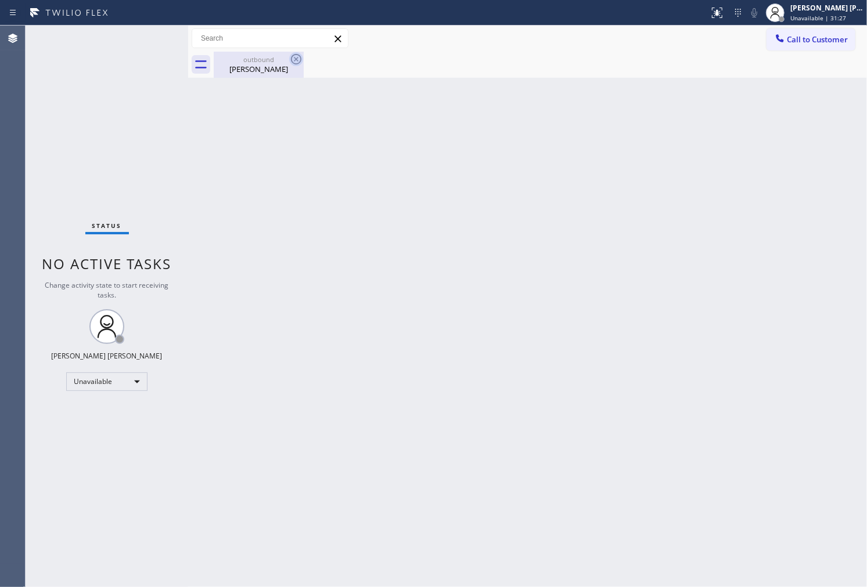
click at [270, 68] on div "[PERSON_NAME]" at bounding box center [259, 69] width 88 height 10
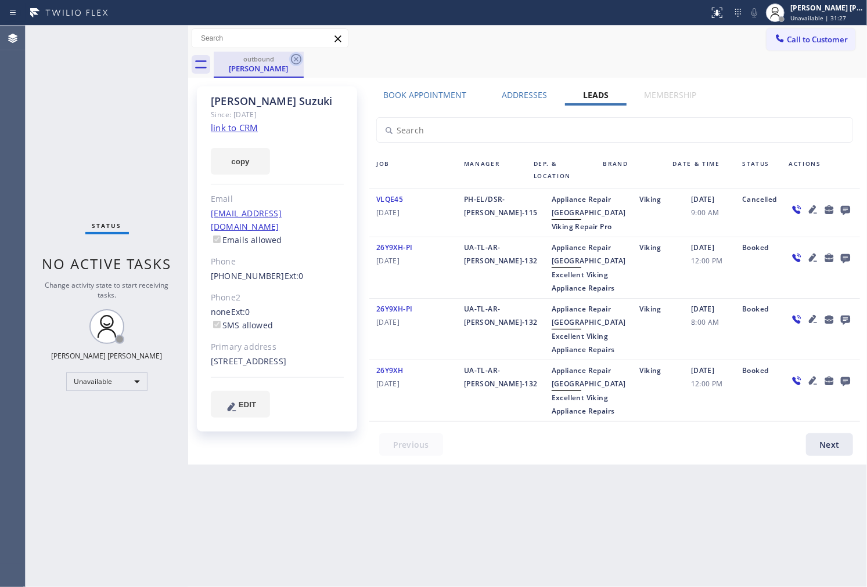
click at [300, 60] on icon at bounding box center [296, 59] width 10 height 10
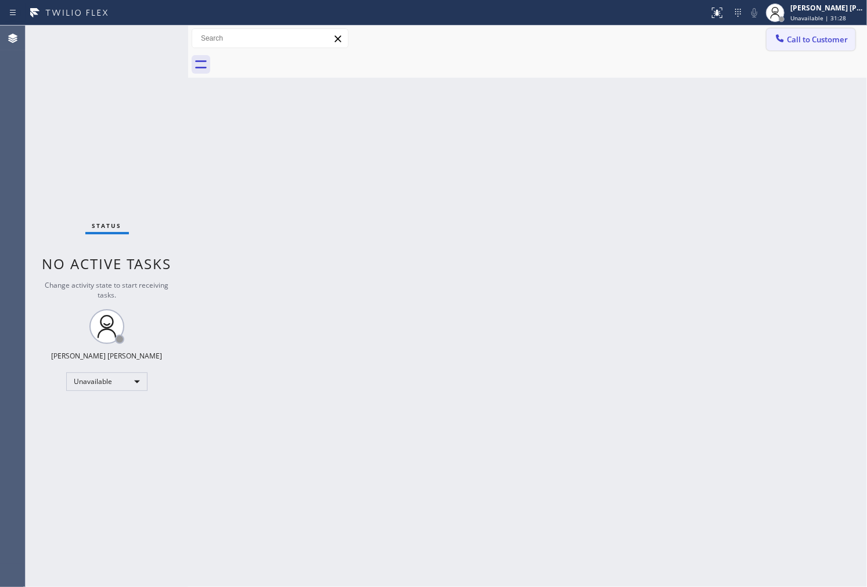
click at [820, 28] on button "Call to Customer" at bounding box center [810, 39] width 89 height 22
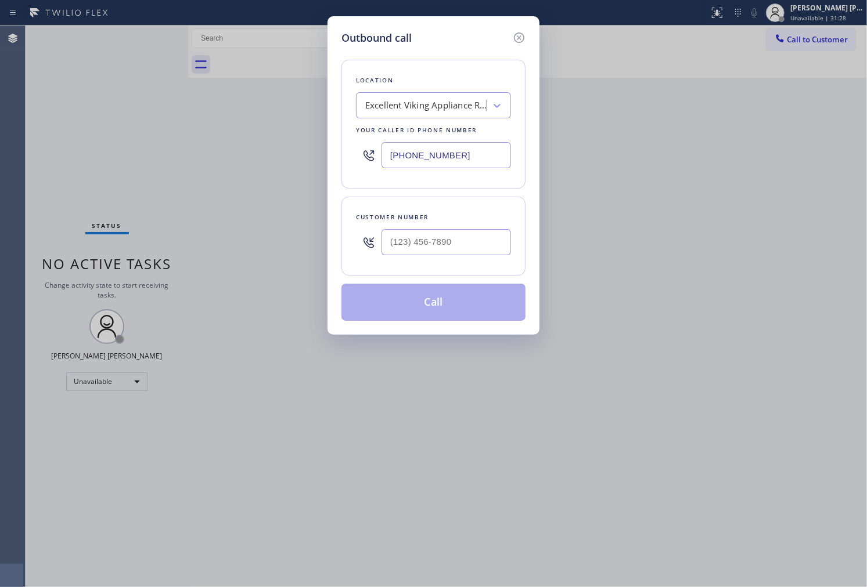
click at [449, 155] on input "[PHONE_NUMBER]" at bounding box center [445, 155] width 129 height 26
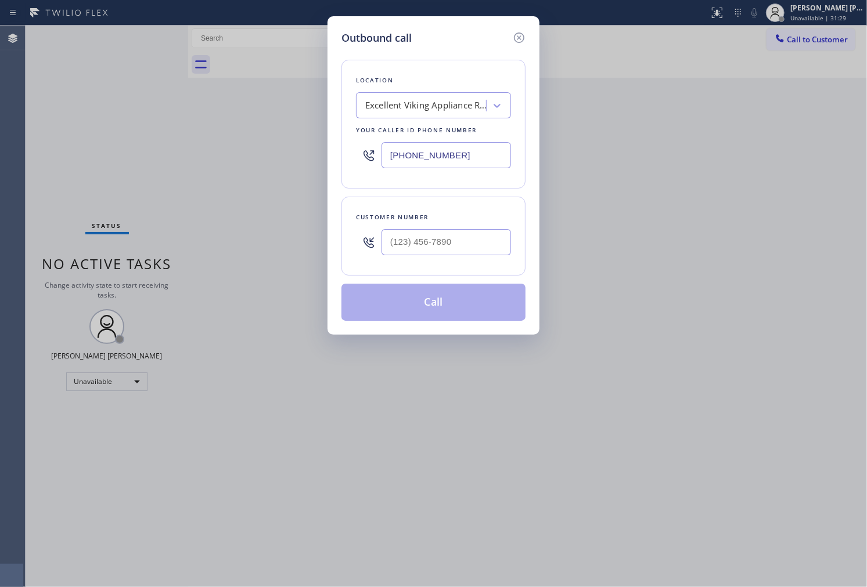
paste input "833) 273-3559"
paste input "text"
type input "[PHONE_NUMBER]"
click at [457, 247] on input "(___) ___-____" at bounding box center [445, 242] width 129 height 26
paste input "415) 264-7107"
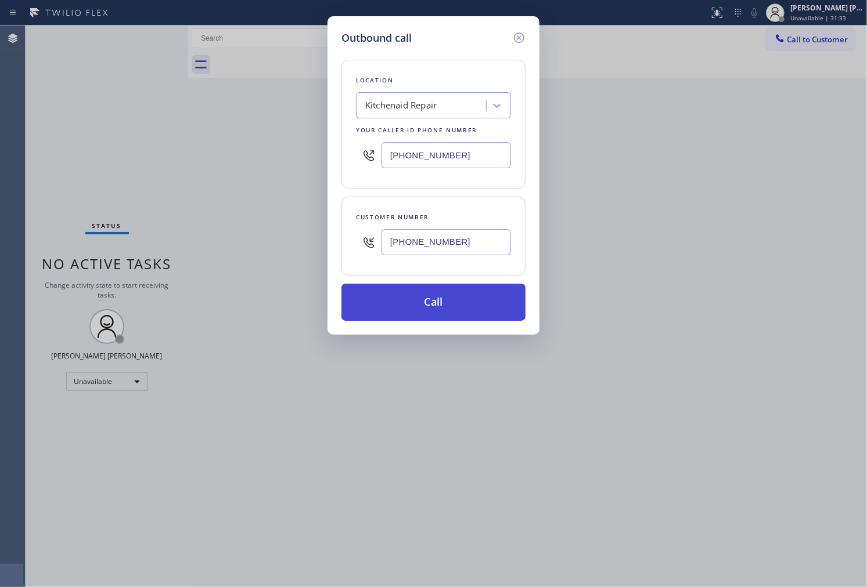
type input "[PHONE_NUMBER]"
click at [443, 306] on button "Call" at bounding box center [433, 302] width 184 height 37
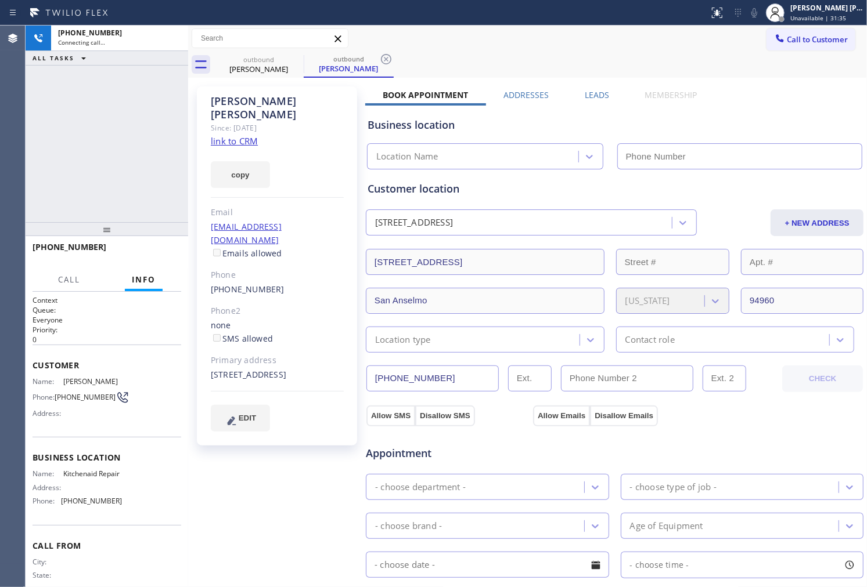
click at [279, 100] on div "[PERSON_NAME]" at bounding box center [277, 108] width 133 height 27
drag, startPoint x: 87, startPoint y: 146, endPoint x: 91, endPoint y: 156, distance: 9.9
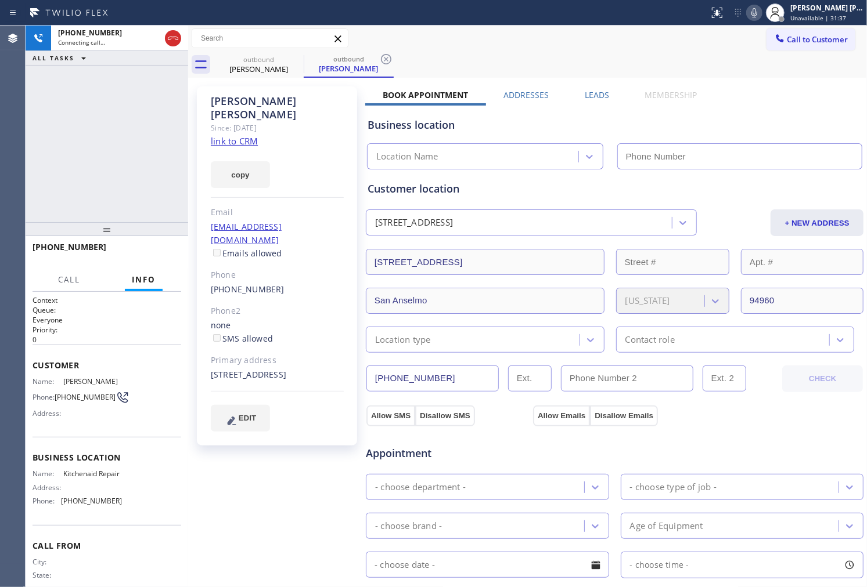
click at [87, 146] on div "[PHONE_NUMBER] Connecting call… ALL TASKS ALL TASKS ACTIVE TASKS TASKS IN WRAP …" at bounding box center [107, 124] width 163 height 197
type input "[PHONE_NUMBER]"
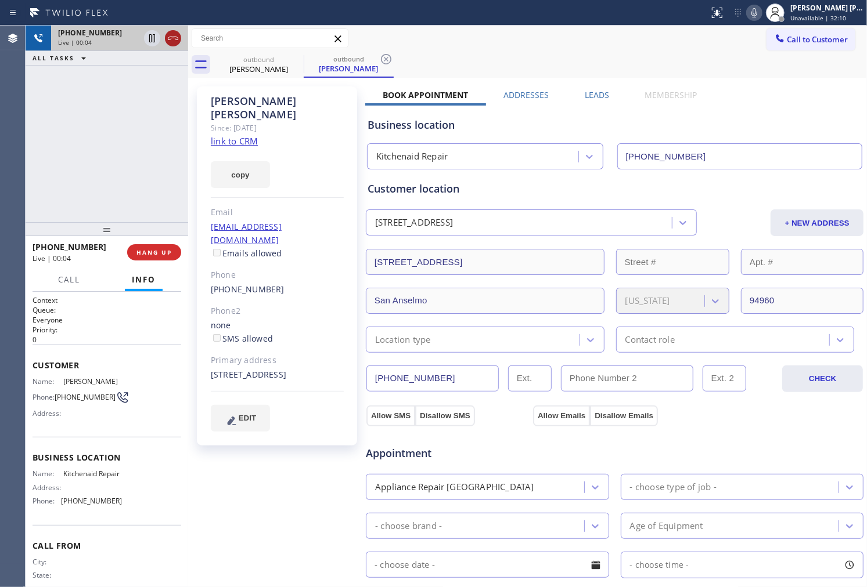
click at [176, 42] on icon at bounding box center [173, 38] width 14 height 14
click at [596, 94] on label "Leads" at bounding box center [597, 94] width 24 height 11
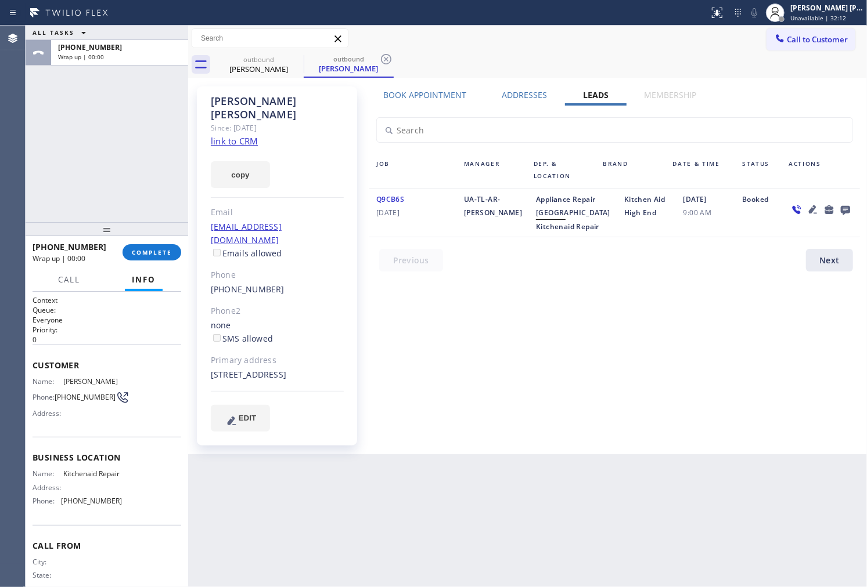
click at [846, 204] on icon at bounding box center [845, 210] width 14 height 15
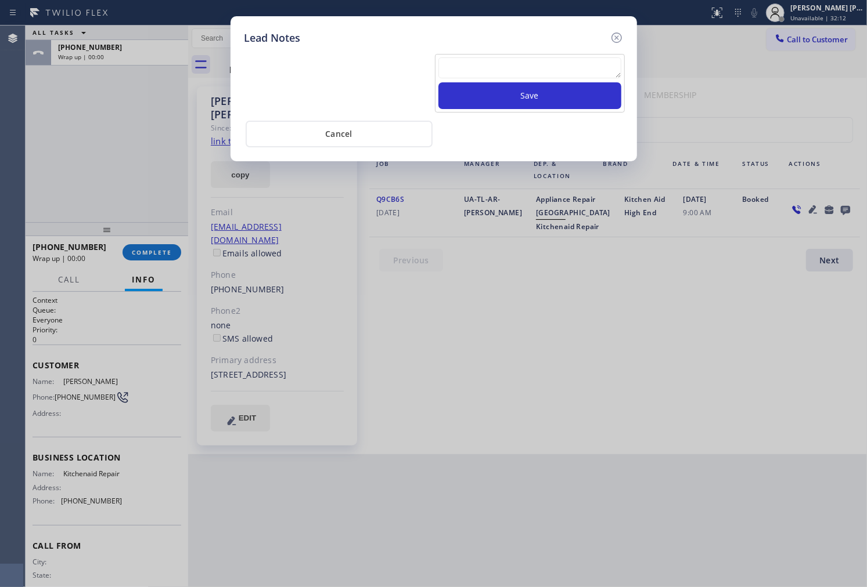
click at [550, 74] on textarea at bounding box center [529, 67] width 183 height 21
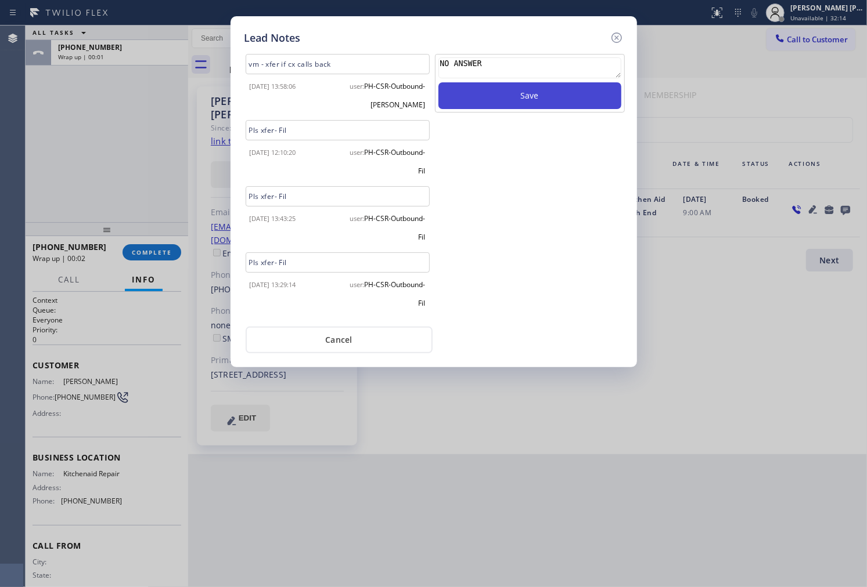
type textarea "NO ANSWER"
click at [551, 105] on button "Save" at bounding box center [529, 95] width 183 height 27
click at [614, 35] on icon at bounding box center [617, 38] width 14 height 14
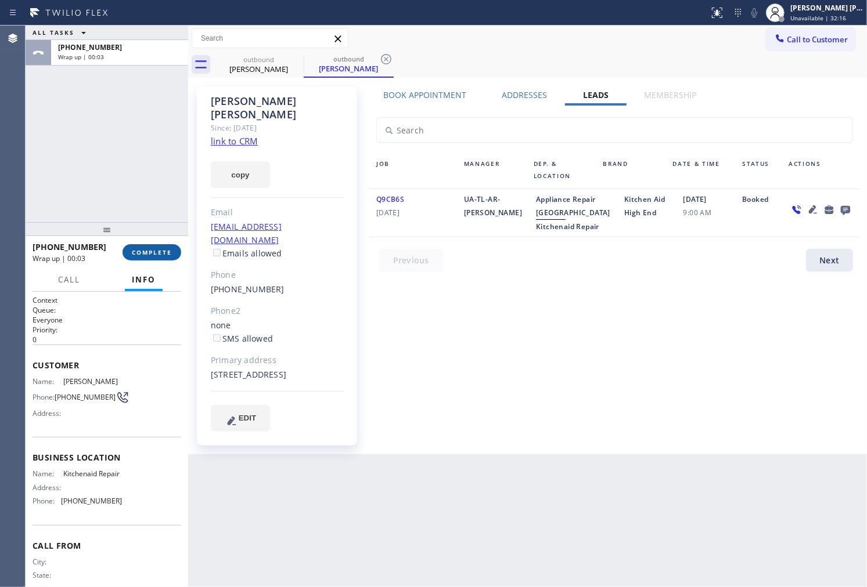
click at [149, 254] on span "COMPLETE" at bounding box center [152, 252] width 40 height 8
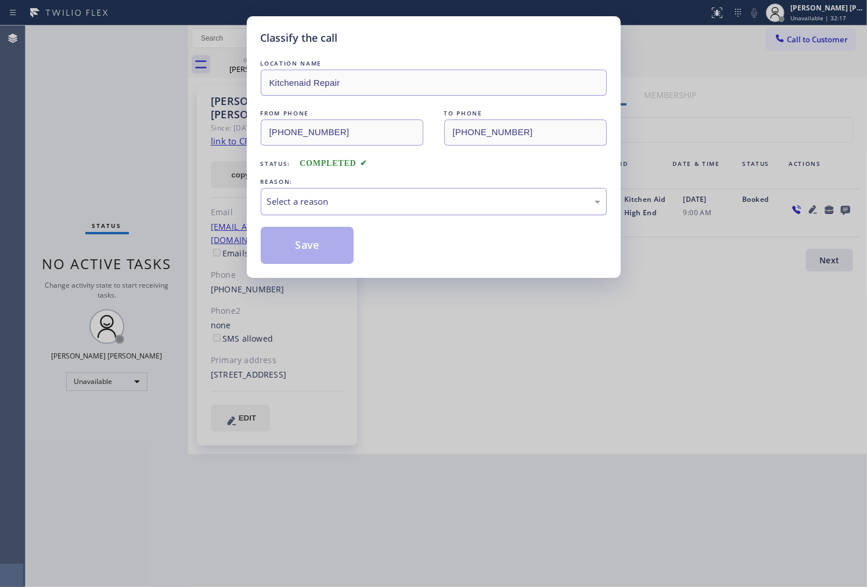
click at [398, 200] on div "Select a reason" at bounding box center [433, 201] width 333 height 13
click at [302, 250] on button "Save" at bounding box center [307, 245] width 93 height 37
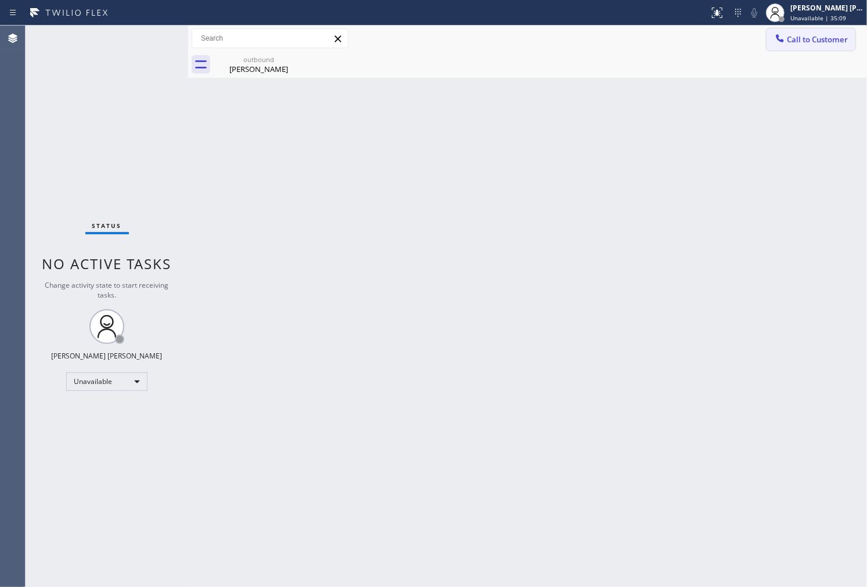
click at [813, 36] on span "Call to Customer" at bounding box center [817, 39] width 61 height 10
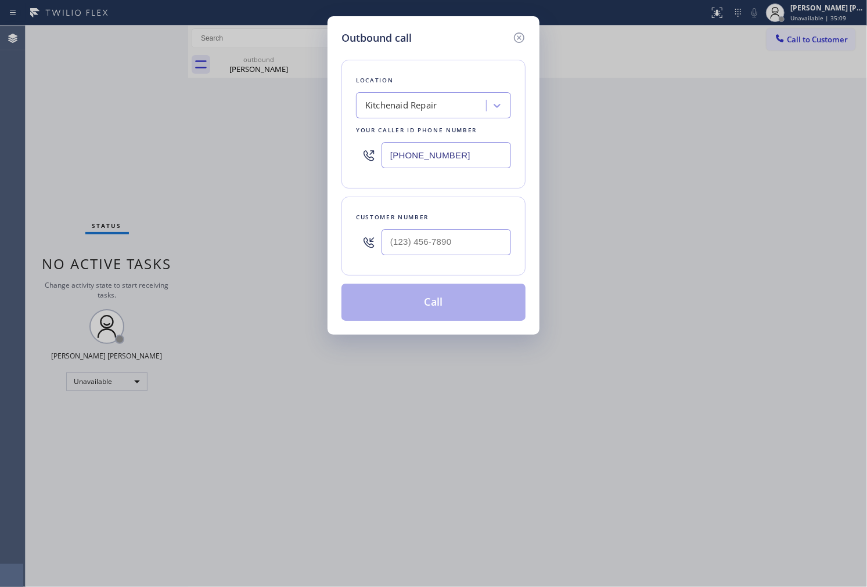
click at [462, 155] on input "[PHONE_NUMBER]" at bounding box center [445, 155] width 129 height 26
paste input "206) 309-4022"
type input "[PHONE_NUMBER]"
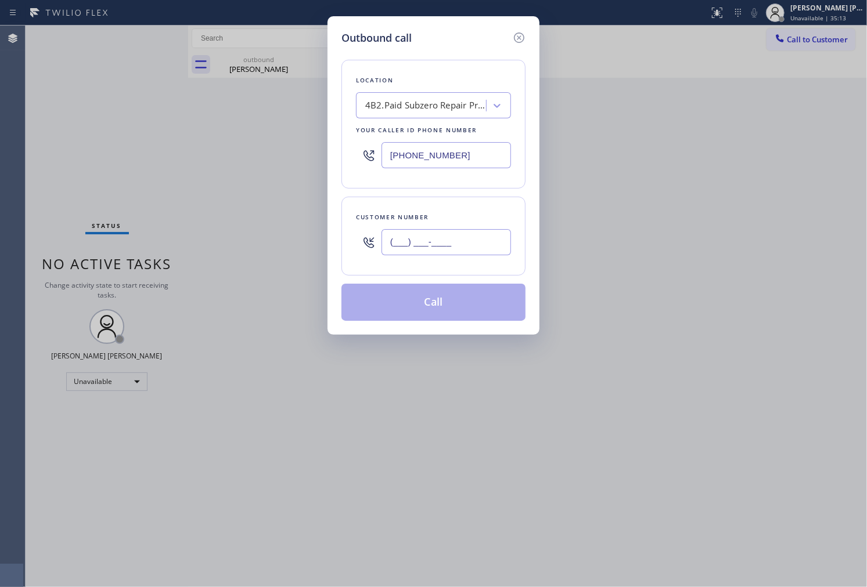
click at [460, 252] on input "(___) ___-____" at bounding box center [445, 242] width 129 height 26
paste input "206) 261-8465"
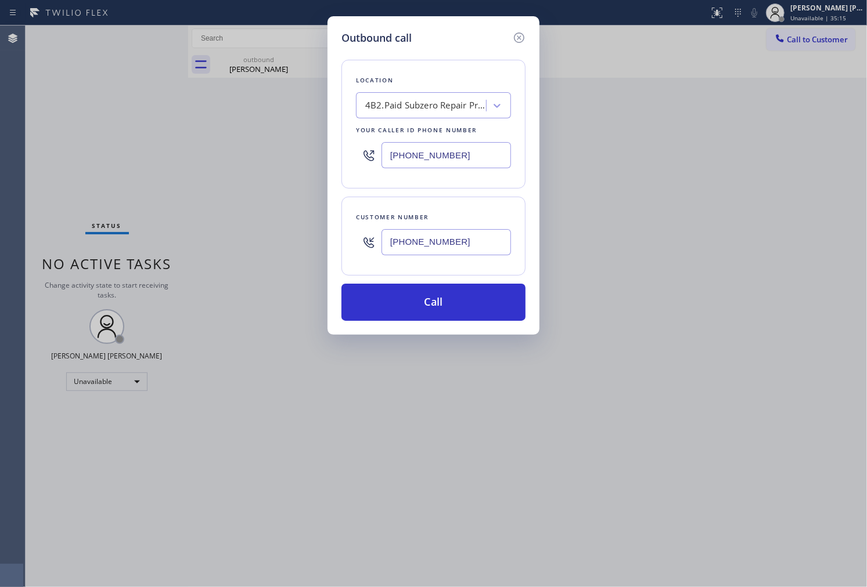
type input "[PHONE_NUMBER]"
click at [469, 158] on input "[PHONE_NUMBER]" at bounding box center [445, 155] width 129 height 26
paste input "8557"
click at [469, 158] on input "[PHONE_NUMBER]" at bounding box center [445, 155] width 129 height 26
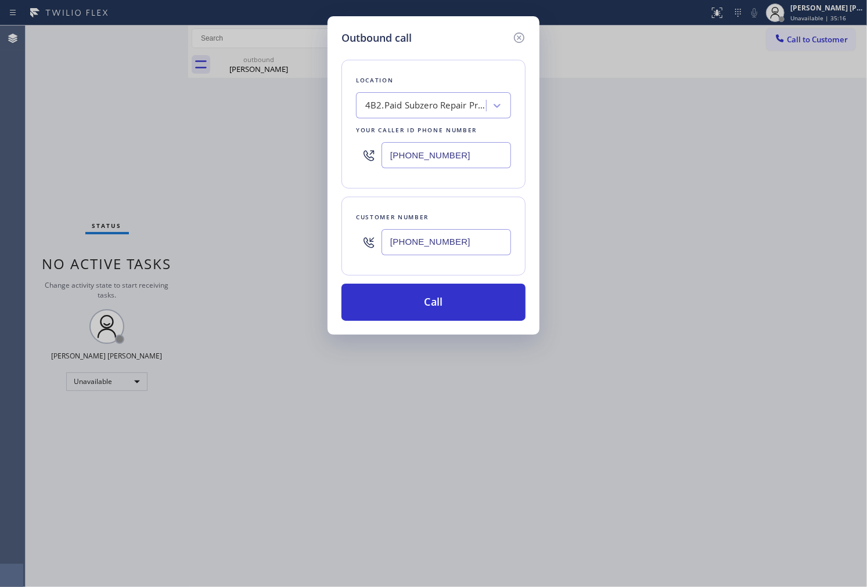
click at [469, 158] on input "[PHONE_NUMBER]" at bounding box center [445, 155] width 129 height 26
paste input "855) 731-4952"
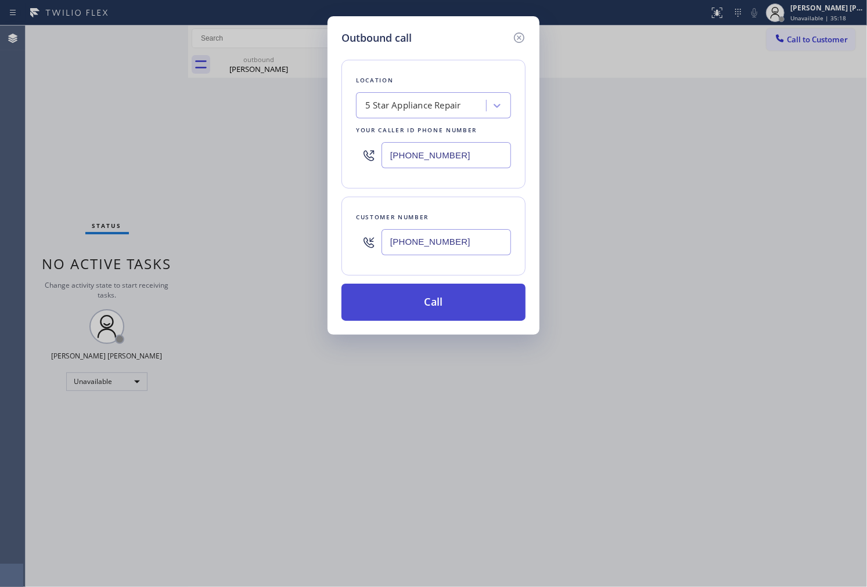
type input "[PHONE_NUMBER]"
click at [466, 311] on button "Call" at bounding box center [433, 302] width 184 height 37
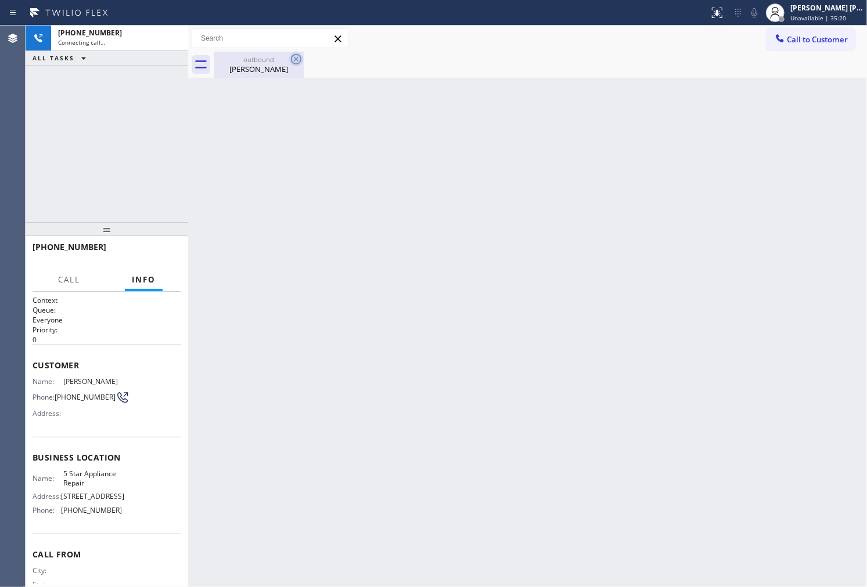
click at [298, 59] on icon at bounding box center [296, 59] width 14 height 14
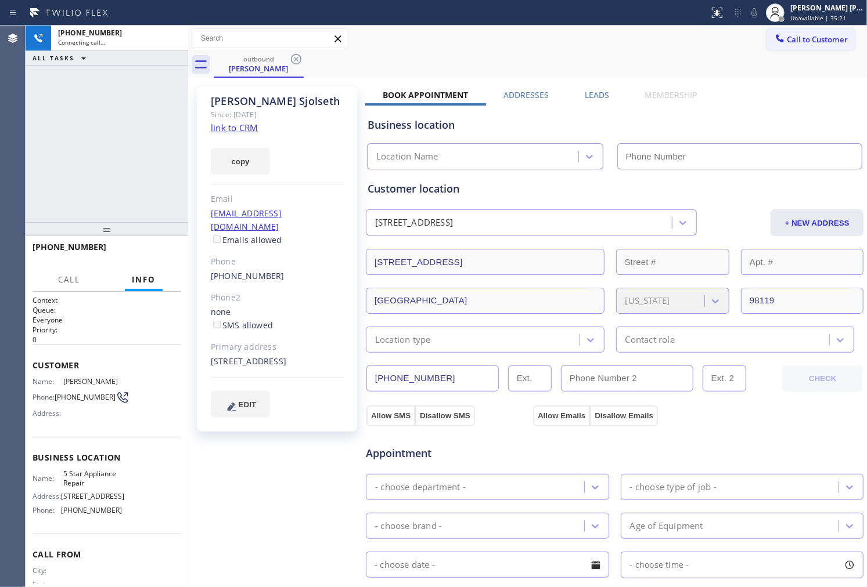
click at [261, 89] on div "[PERSON_NAME] Since: [DATE] link to CRM copy Email [EMAIL_ADDRESS][DOMAIN_NAME]…" at bounding box center [277, 258] width 160 height 345
click at [258, 99] on div "[PERSON_NAME]" at bounding box center [277, 101] width 133 height 13
type input "[PHONE_NUMBER]"
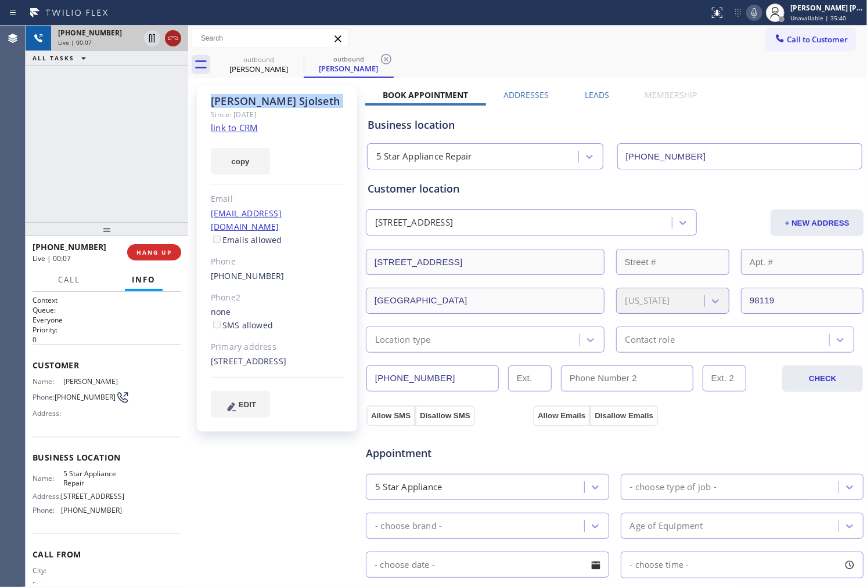
click at [178, 35] on icon at bounding box center [173, 38] width 14 height 14
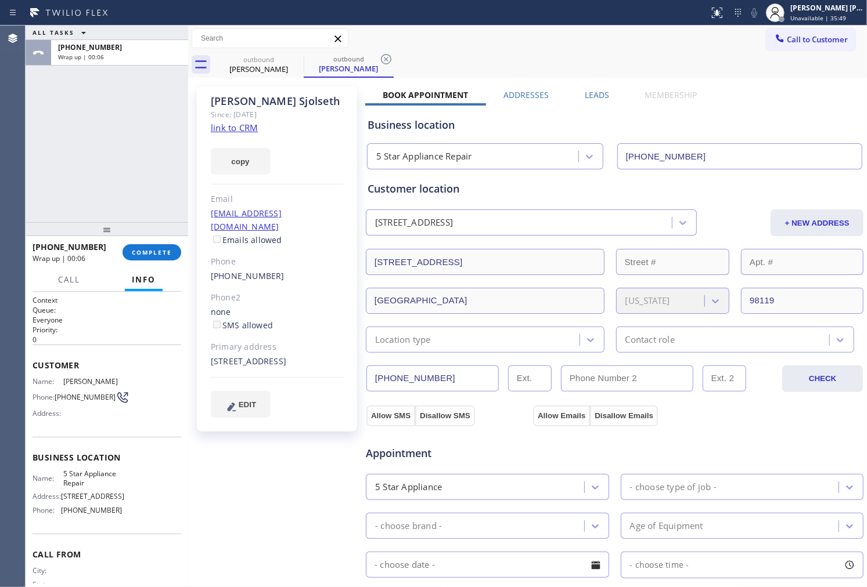
click at [601, 94] on label "Leads" at bounding box center [597, 94] width 24 height 11
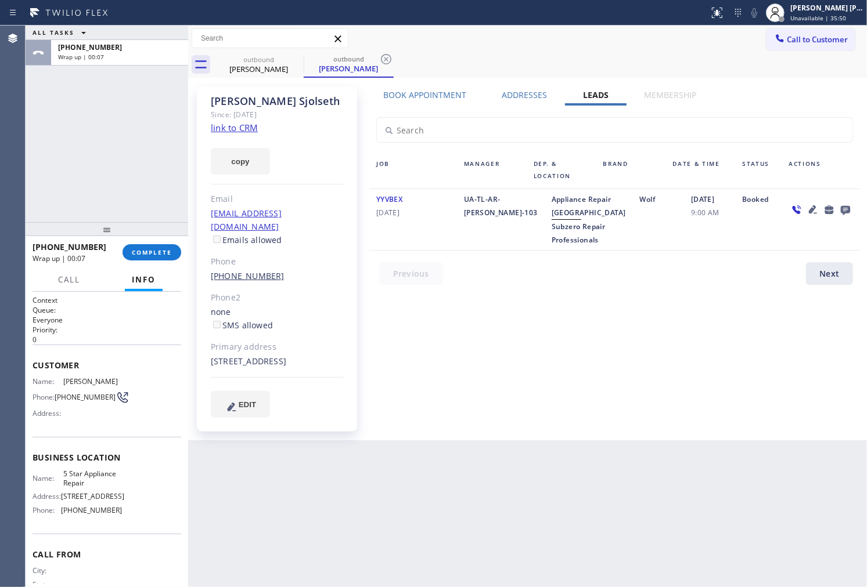
click at [246, 271] on link "[PHONE_NUMBER]" at bounding box center [248, 276] width 74 height 11
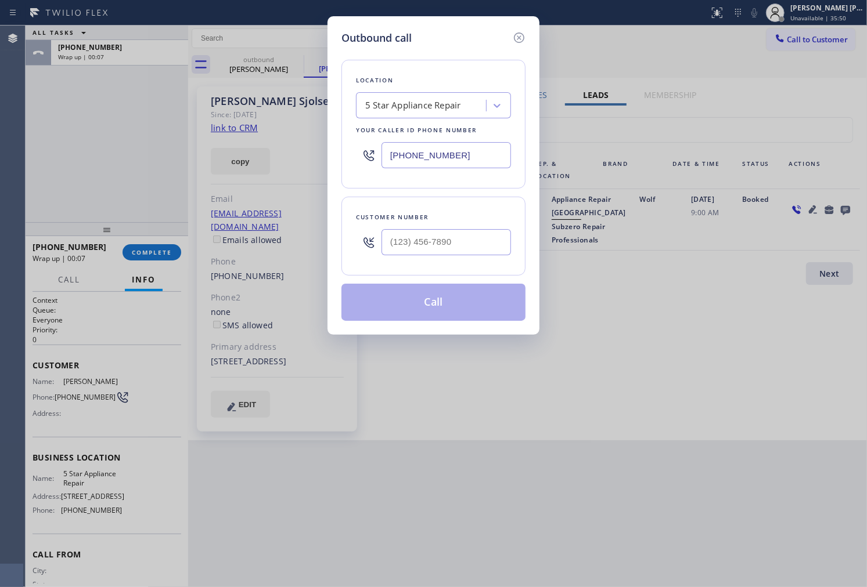
type input "[PHONE_NUMBER]"
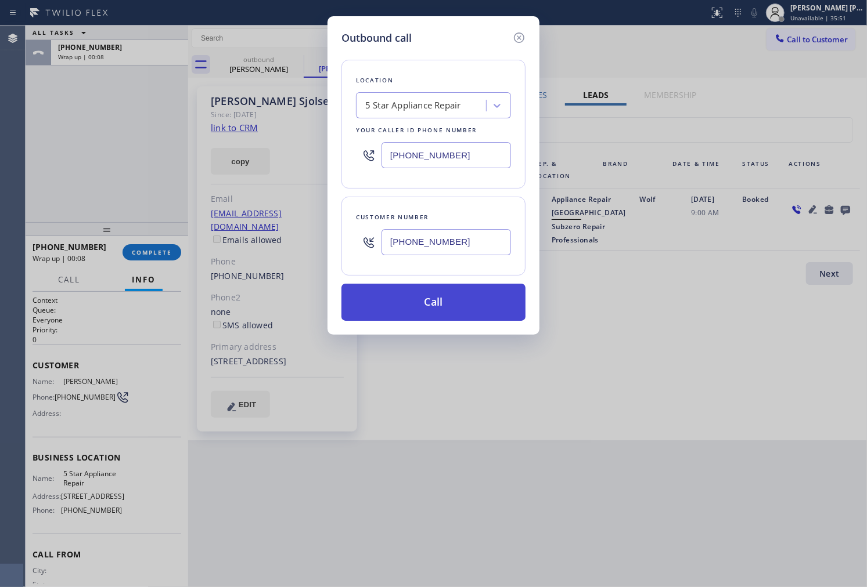
click at [465, 305] on button "Call" at bounding box center [433, 302] width 184 height 37
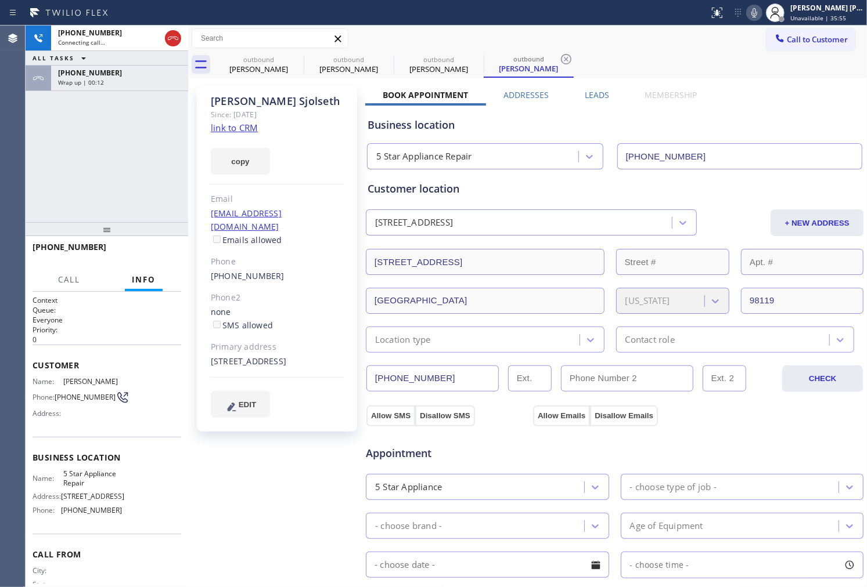
type input "[PHONE_NUMBER]"
click at [182, 43] on div "[PHONE_NUMBER] Live | 00:00 ALL TASKS ALL TASKS ACTIVE TASKS TASKS IN WRAP UP […" at bounding box center [446, 307] width 841 height 562
click at [174, 43] on icon at bounding box center [173, 38] width 14 height 14
click at [158, 255] on span "HANG UP" at bounding box center [151, 252] width 35 height 8
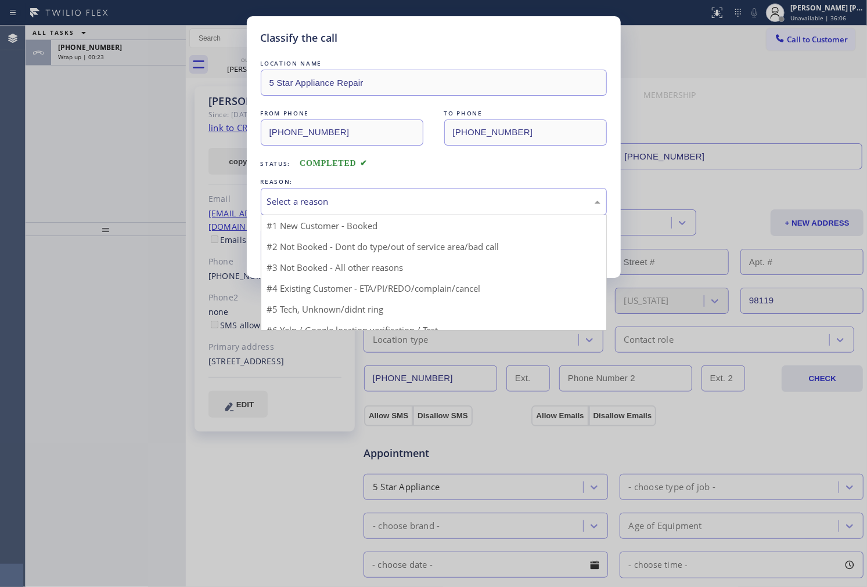
click at [360, 205] on div "Select a reason" at bounding box center [433, 201] width 333 height 13
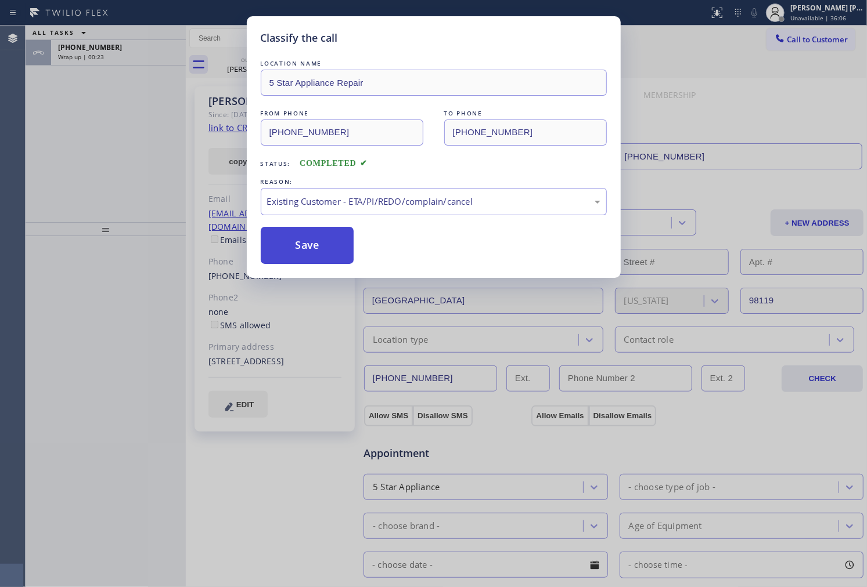
click at [302, 246] on button "Save" at bounding box center [307, 245] width 93 height 37
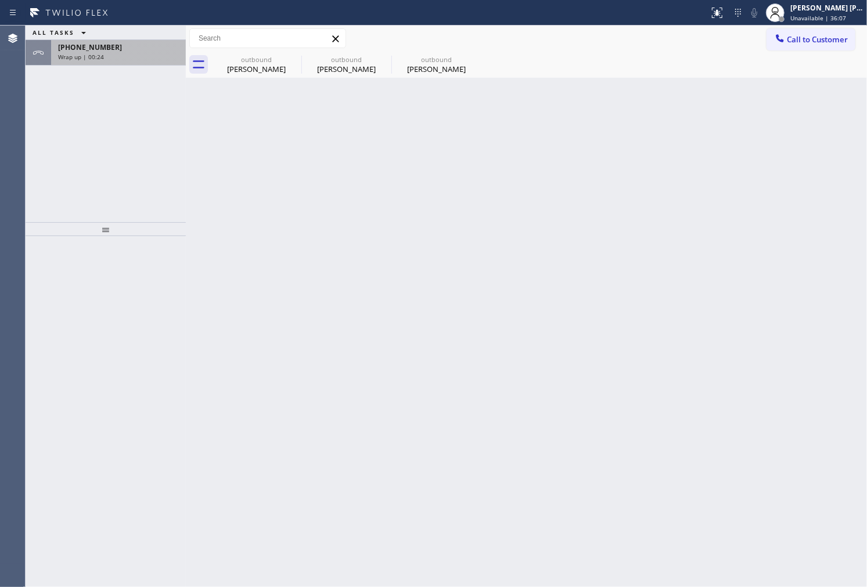
click at [142, 53] on div "Wrap up | 00:24" at bounding box center [118, 57] width 121 height 8
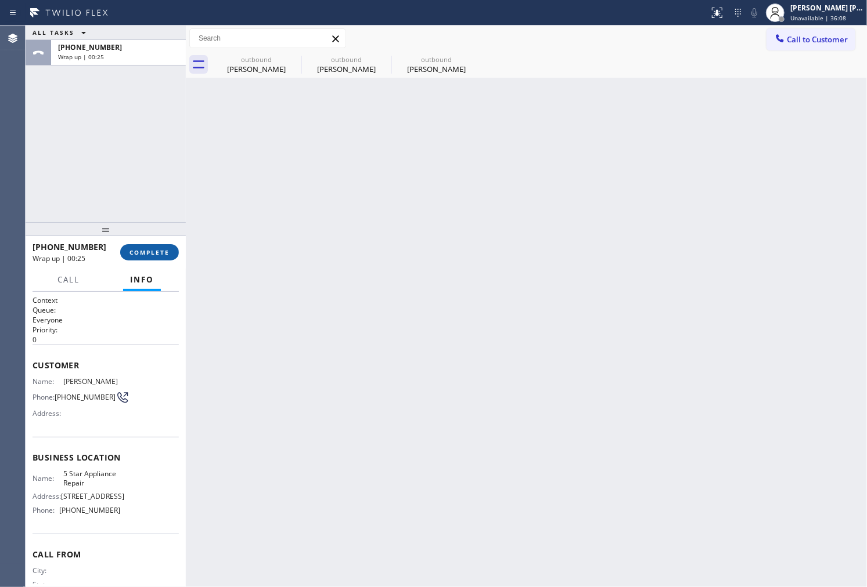
click at [166, 257] on button "COMPLETE" at bounding box center [149, 252] width 59 height 16
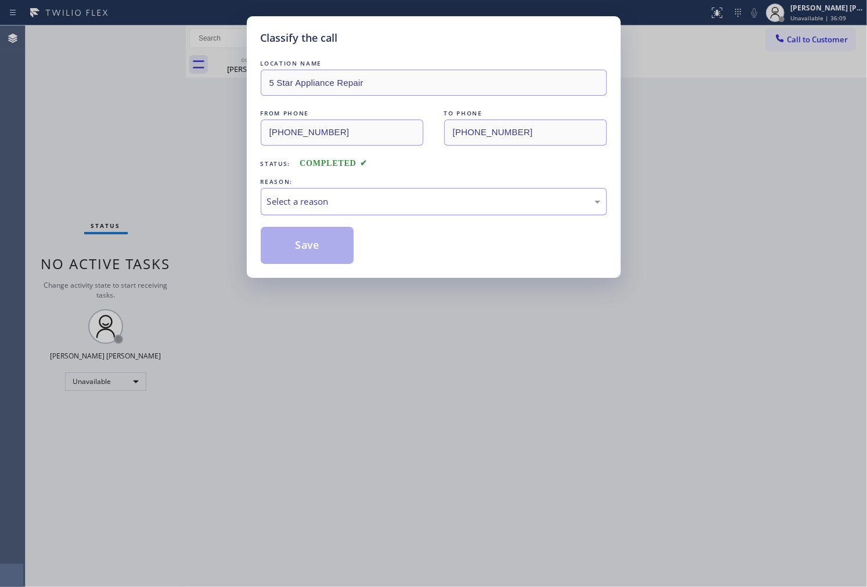
click at [399, 206] on div "Select a reason" at bounding box center [433, 201] width 333 height 13
click at [309, 244] on button "Save" at bounding box center [307, 245] width 93 height 37
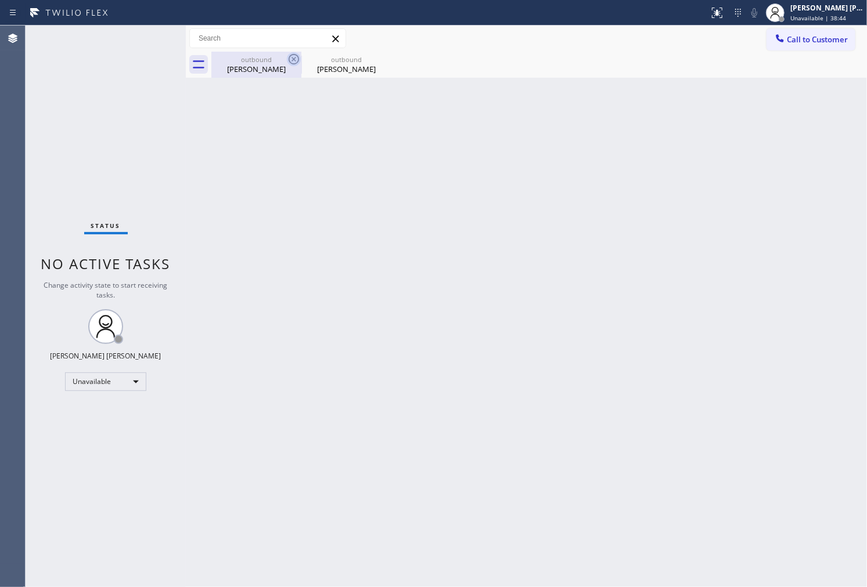
click at [291, 60] on icon at bounding box center [294, 59] width 14 height 14
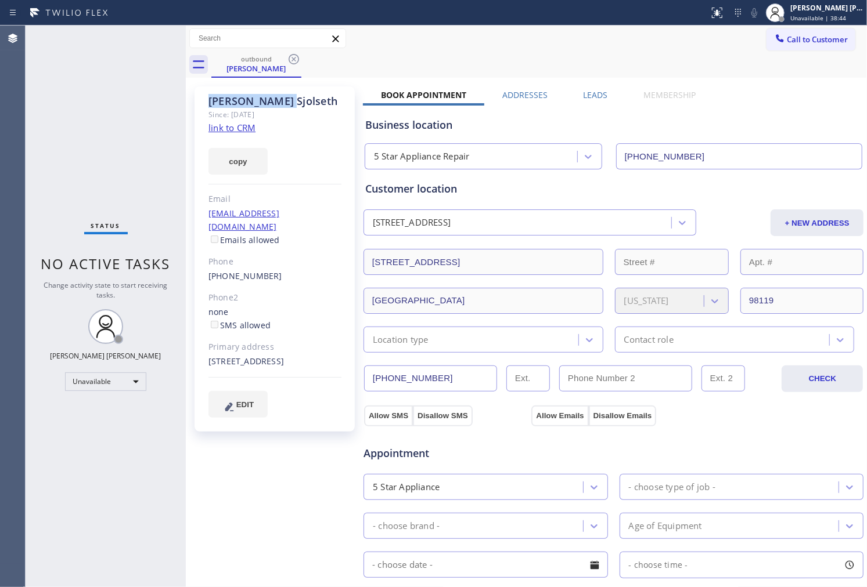
click at [291, 60] on icon at bounding box center [294, 59] width 14 height 14
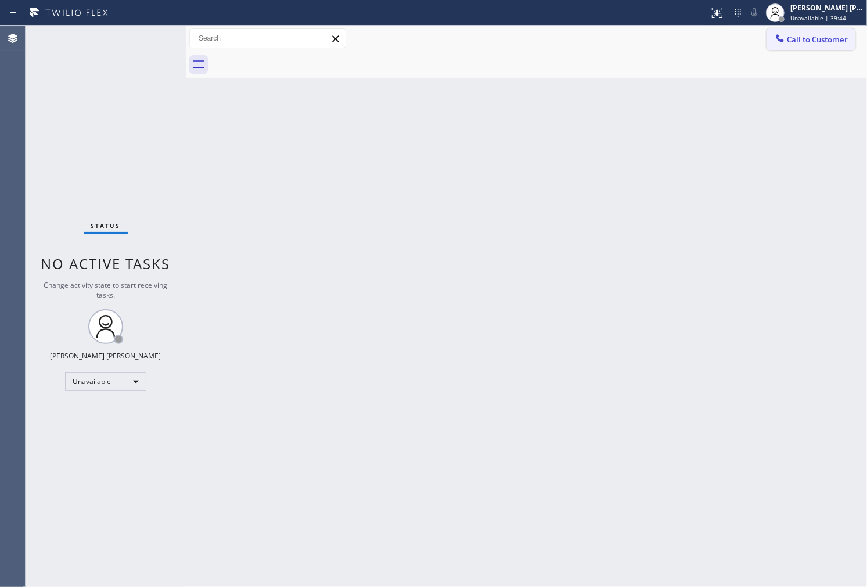
click at [810, 39] on span "Call to Customer" at bounding box center [817, 39] width 61 height 10
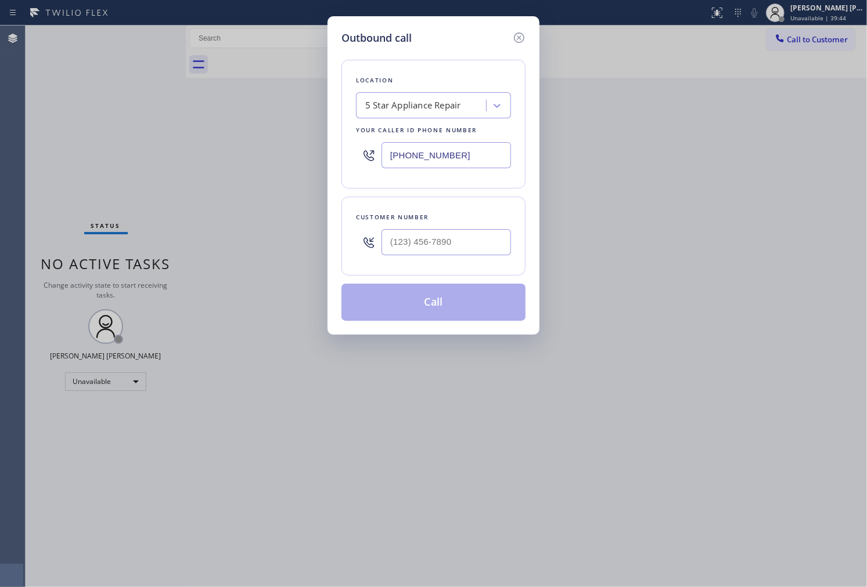
click at [461, 149] on input "[PHONE_NUMBER]" at bounding box center [445, 155] width 129 height 26
paste input "425) 215-0665"
type input "(425) 215-0665"
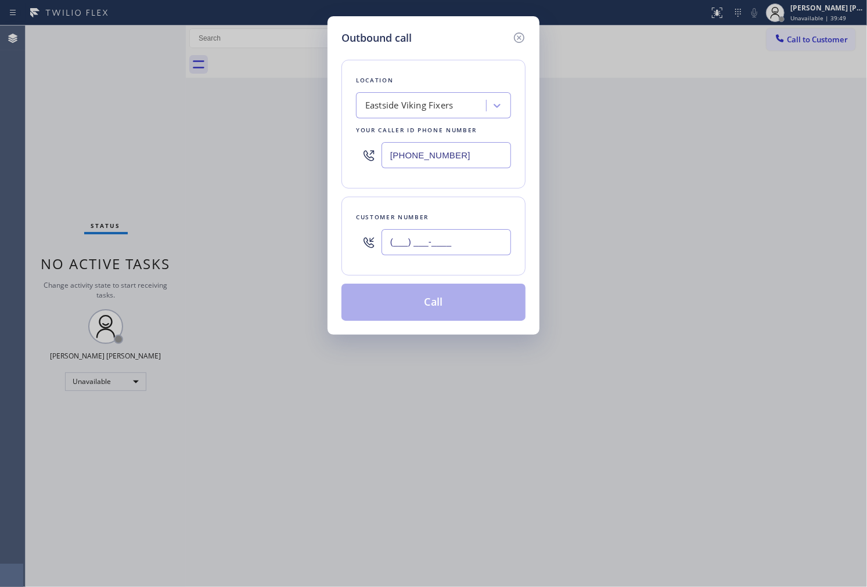
click at [442, 242] on input "(___) ___-____" at bounding box center [445, 242] width 129 height 26
paste input "410) 430-4950"
type input "(410) 430-4950"
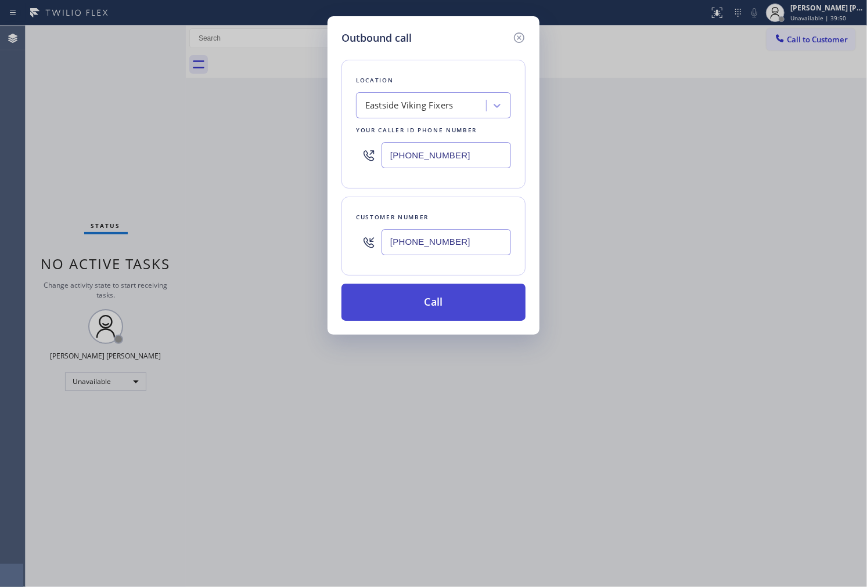
click at [474, 309] on button "Call" at bounding box center [433, 302] width 184 height 37
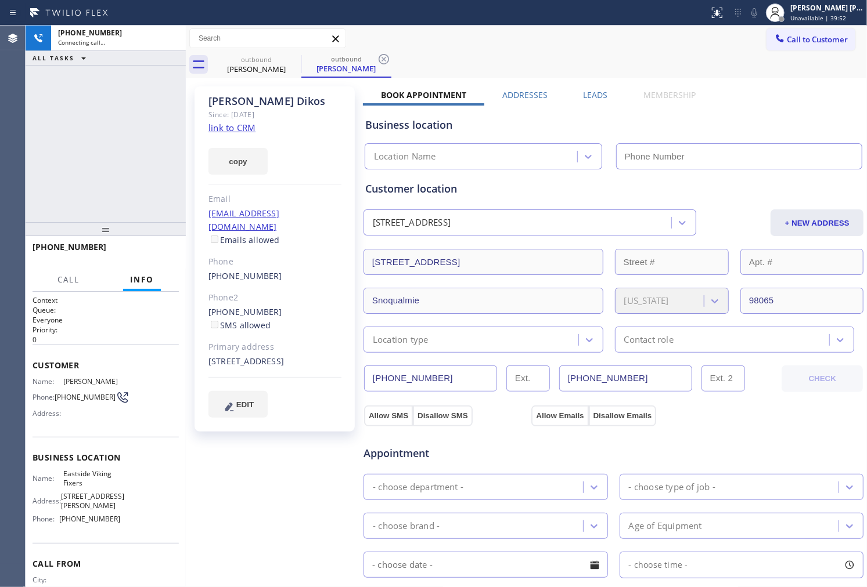
click at [242, 103] on div "John Dikos" at bounding box center [274, 101] width 133 height 13
type input "(425) 215-0665"
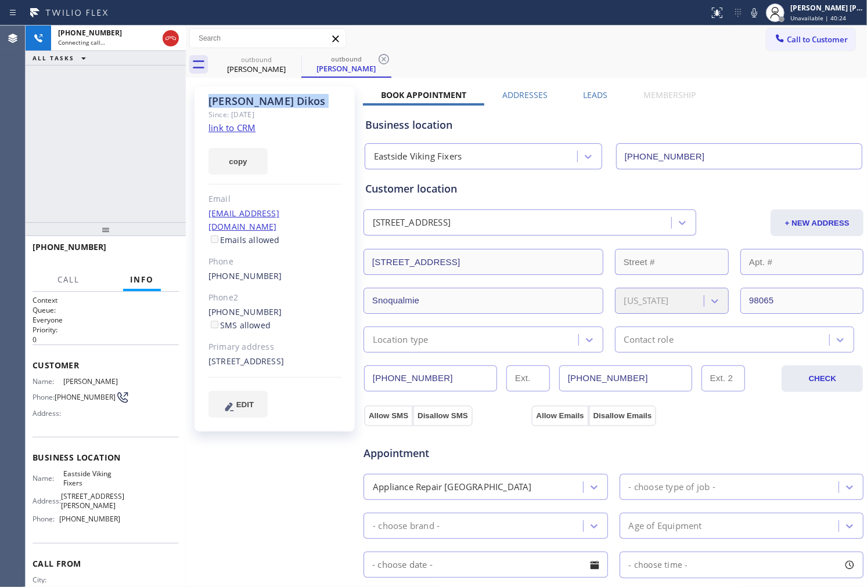
click at [50, 137] on div "+14104304950 Connecting call… ALL TASKS ALL TASKS ACTIVE TASKS TASKS IN WRAP UP" at bounding box center [106, 124] width 160 height 197
click at [293, 102] on div "John Dikos" at bounding box center [274, 101] width 133 height 13
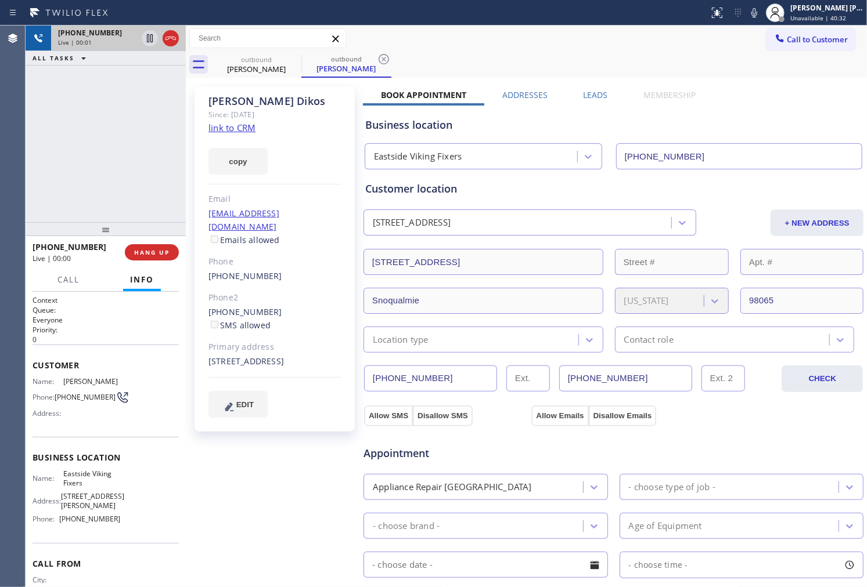
click at [167, 41] on icon at bounding box center [171, 38] width 14 height 14
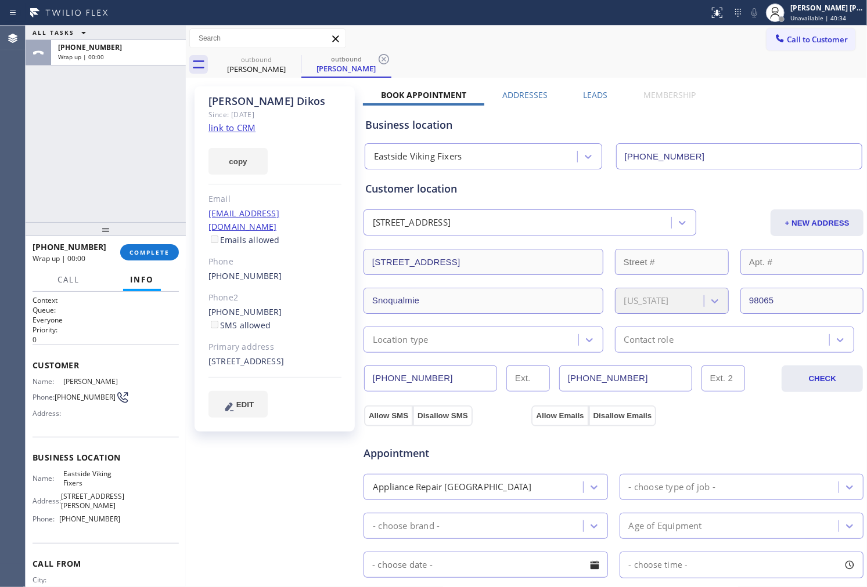
click at [593, 99] on label "Leads" at bounding box center [595, 94] width 24 height 11
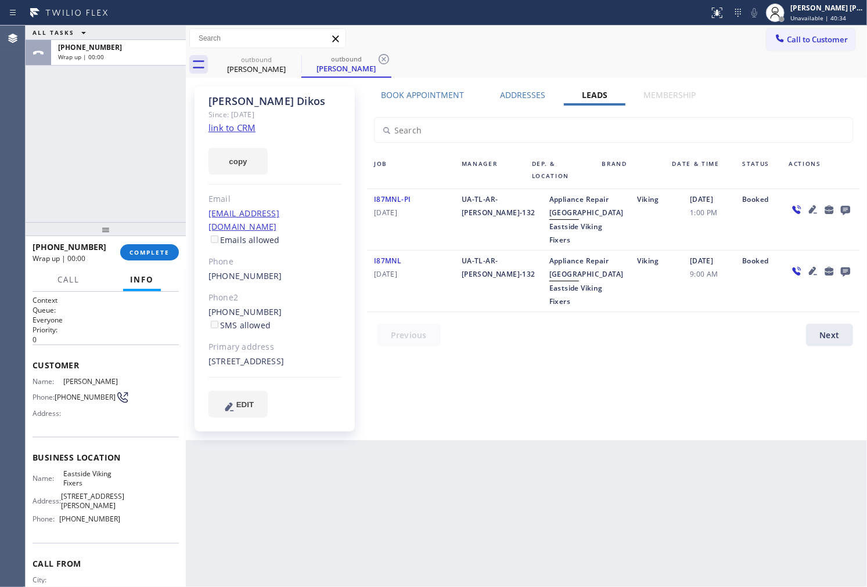
click at [851, 212] on icon at bounding box center [845, 210] width 14 height 15
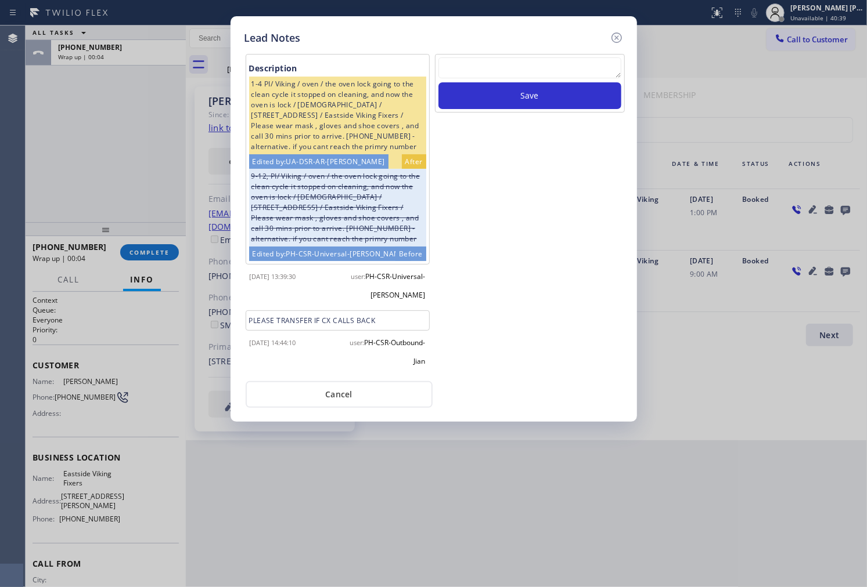
click at [476, 72] on textarea at bounding box center [529, 67] width 183 height 21
type textarea "no answer"
click at [515, 93] on button "Save" at bounding box center [529, 95] width 183 height 27
click at [617, 41] on icon at bounding box center [617, 38] width 14 height 14
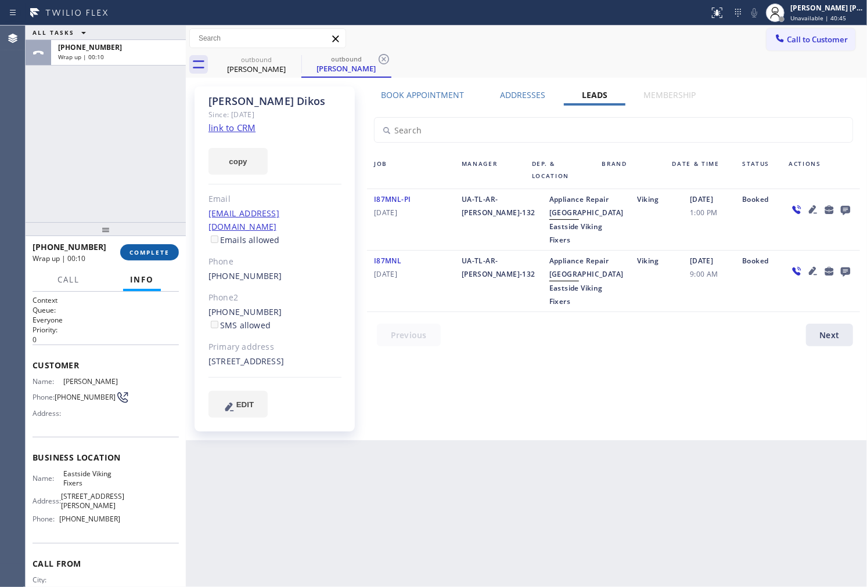
click at [149, 258] on button "COMPLETE" at bounding box center [149, 252] width 59 height 16
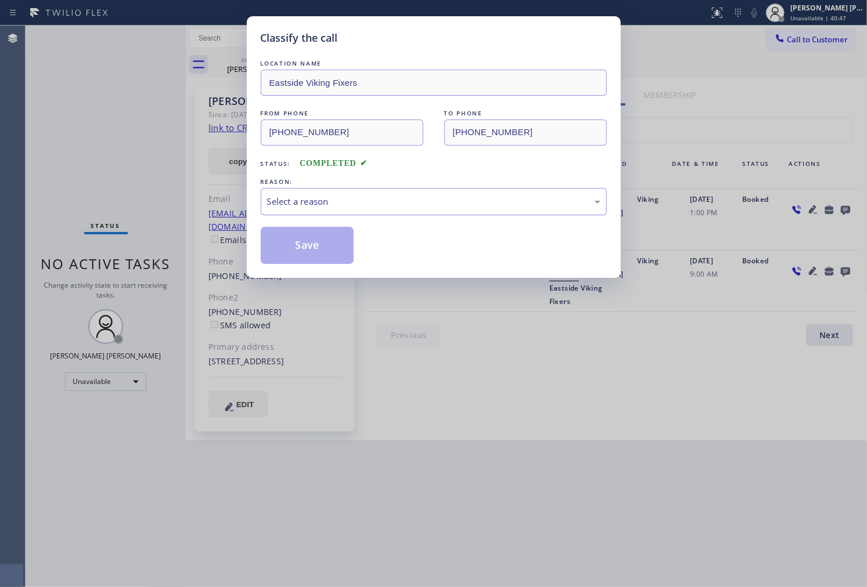
click at [389, 200] on div "Select a reason" at bounding box center [433, 201] width 333 height 13
click at [315, 258] on button "Save" at bounding box center [307, 245] width 93 height 37
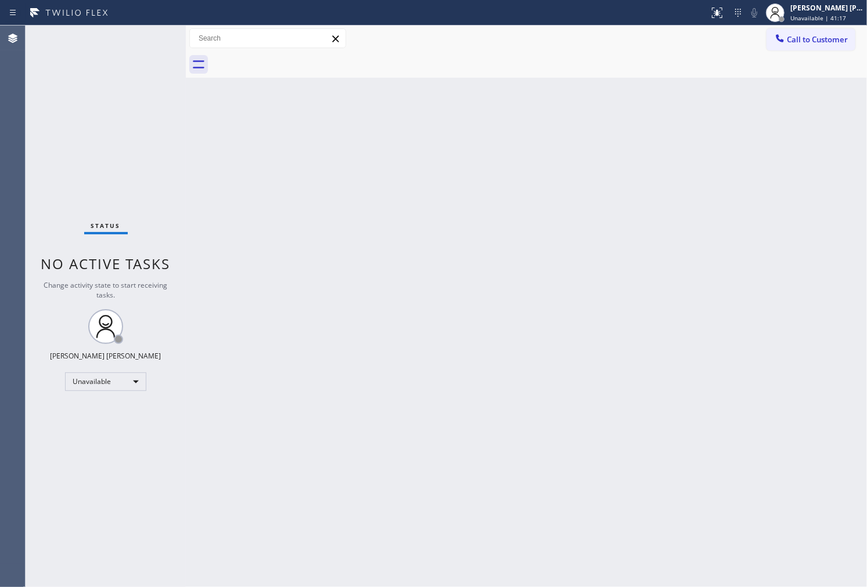
click at [788, 53] on div at bounding box center [538, 65] width 655 height 26
click at [789, 41] on span "Call to Customer" at bounding box center [817, 39] width 61 height 10
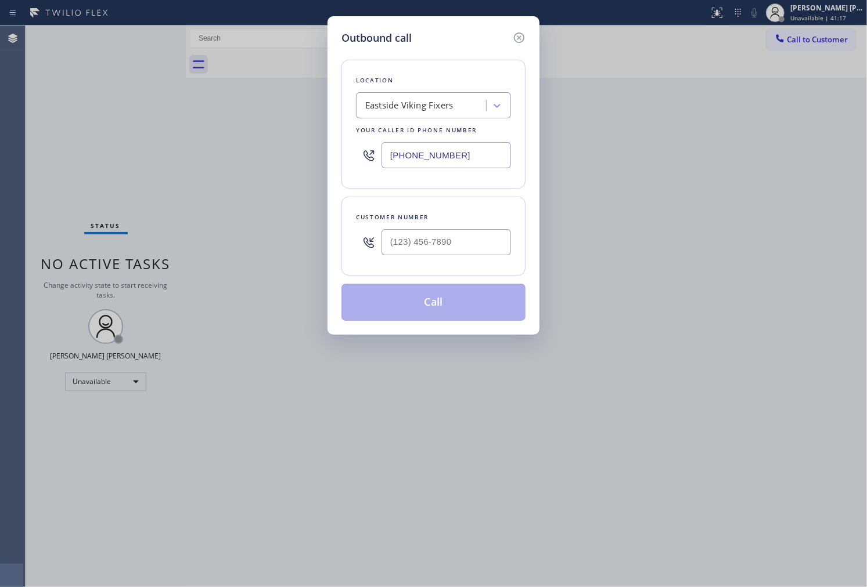
click at [477, 152] on input "(425) 215-0665" at bounding box center [445, 155] width 129 height 26
paste input "855) 461-1149"
type input "(855) 461-1149"
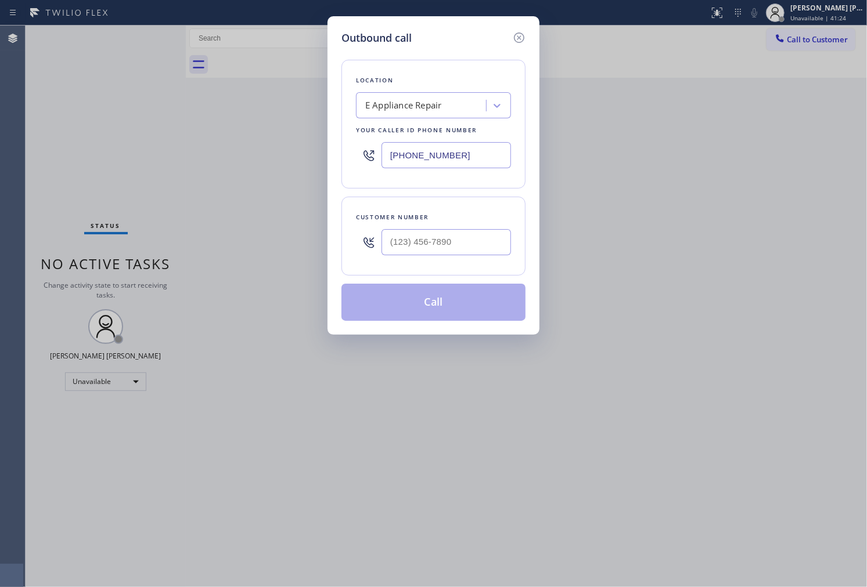
click at [445, 219] on div "Customer number" at bounding box center [433, 217] width 155 height 12
click at [449, 247] on input "text" at bounding box center [445, 242] width 129 height 26
click at [449, 247] on input "(___) ___-____" at bounding box center [445, 242] width 129 height 26
paste input "2069"
click at [463, 252] on input "(___) ___-2069" at bounding box center [445, 242] width 129 height 26
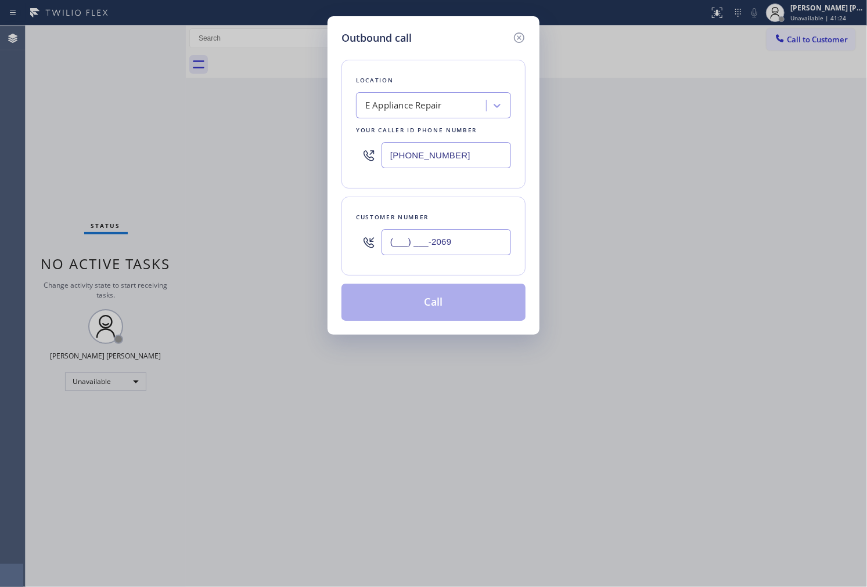
click at [463, 252] on input "(___) ___-2069" at bounding box center [445, 242] width 129 height 26
paste input "206) 948-3406"
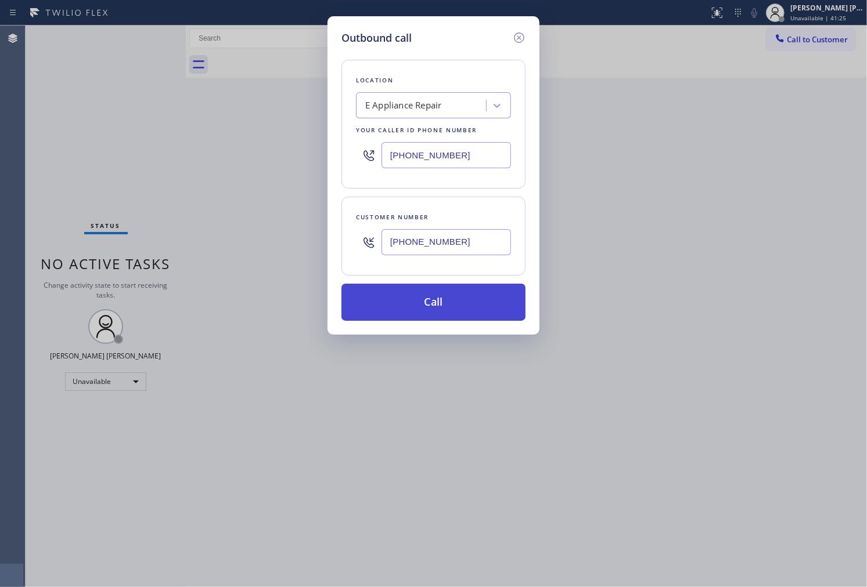
type input "(206) 948-3406"
click at [462, 310] on button "Call" at bounding box center [433, 302] width 184 height 37
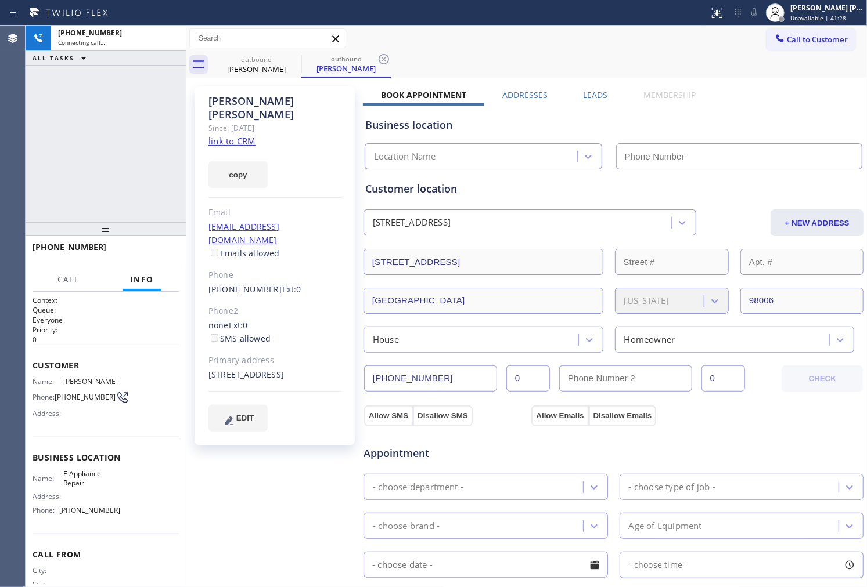
click at [263, 121] on div "Since: [DATE]" at bounding box center [274, 127] width 133 height 13
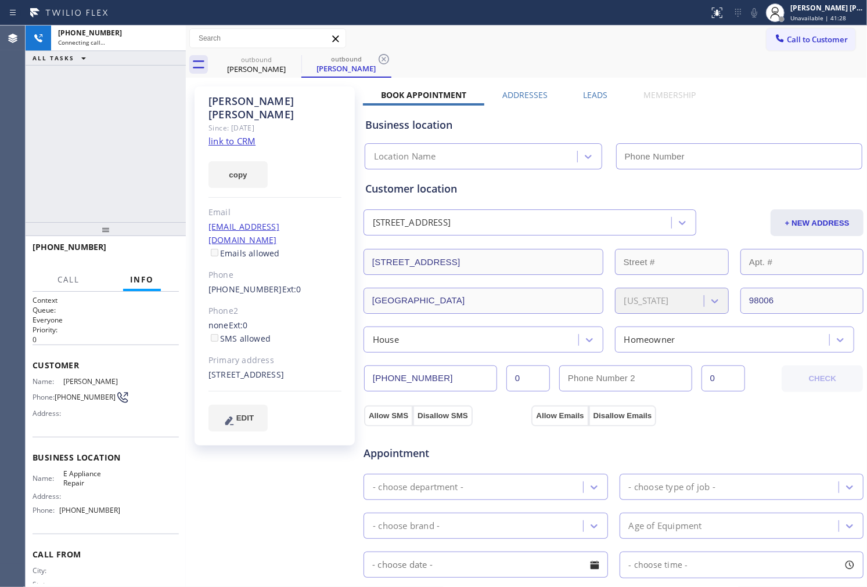
click at [263, 121] on div "Since: [DATE]" at bounding box center [274, 127] width 133 height 13
click at [260, 102] on div "Dave Laurence" at bounding box center [274, 108] width 133 height 27
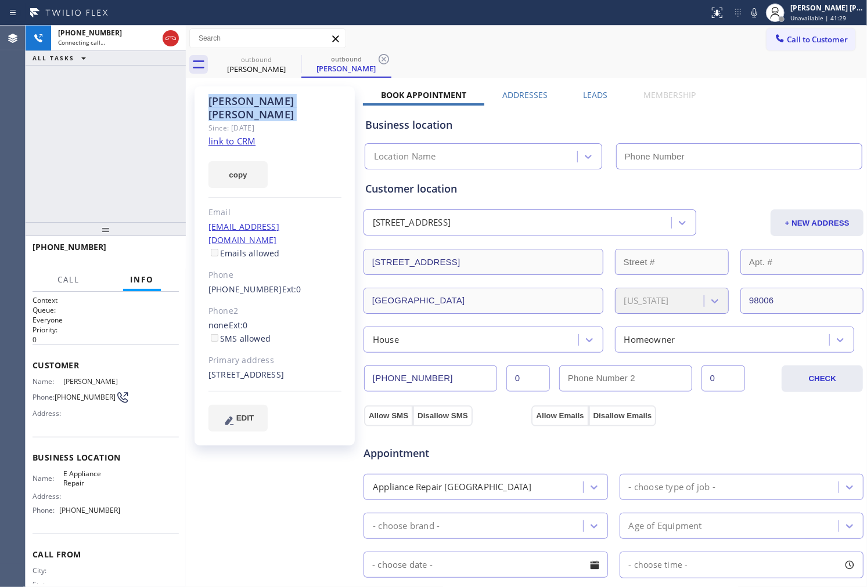
click at [260, 102] on div "Dave Laurence" at bounding box center [274, 108] width 133 height 27
copy div "Dave Laurence"
type input "(855) 461-1149"
click at [759, 15] on icon at bounding box center [754, 13] width 14 height 14
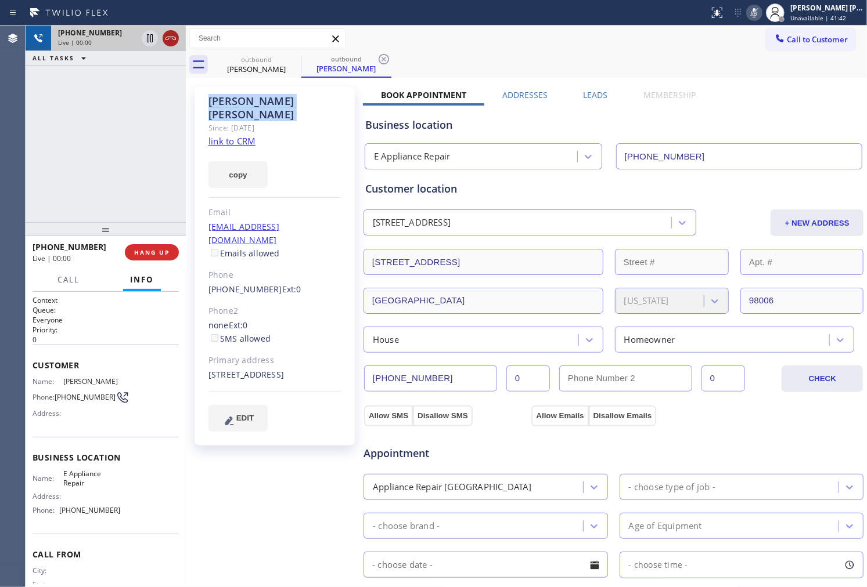
click at [171, 44] on icon at bounding box center [171, 38] width 14 height 14
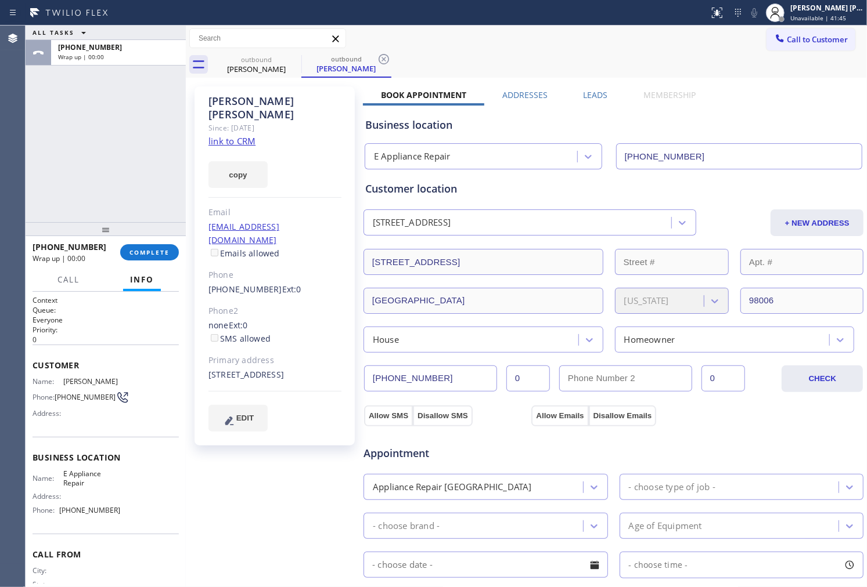
click at [243, 270] on div "Dave Laurence Since: 20 may 2020 link to CRM copy Email larson6620@aol.com Emai…" at bounding box center [274, 265] width 160 height 359
click at [247, 284] on link "(206) 948-3406" at bounding box center [245, 289] width 74 height 11
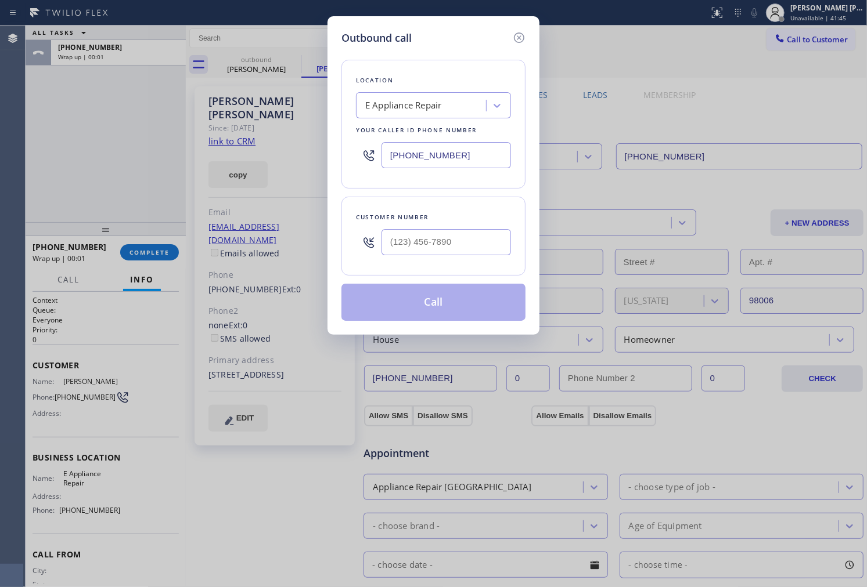
type input "(206) 948-3406"
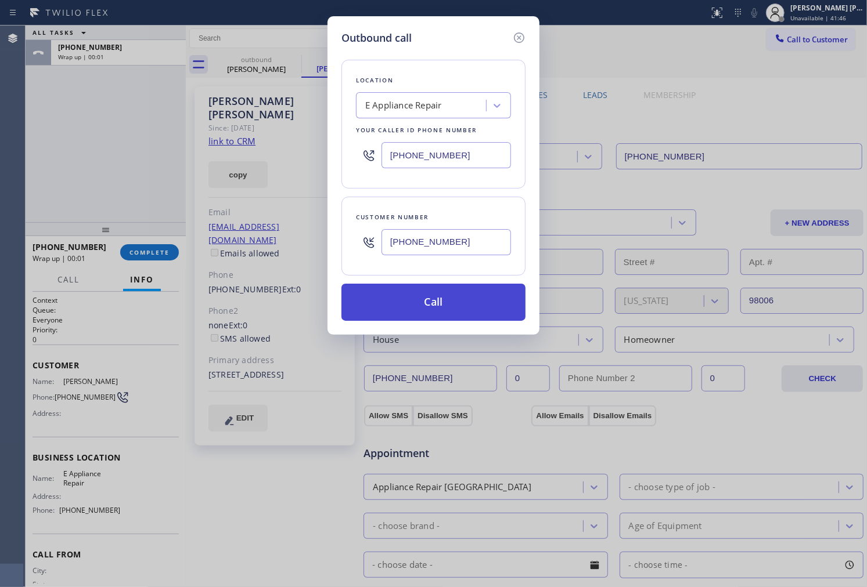
click at [434, 307] on button "Call" at bounding box center [433, 302] width 184 height 37
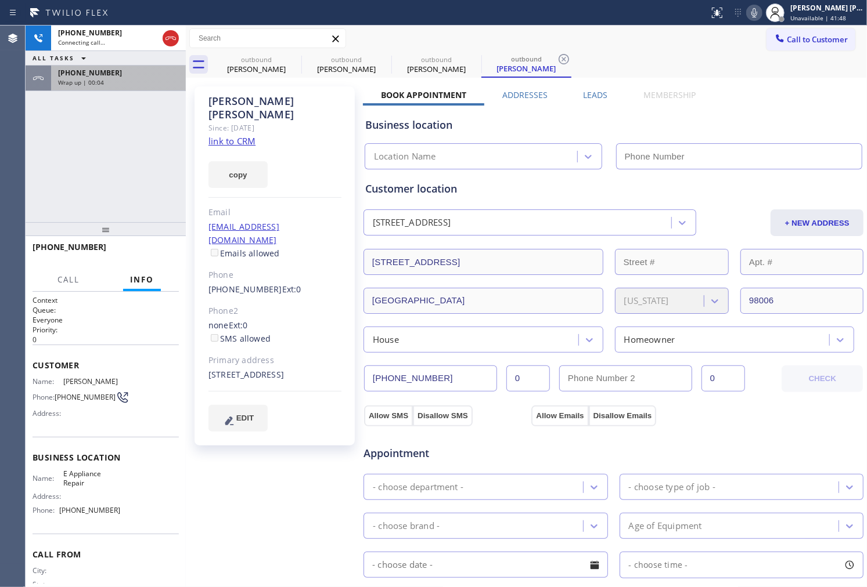
click at [130, 87] on div "+12069483406 Wrap up | 00:04" at bounding box center [116, 79] width 130 height 26
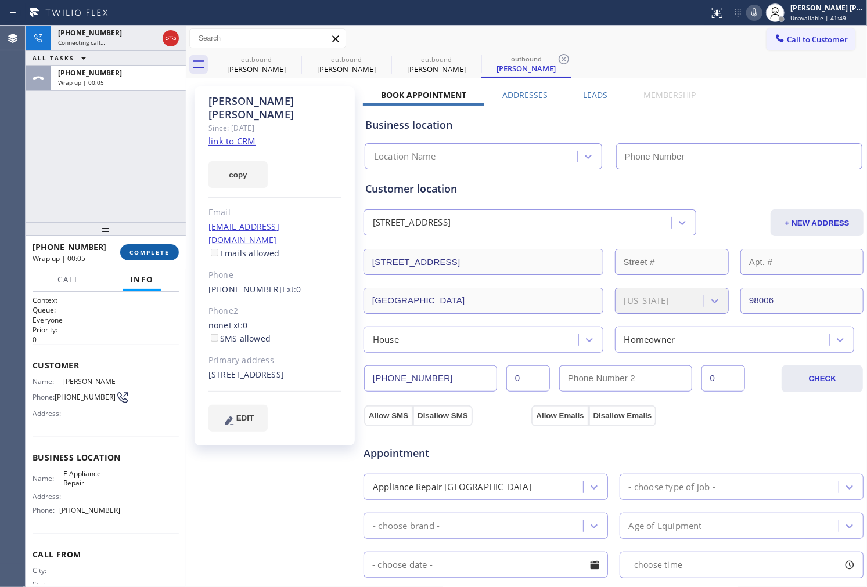
click at [175, 247] on button "COMPLETE" at bounding box center [149, 252] width 59 height 16
type input "(855) 461-1149"
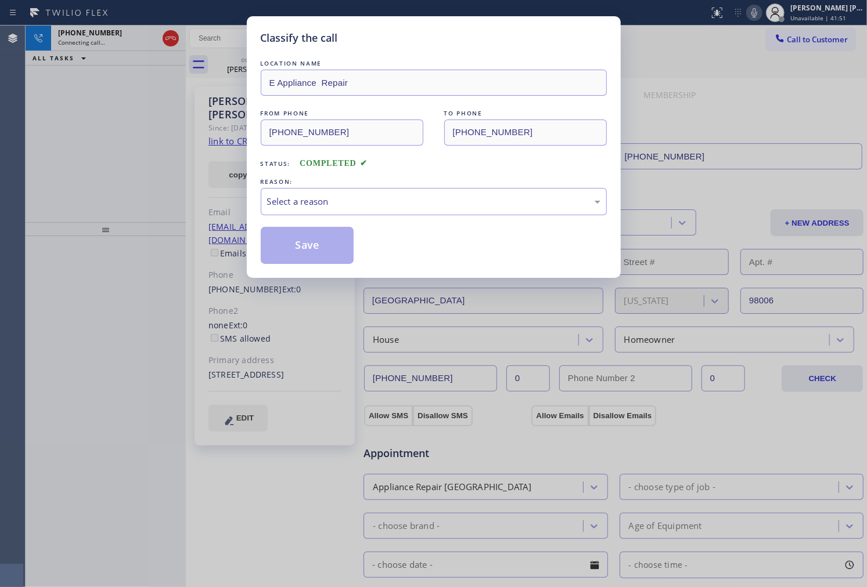
click at [441, 219] on div "LOCATION NAME E Appliance Repair FROM PHONE (855) 461-1149 TO PHONE (206) 948-3…" at bounding box center [434, 160] width 346 height 207
click at [431, 203] on div "Select a reason" at bounding box center [433, 201] width 333 height 13
click at [329, 197] on div "Not Booked - All other reasons" at bounding box center [433, 201] width 333 height 13
click at [302, 247] on button "Save" at bounding box center [307, 245] width 93 height 37
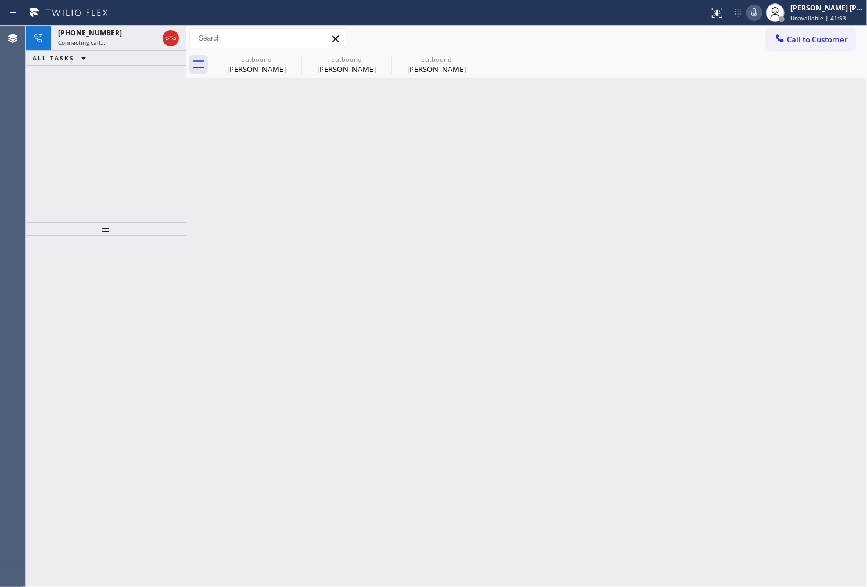
click at [134, 173] on div "+12069483406 Connecting call… ALL TASKS ALL TASKS ACTIVE TASKS TASKS IN WRAP UP" at bounding box center [106, 124] width 160 height 197
click at [240, 63] on div "outbound" at bounding box center [256, 59] width 88 height 9
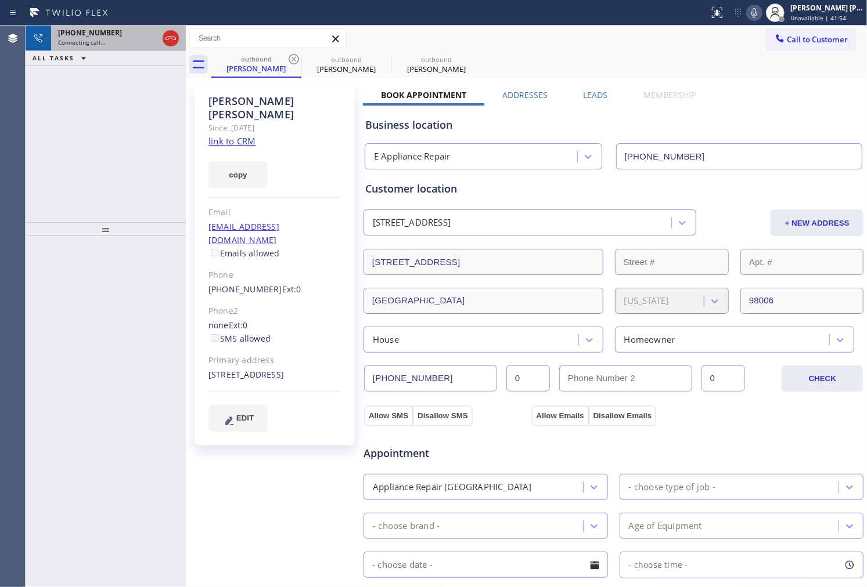
click at [126, 35] on div "+12069483406" at bounding box center [108, 33] width 100 height 10
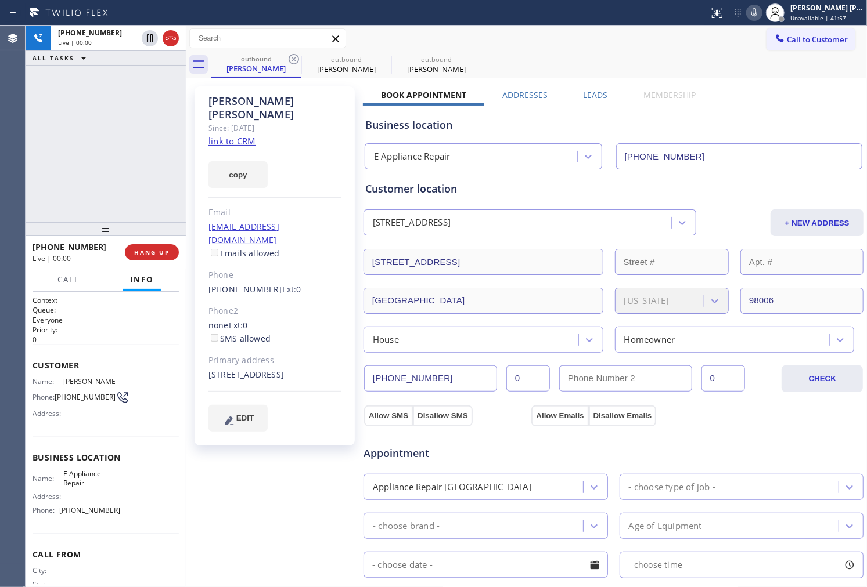
click at [13, 96] on div "Agent Desktop" at bounding box center [12, 307] width 25 height 562
click at [174, 39] on icon at bounding box center [170, 38] width 10 height 3
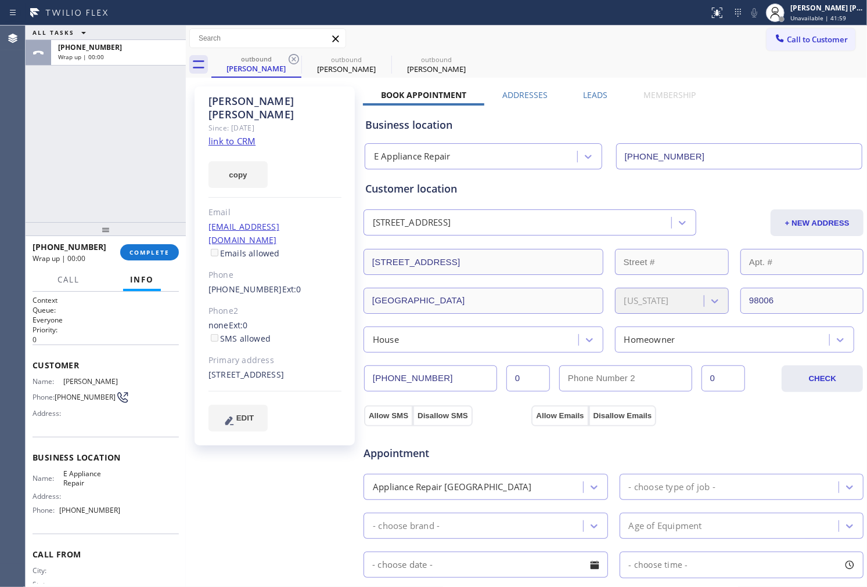
click at [179, 254] on div "+12069483406 Wrap up | 00:00 COMPLETE" at bounding box center [106, 252] width 160 height 33
click at [164, 250] on span "COMPLETE" at bounding box center [149, 252] width 40 height 8
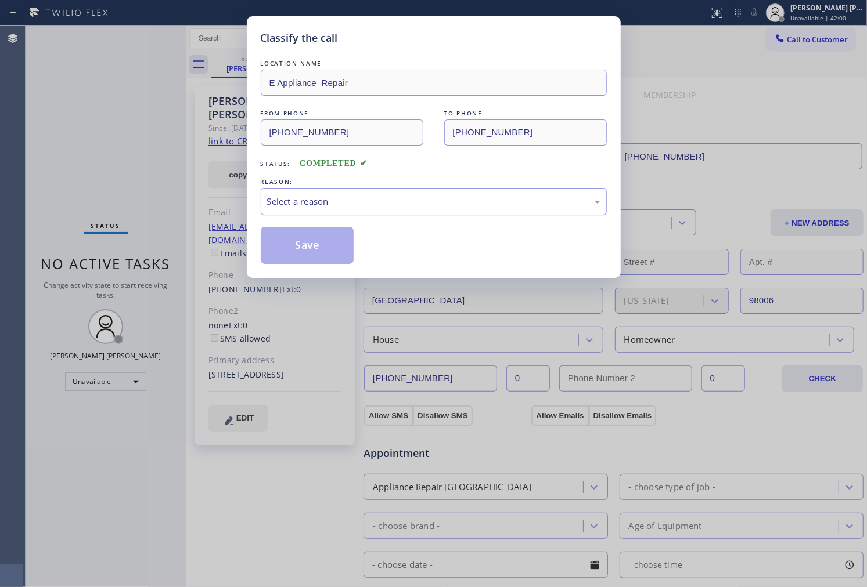
click at [356, 204] on div "Select a reason" at bounding box center [433, 201] width 333 height 13
click at [313, 250] on button "Save" at bounding box center [307, 245] width 93 height 37
drag, startPoint x: 313, startPoint y: 250, endPoint x: 304, endPoint y: 254, distance: 10.1
click at [313, 250] on button "Save" at bounding box center [307, 245] width 93 height 37
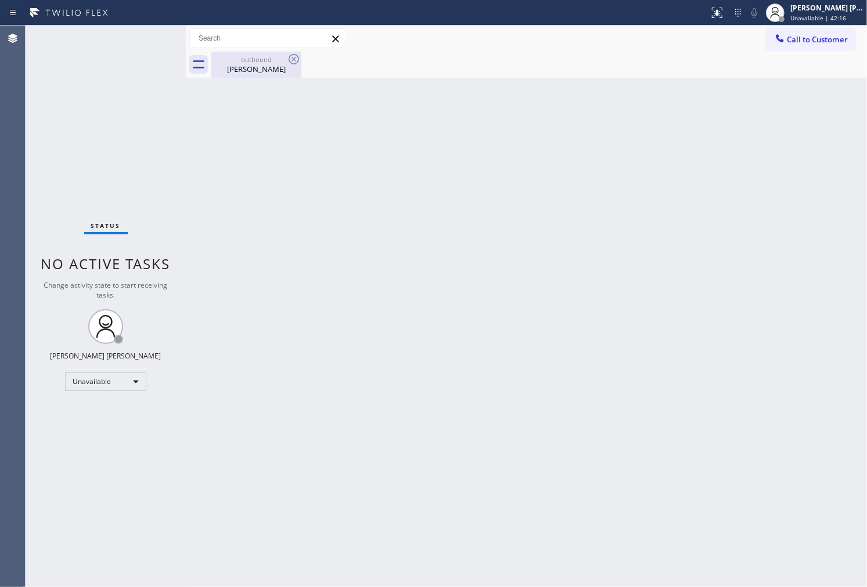
click at [270, 71] on div "Dave Laurence" at bounding box center [256, 69] width 88 height 10
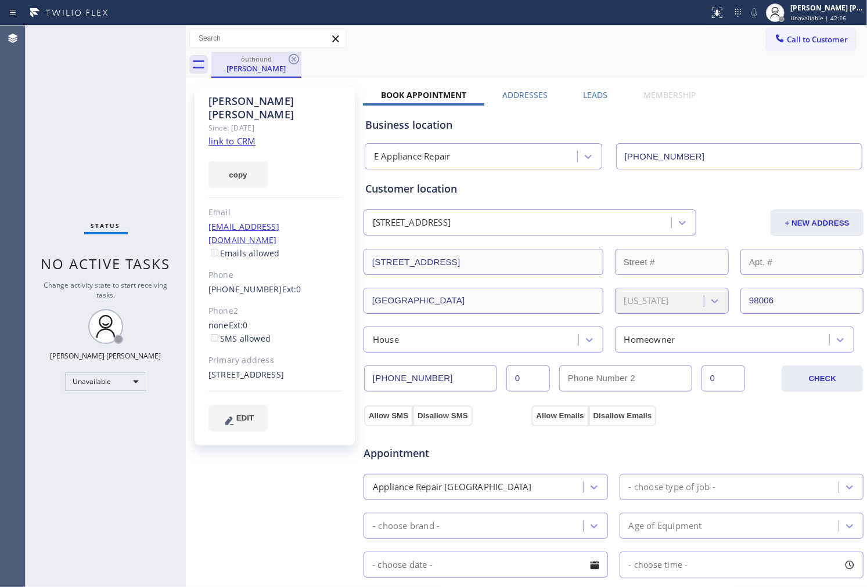
click at [285, 58] on div "outbound" at bounding box center [256, 59] width 88 height 9
click at [287, 58] on icon at bounding box center [294, 59] width 14 height 14
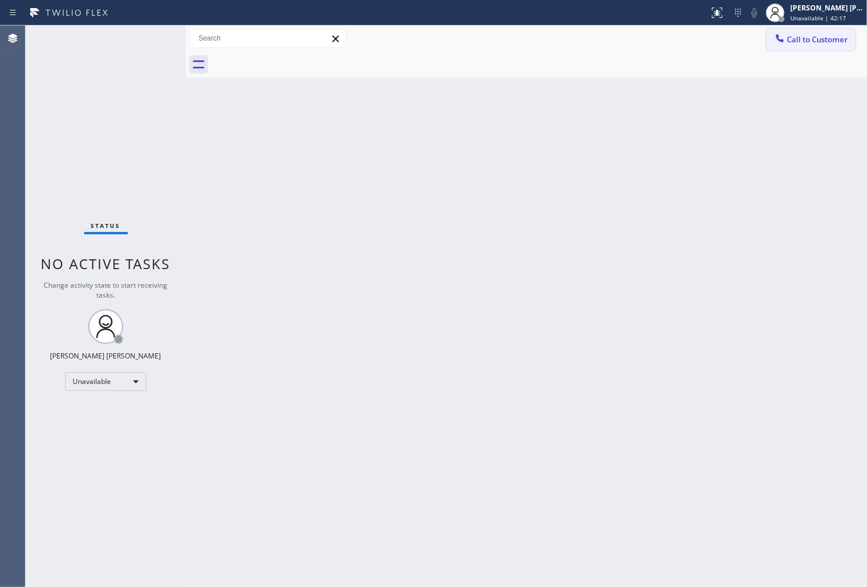
click at [828, 39] on span "Call to Customer" at bounding box center [817, 39] width 61 height 10
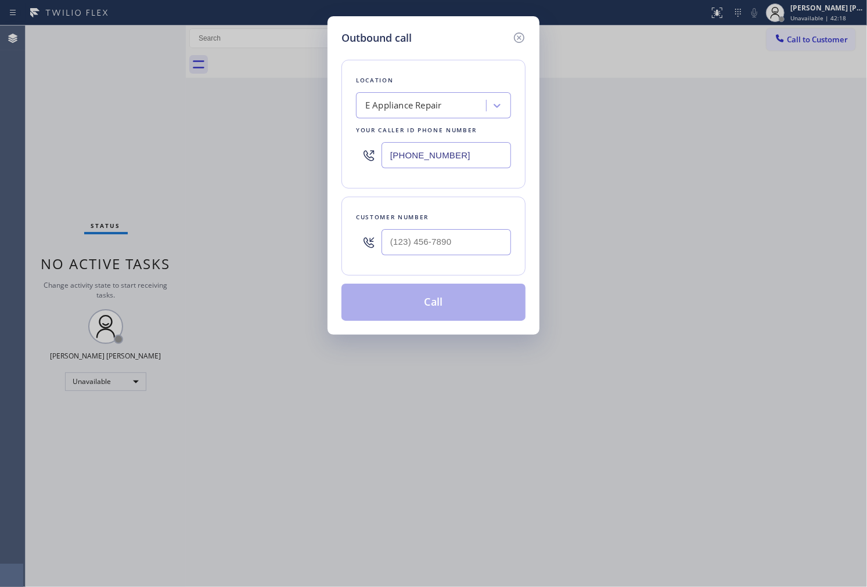
click at [482, 152] on input "(855) 461-1149" at bounding box center [445, 155] width 129 height 26
paste input "949) 239-0531"
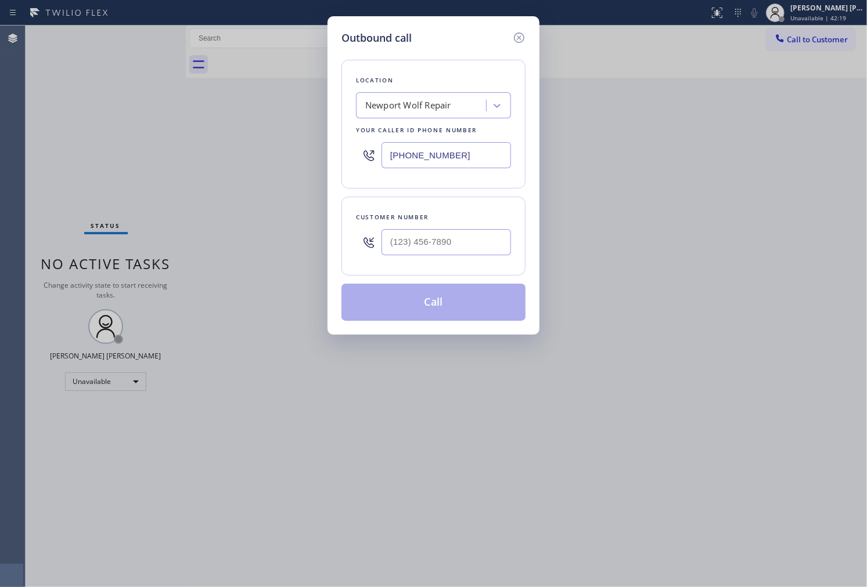
type input "(949) 239-0531"
click at [444, 243] on input "(___) ___-____" at bounding box center [445, 242] width 129 height 26
paste input "702) 497-3122"
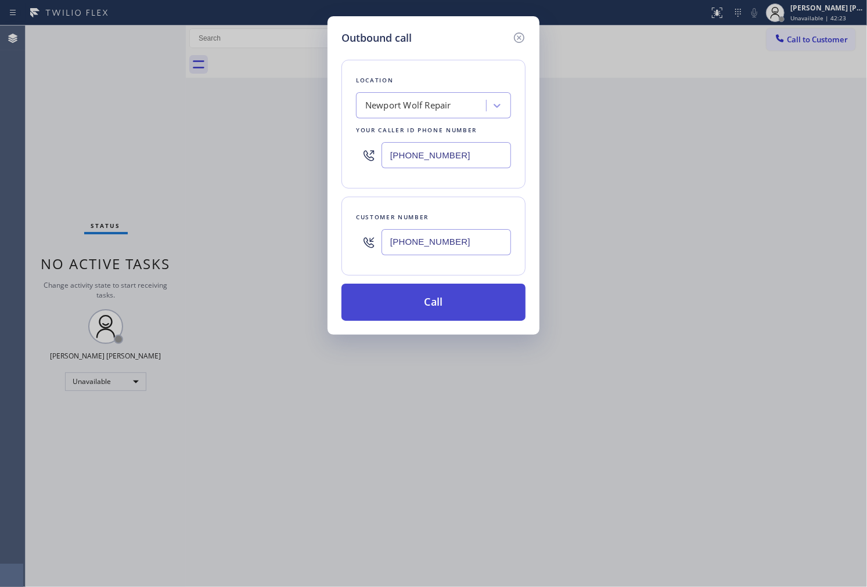
type input "(702) 497-3122"
click at [468, 296] on button "Call" at bounding box center [433, 302] width 184 height 37
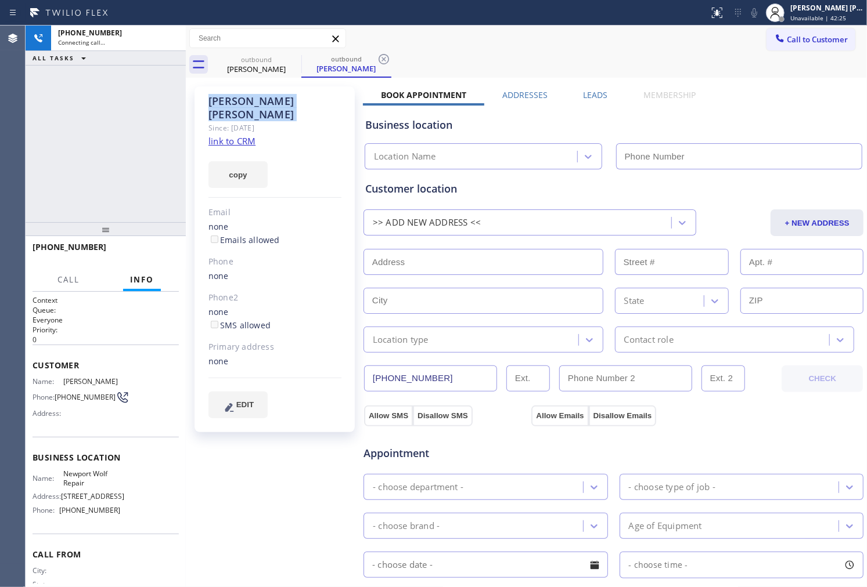
click at [236, 103] on div "Kathy Maddux" at bounding box center [274, 108] width 133 height 27
type input "(949) 239-0531"
click at [760, 16] on icon at bounding box center [754, 13] width 14 height 14
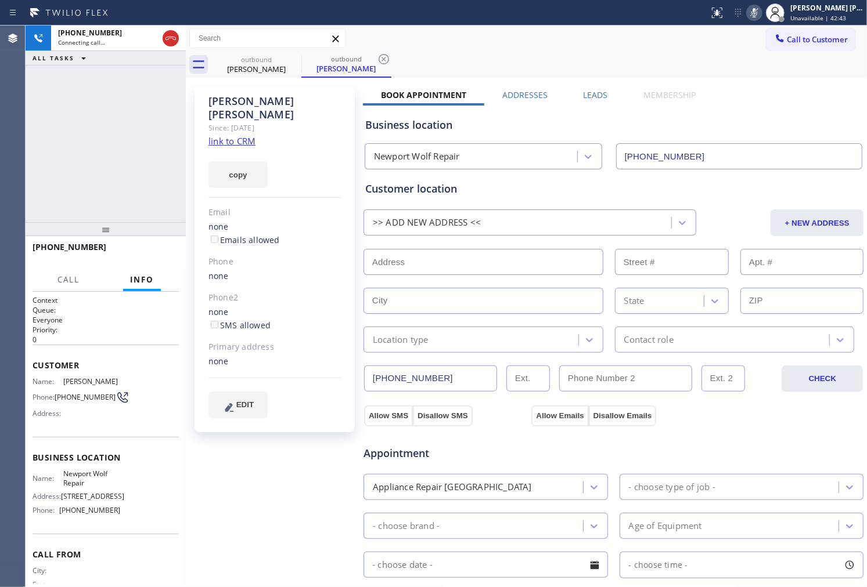
click at [135, 136] on div "+17024973122 Connecting call… ALL TASKS ALL TASKS ACTIVE TASKS TASKS IN WRAP UP" at bounding box center [106, 124] width 160 height 197
click at [60, 149] on div "+17024973122 Connecting call… ALL TASKS ALL TASKS ACTIVE TASKS TASKS IN WRAP UP" at bounding box center [106, 124] width 160 height 197
click at [77, 192] on div "+17024973122 Connecting call… ALL TASKS ALL TASKS ACTIVE TASKS TASKS IN WRAP UP" at bounding box center [106, 124] width 160 height 197
click at [126, 180] on div "+17024973122 Connecting call… ALL TASKS ALL TASKS ACTIVE TASKS TASKS IN WRAP UP" at bounding box center [106, 124] width 160 height 197
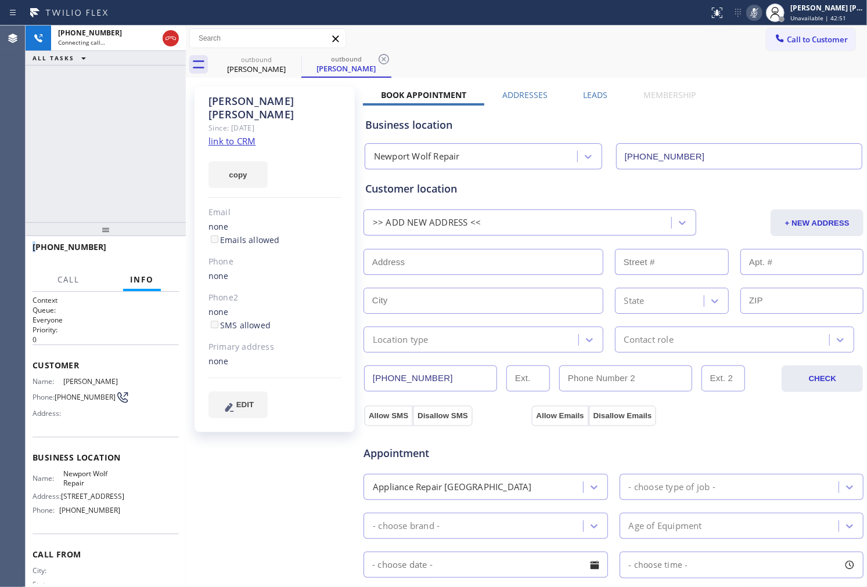
click at [126, 180] on div "+17024973122 Connecting call… ALL TASKS ALL TASKS ACTIVE TASKS TASKS IN WRAP UP" at bounding box center [106, 124] width 160 height 197
click at [761, 16] on icon at bounding box center [754, 13] width 14 height 14
click at [85, 178] on div "+17024973122 Live | 00:01 ALL TASKS ALL TASKS ACTIVE TASKS TASKS IN WRAP UP" at bounding box center [106, 124] width 160 height 197
click at [109, 102] on div "+17024973122 Live | 00:43 ALL TASKS ALL TASKS ACTIVE TASKS TASKS IN WRAP UP" at bounding box center [106, 124] width 160 height 197
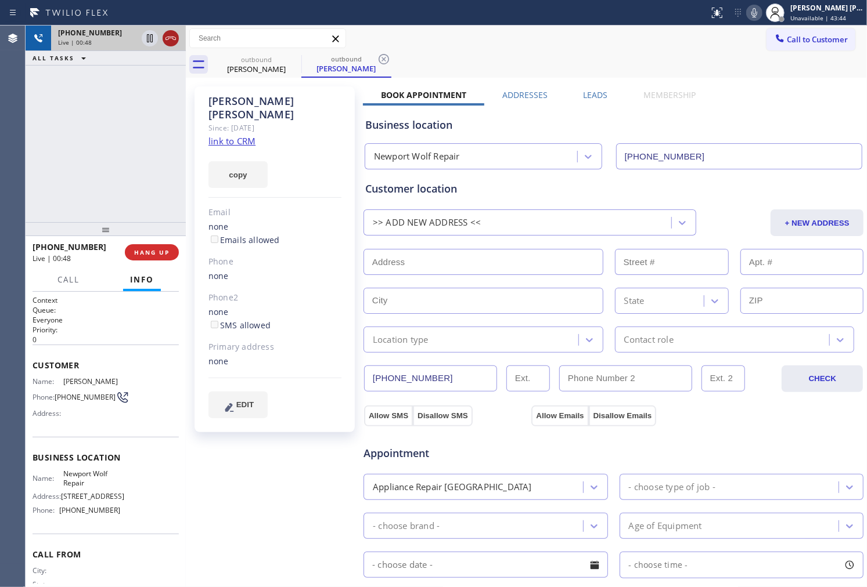
click at [171, 41] on icon at bounding box center [171, 38] width 14 height 14
click at [600, 93] on label "Leads" at bounding box center [595, 94] width 24 height 11
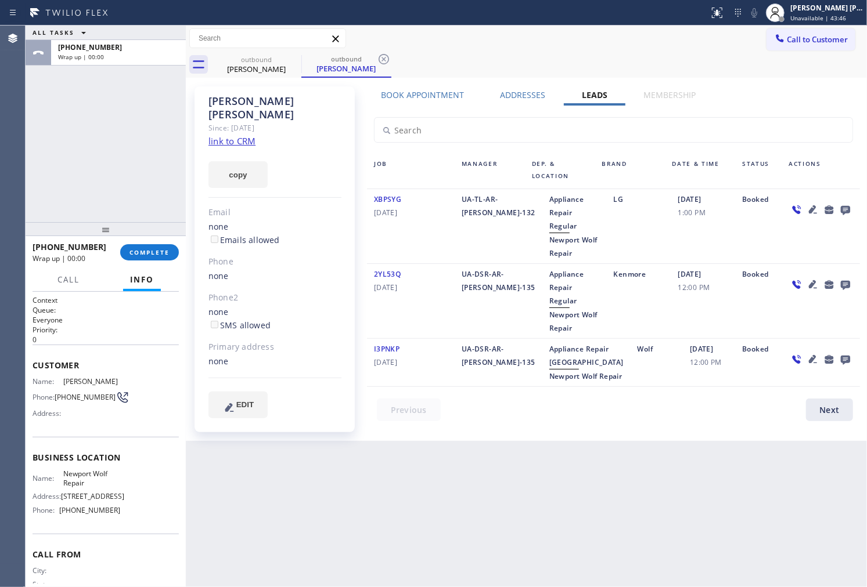
click at [843, 207] on icon at bounding box center [845, 210] width 9 height 9
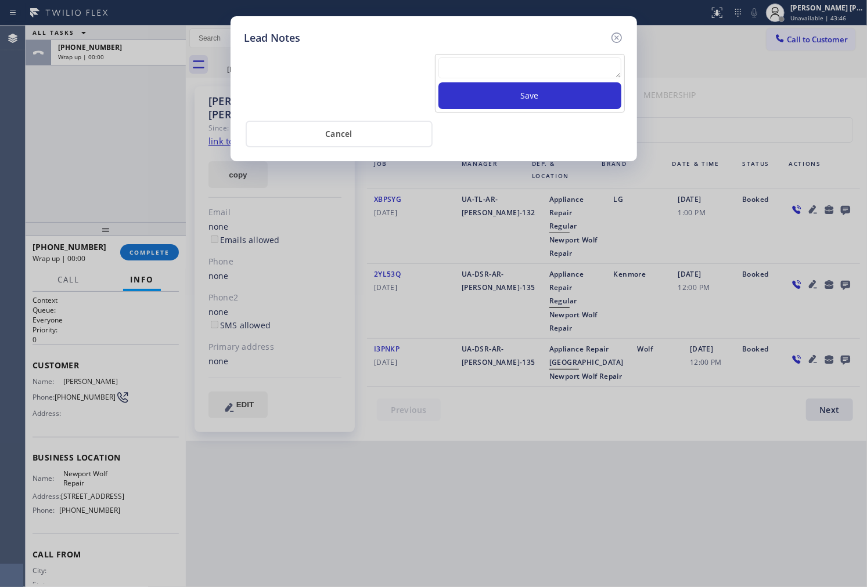
click at [608, 67] on textarea at bounding box center [529, 67] width 183 height 21
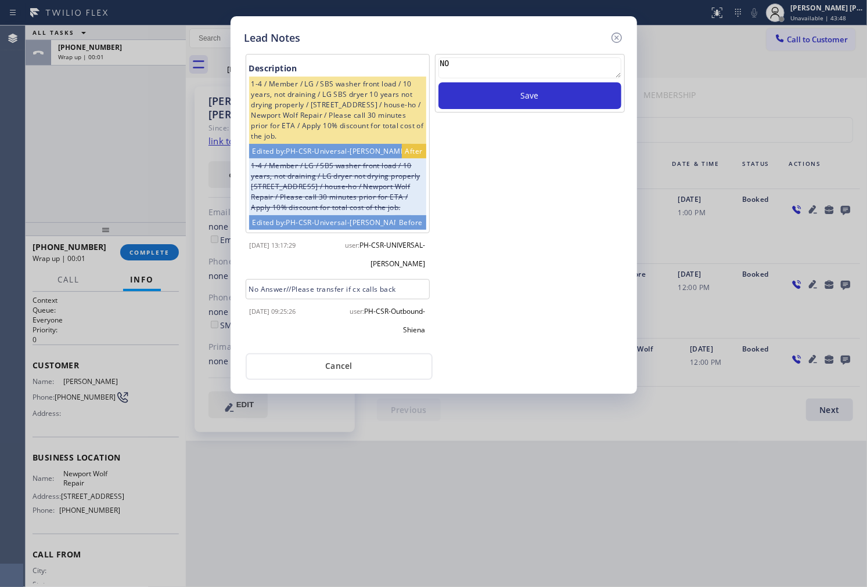
type textarea "N"
type textarea "ALL GOOD"
click at [597, 95] on button "Save" at bounding box center [529, 95] width 183 height 27
click at [611, 37] on icon at bounding box center [616, 38] width 10 height 10
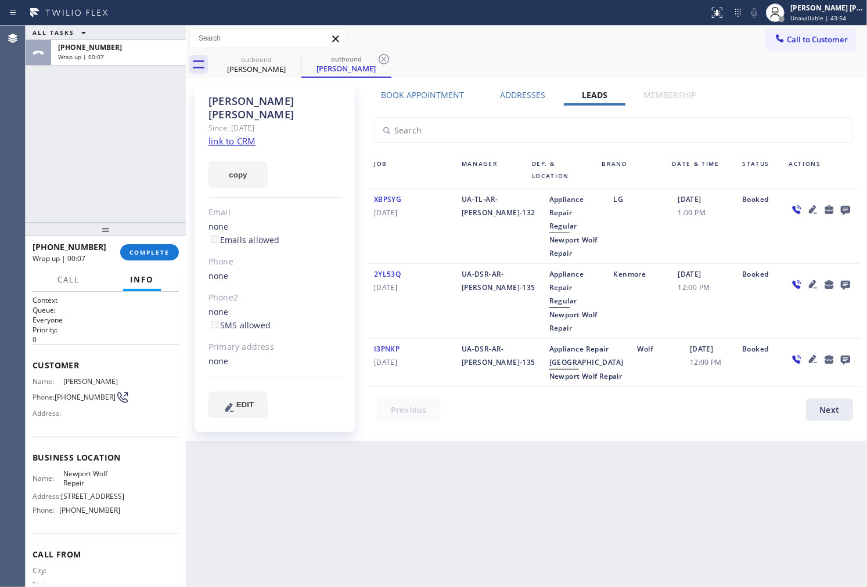
click at [158, 261] on div "+17024973122 Wrap up | 00:07 COMPLETE" at bounding box center [106, 252] width 146 height 30
click at [157, 258] on button "COMPLETE" at bounding box center [149, 252] width 59 height 16
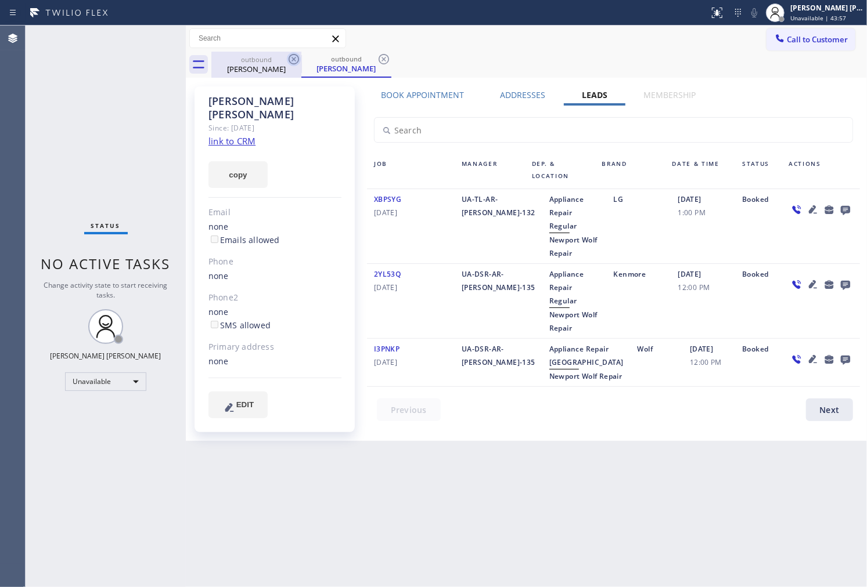
click at [294, 62] on icon at bounding box center [294, 59] width 14 height 14
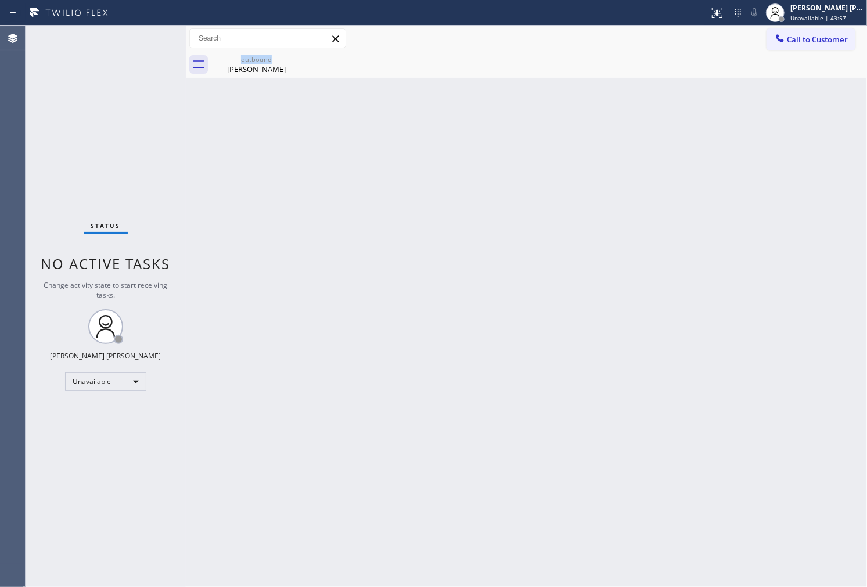
click at [0, 0] on icon at bounding box center [0, 0] width 0 height 0
click at [294, 62] on icon at bounding box center [294, 59] width 14 height 14
click at [775, 50] on div "Call to Customer Outbound call Location Newport Wolf Repair Your caller id phon…" at bounding box center [526, 52] width 681 height 52
click at [831, 39] on span "Call to Customer" at bounding box center [817, 39] width 61 height 10
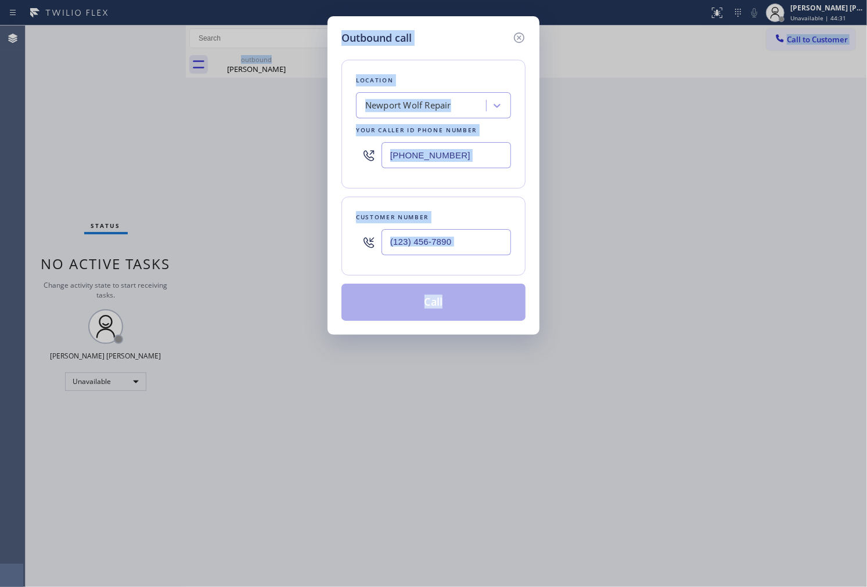
click at [491, 157] on input "(949) 239-0531" at bounding box center [445, 155] width 129 height 26
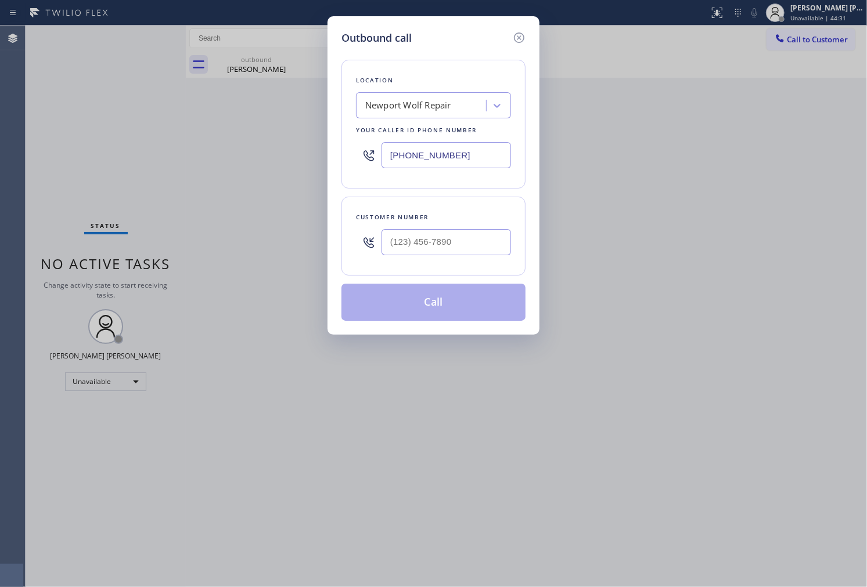
click at [491, 157] on input "(949) 239-0531" at bounding box center [445, 155] width 129 height 26
paste input "855) 666-9755"
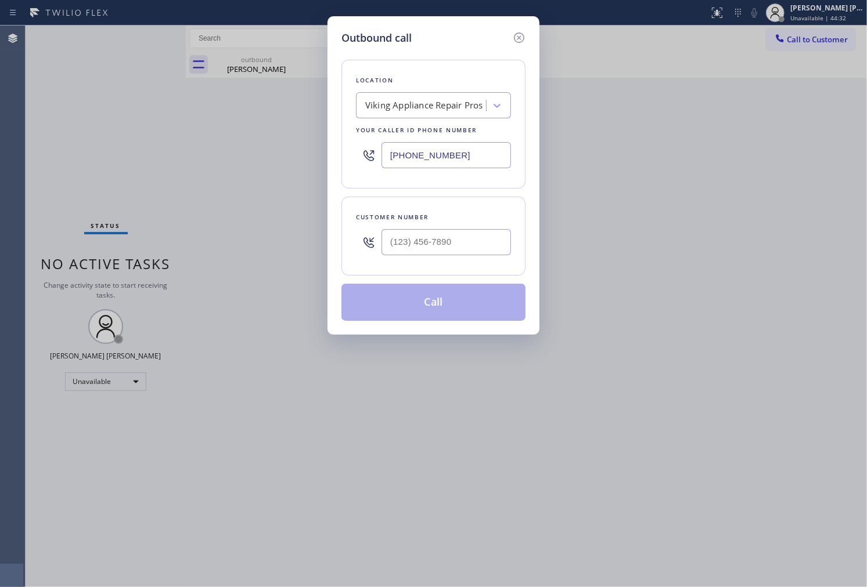
type input "[PHONE_NUMBER]"
click at [405, 236] on input "text" at bounding box center [445, 242] width 129 height 26
click at [405, 236] on input "(___) ___-____" at bounding box center [445, 242] width 129 height 26
paste input "206) 817-9393"
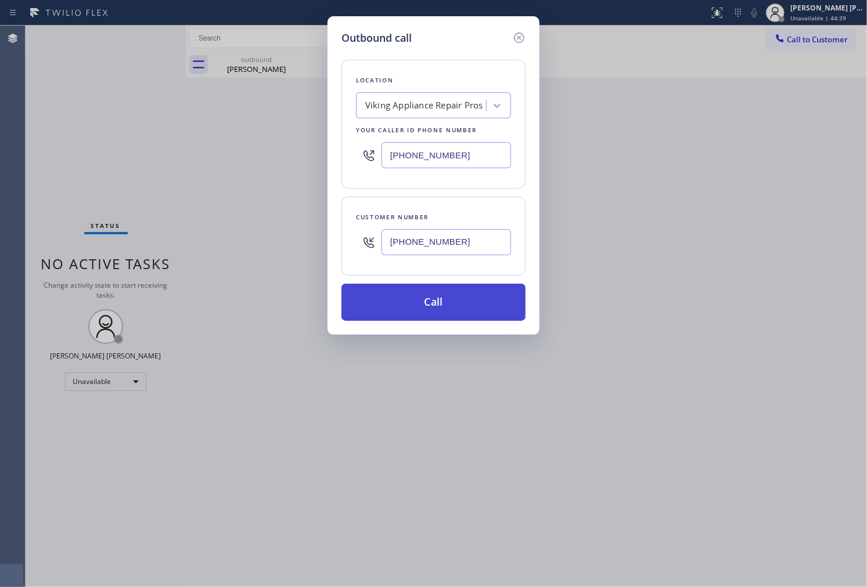
type input "(206) 817-9393"
click at [455, 289] on button "Call" at bounding box center [433, 302] width 184 height 37
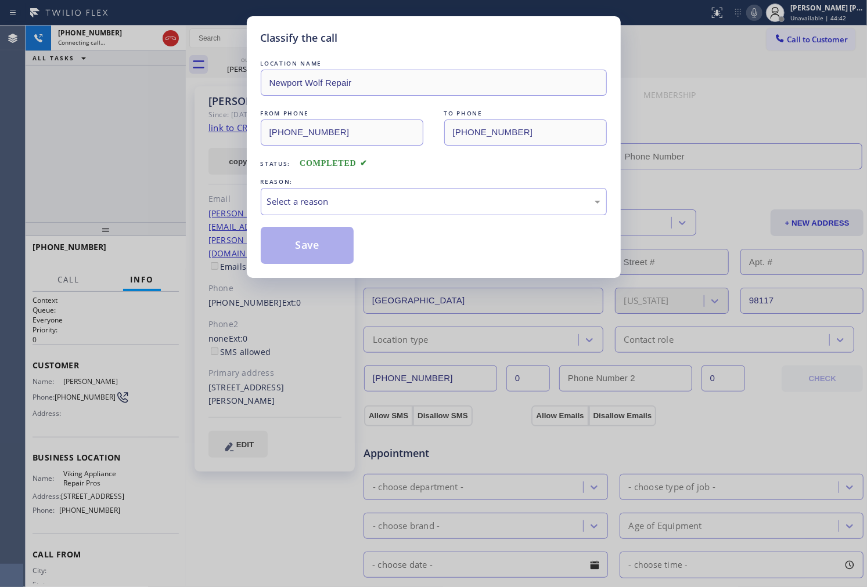
click at [331, 203] on div "Select a reason" at bounding box center [433, 201] width 333 height 13
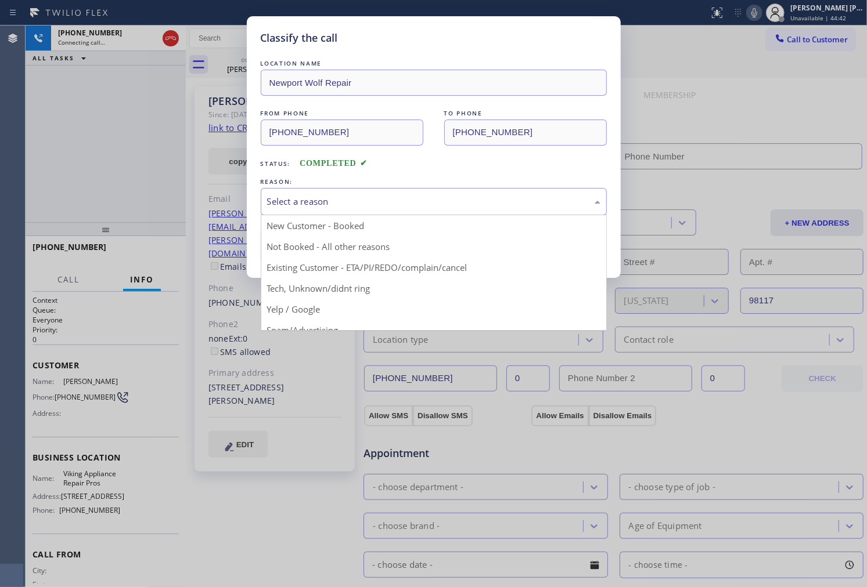
click at [331, 207] on div "Select a reason" at bounding box center [433, 201] width 333 height 13
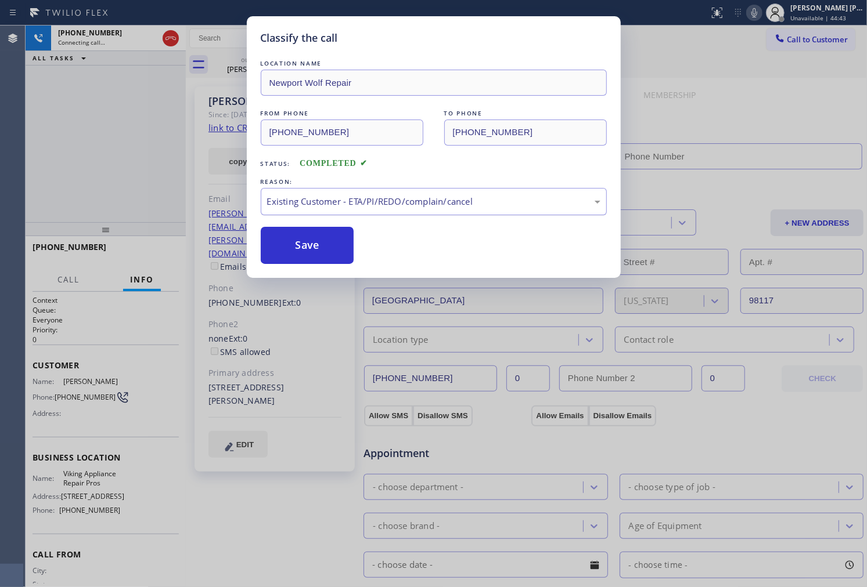
type input "[PHONE_NUMBER]"
click at [326, 210] on div "Existing Customer - ETA/PI/REDO/complain/cancel" at bounding box center [434, 201] width 346 height 27
click at [310, 246] on button "Save" at bounding box center [307, 245] width 93 height 37
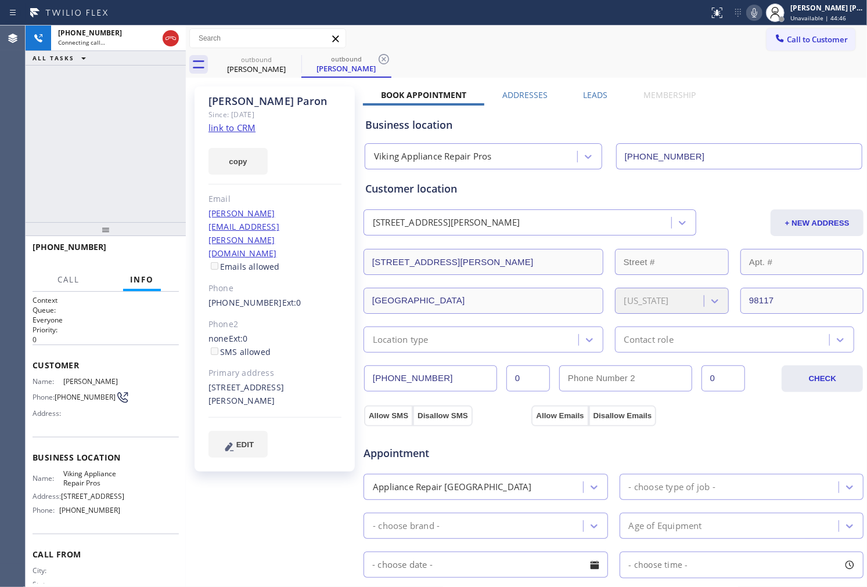
click at [233, 106] on div "Amy Paron" at bounding box center [274, 101] width 133 height 13
copy div "Amy Paron"
click at [96, 175] on div "+12068179393 Connecting call… ALL TASKS ALL TASKS ACTIVE TASKS TASKS IN WRAP UP" at bounding box center [106, 124] width 160 height 197
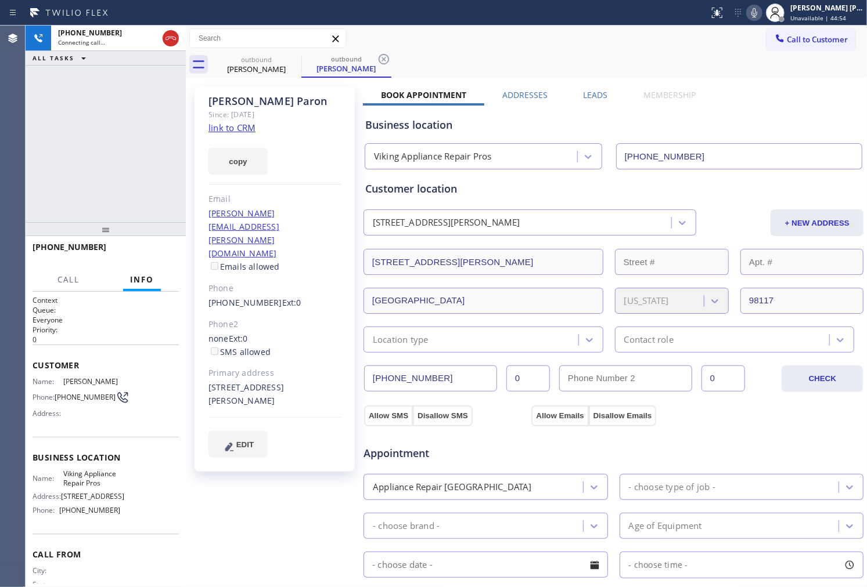
click at [95, 153] on div "+12068179393 Connecting call… ALL TASKS ALL TASKS ACTIVE TASKS TASKS IN WRAP UP" at bounding box center [106, 124] width 160 height 197
click at [84, 194] on div "+12068179393 Live | 00:02 ALL TASKS ALL TASKS ACTIVE TASKS TASKS IN WRAP UP" at bounding box center [106, 124] width 160 height 197
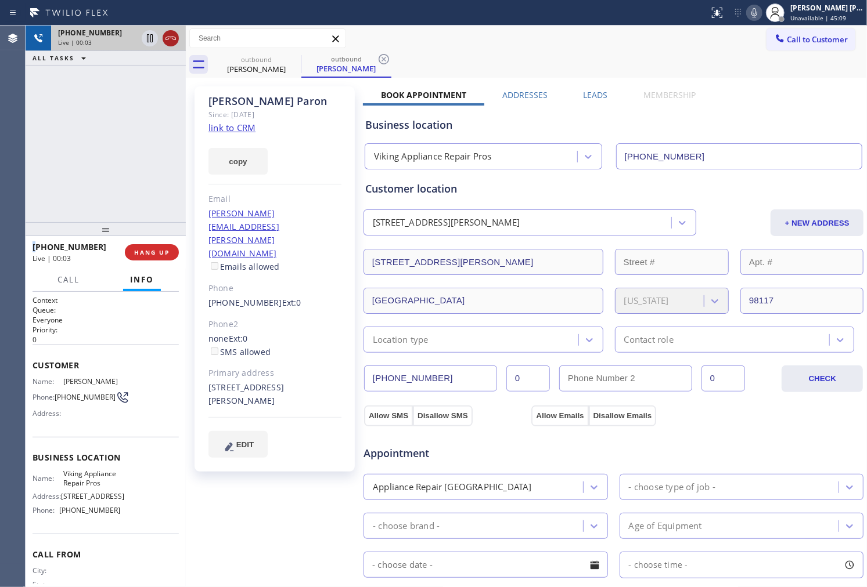
click at [172, 37] on icon at bounding box center [171, 38] width 14 height 14
drag, startPoint x: 585, startPoint y: 98, endPoint x: 591, endPoint y: 110, distance: 14.0
click at [585, 97] on label "Leads" at bounding box center [595, 94] width 24 height 11
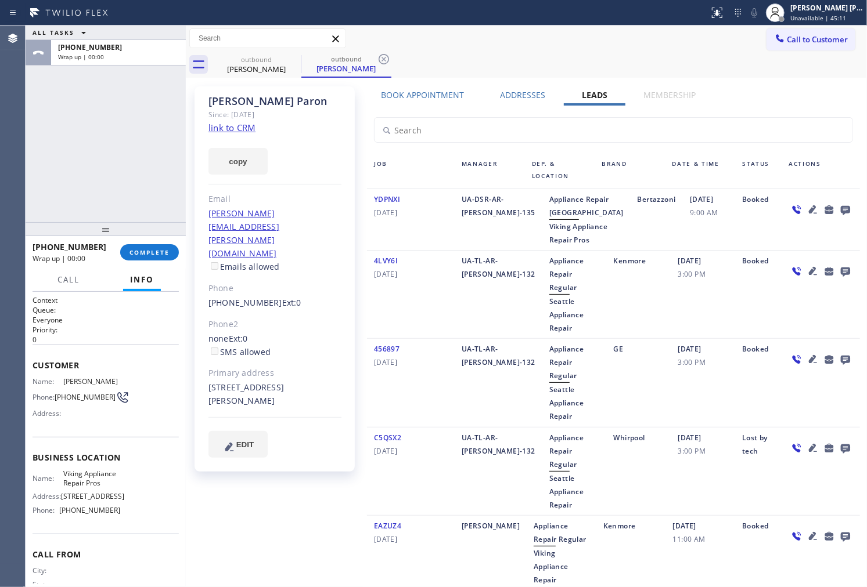
click at [838, 205] on icon at bounding box center [845, 210] width 14 height 15
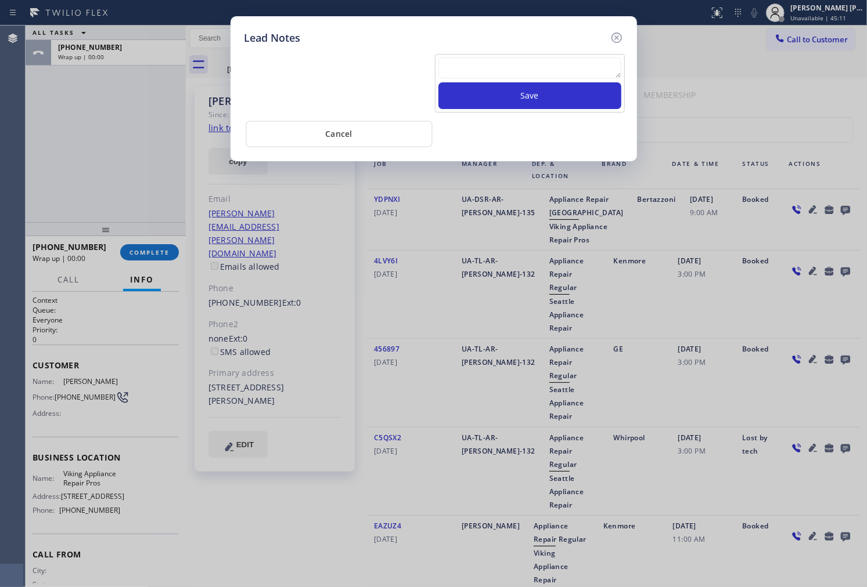
click at [561, 73] on textarea at bounding box center [529, 67] width 183 height 21
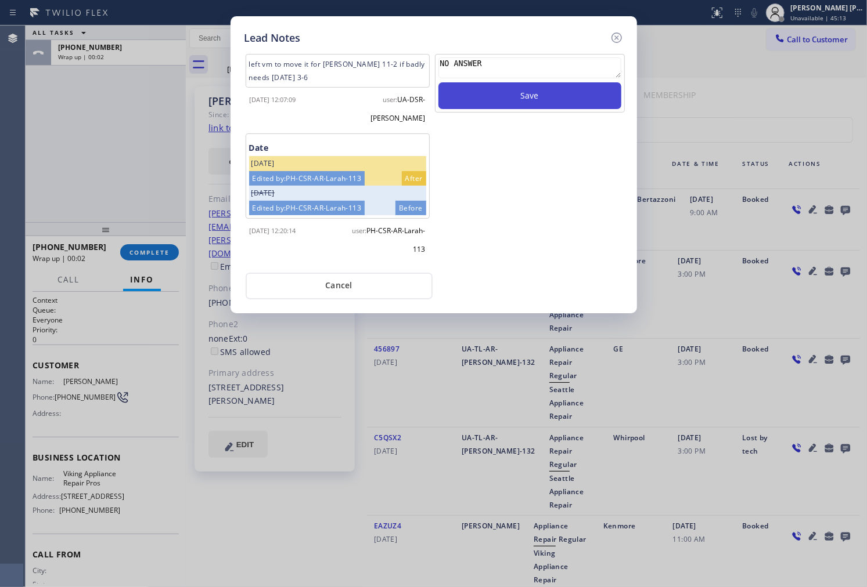
type textarea "NO ANSWER"
click at [515, 89] on button "Save" at bounding box center [529, 95] width 183 height 27
click at [615, 35] on icon at bounding box center [617, 38] width 14 height 14
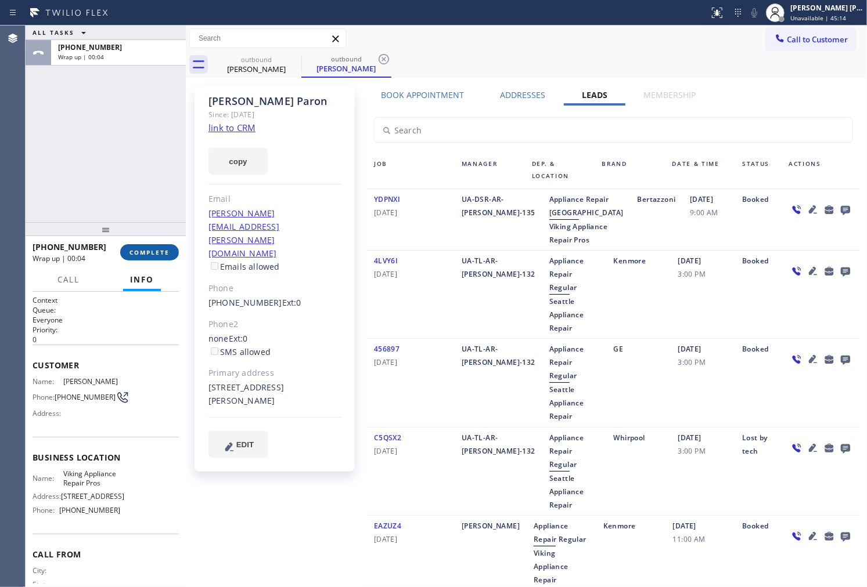
click at [135, 255] on span "COMPLETE" at bounding box center [149, 252] width 40 height 8
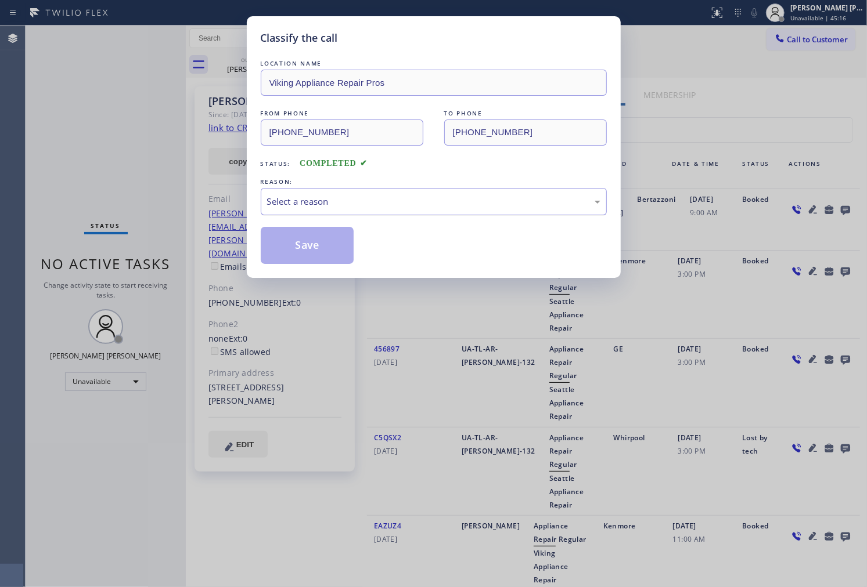
click at [420, 204] on div "Select a reason" at bounding box center [433, 201] width 333 height 13
click at [324, 246] on button "Save" at bounding box center [307, 245] width 93 height 37
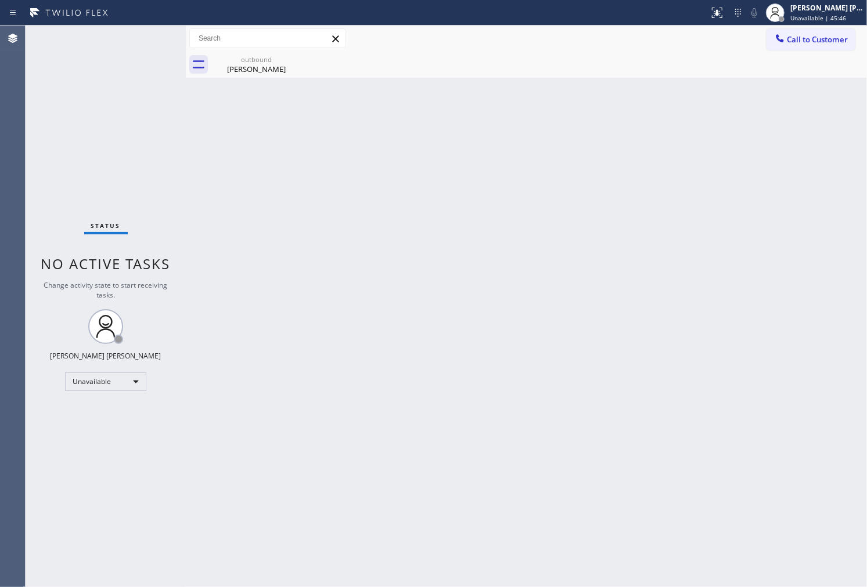
click at [0, 277] on div "Agent Desktop" at bounding box center [12, 307] width 25 height 562
click at [280, 78] on div "Back to Dashboard Change Sender ID Customers Technicians Select a contact Outbo…" at bounding box center [526, 307] width 681 height 562
click at [280, 73] on div "Amy Paron" at bounding box center [256, 69] width 88 height 10
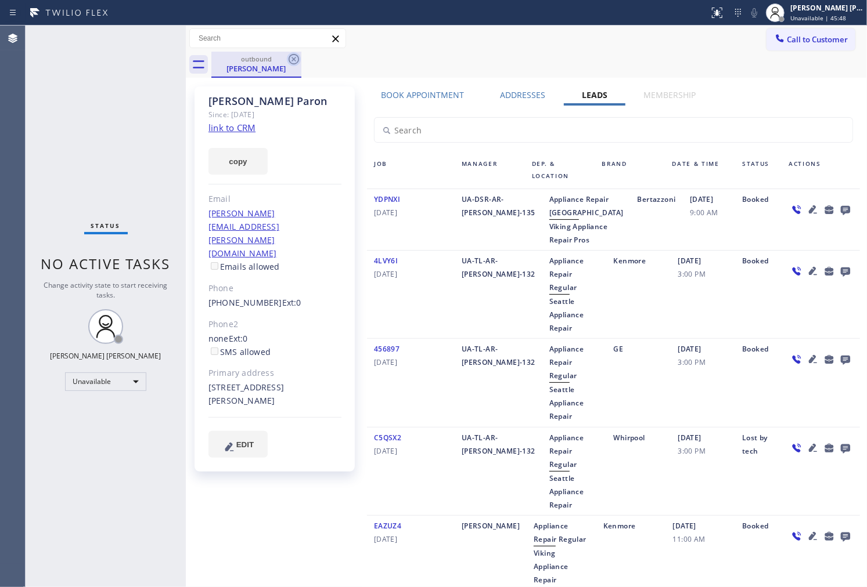
click at [298, 62] on icon at bounding box center [294, 59] width 10 height 10
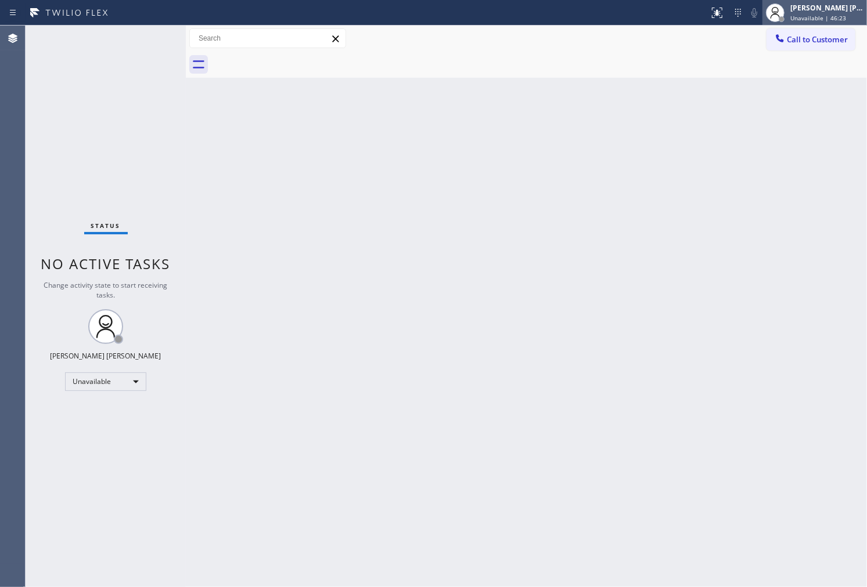
click at [825, 12] on div "[PERSON_NAME] [PERSON_NAME]" at bounding box center [826, 8] width 73 height 10
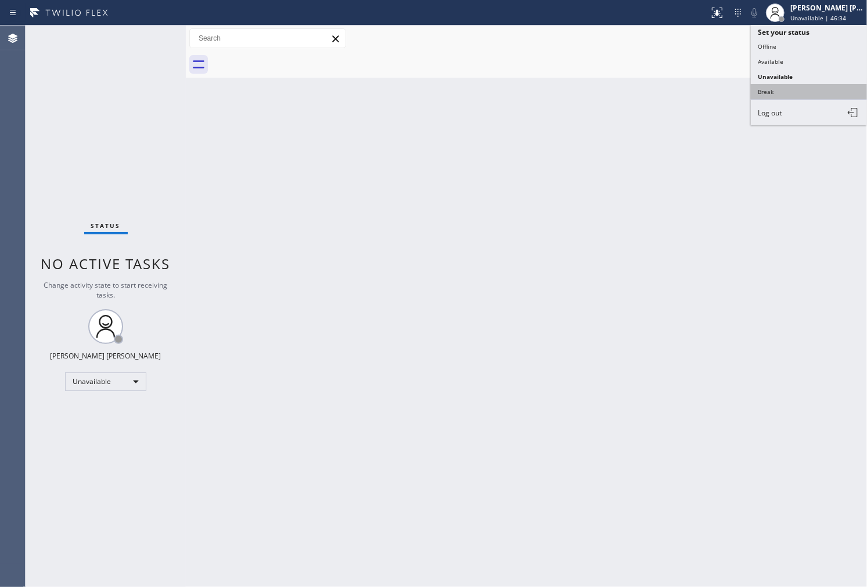
click at [789, 90] on button "Break" at bounding box center [809, 91] width 116 height 15
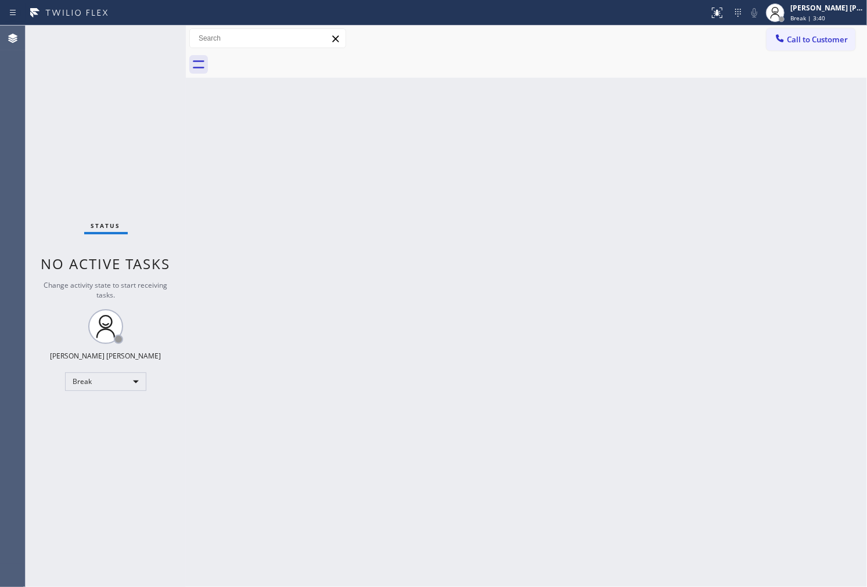
click at [0, 206] on div "Agent Desktop" at bounding box center [12, 307] width 25 height 562
click at [816, 19] on span "Break | 3:40" at bounding box center [807, 18] width 35 height 8
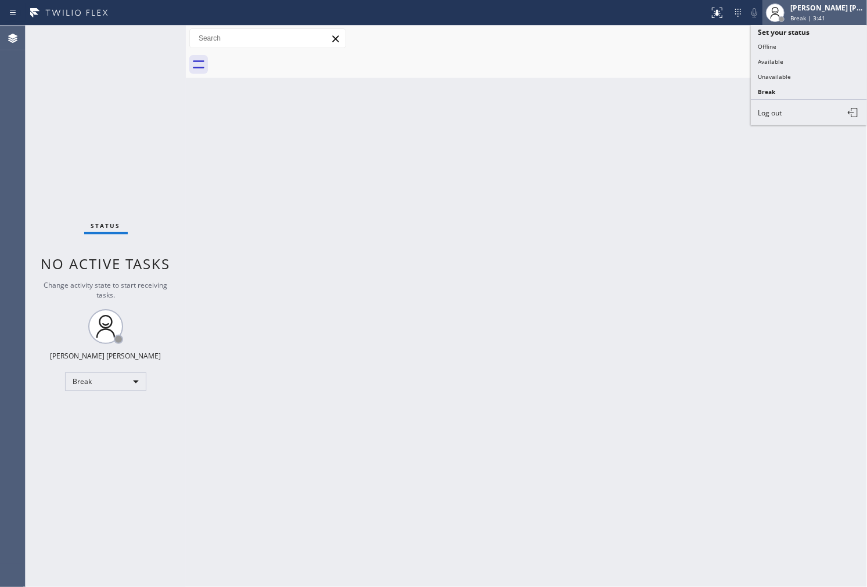
click at [816, 19] on span "Break | 3:41" at bounding box center [807, 18] width 35 height 8
click at [814, 6] on div "[PERSON_NAME] [PERSON_NAME]" at bounding box center [826, 8] width 73 height 10
click at [788, 73] on button "Unavailable" at bounding box center [809, 76] width 116 height 15
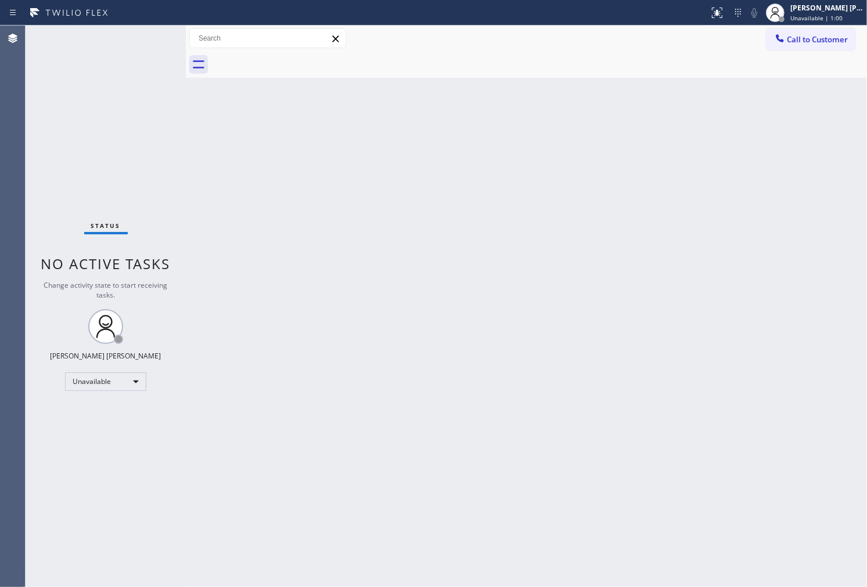
click at [57, 99] on div "Status No active tasks Change activity state to start receiving tasks. [PERSON_…" at bounding box center [106, 307] width 160 height 562
click at [810, 41] on span "Call to Customer" at bounding box center [817, 39] width 61 height 10
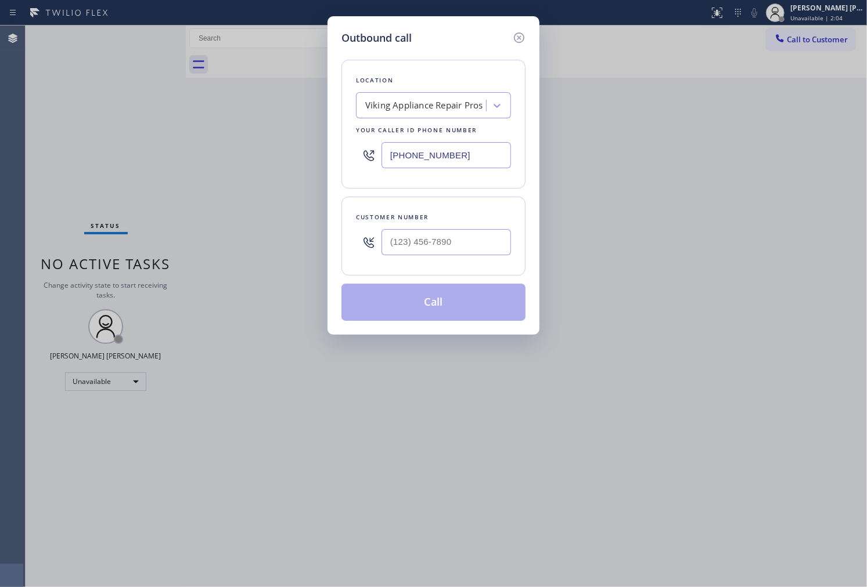
click at [439, 147] on input "[PHONE_NUMBER]" at bounding box center [445, 155] width 129 height 26
paste input "714) 909-1626"
type input "(714) 909-1626"
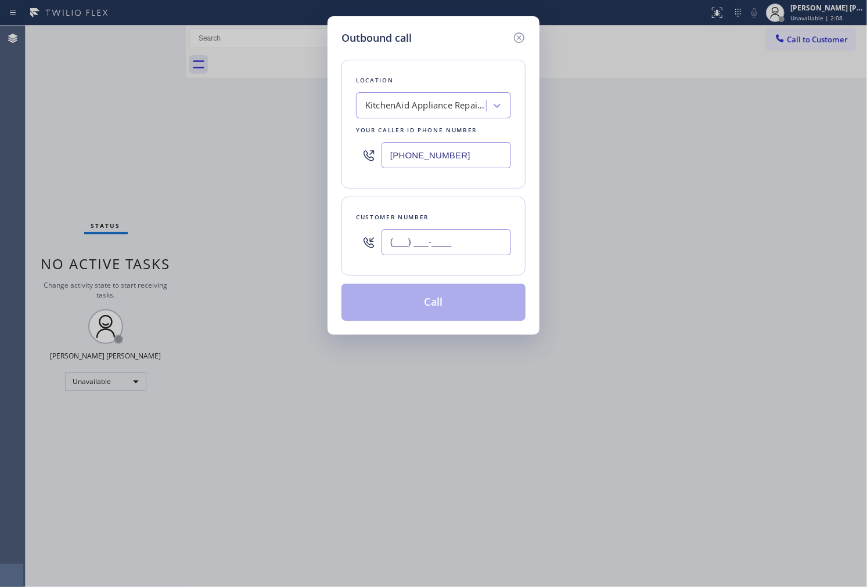
click at [459, 254] on input "(___) ___-____" at bounding box center [445, 242] width 129 height 26
paste input "954) 294-0342"
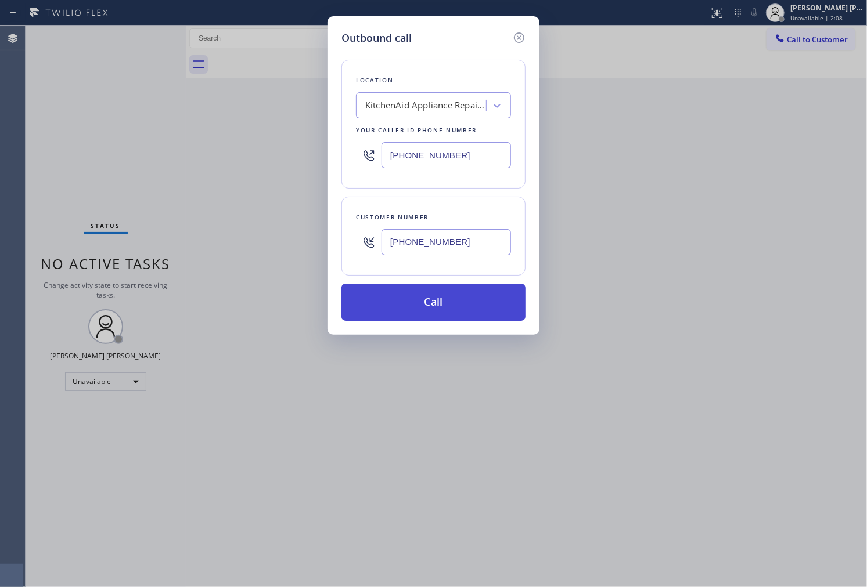
type input "(954) 294-0342"
click at [478, 305] on button "Call" at bounding box center [433, 302] width 184 height 37
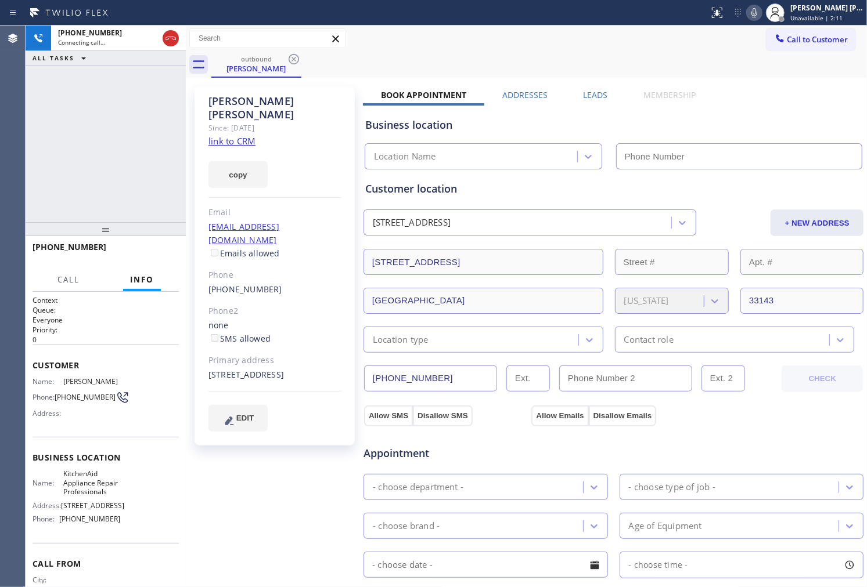
click at [257, 101] on div "Raymond Tepper" at bounding box center [274, 108] width 133 height 27
type input "(714) 909-1626"
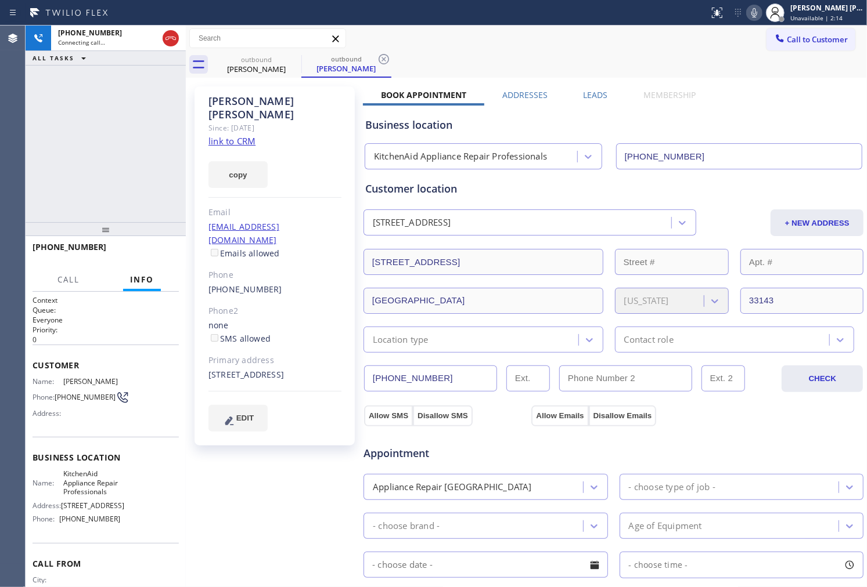
click at [238, 101] on div "Raymond Tepper" at bounding box center [274, 108] width 133 height 27
copy div "Raymond Tepper"
click at [15, 177] on div "Agent Desktop" at bounding box center [12, 307] width 25 height 562
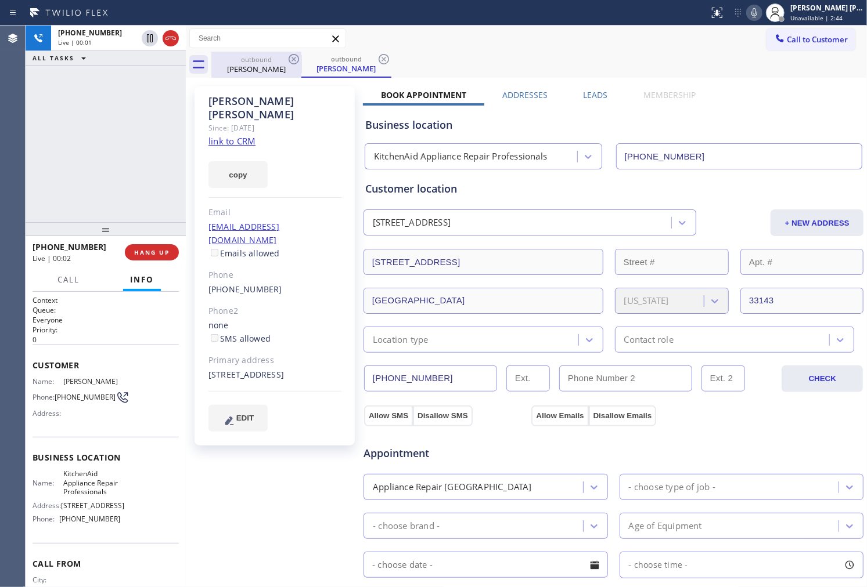
drag, startPoint x: 173, startPoint y: 42, endPoint x: 218, endPoint y: 72, distance: 53.6
click at [173, 42] on icon at bounding box center [171, 38] width 14 height 14
click at [598, 95] on label "Leads" at bounding box center [595, 94] width 24 height 11
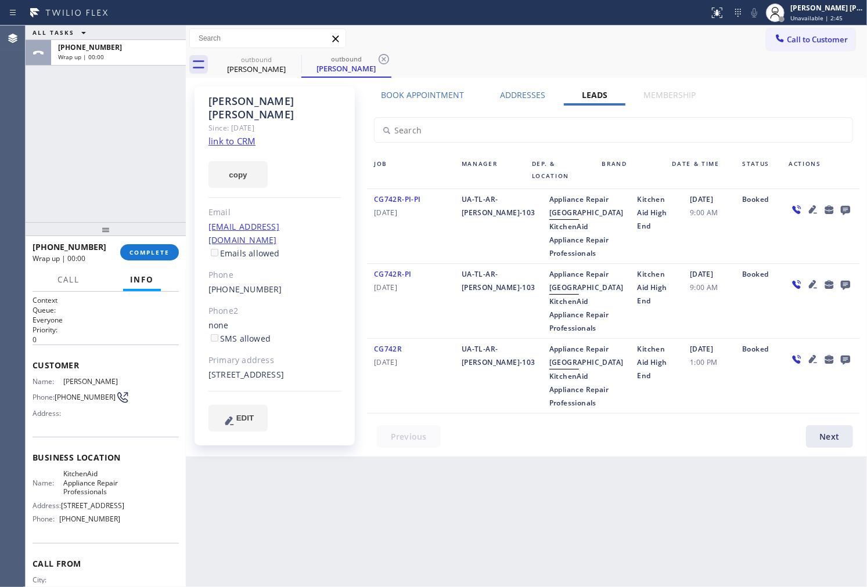
click at [846, 210] on icon at bounding box center [845, 210] width 9 height 9
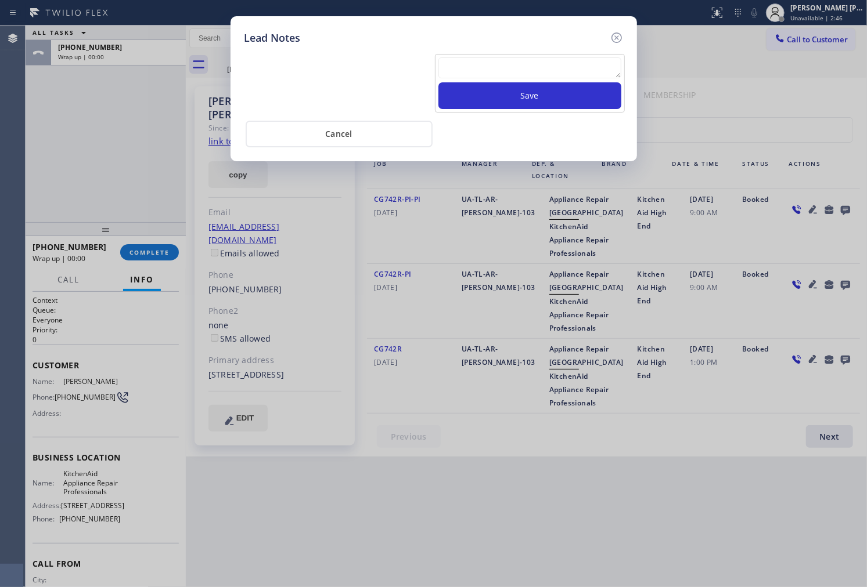
click at [581, 73] on textarea at bounding box center [529, 67] width 183 height 21
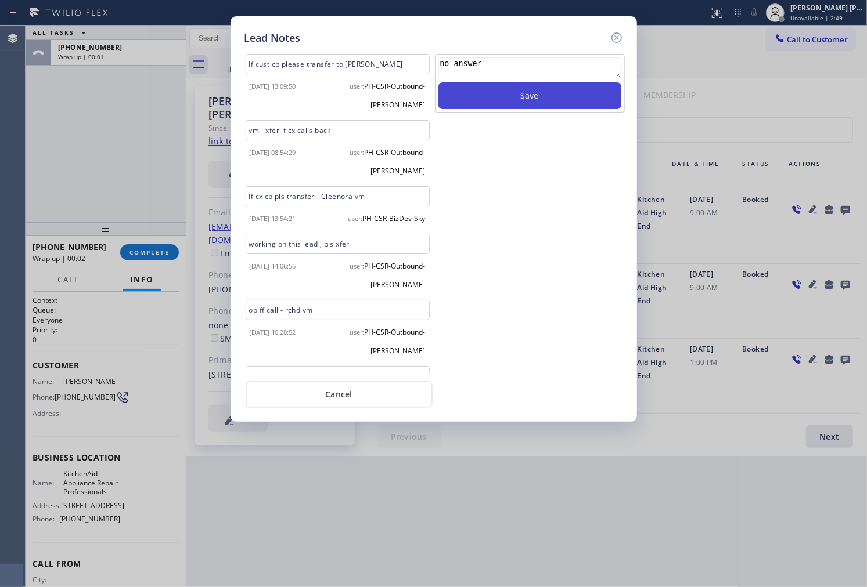
type textarea "no answer"
click at [584, 96] on button "Save" at bounding box center [529, 95] width 183 height 27
click at [618, 42] on icon at bounding box center [616, 38] width 10 height 10
click at [618, 42] on div "Call to Customer Outbound call Location KitchenAid Appliance Repair Professiona…" at bounding box center [526, 38] width 681 height 20
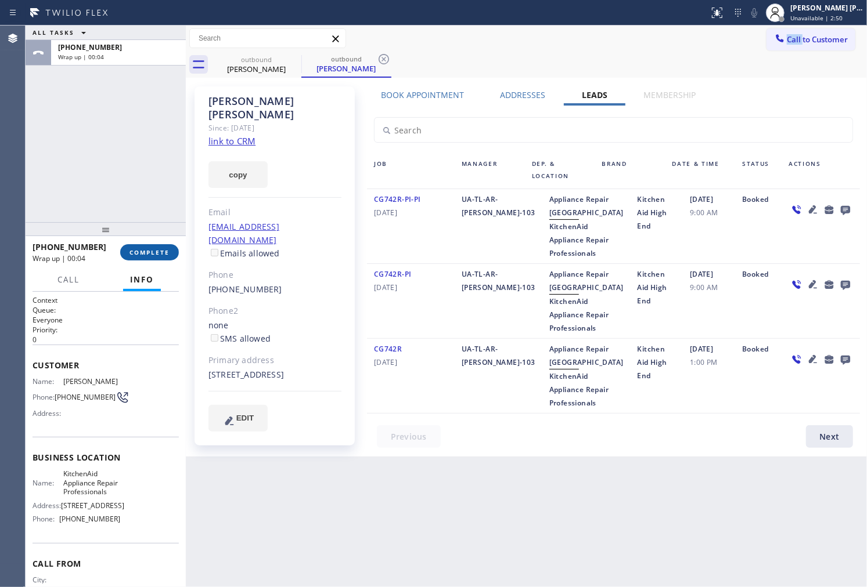
click at [160, 258] on button "COMPLETE" at bounding box center [149, 252] width 59 height 16
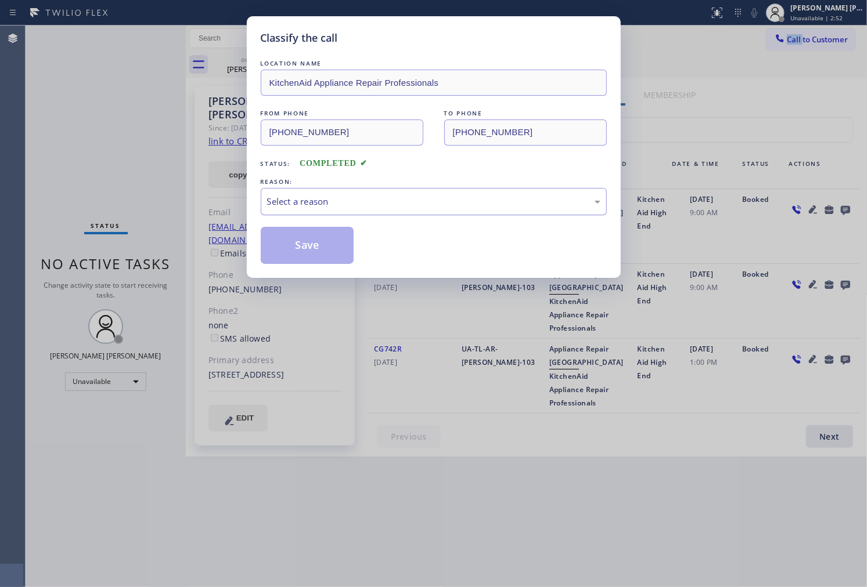
click at [289, 208] on div "Select a reason" at bounding box center [433, 201] width 333 height 13
click at [293, 254] on button "Save" at bounding box center [307, 245] width 93 height 37
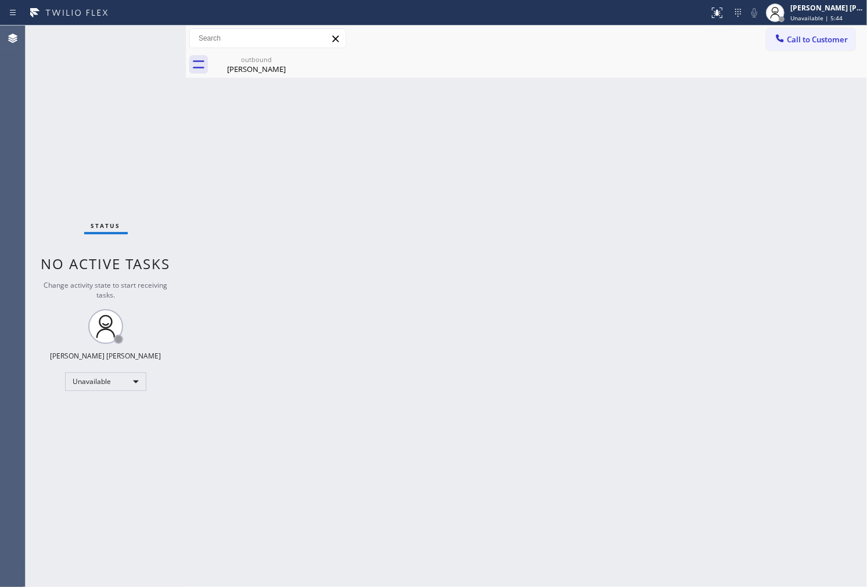
click at [387, 83] on div "Back to Dashboard Change Sender ID Customers Technicians Select a contact Outbo…" at bounding box center [526, 307] width 681 height 562
drag, startPoint x: 289, startPoint y: 73, endPoint x: 291, endPoint y: 63, distance: 10.6
click at [289, 73] on div "Raymond Tepper" at bounding box center [256, 69] width 88 height 10
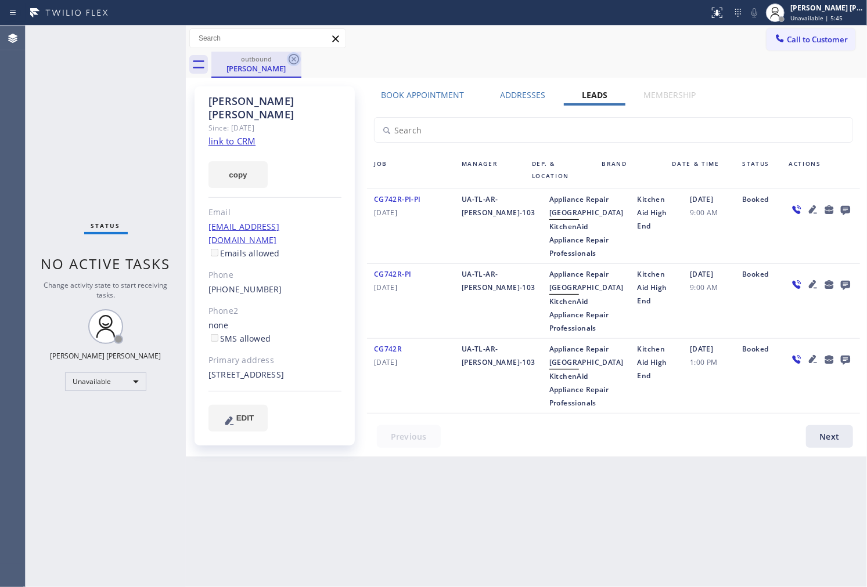
click at [289, 60] on icon at bounding box center [294, 59] width 10 height 10
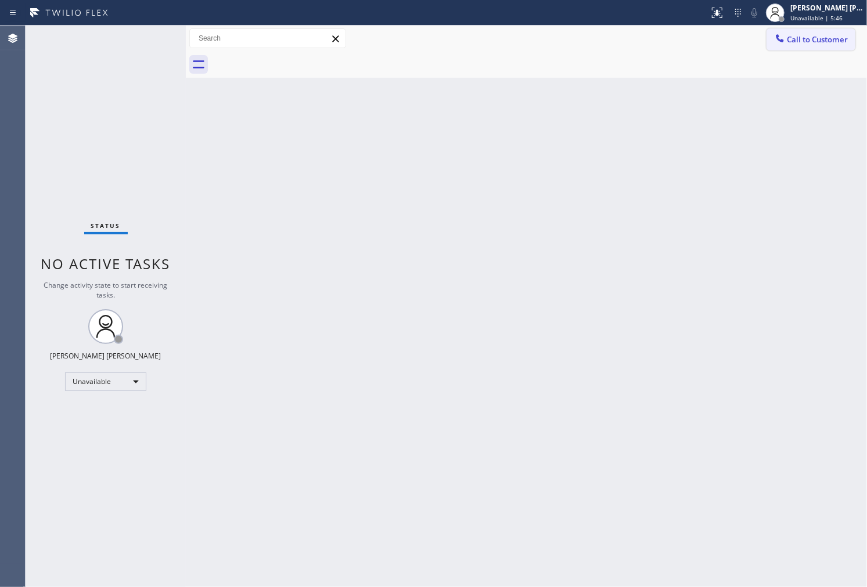
click at [796, 46] on button "Call to Customer" at bounding box center [810, 39] width 89 height 22
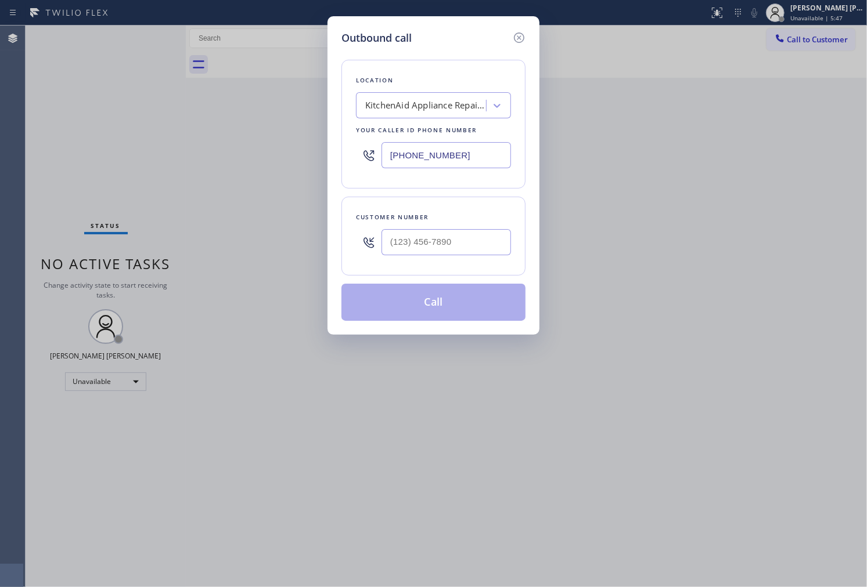
click at [444, 157] on input "(714) 909-1626" at bounding box center [445, 155] width 129 height 26
paste input "855) 340-1313"
type input "(855) 340-1313"
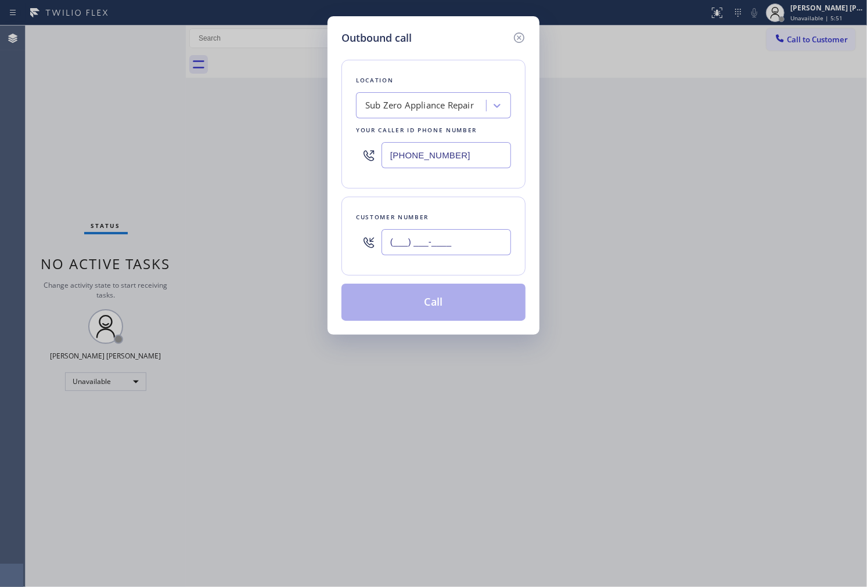
click at [439, 235] on input "(___) ___-____" at bounding box center [445, 242] width 129 height 26
paste input "585) 727-9121"
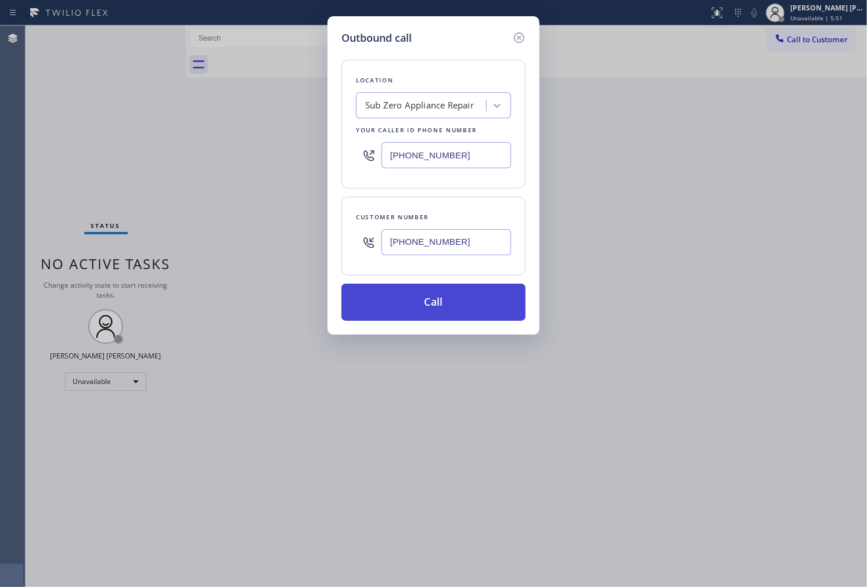
type input "(585) 727-9121"
click at [450, 309] on button "Call" at bounding box center [433, 302] width 184 height 37
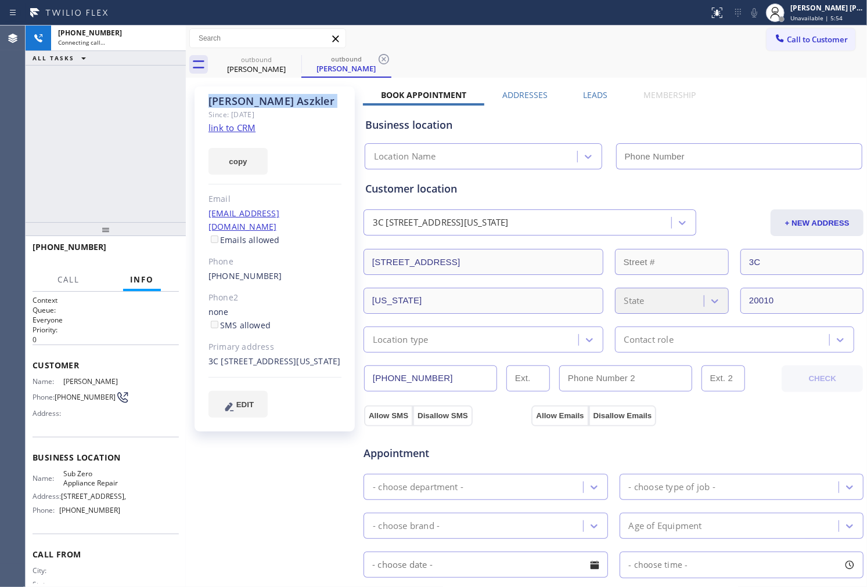
click at [230, 98] on div "Melissa Aszkler" at bounding box center [274, 101] width 133 height 13
click at [0, 152] on div "Agent Desktop" at bounding box center [12, 307] width 25 height 562
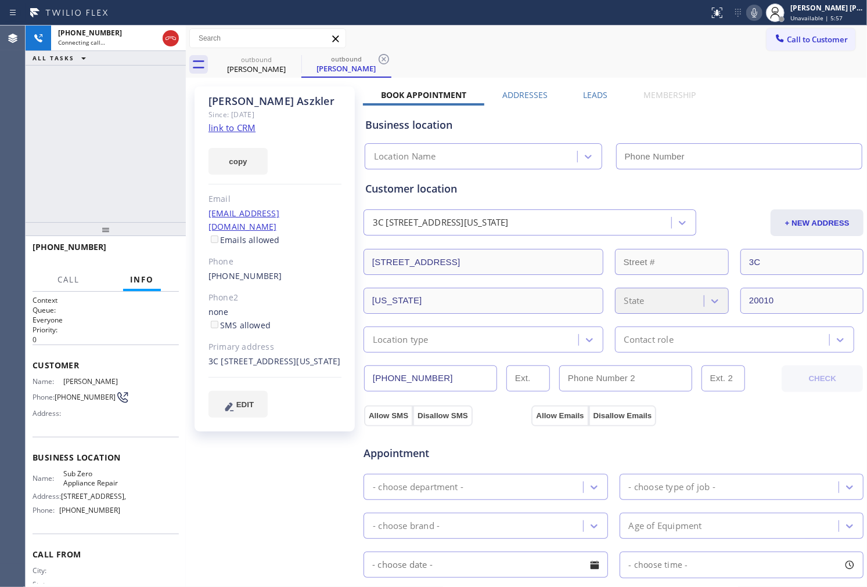
type input "(855) 340-1313"
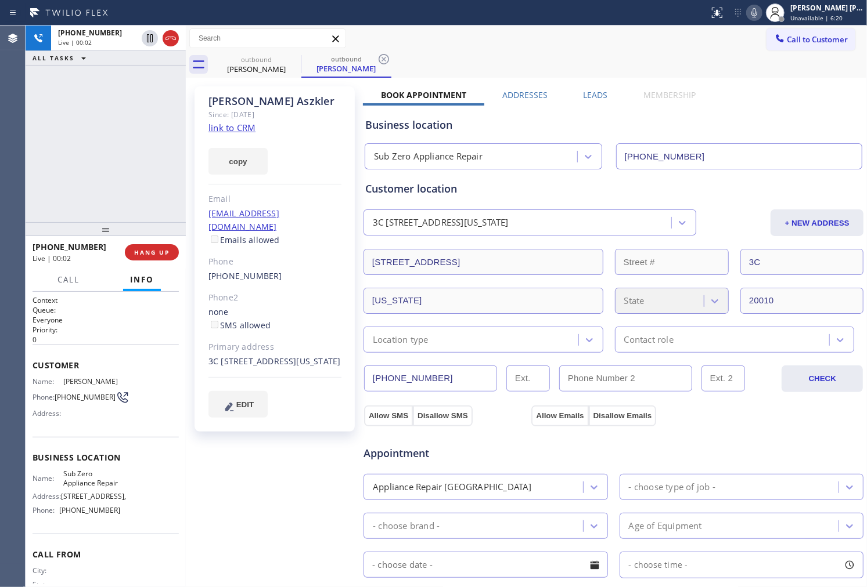
click at [77, 193] on div "+15857279121 Live | 00:02 ALL TASKS ALL TASKS ACTIVE TASKS TASKS IN WRAP UP" at bounding box center [106, 124] width 160 height 197
click at [175, 45] on icon at bounding box center [171, 38] width 14 height 14
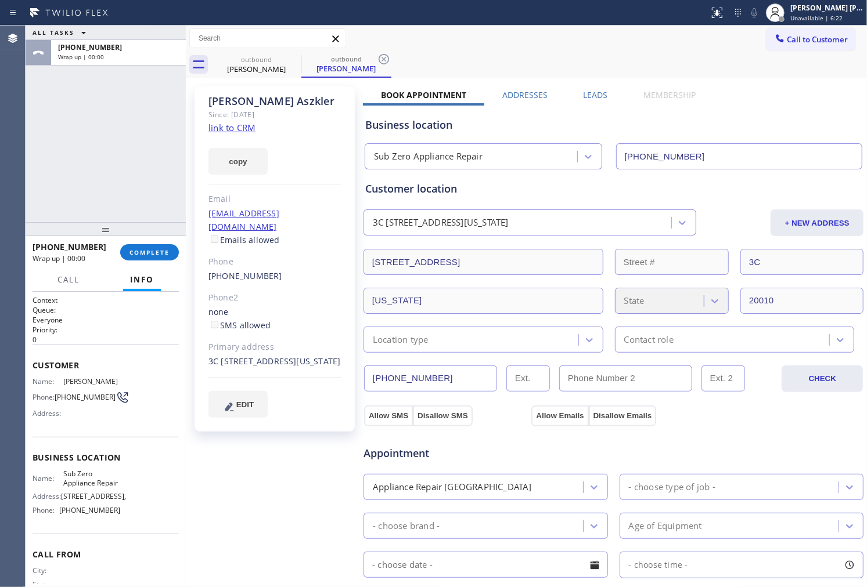
click at [601, 95] on label "Leads" at bounding box center [595, 94] width 24 height 11
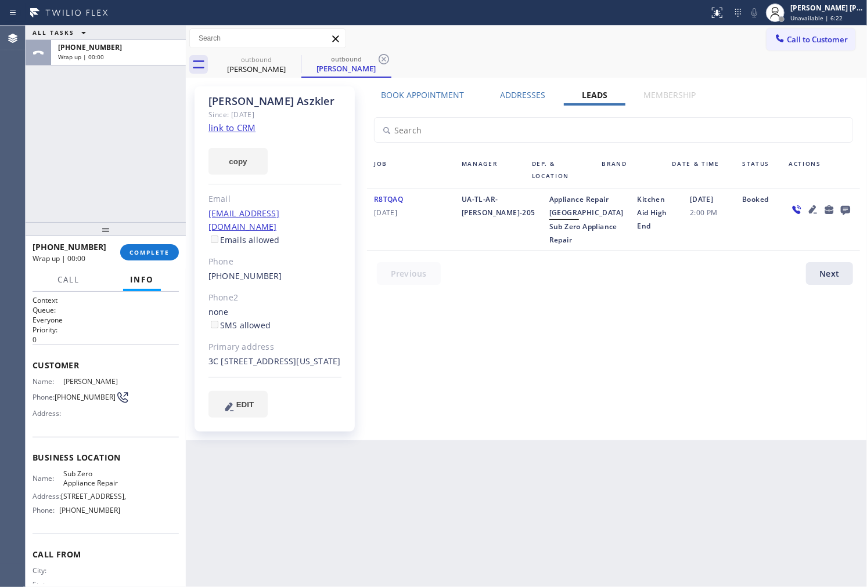
click at [846, 212] on icon at bounding box center [845, 210] width 9 height 9
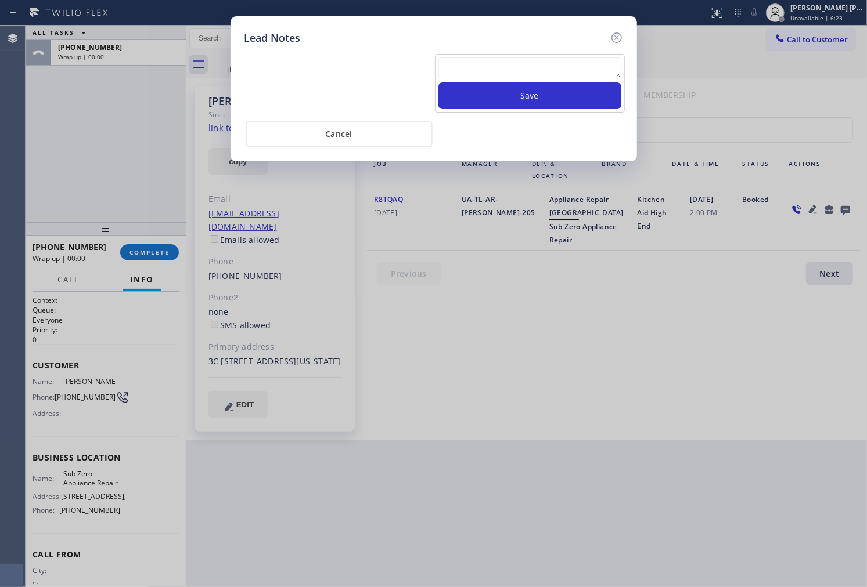
click at [533, 66] on textarea at bounding box center [529, 67] width 183 height 21
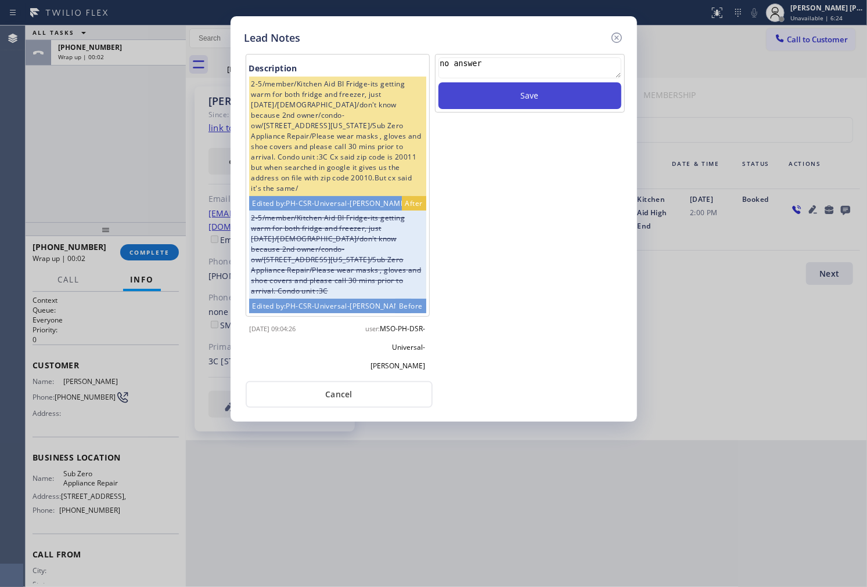
type textarea "no answer"
click at [471, 115] on div "no answer Save" at bounding box center [530, 213] width 192 height 319
click at [497, 102] on button "Save" at bounding box center [529, 95] width 183 height 27
click at [614, 35] on icon at bounding box center [617, 38] width 14 height 14
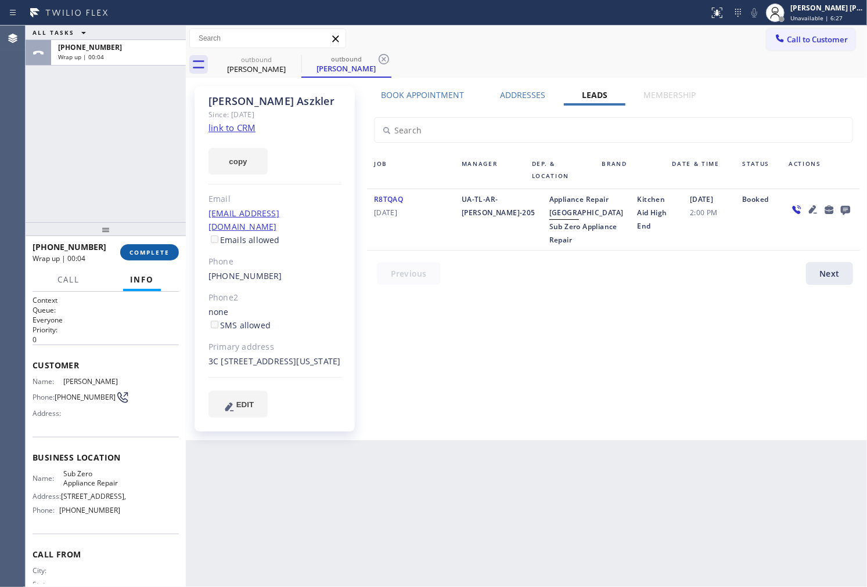
click at [158, 252] on span "COMPLETE" at bounding box center [149, 252] width 40 height 8
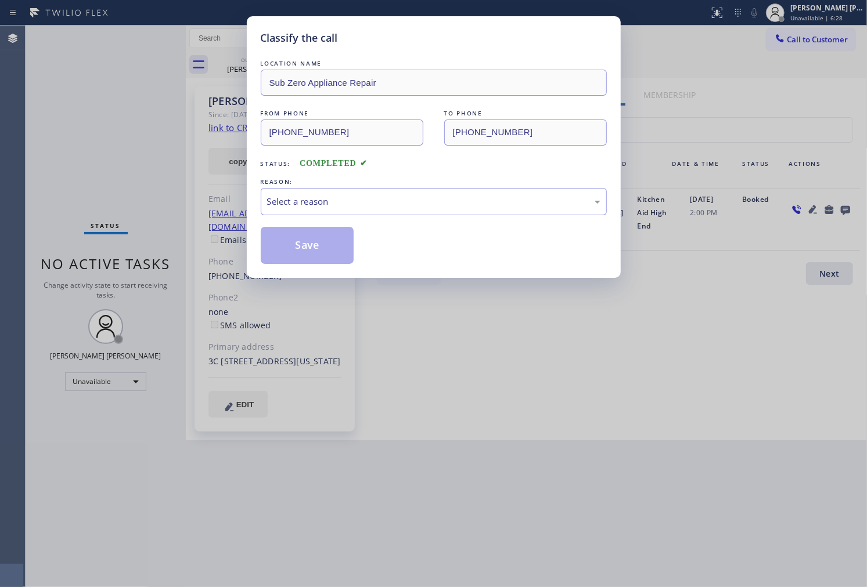
click at [396, 218] on div "LOCATION NAME Sub Zero Appliance Repair FROM PHONE (855) 340-1313 TO PHONE (585…" at bounding box center [434, 160] width 346 height 207
click at [396, 209] on div "Select a reason" at bounding box center [434, 201] width 346 height 27
click at [312, 251] on button "Save" at bounding box center [307, 245] width 93 height 37
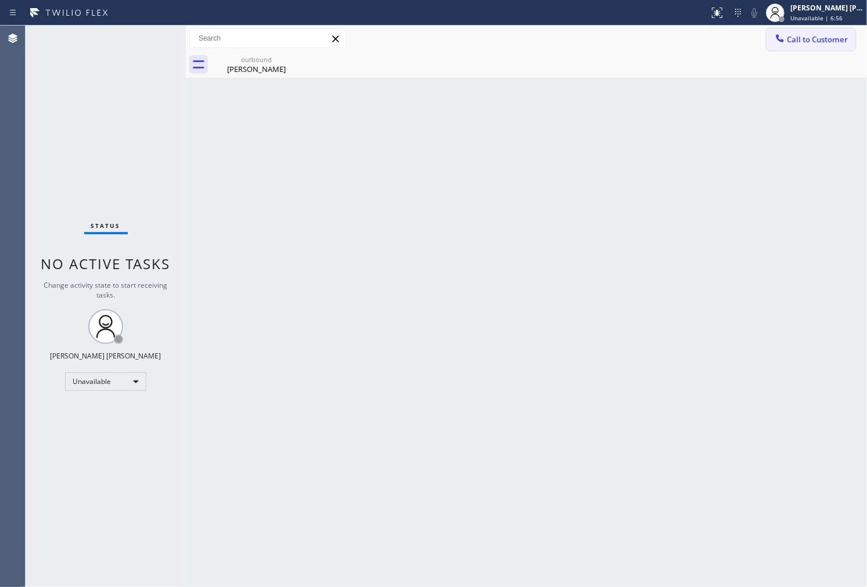
click at [830, 39] on span "Call to Customer" at bounding box center [817, 39] width 61 height 10
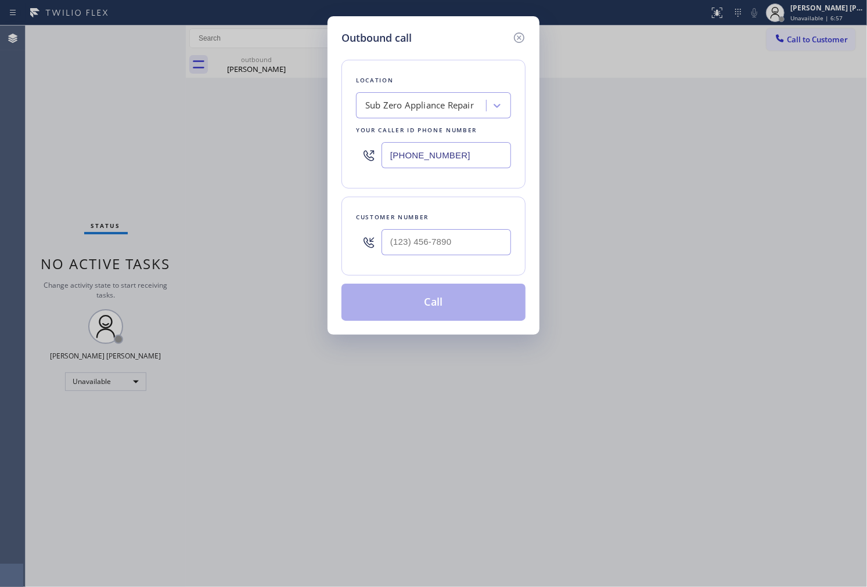
click at [435, 157] on input "(855) 340-1313" at bounding box center [445, 155] width 129 height 26
paste input "786) 565-4151"
type input "(786) 565-4151"
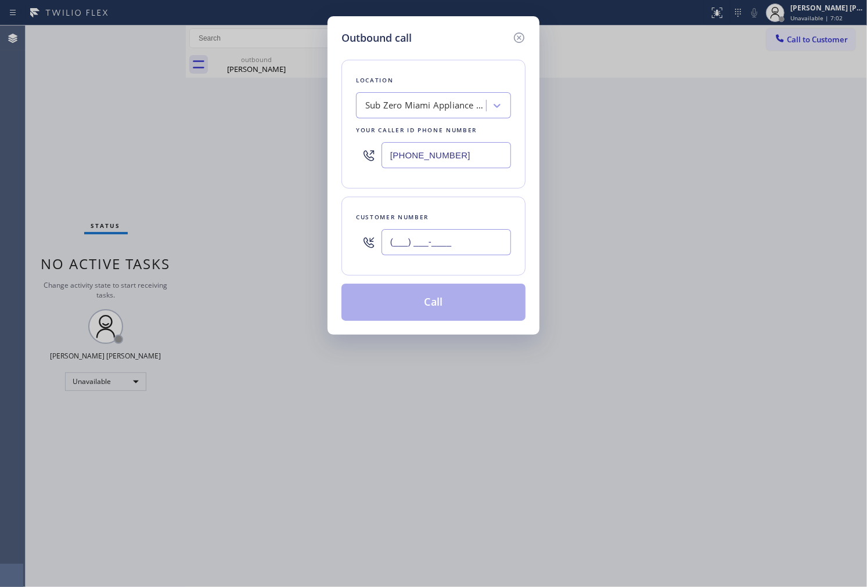
click at [459, 234] on input "(___) ___-____" at bounding box center [445, 242] width 129 height 26
paste input "646) 322-2096"
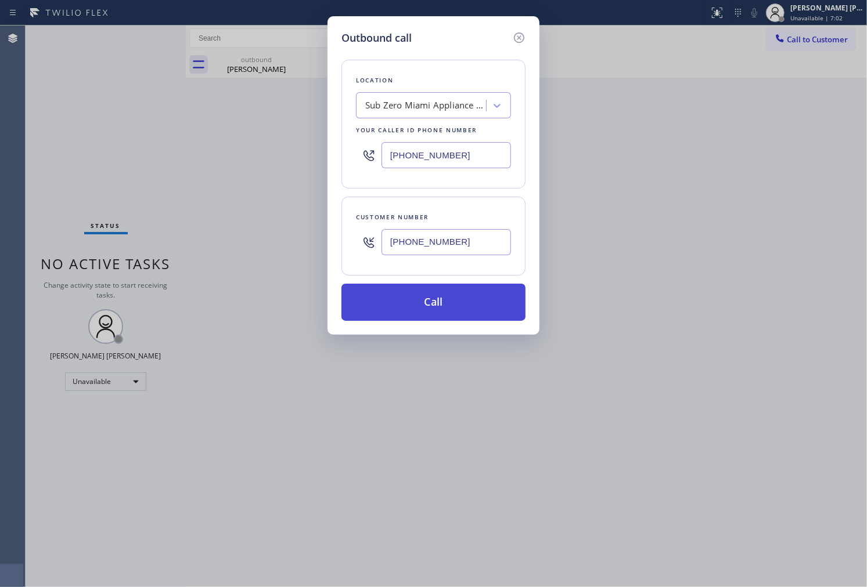
type input "(646) 322-2096"
click at [444, 317] on button "Call" at bounding box center [433, 302] width 184 height 37
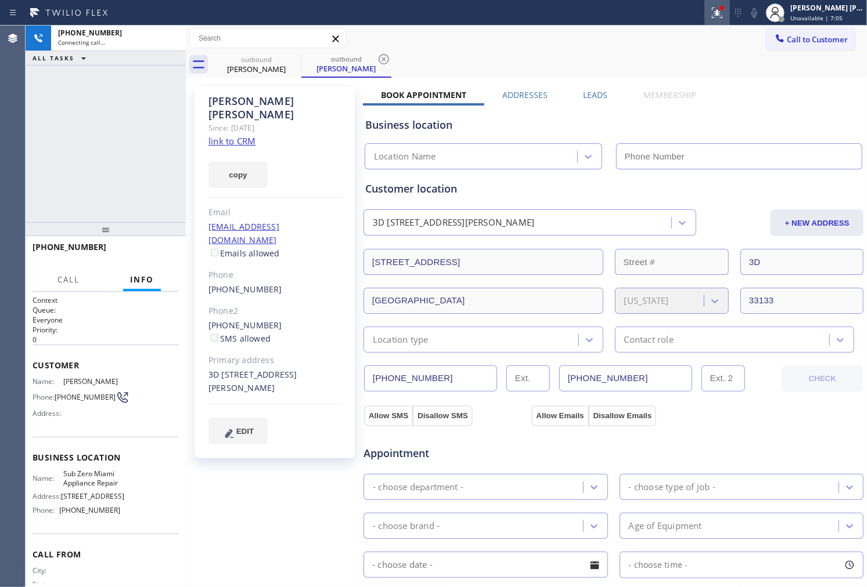
click at [724, 14] on icon at bounding box center [717, 13] width 14 height 14
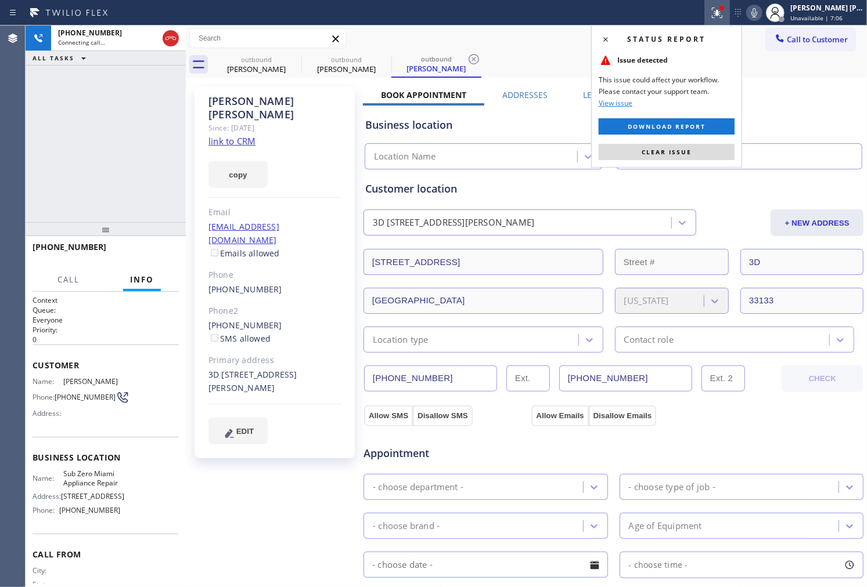
click at [690, 163] on div "Status report Issue detected This issue could affect your workflow. Please cont…" at bounding box center [666, 96] width 151 height 143
click at [687, 153] on span "Clear issue" at bounding box center [666, 152] width 50 height 8
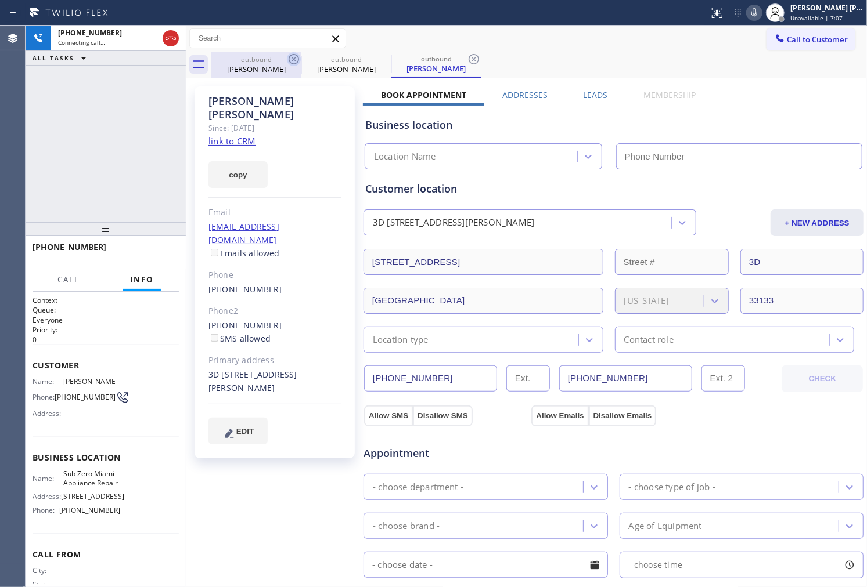
click at [287, 63] on icon at bounding box center [294, 59] width 14 height 14
click at [287, 62] on icon at bounding box center [294, 59] width 14 height 14
click at [251, 95] on div "Joel Sheinfeld" at bounding box center [274, 108] width 133 height 27
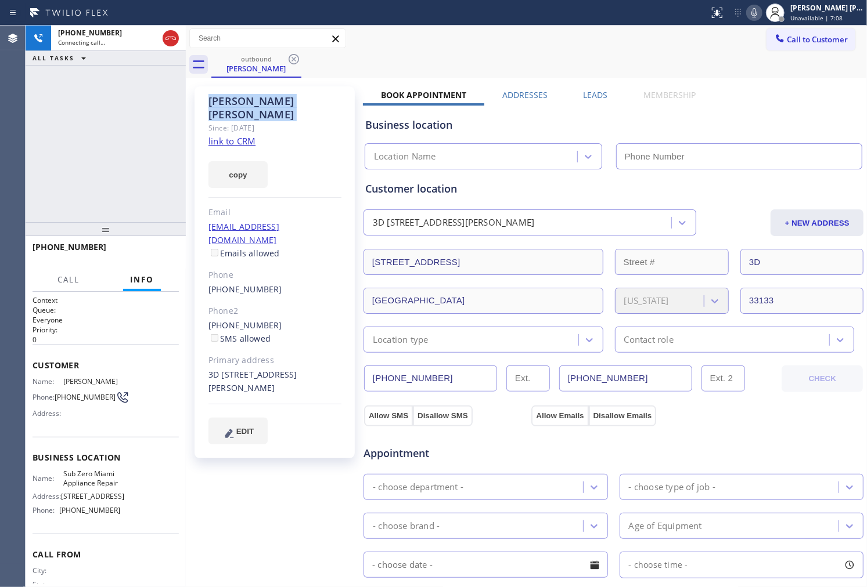
click at [251, 95] on div "Joel Sheinfeld" at bounding box center [274, 108] width 133 height 27
type input "(786) 565-4151"
click at [251, 95] on div "Joel Sheinfeld" at bounding box center [274, 108] width 133 height 27
copy div "Joel Sheinfeld"
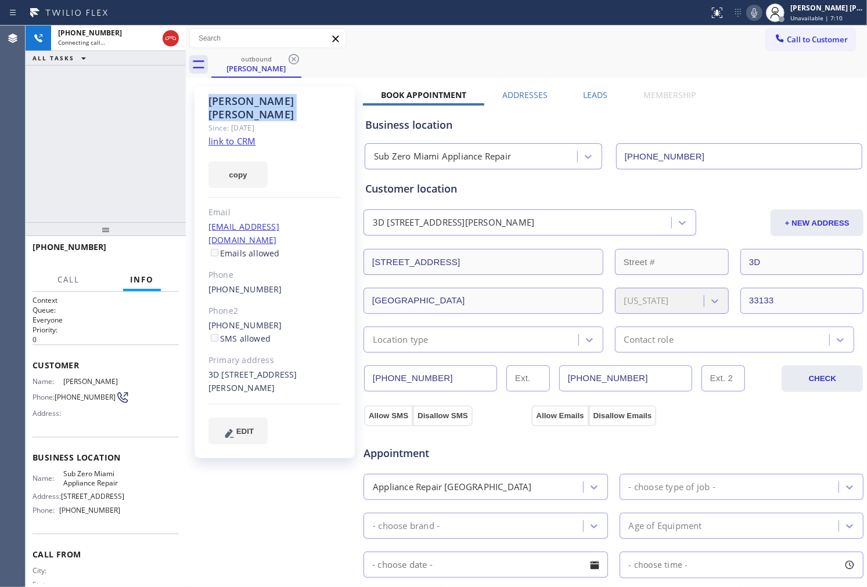
click at [0, 144] on div "Agent Desktop" at bounding box center [12, 307] width 25 height 562
click at [0, 179] on div "Agent Desktop" at bounding box center [12, 307] width 25 height 562
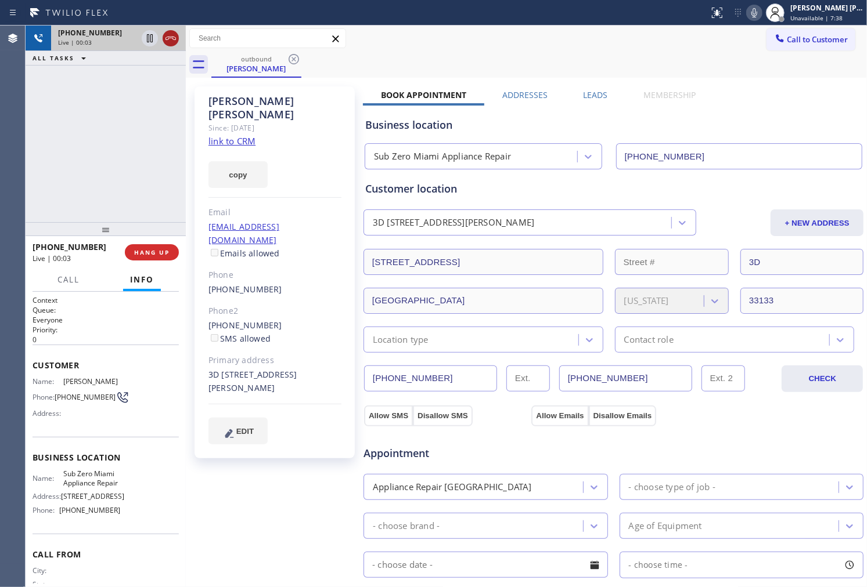
click at [176, 35] on icon at bounding box center [171, 38] width 14 height 14
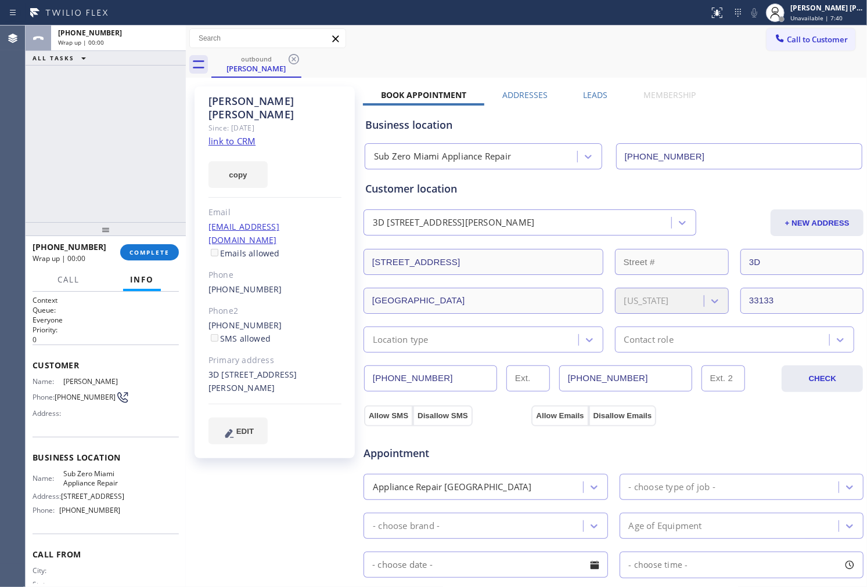
click at [583, 90] on label "Leads" at bounding box center [595, 94] width 24 height 11
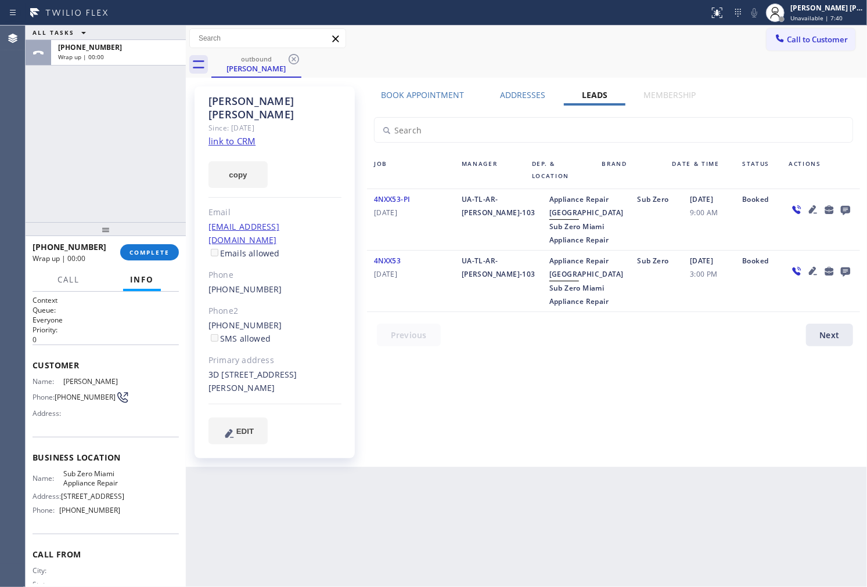
click at [845, 206] on icon at bounding box center [845, 210] width 9 height 9
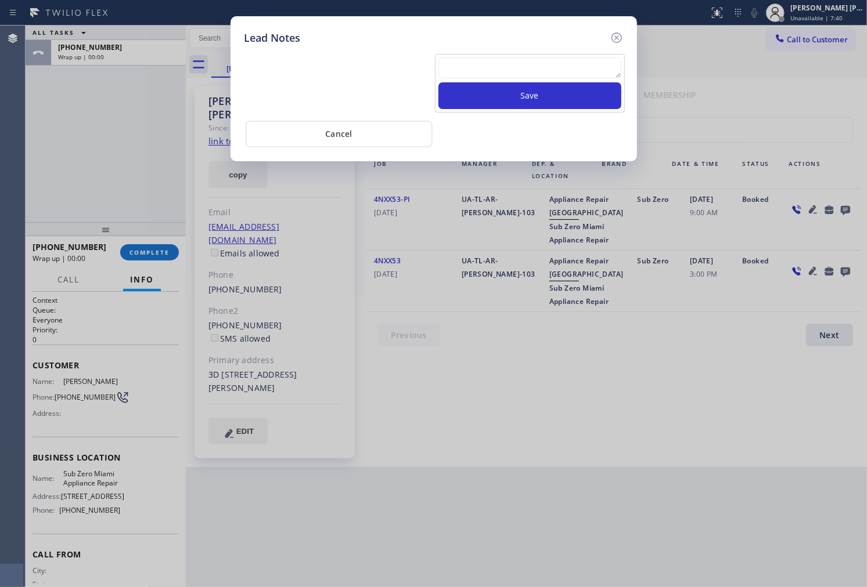
click at [586, 71] on textarea at bounding box center [529, 67] width 183 height 21
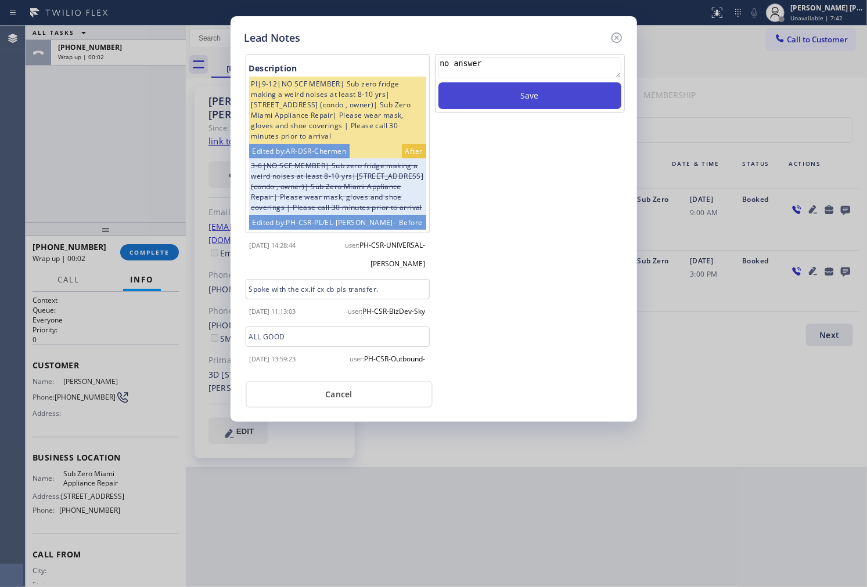
type textarea "no answer"
click at [562, 93] on button "Save" at bounding box center [529, 95] width 183 height 27
click at [619, 36] on icon at bounding box center [617, 38] width 14 height 14
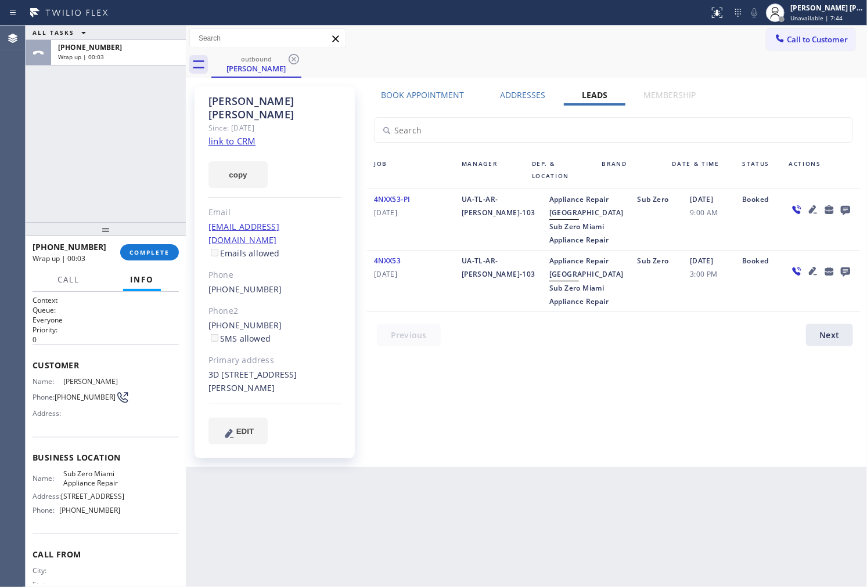
click at [189, 246] on div "Joel Sheinfeld Since: 20 may 2020 link to CRM copy Email sheinfej@mskcc.org Ema…" at bounding box center [276, 273] width 174 height 384
click at [167, 256] on span "COMPLETE" at bounding box center [149, 252] width 40 height 8
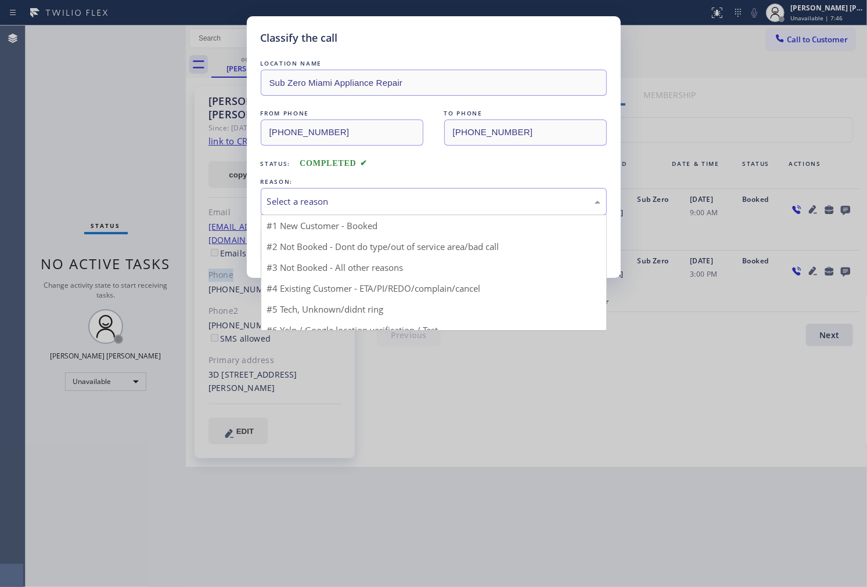
click at [384, 209] on div "Select a reason" at bounding box center [434, 201] width 346 height 27
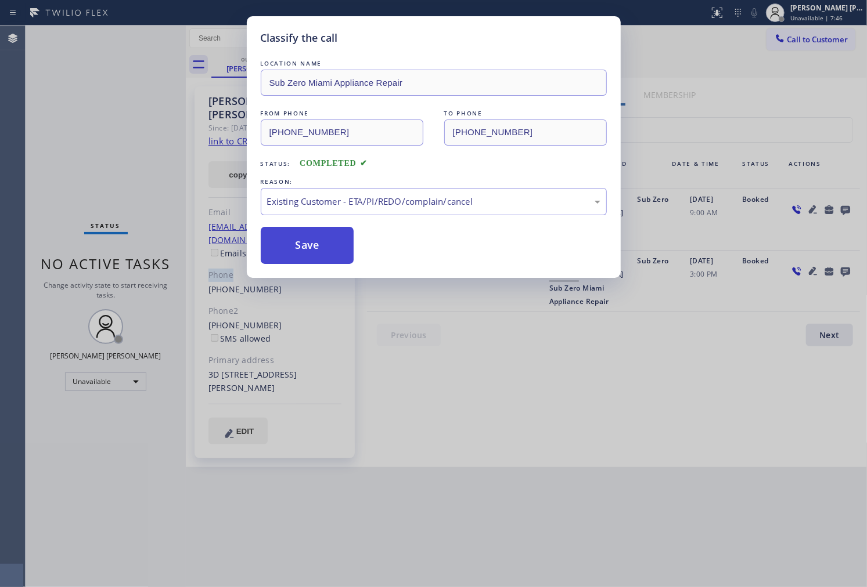
click at [313, 255] on button "Save" at bounding box center [307, 245] width 93 height 37
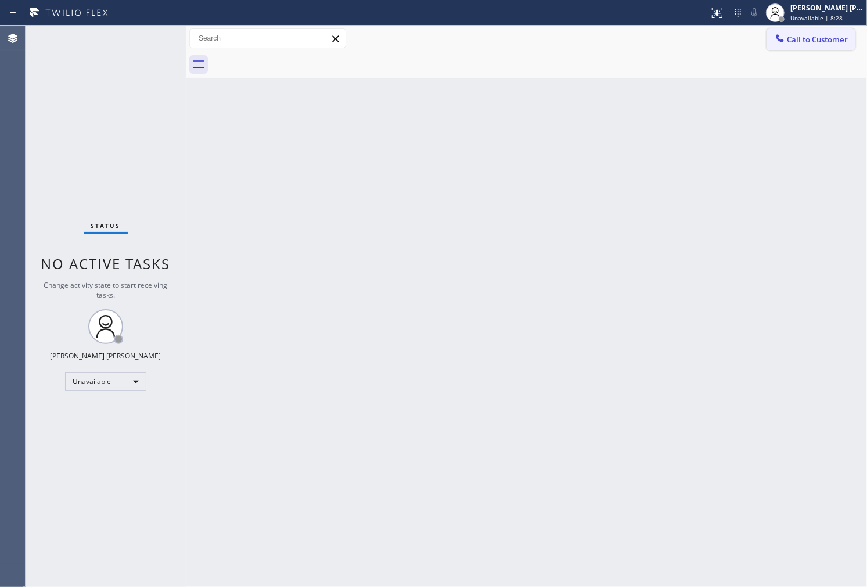
click at [785, 44] on icon at bounding box center [780, 39] width 12 height 12
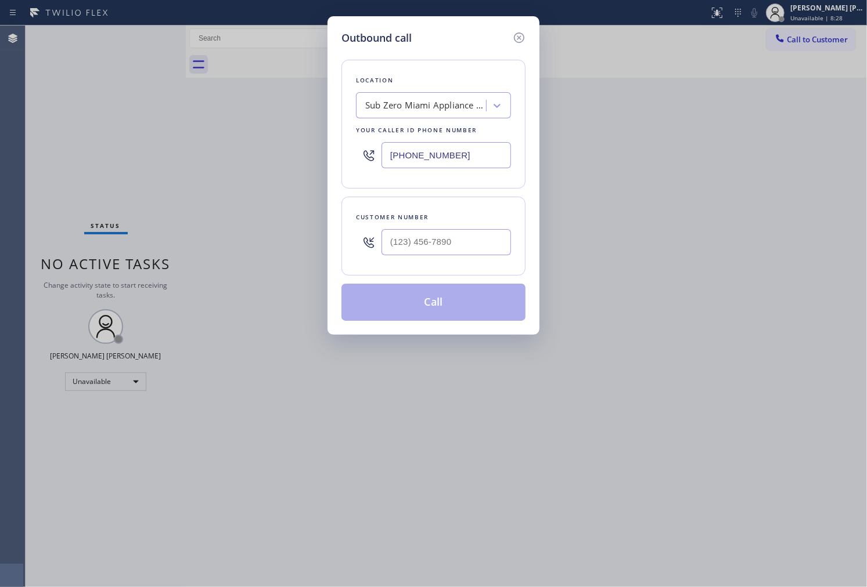
click at [406, 153] on input "(786) 565-4151" at bounding box center [445, 155] width 129 height 26
paste input "305) 676-4023"
type input "(305) 676-4023"
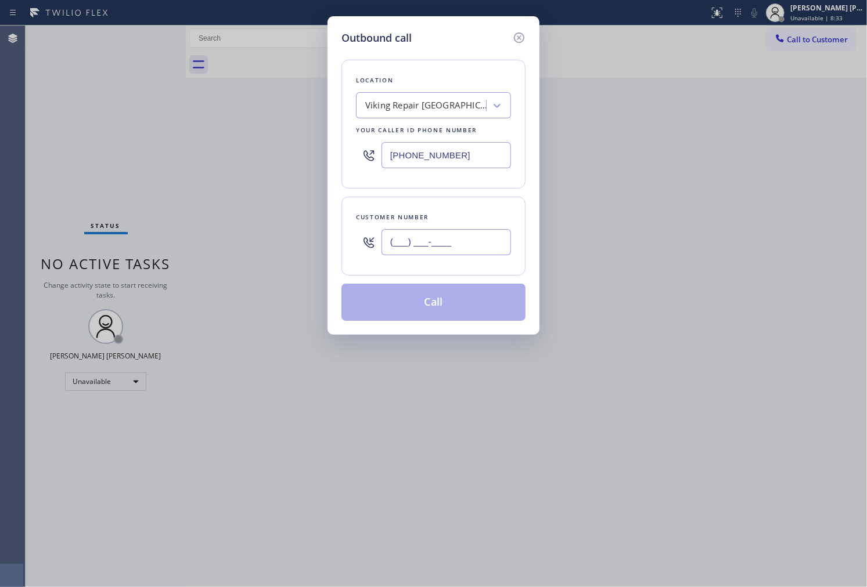
click at [442, 239] on input "(___) ___-____" at bounding box center [445, 242] width 129 height 26
paste input "361) 443-9743"
type input "(361) 443-9743"
click at [446, 303] on button "Call" at bounding box center [433, 302] width 184 height 37
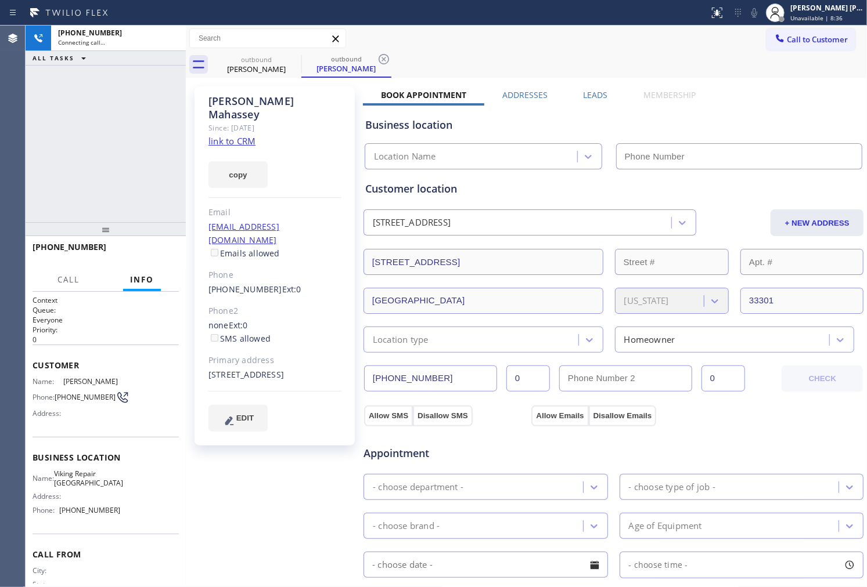
click at [263, 107] on div "Anne Mahassey" at bounding box center [274, 108] width 133 height 27
type input "(305) 676-4023"
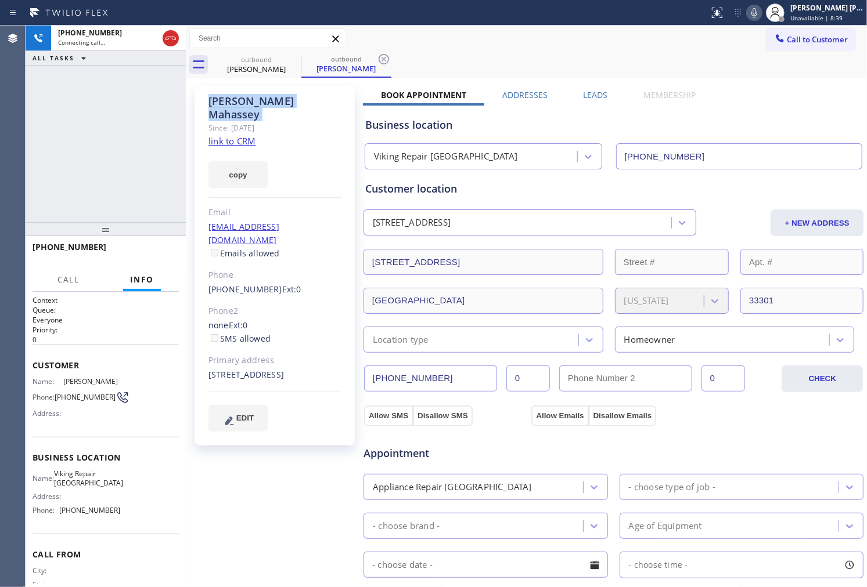
click at [0, 194] on div "Agent Desktop" at bounding box center [12, 307] width 25 height 562
click at [2, 134] on div "Agent Desktop" at bounding box center [12, 307] width 25 height 562
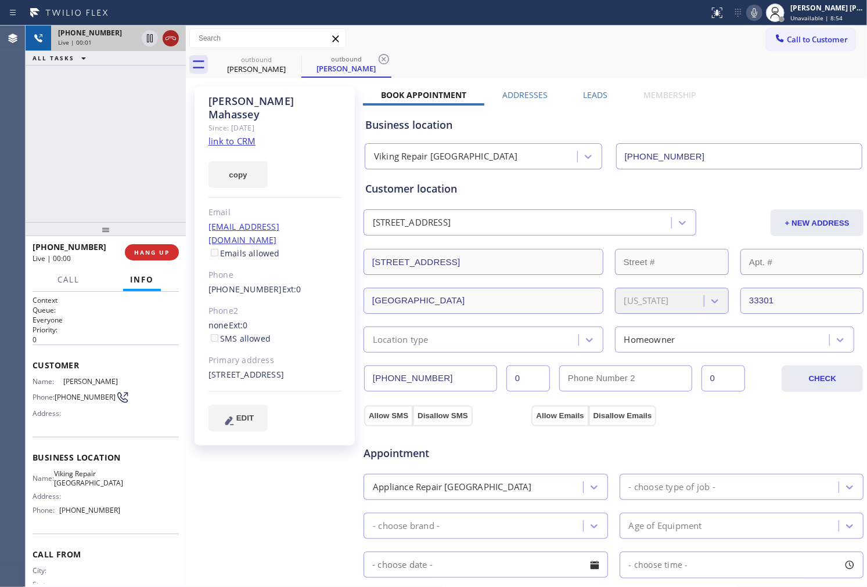
click at [172, 44] on icon at bounding box center [171, 38] width 14 height 14
click at [253, 284] on link "(361) 443-9743" at bounding box center [245, 289] width 74 height 11
click at [0, 0] on div "Outbound call Location Viking Repair Hollywood Your caller id phone number (305…" at bounding box center [0, 0] width 0 height 0
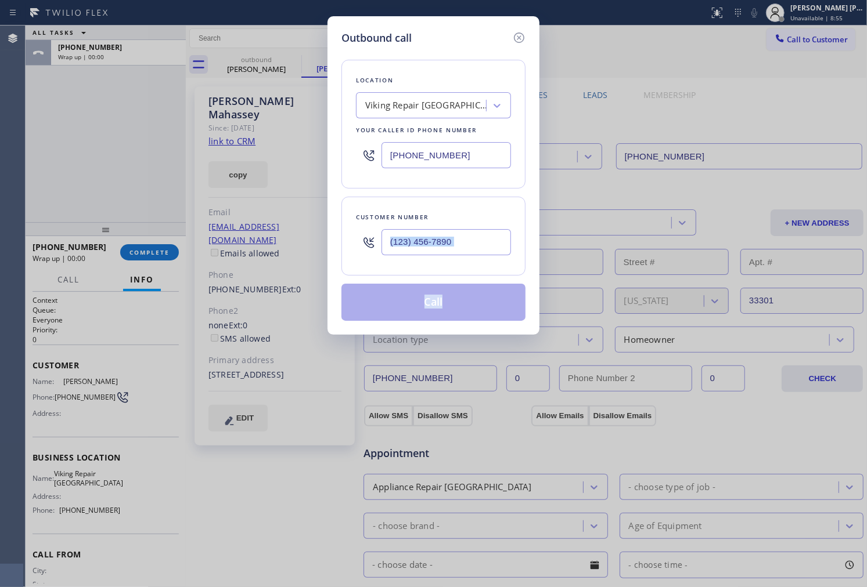
type input "(361) 443-9743"
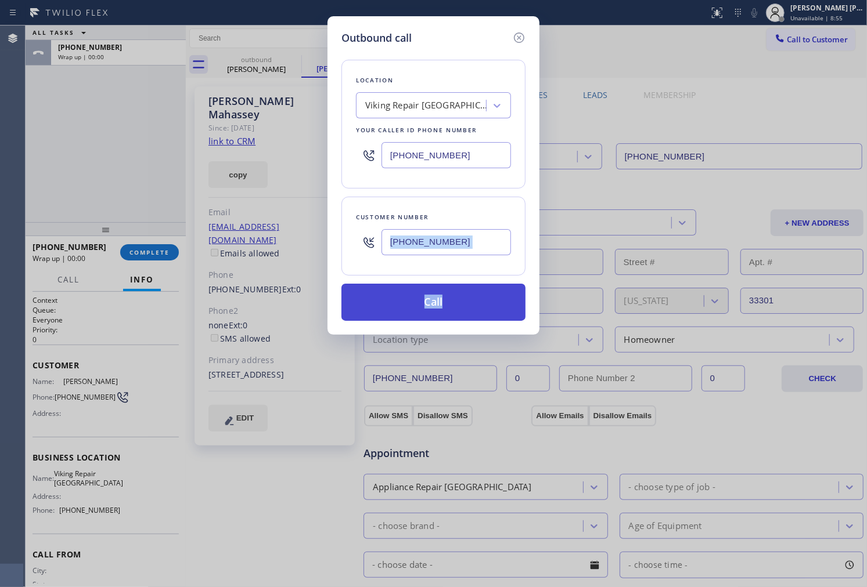
click at [447, 305] on button "Call" at bounding box center [433, 302] width 184 height 37
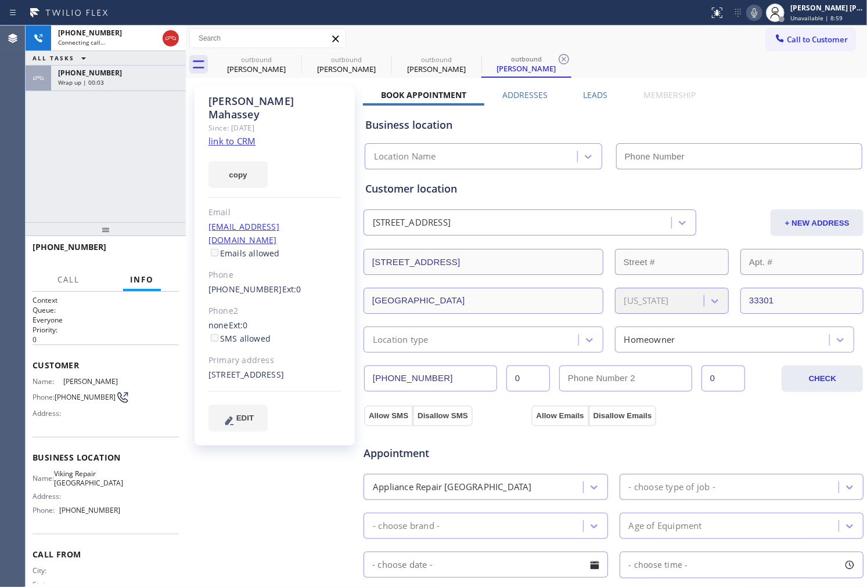
type input "(305) 676-4023"
click at [95, 72] on span "+13614439743" at bounding box center [90, 73] width 64 height 10
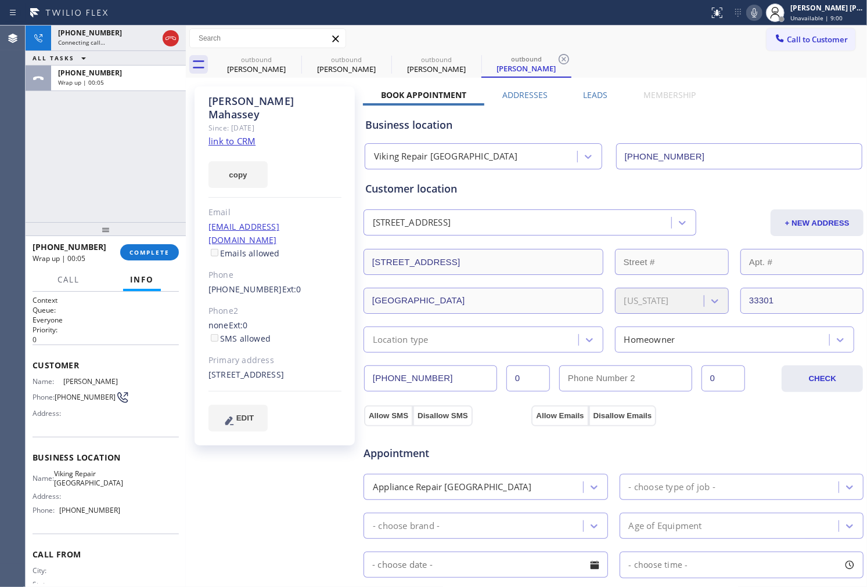
click at [149, 261] on div "+13614439743 Wrap up | 00:05 COMPLETE" at bounding box center [106, 252] width 146 height 30
click at [153, 255] on span "COMPLETE" at bounding box center [149, 252] width 40 height 8
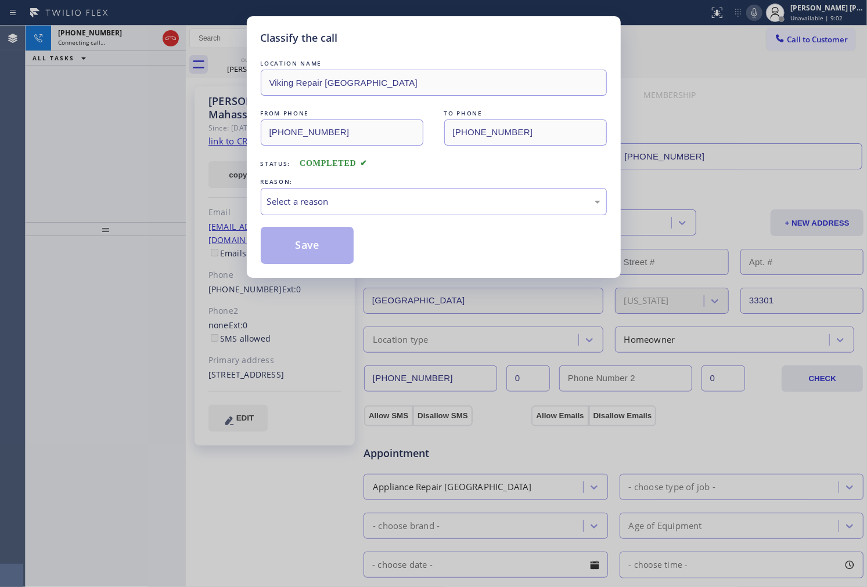
click at [369, 202] on div "Select a reason" at bounding box center [433, 201] width 333 height 13
click at [373, 199] on div "Select a reason" at bounding box center [433, 201] width 333 height 13
click at [315, 253] on button "Save" at bounding box center [307, 245] width 93 height 37
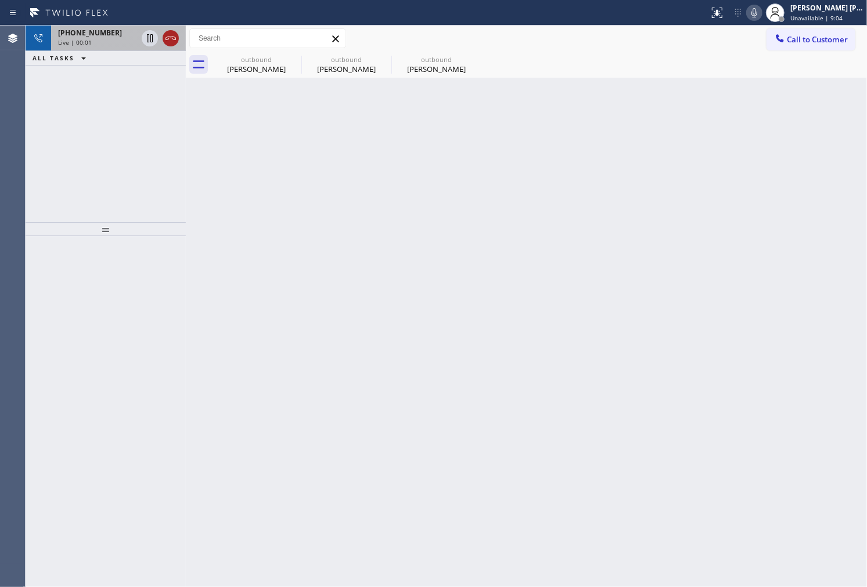
click at [168, 38] on icon at bounding box center [170, 38] width 10 height 3
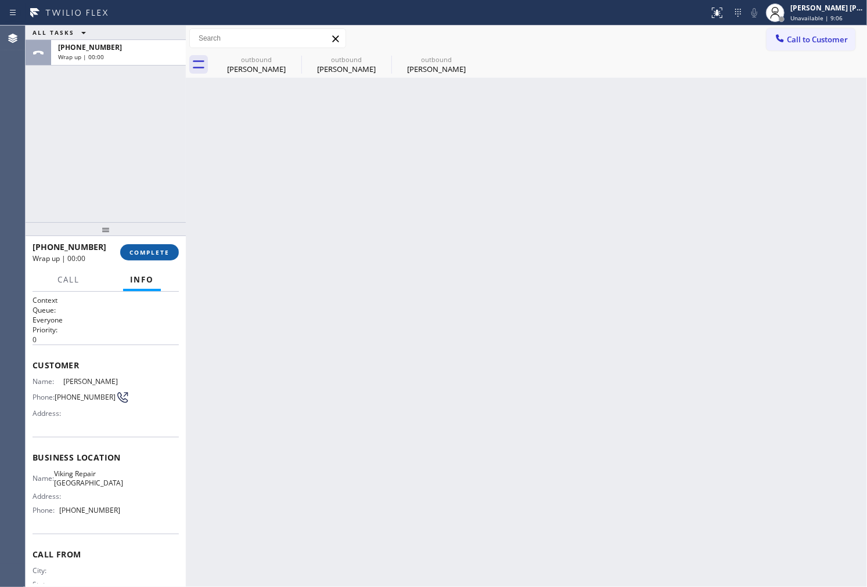
click at [155, 246] on button "COMPLETE" at bounding box center [149, 252] width 59 height 16
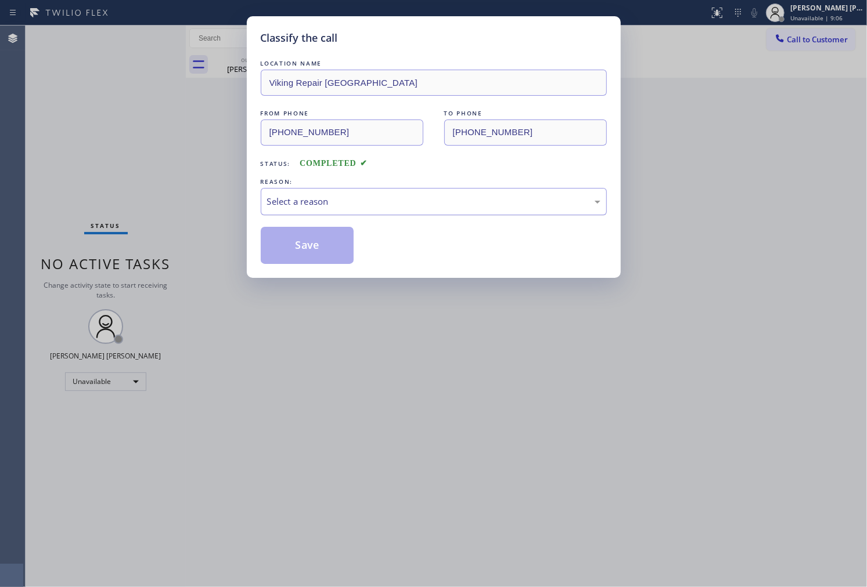
click at [328, 208] on div "Select a reason" at bounding box center [433, 201] width 333 height 13
click at [329, 198] on div "Select a reason" at bounding box center [433, 201] width 333 height 13
click at [321, 250] on button "Save" at bounding box center [307, 245] width 93 height 37
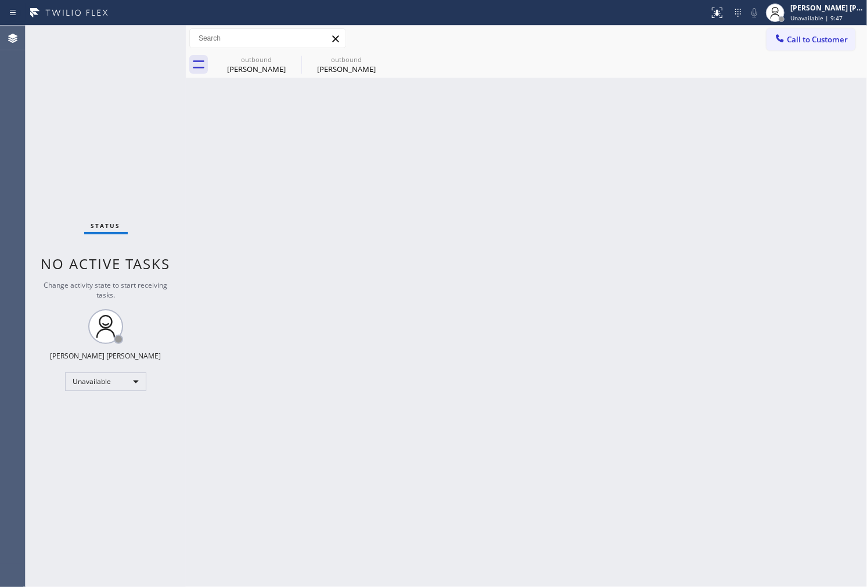
click at [834, 41] on span "Call to Customer" at bounding box center [817, 39] width 61 height 10
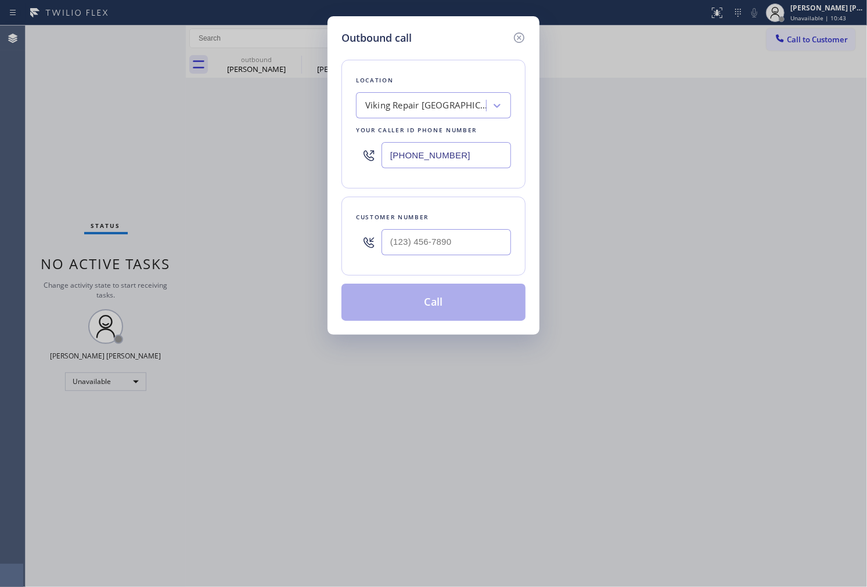
click at [420, 156] on input "(305) 676-4023" at bounding box center [445, 155] width 129 height 26
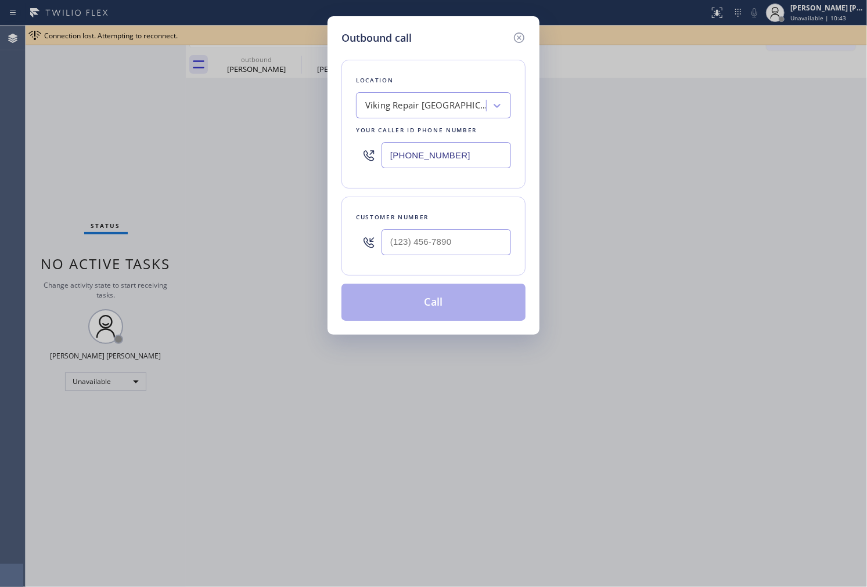
click at [420, 156] on input "(305) 676-4023" at bounding box center [445, 155] width 129 height 26
paste input "714) 790-3848"
type input "(714) 790-3848"
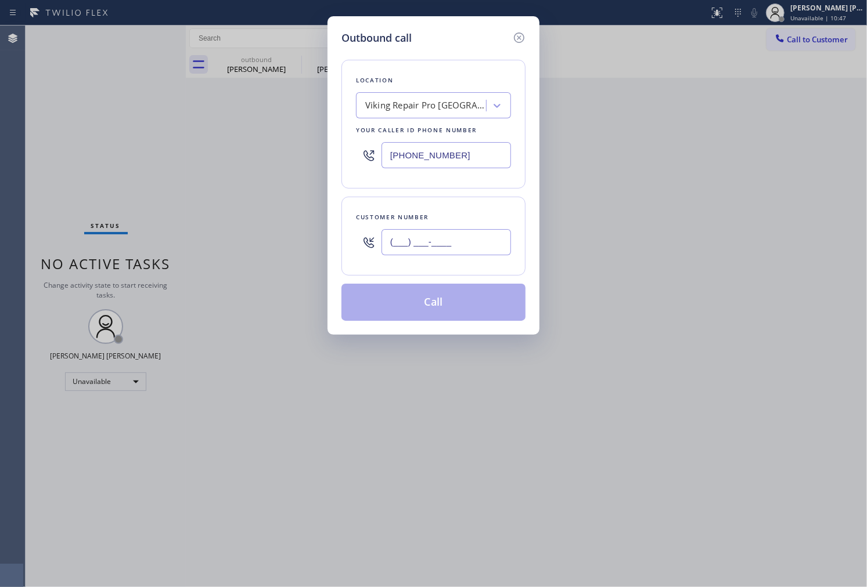
click at [441, 250] on input "(___) ___-____" at bounding box center [445, 242] width 129 height 26
paste input "949) 874-6112"
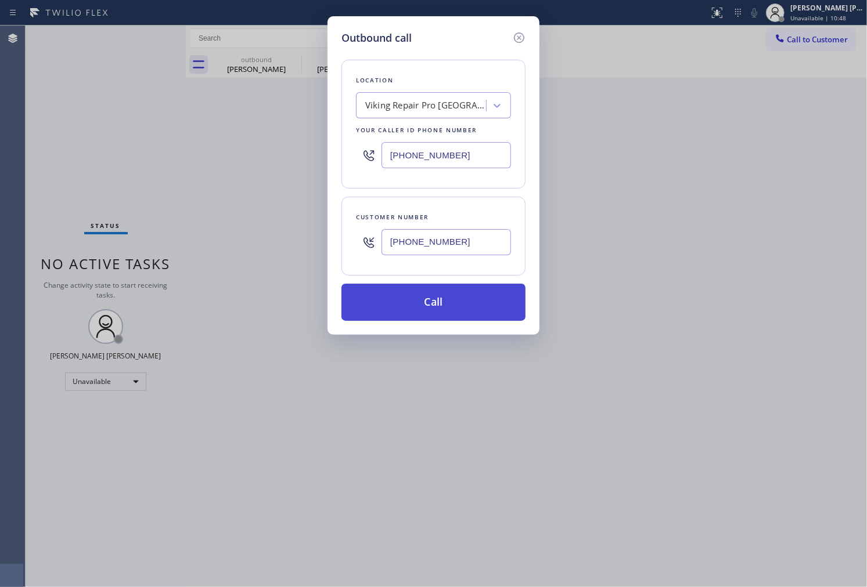
type input "(949) 874-6112"
click at [468, 314] on button "Call" at bounding box center [433, 302] width 184 height 37
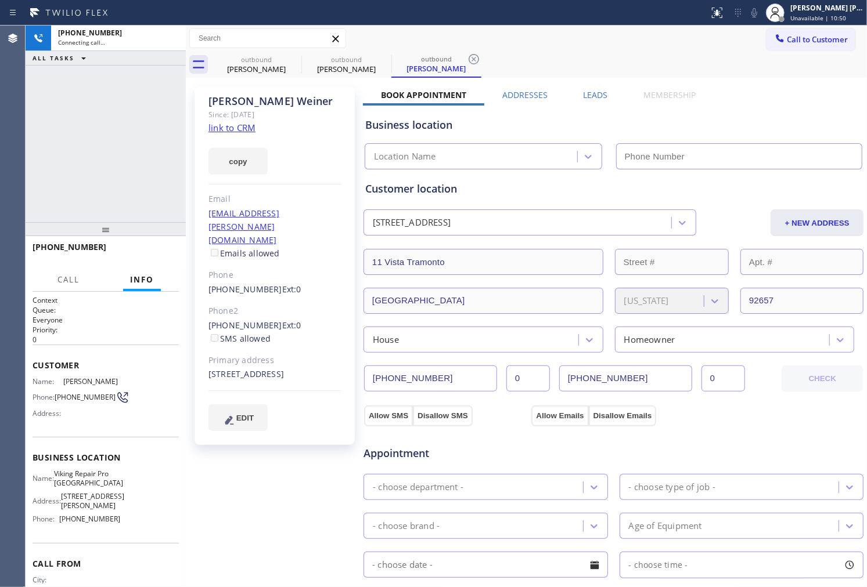
click at [0, 0] on icon at bounding box center [0, 0] width 0 height 0
click at [261, 99] on div "Darlene Weiner" at bounding box center [274, 101] width 133 height 13
type input "(714) 790-3848"
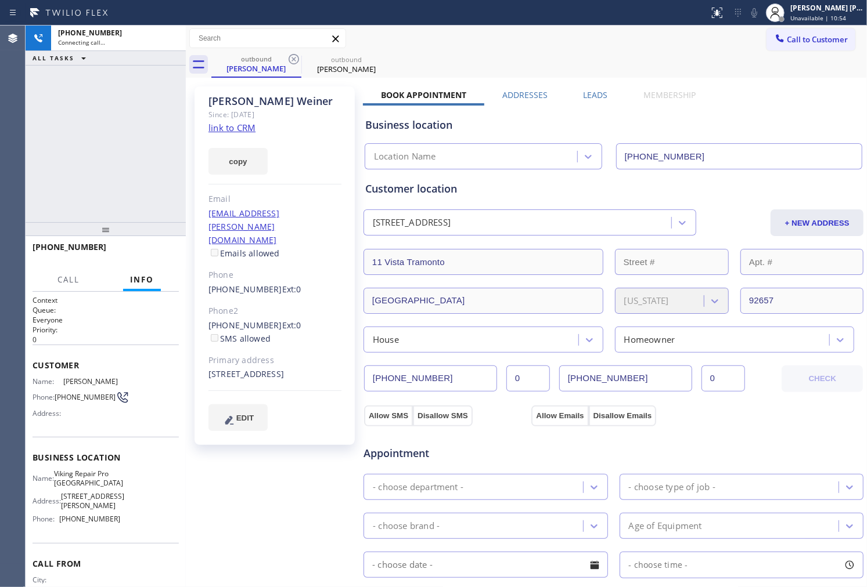
click at [261, 99] on div "Darlene Weiner" at bounding box center [274, 101] width 133 height 13
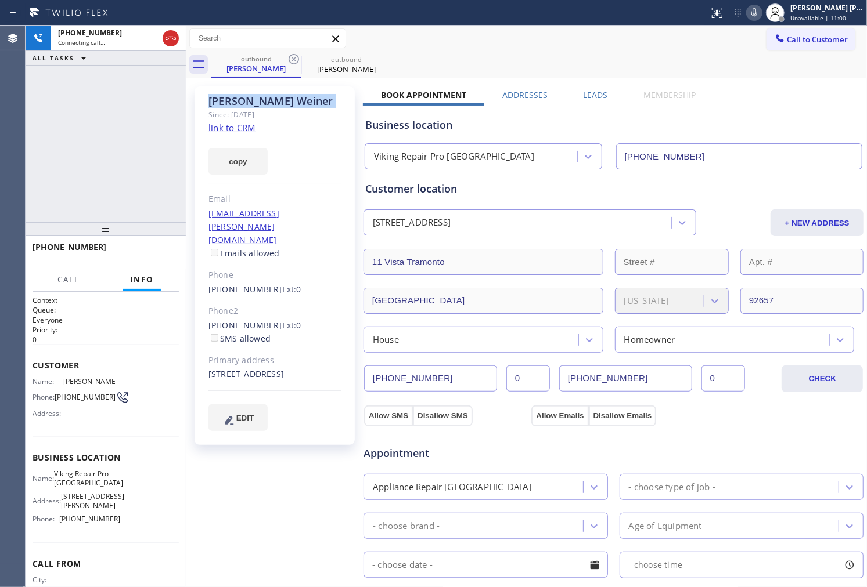
click at [313, 181] on div "Darlene Weiner Since: 20 may 2020 link to CRM copy Email nweinier@cox.net Email…" at bounding box center [274, 265] width 160 height 359
click at [0, 178] on div "Agent Desktop" at bounding box center [12, 307] width 25 height 562
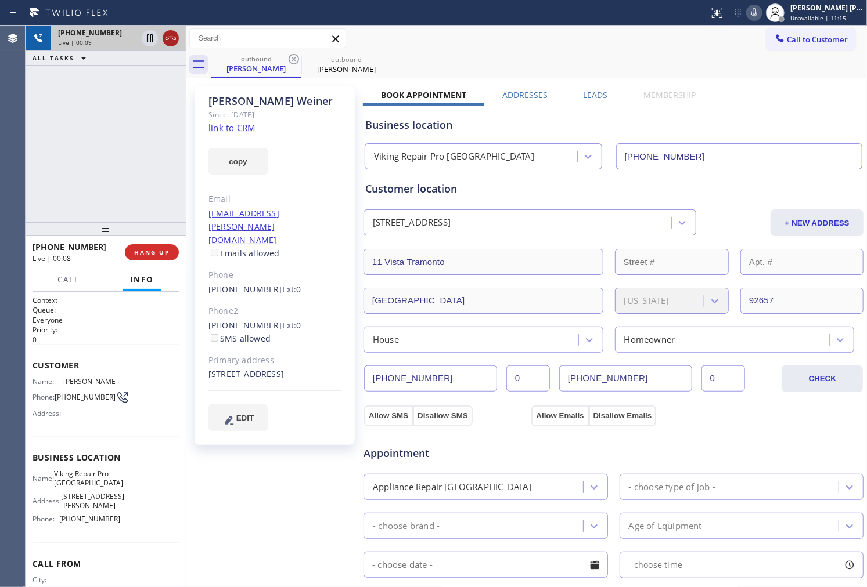
click at [165, 39] on icon at bounding box center [171, 38] width 14 height 14
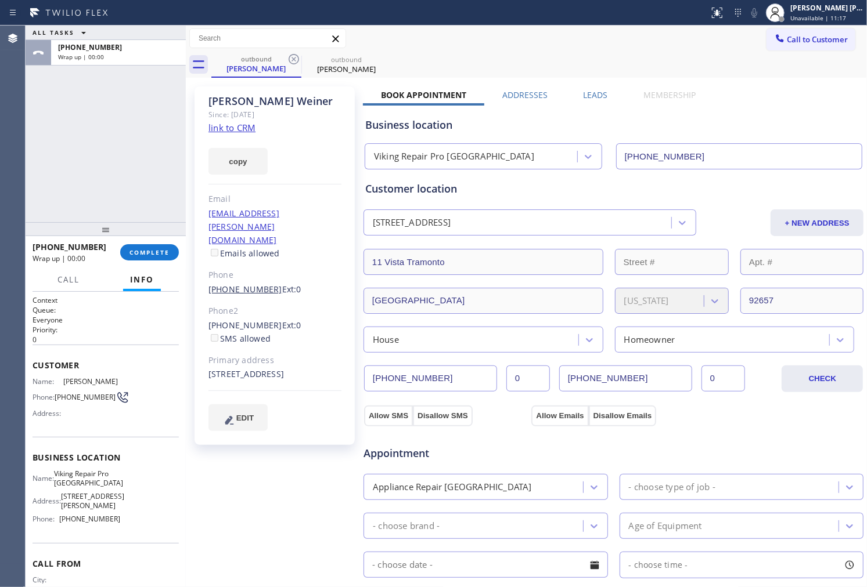
click at [237, 284] on link "(949) 874-6112" at bounding box center [245, 289] width 74 height 11
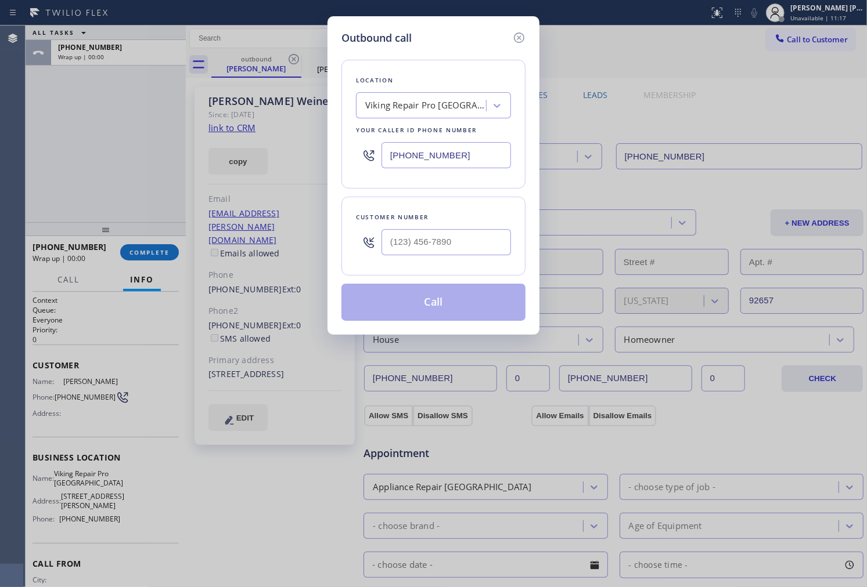
type input "(949) 874-6112"
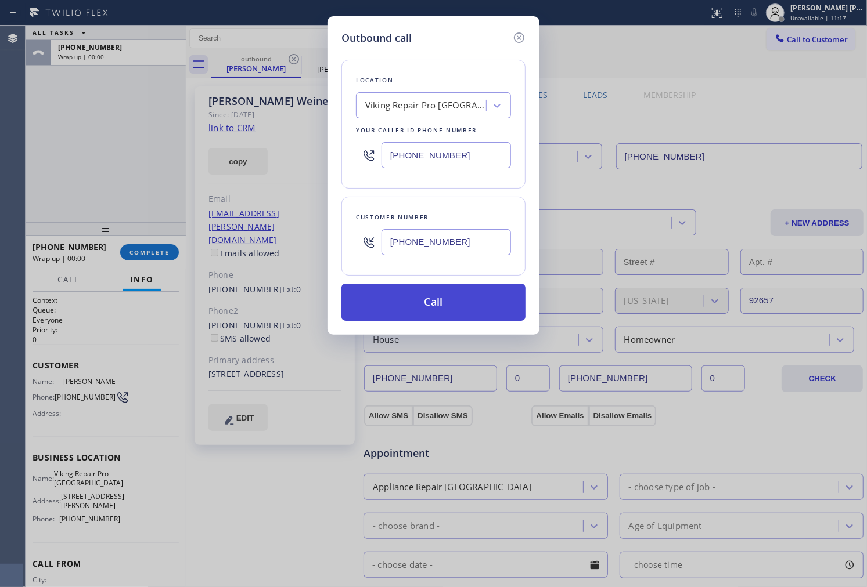
click at [459, 299] on button "Call" at bounding box center [433, 302] width 184 height 37
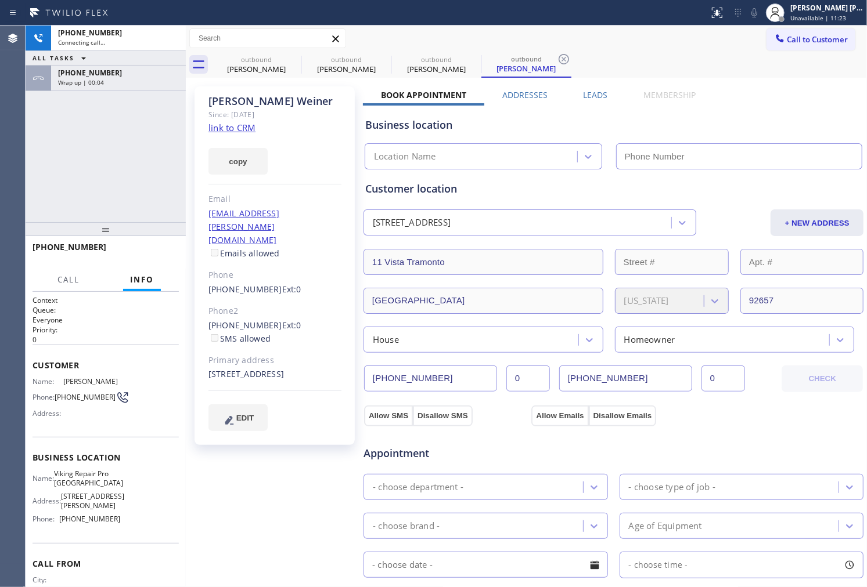
type input "(714) 790-3848"
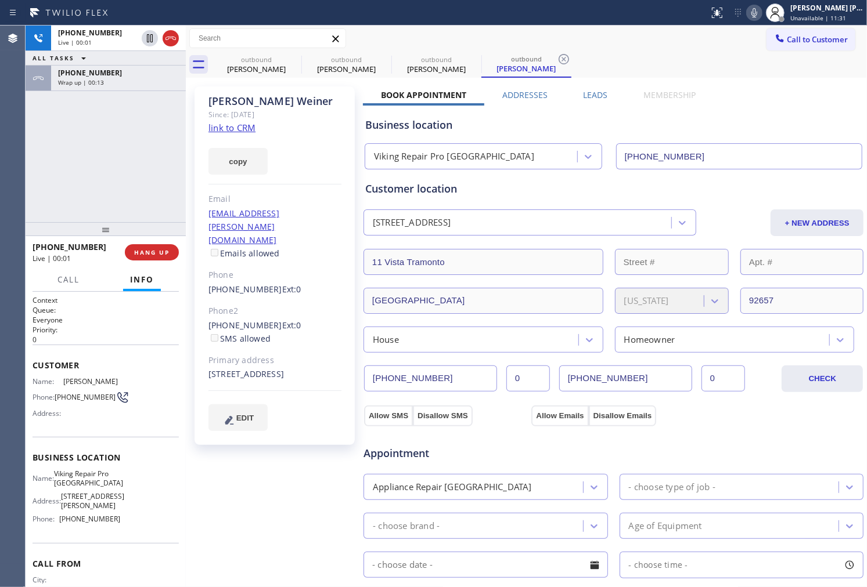
click at [42, 135] on div "+19498746112 Live | 00:01 ALL TASKS ALL TASKS ACTIVE TASKS TASKS IN WRAP UP +19…" at bounding box center [106, 124] width 160 height 197
click at [171, 39] on icon at bounding box center [171, 38] width 14 height 14
click at [149, 253] on span "HANG UP" at bounding box center [151, 252] width 35 height 8
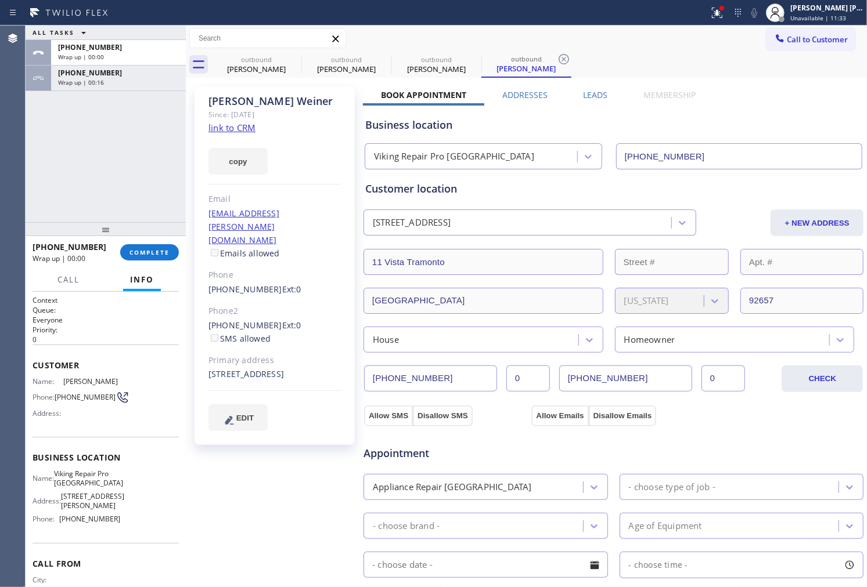
click at [167, 236] on div at bounding box center [106, 229] width 160 height 14
click at [153, 248] on span "COMPLETE" at bounding box center [149, 252] width 40 height 8
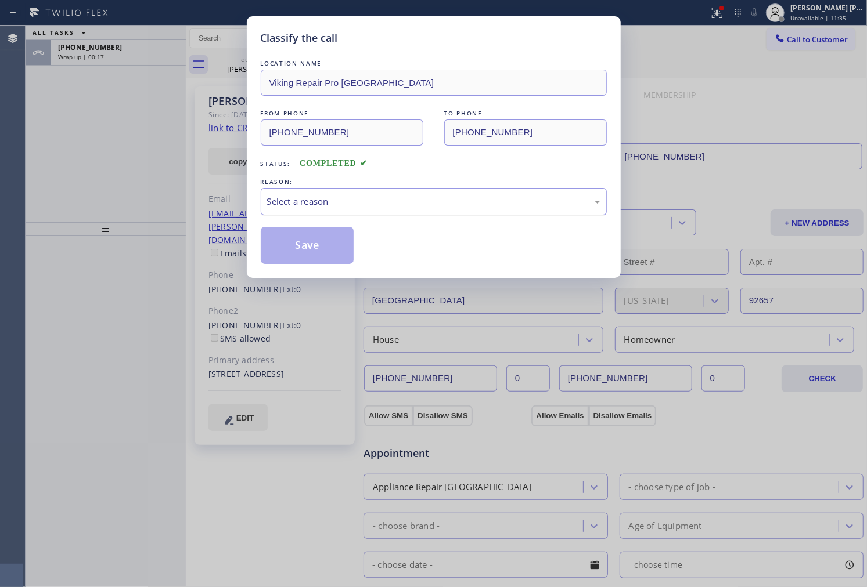
click at [369, 198] on div "Select a reason" at bounding box center [433, 201] width 333 height 13
click at [325, 247] on button "Save" at bounding box center [307, 245] width 93 height 37
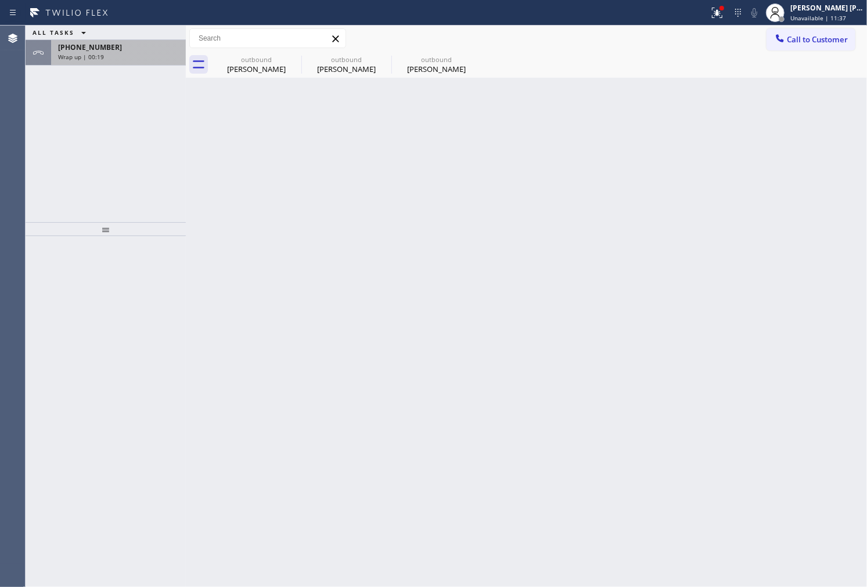
click at [107, 58] on div "Wrap up | 00:19" at bounding box center [118, 57] width 121 height 8
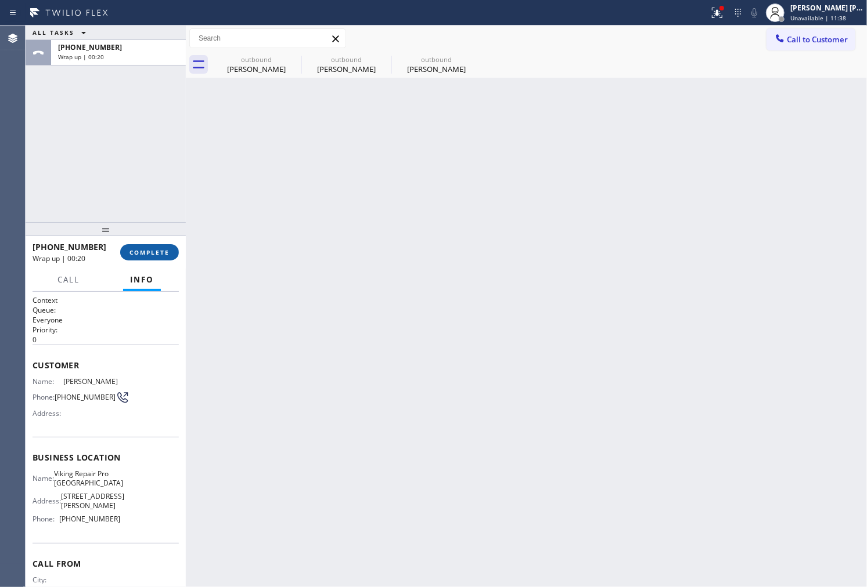
click at [155, 251] on span "COMPLETE" at bounding box center [149, 252] width 40 height 8
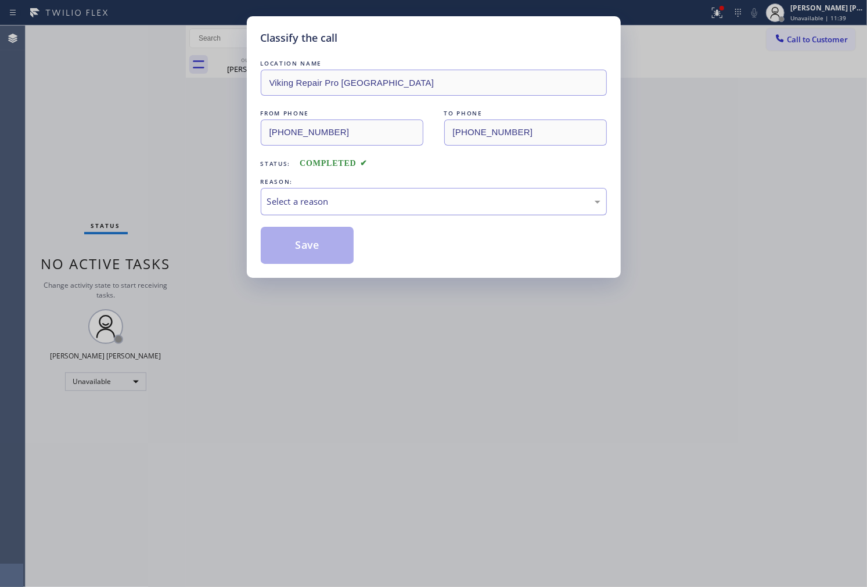
click at [367, 210] on div "Select a reason" at bounding box center [434, 201] width 346 height 27
click at [303, 244] on button "Save" at bounding box center [307, 245] width 93 height 37
drag, startPoint x: 303, startPoint y: 244, endPoint x: 855, endPoint y: 132, distance: 562.7
click at [303, 244] on button "Save" at bounding box center [307, 245] width 93 height 37
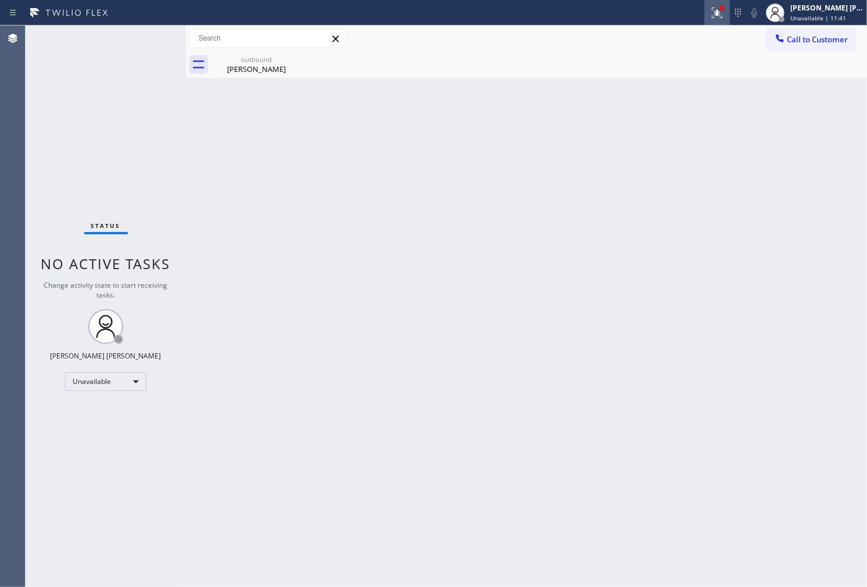
click at [730, 15] on div at bounding box center [717, 13] width 26 height 14
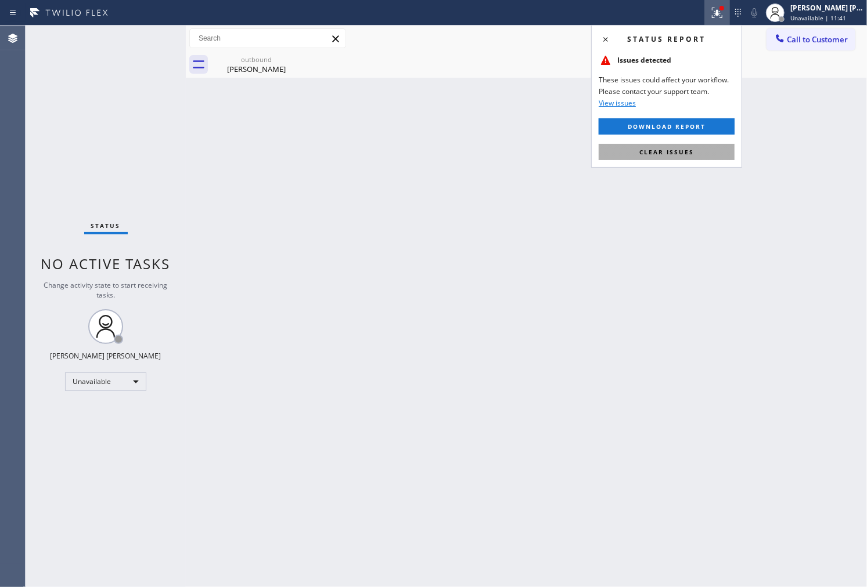
click at [683, 152] on span "Clear issues" at bounding box center [666, 152] width 55 height 8
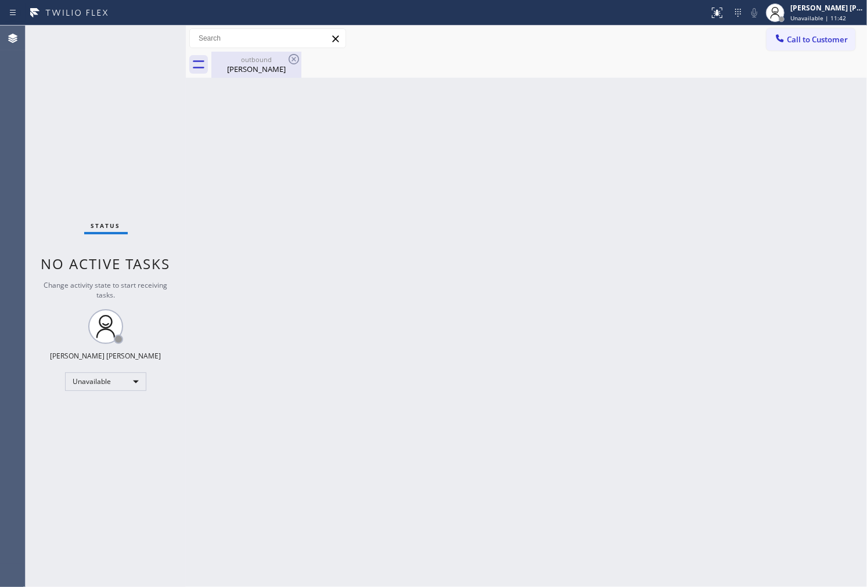
click at [269, 59] on div "outbound" at bounding box center [256, 59] width 88 height 9
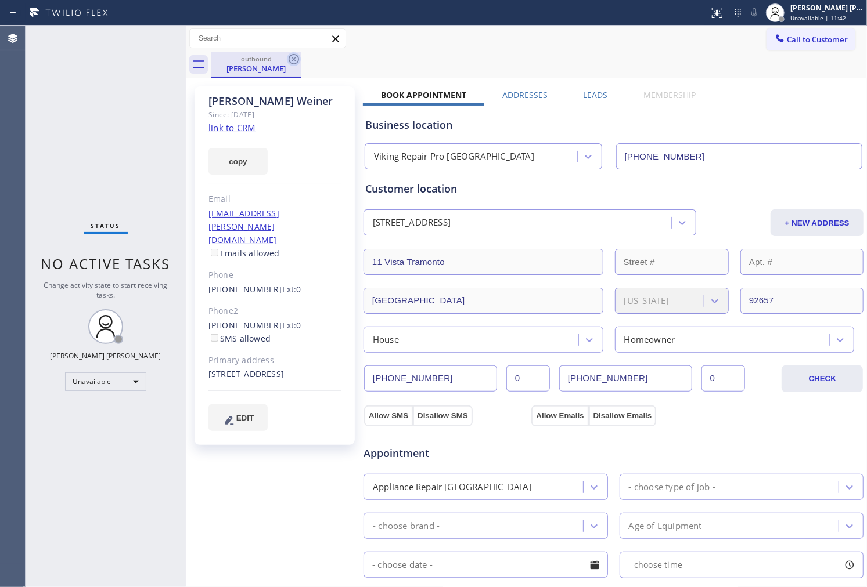
click at [299, 62] on icon at bounding box center [294, 59] width 14 height 14
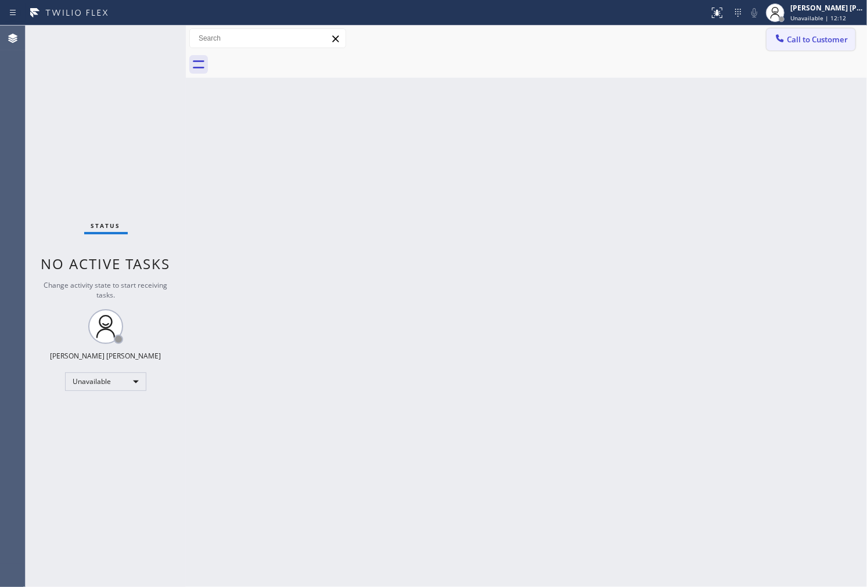
click at [799, 31] on button "Call to Customer" at bounding box center [810, 39] width 89 height 22
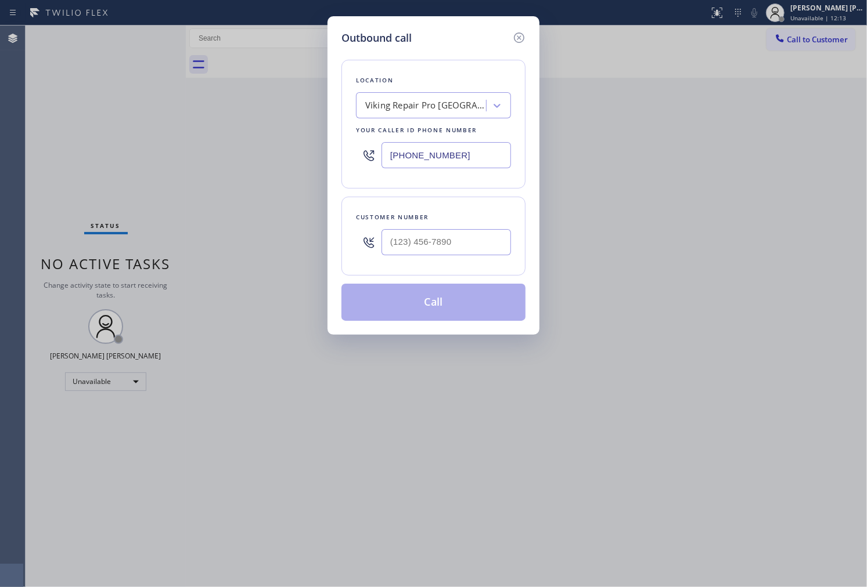
click at [449, 144] on input "(714) 790-3848" at bounding box center [445, 155] width 129 height 26
paste input "855) 662-5332"
type input "[PHONE_NUMBER]"
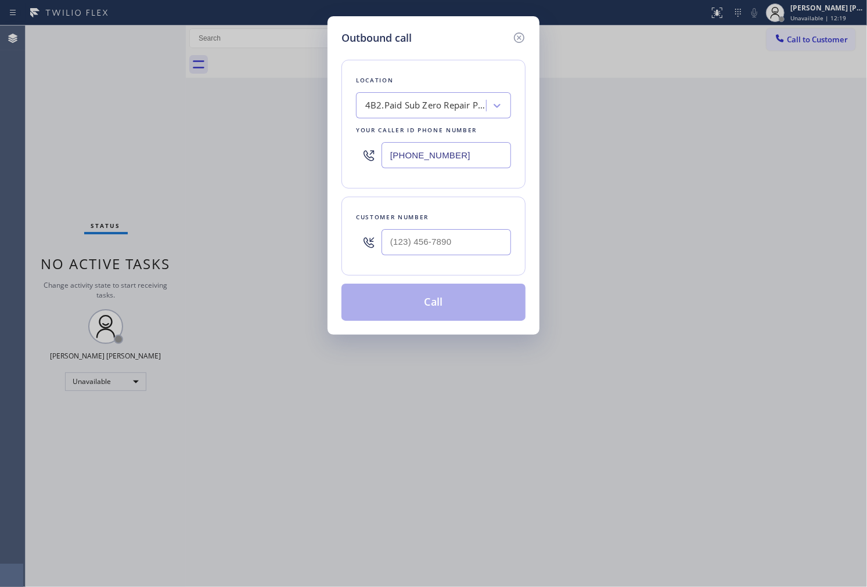
click at [432, 231] on div at bounding box center [445, 242] width 129 height 38
click at [427, 248] on input "text" at bounding box center [445, 242] width 129 height 26
click at [427, 248] on input "(___) ___-____" at bounding box center [445, 242] width 129 height 26
paste input "9492"
drag, startPoint x: 526, startPoint y: 221, endPoint x: 496, endPoint y: 236, distance: 34.0
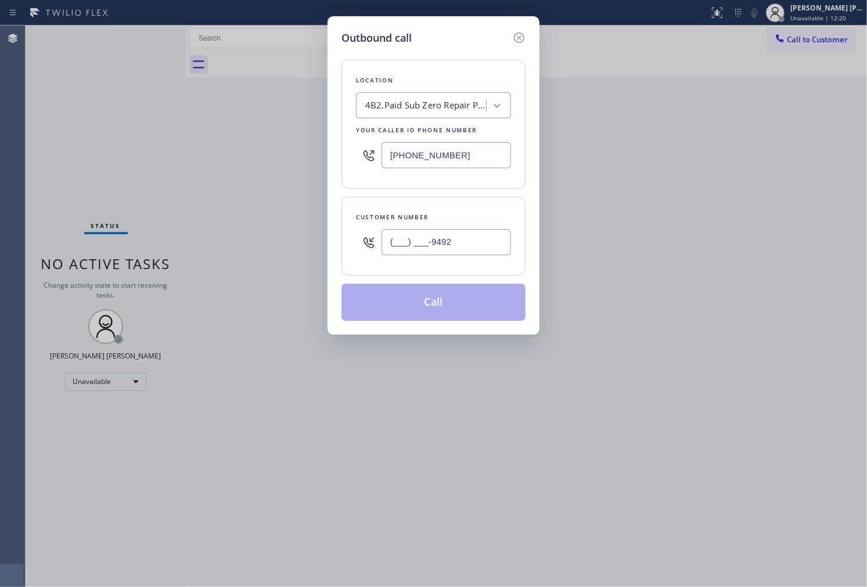
click at [520, 223] on div "Outbound call Location 4B2.Paid Sub Zero Repair Professionals Your caller id ph…" at bounding box center [433, 175] width 212 height 319
click at [496, 236] on input "(___) ___-9492" at bounding box center [445, 242] width 129 height 26
paste input "949) 275-4075"
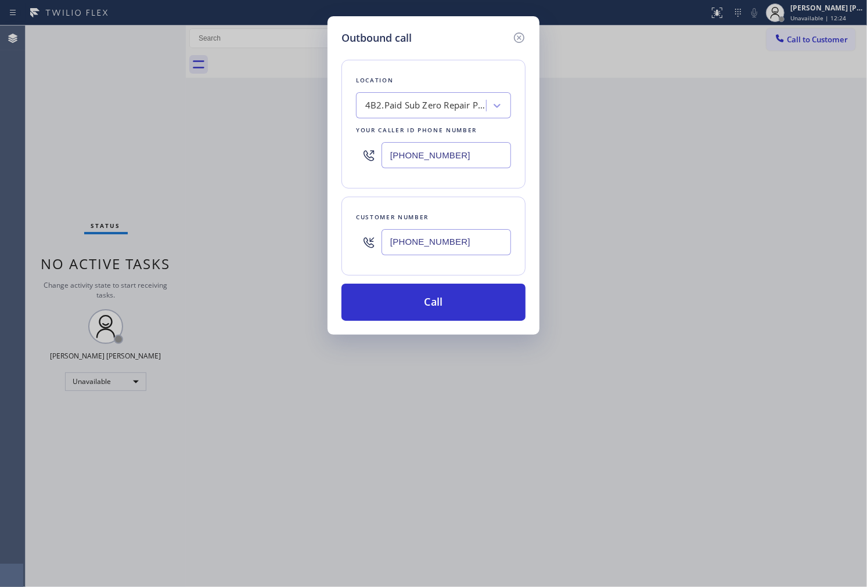
type input "(949) 275-4075"
click at [447, 152] on input "[PHONE_NUMBER]" at bounding box center [445, 155] width 129 height 26
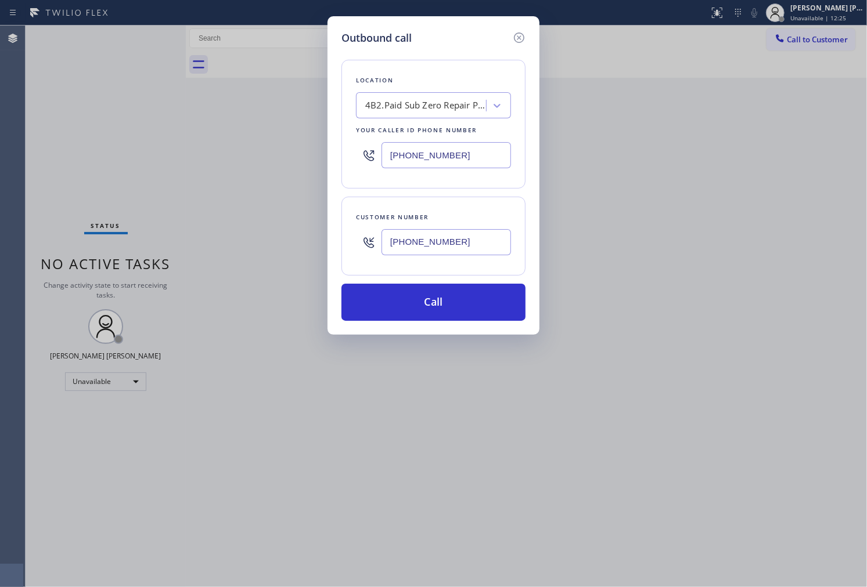
click at [447, 152] on input "[PHONE_NUMBER]" at bounding box center [445, 155] width 129 height 26
paste input "731-495"
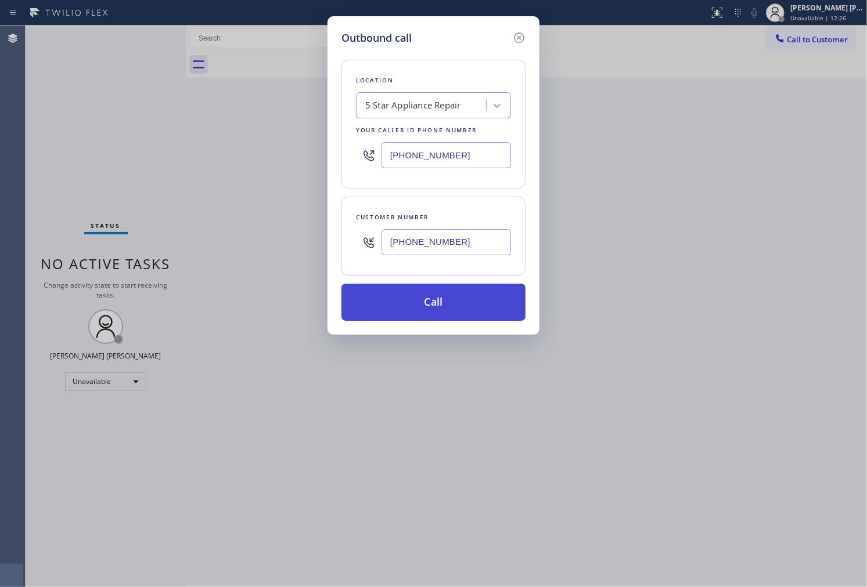
type input "[PHONE_NUMBER]"
click at [456, 304] on button "Call" at bounding box center [433, 302] width 184 height 37
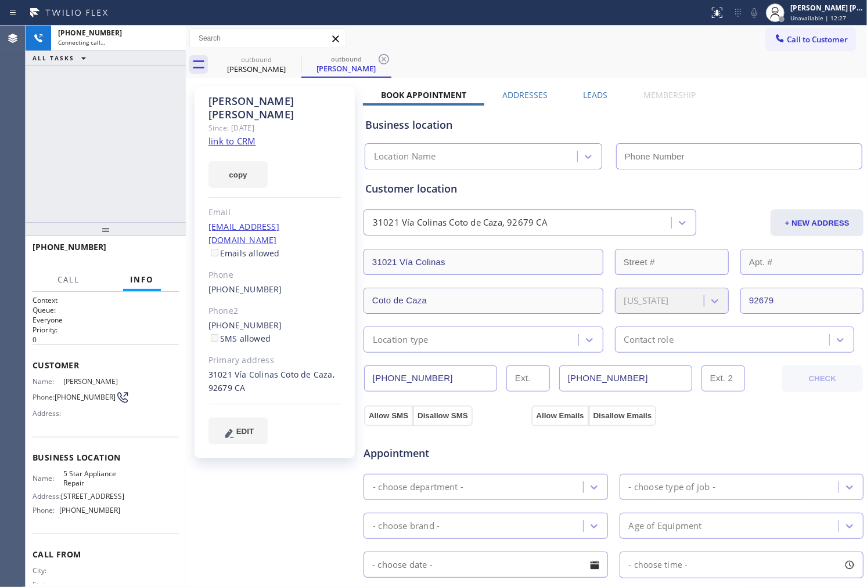
click at [244, 101] on div "James Haefner" at bounding box center [274, 108] width 133 height 27
drag, startPoint x: 496, startPoint y: 130, endPoint x: 244, endPoint y: 101, distance: 253.6
click at [244, 101] on div "James Haefner" at bounding box center [274, 108] width 133 height 27
copy div "Haefner"
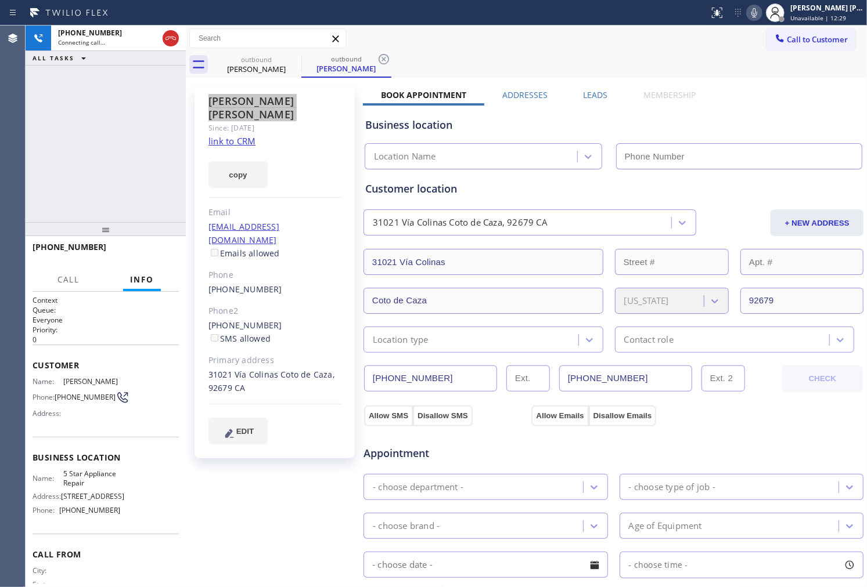
type input "[PHONE_NUMBER]"
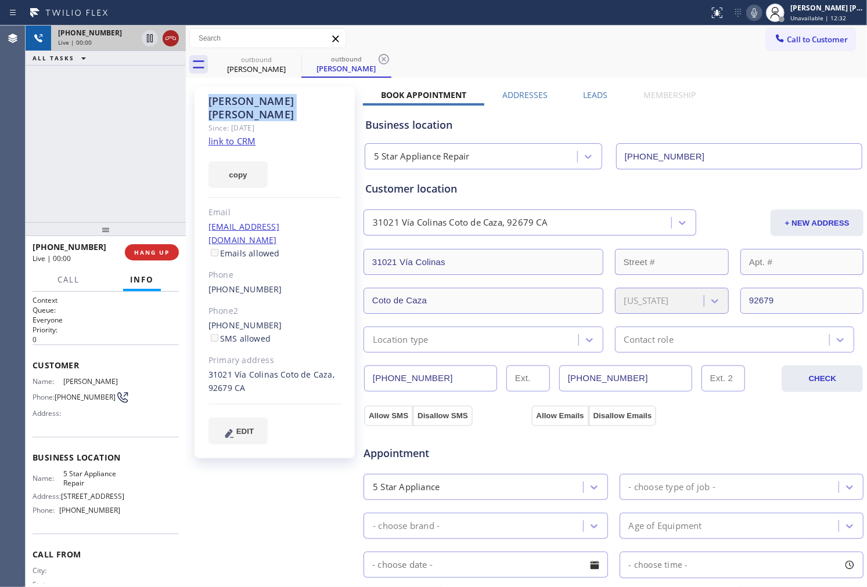
click at [168, 38] on icon at bounding box center [171, 38] width 14 height 14
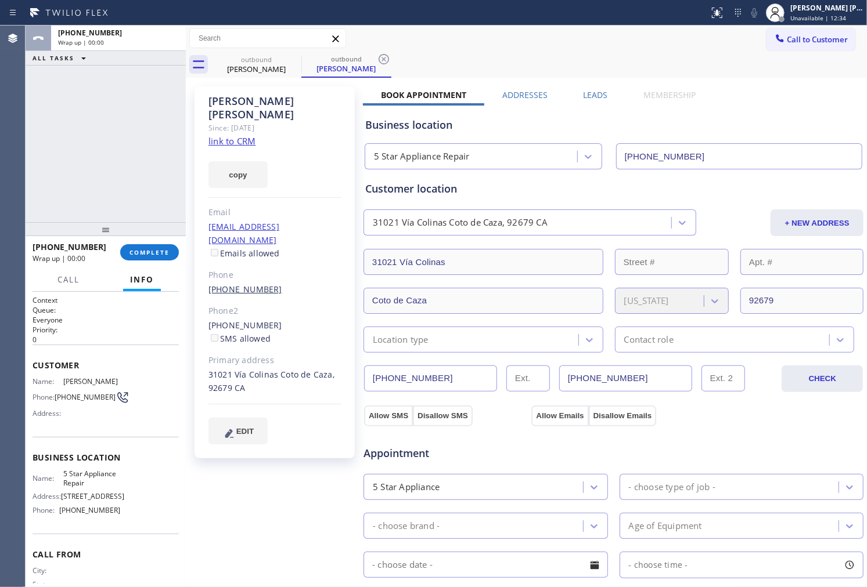
click at [237, 284] on link "(949) 275-4075" at bounding box center [245, 289] width 74 height 11
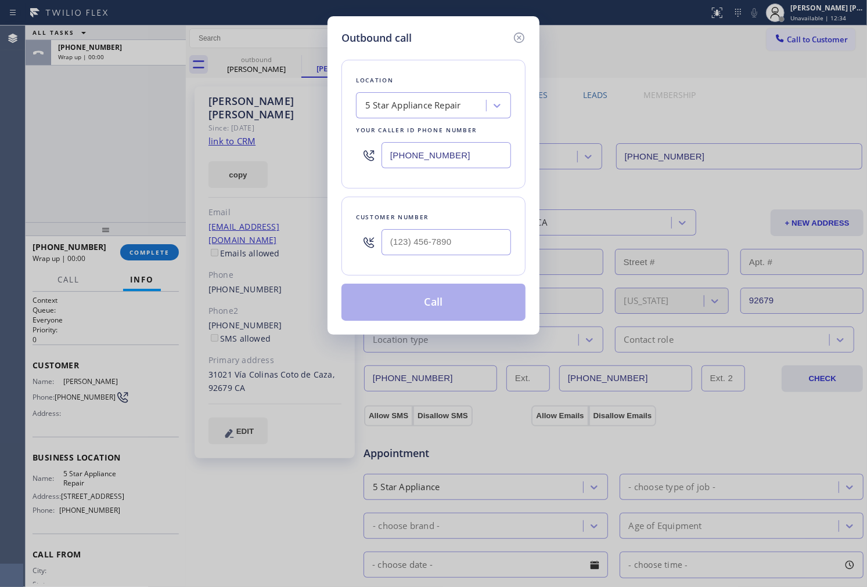
type input "(949) 275-4075"
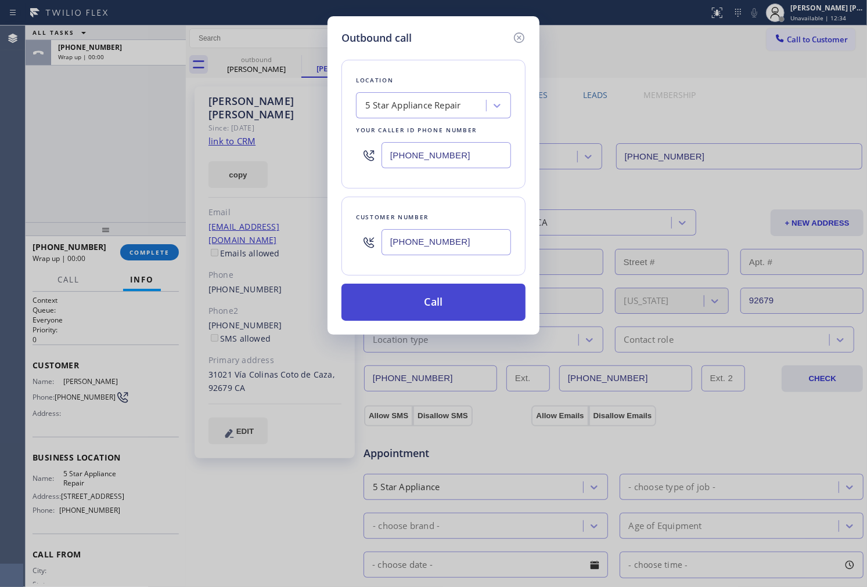
click at [464, 318] on button "Call" at bounding box center [433, 302] width 184 height 37
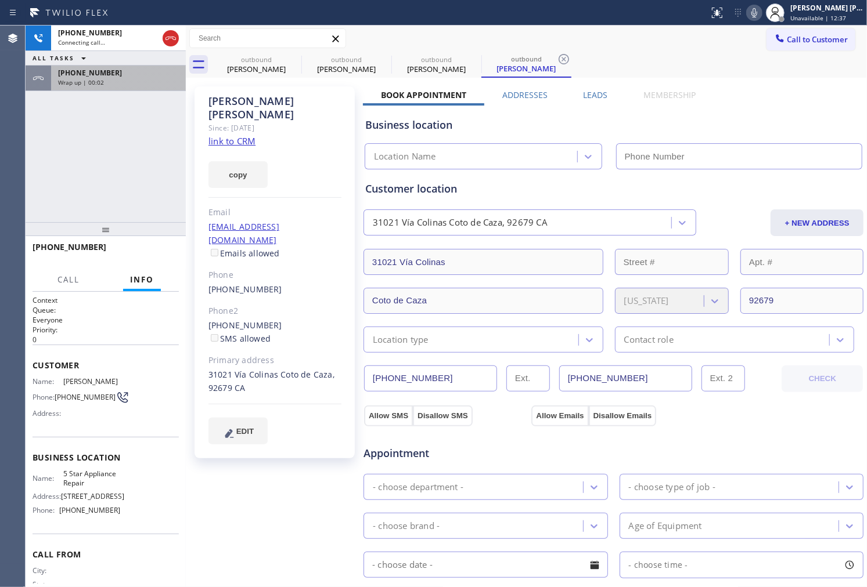
click at [143, 83] on div "Wrap up | 00:02" at bounding box center [118, 82] width 121 height 8
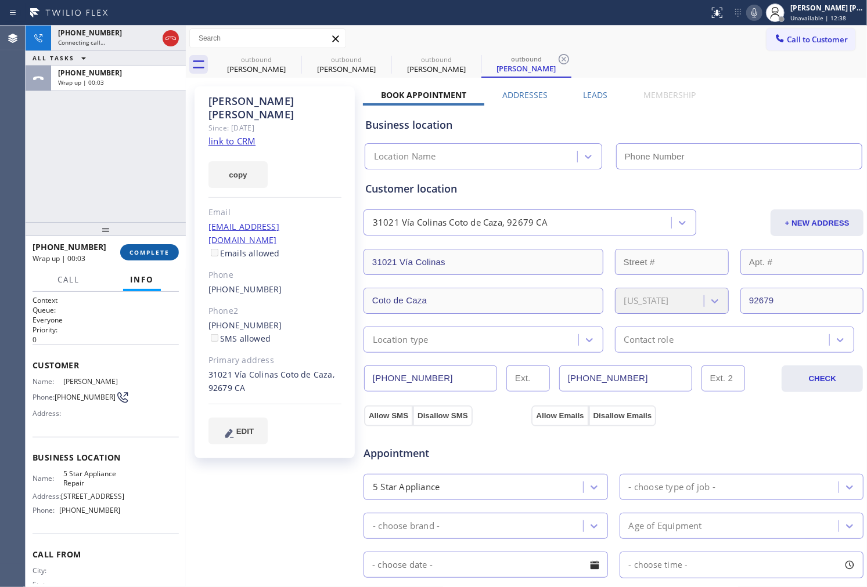
type input "[PHONE_NUMBER]"
click at [135, 244] on button "COMPLETE" at bounding box center [149, 252] width 59 height 16
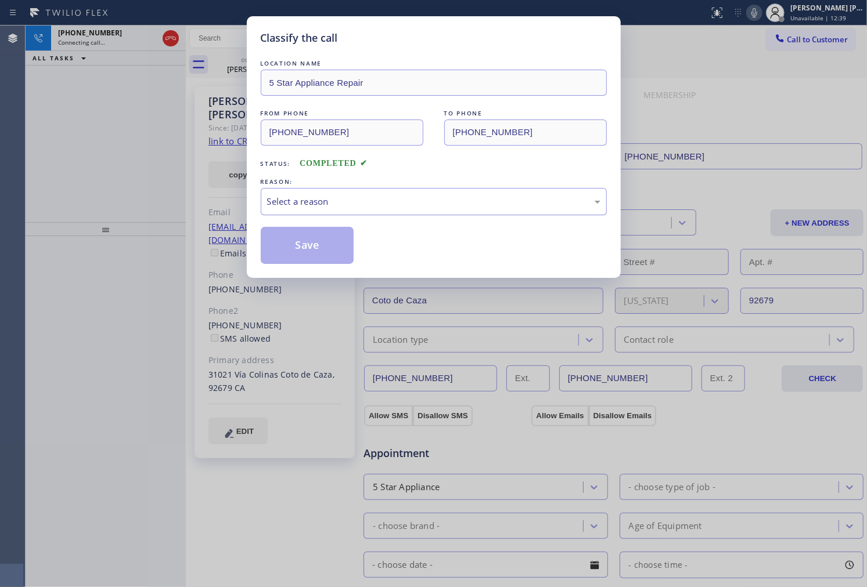
click at [307, 207] on div "Select a reason" at bounding box center [433, 201] width 333 height 13
click at [299, 248] on button "Save" at bounding box center [307, 245] width 93 height 37
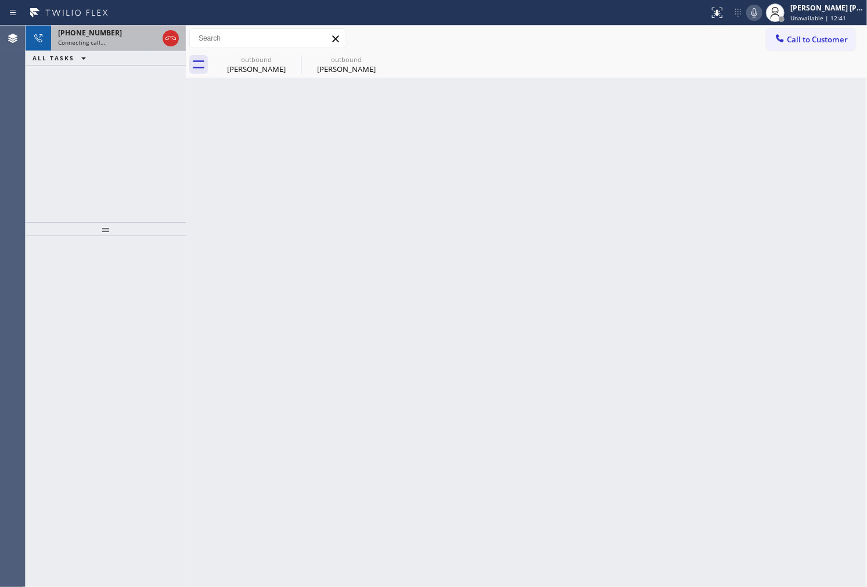
click at [109, 38] on div "Connecting call…" at bounding box center [108, 42] width 100 height 8
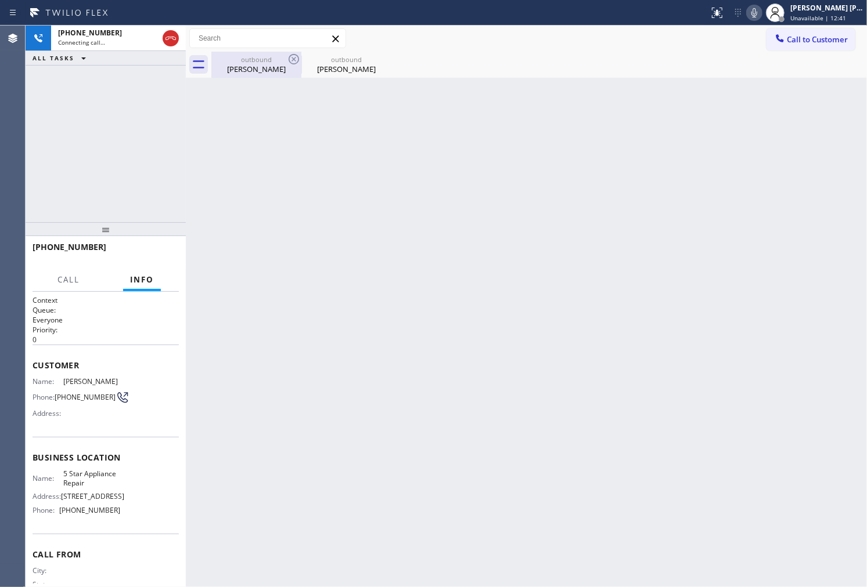
click at [244, 72] on div "James Haefner" at bounding box center [256, 69] width 88 height 10
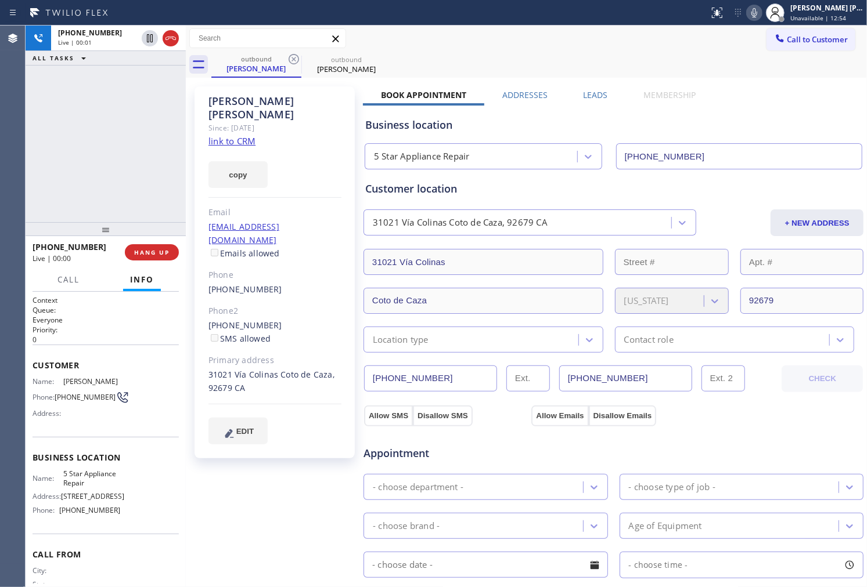
click at [136, 103] on div "+19492754075 Live | 00:01 ALL TASKS ALL TASKS ACTIVE TASKS TASKS IN WRAP UP" at bounding box center [106, 124] width 160 height 197
click at [169, 41] on icon at bounding box center [171, 38] width 14 height 14
click at [165, 252] on span "HANG UP" at bounding box center [151, 252] width 35 height 8
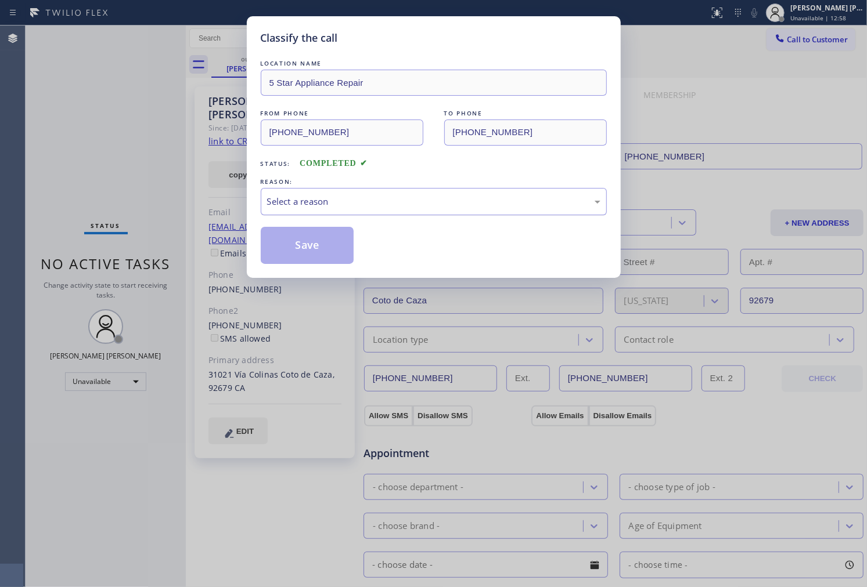
click at [308, 201] on div "Select a reason" at bounding box center [433, 201] width 333 height 13
click at [298, 251] on button "Save" at bounding box center [307, 245] width 93 height 37
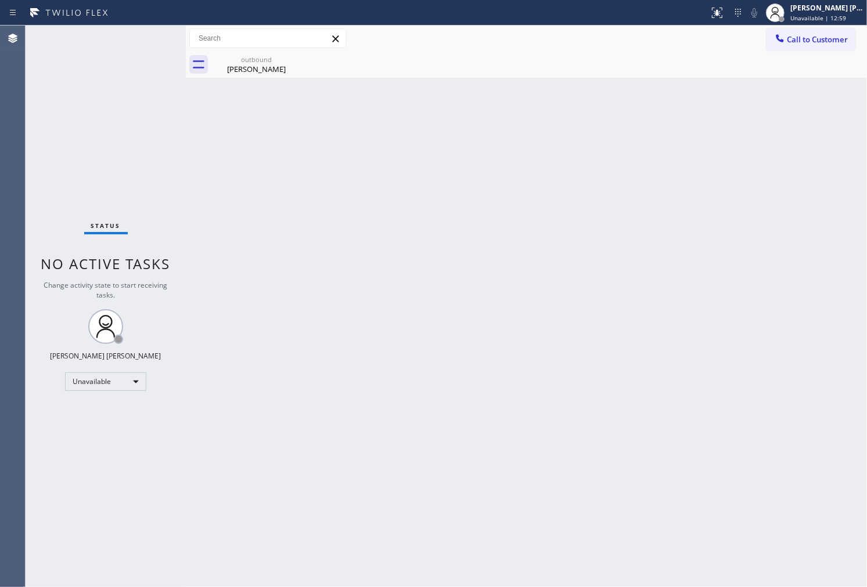
drag, startPoint x: 805, startPoint y: 41, endPoint x: 857, endPoint y: 63, distance: 57.0
click at [805, 41] on span "Call to Customer" at bounding box center [817, 39] width 61 height 10
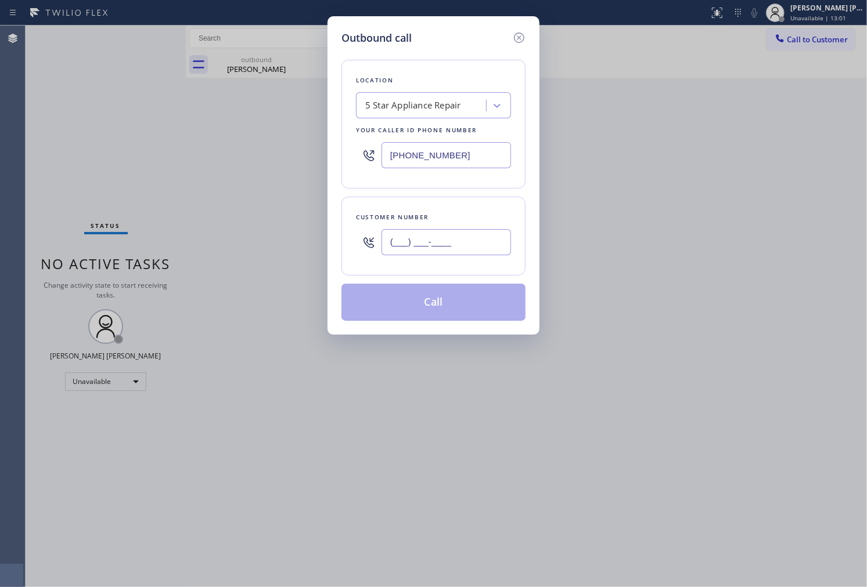
click at [463, 247] on input "(___) ___-____" at bounding box center [445, 242] width 129 height 26
paste input "515) 346-1377"
type input "(515) 346-1377"
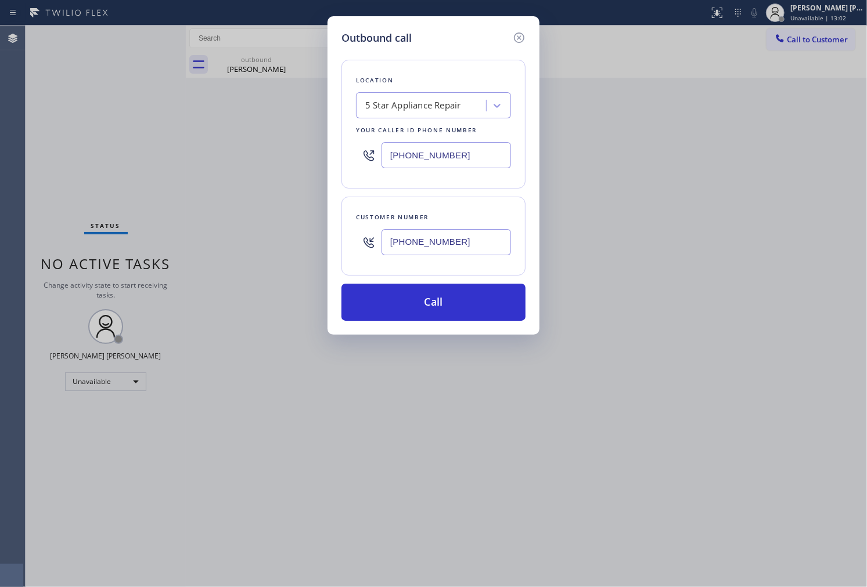
click at [465, 161] on input "[PHONE_NUMBER]" at bounding box center [445, 155] width 129 height 26
drag, startPoint x: 465, startPoint y: 161, endPoint x: 462, endPoint y: 171, distance: 10.3
click at [465, 161] on input "[PHONE_NUMBER]" at bounding box center [445, 155] width 129 height 26
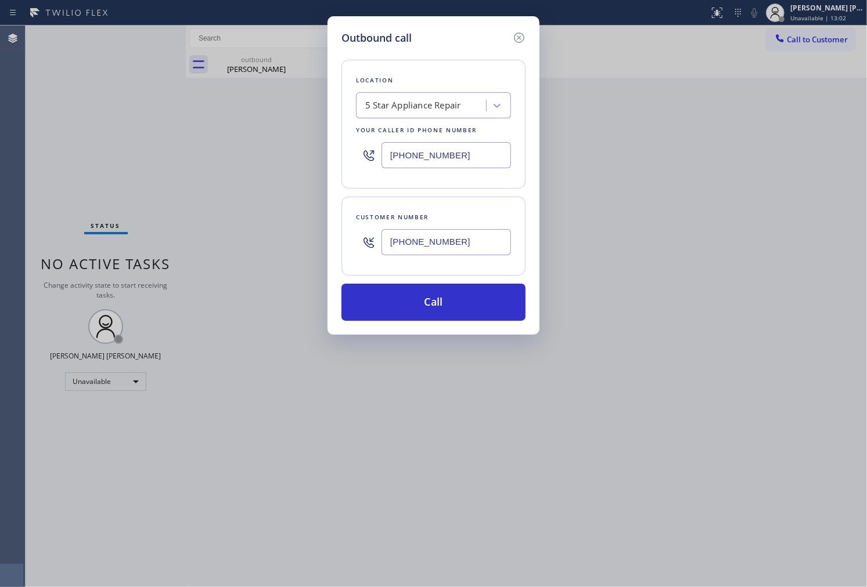
paste input "05) 608-5861"
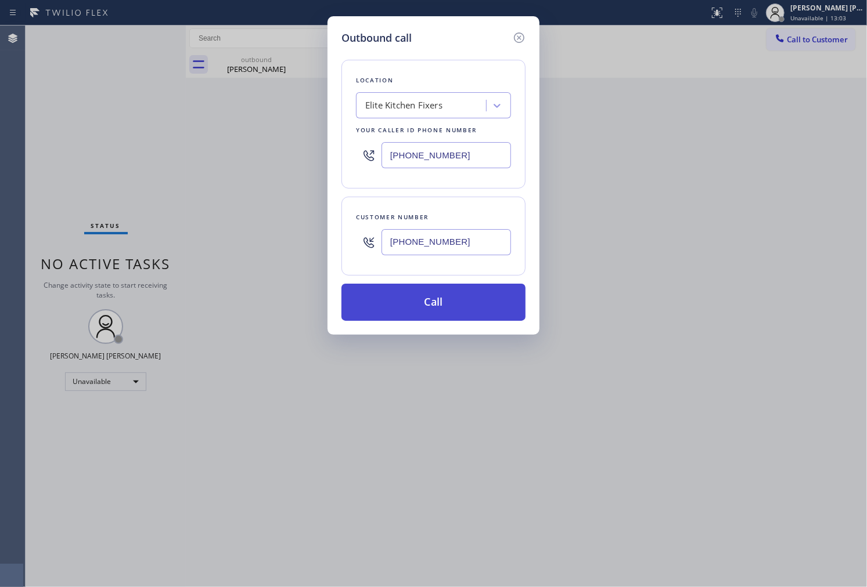
type input "(805) 608-5861"
click at [450, 293] on button "Call" at bounding box center [433, 302] width 184 height 37
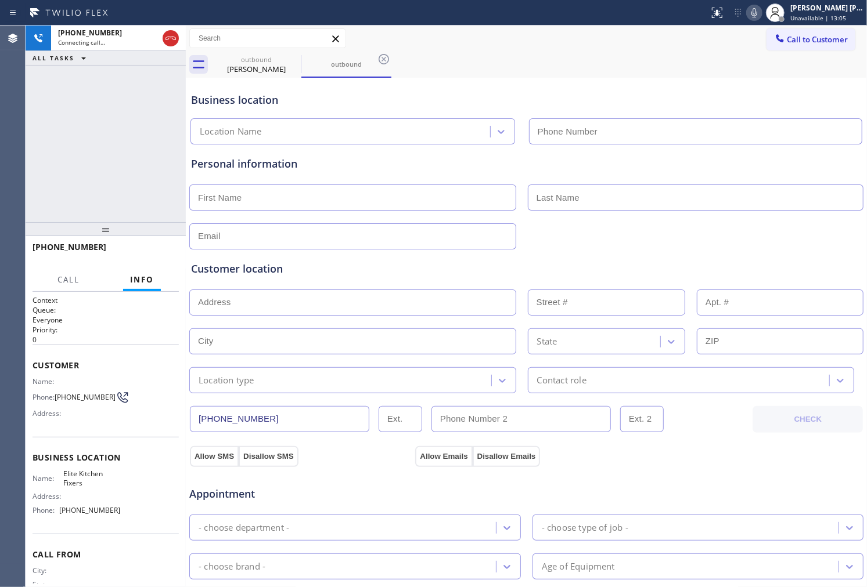
click at [0, 0] on icon at bounding box center [0, 0] width 0 height 0
type input "(805) 608-5861"
click at [31, 187] on div "+15153461377 Connecting call… ALL TASKS ALL TASKS ACTIVE TASKS TASKS IN WRAP UP" at bounding box center [106, 124] width 160 height 197
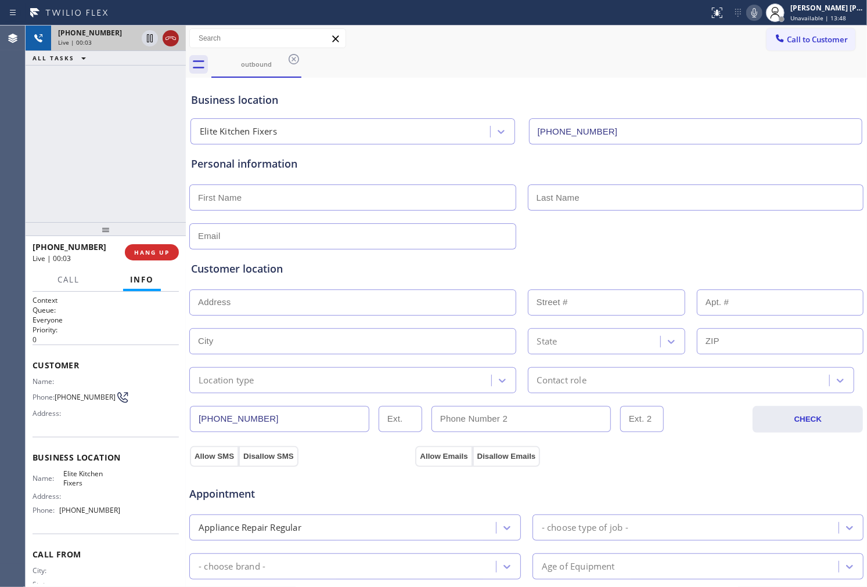
click at [175, 42] on icon at bounding box center [171, 38] width 14 height 14
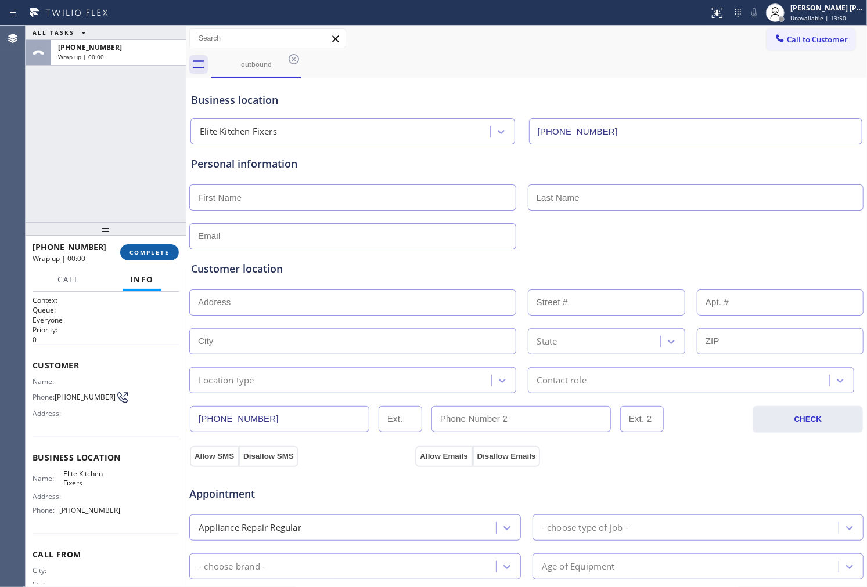
click at [155, 251] on span "COMPLETE" at bounding box center [149, 252] width 40 height 8
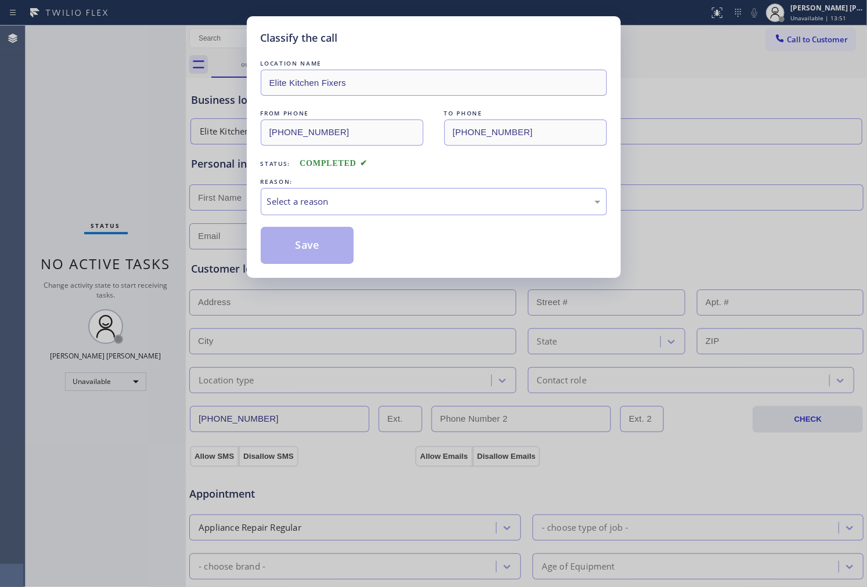
click at [286, 187] on div "REASON:" at bounding box center [434, 182] width 346 height 12
click at [298, 205] on div "Select a reason" at bounding box center [433, 201] width 333 height 13
click at [302, 199] on div "Existing Customer - ETA/PI/REDO/complain/cancel" at bounding box center [433, 201] width 333 height 13
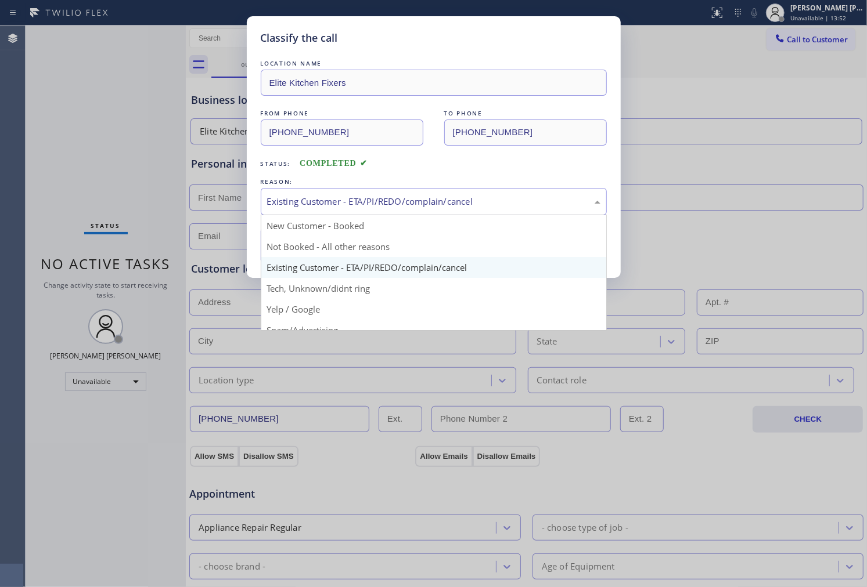
scroll to position [64, 0]
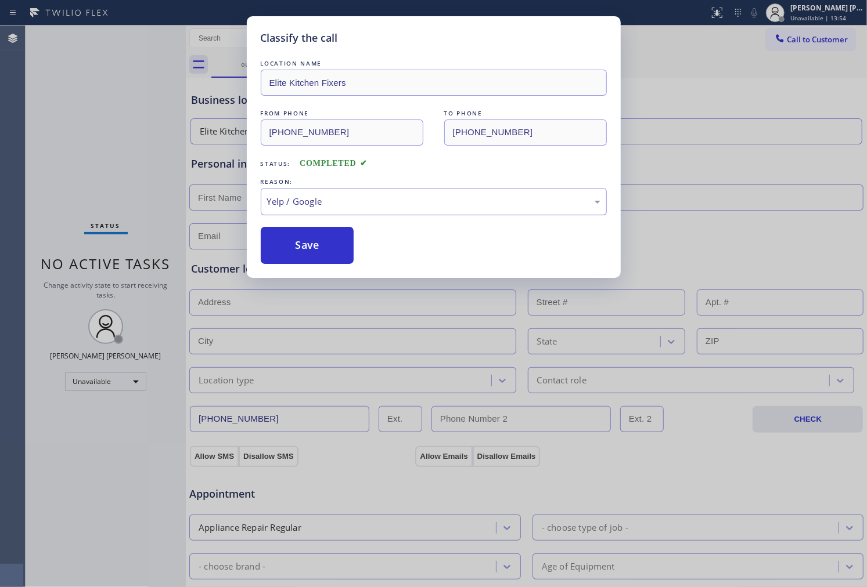
click at [329, 205] on div "Yelp / Google" at bounding box center [433, 201] width 333 height 13
click at [306, 241] on button "Save" at bounding box center [307, 245] width 93 height 37
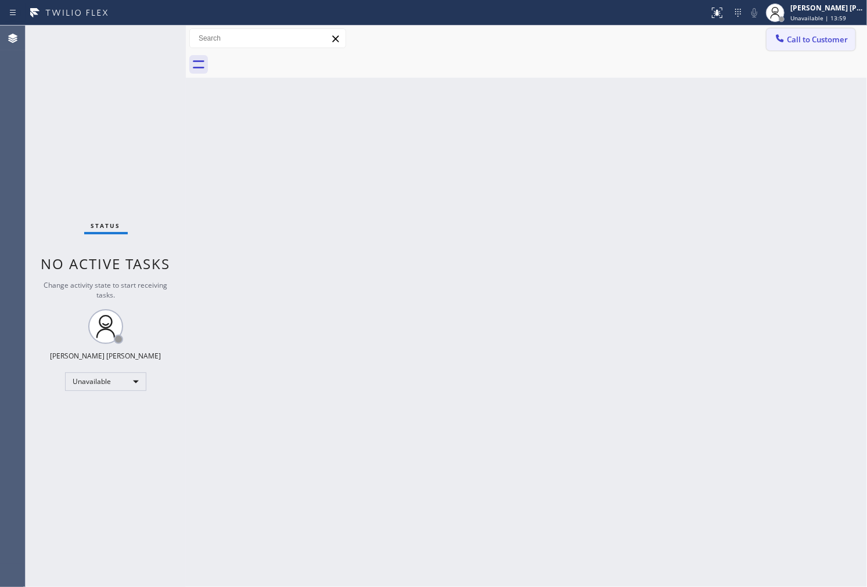
click at [807, 46] on button "Call to Customer" at bounding box center [810, 39] width 89 height 22
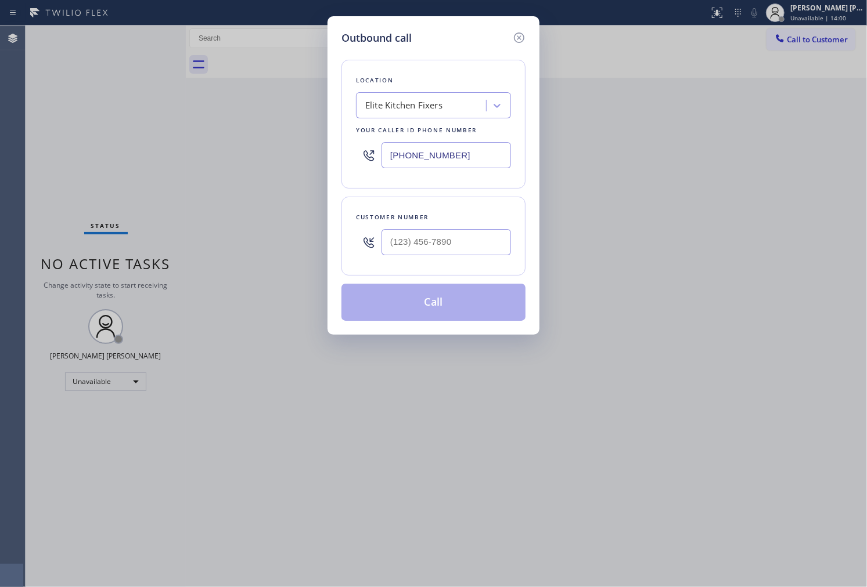
drag, startPoint x: 853, startPoint y: 46, endPoint x: 664, endPoint y: 203, distance: 246.2
click at [863, 10] on div "Outbound call Location Elite Kitchen Fixers Your caller id phone number (805) 6…" at bounding box center [433, 293] width 867 height 587
click at [485, 240] on input "(___) ___-____" at bounding box center [445, 242] width 129 height 26
paste input "805) 608-5861"
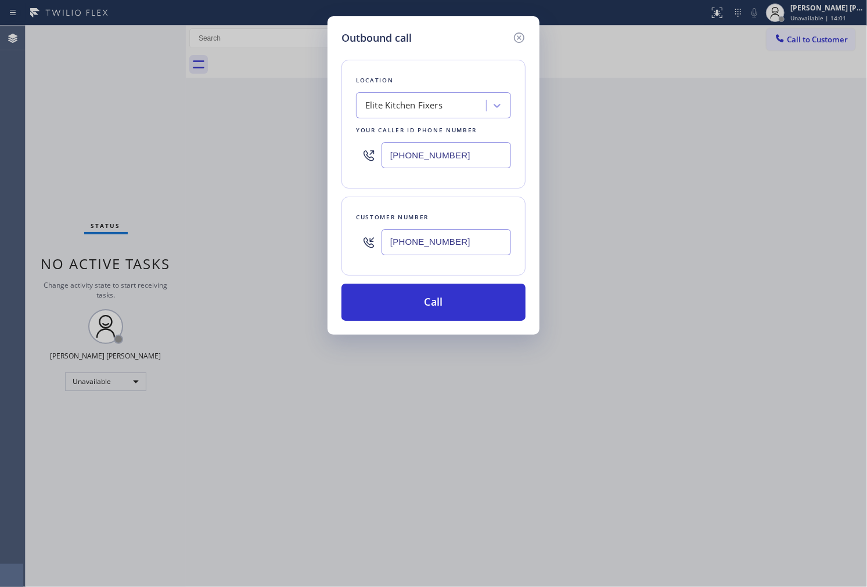
type input "(805) 608-5861"
click at [490, 153] on input "(805) 608-5861" at bounding box center [445, 155] width 129 height 26
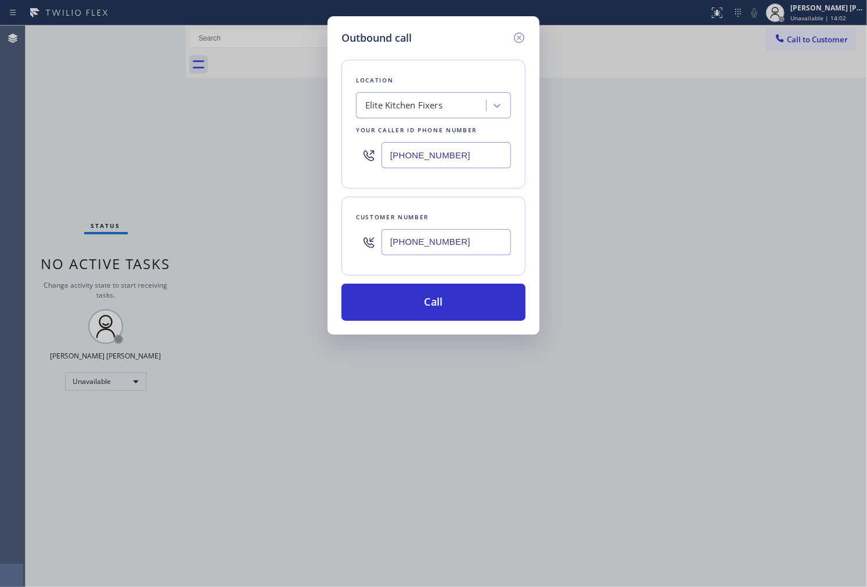
paste input "914) 873-0795"
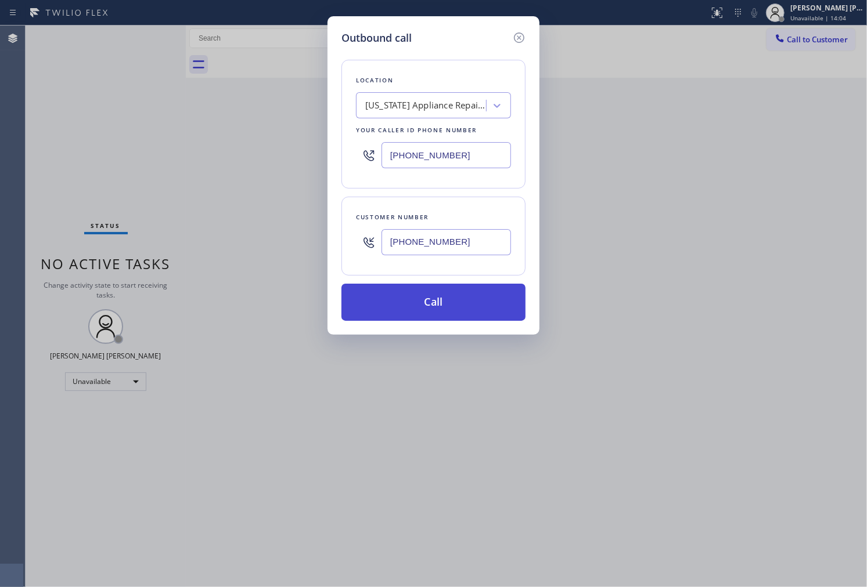
type input "(914) 873-0795"
click at [467, 305] on button "Call" at bounding box center [433, 302] width 184 height 37
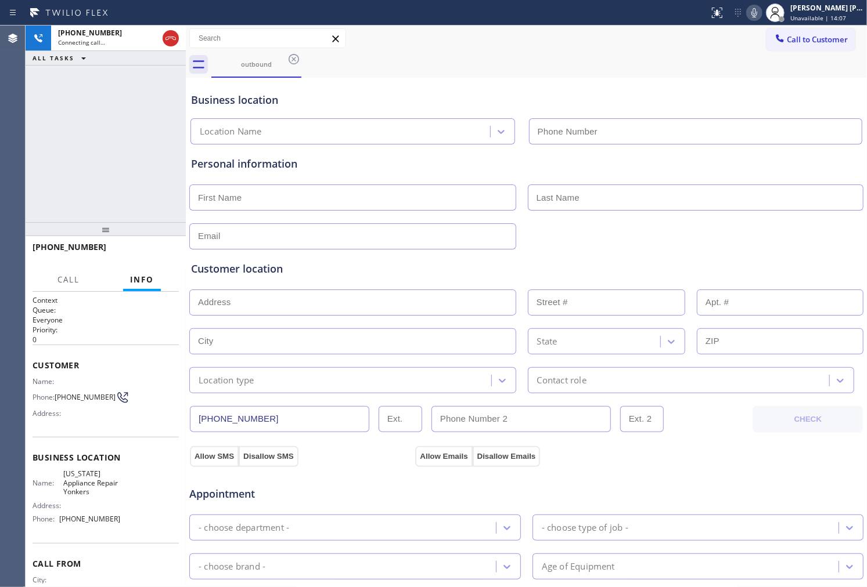
type input "(914) 873-0795"
click at [761, 12] on icon at bounding box center [754, 13] width 14 height 14
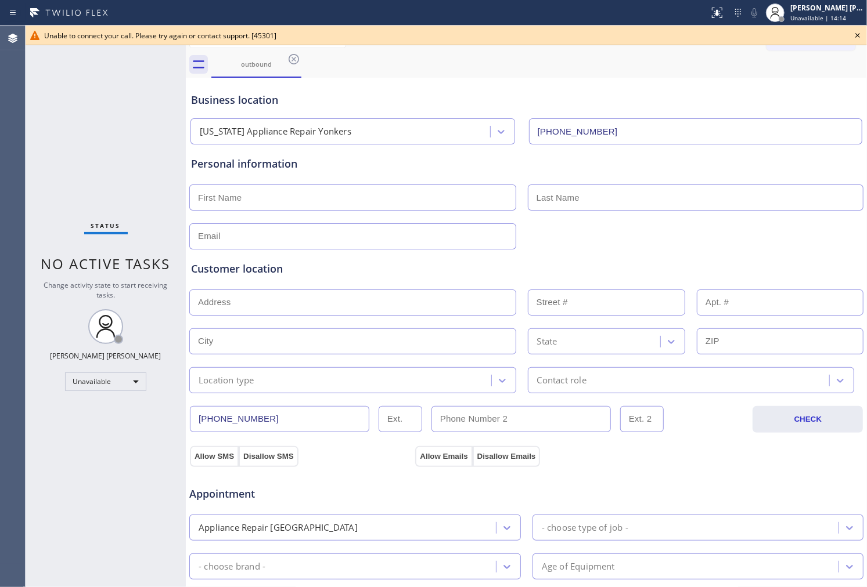
click at [857, 35] on icon at bounding box center [857, 35] width 5 height 5
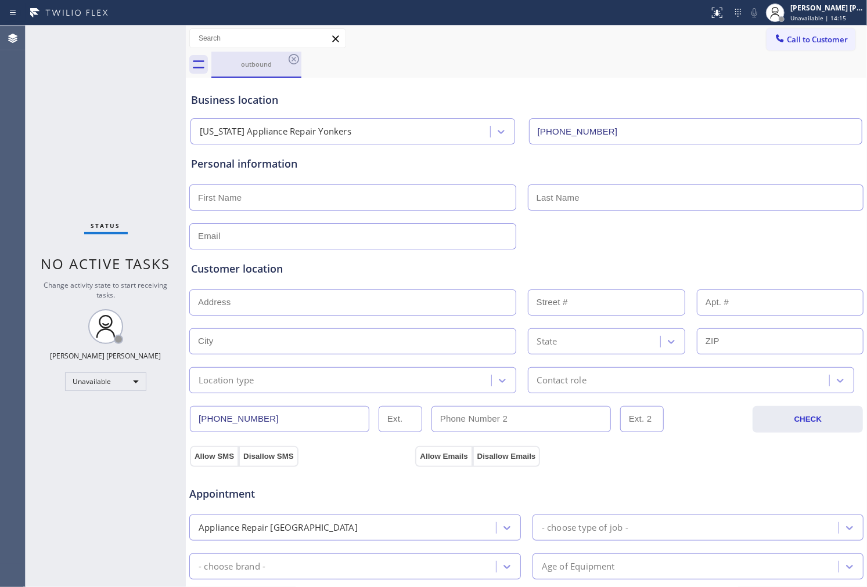
click at [301, 59] on div "outbound" at bounding box center [256, 65] width 90 height 26
click at [299, 59] on icon at bounding box center [294, 59] width 14 height 14
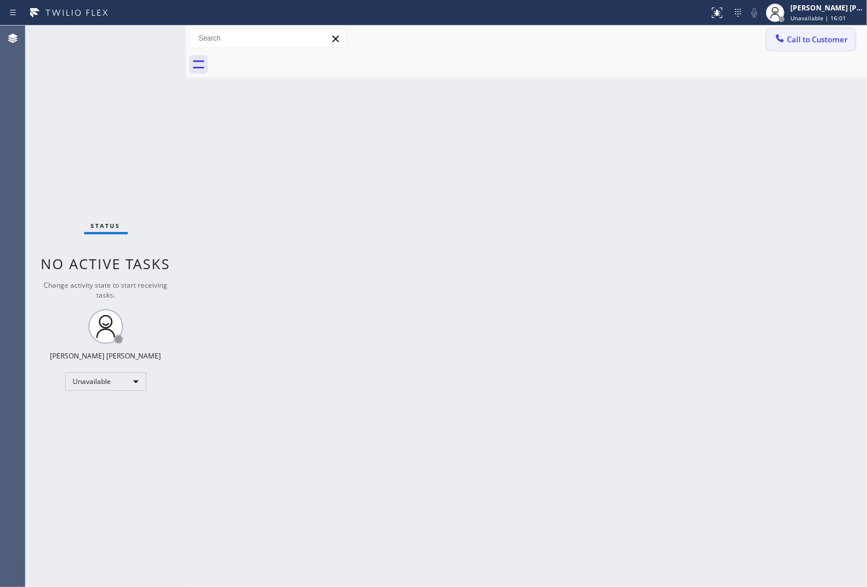
click at [783, 41] on icon at bounding box center [780, 38] width 8 height 8
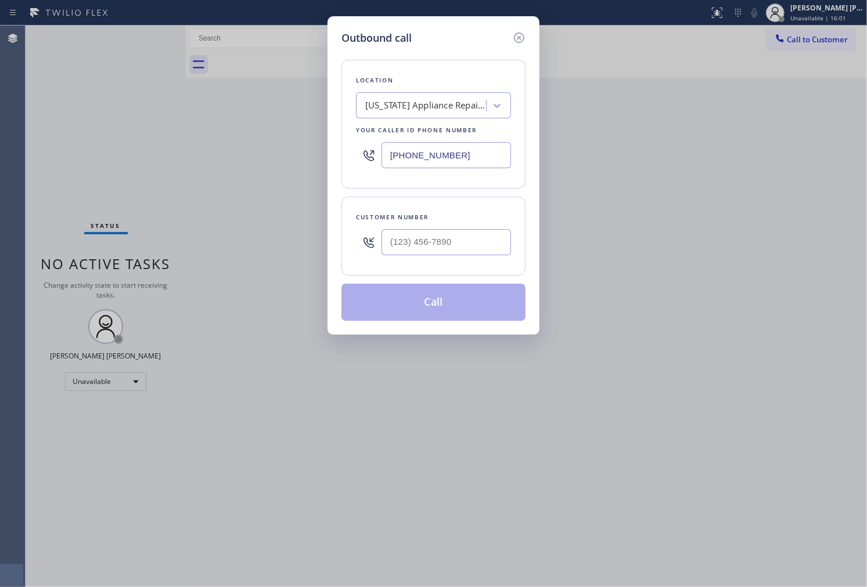
click at [421, 157] on input "(914) 873-0795" at bounding box center [445, 155] width 129 height 26
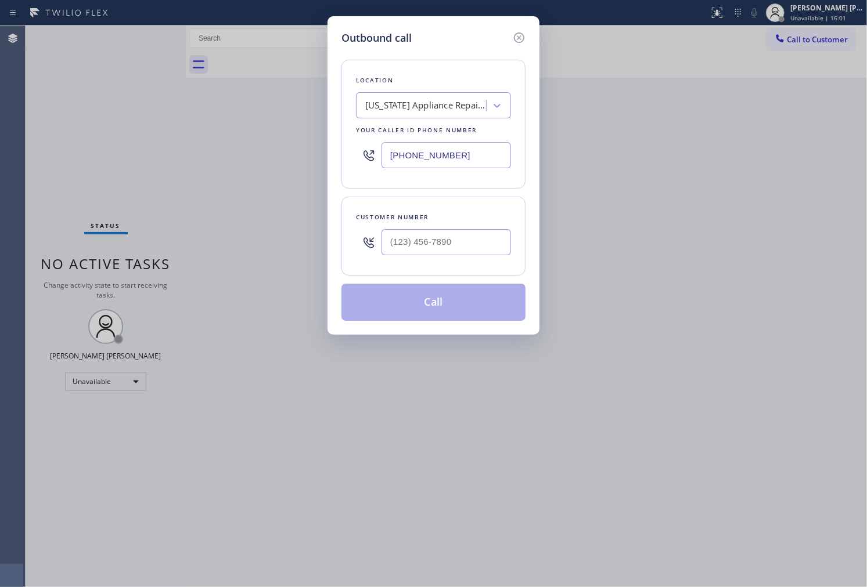
click at [421, 157] on input "(914) 873-0795" at bounding box center [445, 155] width 129 height 26
paste input "425) 441-3062"
type input "(425) 441-3062"
click at [459, 231] on input "(___) ___-____" at bounding box center [445, 242] width 129 height 26
paste input "206) 707-1595"
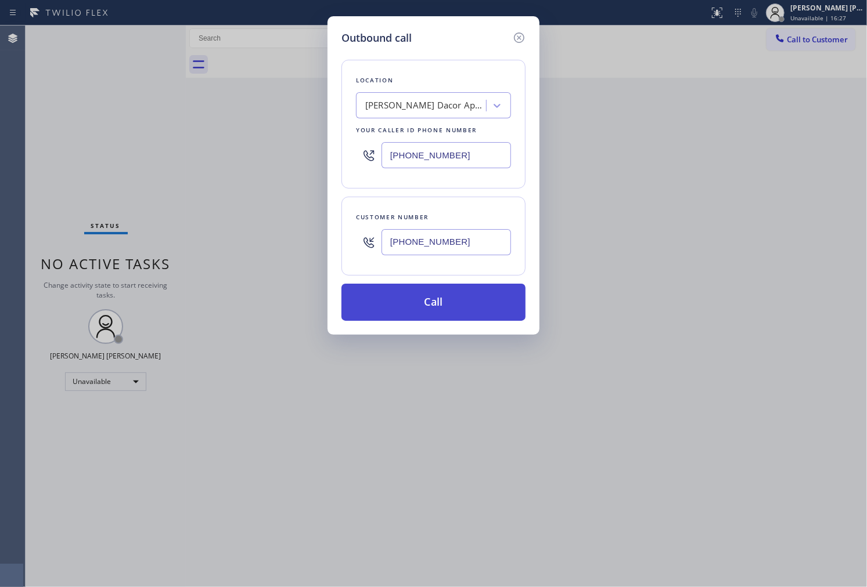
type input "(206) 707-1595"
click at [462, 294] on button "Call" at bounding box center [433, 302] width 184 height 37
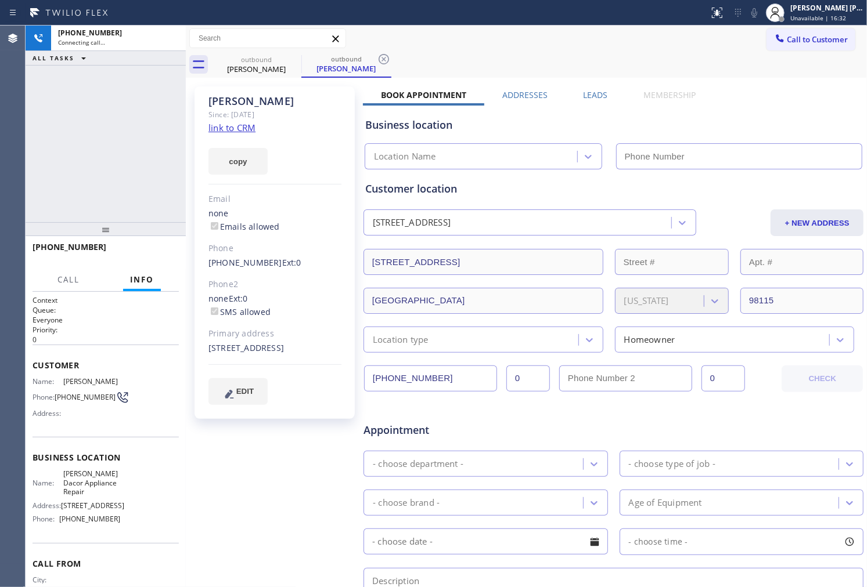
click at [228, 96] on div "Nick" at bounding box center [274, 101] width 133 height 13
copy div "Nick"
type input "(425) 441-3062"
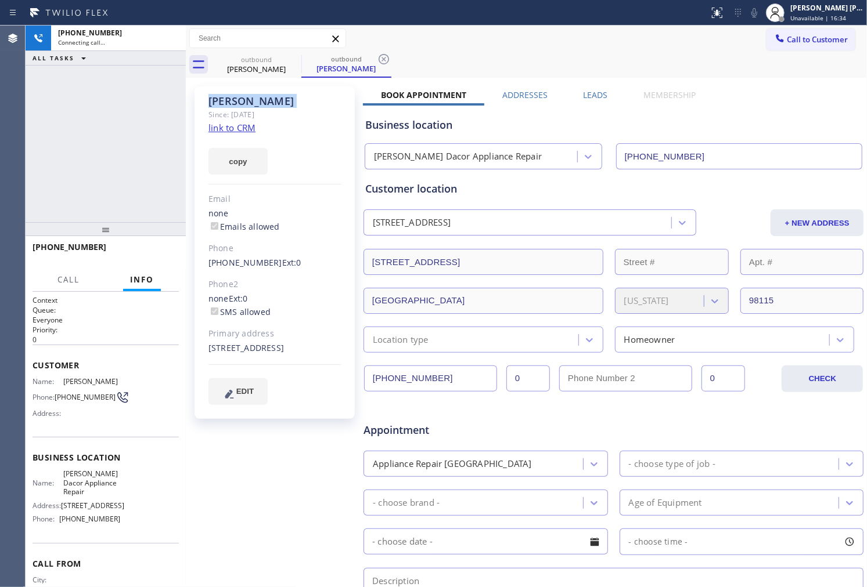
click at [62, 109] on div "+12067071595 Connecting call… ALL TASKS ALL TASKS ACTIVE TASKS TASKS IN WRAP UP" at bounding box center [106, 124] width 160 height 197
click at [757, 13] on icon at bounding box center [754, 12] width 6 height 9
drag, startPoint x: 766, startPoint y: 13, endPoint x: 709, endPoint y: 111, distance: 113.9
click at [761, 13] on icon at bounding box center [754, 13] width 14 height 14
click at [173, 42] on icon at bounding box center [171, 38] width 14 height 14
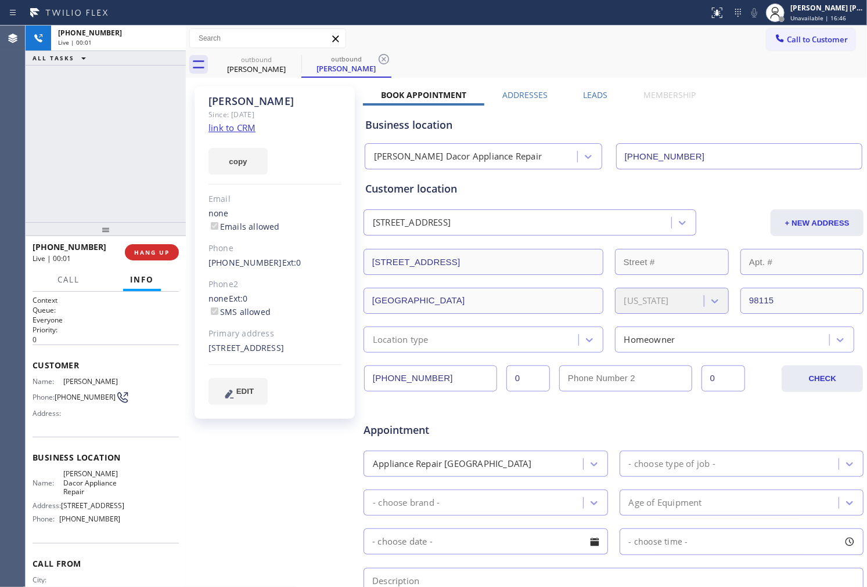
click at [597, 96] on label "Leads" at bounding box center [595, 94] width 24 height 11
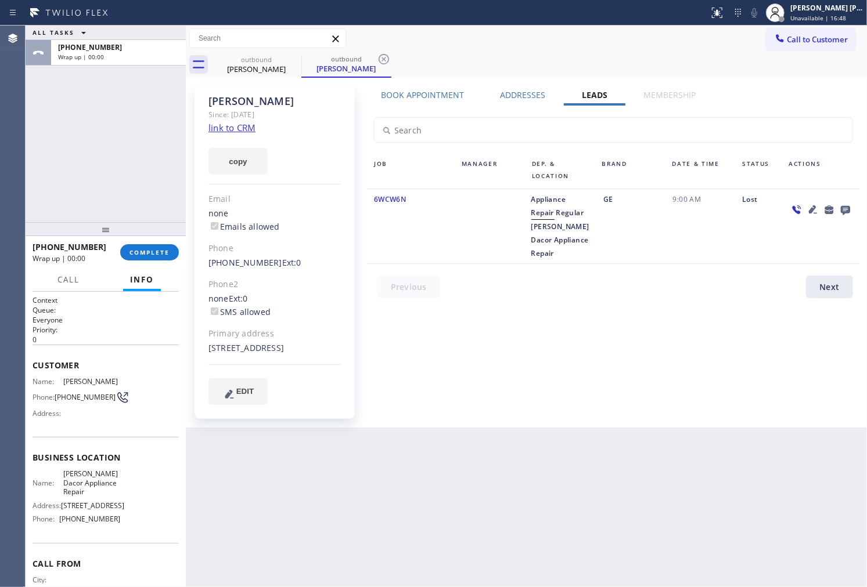
click at [840, 210] on icon at bounding box center [845, 210] width 14 height 15
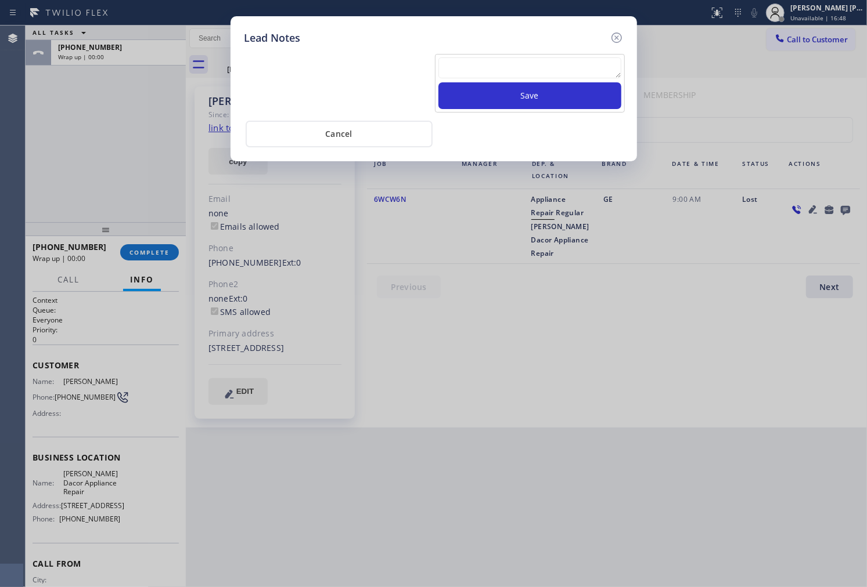
click at [558, 67] on textarea at bounding box center [529, 67] width 183 height 21
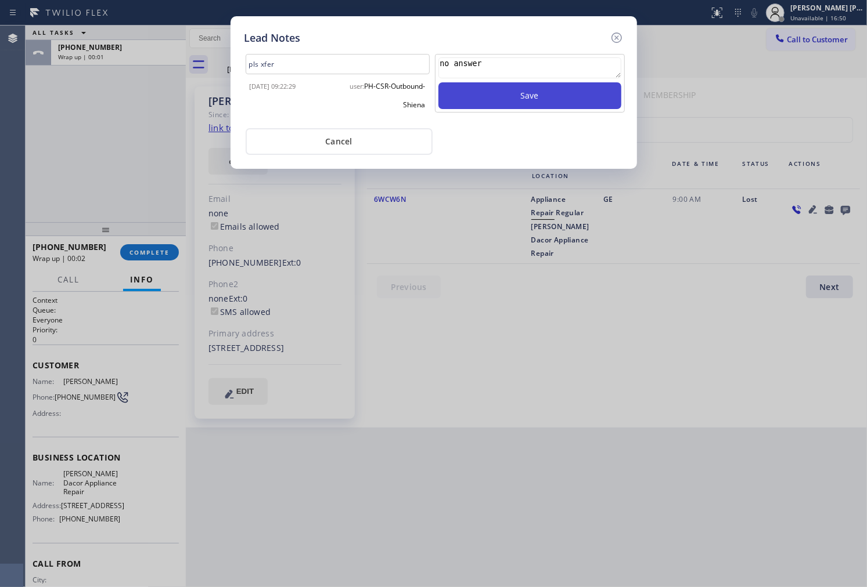
type textarea "no answer"
click at [553, 100] on button "Save" at bounding box center [529, 95] width 183 height 27
click at [616, 39] on icon at bounding box center [617, 38] width 14 height 14
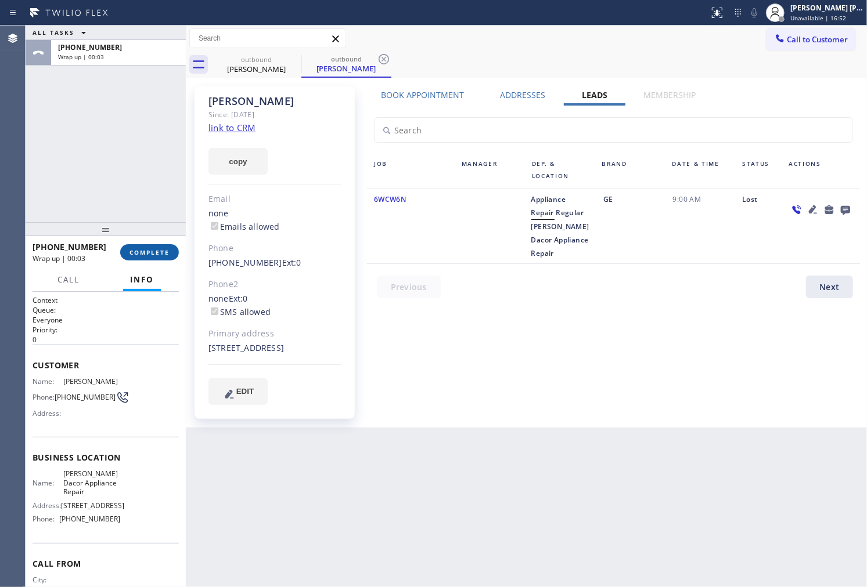
click at [171, 250] on button "COMPLETE" at bounding box center [149, 252] width 59 height 16
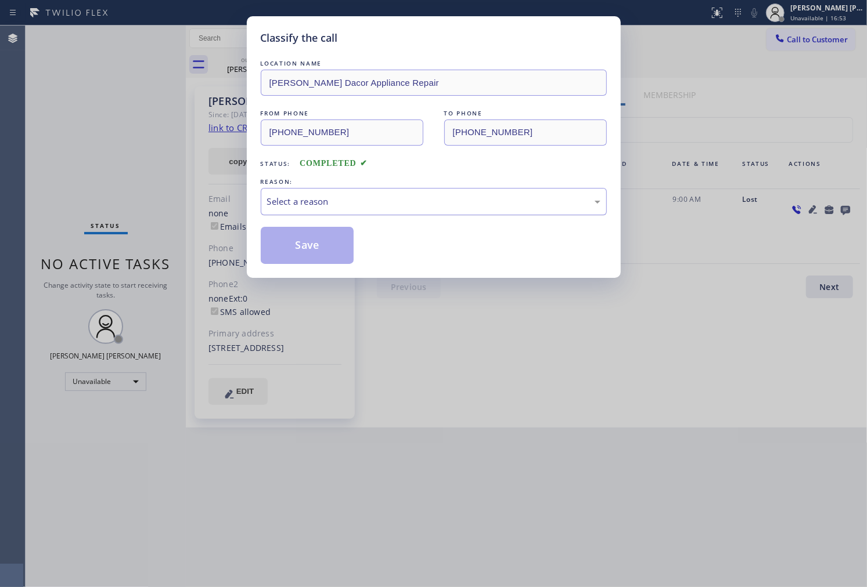
click at [403, 207] on div "Select a reason" at bounding box center [433, 201] width 333 height 13
click at [274, 242] on button "Save" at bounding box center [307, 245] width 93 height 37
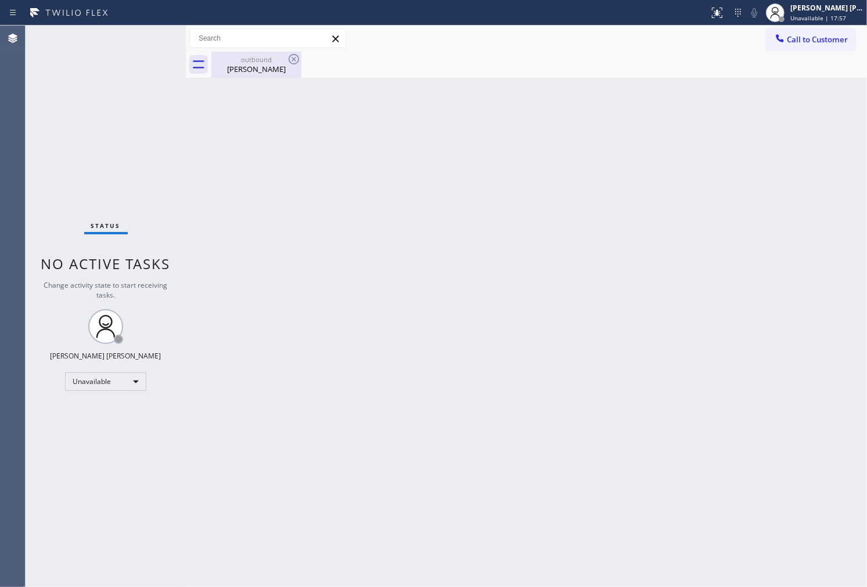
click at [287, 77] on div "outbound Nick" at bounding box center [256, 65] width 88 height 26
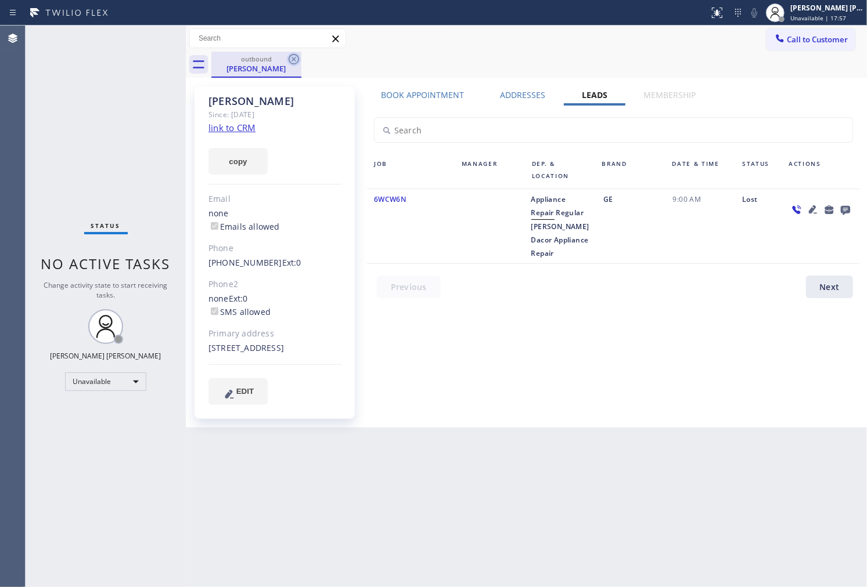
click at [291, 61] on icon at bounding box center [294, 59] width 14 height 14
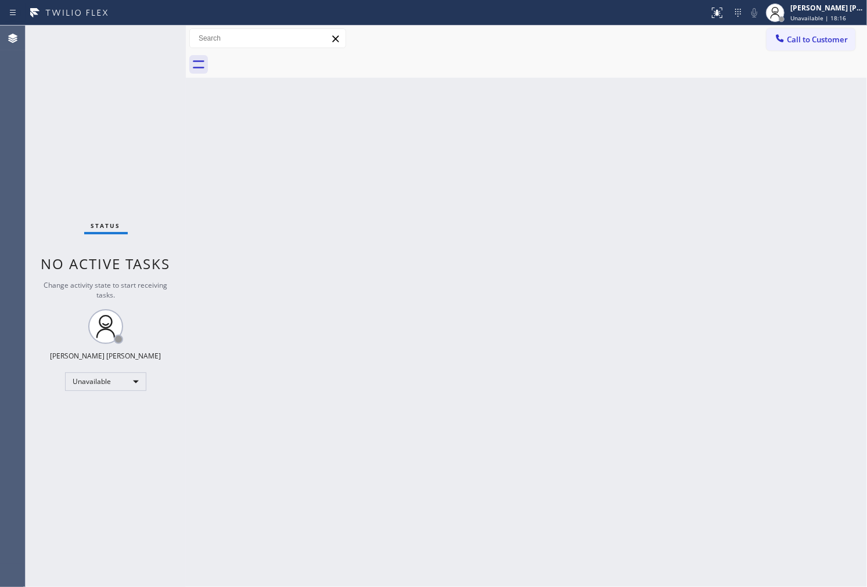
click at [0, 366] on div "Agent Desktop" at bounding box center [12, 307] width 25 height 562
click at [27, 158] on div "Status No active tasks Change activity state to start receiving tasks. [PERSON_…" at bounding box center [106, 307] width 160 height 562
click at [1, 194] on div "Agent Desktop" at bounding box center [12, 307] width 25 height 562
click at [794, 41] on span "Call to Customer" at bounding box center [817, 39] width 61 height 10
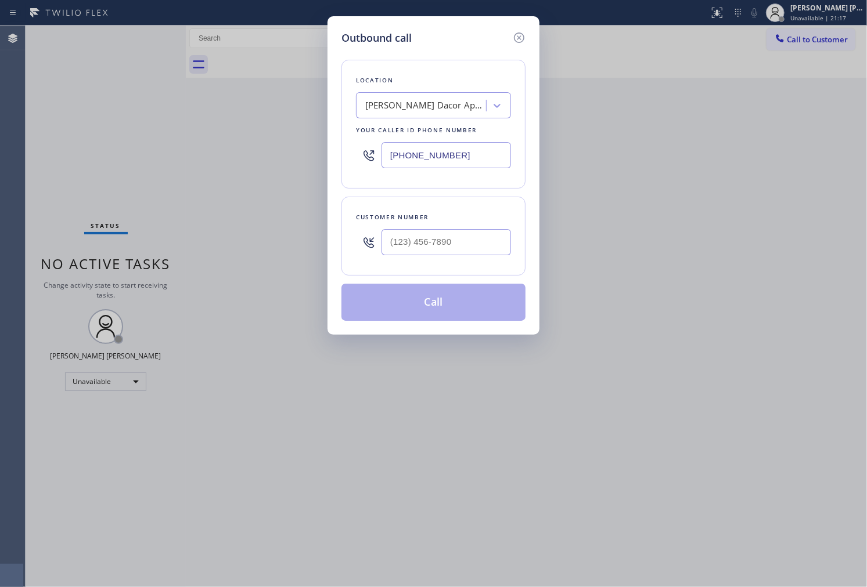
click at [433, 160] on input "(425) 441-3062" at bounding box center [445, 155] width 129 height 26
paste input "720) 513-7244"
type input "(720) 513-7244"
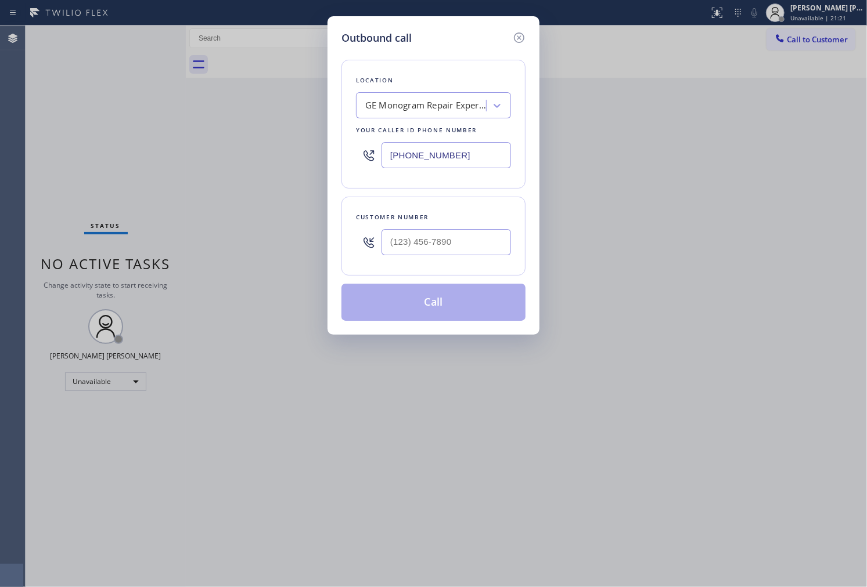
click at [409, 244] on input "text" at bounding box center [445, 242] width 129 height 26
paste input "818) 720-5349"
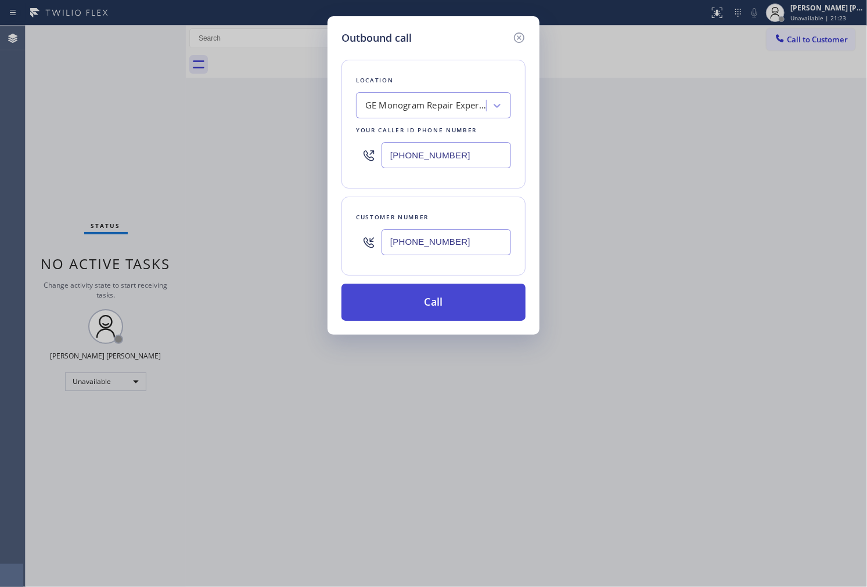
type input "(818) 720-5349"
click at [471, 309] on button "Call" at bounding box center [433, 302] width 184 height 37
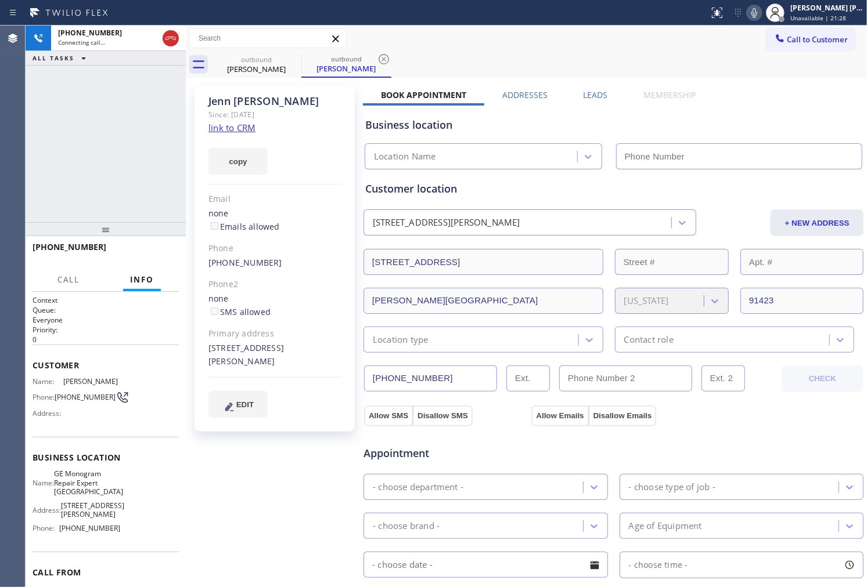
click at [757, 12] on icon at bounding box center [754, 12] width 6 height 9
click at [266, 96] on div "Jenn Nikolaisen" at bounding box center [274, 101] width 133 height 13
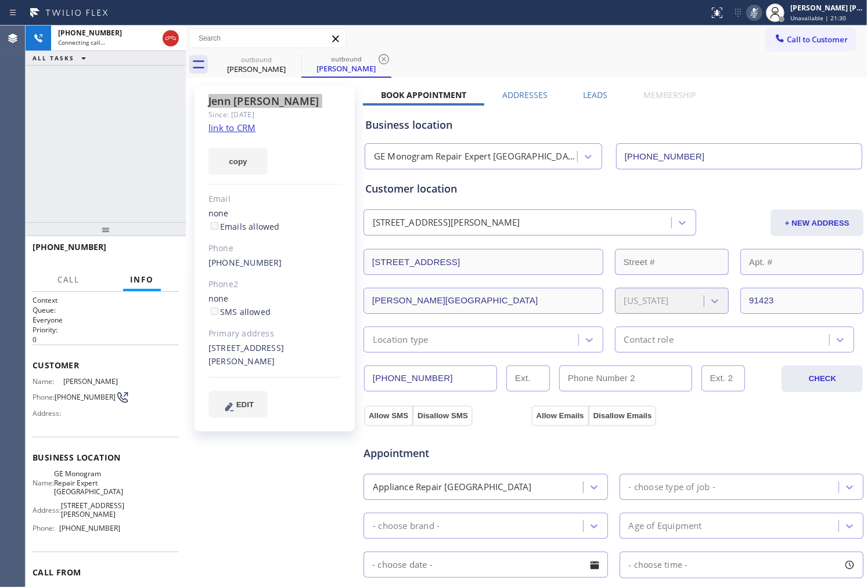
type input "(720) 513-7244"
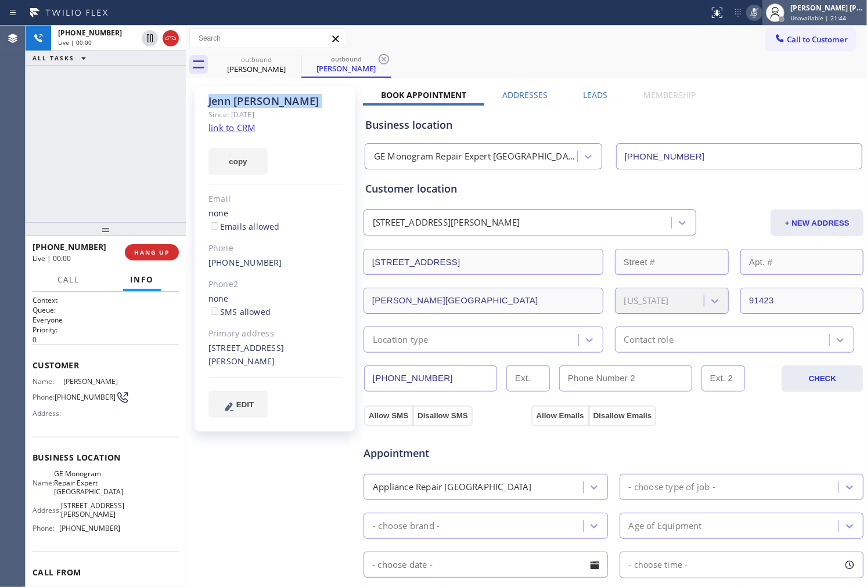
click at [774, 12] on div at bounding box center [775, 13] width 26 height 26
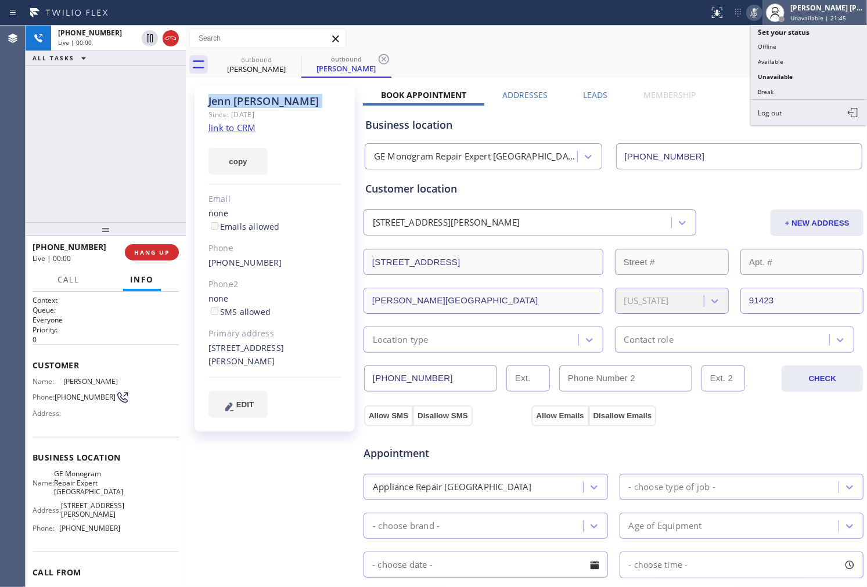
click at [776, 15] on div at bounding box center [775, 13] width 26 height 26
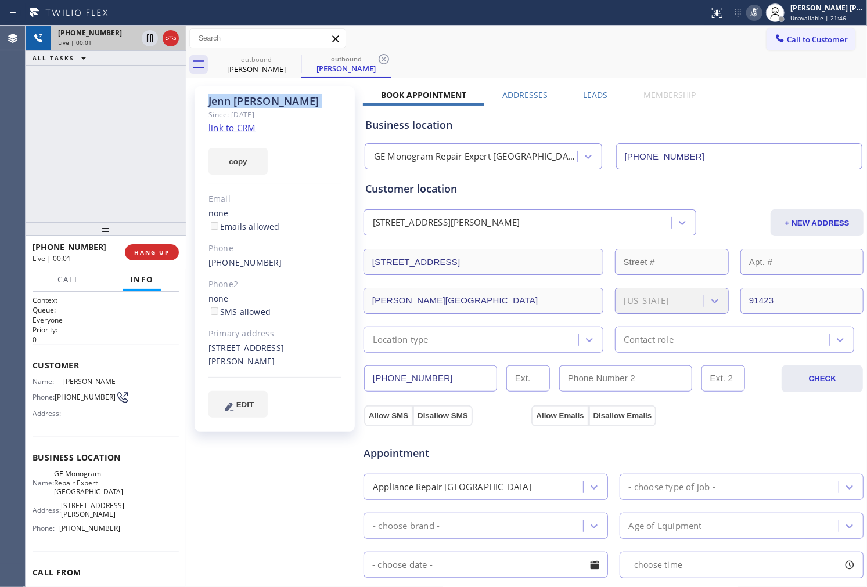
click at [180, 44] on div at bounding box center [160, 39] width 42 height 26
click at [172, 39] on icon at bounding box center [171, 38] width 14 height 14
click at [596, 95] on label "Leads" at bounding box center [595, 94] width 24 height 11
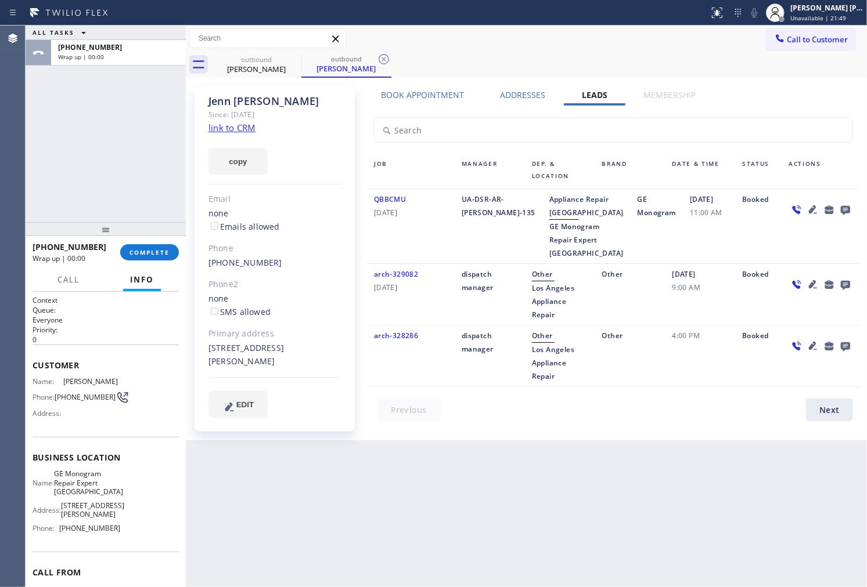
click at [842, 209] on icon at bounding box center [845, 210] width 9 height 9
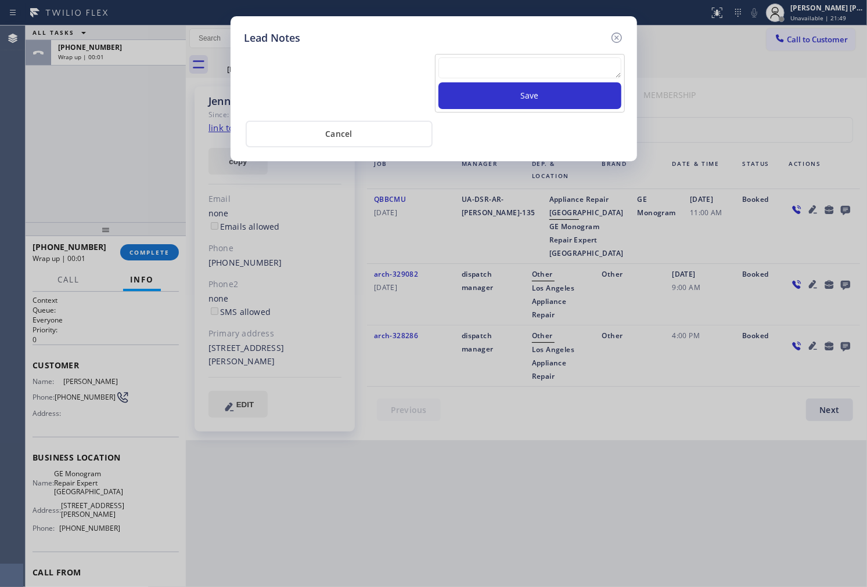
click at [526, 70] on textarea at bounding box center [529, 67] width 183 height 21
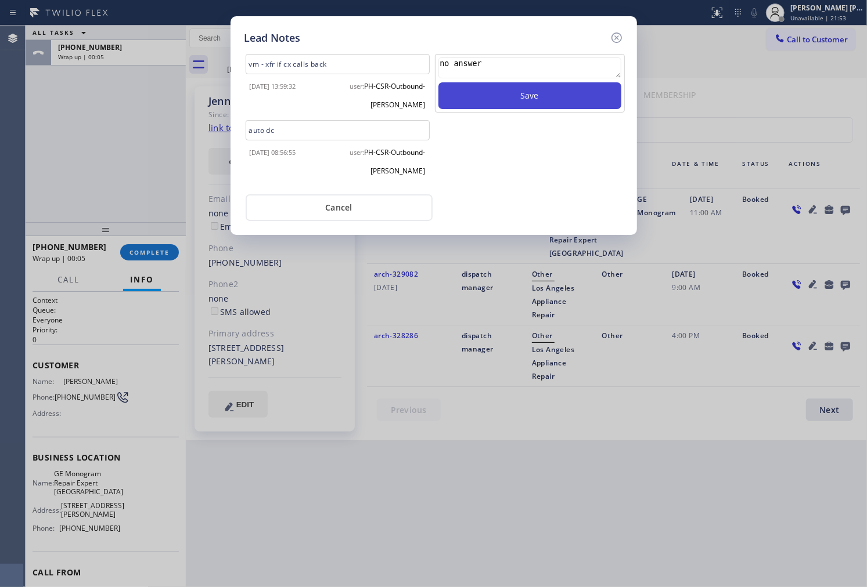
type textarea "no answer"
click at [563, 99] on button "Save" at bounding box center [529, 95] width 183 height 27
click at [618, 36] on icon at bounding box center [617, 38] width 14 height 14
click at [618, 36] on div "Call to Customer Outbound call Location GE Monogram Repair Expert Horseshoe Par…" at bounding box center [526, 38] width 681 height 20
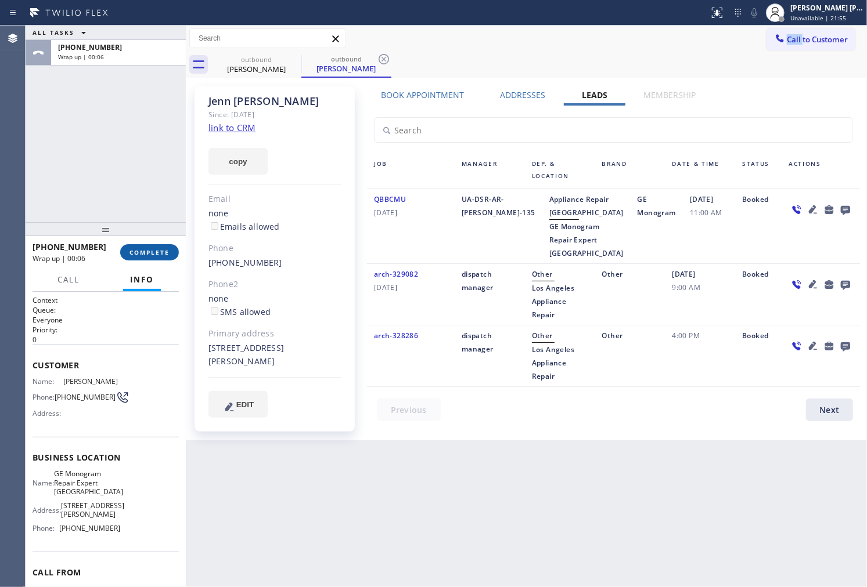
click at [148, 253] on span "COMPLETE" at bounding box center [149, 252] width 40 height 8
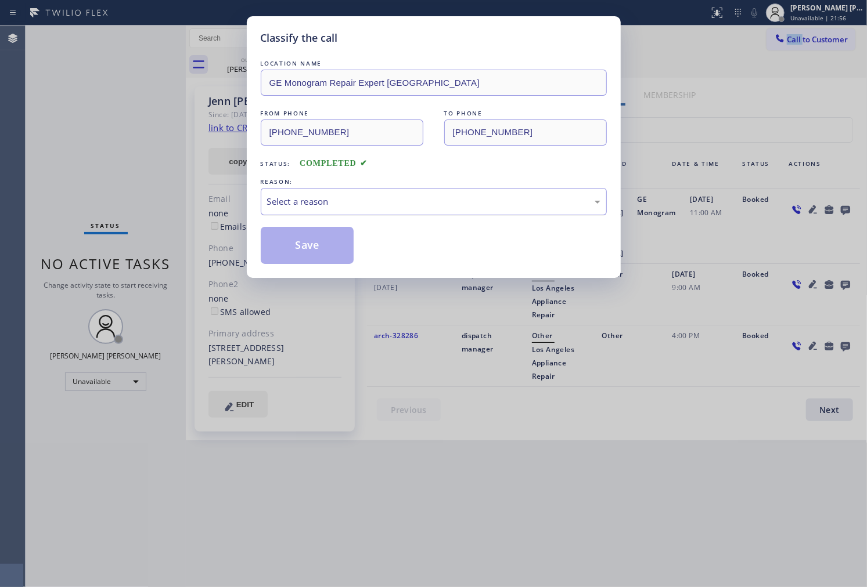
click at [321, 209] on div "Select a reason" at bounding box center [434, 201] width 346 height 27
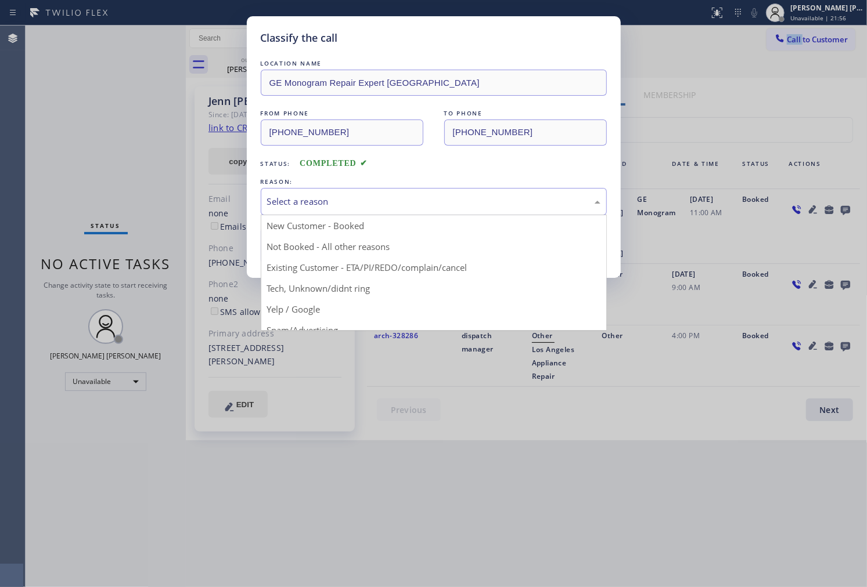
click at [333, 262] on button "Save" at bounding box center [307, 245] width 93 height 37
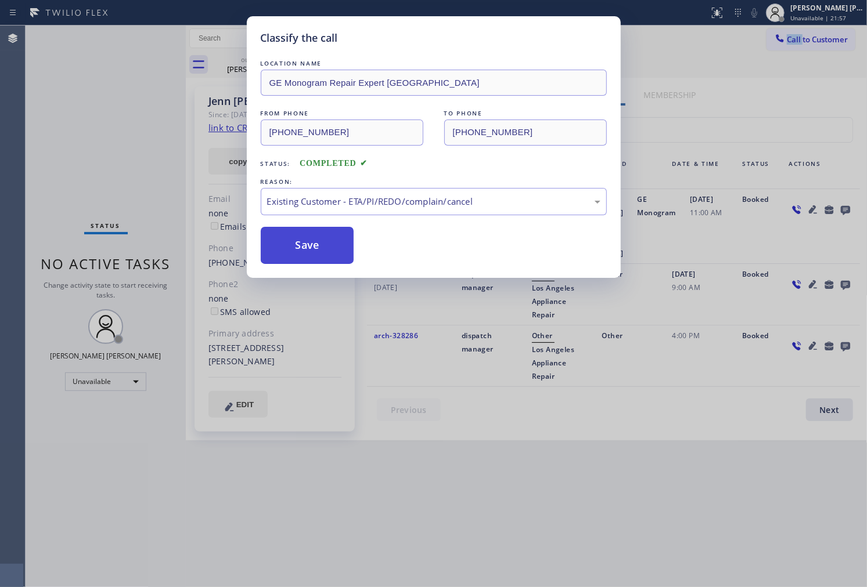
click at [311, 248] on button "Save" at bounding box center [307, 245] width 93 height 37
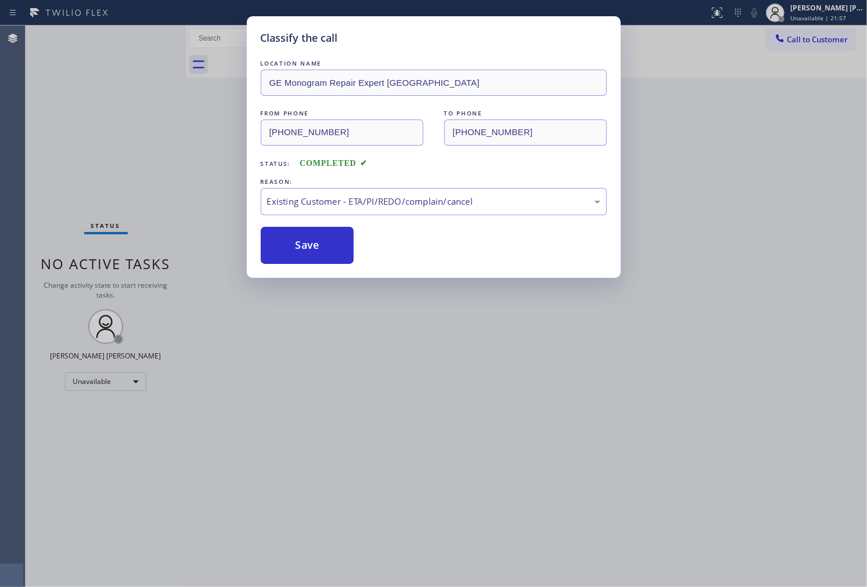
click at [91, 171] on div "Classify the call LOCATION NAME GE Monogram Repair Expert Horseshoe Park FROM P…" at bounding box center [433, 293] width 867 height 587
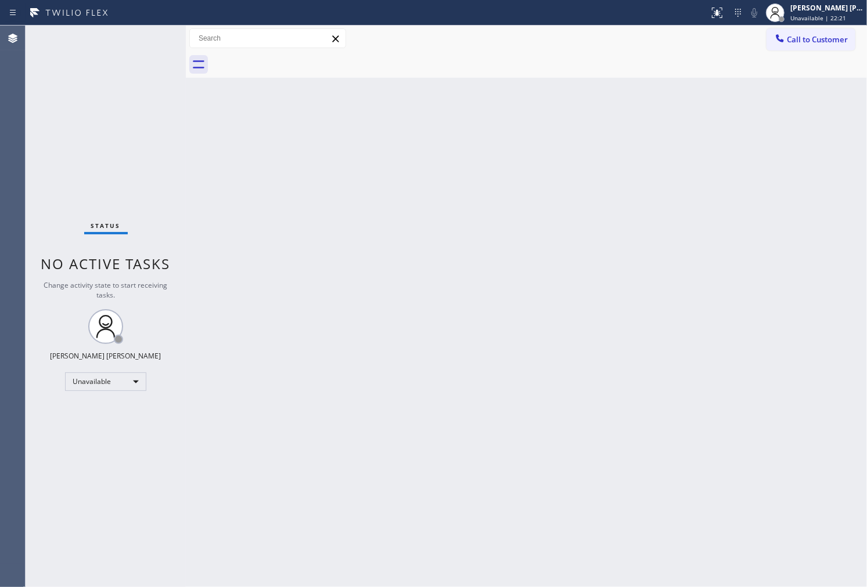
click at [0, 256] on div "Agent Desktop" at bounding box center [12, 307] width 25 height 562
click at [800, 42] on span "Call to Customer" at bounding box center [817, 39] width 61 height 10
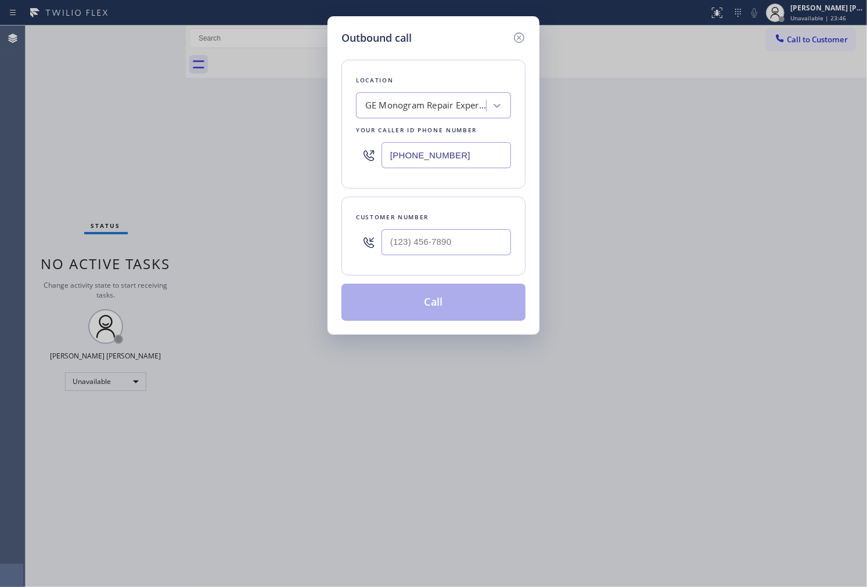
click at [450, 154] on input "(720) 513-7244" at bounding box center [445, 155] width 129 height 26
paste input "818) 330-1289"
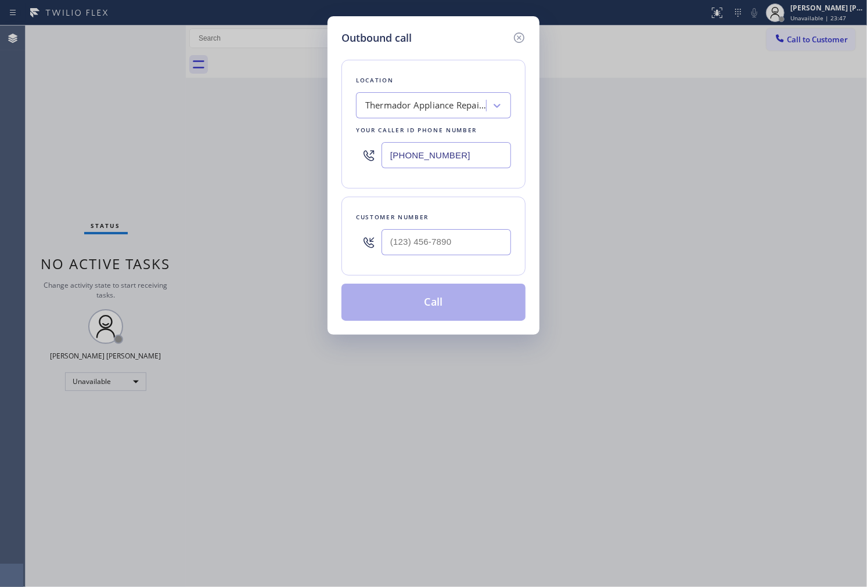
type input "(818) 330-1289"
click at [452, 239] on input "(___) ___-____" at bounding box center [445, 242] width 129 height 26
paste input "818) 442-1126"
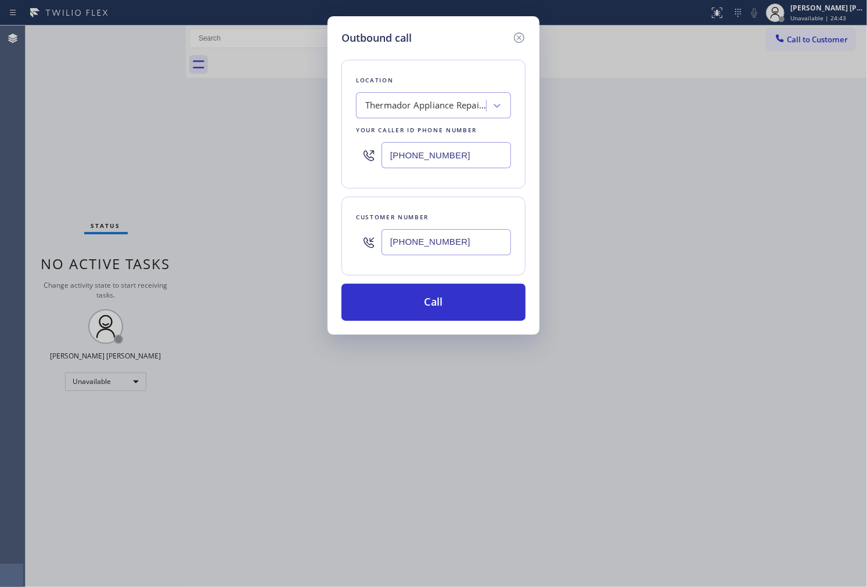
type input "(818) 442-1126"
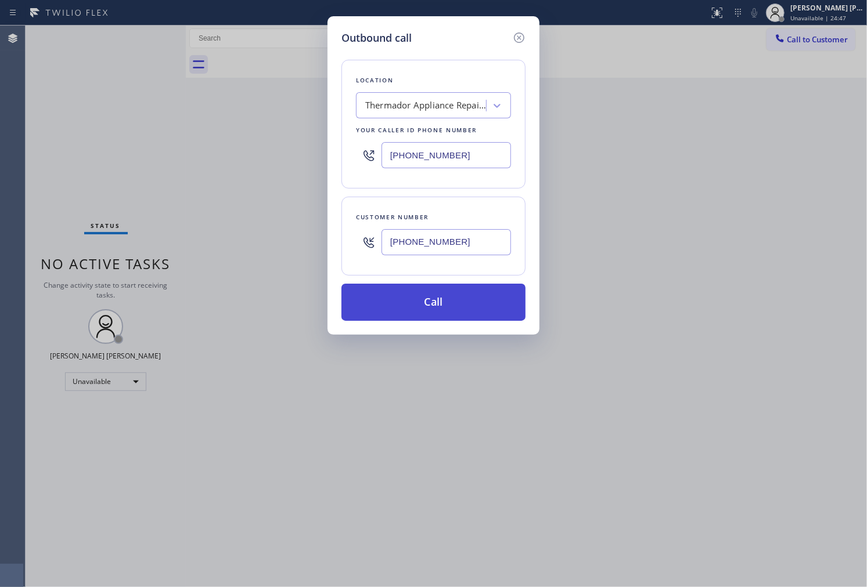
click at [460, 300] on button "Call" at bounding box center [433, 302] width 184 height 37
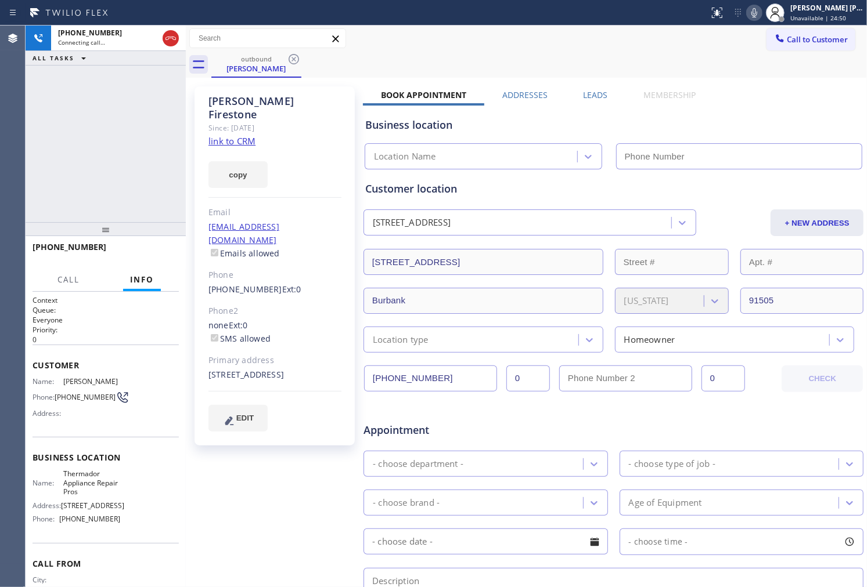
click at [240, 107] on div "Julie Firestone" at bounding box center [274, 108] width 133 height 27
click at [240, 106] on div "Julie Firestone" at bounding box center [274, 108] width 133 height 27
click at [240, 106] on div "outbound Julie Firestone Call to Customer Outbound call Location Search locatio…" at bounding box center [526, 431] width 681 height 810
click at [758, 19] on div at bounding box center [754, 13] width 16 height 14
type input "(818) 330-1289"
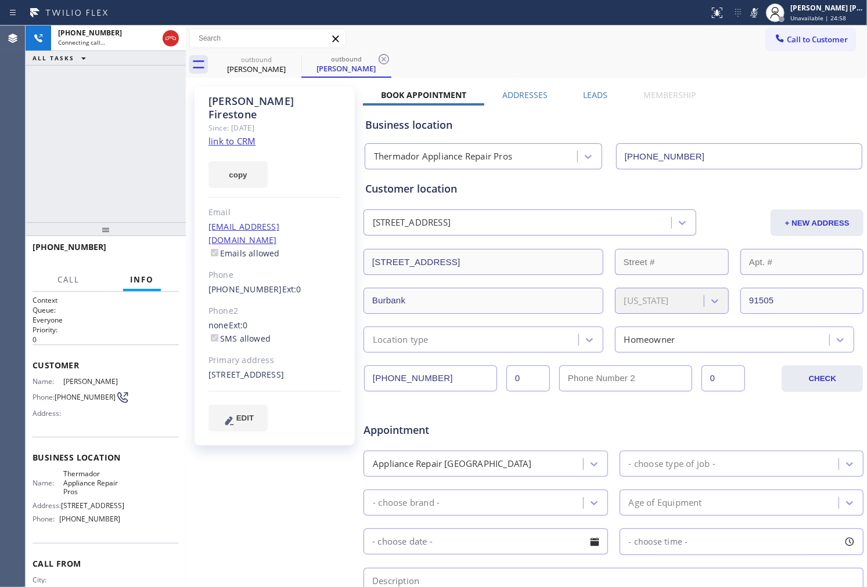
click at [120, 120] on div "+18184421126 Connecting call… ALL TASKS ALL TASKS ACTIVE TASKS TASKS IN WRAP UP" at bounding box center [106, 124] width 160 height 197
click at [761, 15] on icon at bounding box center [754, 13] width 14 height 14
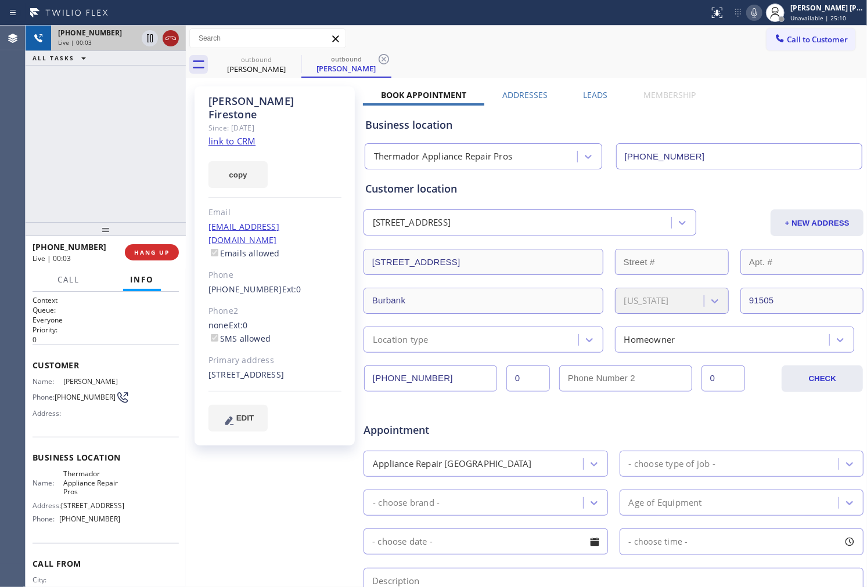
click at [170, 39] on icon at bounding box center [171, 38] width 14 height 14
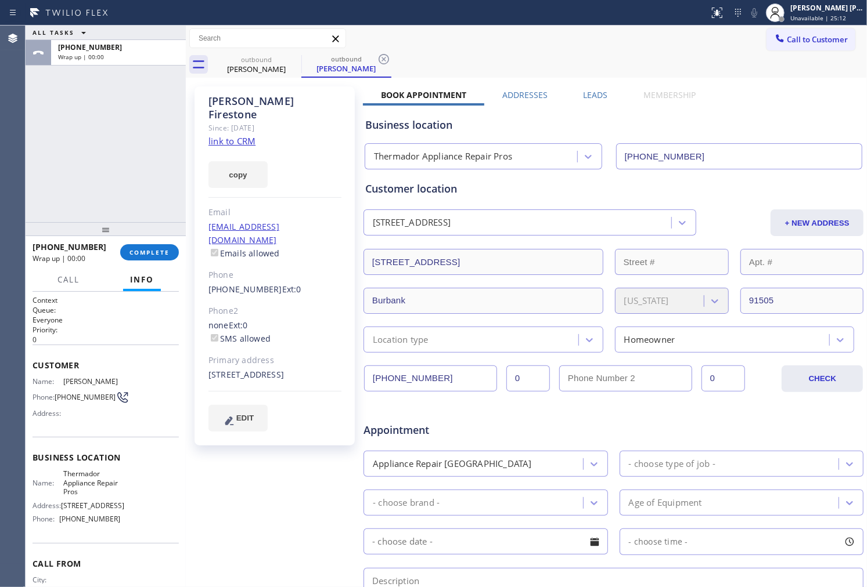
click at [588, 91] on label "Leads" at bounding box center [595, 94] width 24 height 11
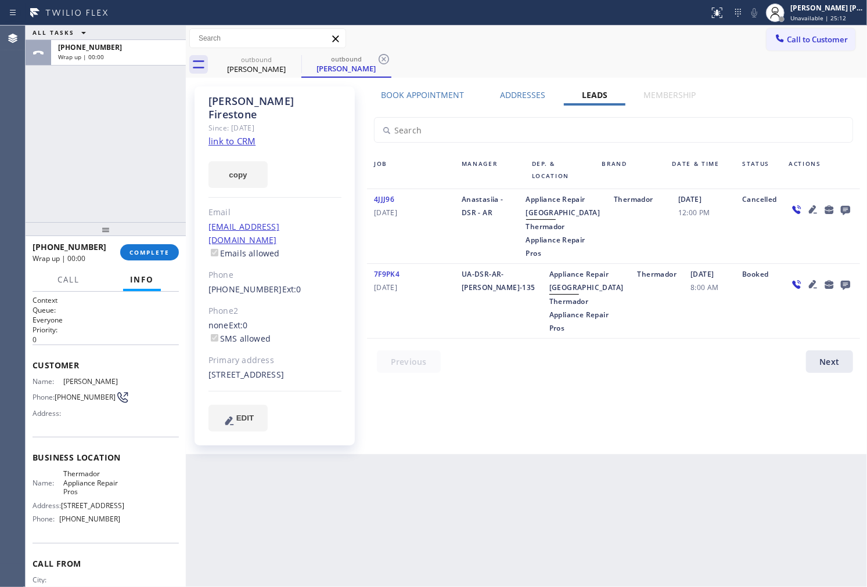
click at [845, 208] on icon at bounding box center [845, 210] width 9 height 9
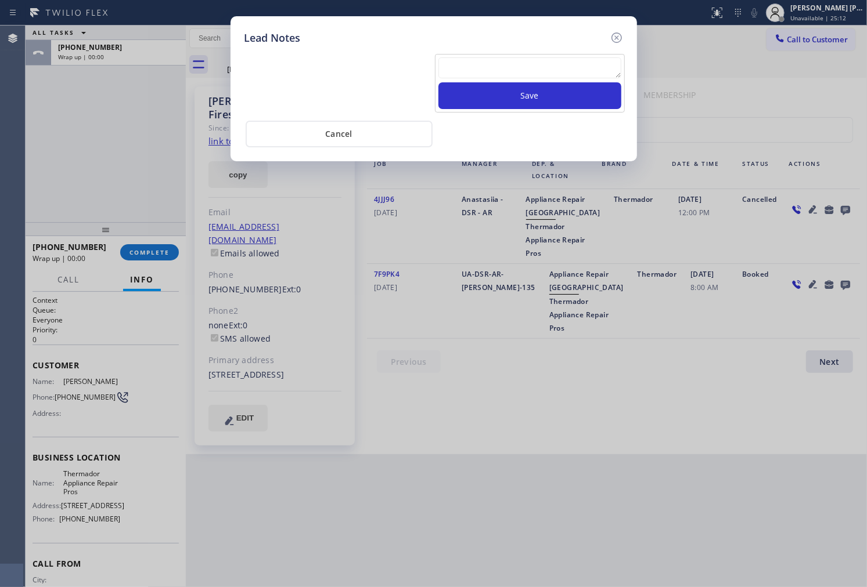
click at [541, 65] on textarea at bounding box center [529, 67] width 183 height 21
type textarea "no answer"
click at [581, 90] on button "Save" at bounding box center [529, 95] width 183 height 27
click at [615, 43] on icon at bounding box center [617, 38] width 14 height 14
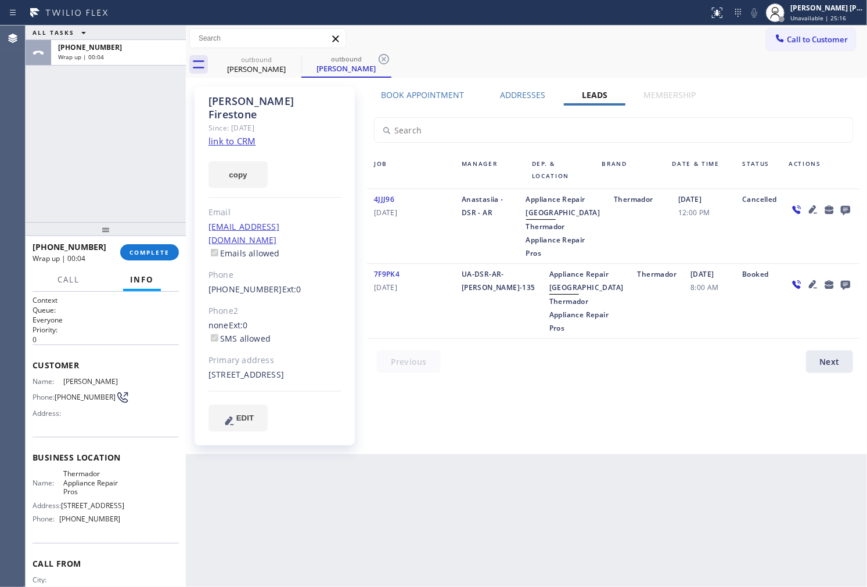
click at [174, 244] on div "+18184421126 Wrap up | 00:04 COMPLETE" at bounding box center [106, 252] width 146 height 30
click at [159, 254] on span "COMPLETE" at bounding box center [149, 252] width 40 height 8
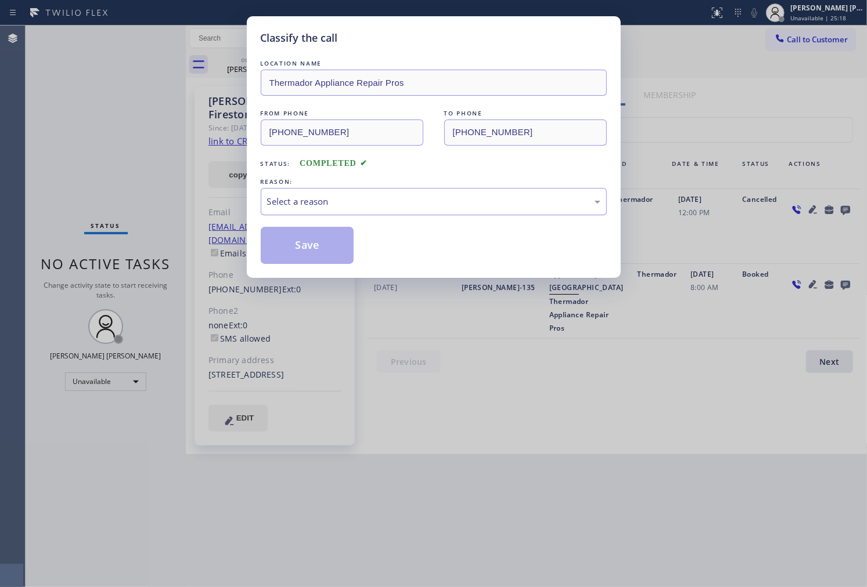
click at [354, 205] on div "Select a reason" at bounding box center [433, 201] width 333 height 13
click at [308, 253] on button "Save" at bounding box center [307, 245] width 93 height 37
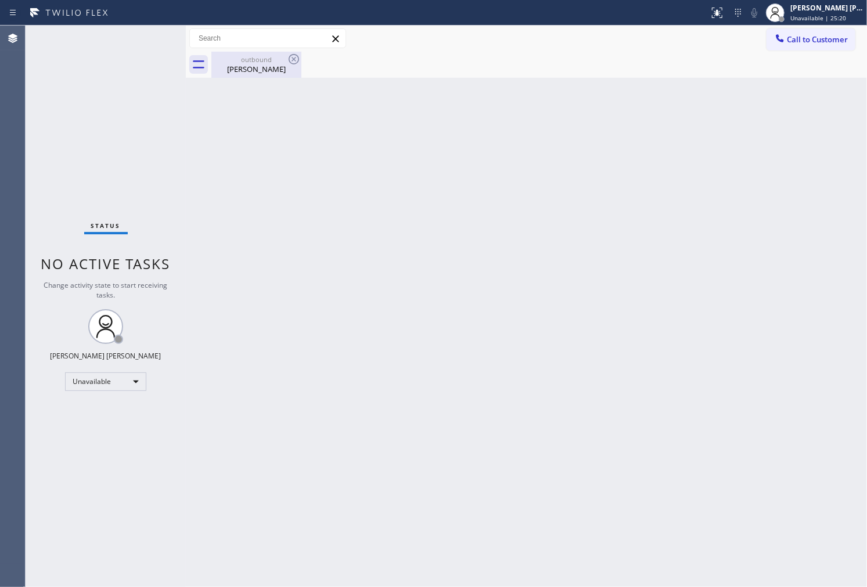
click at [256, 62] on div "outbound" at bounding box center [256, 59] width 88 height 9
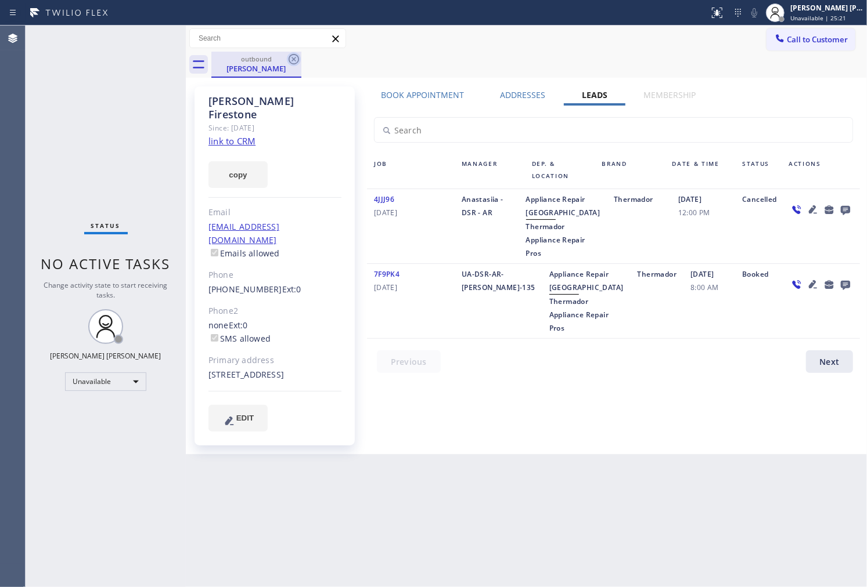
click at [290, 60] on icon at bounding box center [294, 59] width 14 height 14
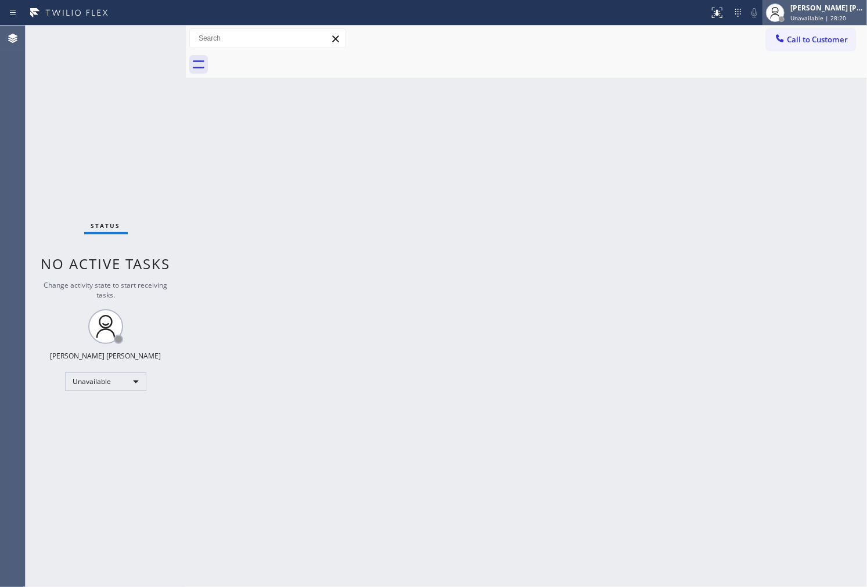
click at [804, 12] on div "[PERSON_NAME] [PERSON_NAME]" at bounding box center [826, 8] width 73 height 10
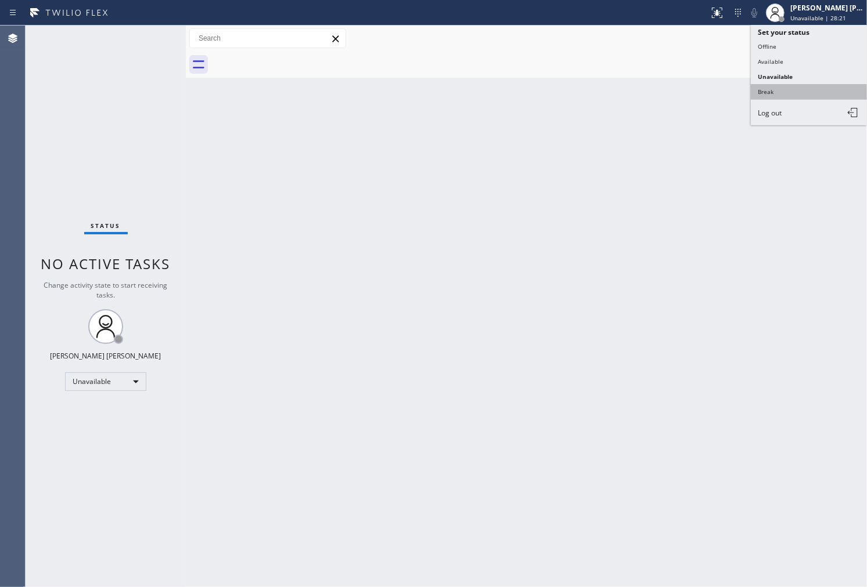
click at [796, 86] on button "Break" at bounding box center [809, 91] width 116 height 15
